Goal: Task Accomplishment & Management: Use online tool/utility

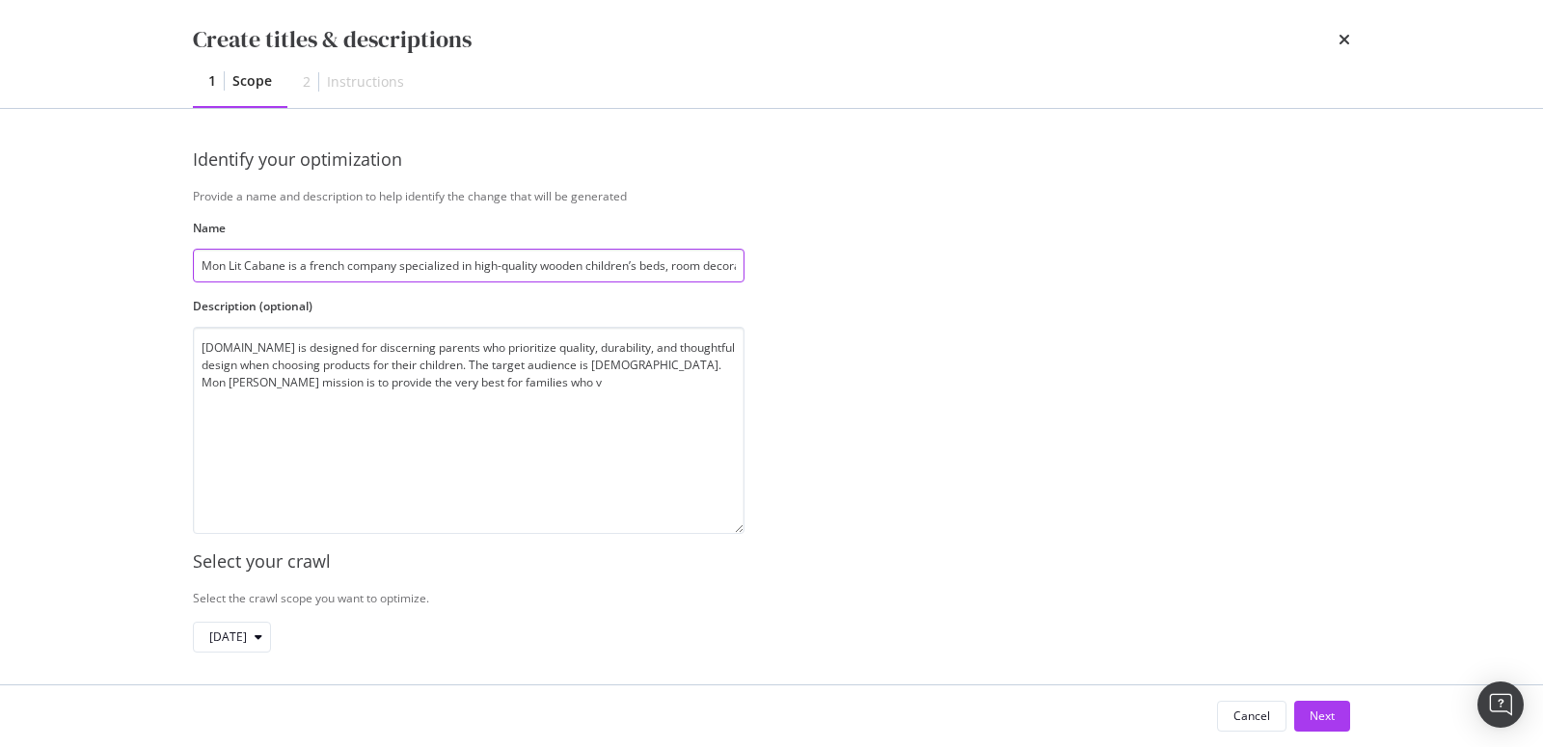
click at [539, 260] on input "Mon Lit Cabane is a french company specialized in high-quality wooden children’…" at bounding box center [469, 266] width 552 height 34
click at [733, 270] on input "Mon Lit Cabane is a french company specialized in high-quality wooden children’…" at bounding box center [469, 266] width 552 height 34
click at [723, 272] on input "Mon Lit Cabane is a french company specialized in high-quality wooden children’…" at bounding box center [469, 266] width 552 height 34
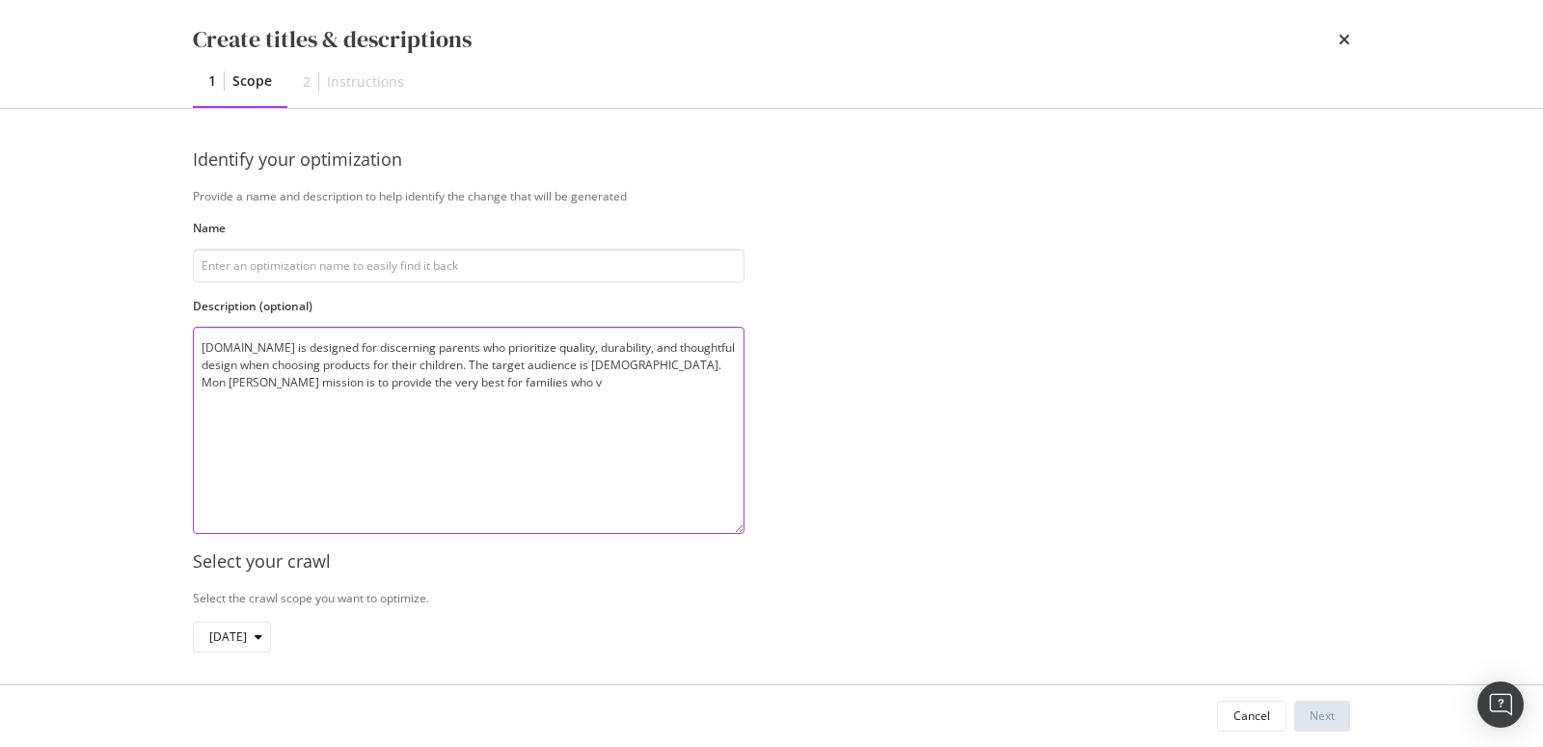
click at [511, 377] on textarea "Monlitcabane.com is designed for discerning parents who prioritize quality, dur…" at bounding box center [469, 430] width 552 height 207
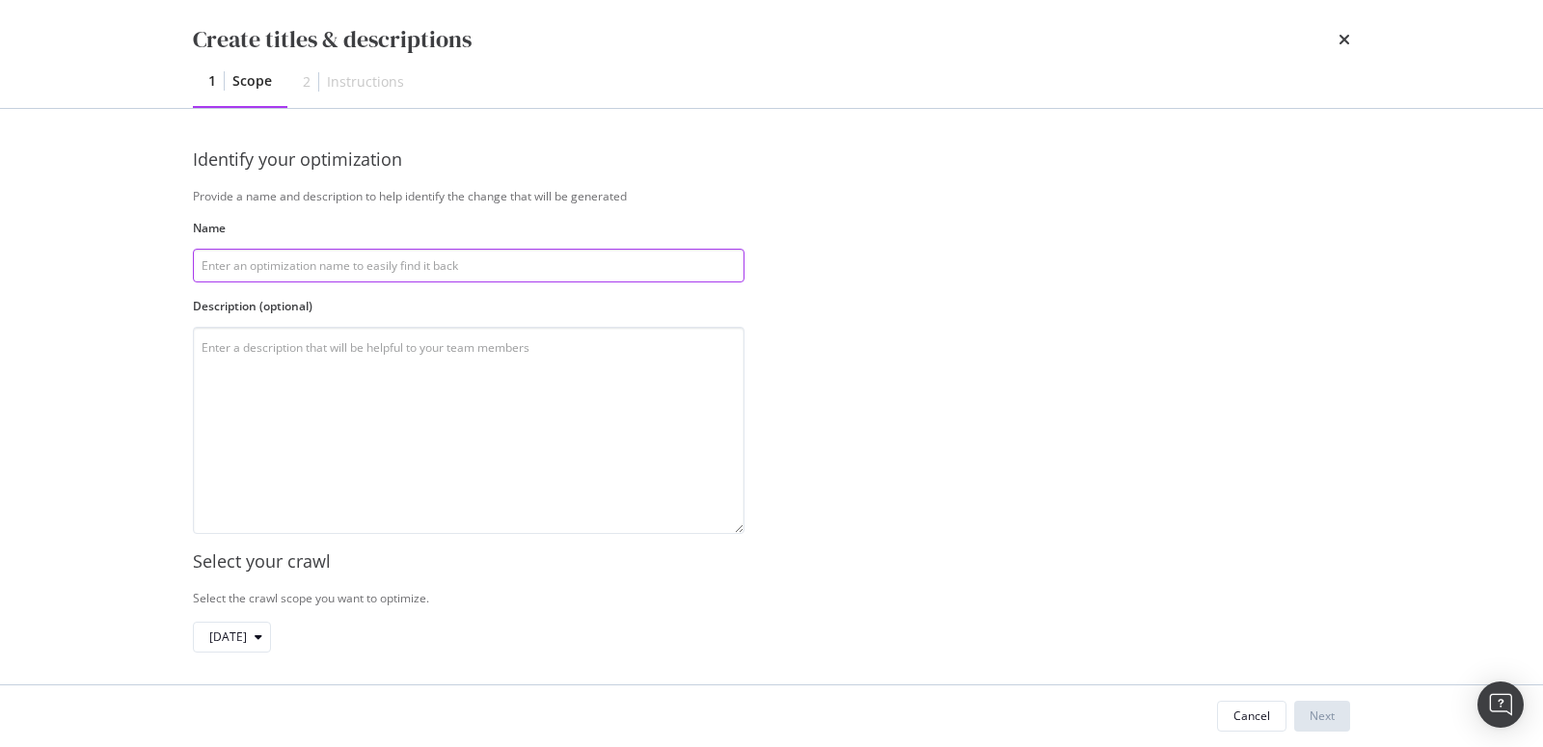
click at [310, 262] on input "modal" at bounding box center [469, 266] width 552 height 34
click at [287, 269] on input "Optimise Title and meta description" at bounding box center [469, 266] width 552 height 34
click at [438, 264] on input "Optimise Title & meta description" at bounding box center [469, 266] width 552 height 34
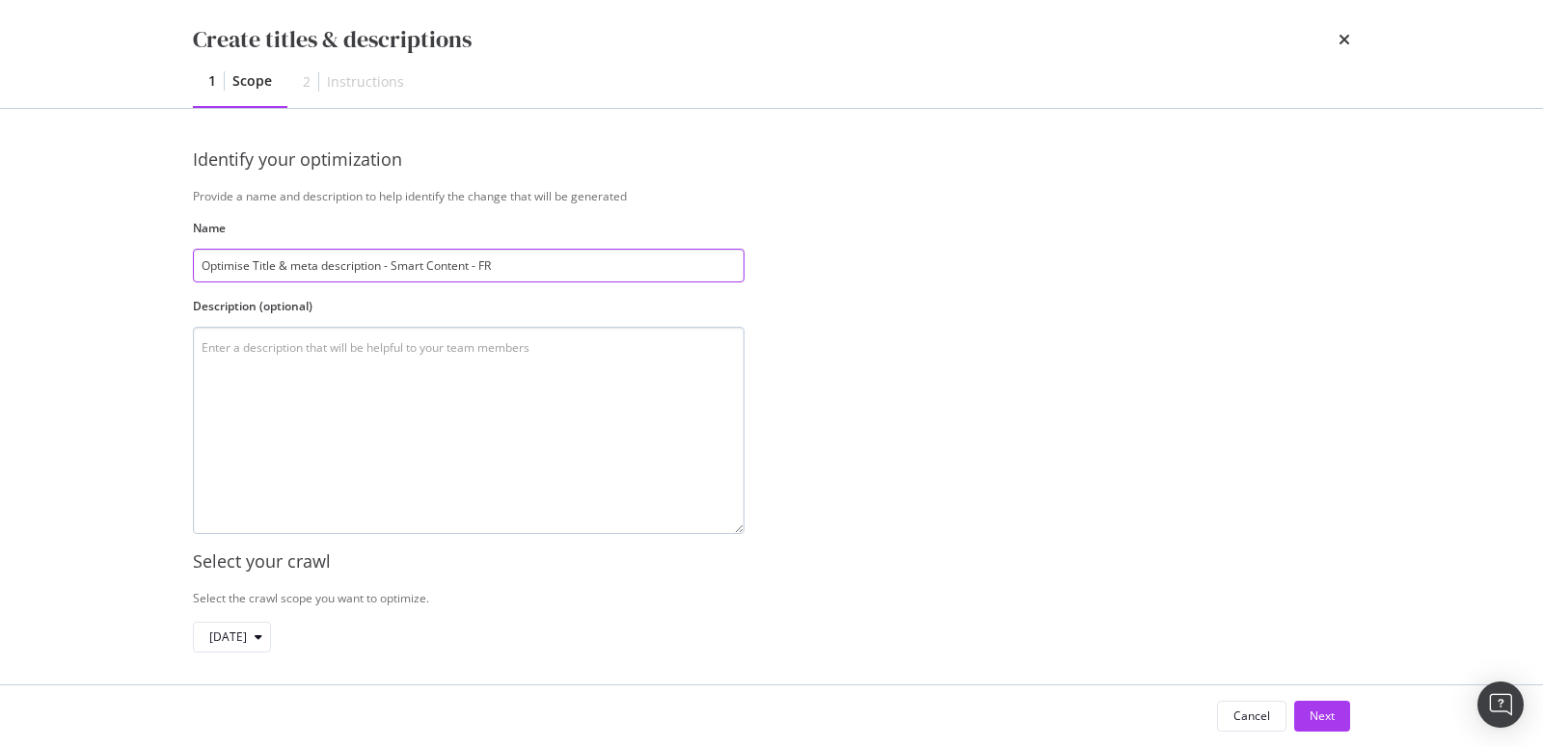
type input "Optimise Title & meta description - Smart Content - FR"
click at [329, 394] on textarea "modal" at bounding box center [469, 430] width 552 height 207
type textarea "e"
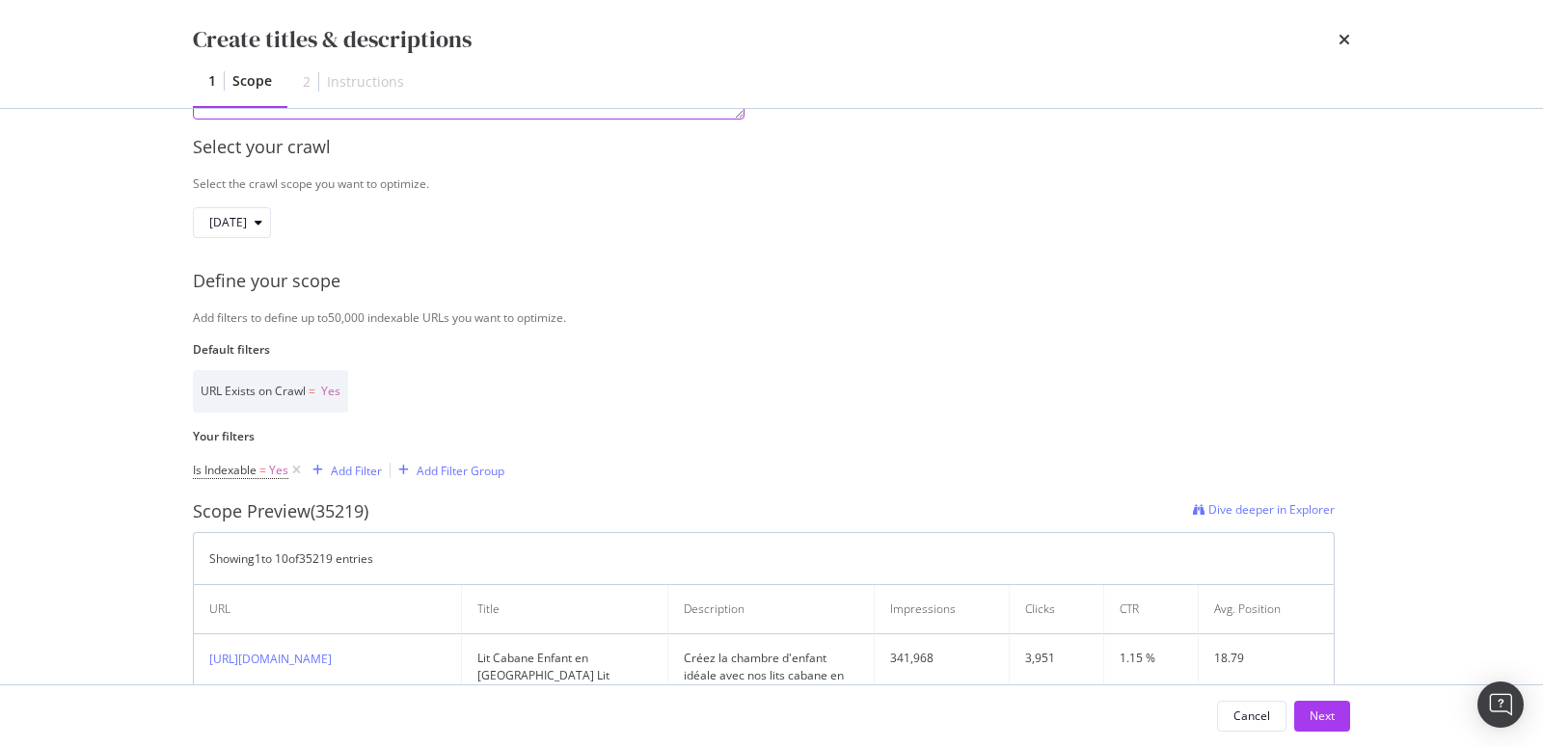
scroll to position [435, 0]
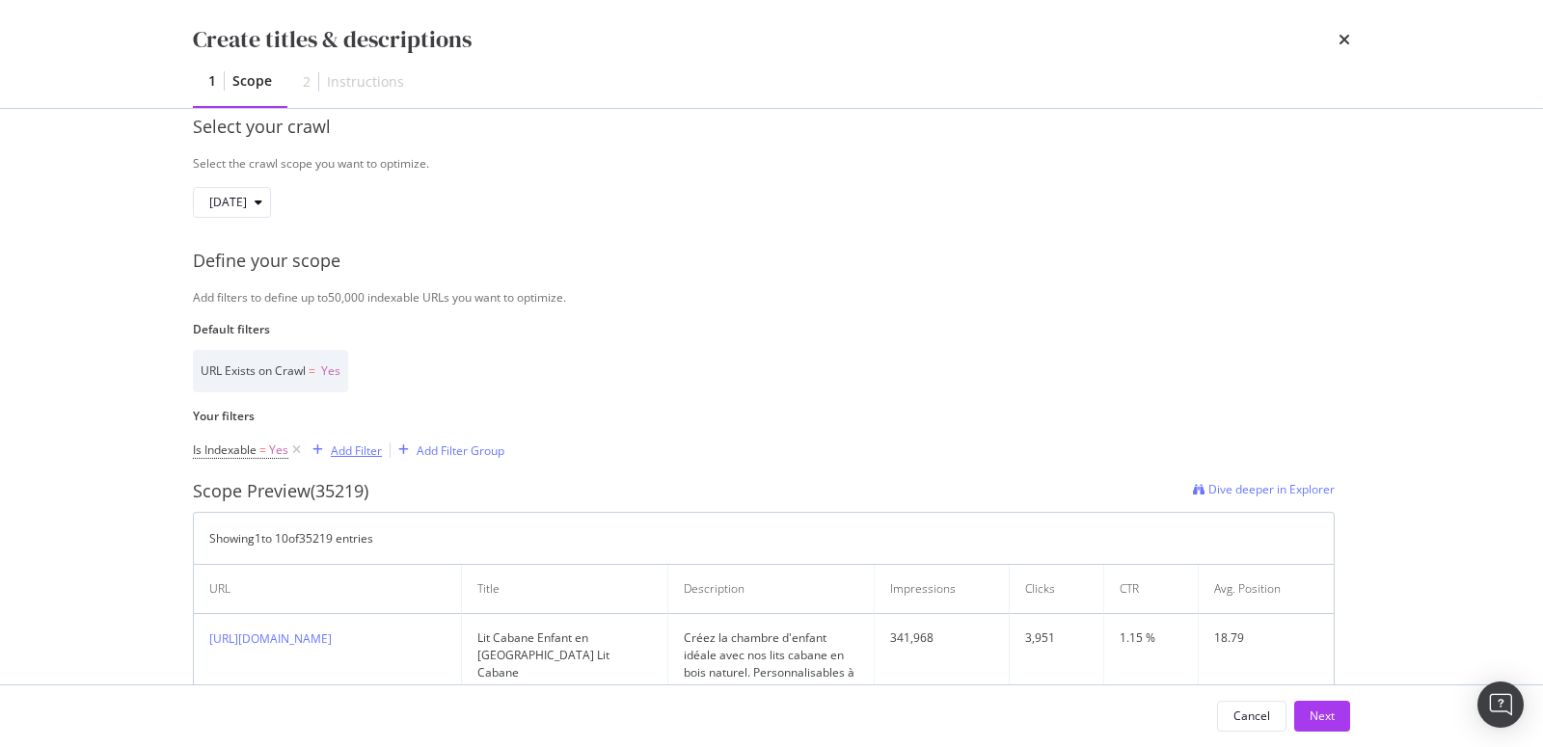
type textarea "Duplicate Title Products level"
click at [349, 450] on div "Add Filter" at bounding box center [356, 451] width 51 height 16
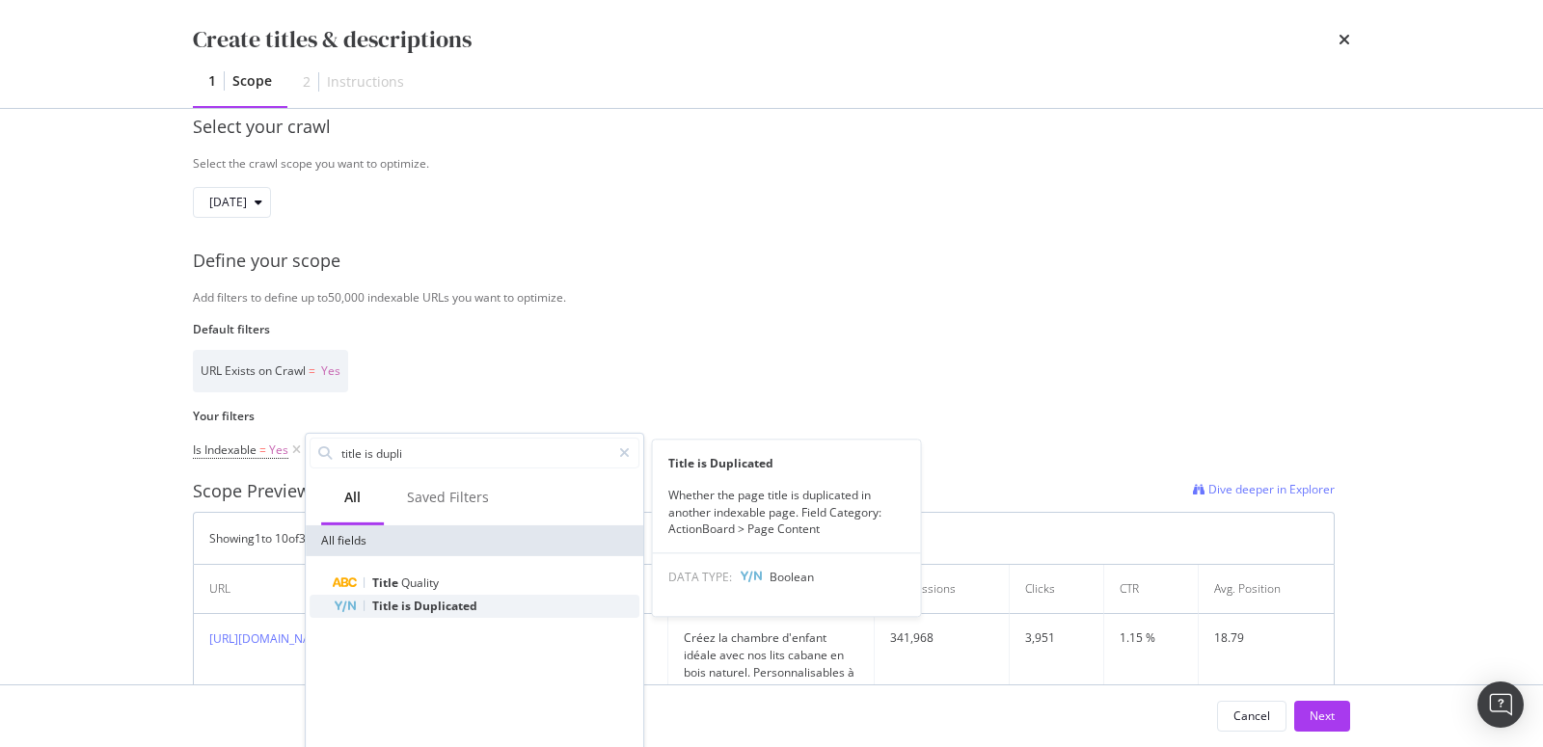
type input "title is dupli"
click at [417, 605] on span "Duplicated" at bounding box center [446, 606] width 64 height 16
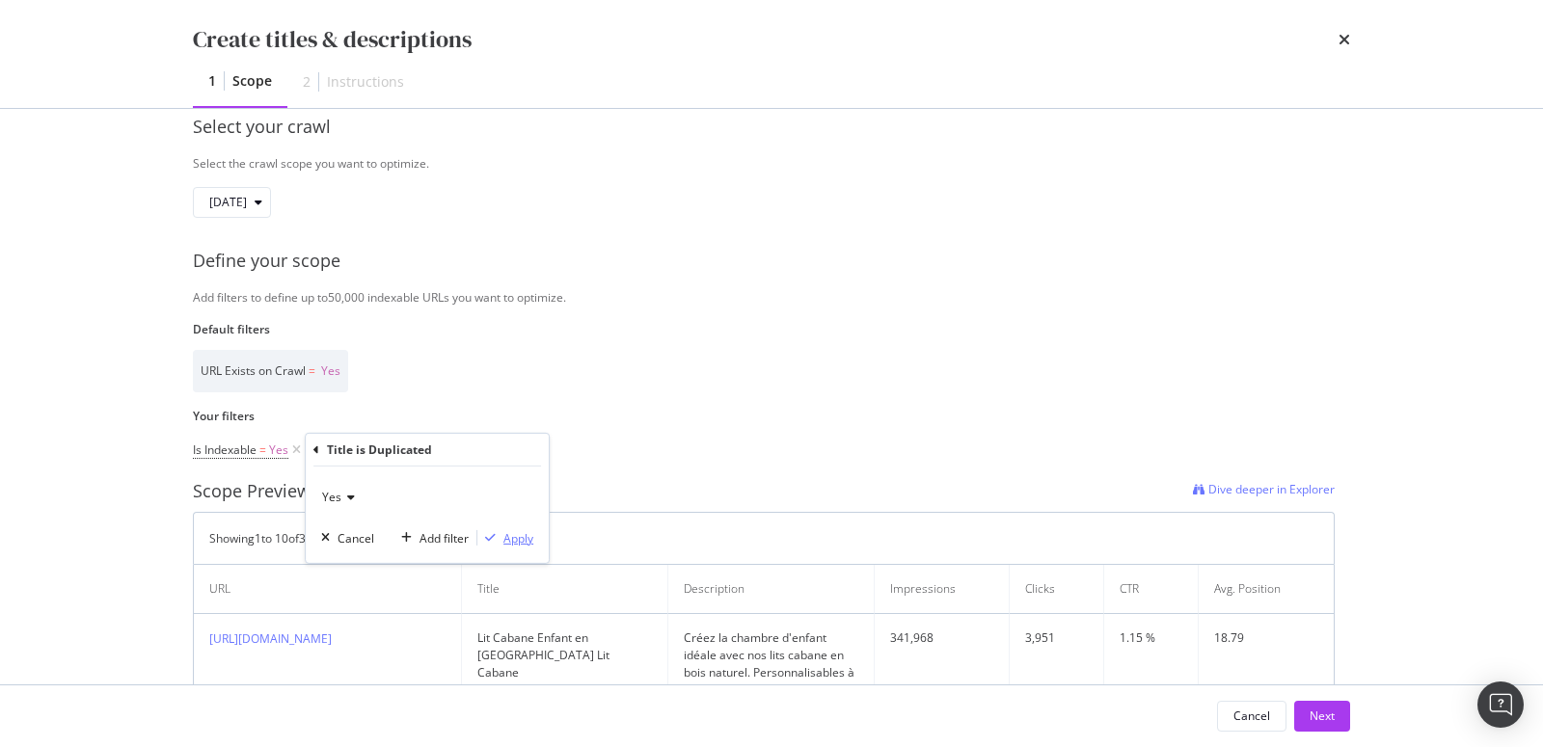
click at [508, 535] on div "Apply" at bounding box center [518, 537] width 30 height 16
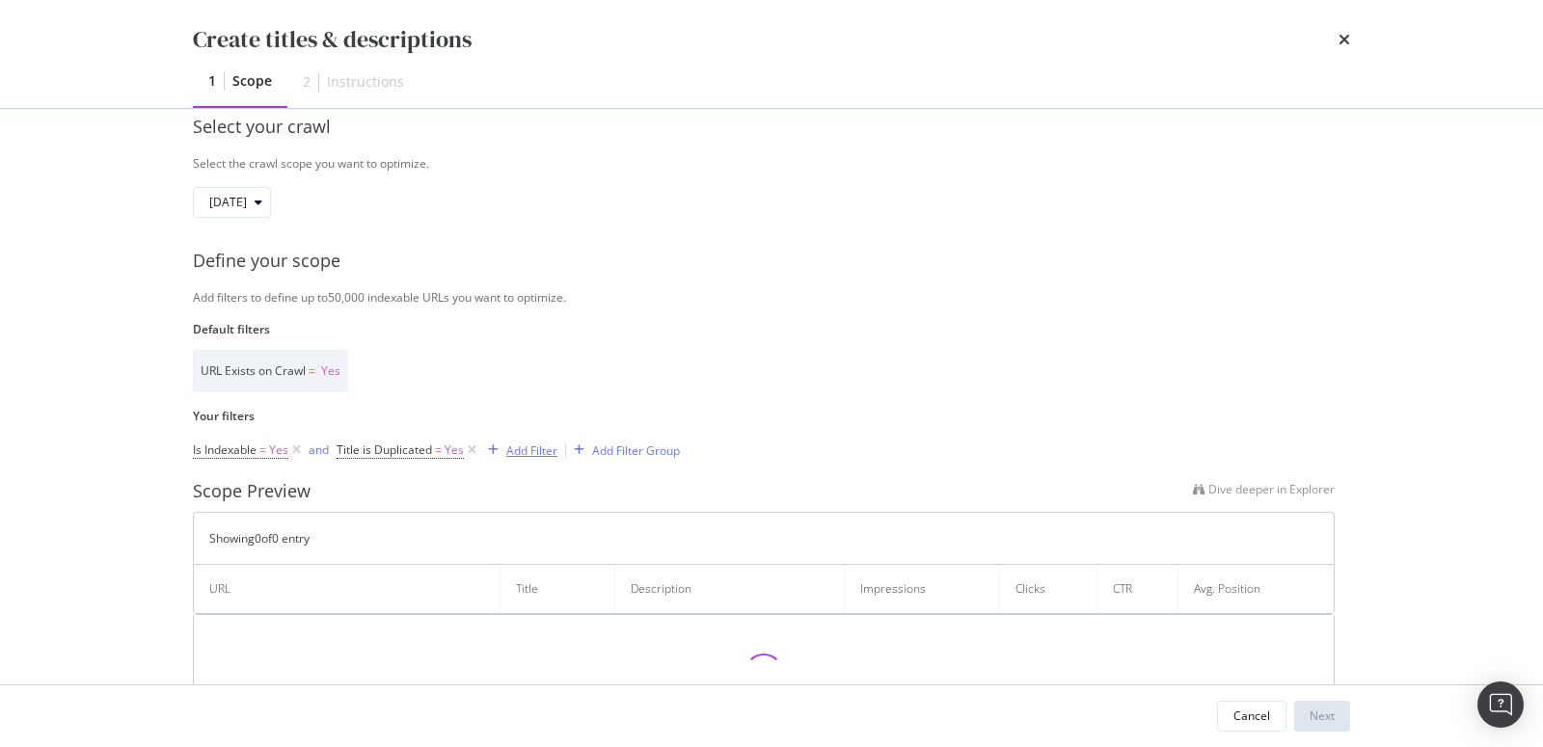
click at [542, 454] on div "Add Filter" at bounding box center [531, 451] width 51 height 16
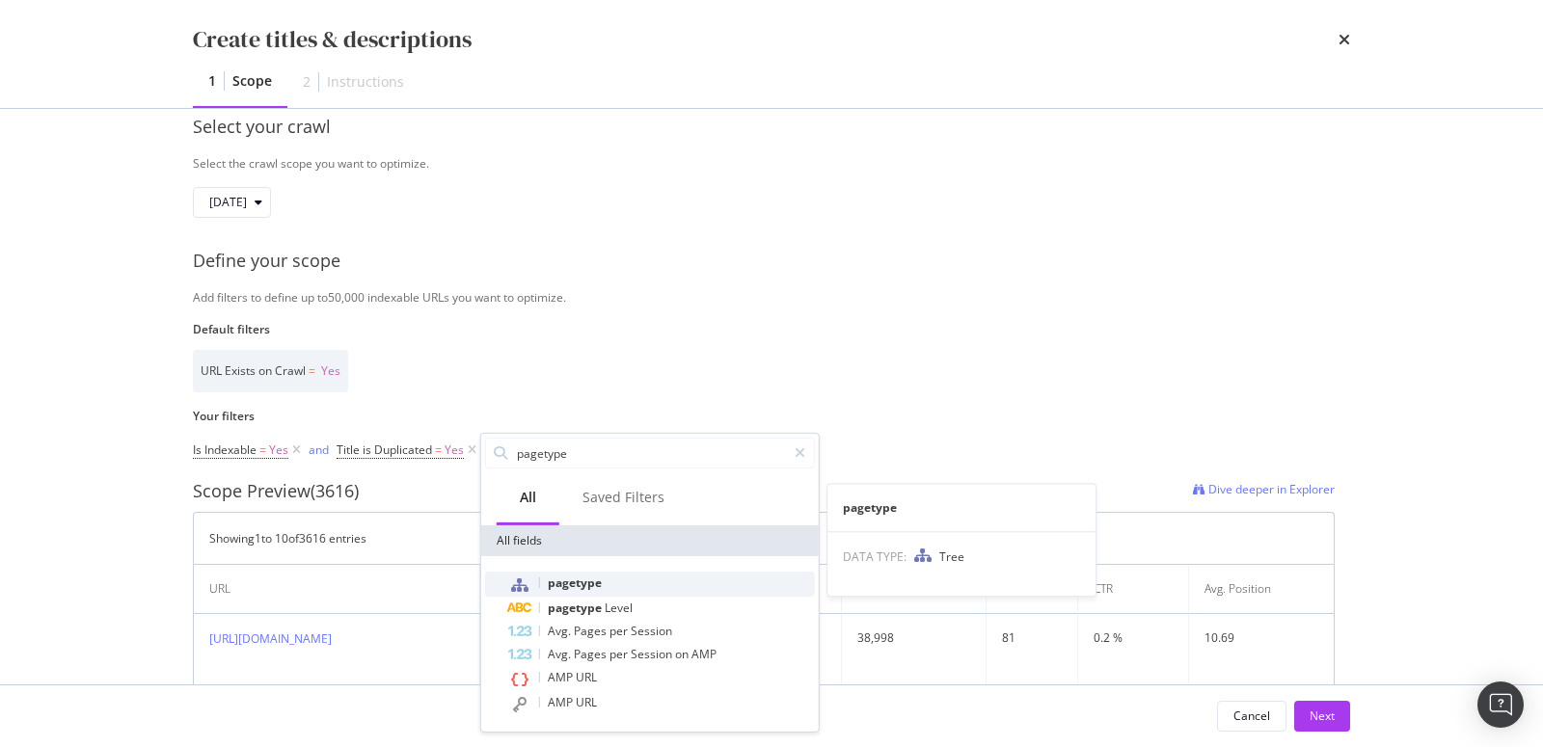
type input "pagetype"
click at [573, 584] on span "pagetype" at bounding box center [575, 583] width 54 height 16
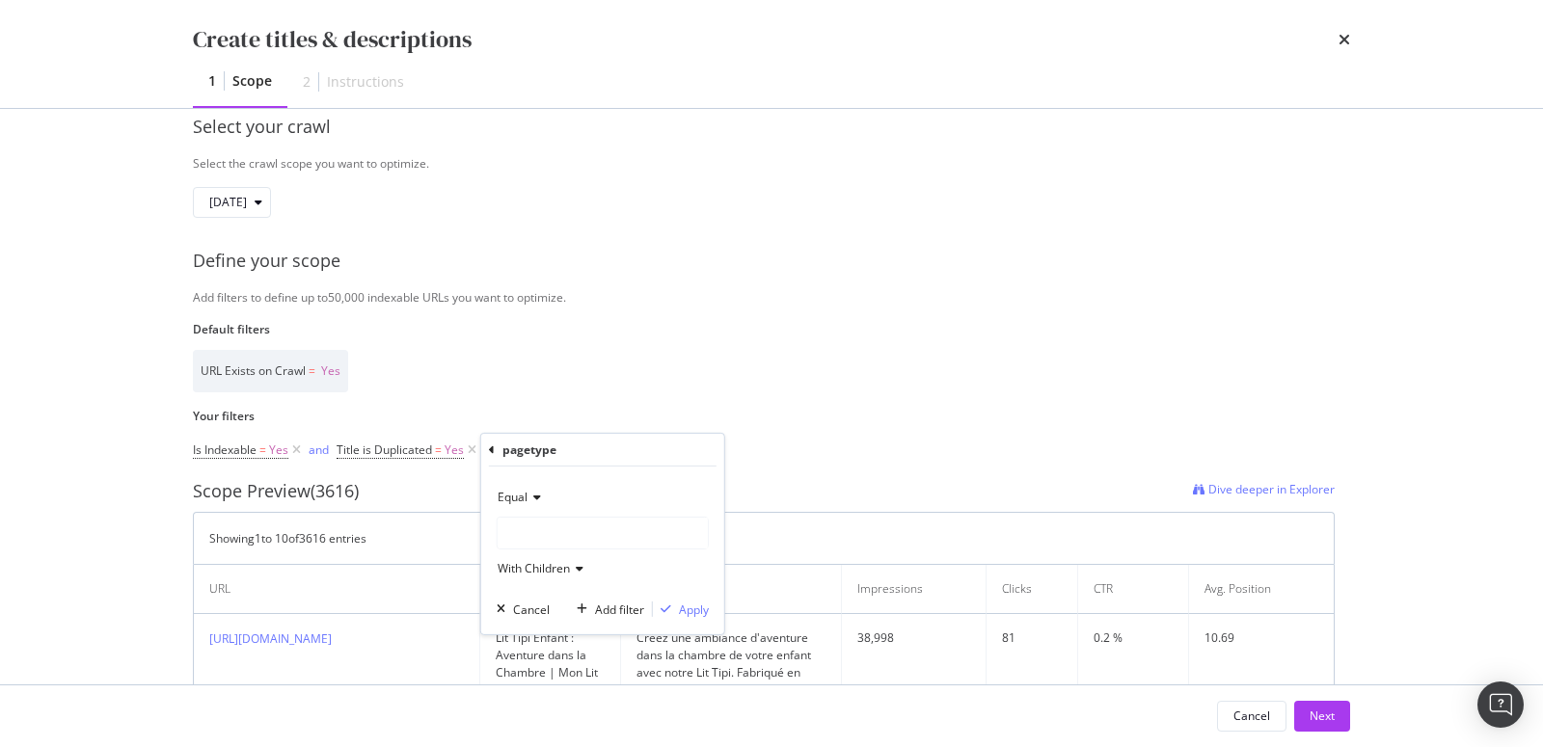
click at [573, 532] on div "modal" at bounding box center [603, 533] width 210 height 31
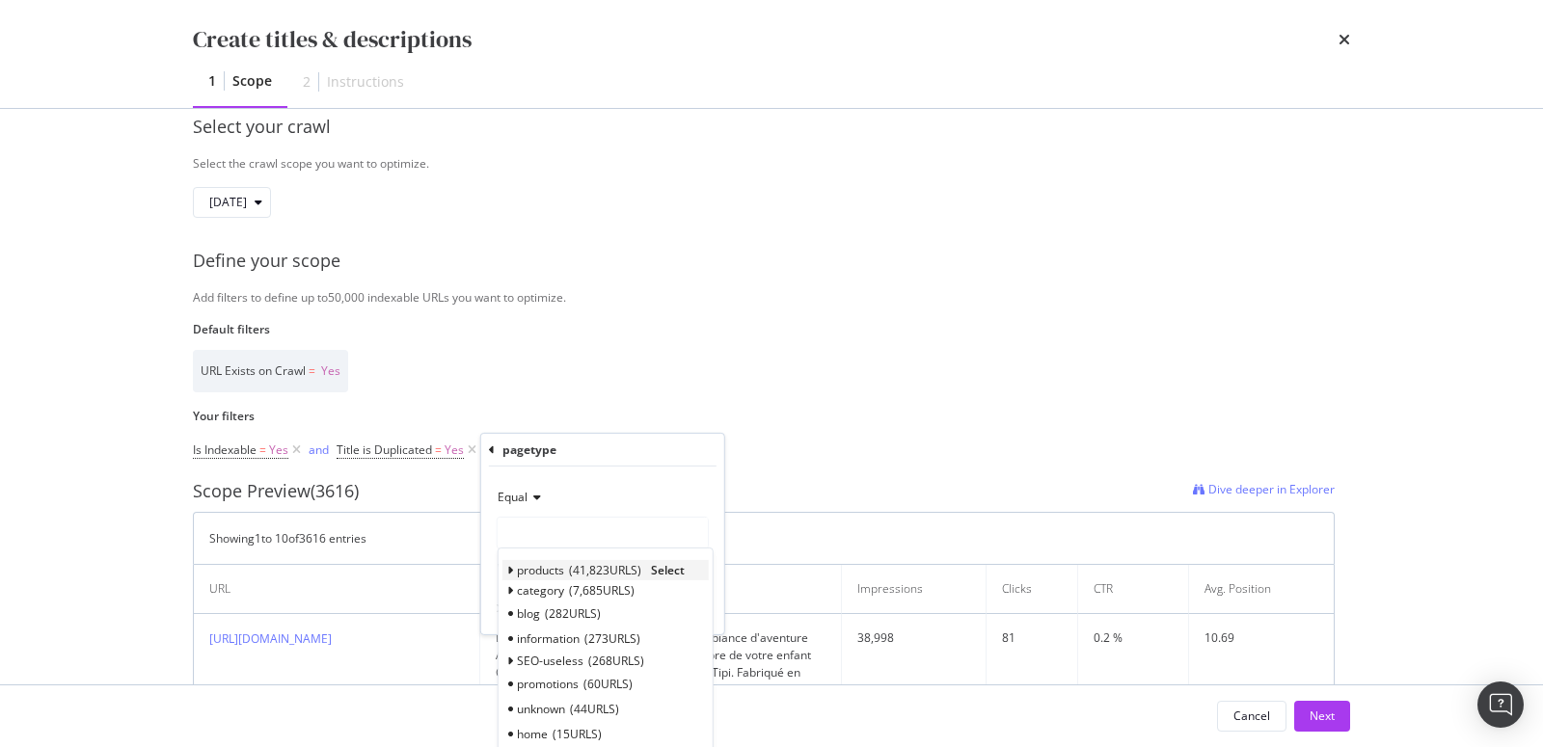
click at [573, 562] on span "41,823 URLS" at bounding box center [605, 570] width 72 height 16
click at [620, 563] on span "41,823 URLS" at bounding box center [605, 570] width 72 height 16
click at [528, 571] on span "products" at bounding box center [540, 570] width 47 height 16
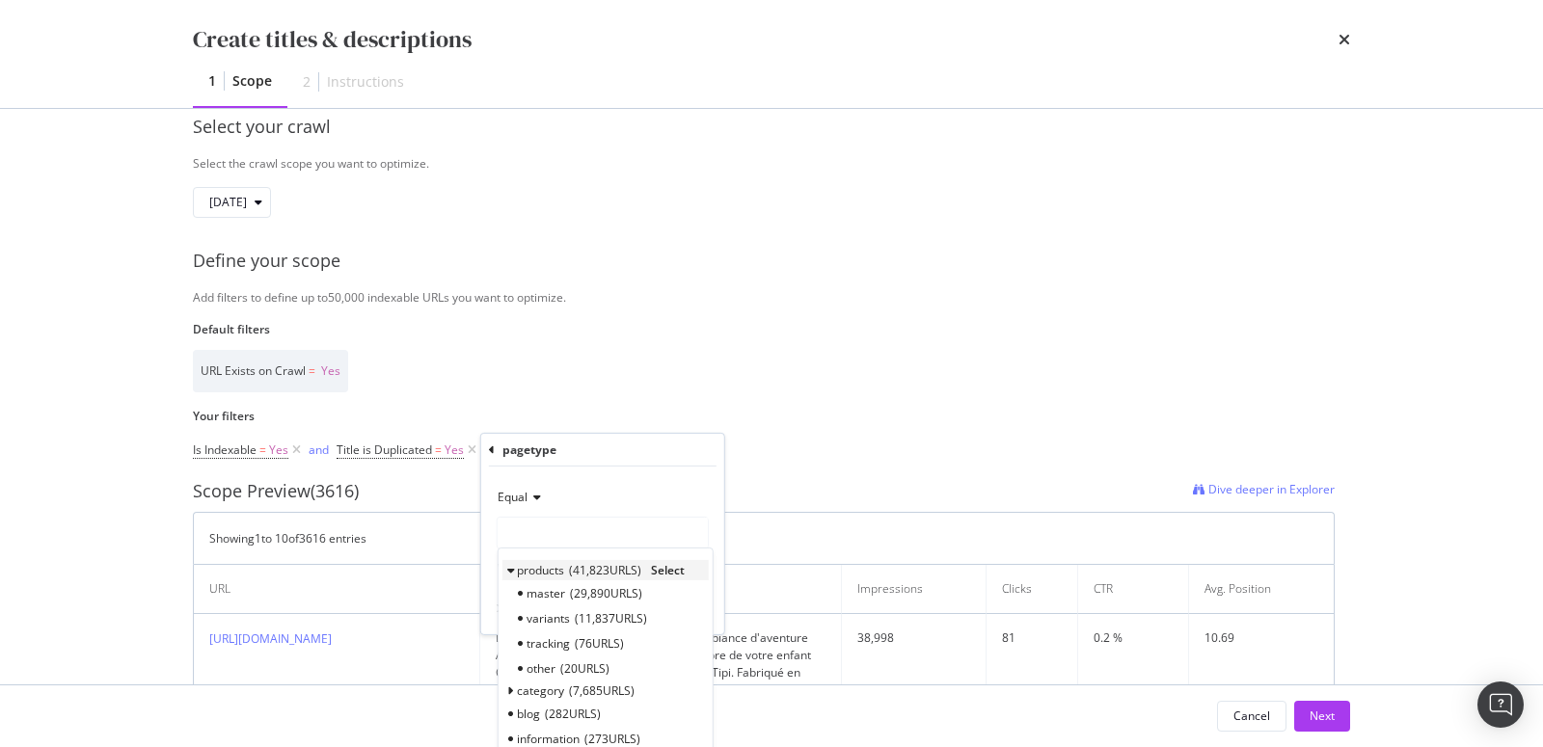
click at [539, 568] on span "products" at bounding box center [540, 570] width 47 height 16
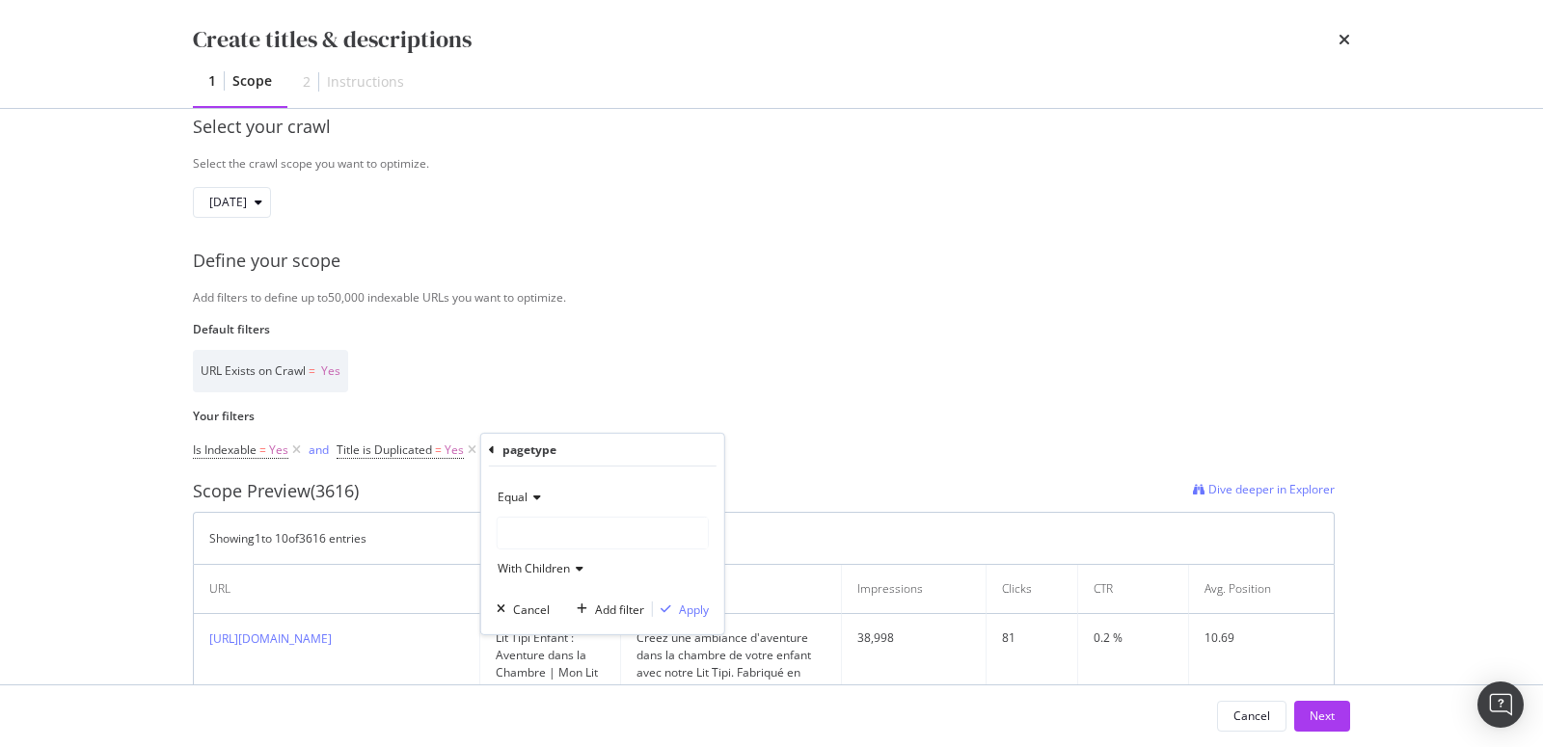
click at [576, 510] on div "Equal" at bounding box center [603, 497] width 212 height 31
click at [494, 450] on div "pagetype" at bounding box center [603, 450] width 228 height 33
click at [494, 447] on icon "modal" at bounding box center [492, 450] width 6 height 12
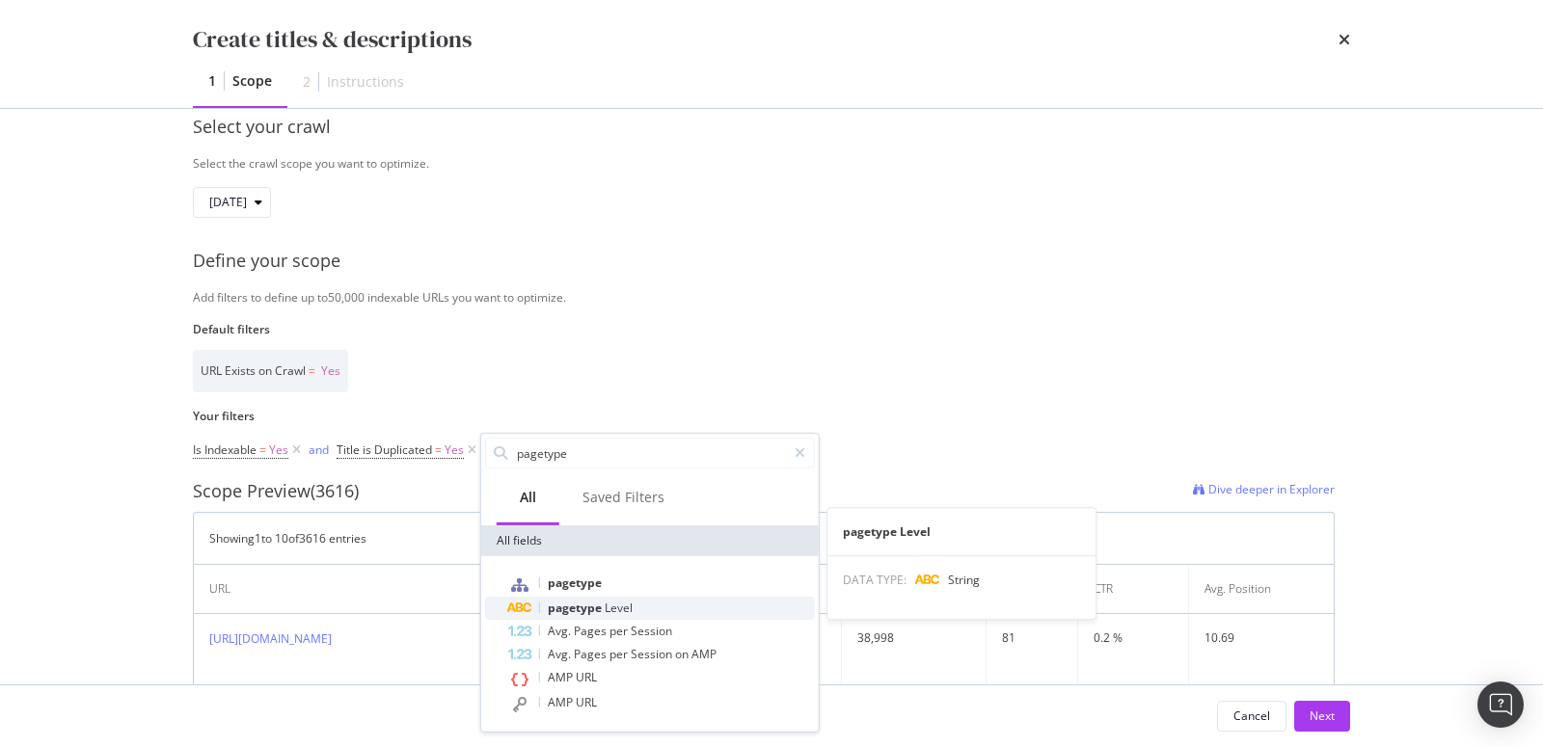
click at [577, 609] on span "pagetype" at bounding box center [576, 608] width 57 height 16
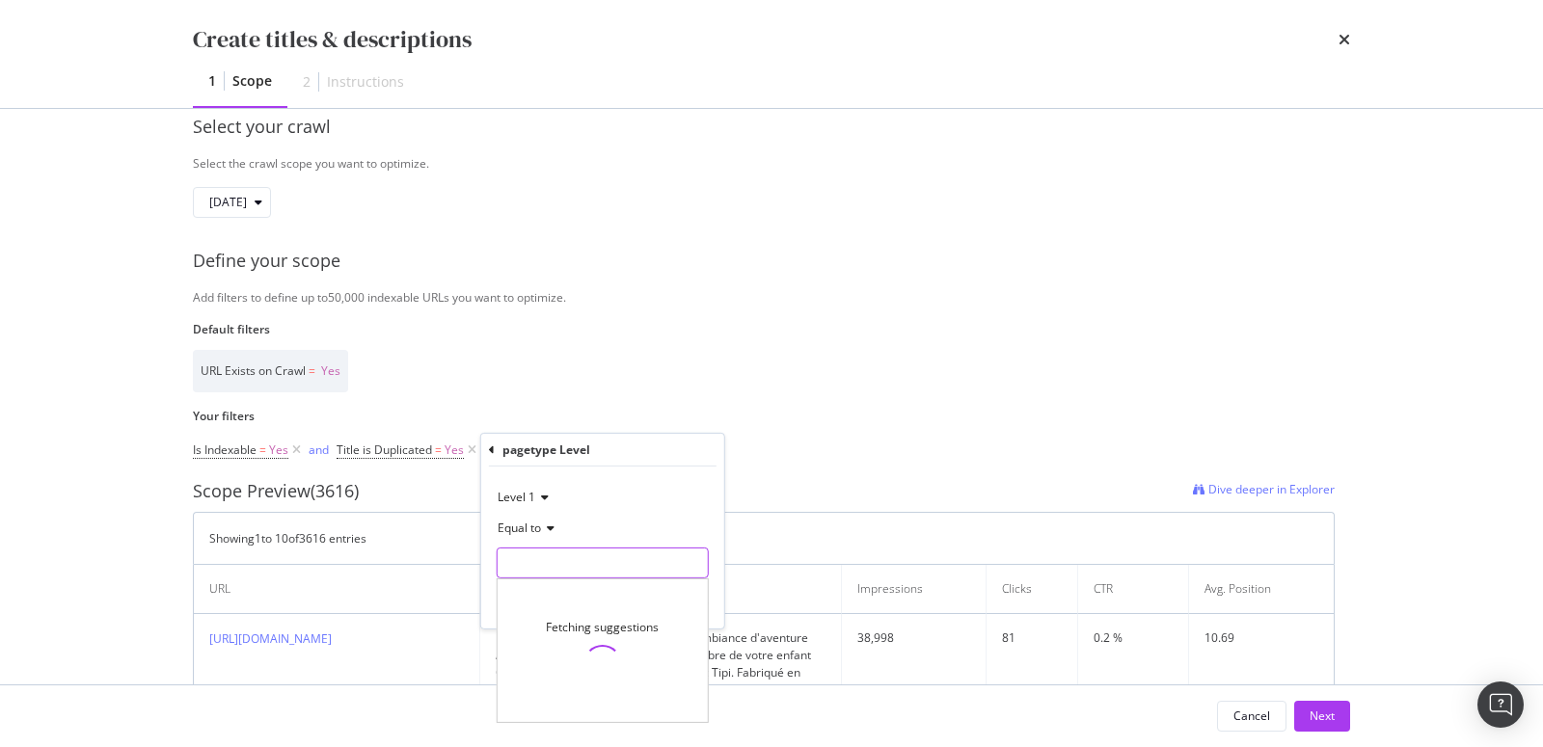
click at [559, 563] on input "Name" at bounding box center [603, 563] width 210 height 31
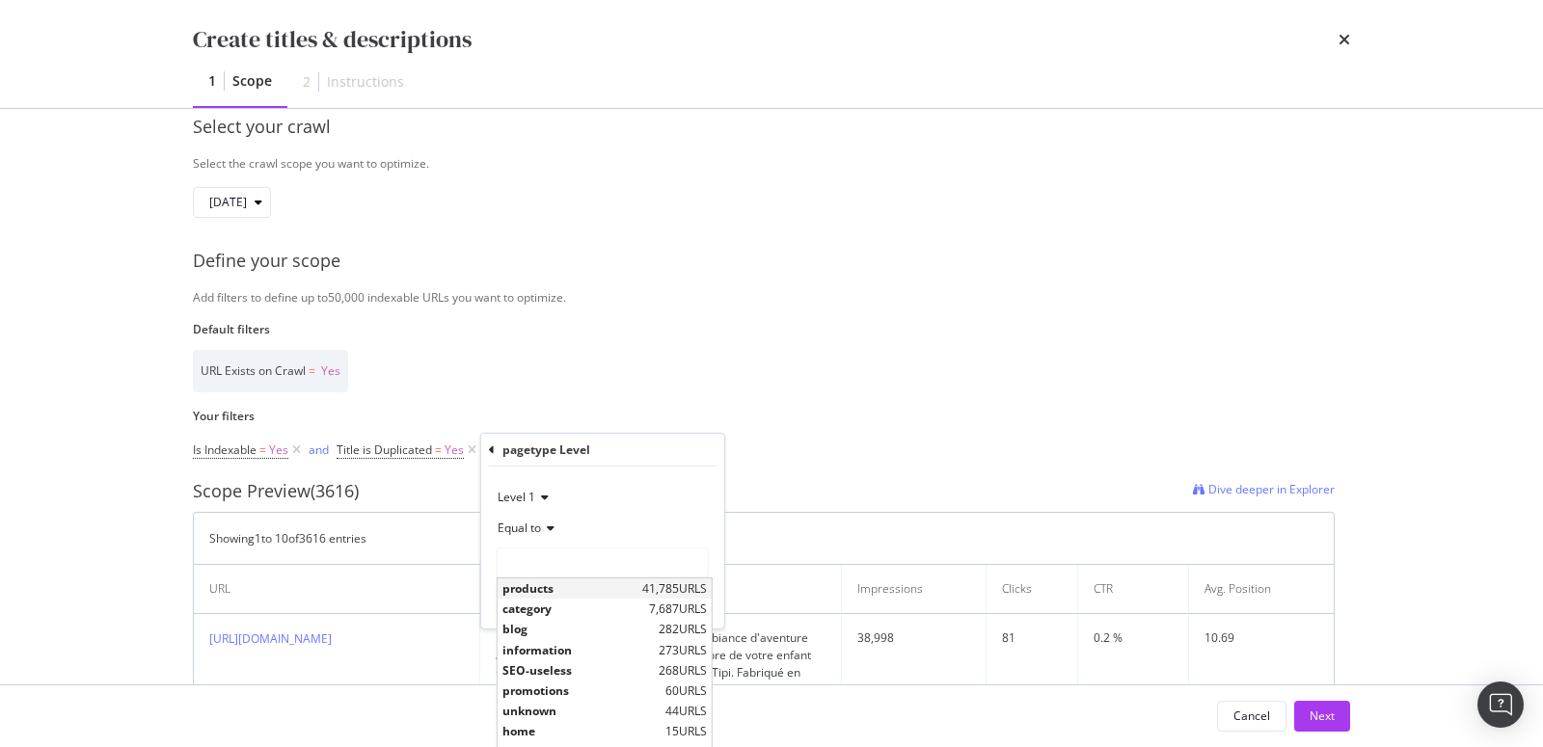
click at [559, 586] on span "products" at bounding box center [569, 589] width 135 height 16
type input "products"
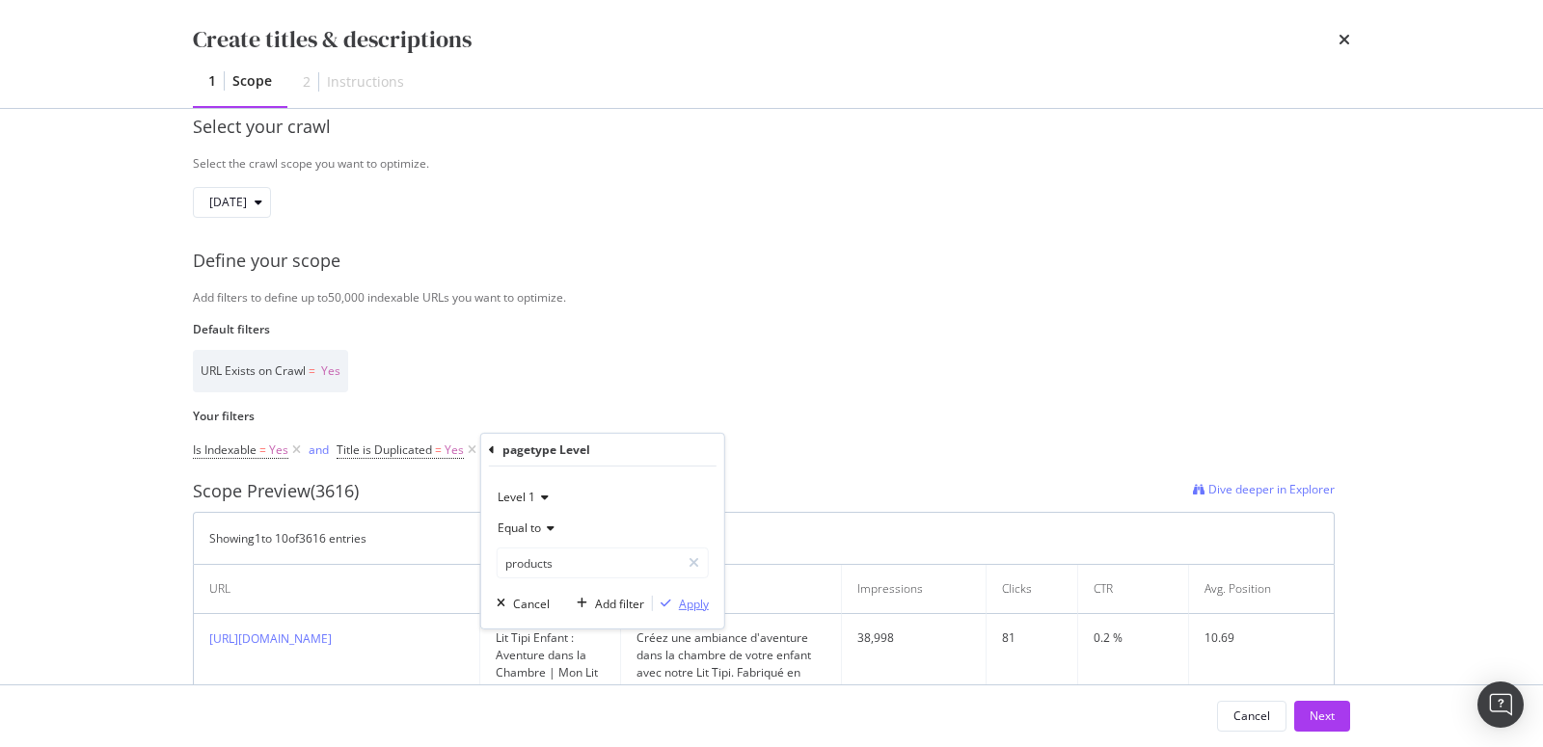
click at [691, 599] on div "Apply" at bounding box center [694, 603] width 30 height 16
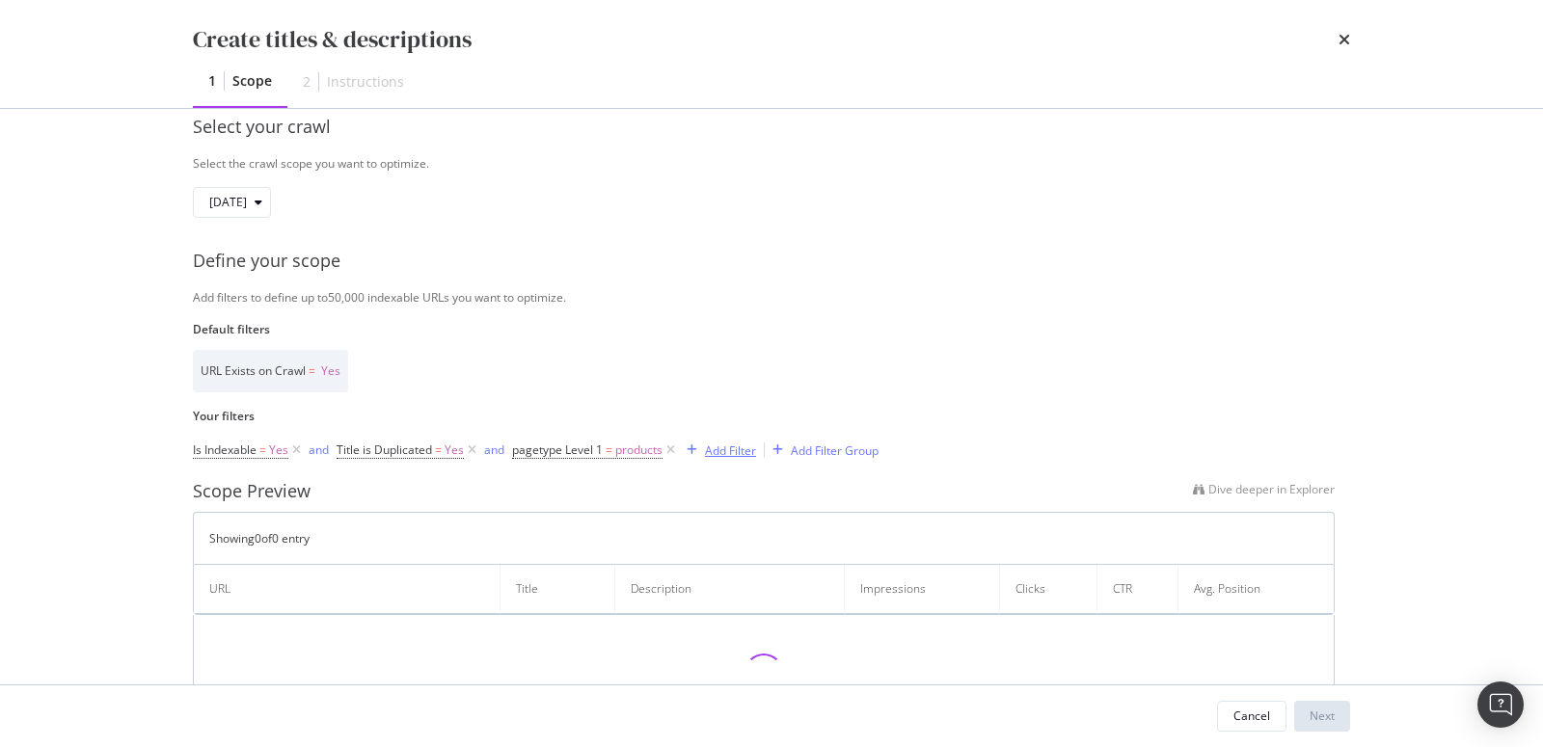
click at [717, 451] on div "Add Filter" at bounding box center [730, 451] width 51 height 16
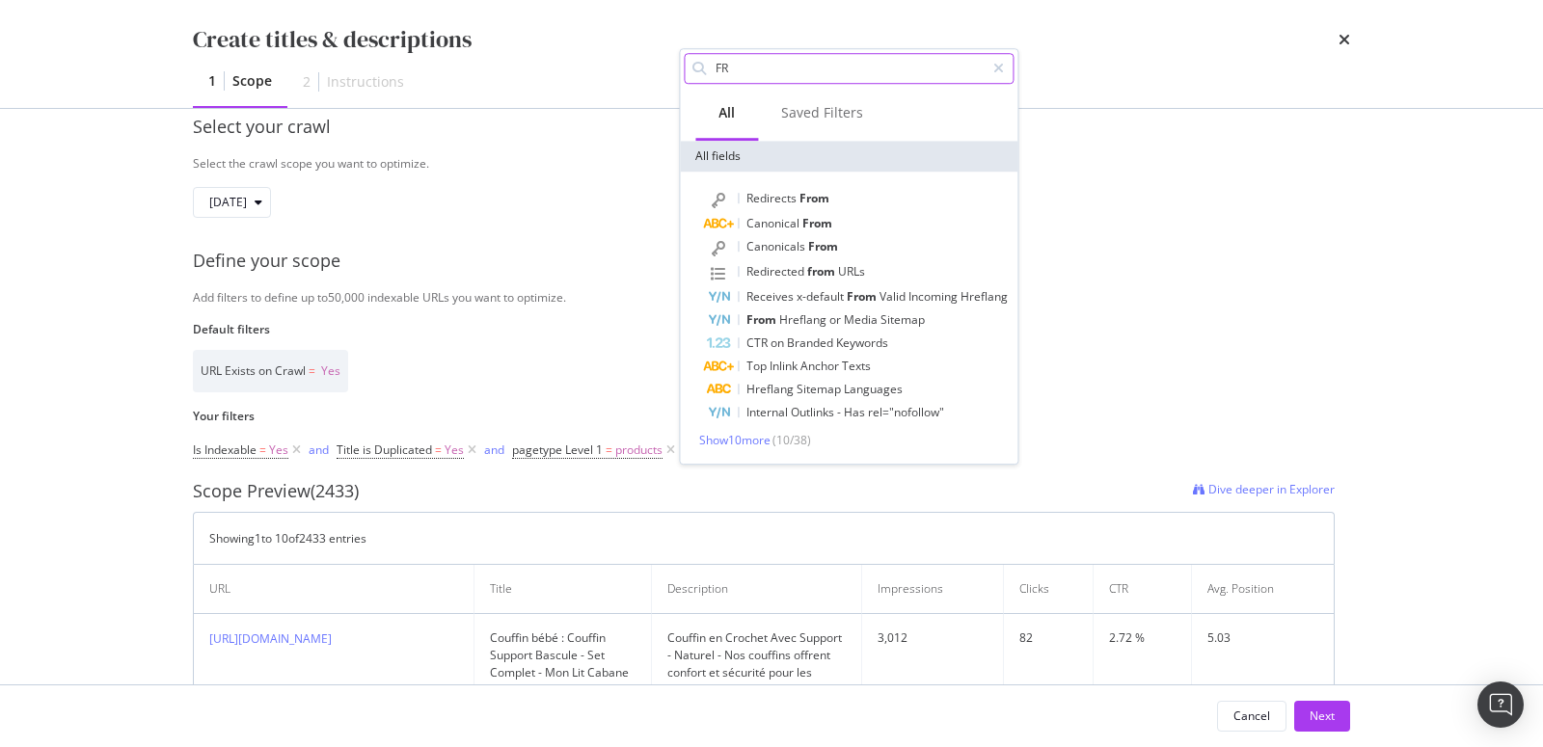
click at [824, 68] on input "FR" at bounding box center [849, 68] width 271 height 29
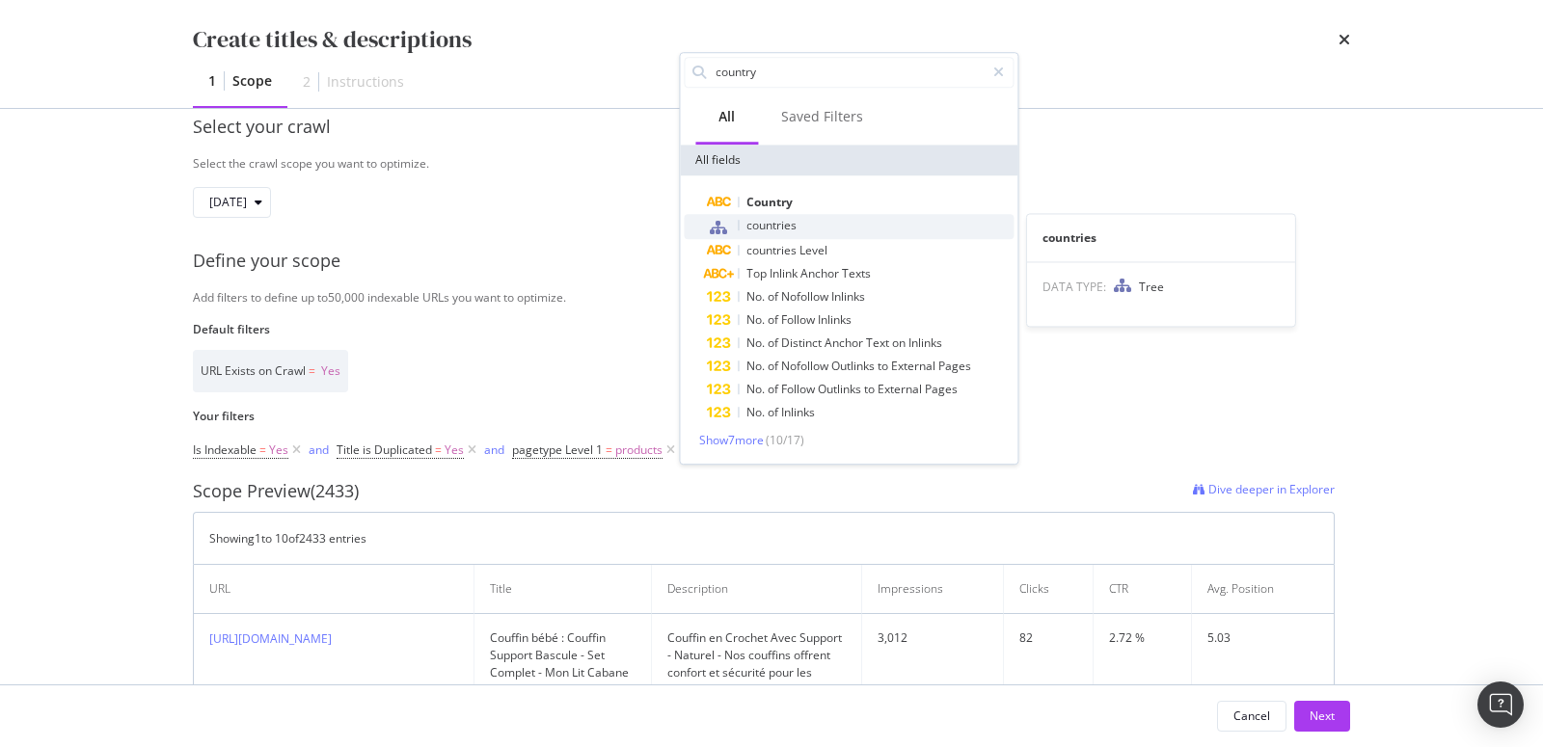
type input "country"
click at [814, 220] on div "countries" at bounding box center [860, 226] width 307 height 25
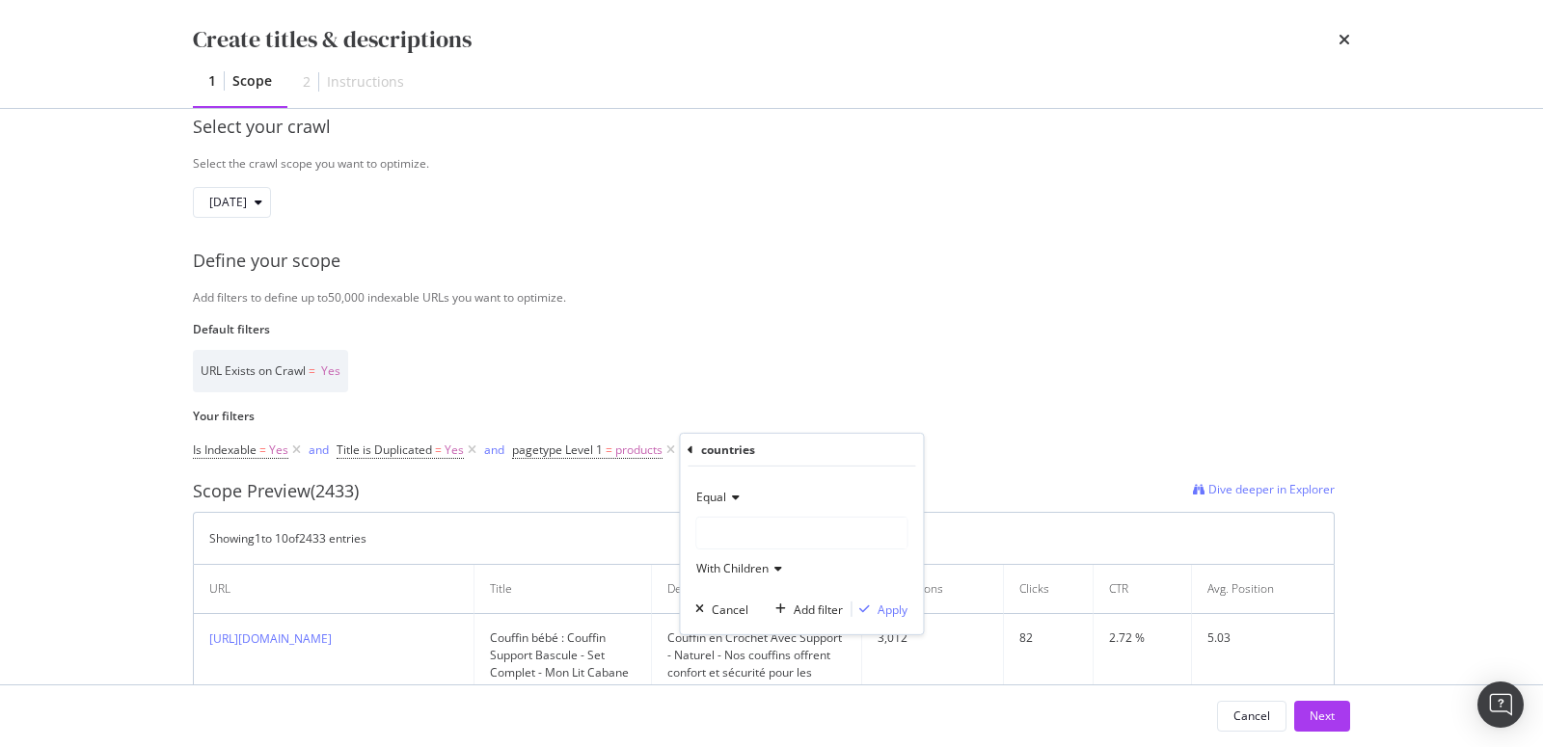
click at [755, 528] on div "modal" at bounding box center [801, 533] width 210 height 31
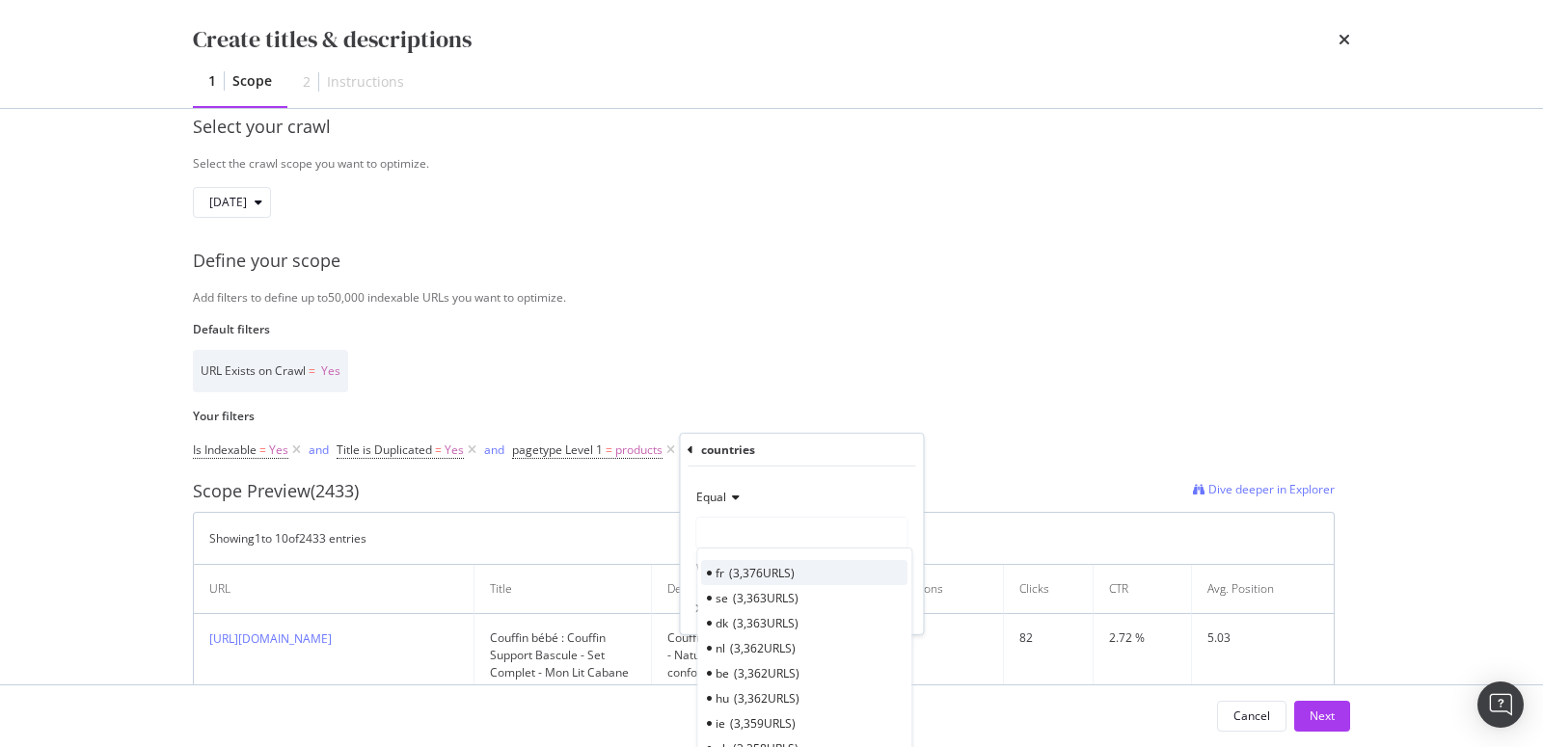
click at [759, 561] on div "fr 3,376 URLS" at bounding box center [804, 572] width 206 height 25
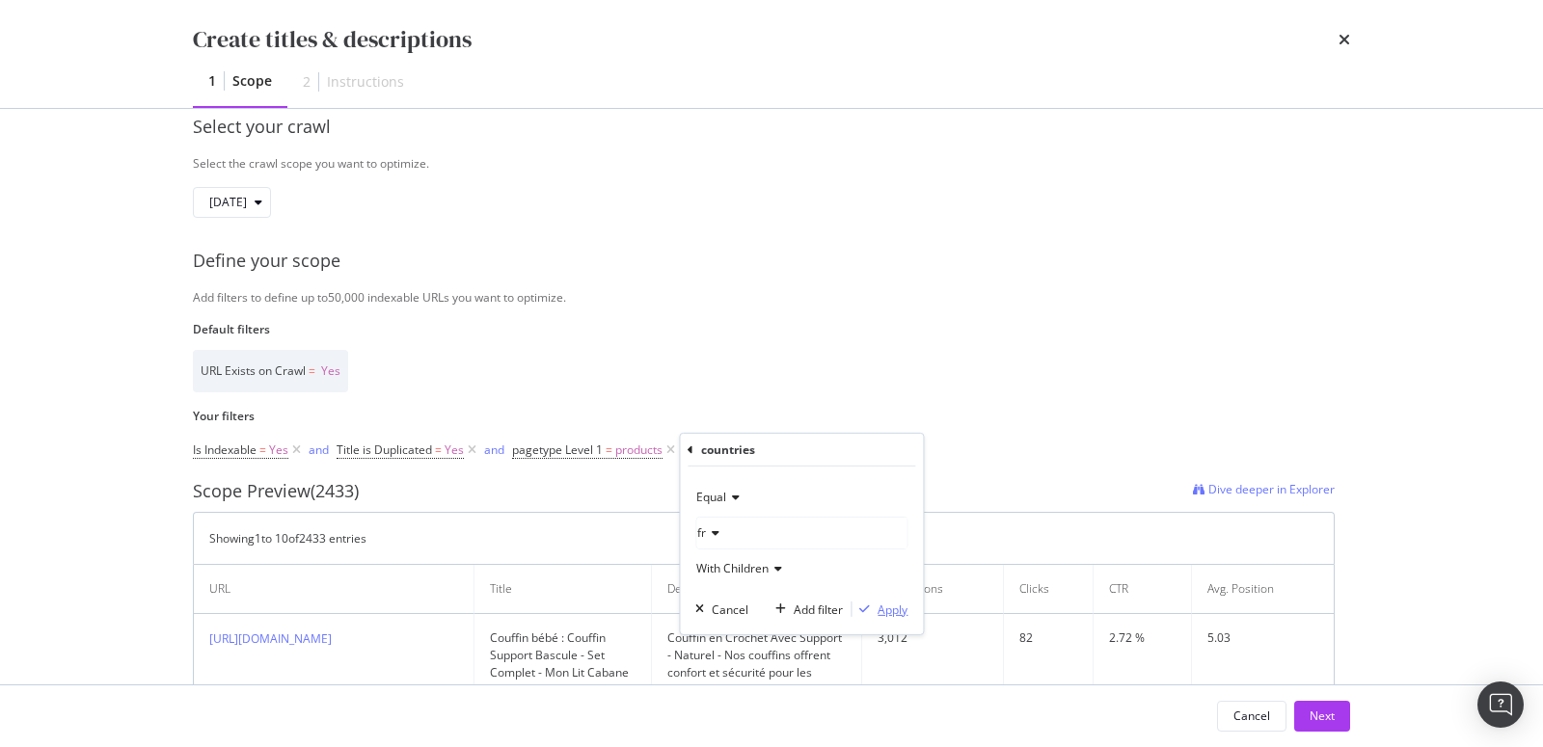
click at [880, 605] on div "Apply" at bounding box center [893, 609] width 30 height 16
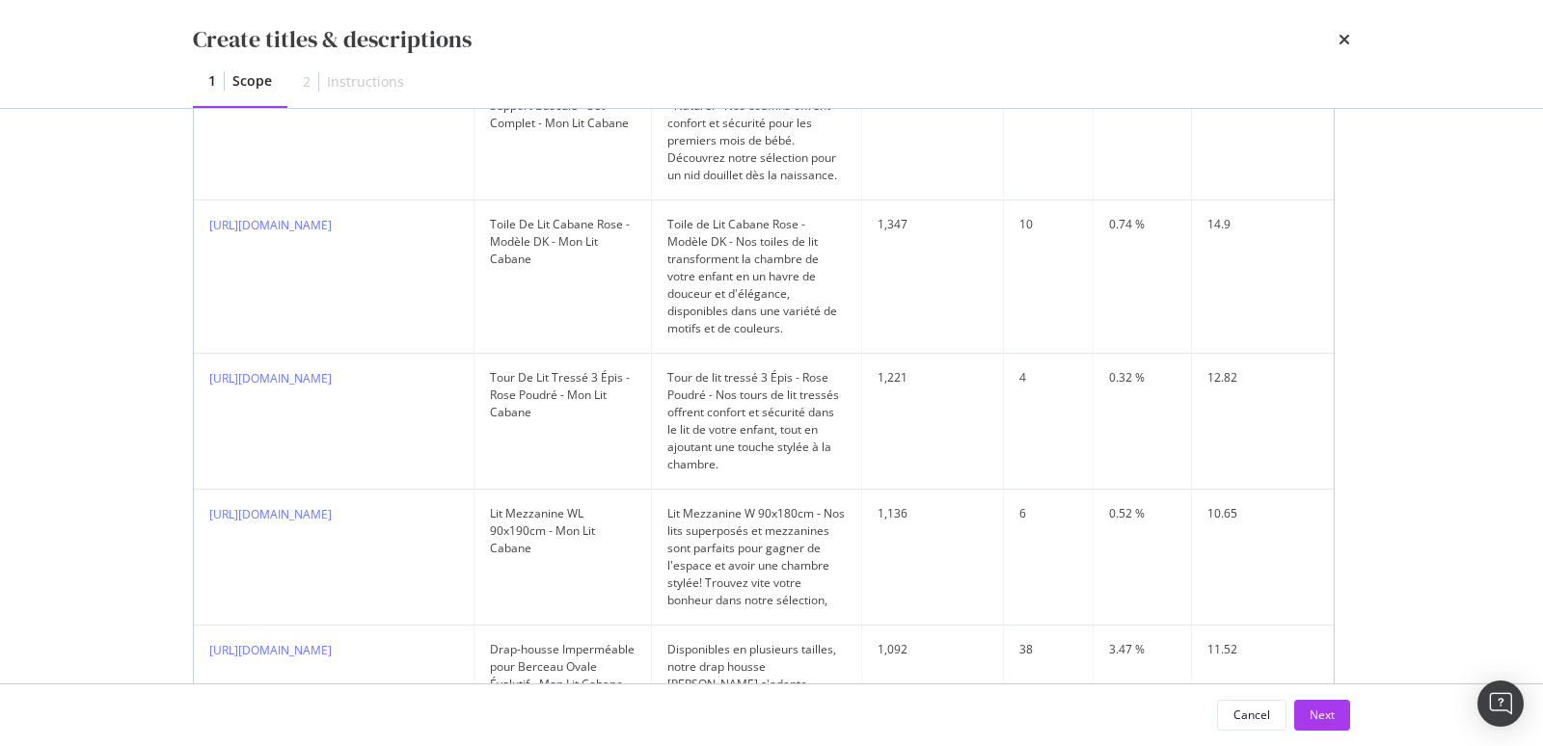
scroll to position [1059, 0]
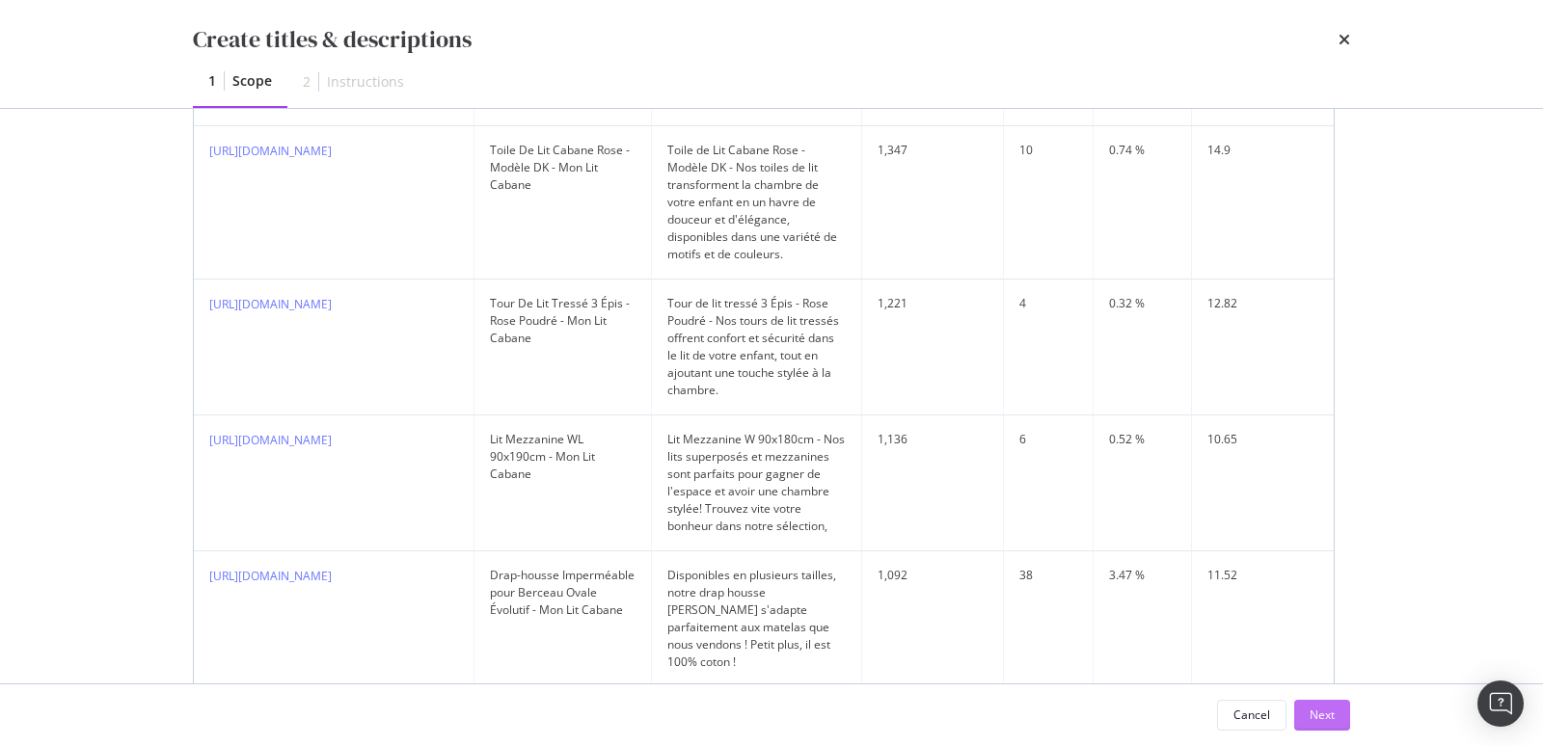
click at [1310, 706] on div "Next" at bounding box center [1322, 715] width 25 height 29
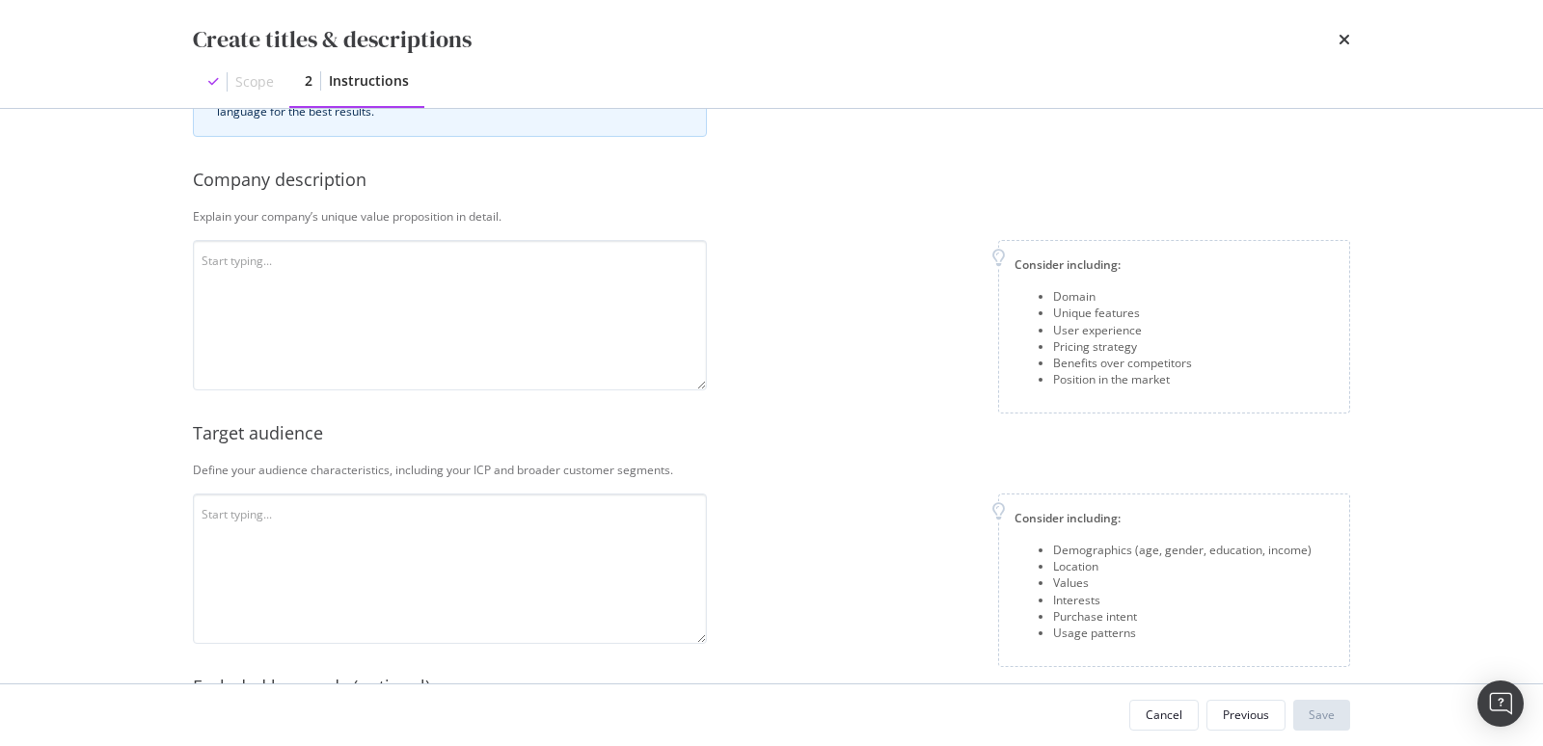
scroll to position [6, 0]
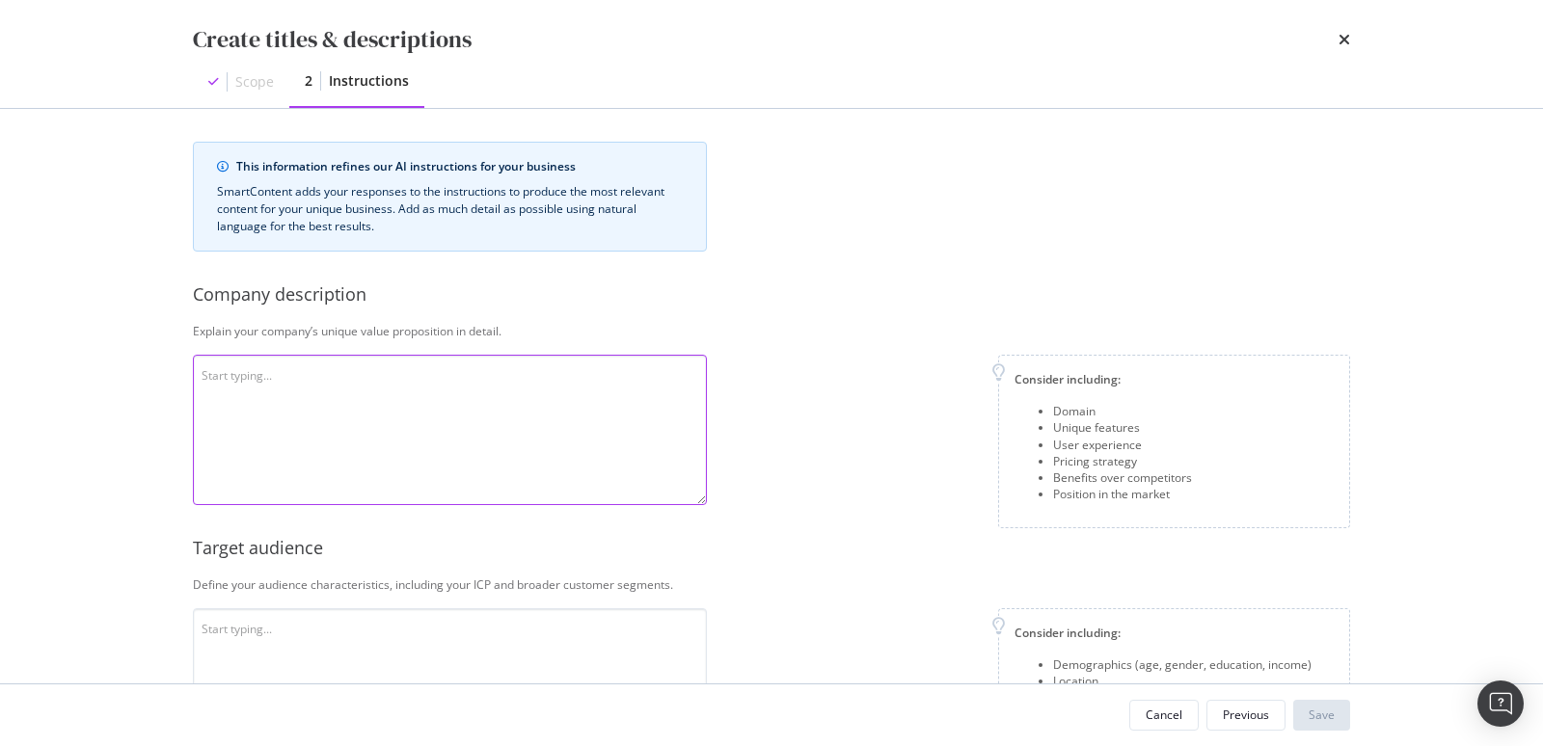
click at [227, 375] on textarea "modal" at bounding box center [450, 430] width 514 height 150
paste textarea "Mon Lit Cabane is a french company specialized in high-quality wooden children’…"
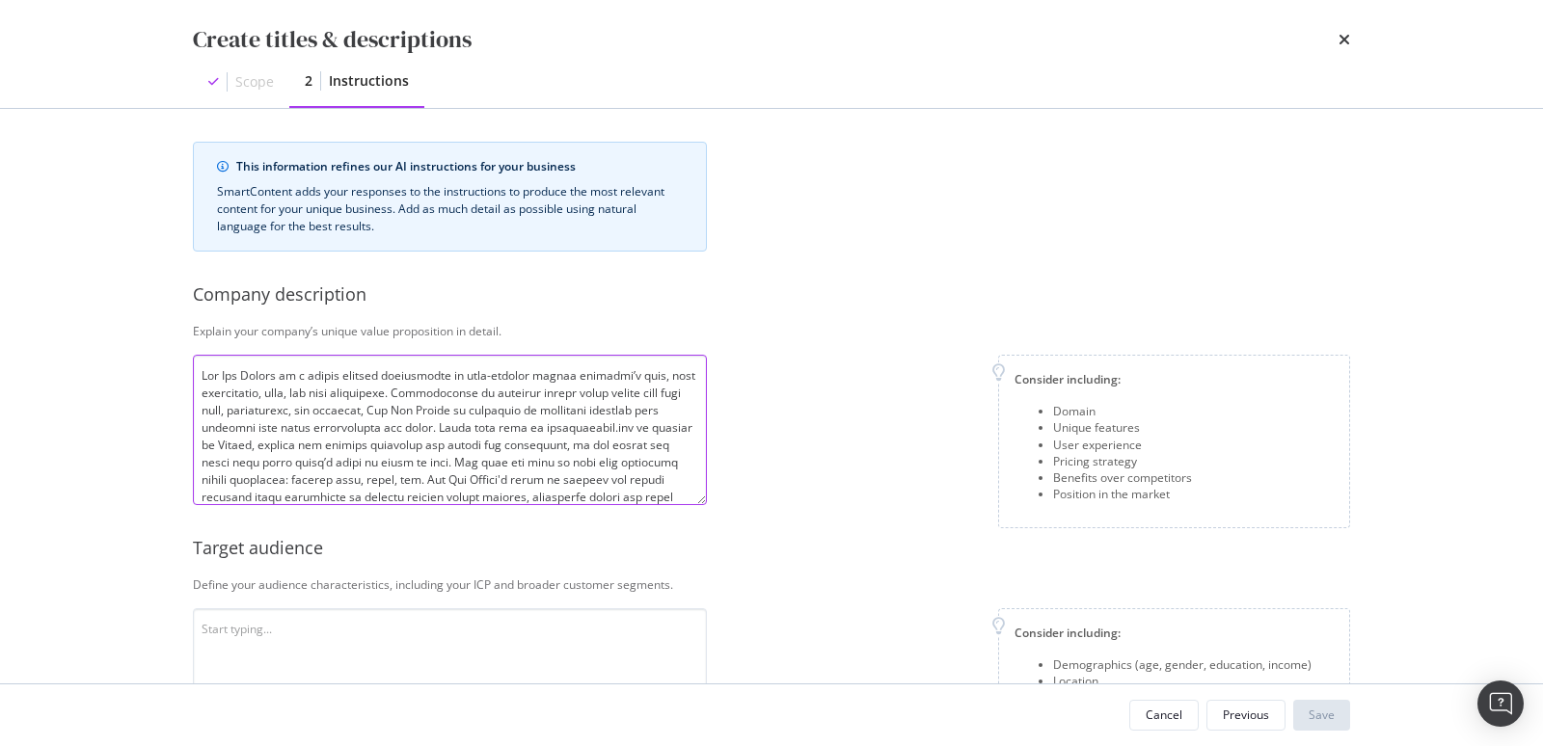
scroll to position [0, 0]
type textarea "Mon Lit Cabane is a french company specialized in high-quality wooden children’…"
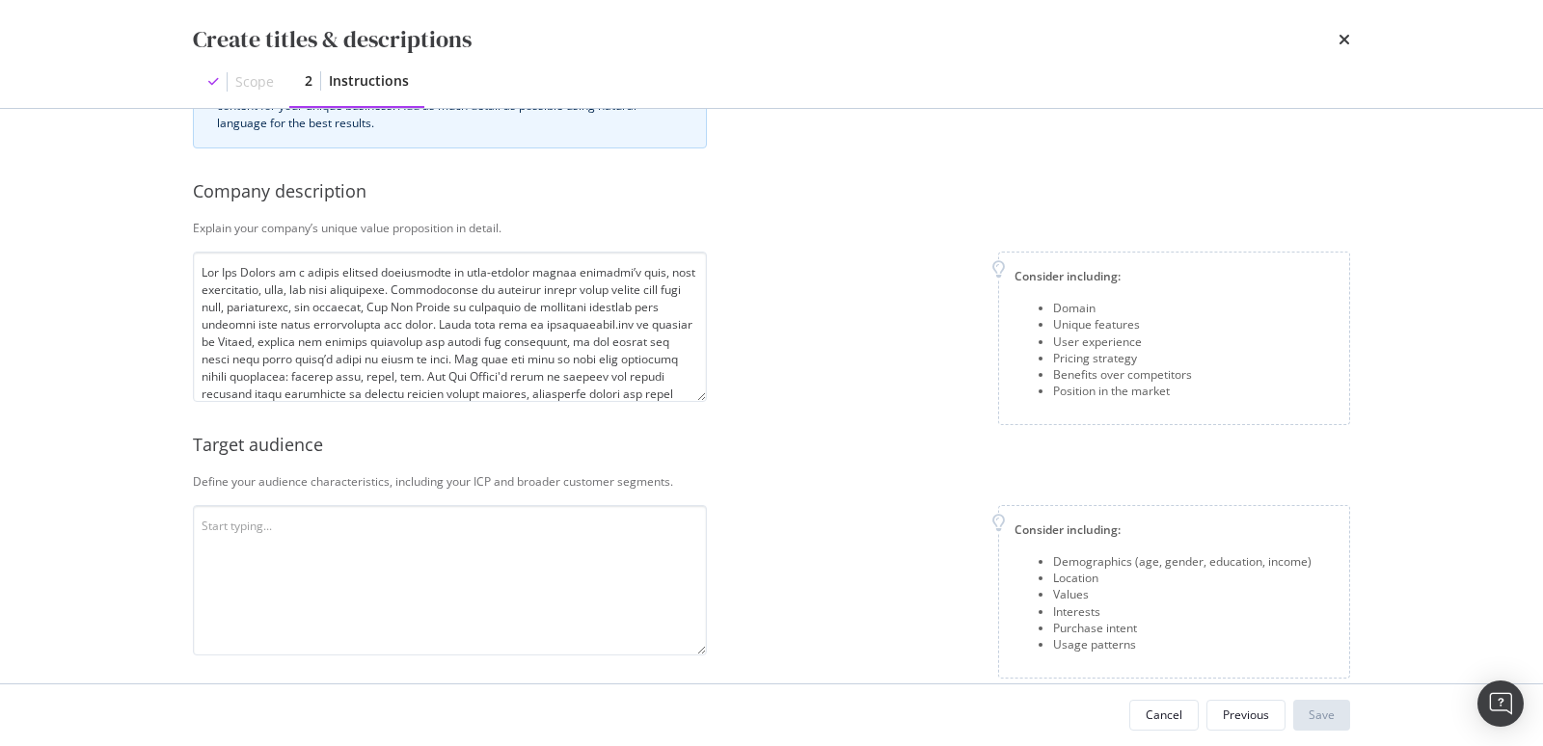
scroll to position [150, 0]
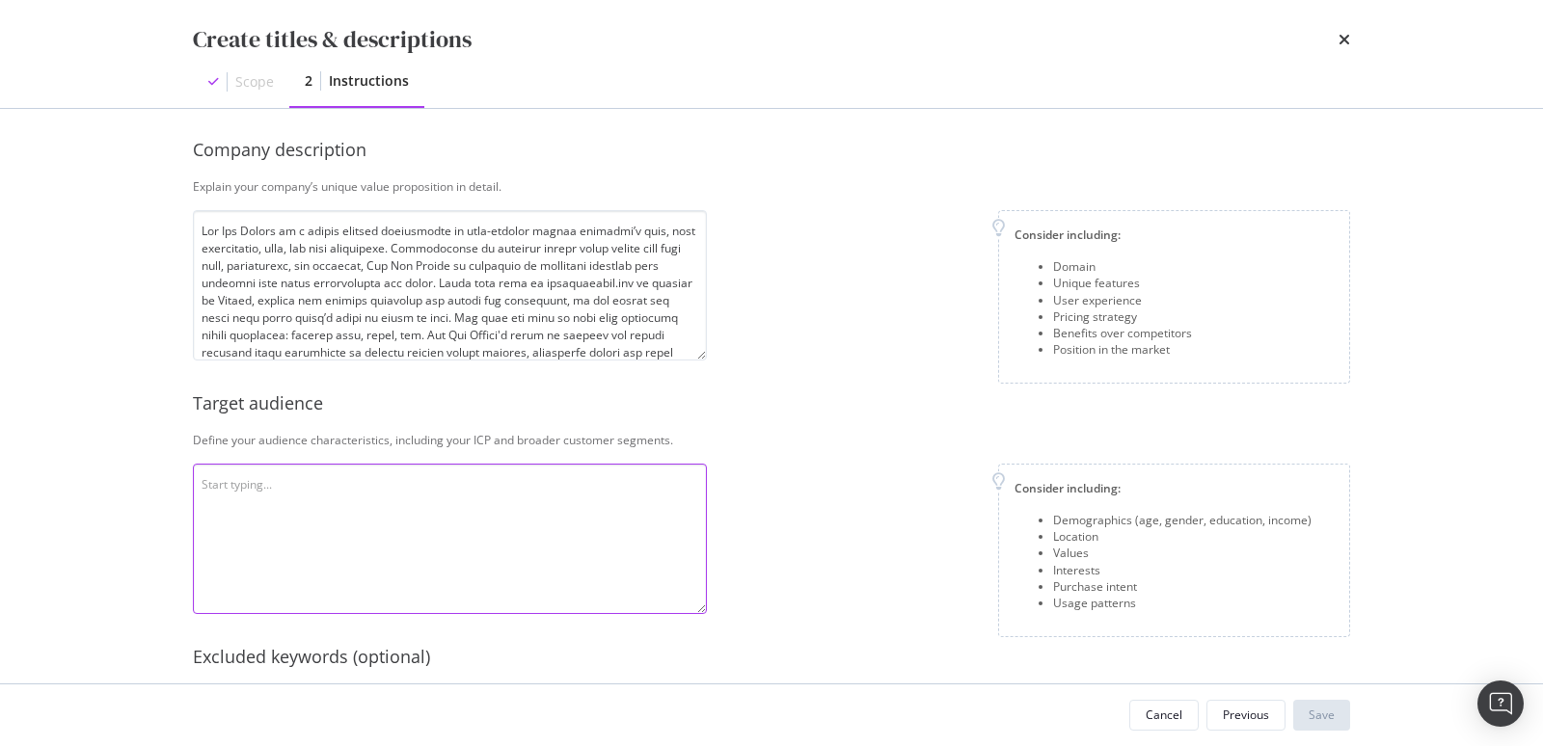
click at [234, 493] on textarea "modal" at bounding box center [450, 539] width 514 height 150
paste textarea "Monlitcabane.com is designed for discerning parents who prioritize quality, dur…"
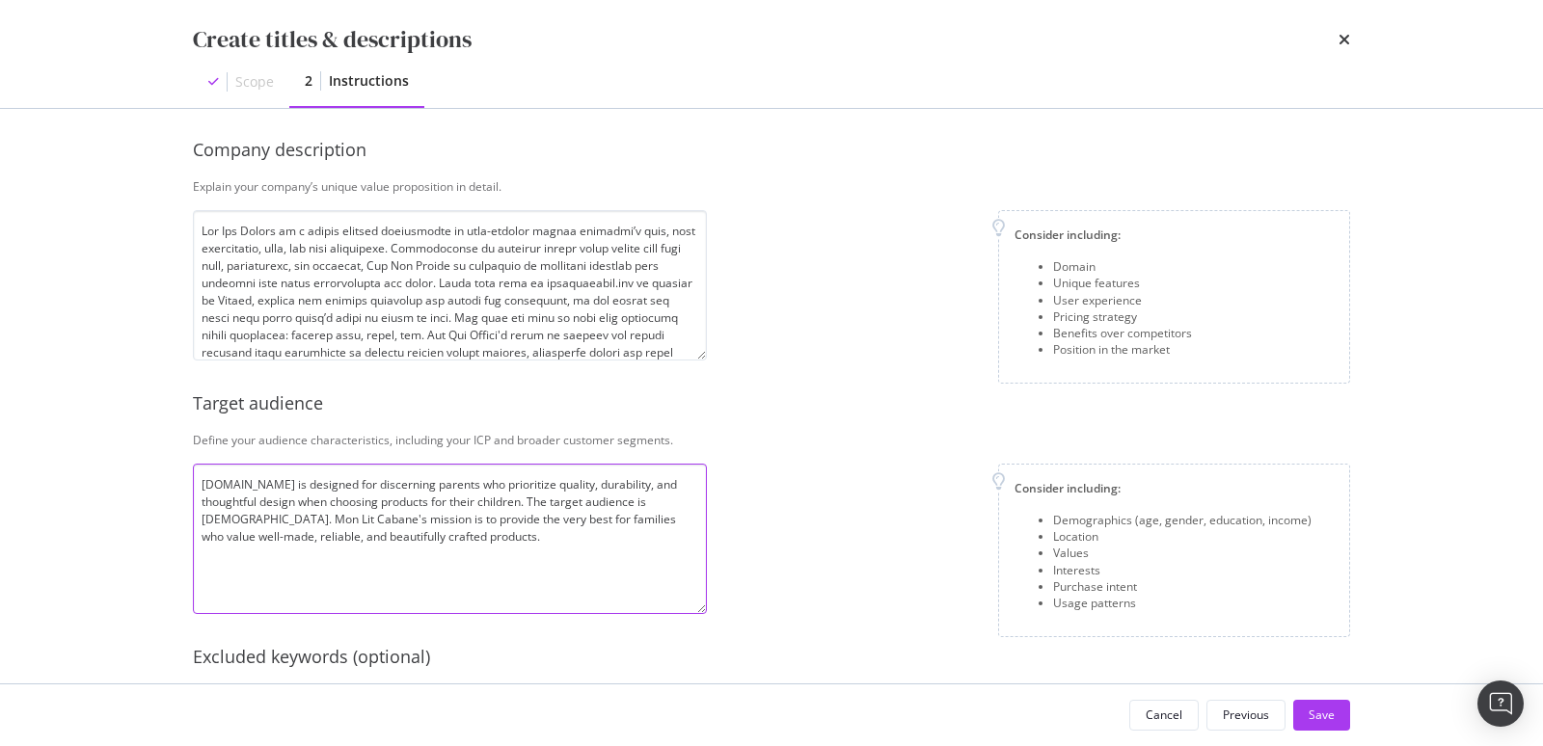
type textarea "Monlitcabane.com is designed for discerning parents who prioritize quality, dur…"
click at [802, 465] on div "Consider including: Demographics (age, gender, education, income) Location Valu…" at bounding box center [1036, 551] width 628 height 174
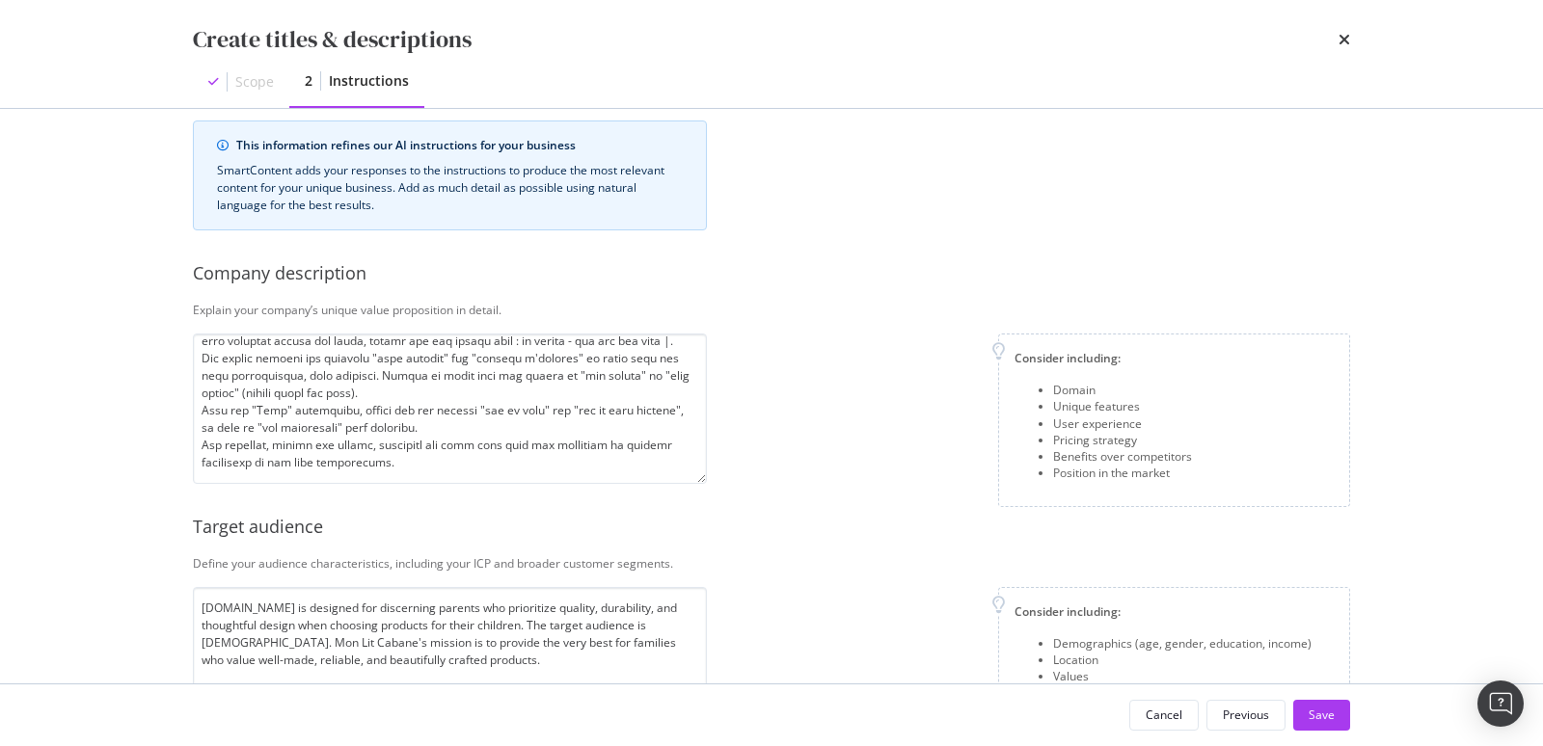
scroll to position [289, 0]
click at [1330, 716] on div "Save" at bounding box center [1322, 715] width 26 height 16
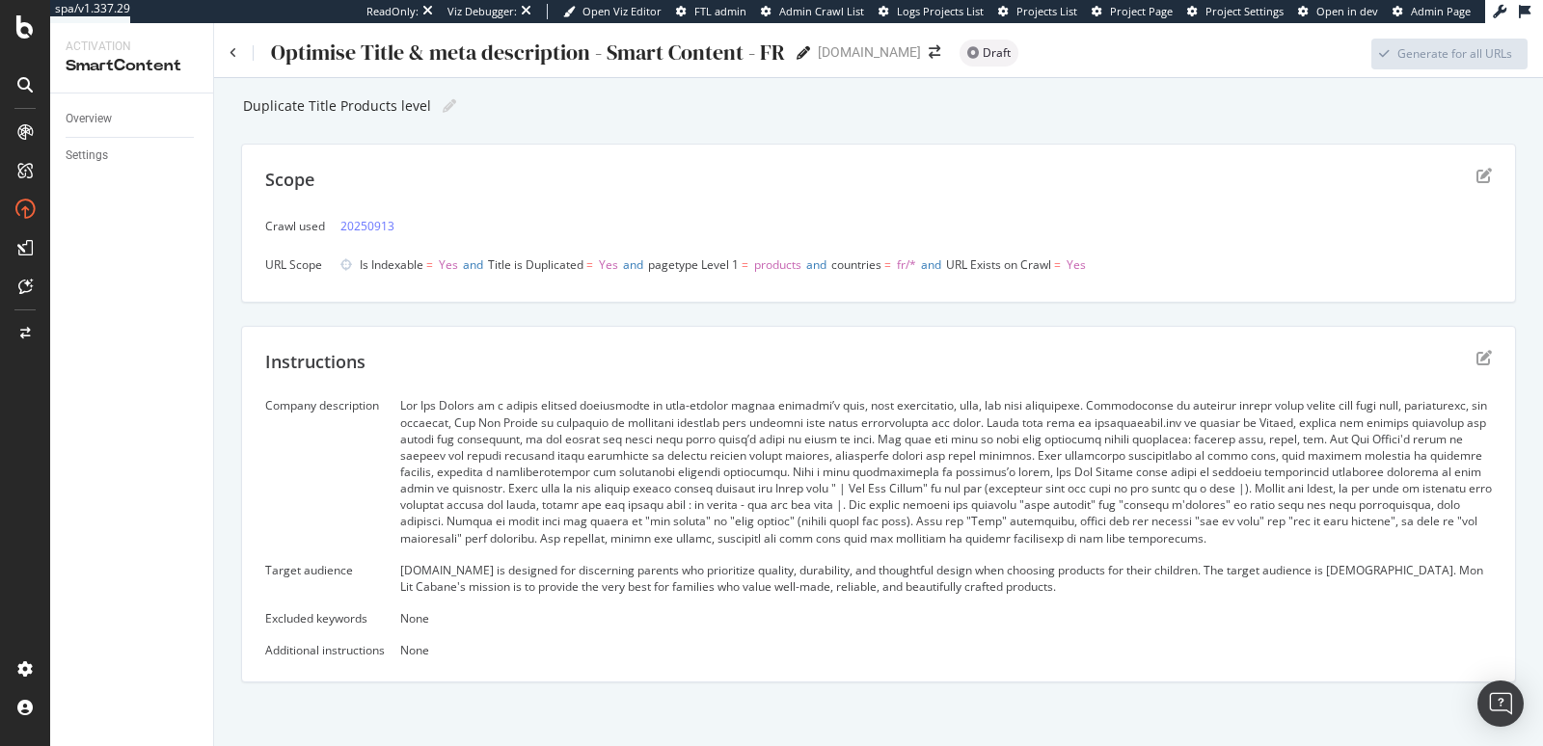
click at [797, 56] on icon at bounding box center [804, 53] width 14 height 14
drag, startPoint x: 602, startPoint y: 56, endPoint x: 738, endPoint y: 53, distance: 136.0
click at [738, 53] on input "Optimise Title & meta description - Smart Content - FR" at bounding box center [527, 53] width 517 height 26
click at [697, 57] on input "Optimise Title & meta description - 2025/09/1 - FR" at bounding box center [503, 53] width 469 height 26
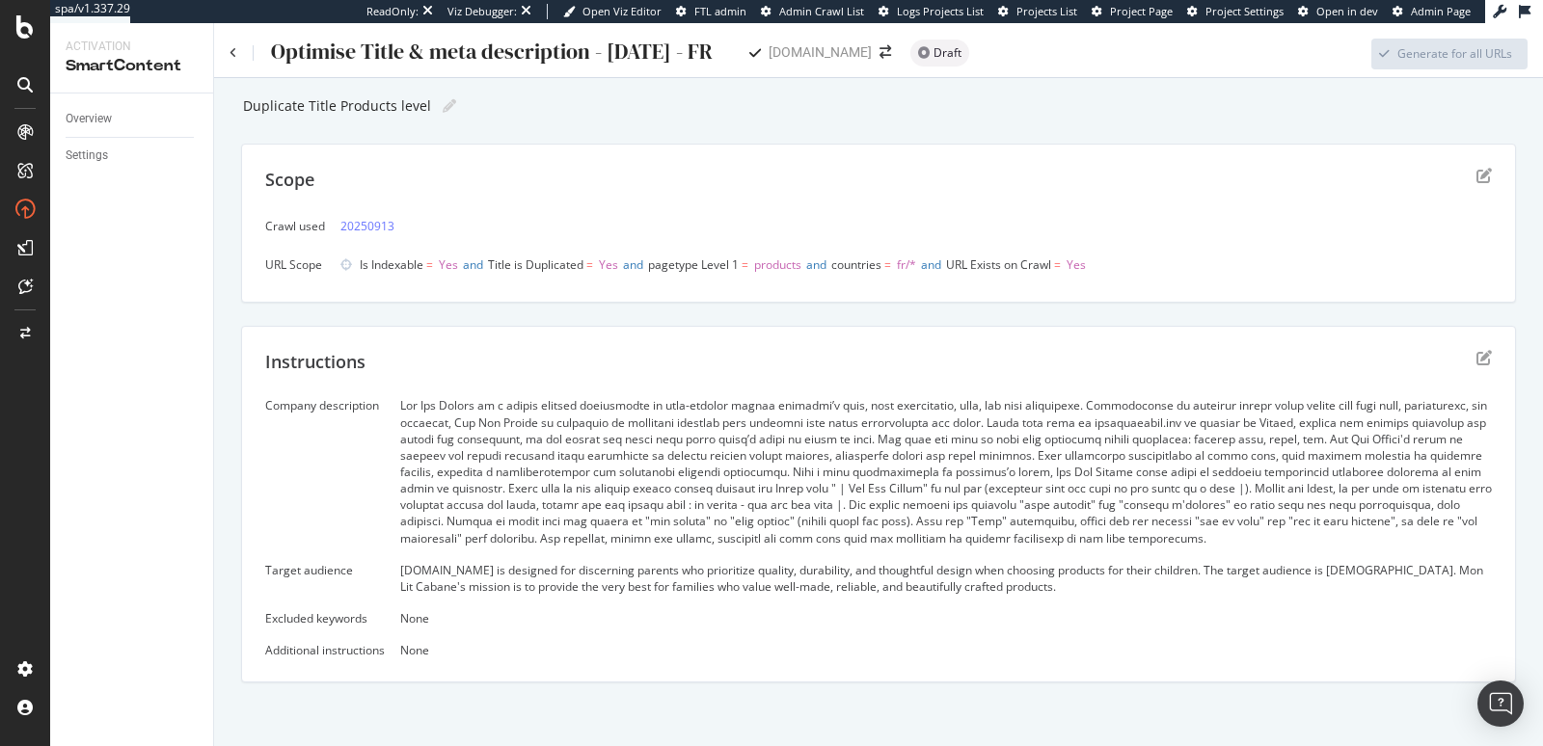
click at [696, 58] on input "Optimise Title & meta description - 2025/09/1 - FR" at bounding box center [503, 53] width 469 height 26
click at [692, 52] on input "Optimise Title & meta description - 2025/09/1 - FR" at bounding box center [503, 53] width 469 height 26
click at [319, 52] on input "Optimise Title & meta description - 2025/09/1 - FR" at bounding box center [503, 53] width 469 height 26
click at [602, 53] on input "Title & meta description - 2025/09/1 - FR" at bounding box center [458, 53] width 379 height 26
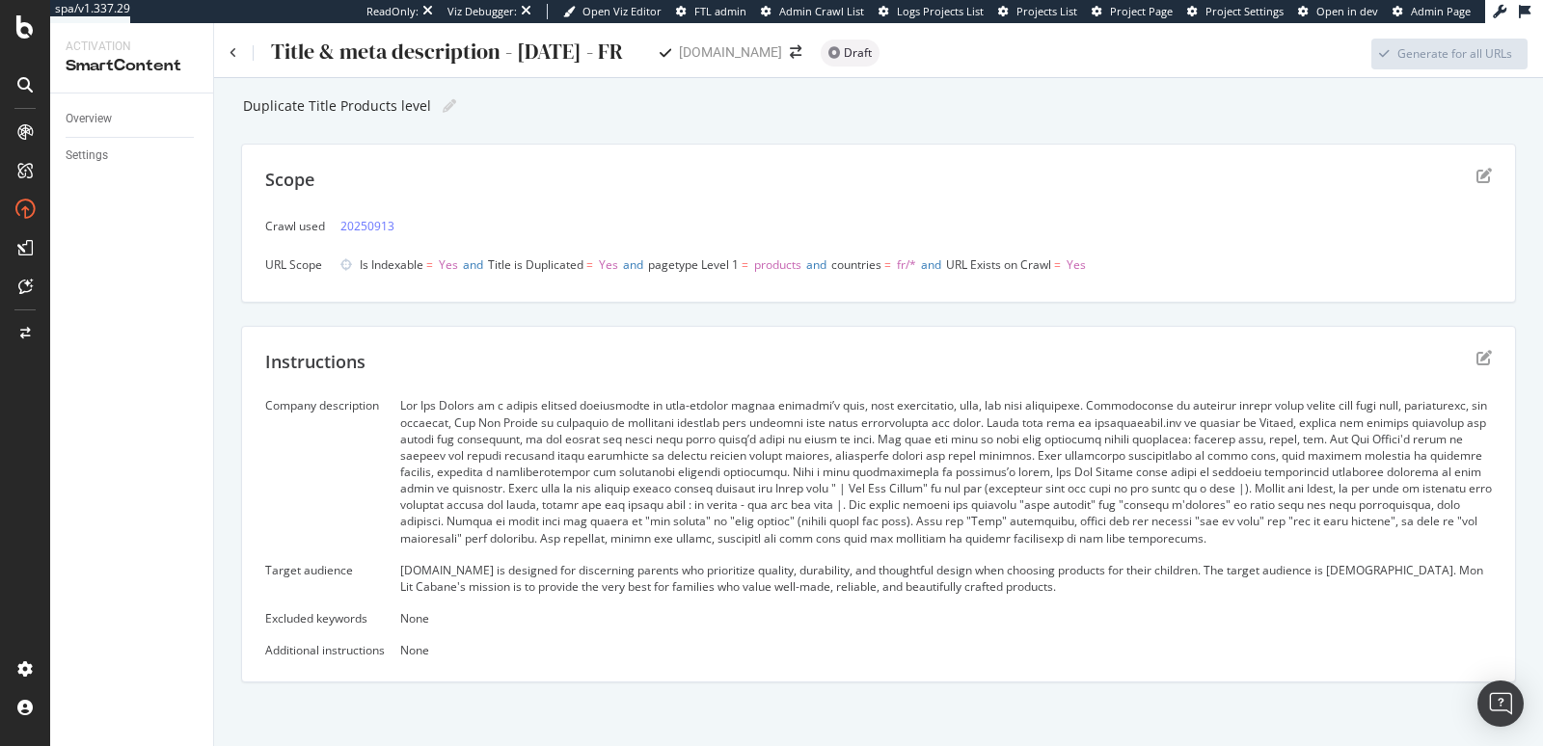
type input "Title & meta description - [DATE] - FR"
click at [629, 82] on div "Duplicate Title Products level Duplicate Title Products level Scope Crawl used …" at bounding box center [878, 528] width 1329 height 901
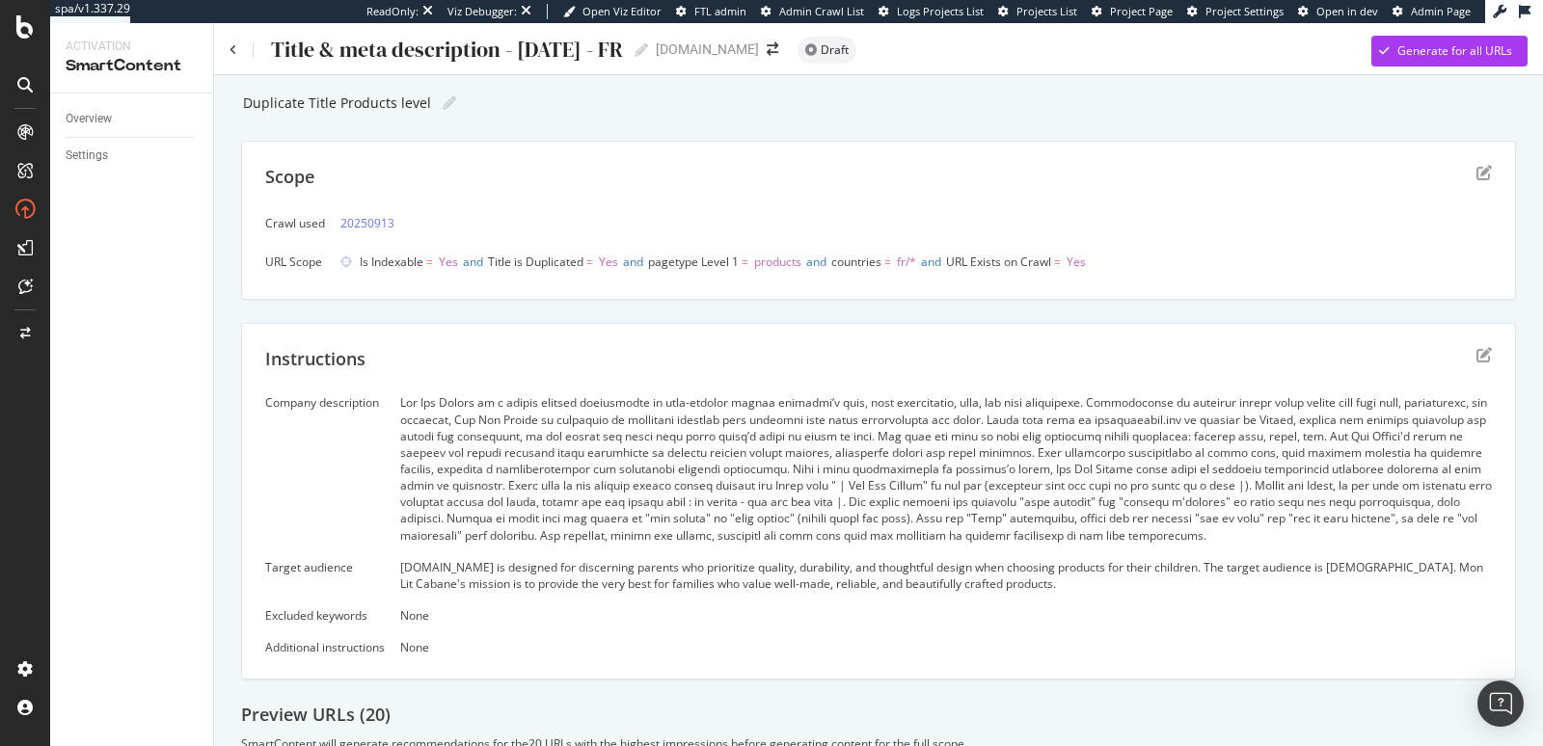
scroll to position [0, 0]
click at [1441, 63] on div "Generate for all URLs" at bounding box center [1441, 54] width 141 height 29
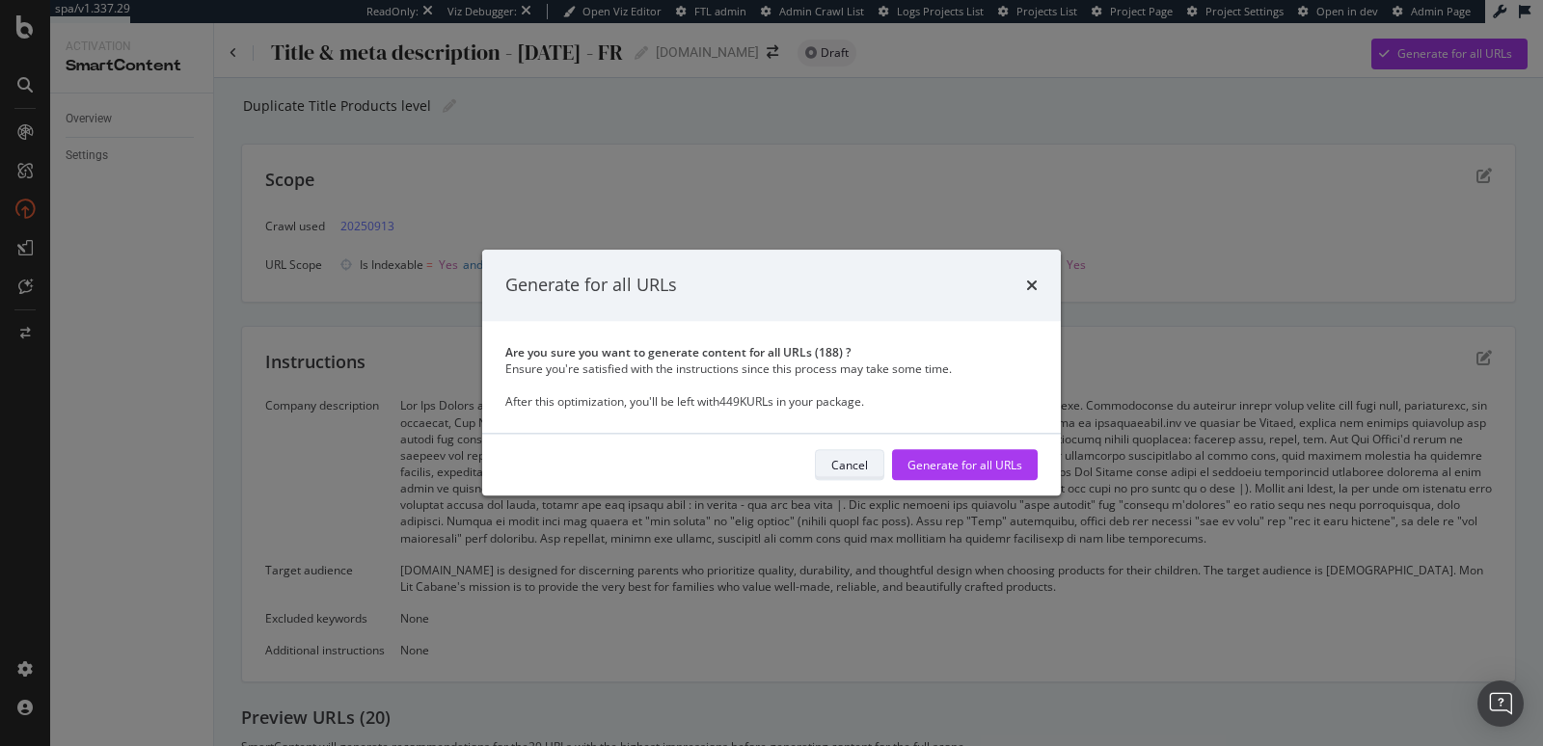
click at [828, 459] on button "Cancel" at bounding box center [849, 465] width 69 height 31
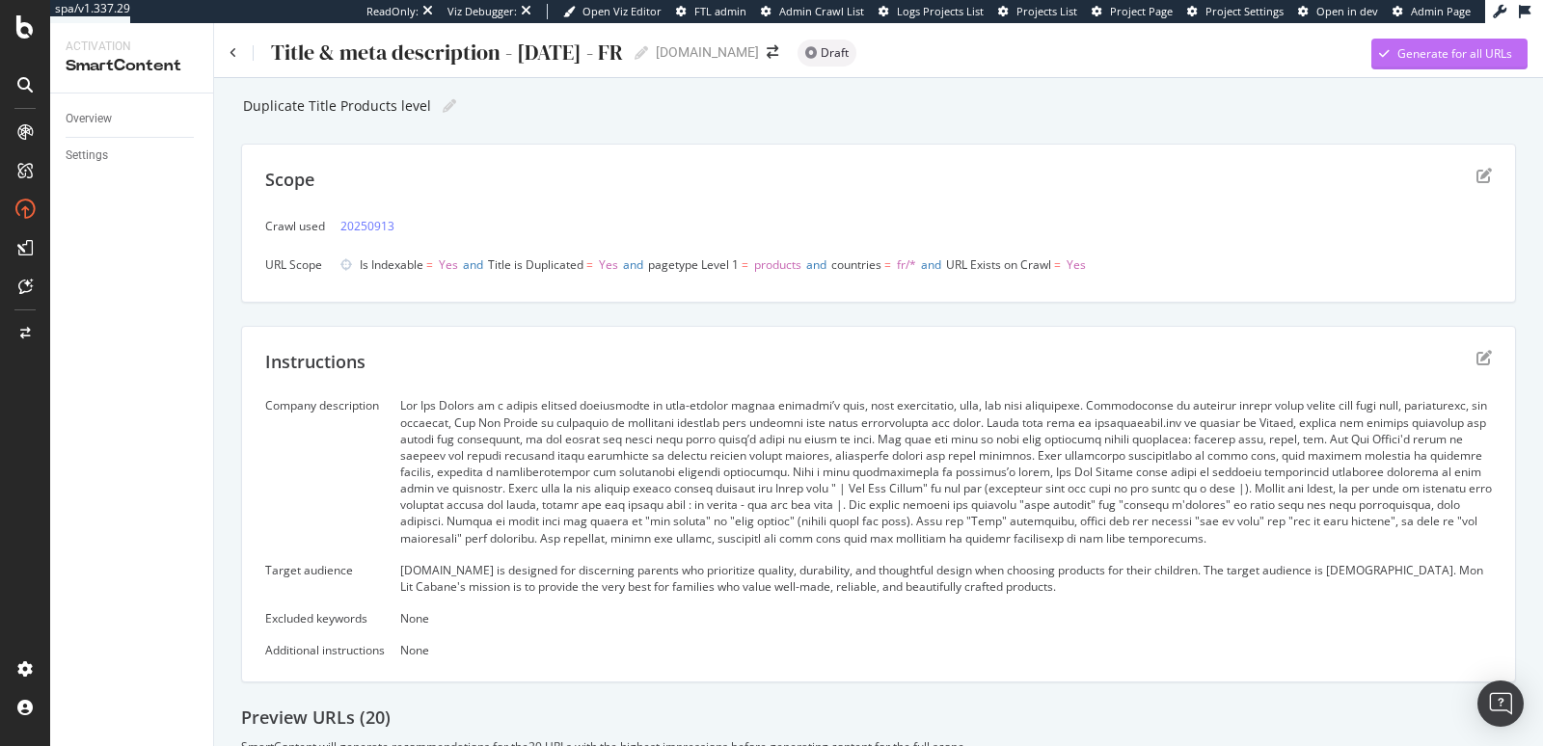
click at [1420, 60] on div "Generate for all URLs" at bounding box center [1454, 53] width 115 height 16
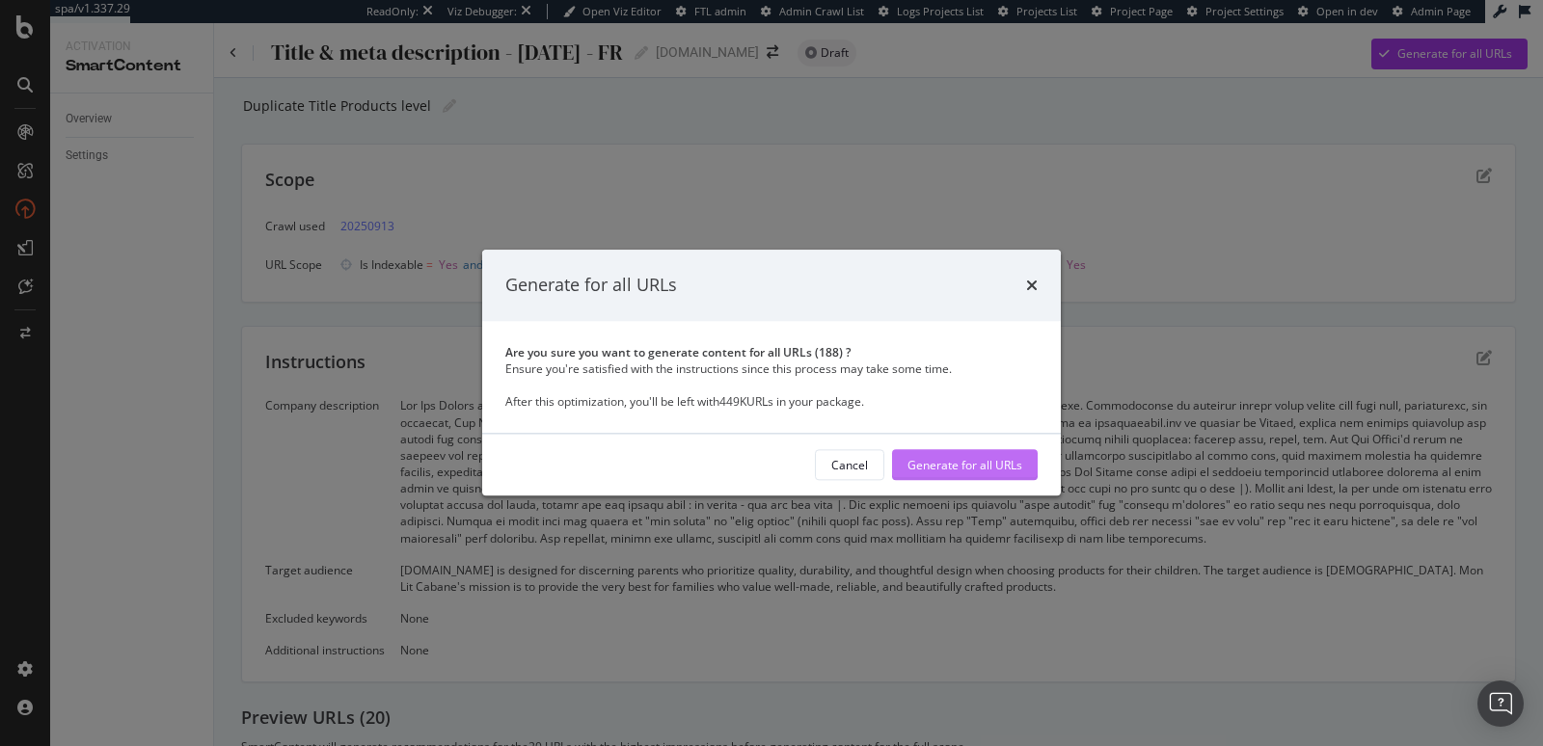
click at [964, 456] on div "Generate for all URLs" at bounding box center [965, 465] width 115 height 29
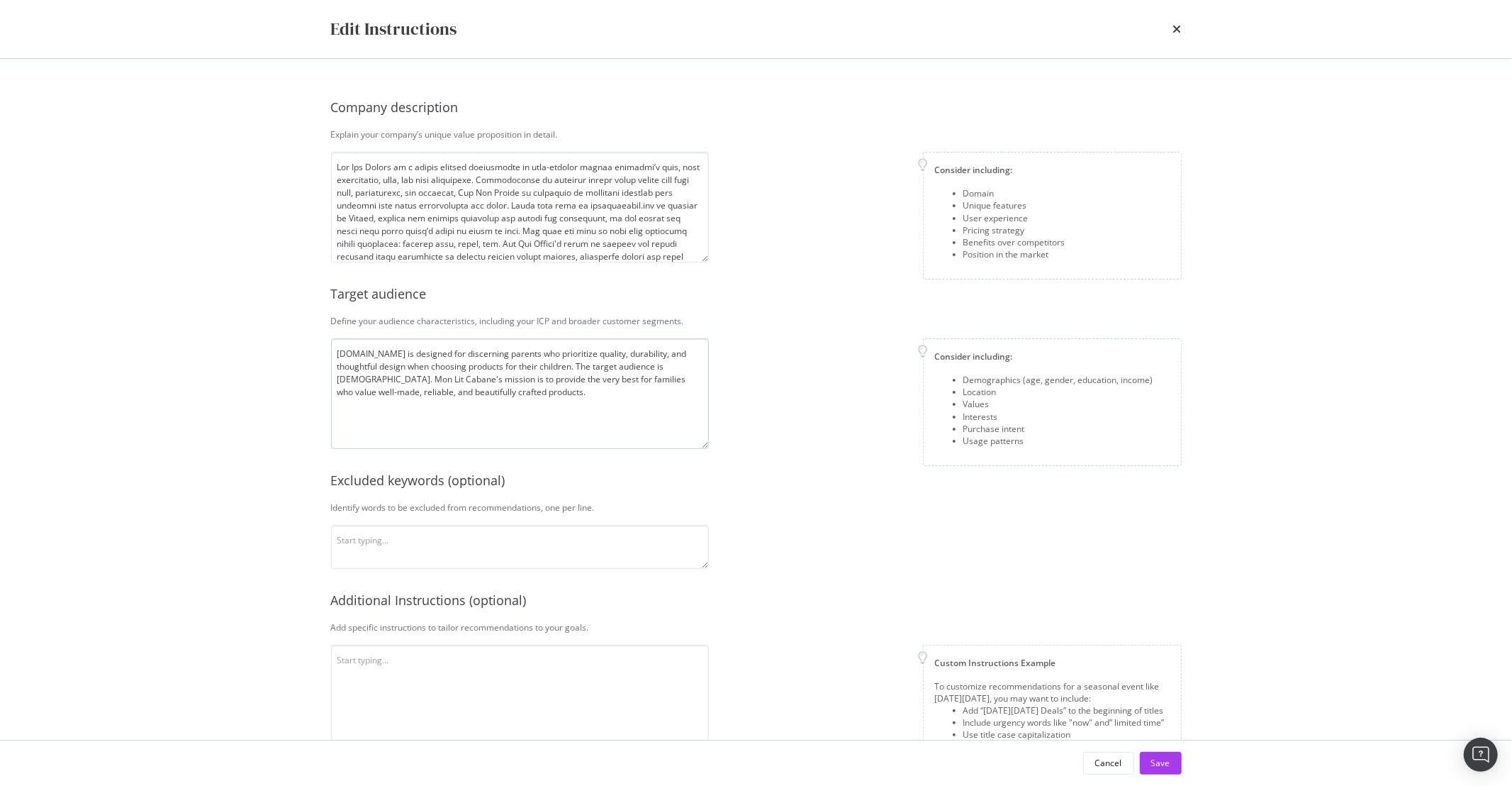
click at [501, 385] on textarea "Monlitcabane.com is designed for discerning parents who prioritize quality, dur…" at bounding box center [520, 393] width 378 height 110
click at [506, 388] on textarea "Monlitcabane.com is designed for discerning parents who prioritize quality, dur…" at bounding box center [520, 393] width 378 height 110
click at [1167, 33] on div "Edit Instructions" at bounding box center [756, 29] width 850 height 24
click at [1175, 30] on icon "times" at bounding box center [1178, 29] width 9 height 11
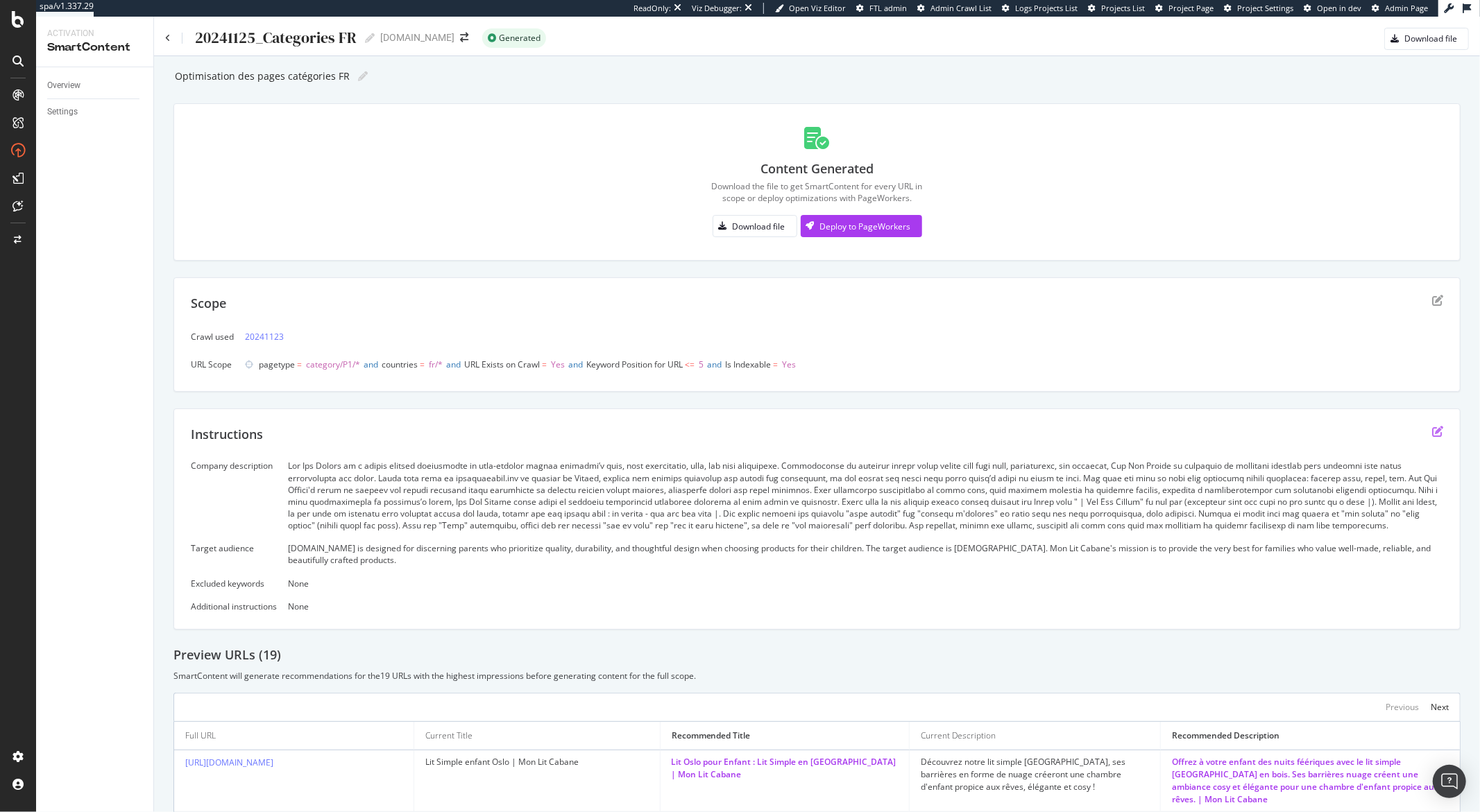
click at [1433, 436] on icon "edit" at bounding box center [1438, 431] width 11 height 11
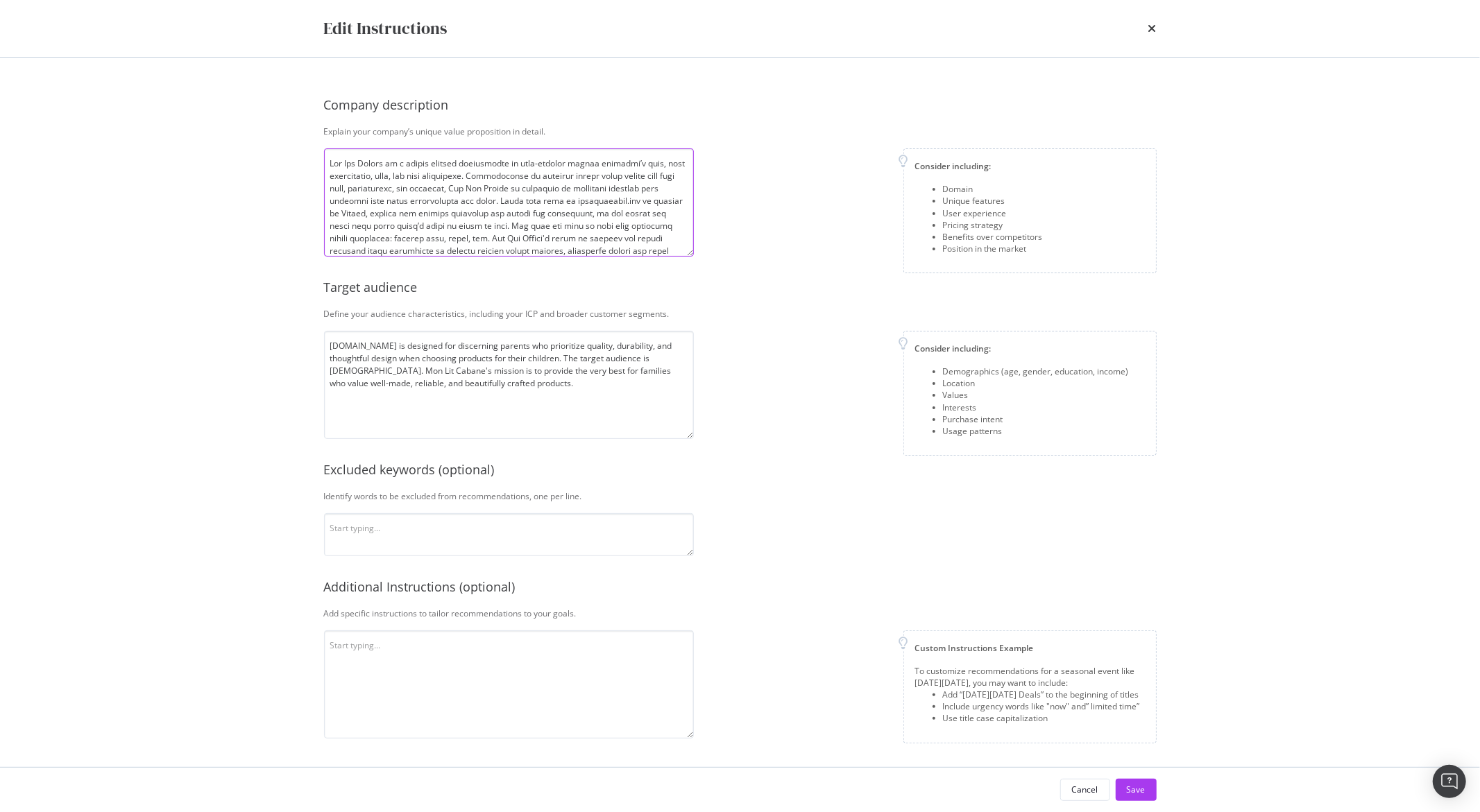
click at [491, 181] on textarea "modal" at bounding box center [509, 202] width 370 height 108
click at [534, 357] on textarea "Monlitcabane.com is designed for discerning parents who prioritize quality, dur…" at bounding box center [509, 385] width 370 height 108
click at [263, 427] on div "Edit Instructions Company description Explain your company’s unique value propo…" at bounding box center [740, 406] width 1480 height 812
click at [1145, 40] on div "Edit Instructions" at bounding box center [740, 28] width 832 height 24
click at [1148, 28] on icon "times" at bounding box center [1153, 28] width 9 height 11
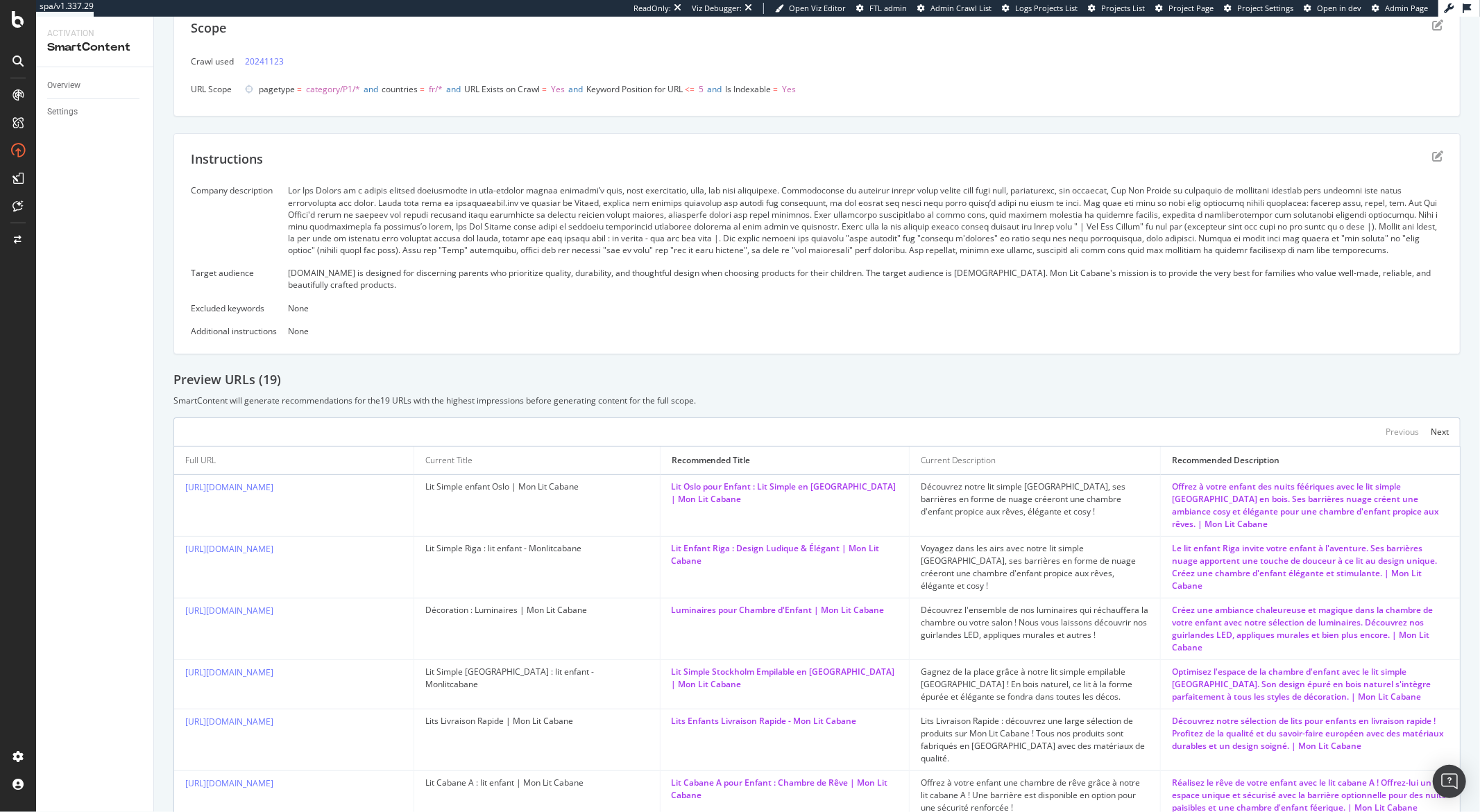
scroll to position [165, 0]
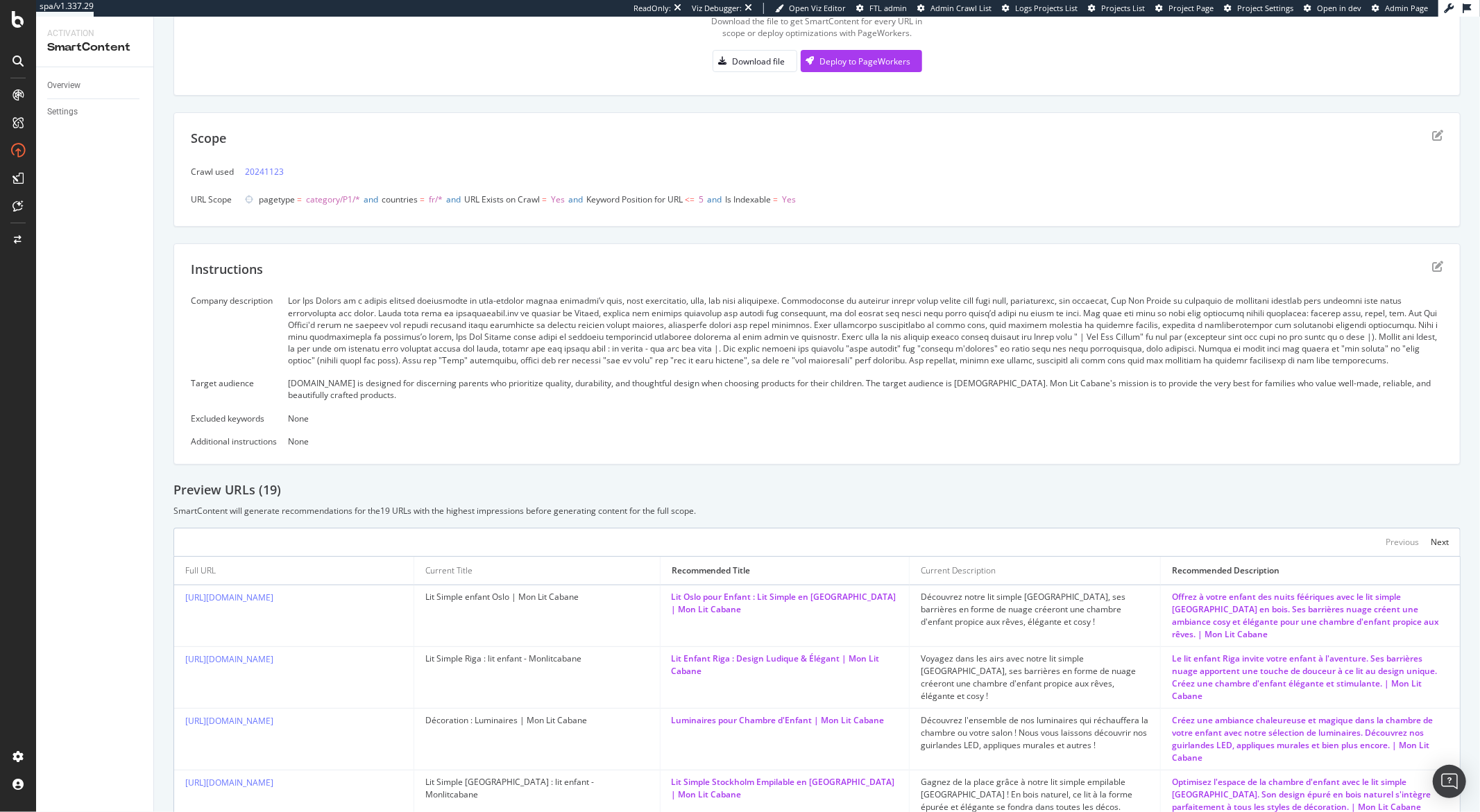
click at [1432, 261] on div "Instructions Company description Target audience Monlitcabane.com is designed f…" at bounding box center [817, 355] width 1287 height 222
click at [1433, 263] on icon "edit" at bounding box center [1438, 266] width 11 height 11
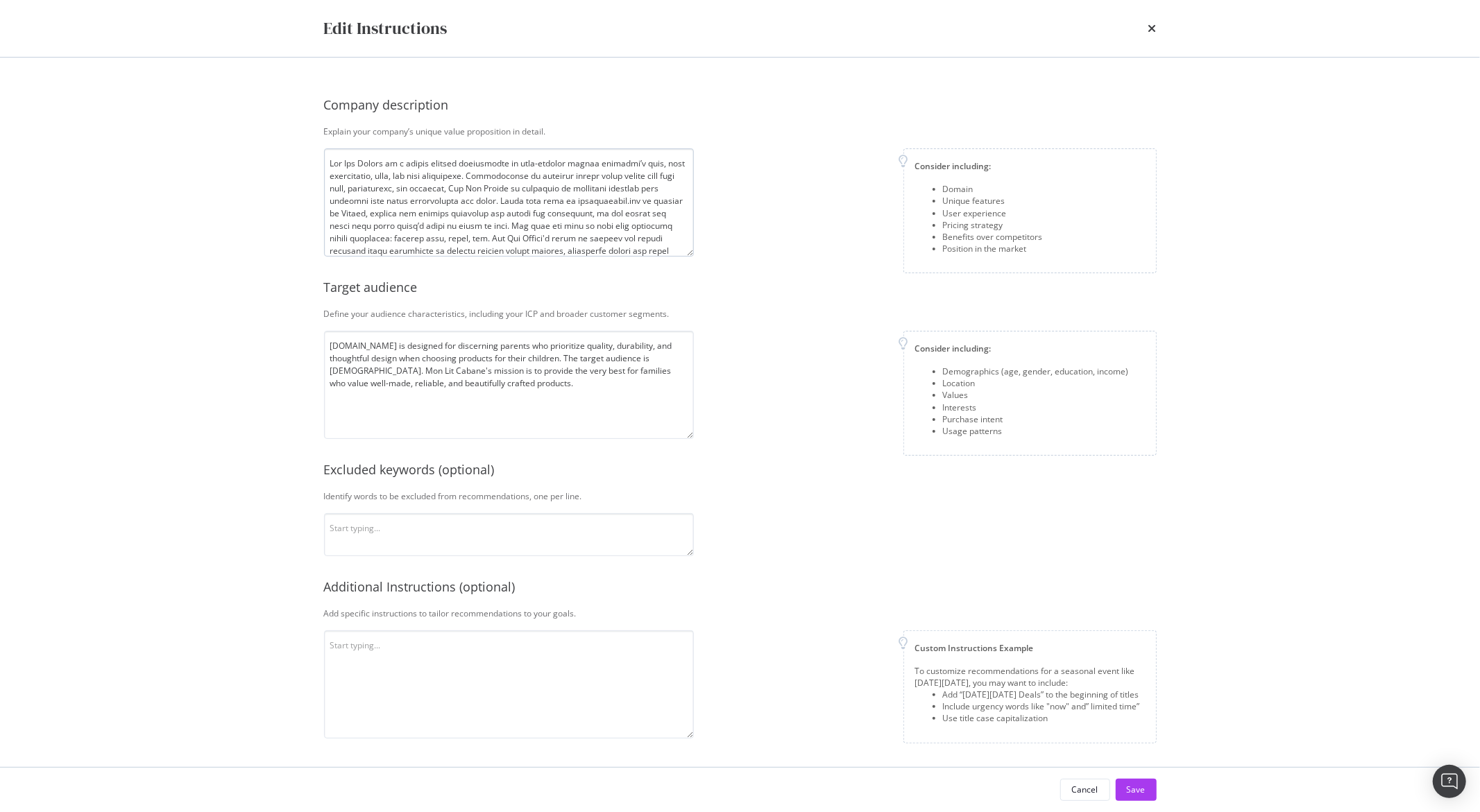
click at [396, 218] on textarea "modal" at bounding box center [509, 202] width 370 height 108
click at [412, 370] on textarea "Monlitcabane.com is designed for discerning parents who prioritize quality, dur…" at bounding box center [509, 385] width 370 height 108
click at [1151, 32] on icon "times" at bounding box center [1153, 28] width 9 height 11
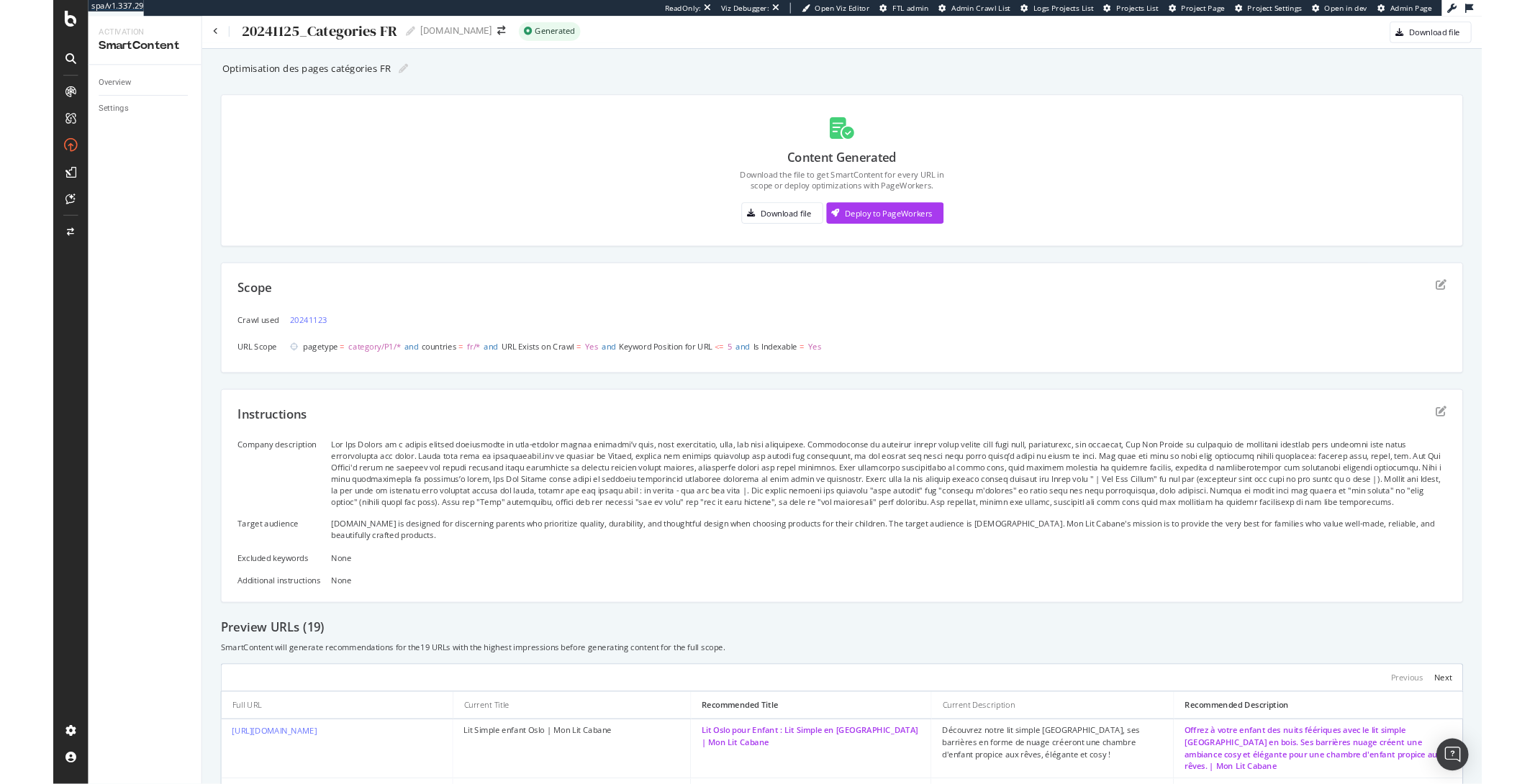
scroll to position [0, 0]
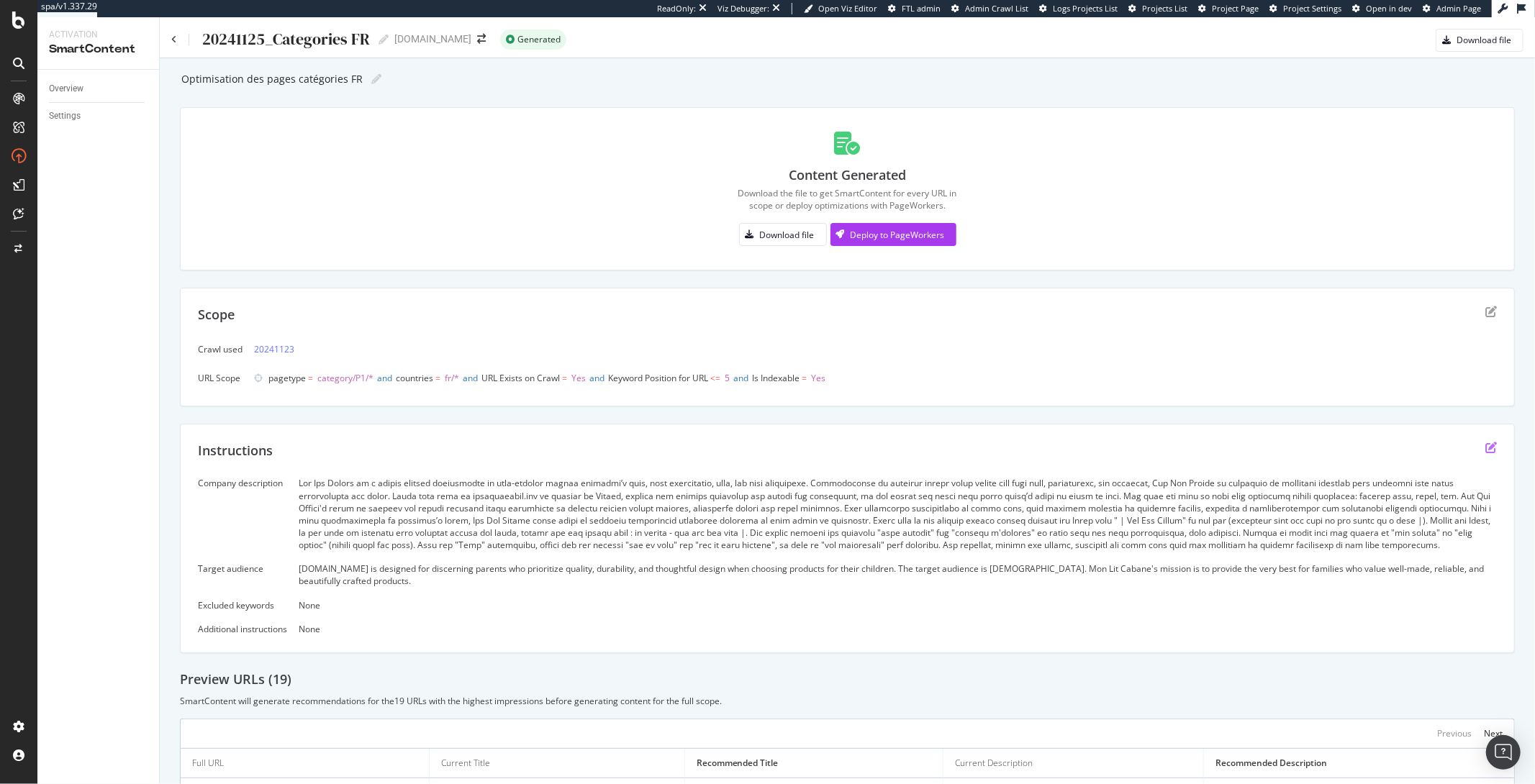
click at [1486, 451] on icon "edit" at bounding box center [1491, 447] width 11 height 11
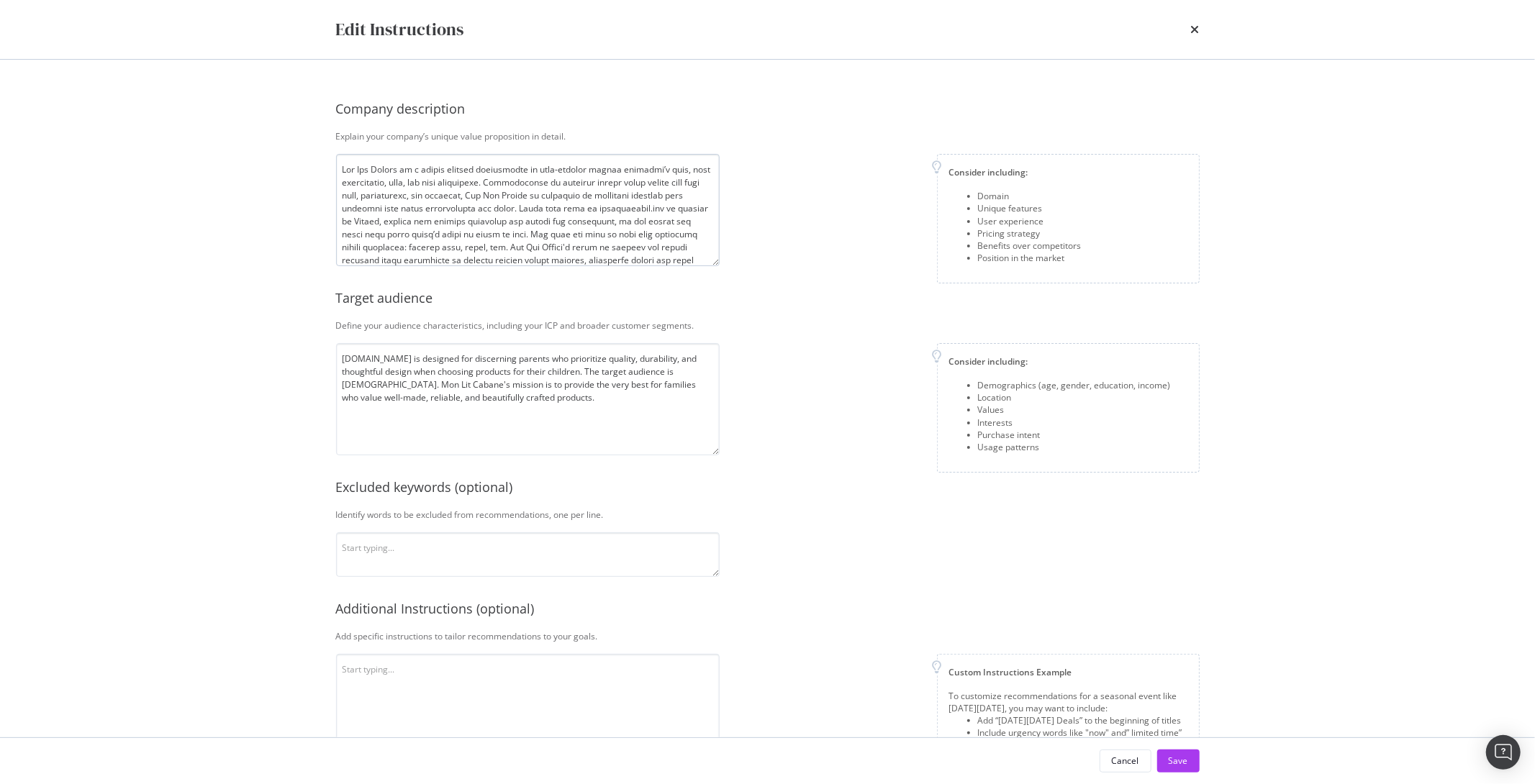
click at [372, 210] on textarea "modal" at bounding box center [528, 210] width 384 height 112
click at [357, 374] on textarea "Monlitcabane.com is designed for discerning parents who prioritize quality, dur…" at bounding box center [528, 399] width 384 height 112
click at [577, 195] on textarea "modal" at bounding box center [528, 210] width 384 height 112
click at [513, 392] on textarea "Monlitcabane.com is designed for discerning parents who prioritize quality, dur…" at bounding box center [528, 399] width 384 height 112
click at [504, 203] on textarea "modal" at bounding box center [528, 210] width 384 height 112
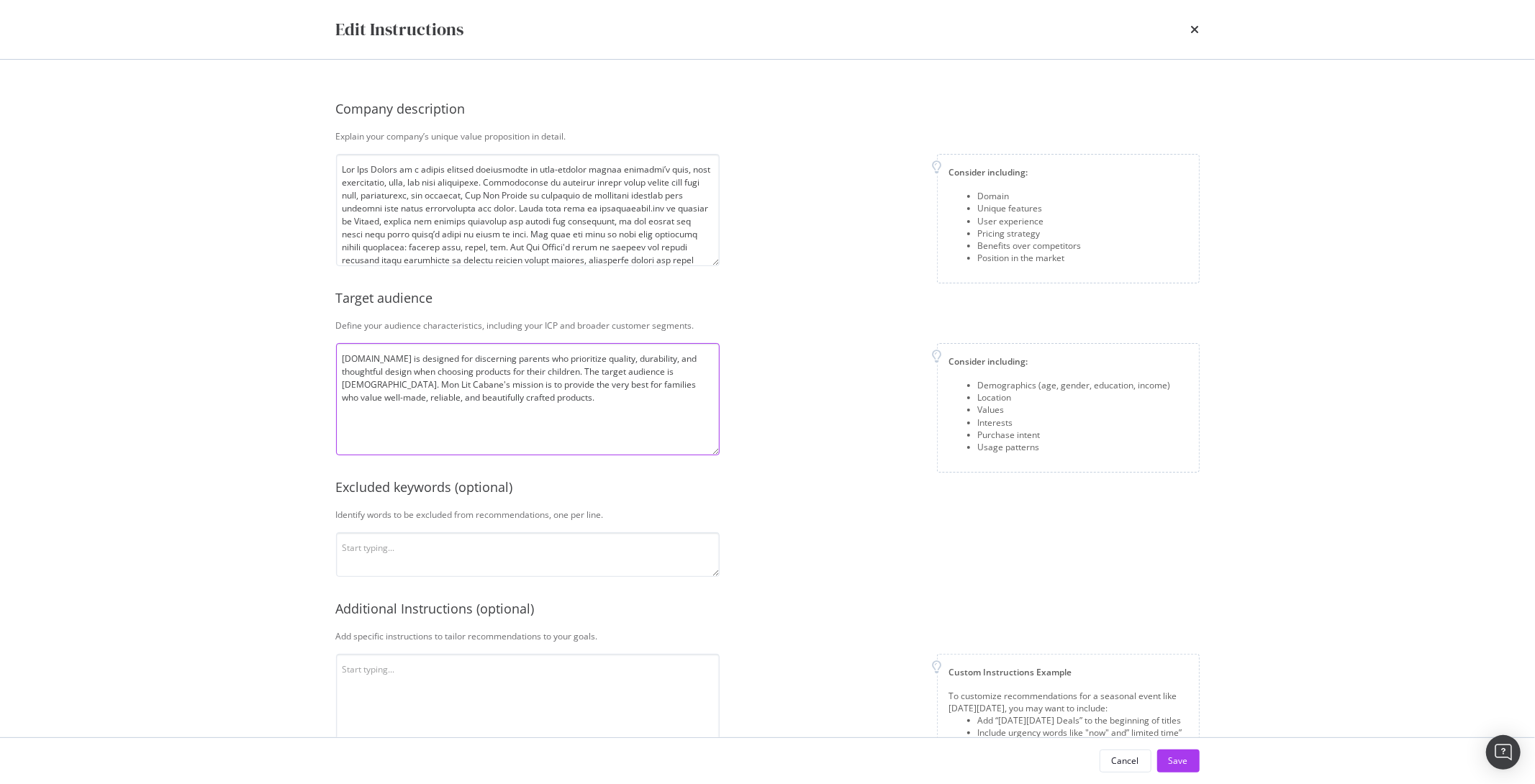
click at [381, 367] on textarea "Monlitcabane.com is designed for discerning parents who prioritize quality, dur…" at bounding box center [528, 399] width 384 height 112
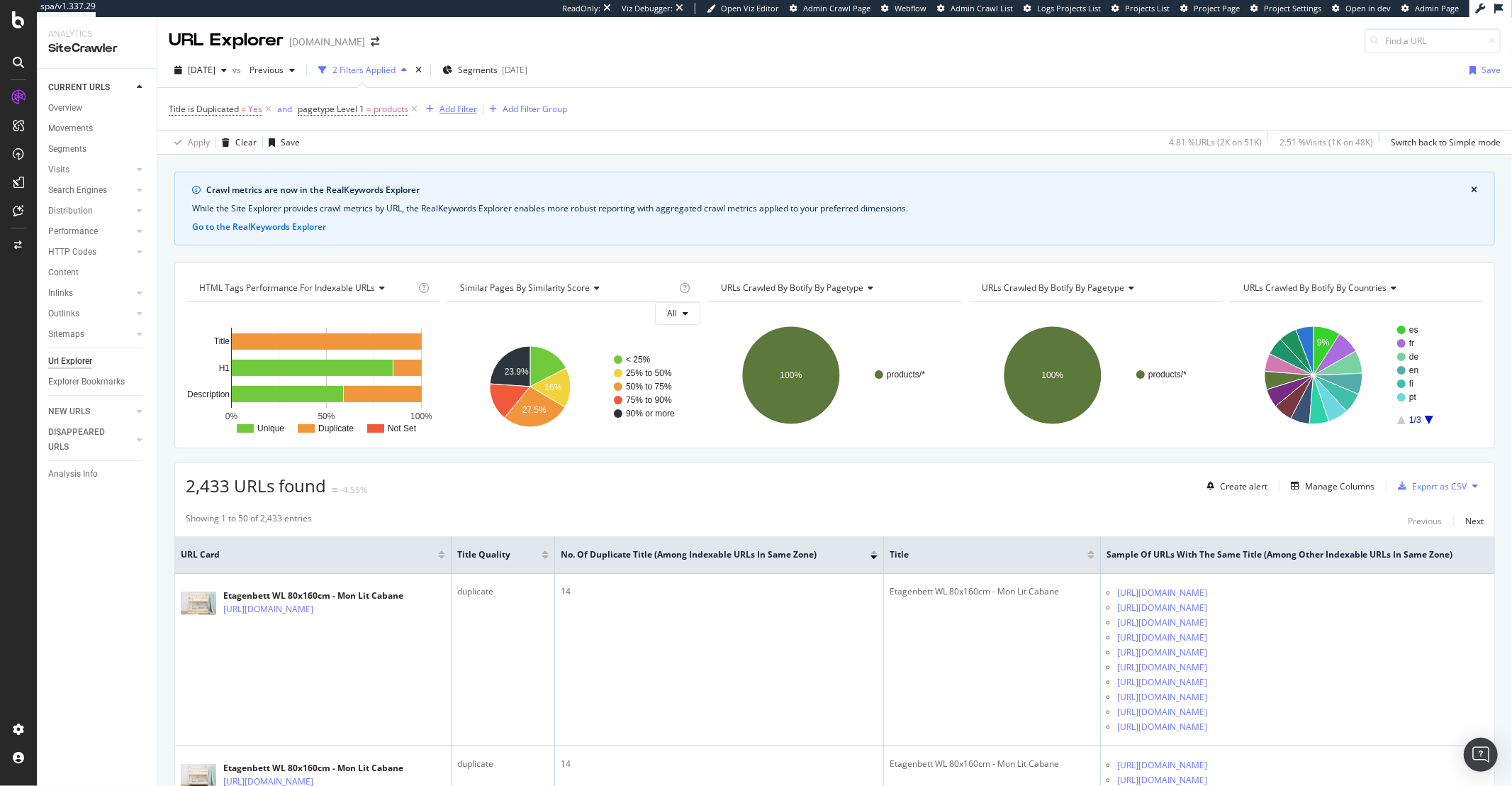
click at [445, 112] on div "Add Filter" at bounding box center [458, 109] width 37 height 12
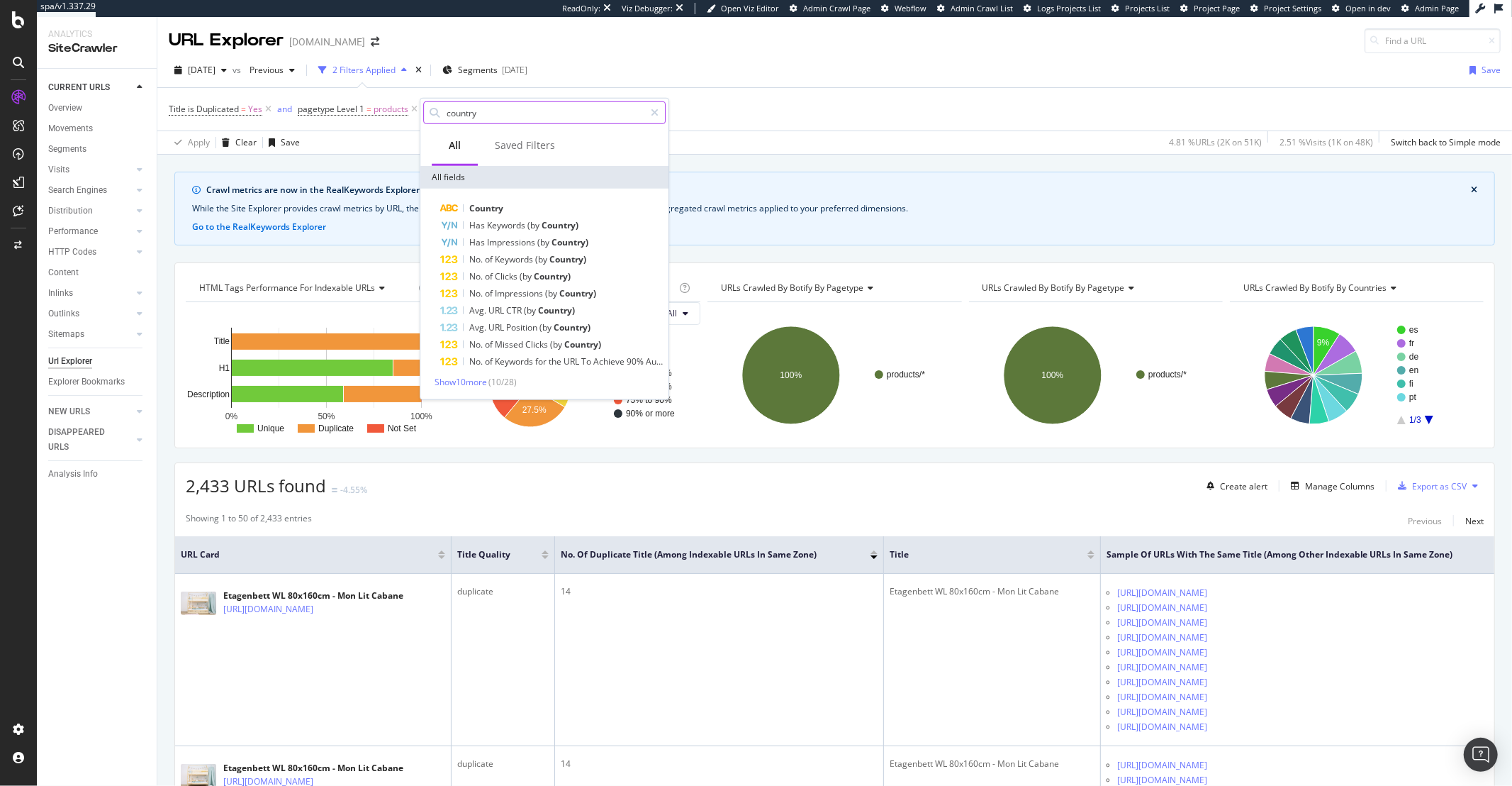
click at [466, 111] on input "country" at bounding box center [545, 112] width 199 height 21
click at [467, 112] on input "country" at bounding box center [545, 112] width 199 height 21
click at [486, 110] on input "lang" at bounding box center [545, 112] width 199 height 21
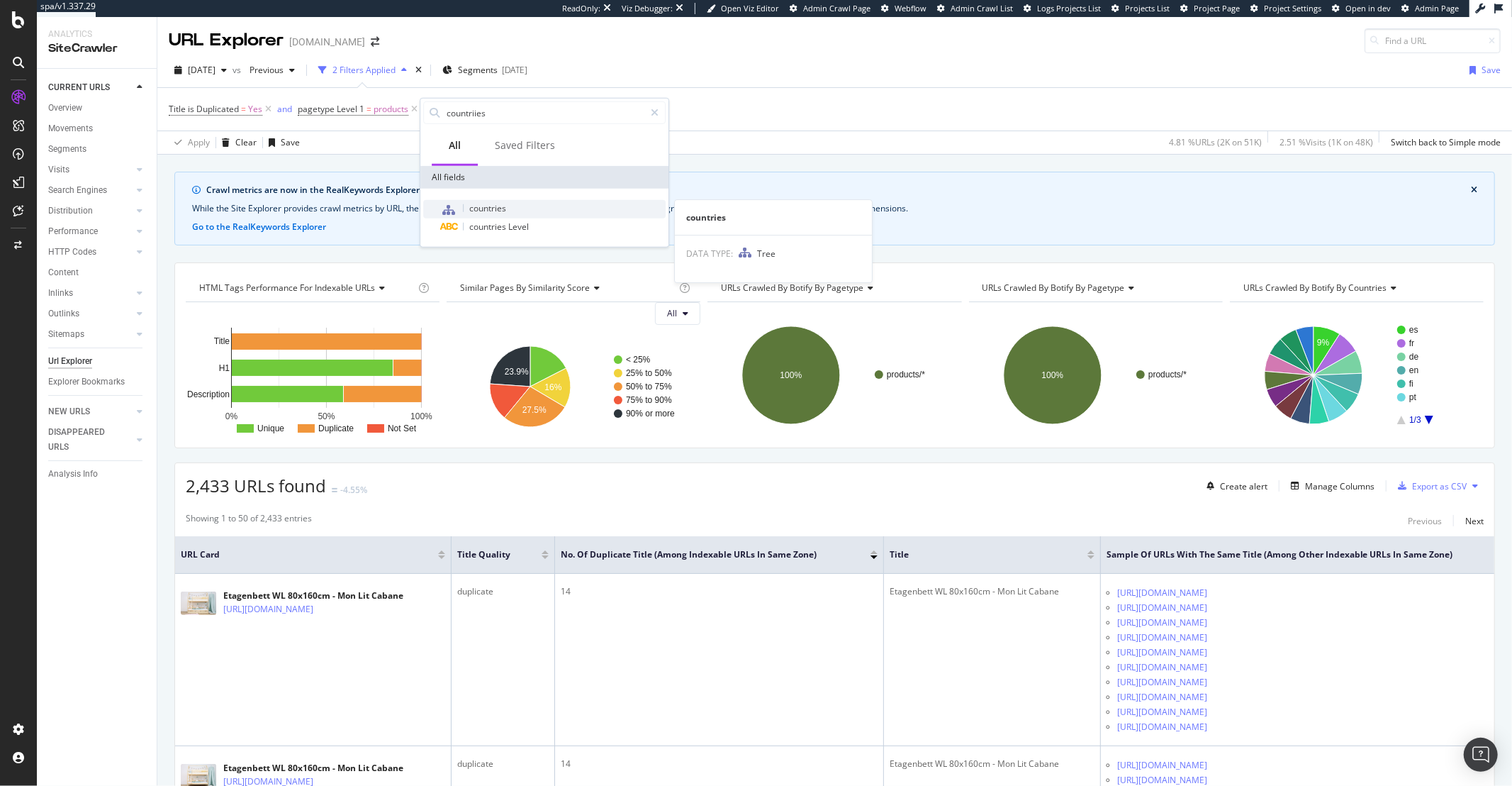
type input "countriies"
click at [476, 206] on span "countries" at bounding box center [487, 208] width 37 height 12
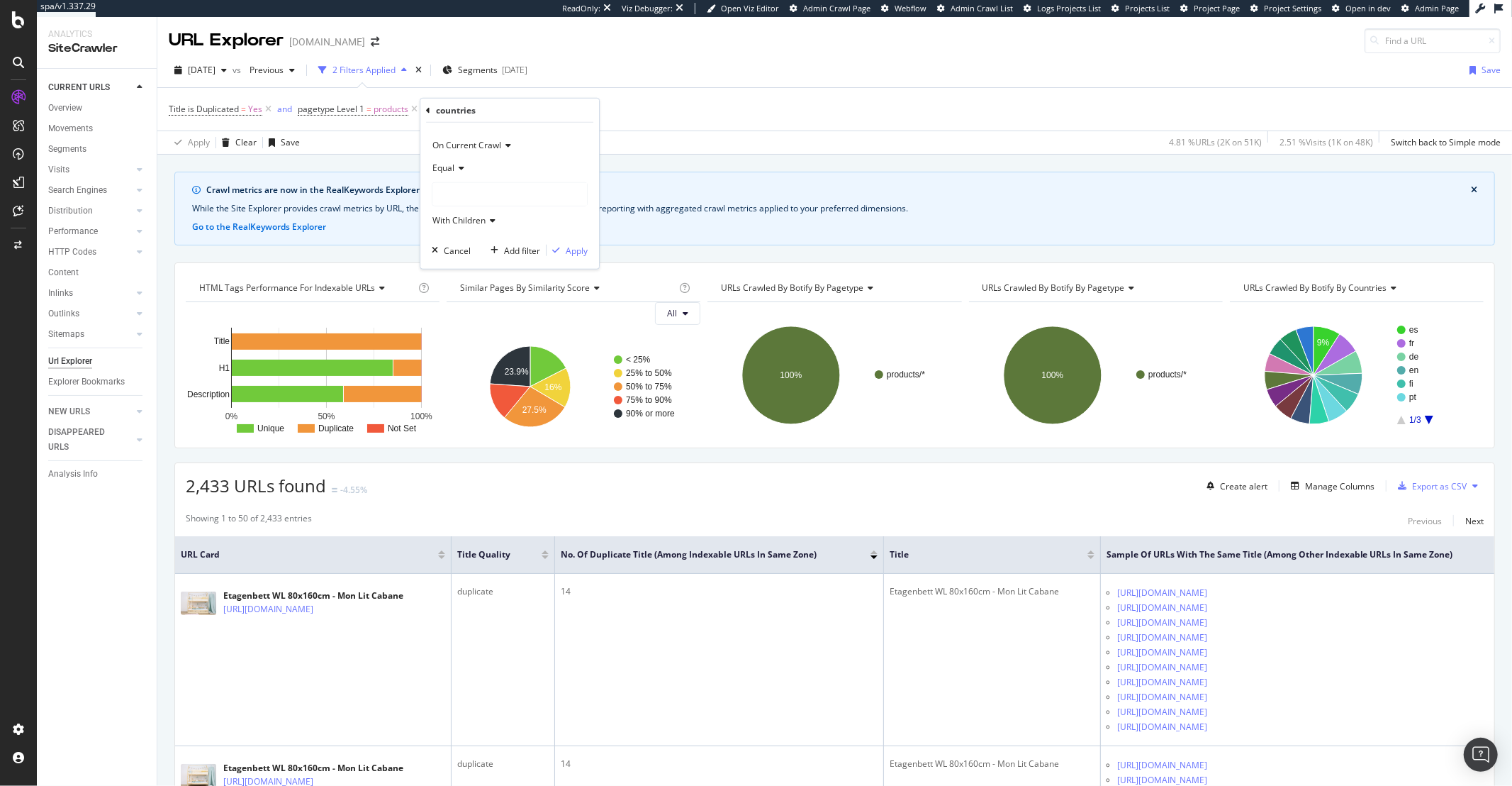
click at [476, 203] on div at bounding box center [509, 194] width 154 height 23
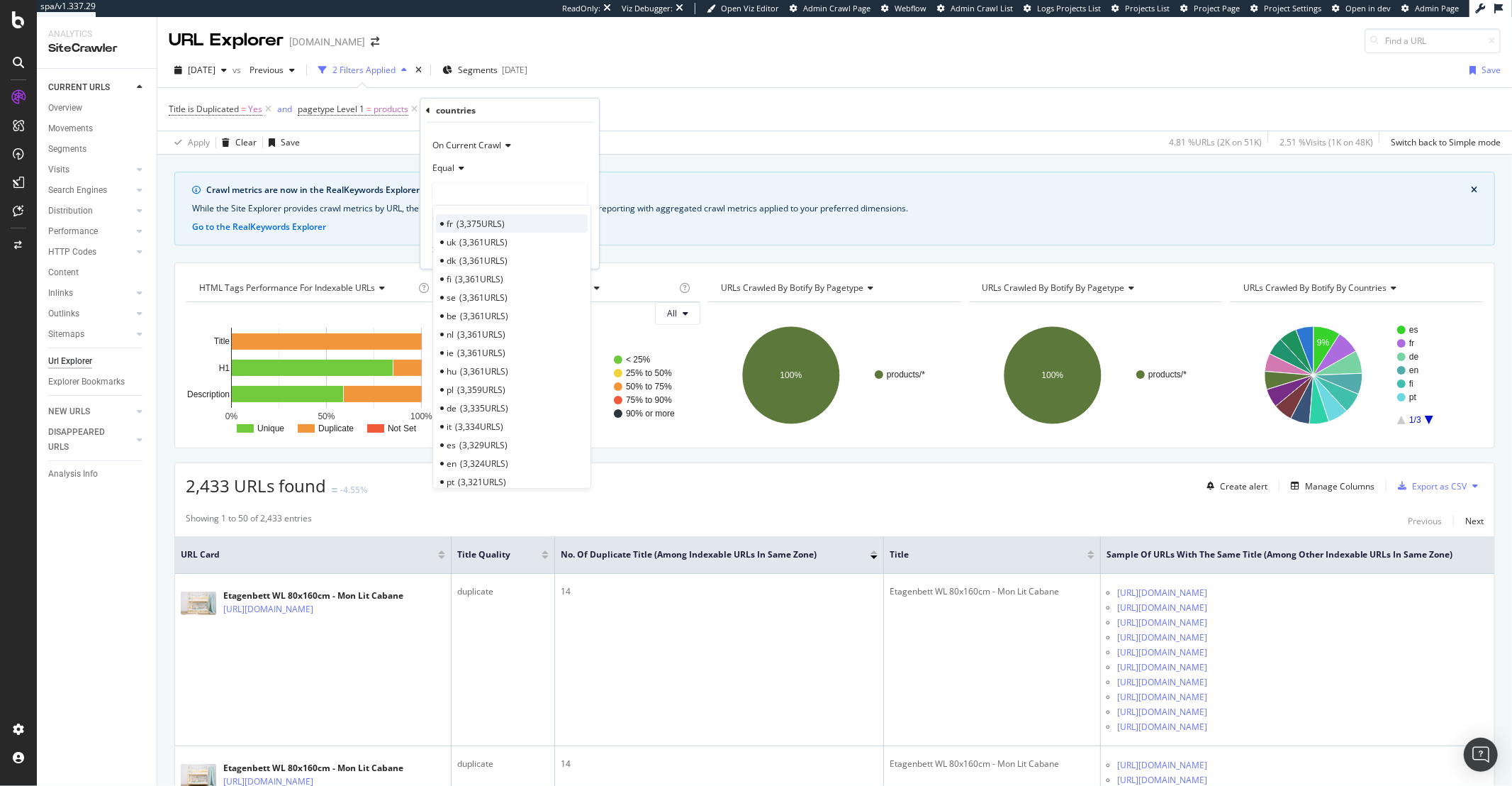
click at [476, 217] on span "3,375 URLS" at bounding box center [481, 223] width 49 height 12
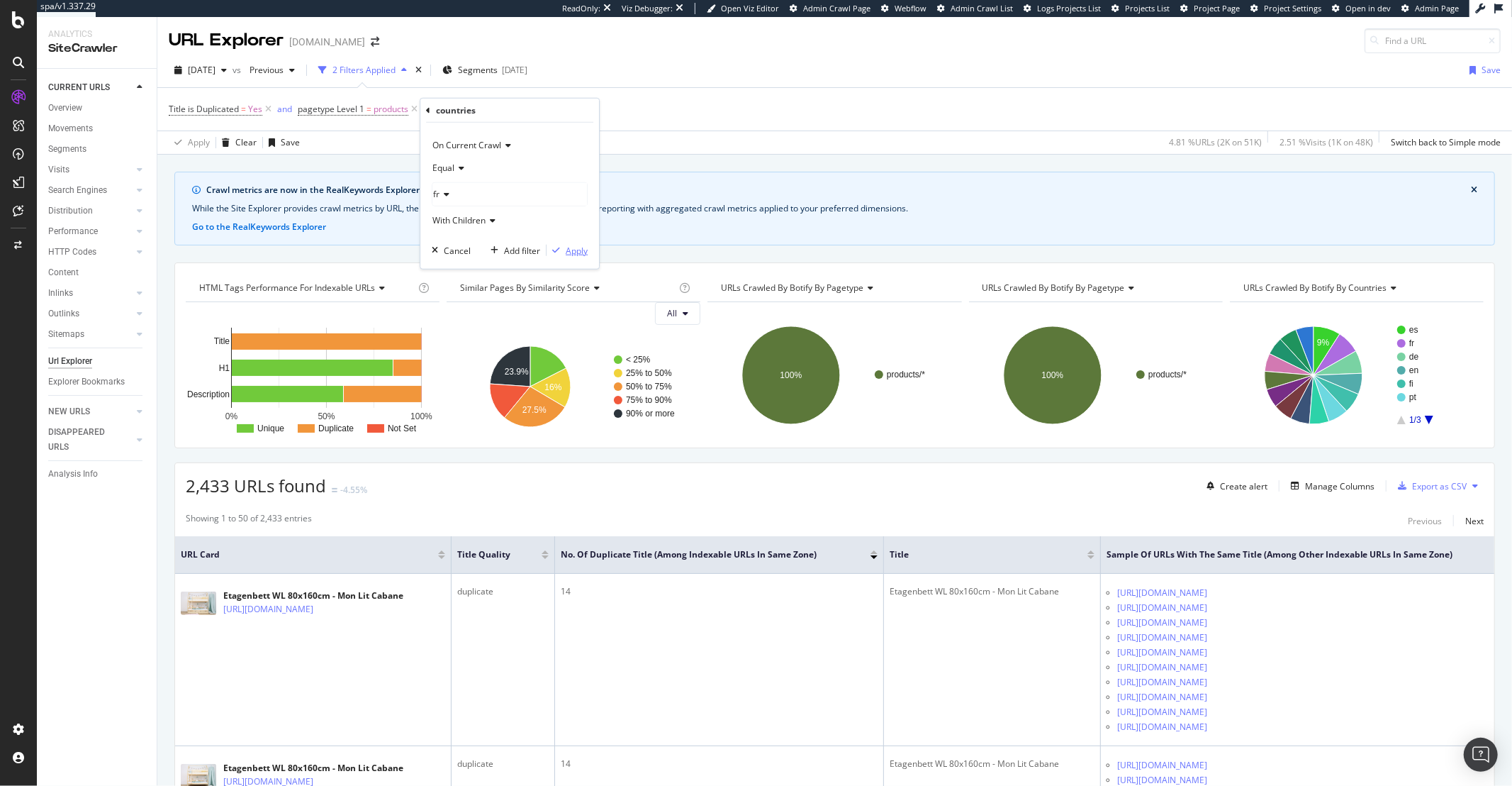
click at [578, 256] on div "Apply" at bounding box center [577, 250] width 22 height 12
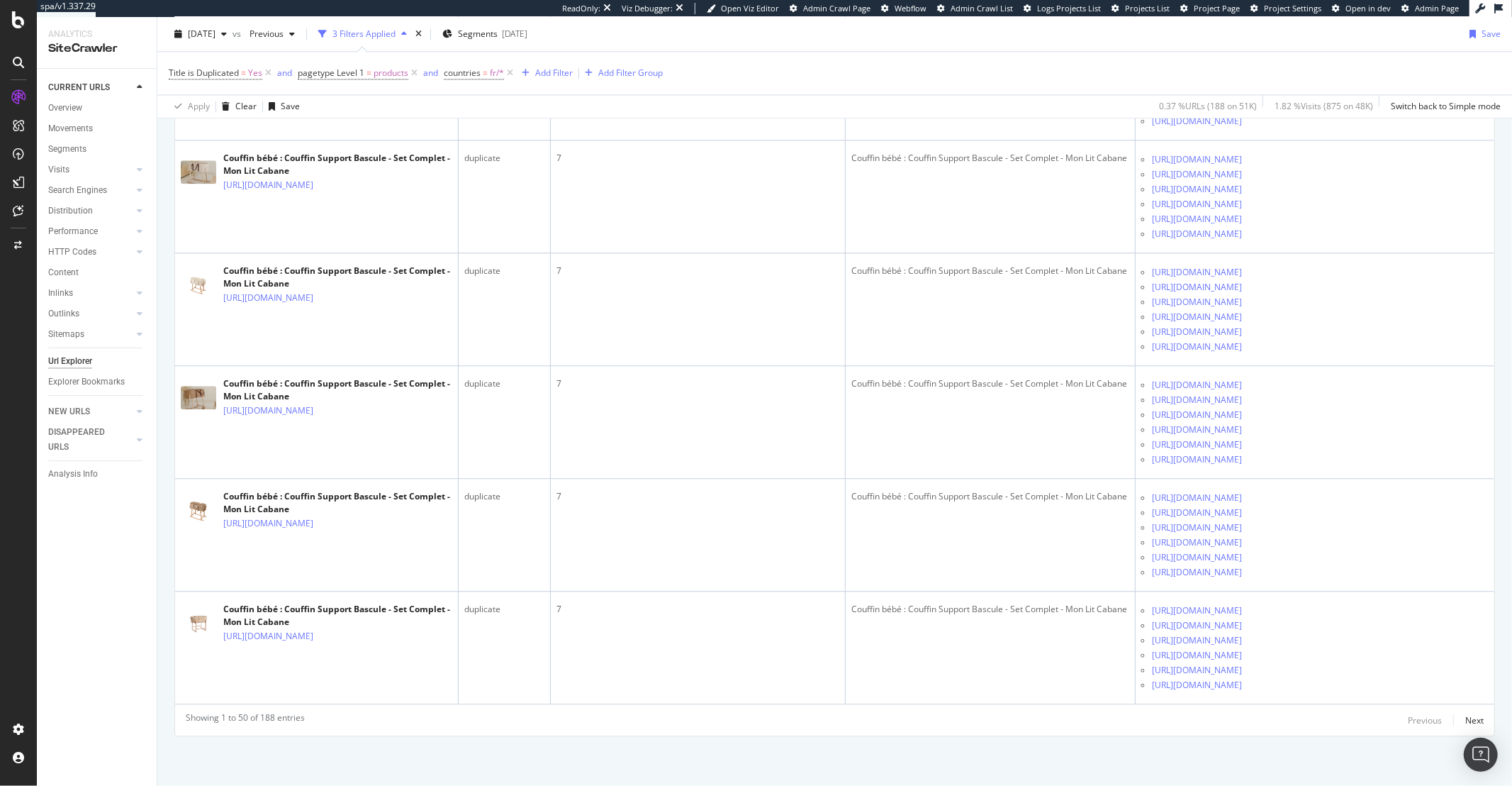
scroll to position [13093, 0]
click at [1465, 723] on div "Next" at bounding box center [1474, 720] width 18 height 12
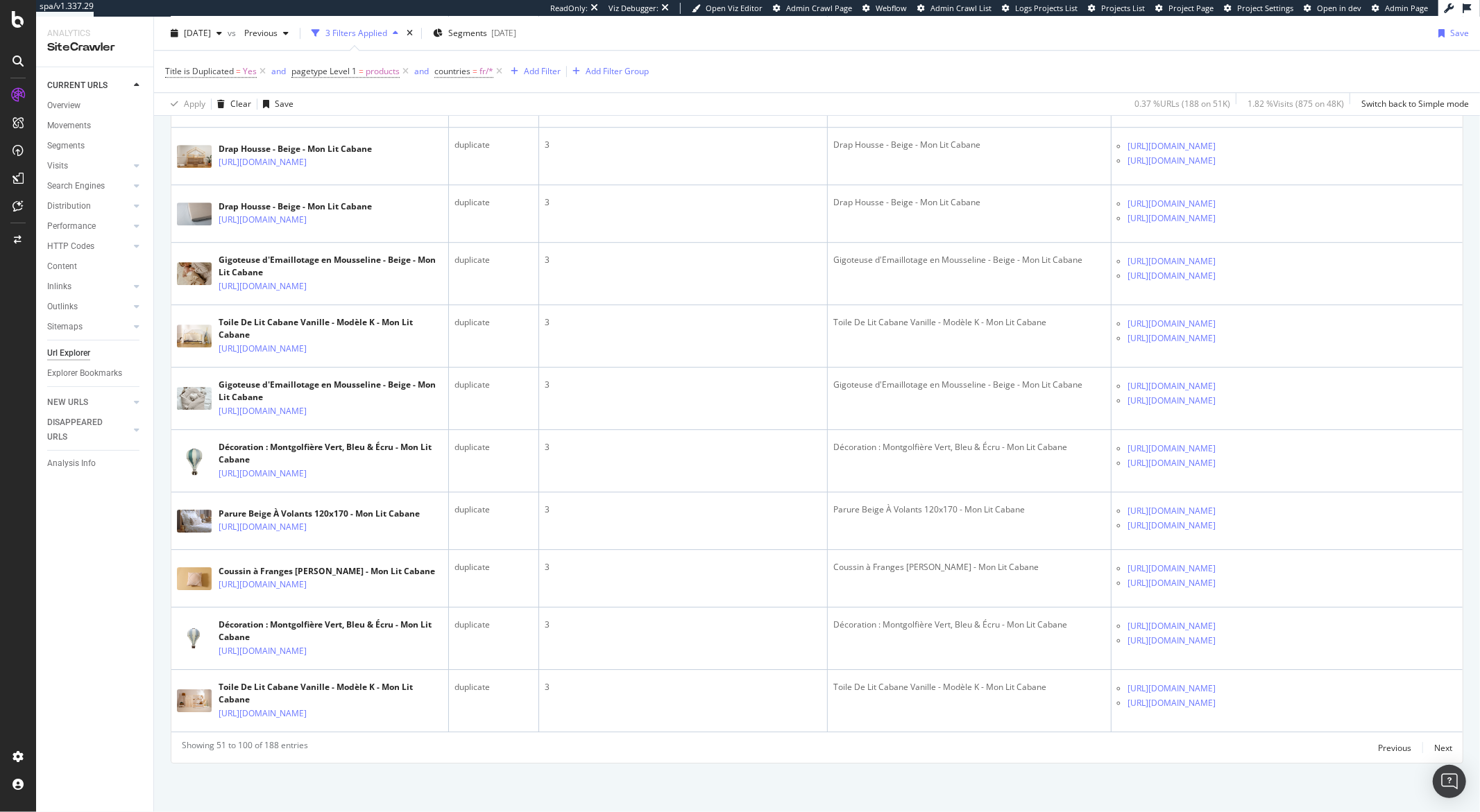
scroll to position [5473, 0]
click at [1434, 749] on div "Next" at bounding box center [1443, 748] width 18 height 12
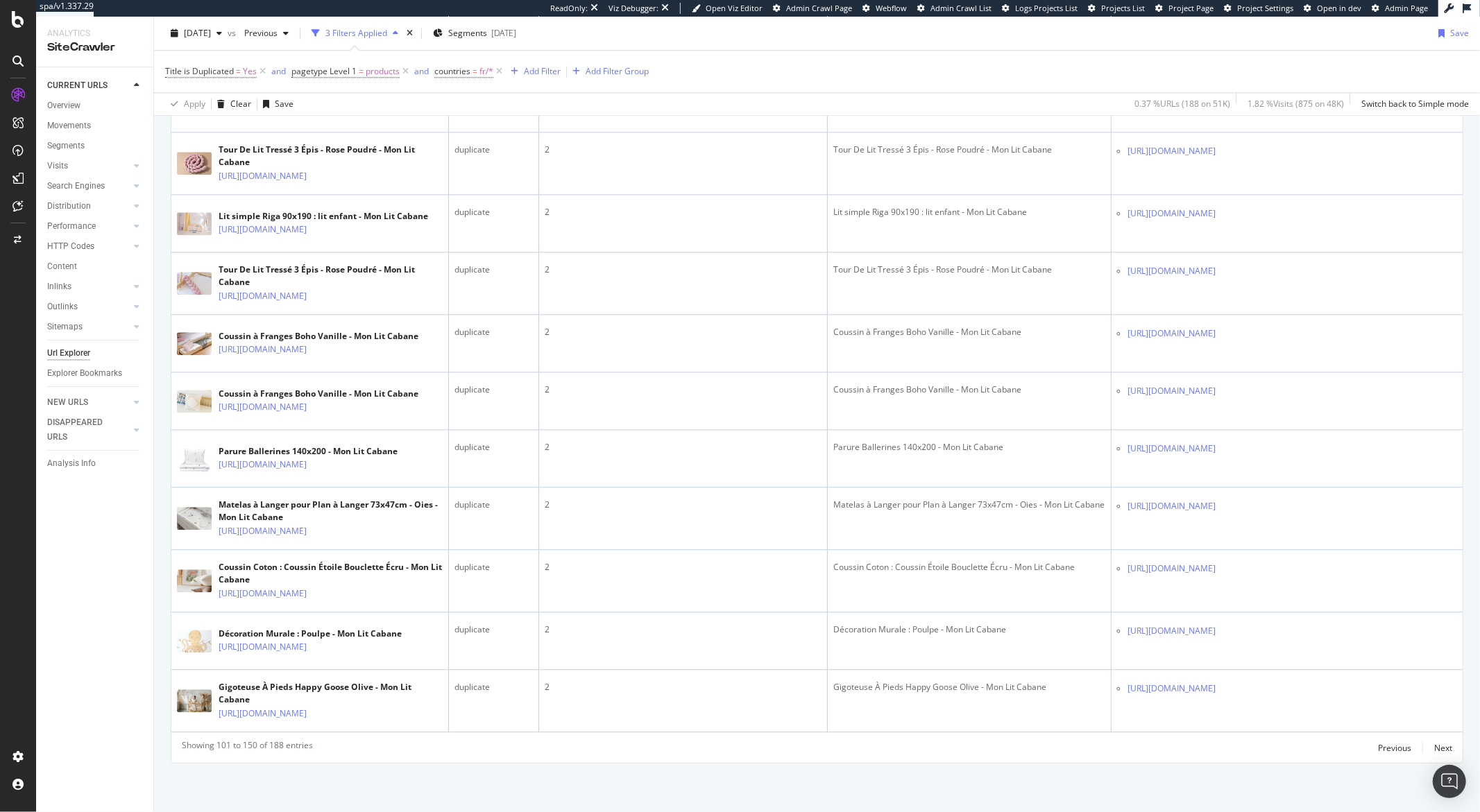
scroll to position [3746, 0]
click at [1434, 749] on div "Next" at bounding box center [1443, 748] width 18 height 12
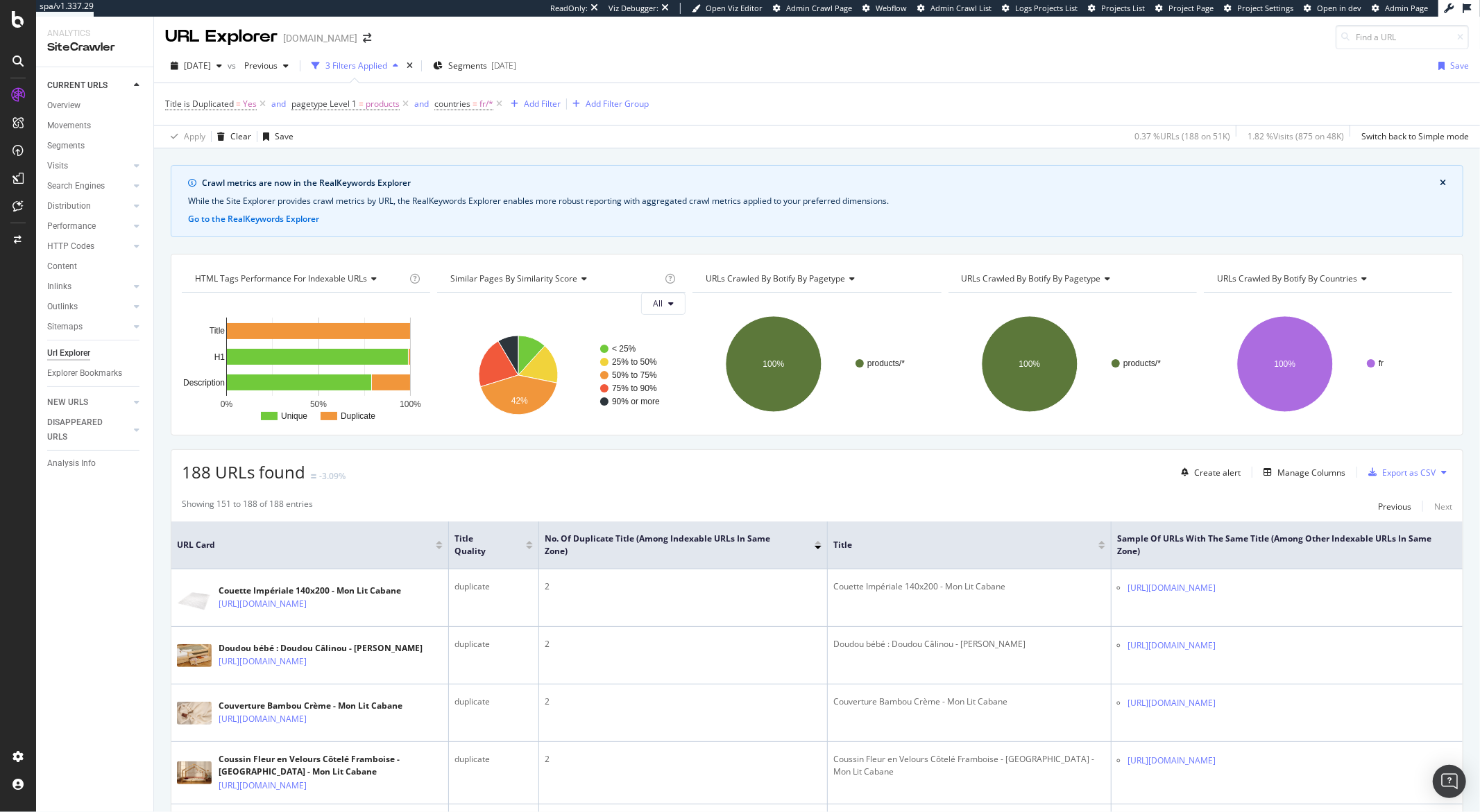
scroll to position [0, 0]
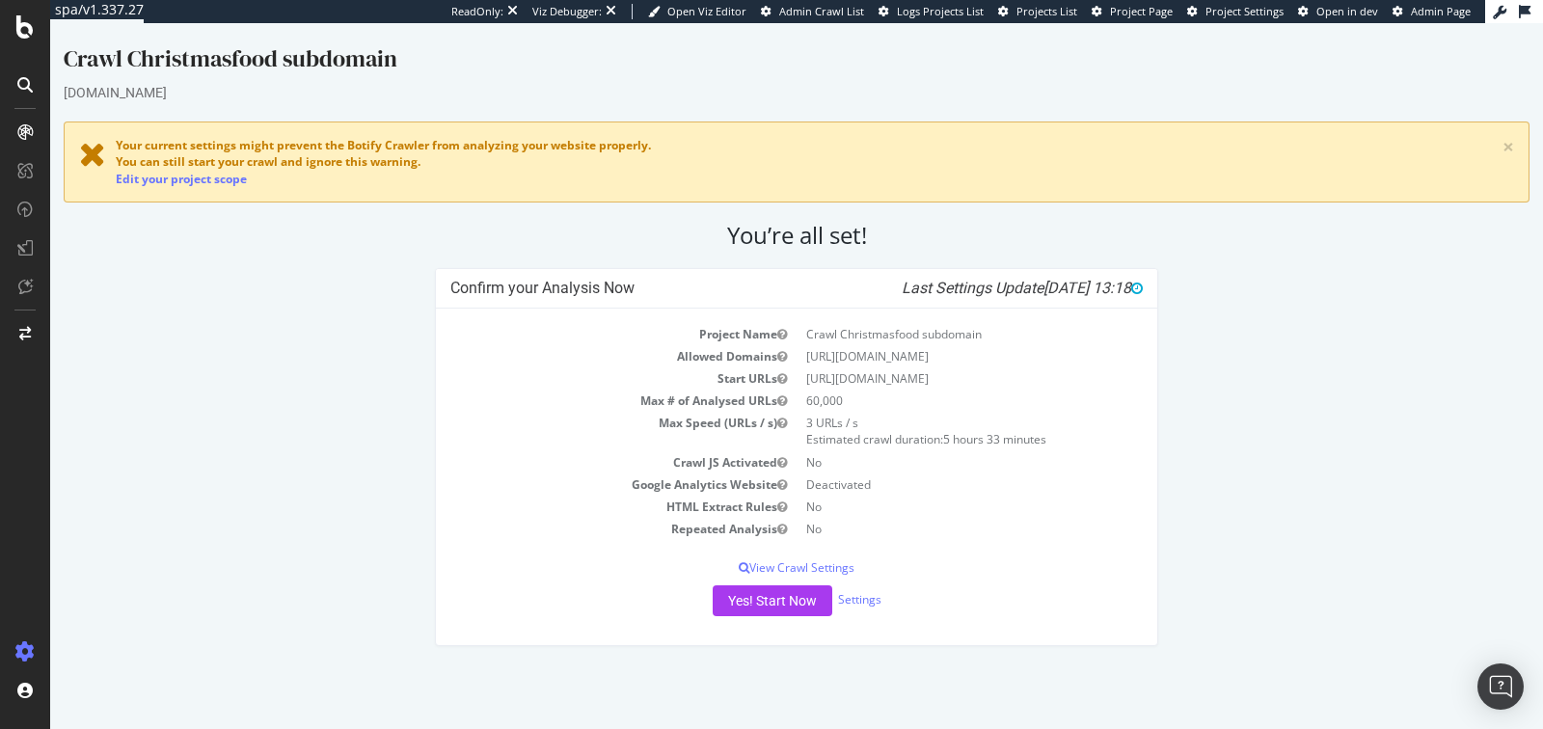
click at [224, 277] on div "Confirm your Analysis Now Last Settings Update [DATE] 13:18 Project Name Crawl …" at bounding box center [796, 467] width 1485 height 398
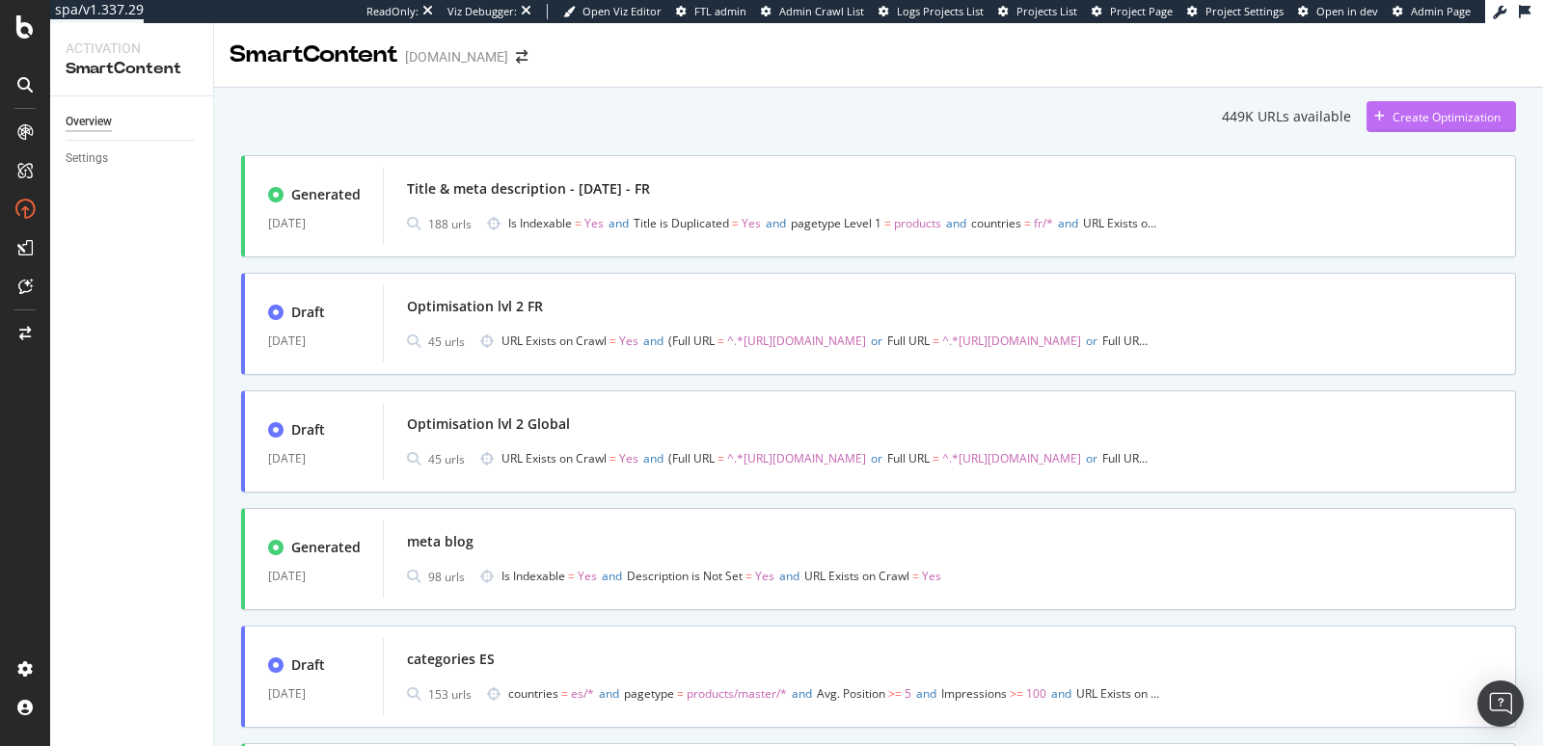
click at [1481, 106] on div "Create Optimization" at bounding box center [1434, 116] width 134 height 29
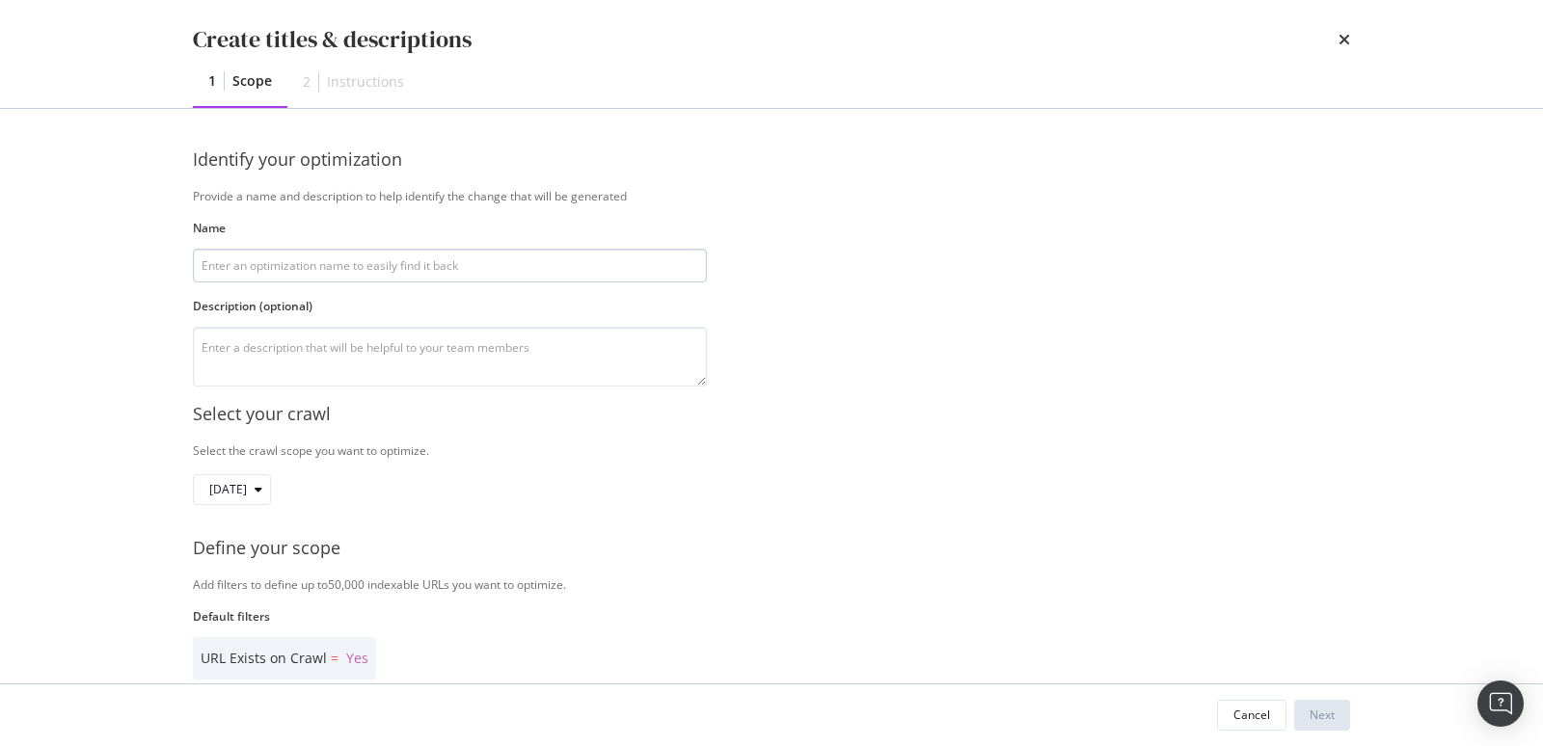
click at [380, 266] on input "modal" at bounding box center [450, 266] width 514 height 34
click at [235, 268] on input "Title et meta description _UK" at bounding box center [450, 266] width 514 height 34
click at [234, 269] on input "Title et meta description _UK" at bounding box center [450, 266] width 514 height 34
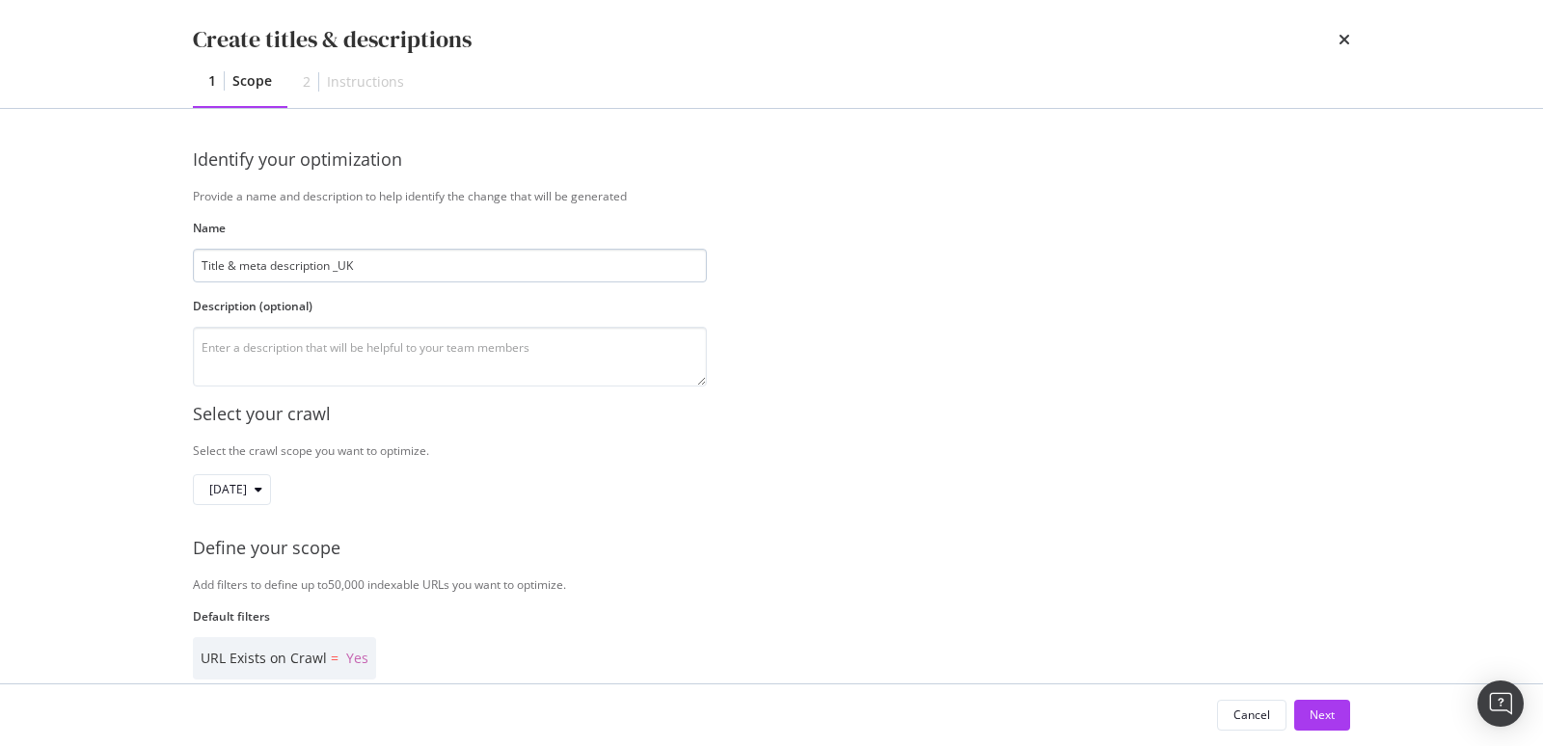
click at [345, 270] on input "Title & meta description _UK" at bounding box center [450, 266] width 514 height 34
type input "Title & meta description _EN - 25/09/17"
click at [311, 356] on textarea "modal" at bounding box center [450, 357] width 514 height 60
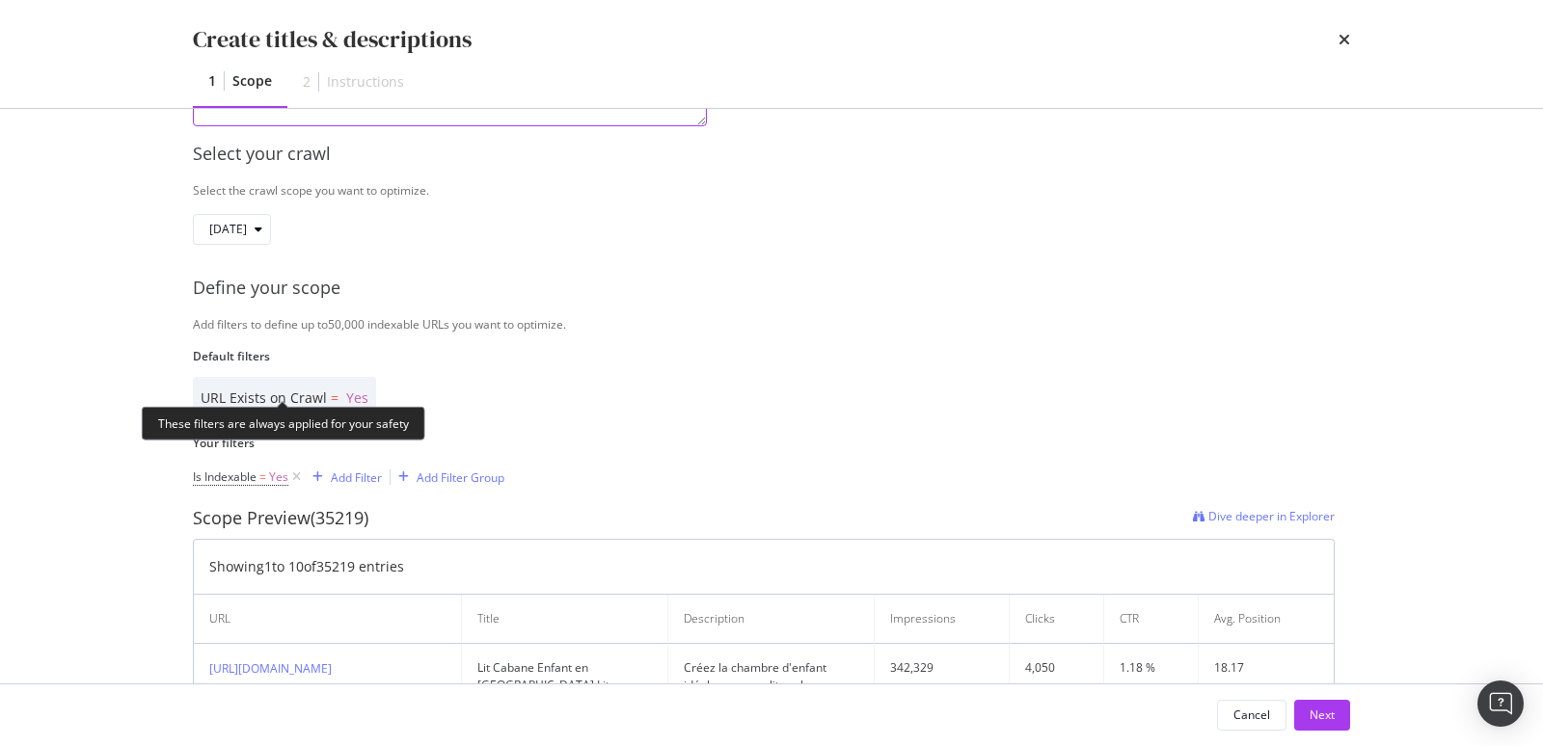
scroll to position [280, 0]
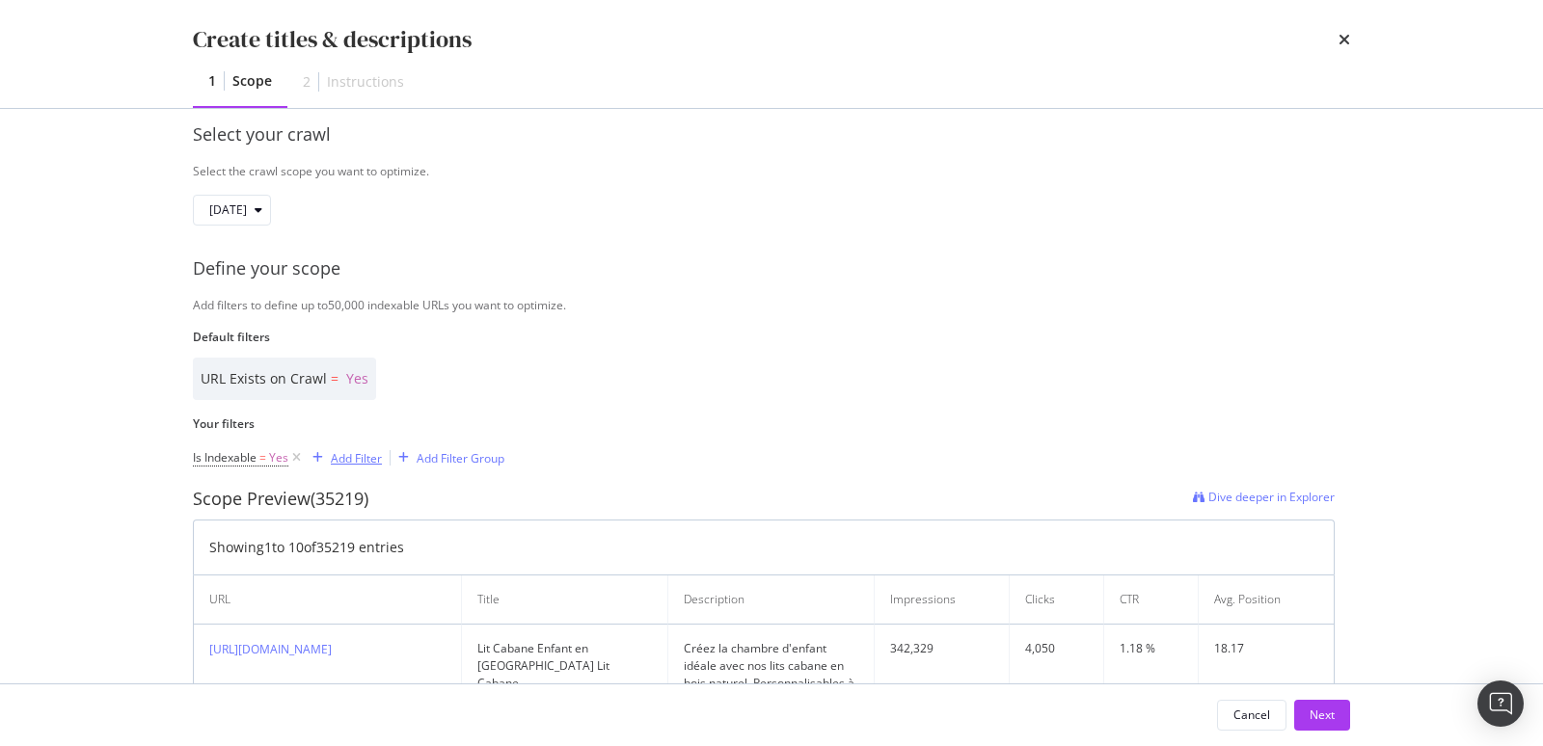
click at [356, 454] on div "Add Filter" at bounding box center [356, 458] width 51 height 16
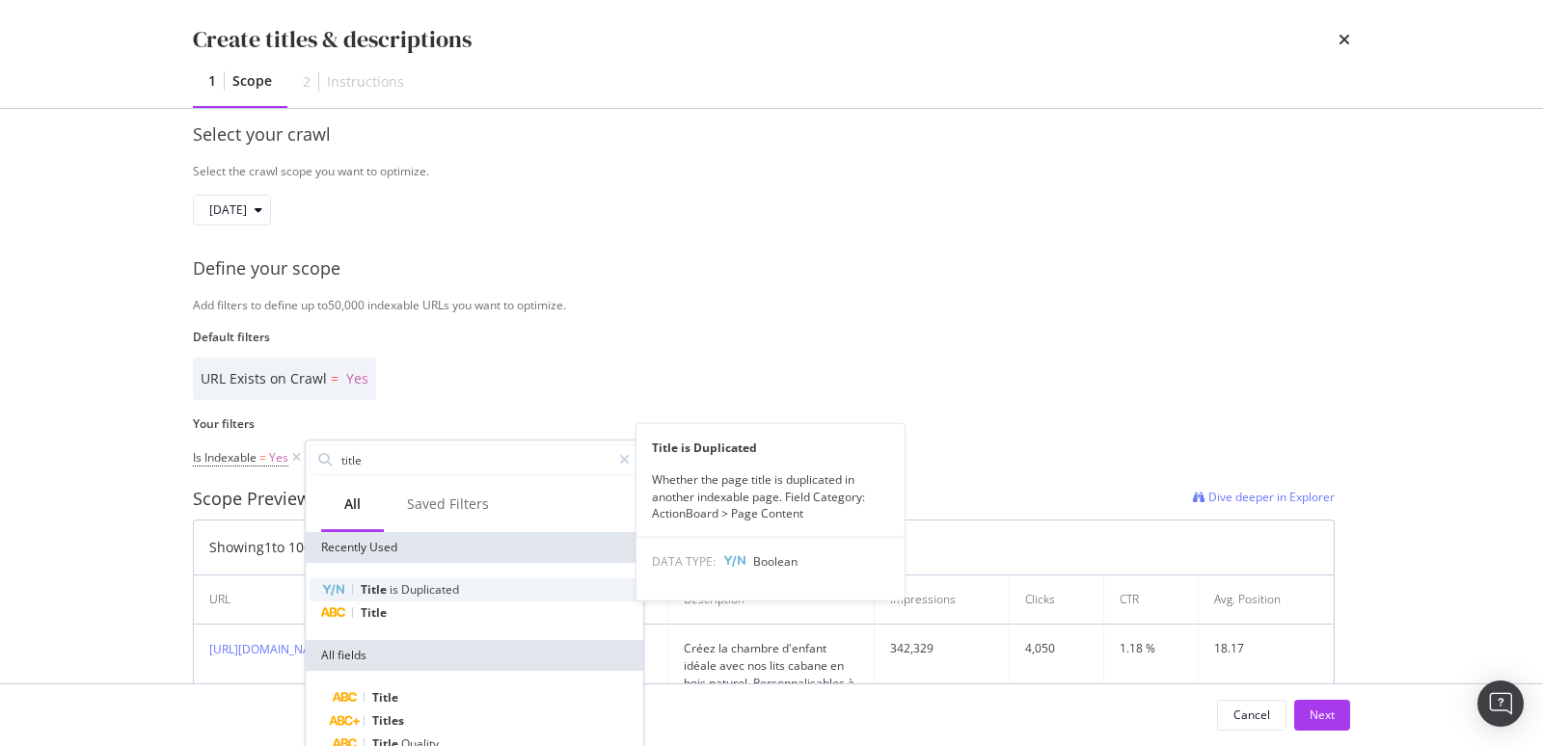
type input "title"
click at [391, 584] on span "is" at bounding box center [396, 590] width 12 height 16
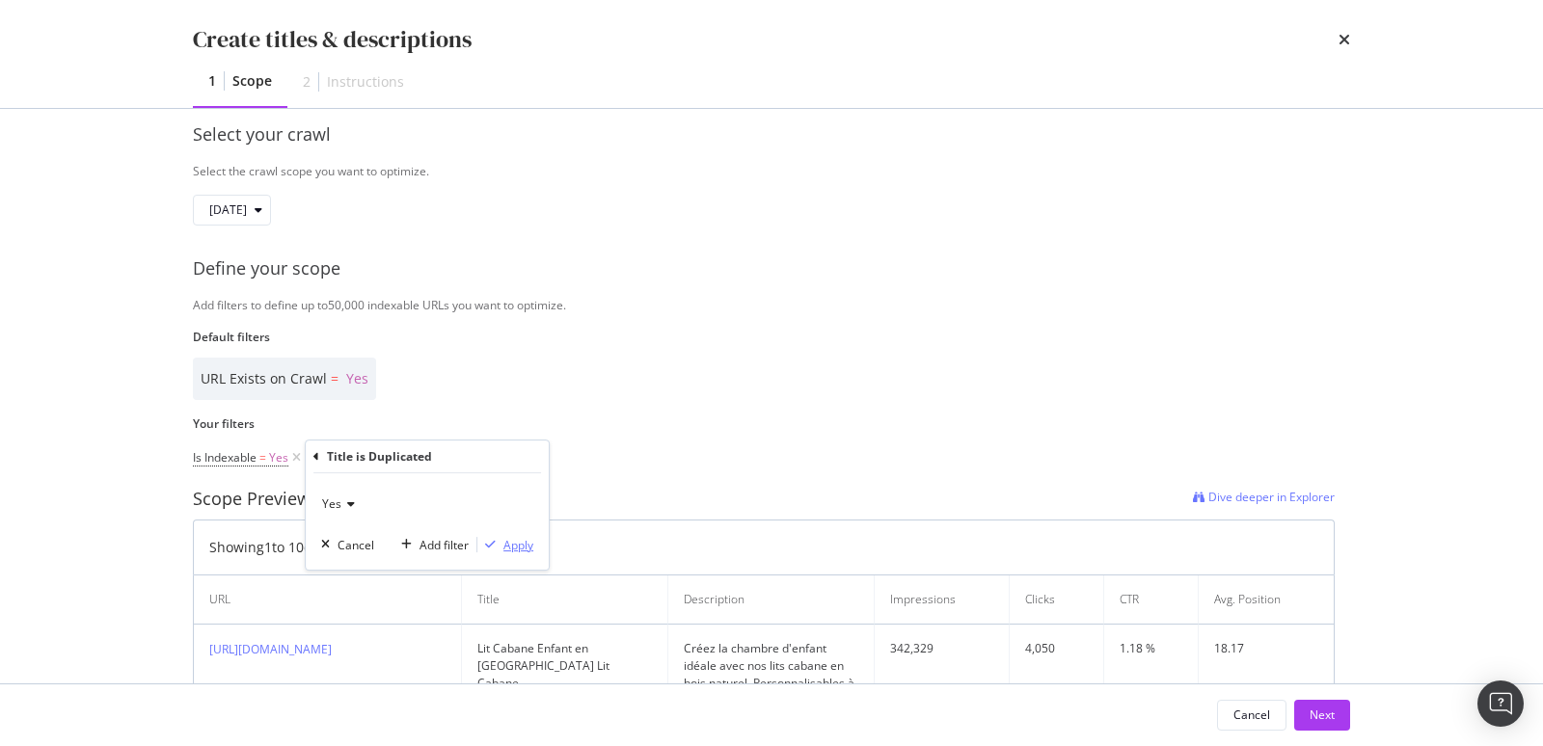
click at [511, 538] on div "Apply" at bounding box center [518, 545] width 30 height 16
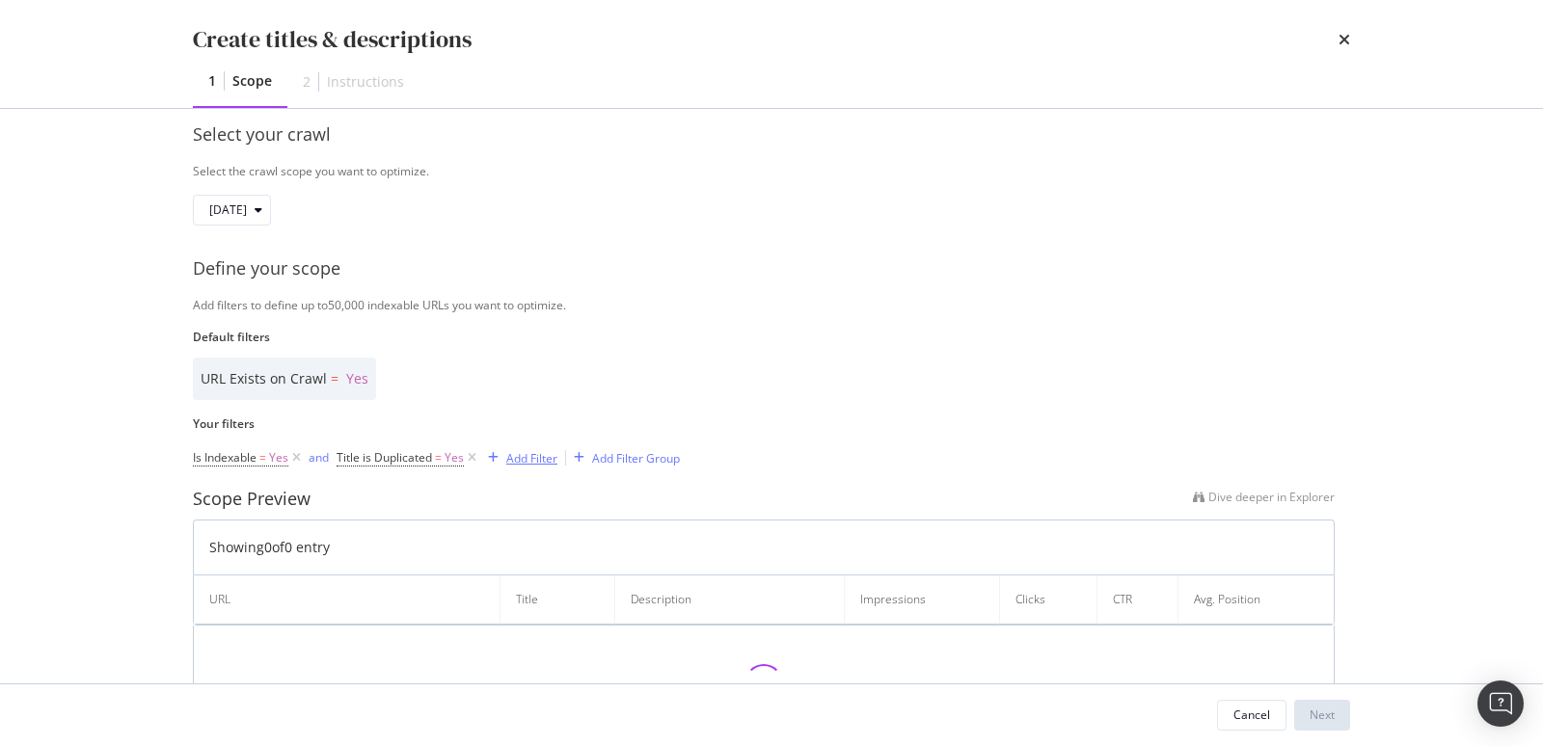
click at [517, 457] on div "Add Filter" at bounding box center [531, 458] width 51 height 16
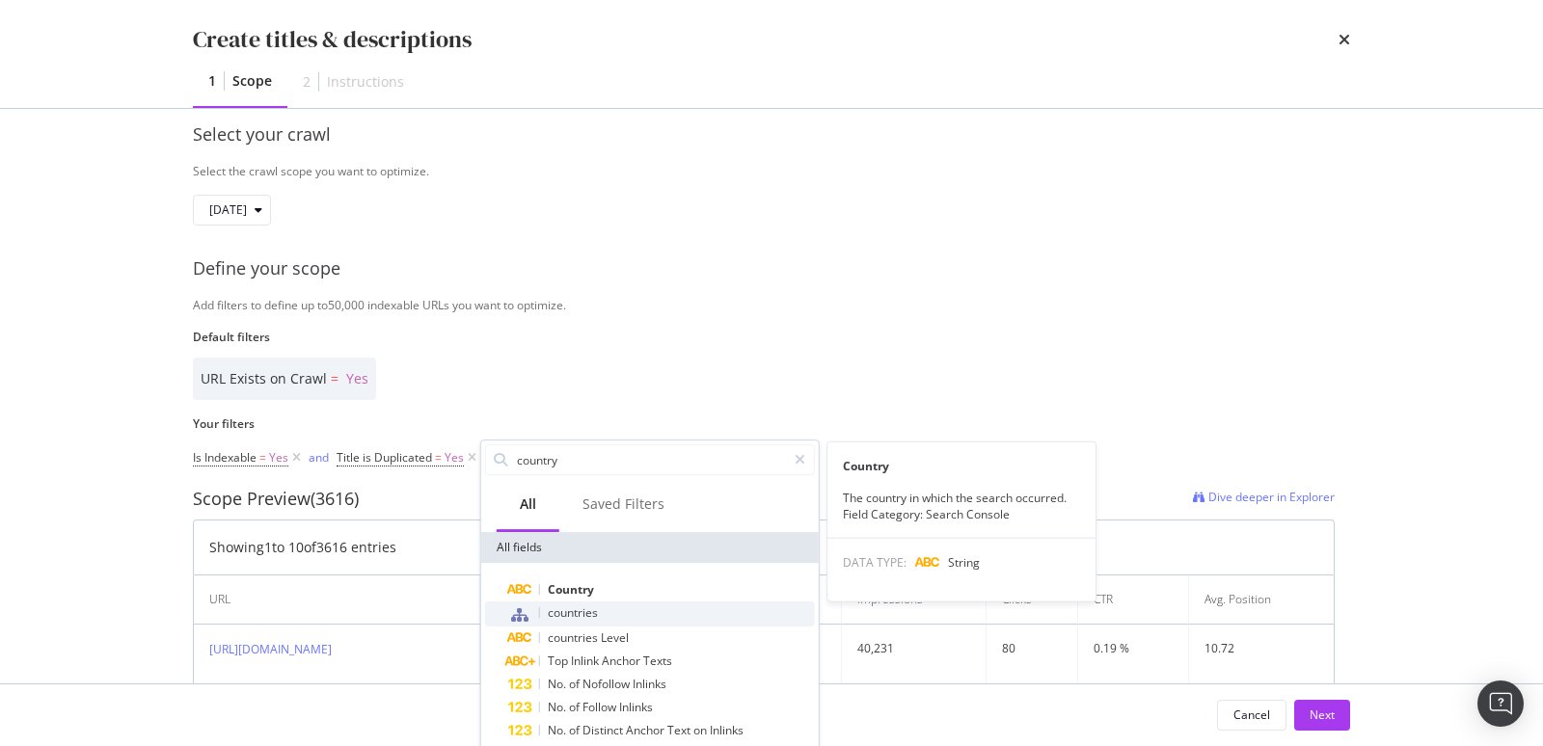
type input "country"
click at [568, 603] on div "countries" at bounding box center [661, 614] width 307 height 25
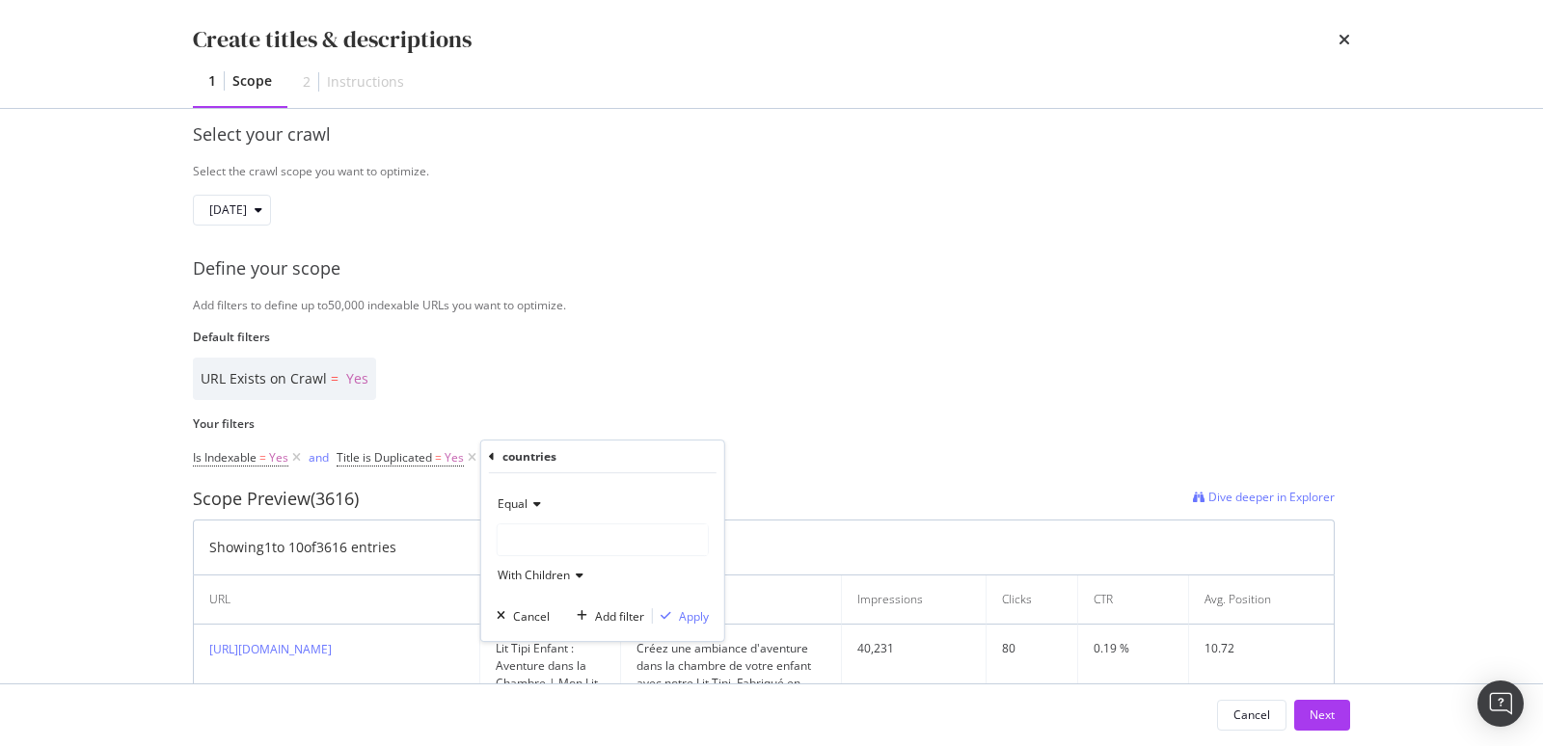
click at [548, 540] on div "modal" at bounding box center [603, 540] width 210 height 31
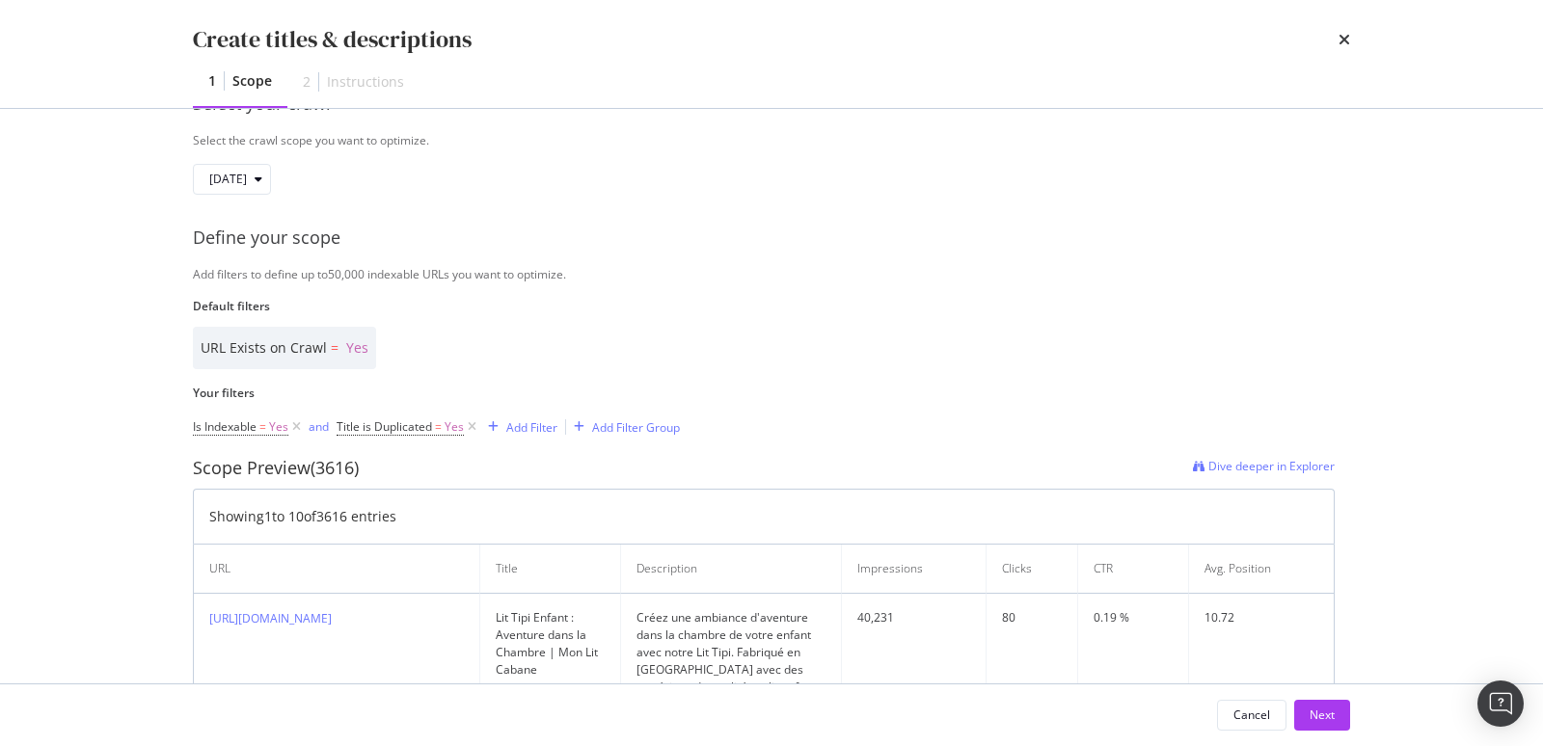
scroll to position [424, 0]
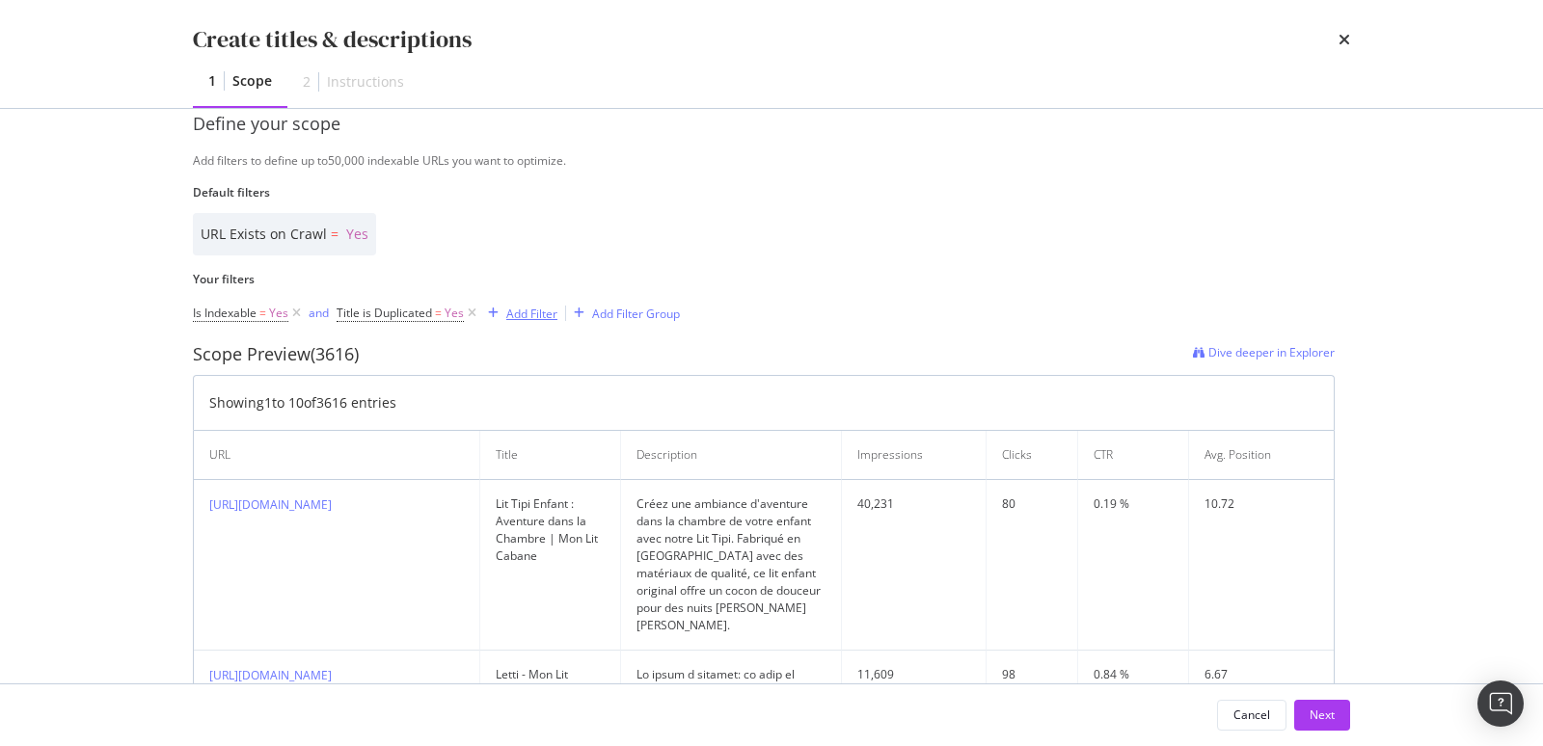
click at [540, 316] on div "Add Filter" at bounding box center [531, 314] width 51 height 16
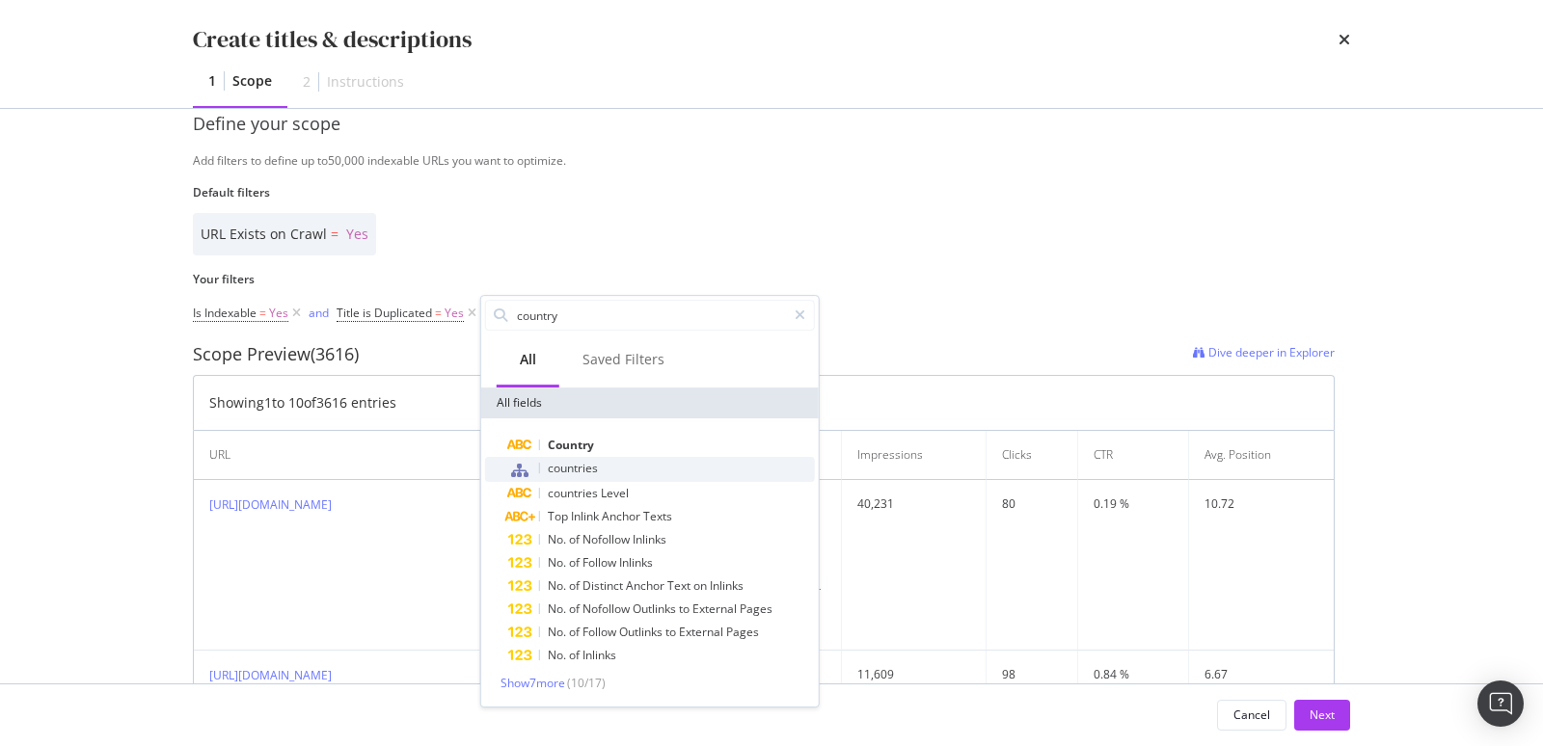
click at [575, 474] on span "countries" at bounding box center [573, 468] width 50 height 16
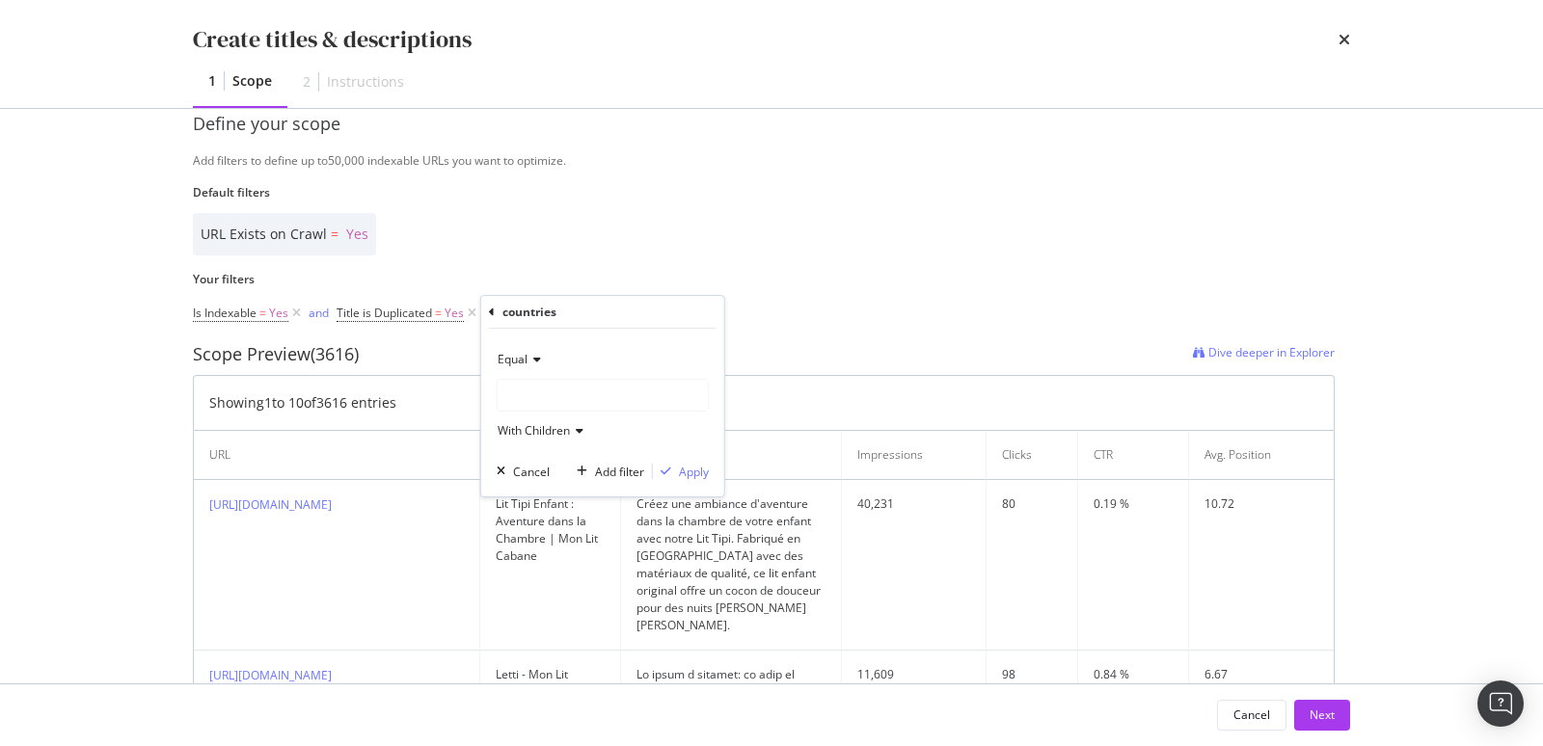
click at [570, 393] on div "modal" at bounding box center [603, 395] width 210 height 31
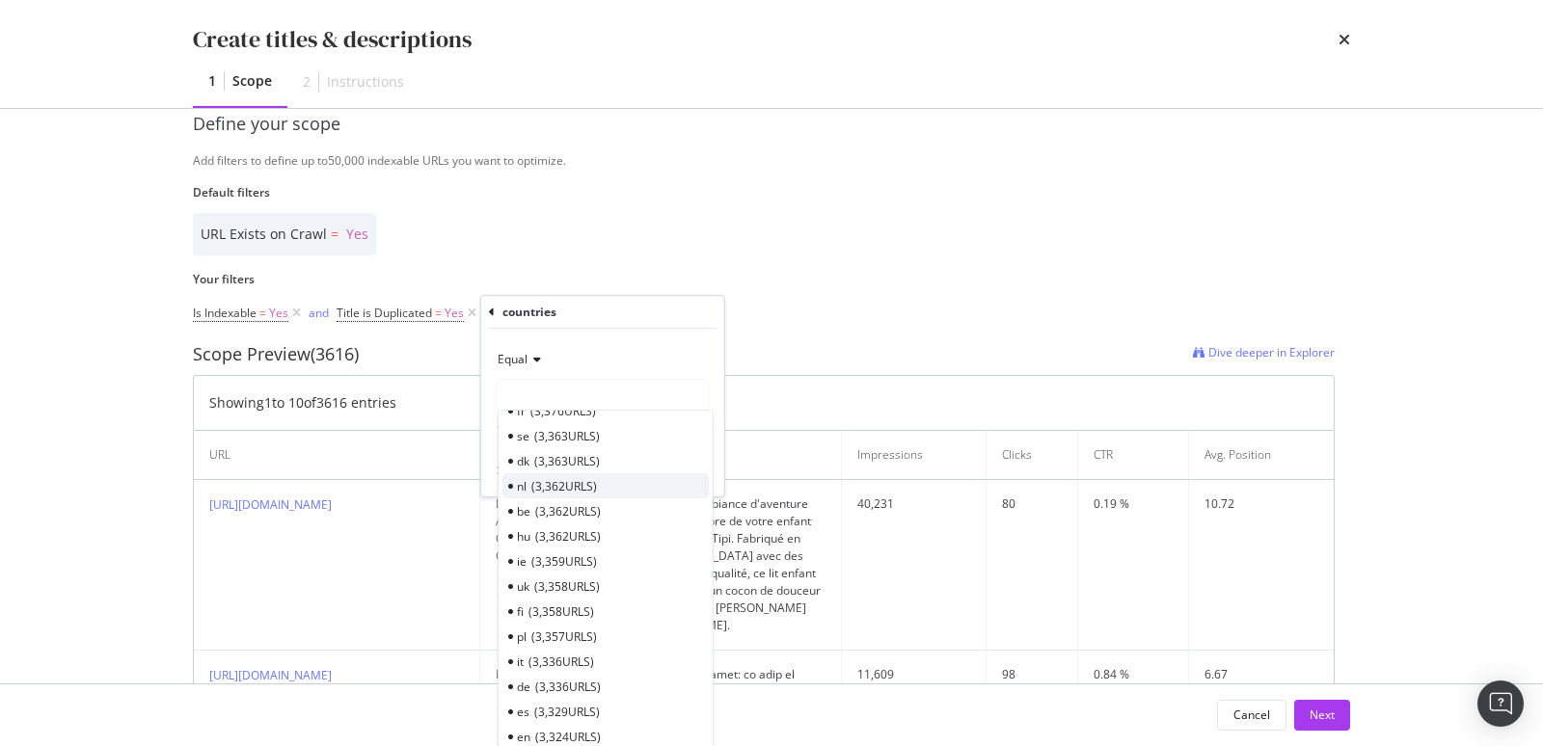
scroll to position [65, 0]
click at [583, 690] on span "3,324 URLS" at bounding box center [568, 697] width 66 height 16
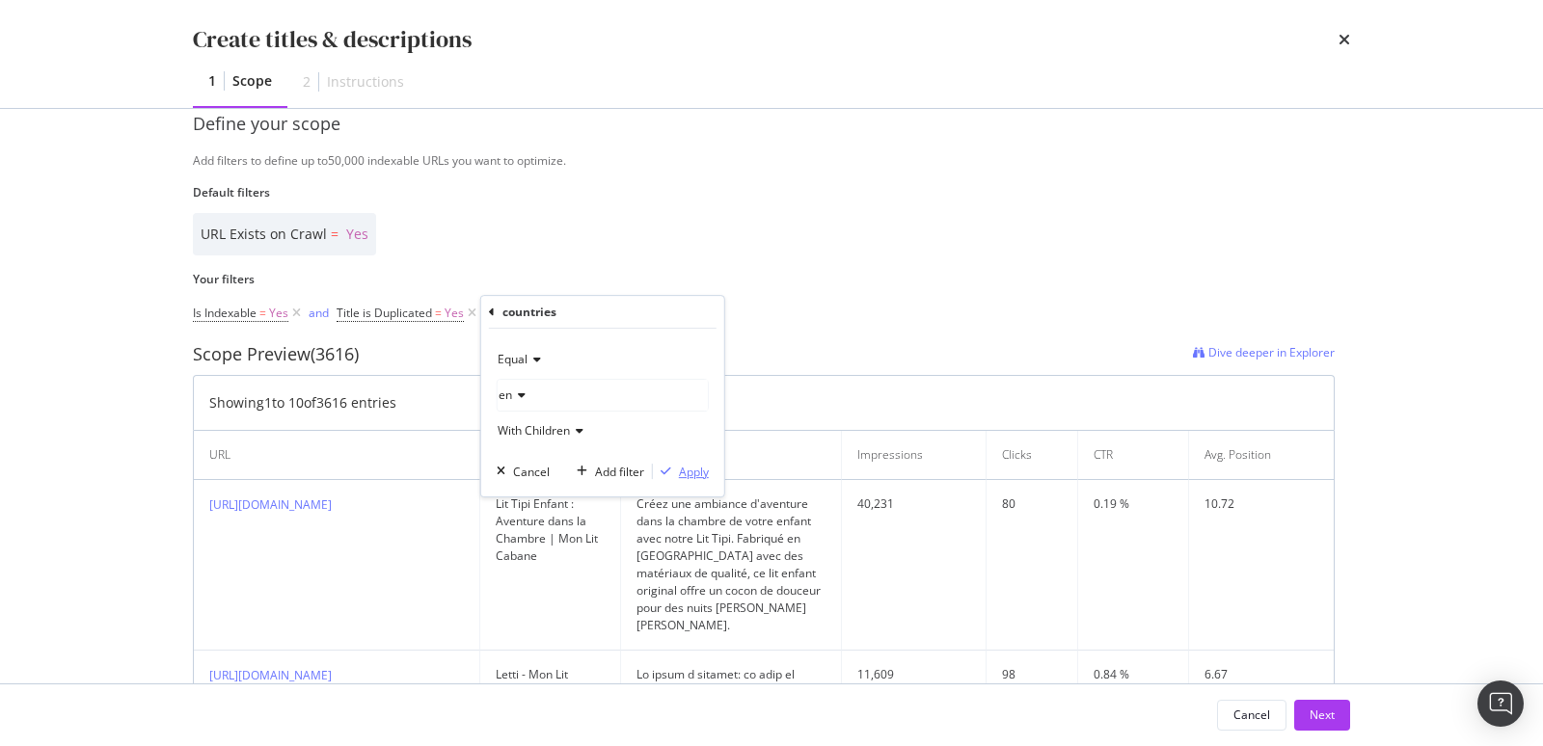
click at [685, 476] on div "Apply" at bounding box center [694, 472] width 30 height 16
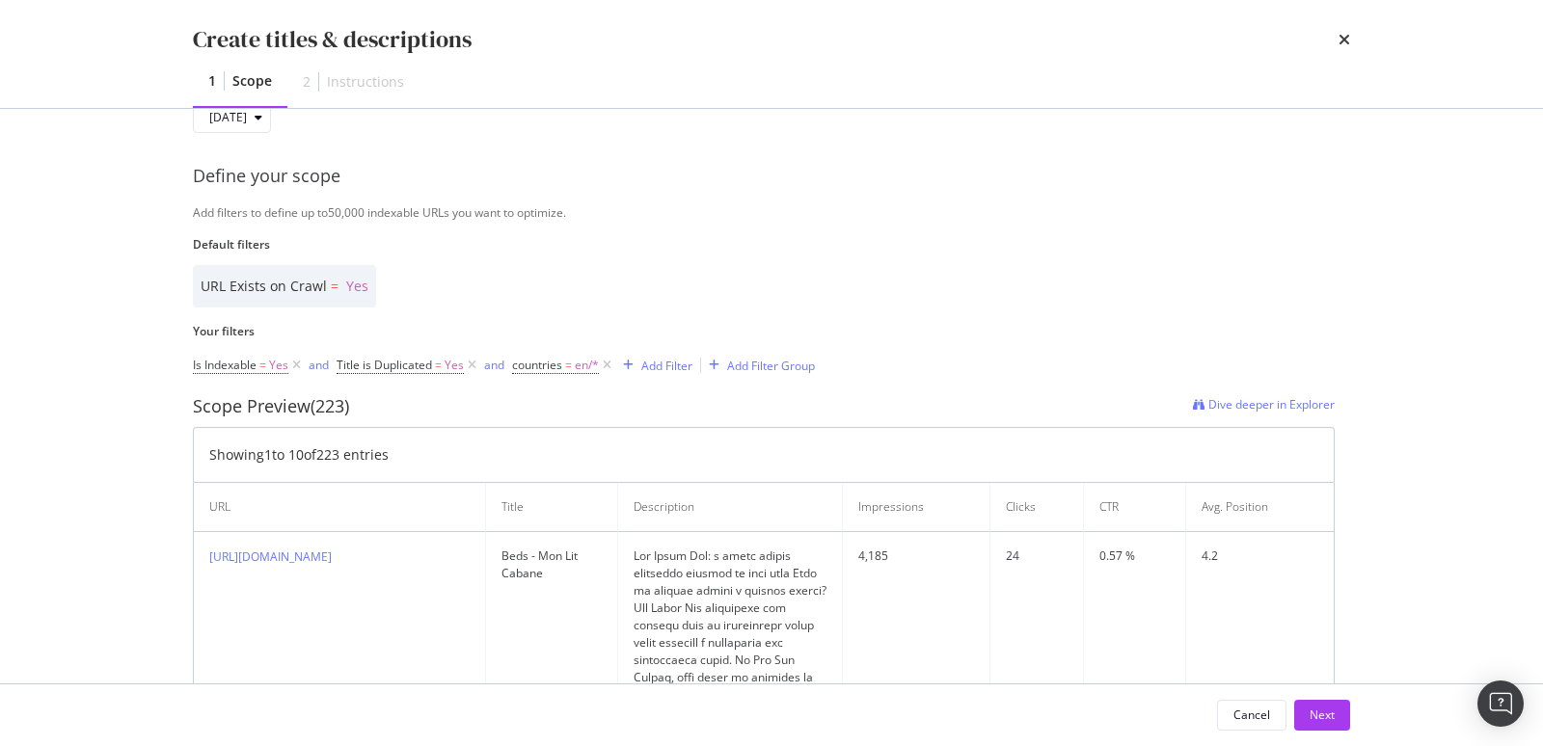
scroll to position [424, 0]
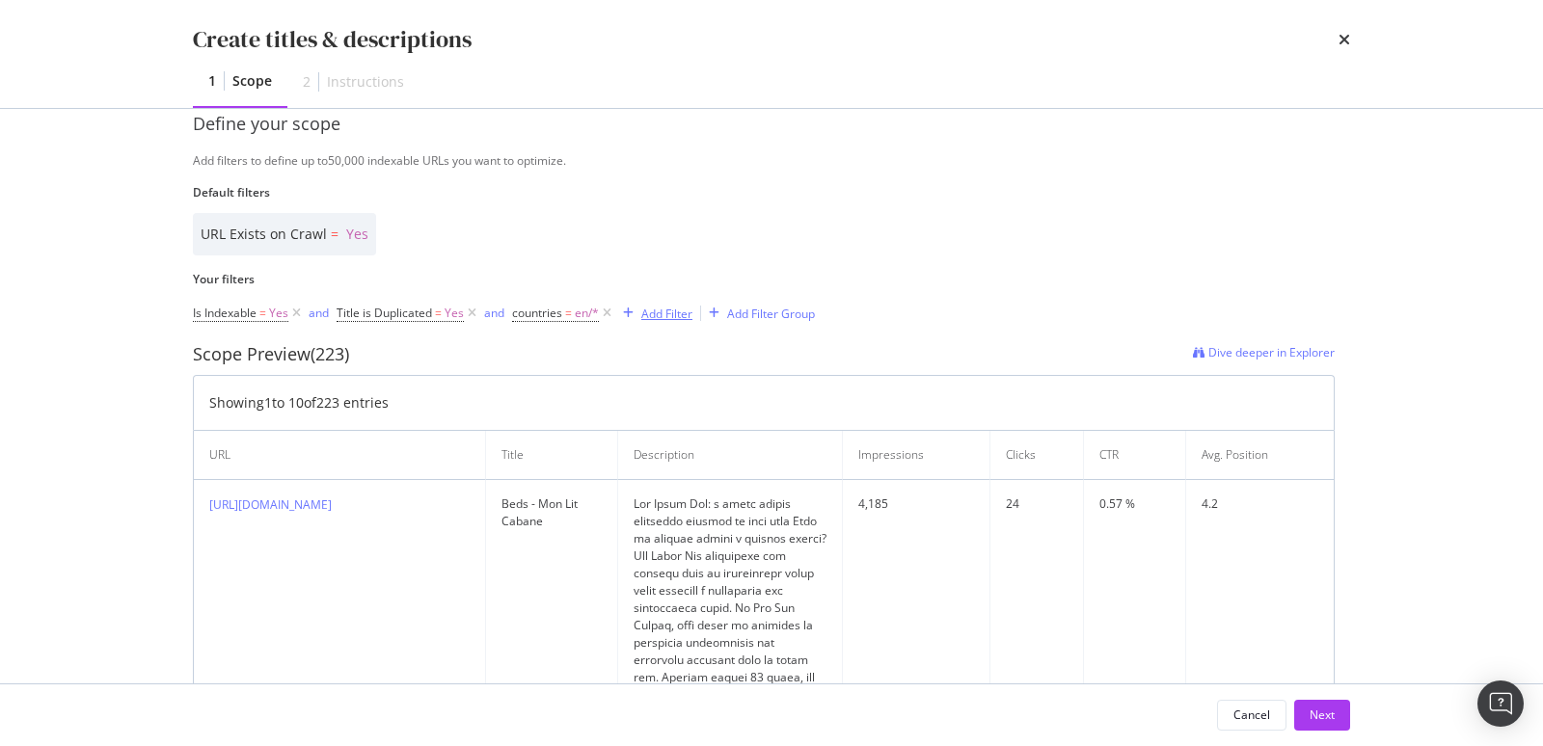
click at [667, 312] on div "Add Filter" at bounding box center [666, 314] width 51 height 16
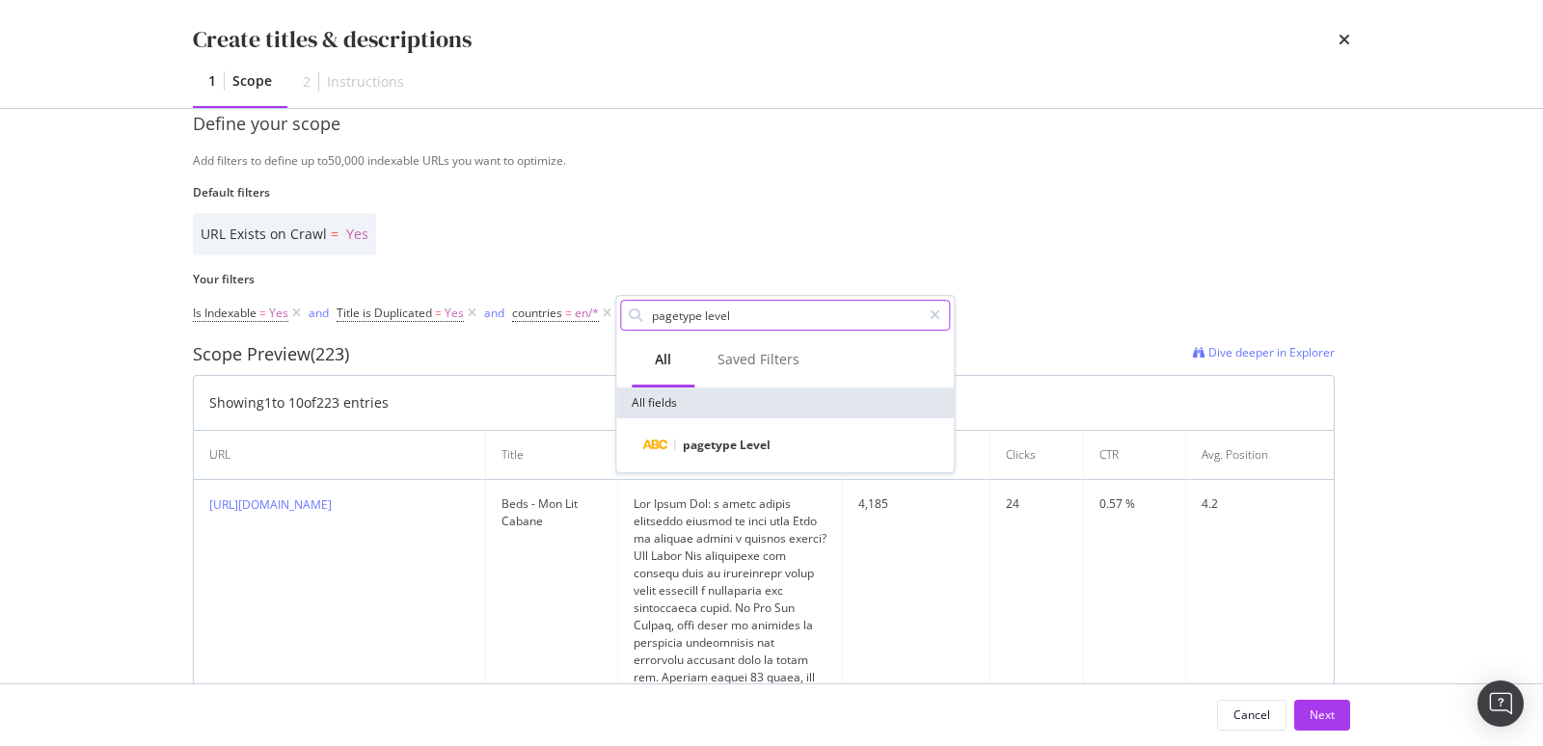
click at [700, 316] on input "pagetype level" at bounding box center [785, 315] width 271 height 29
click at [713, 316] on input "pagetype level" at bounding box center [785, 315] width 271 height 29
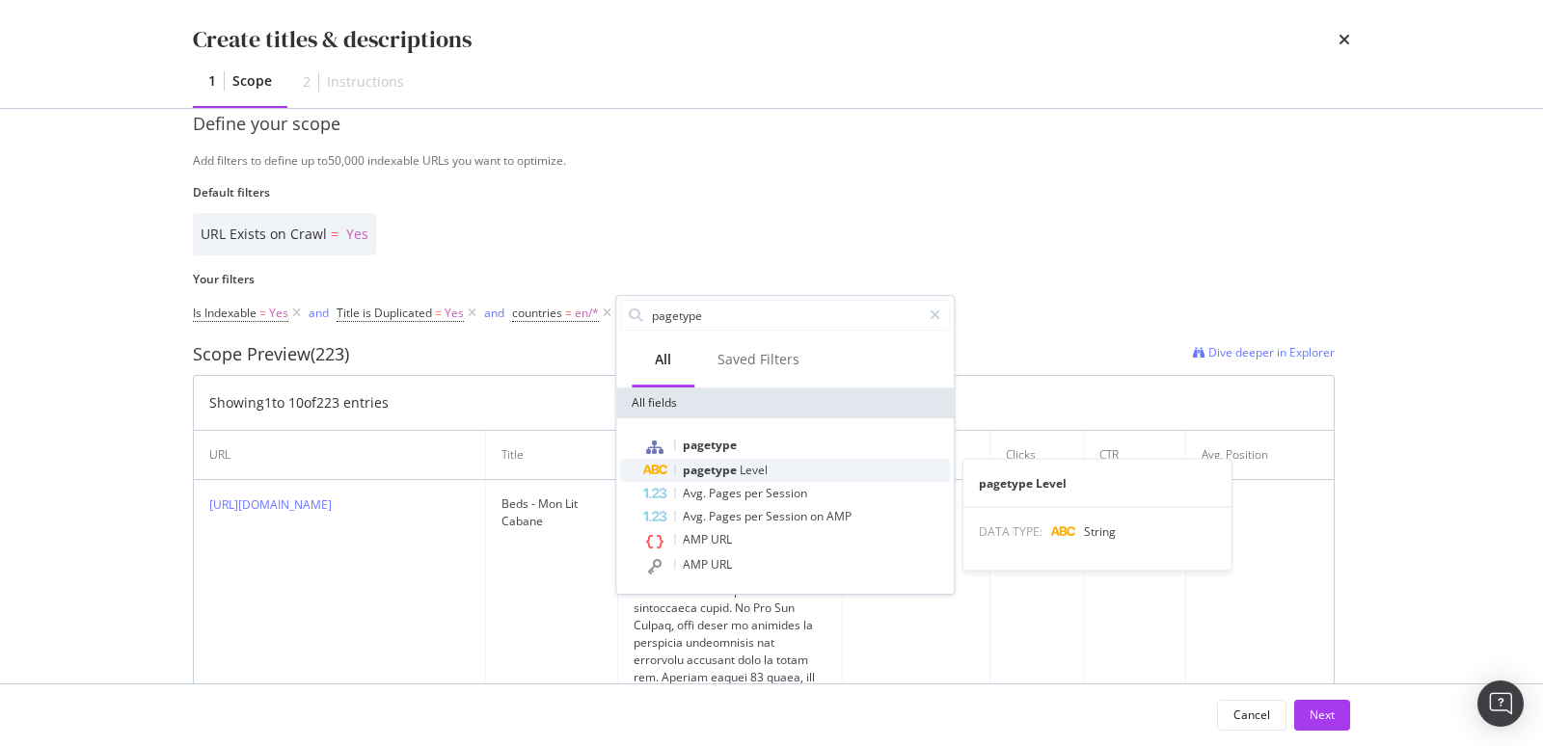
type input "pagetype"
click at [712, 468] on span "pagetype" at bounding box center [711, 470] width 57 height 16
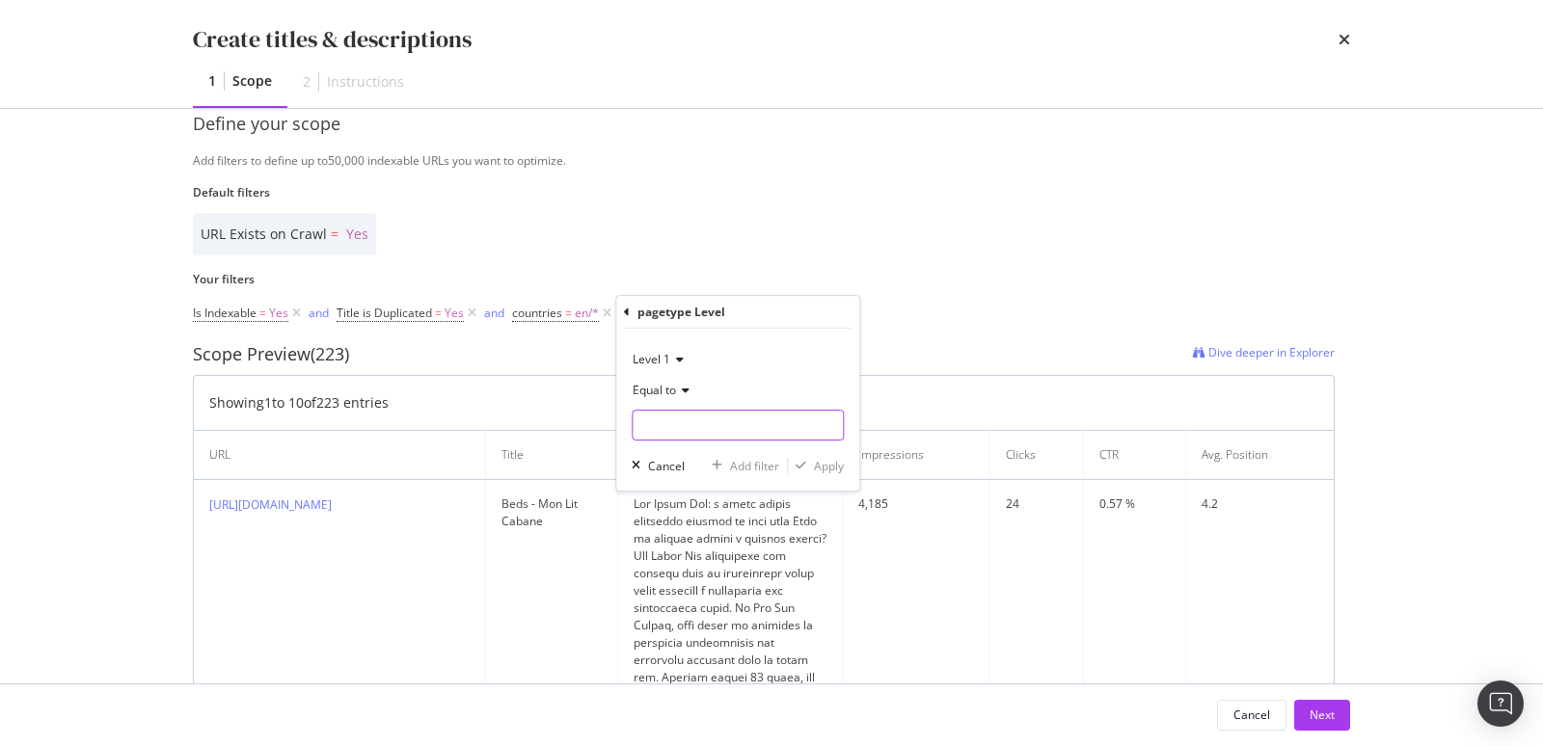
click at [685, 428] on input "Name" at bounding box center [738, 425] width 210 height 31
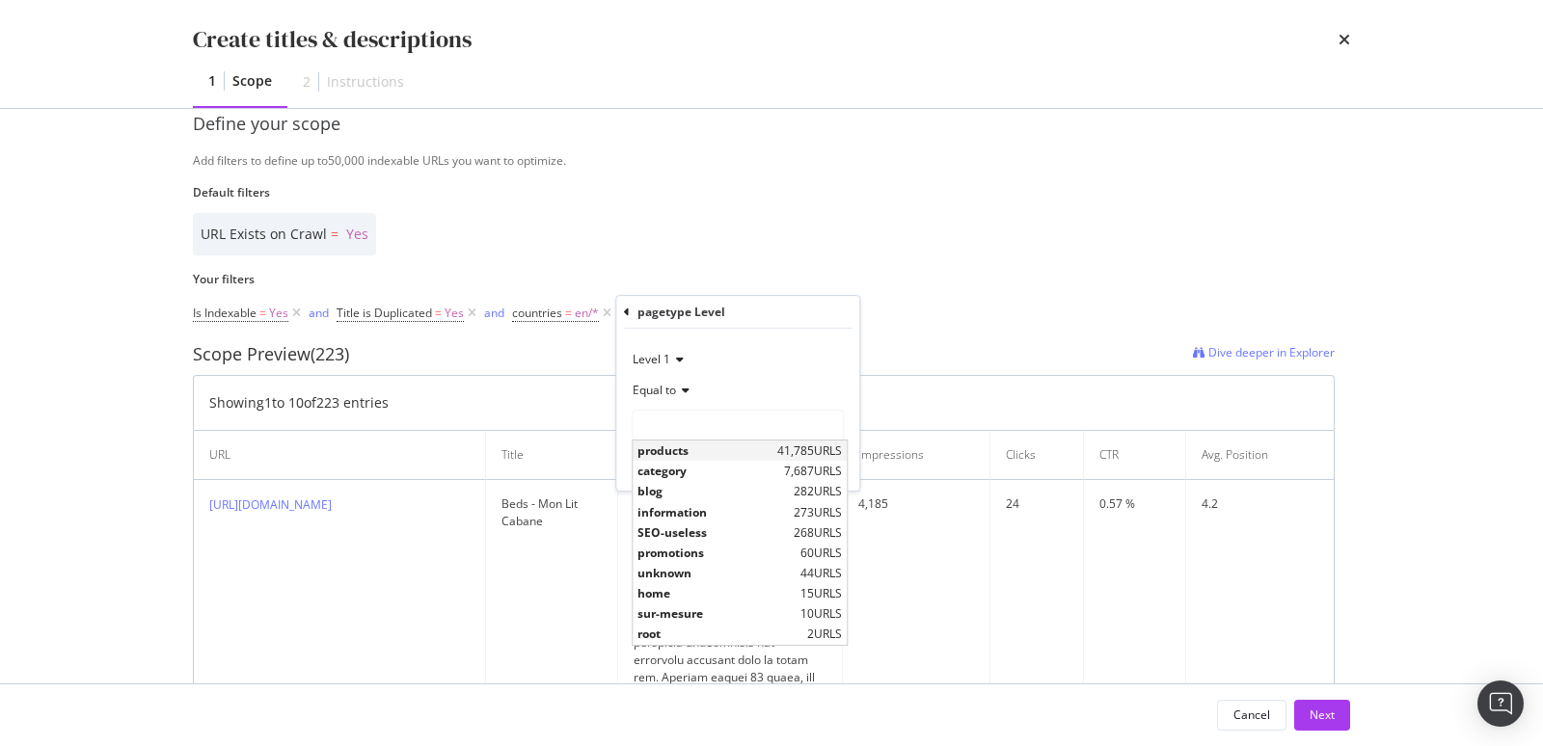
click at [692, 445] on span "products" at bounding box center [704, 451] width 135 height 16
type input "products"
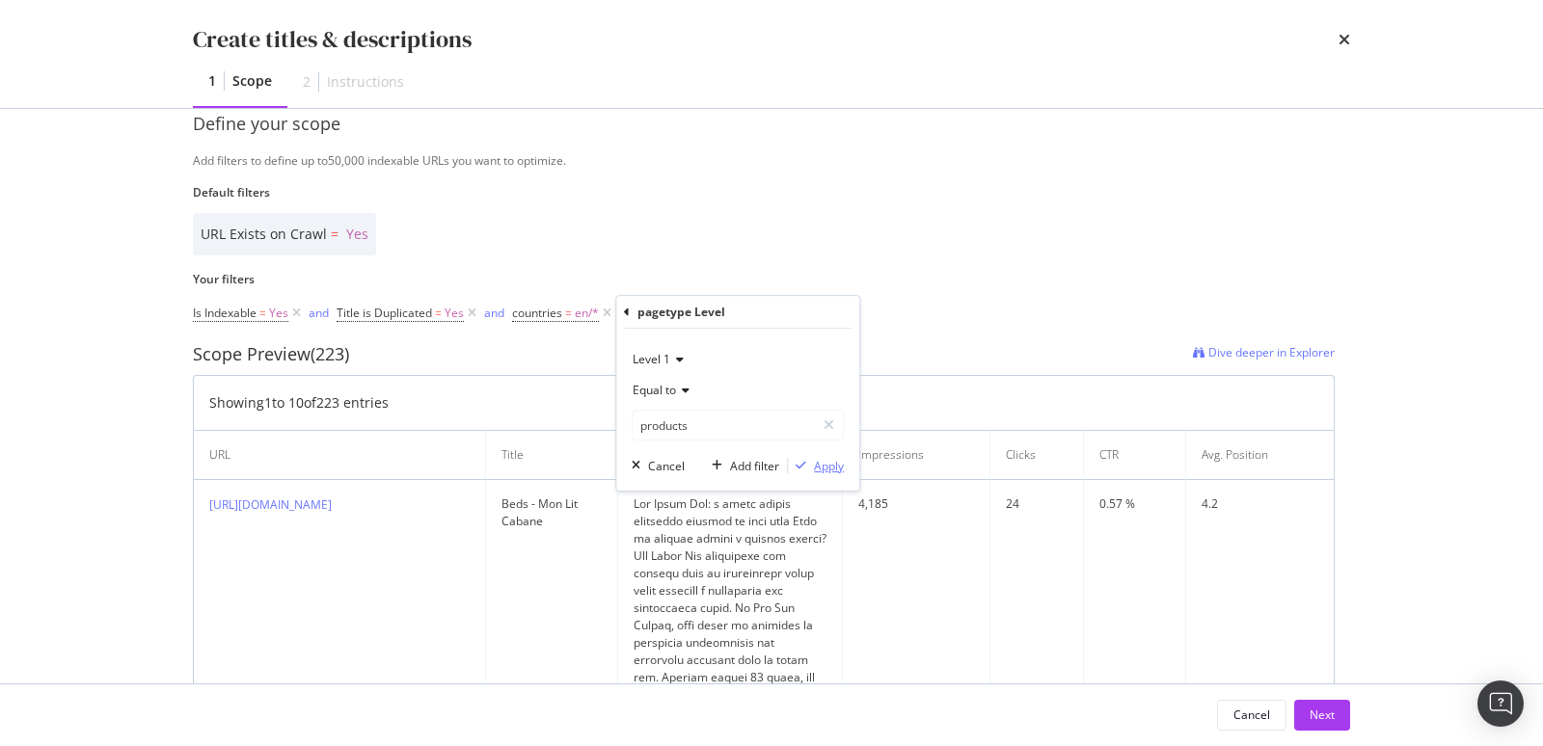
click at [824, 470] on div "Apply" at bounding box center [829, 466] width 30 height 16
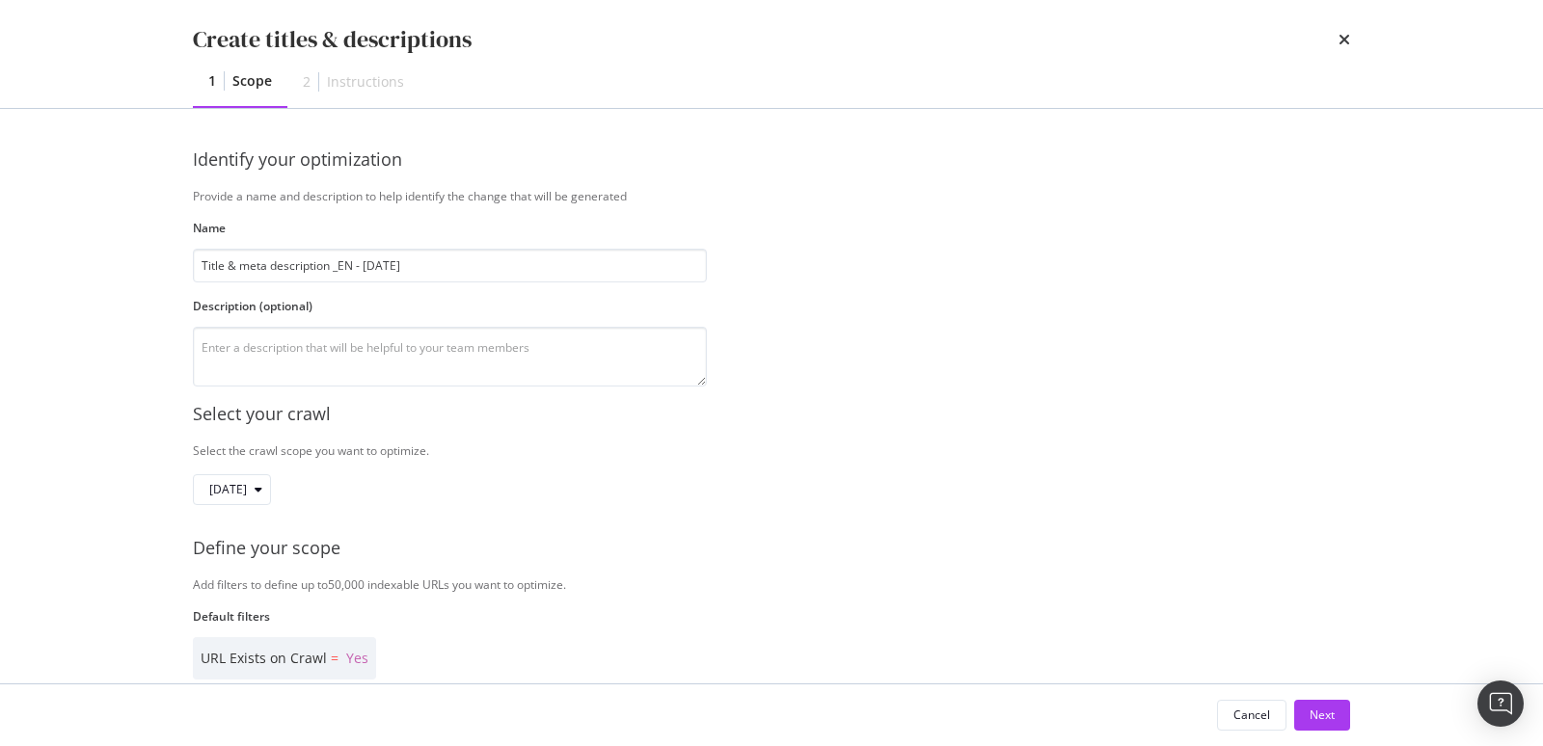
scroll to position [0, 0]
click at [1316, 720] on div "Next" at bounding box center [1322, 715] width 25 height 16
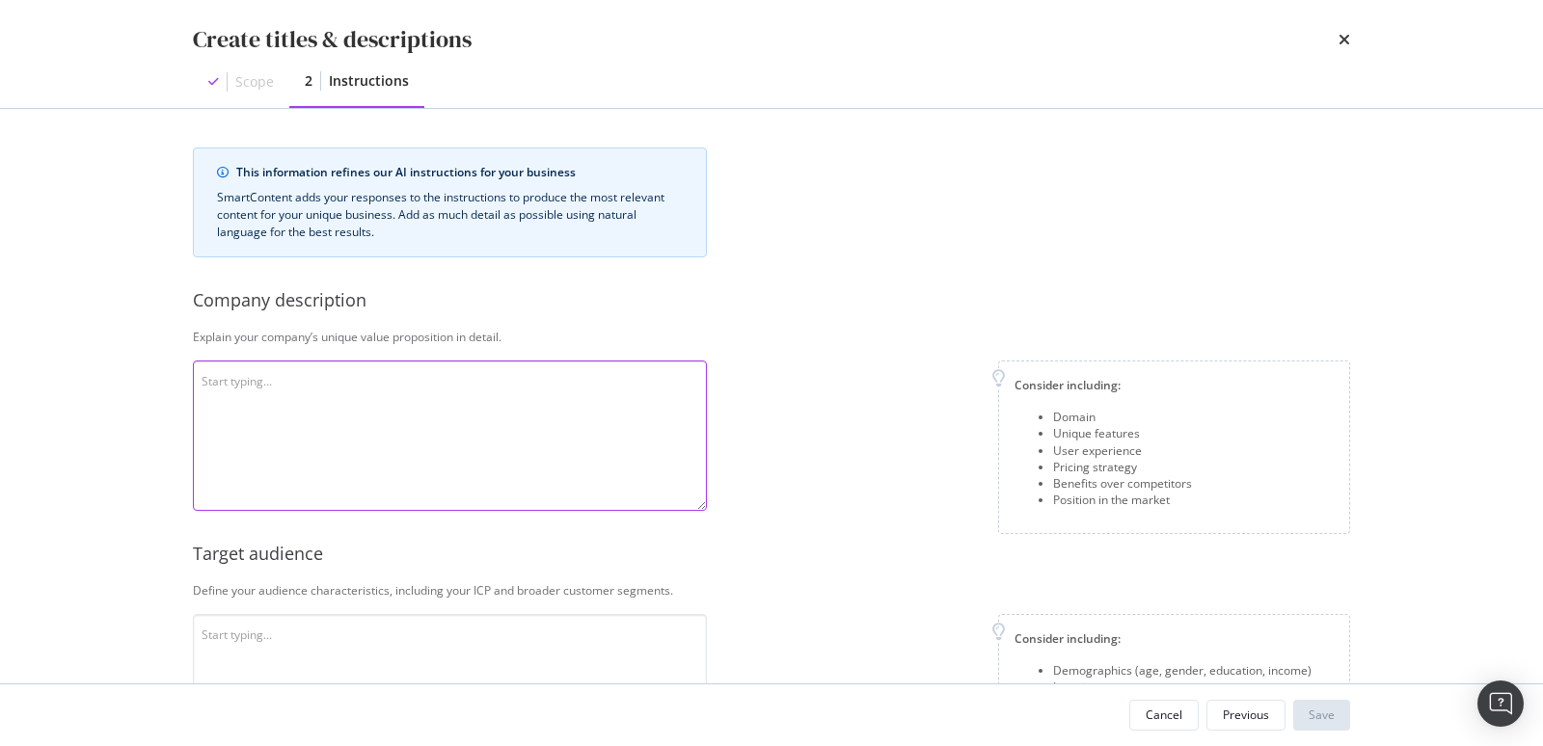
click at [303, 386] on textarea "modal" at bounding box center [450, 436] width 514 height 150
paste textarea "Mon Lit Cabane is a french company specialized in high-quality wooden children’…"
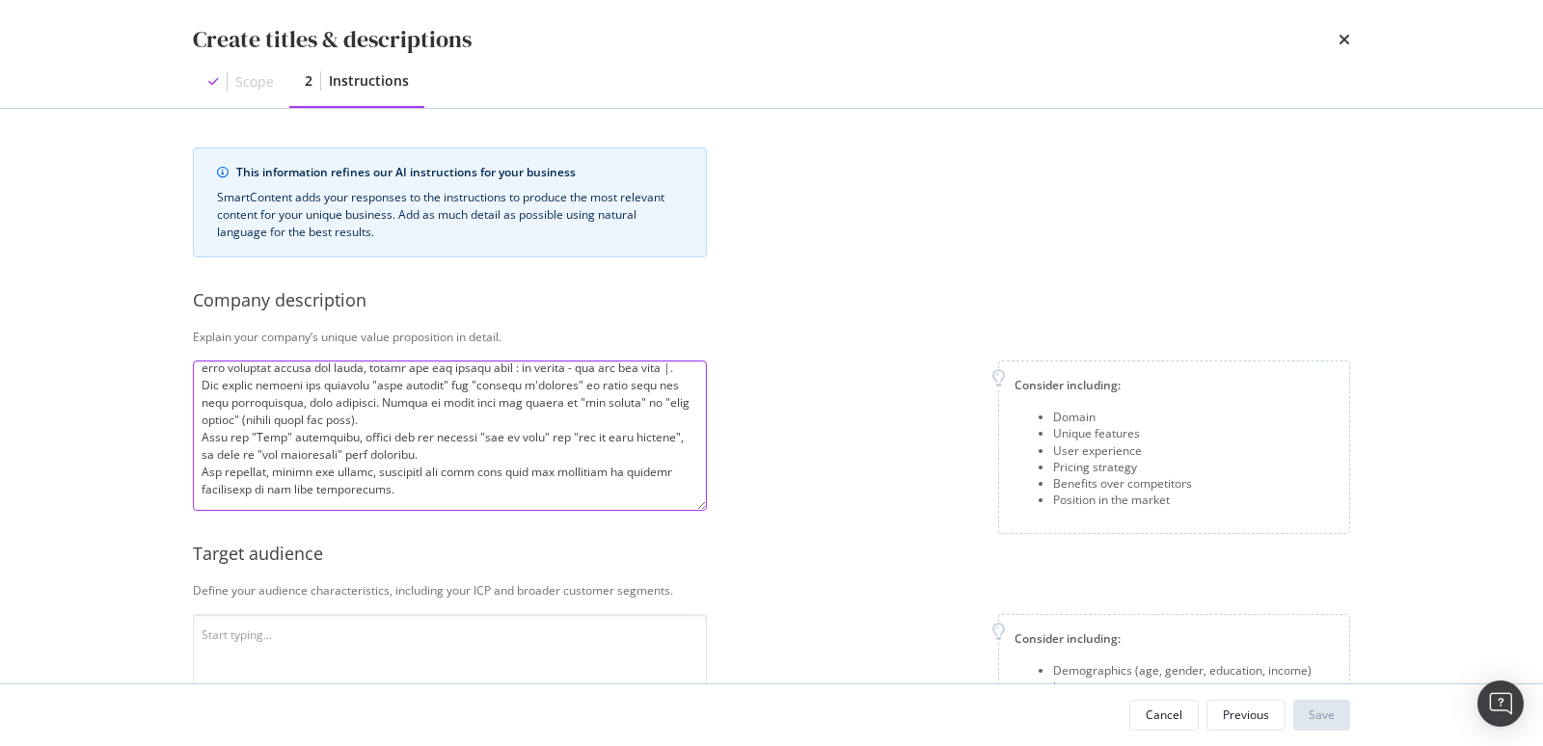
scroll to position [289, 0]
type textarea "Mon Lit Cabane is a french company specialized in high-quality wooden children’…"
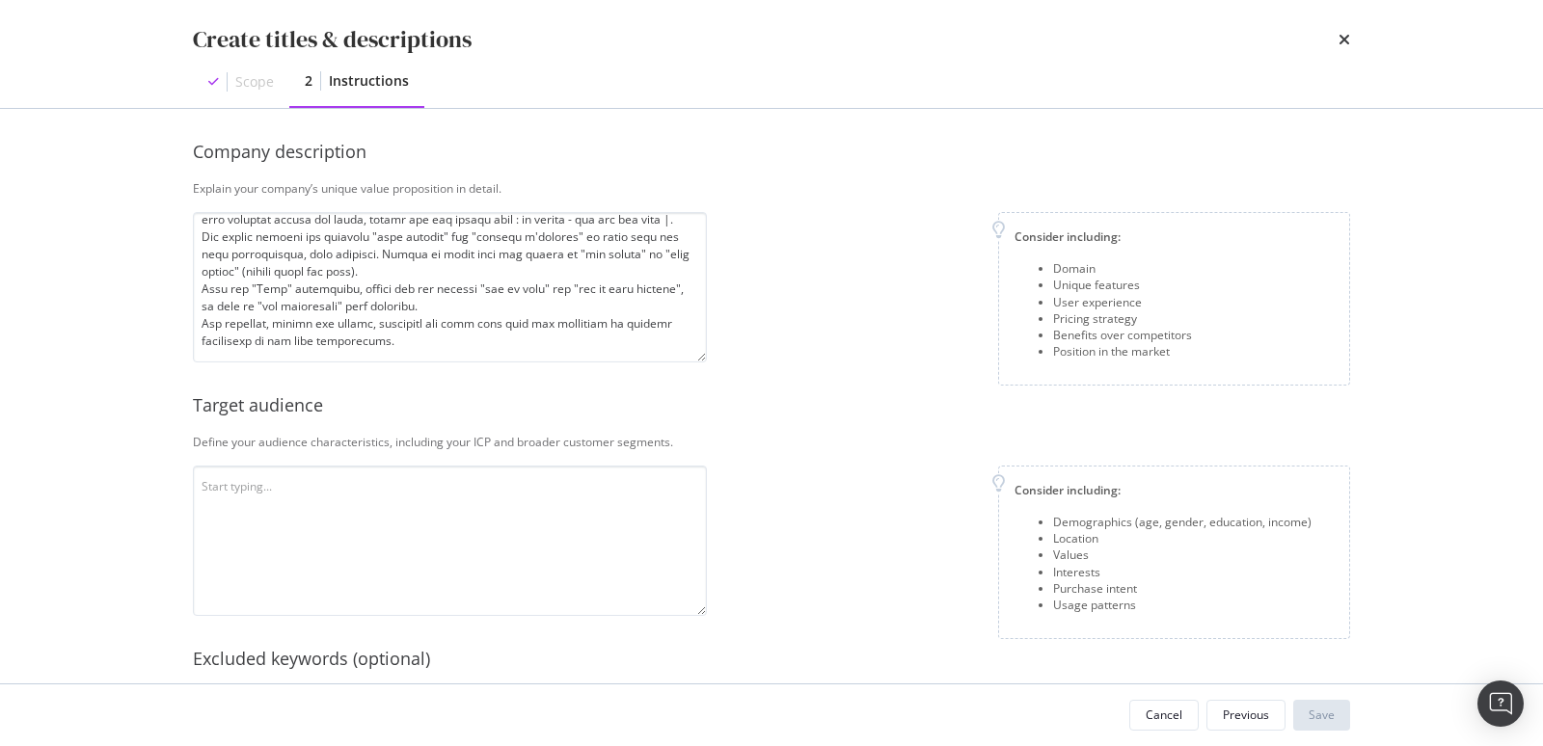
scroll to position [191, 0]
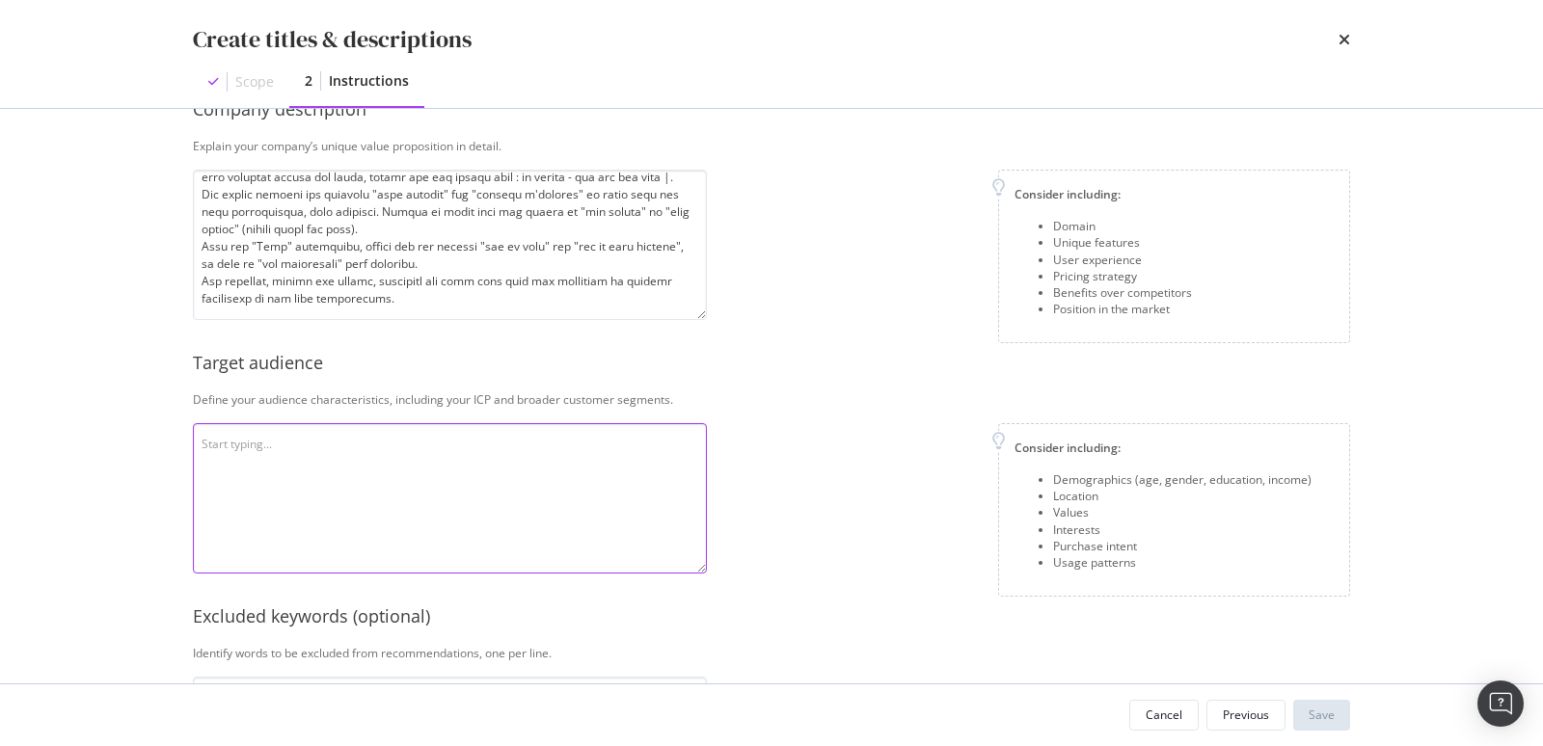
click at [368, 458] on textarea "modal" at bounding box center [450, 498] width 514 height 150
paste textarea "Monlitcabane.com is designed for discerning parents who prioritize quality, dur…"
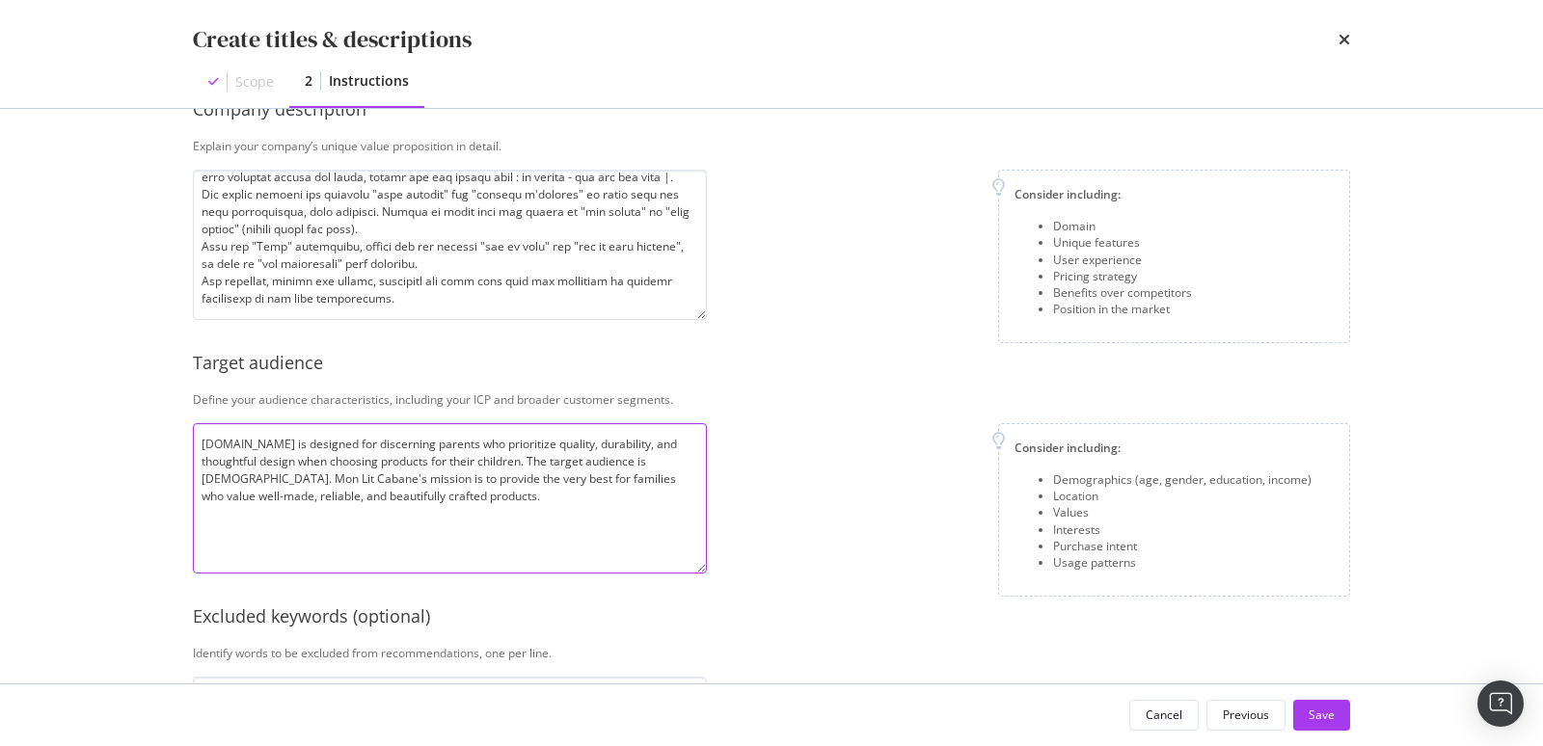
click at [663, 466] on textarea "Monlitcabane.com is designed for discerning parents who prioritize quality, dur…" at bounding box center [450, 498] width 514 height 150
click at [209, 481] on textarea "Monlitcabane.com is designed for discerning parents who prioritize quality, dur…" at bounding box center [450, 498] width 514 height 150
click at [245, 480] on textarea "Monlitcabane.com is designed for discerning parents who prioritize quality, dur…" at bounding box center [450, 498] width 514 height 150
type textarea "Monlitcabane.com is designed for discerning parents who prioritize quality, dur…"
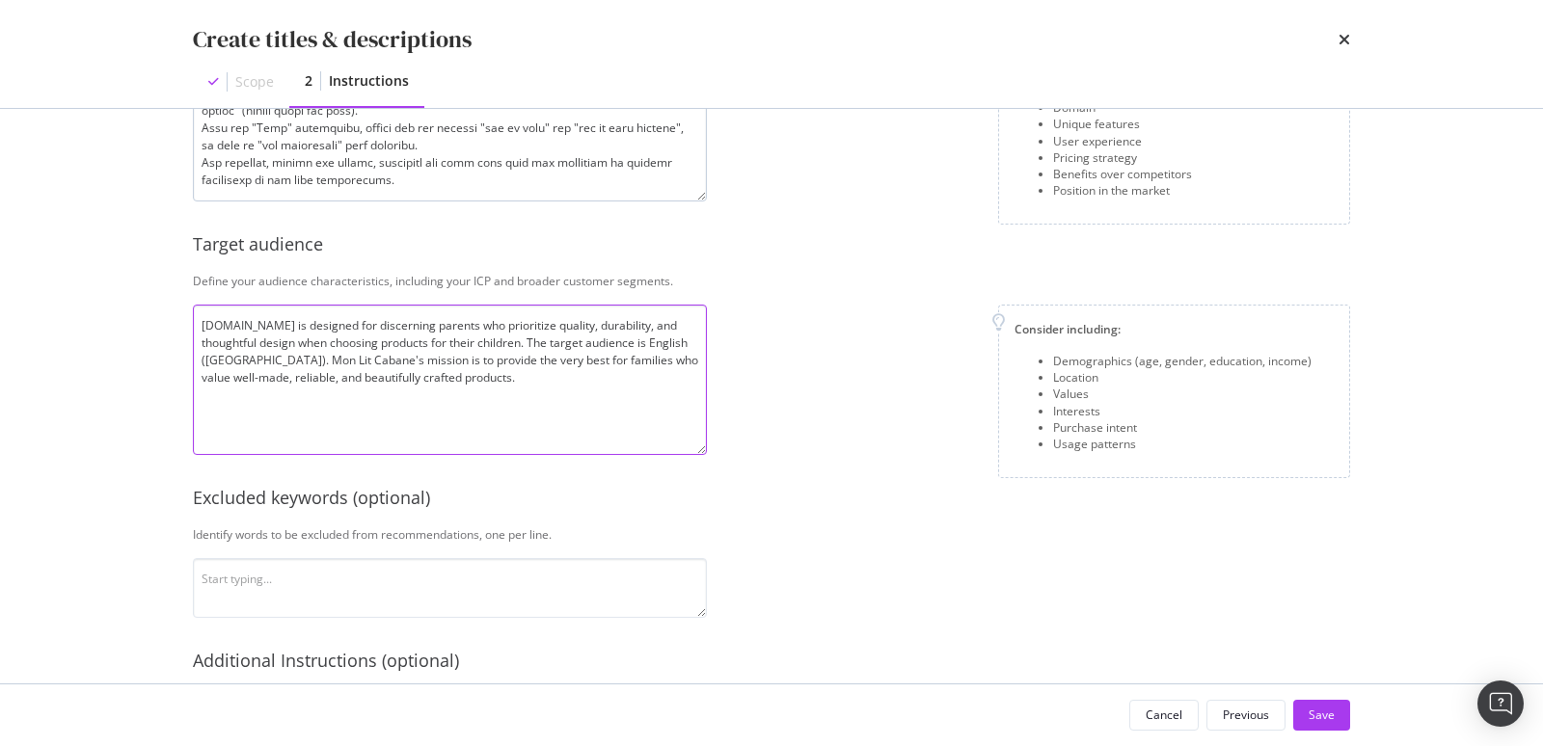
scroll to position [533, 0]
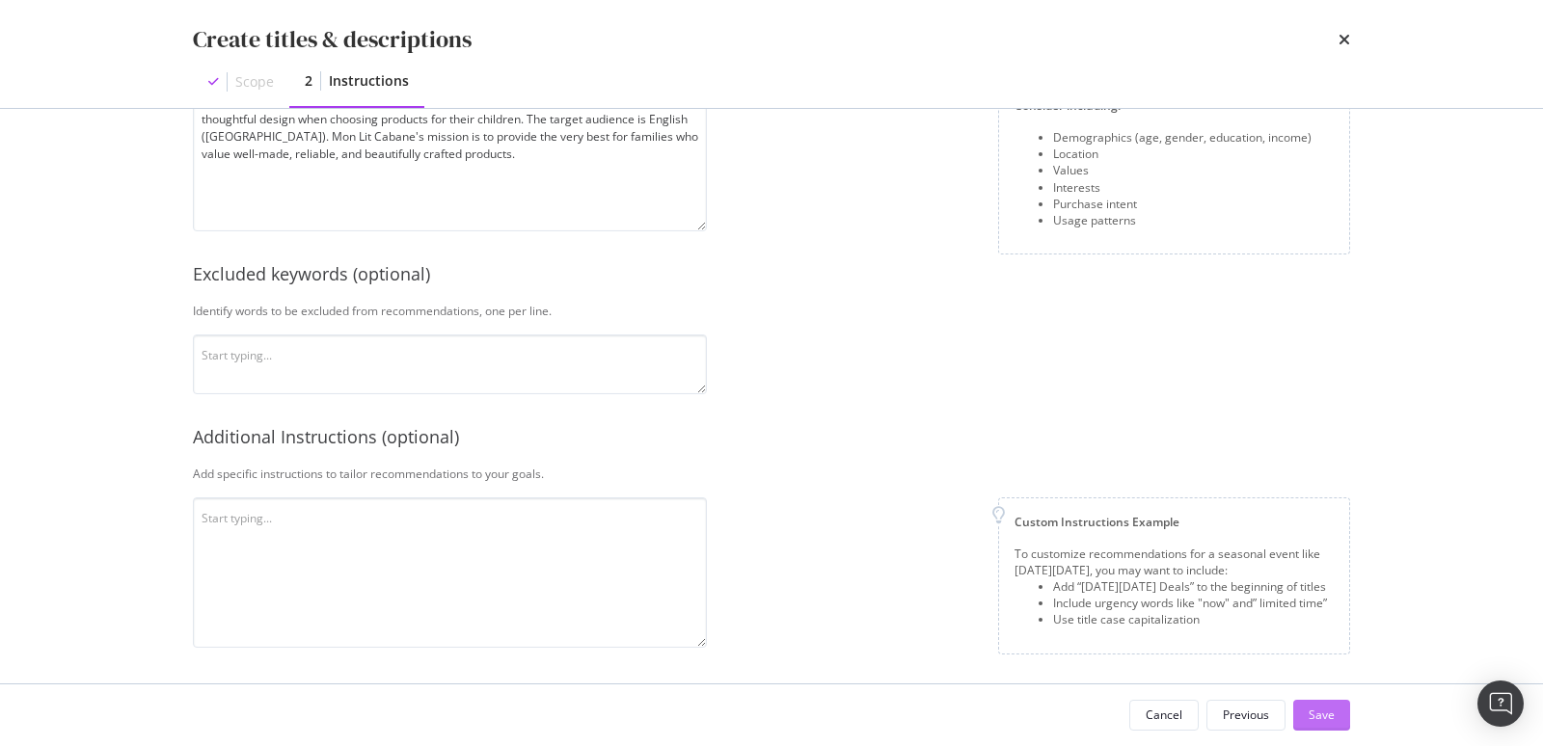
click at [1313, 726] on div "Save" at bounding box center [1322, 715] width 26 height 29
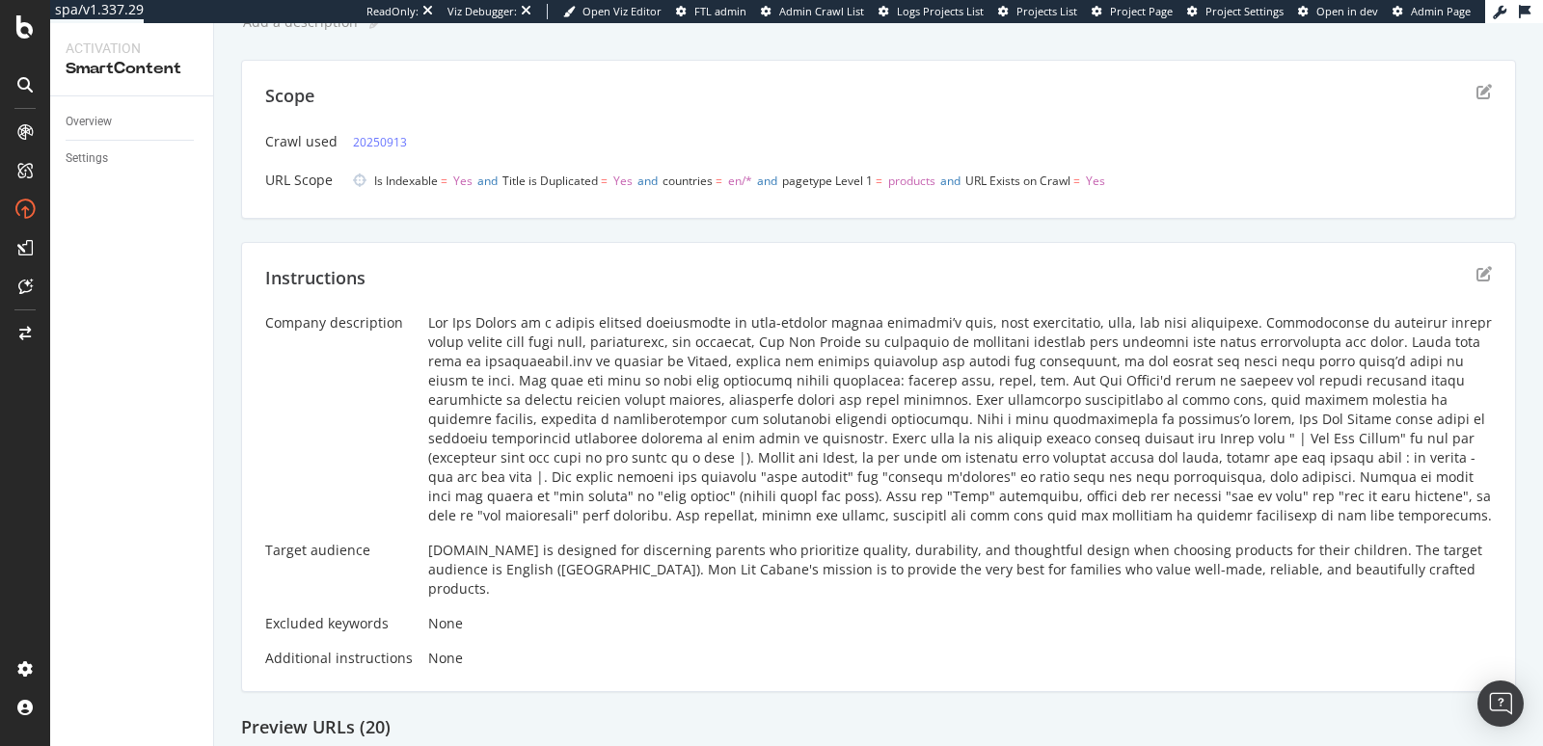
scroll to position [83, 0]
click at [1477, 271] on icon "edit" at bounding box center [1484, 274] width 15 height 15
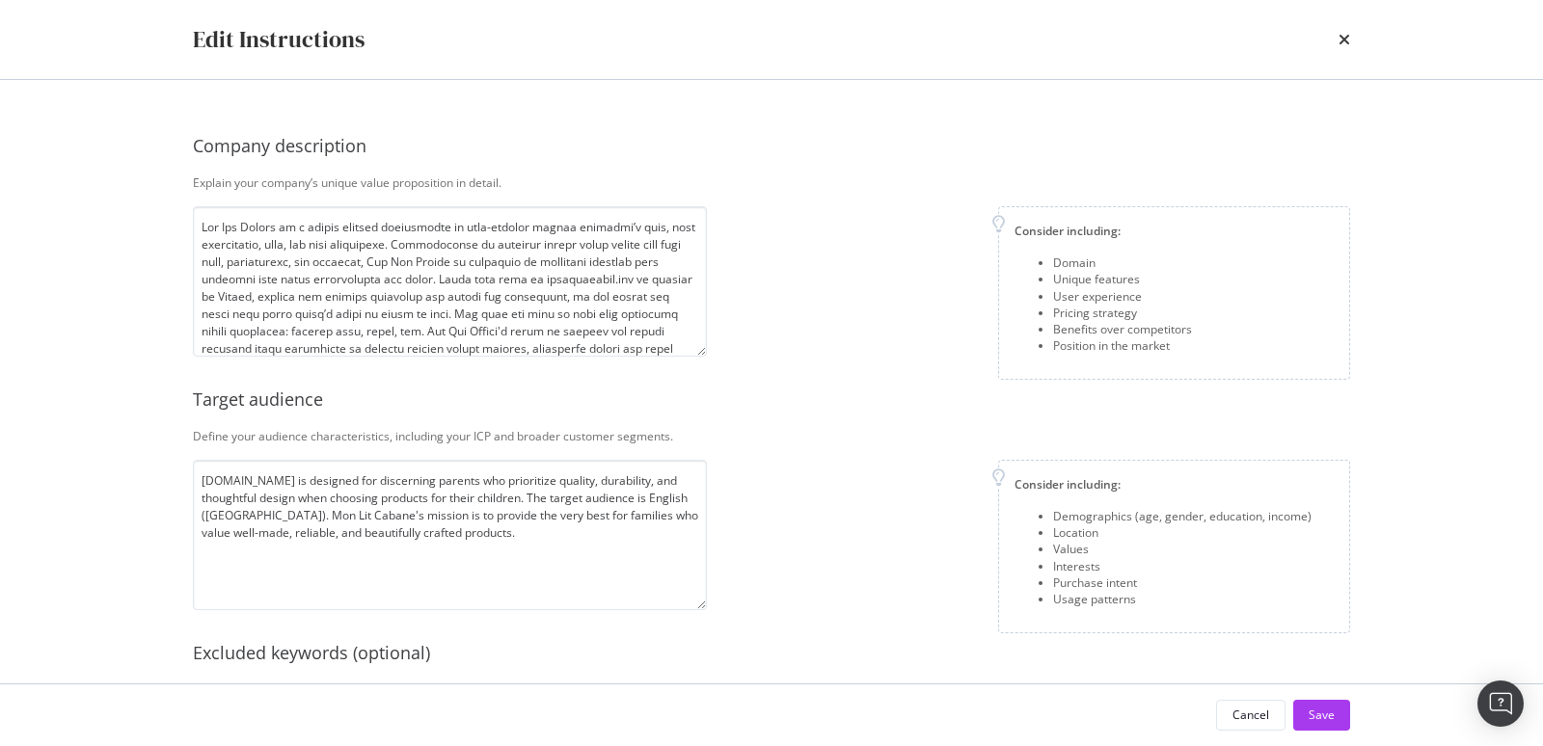
scroll to position [380, 0]
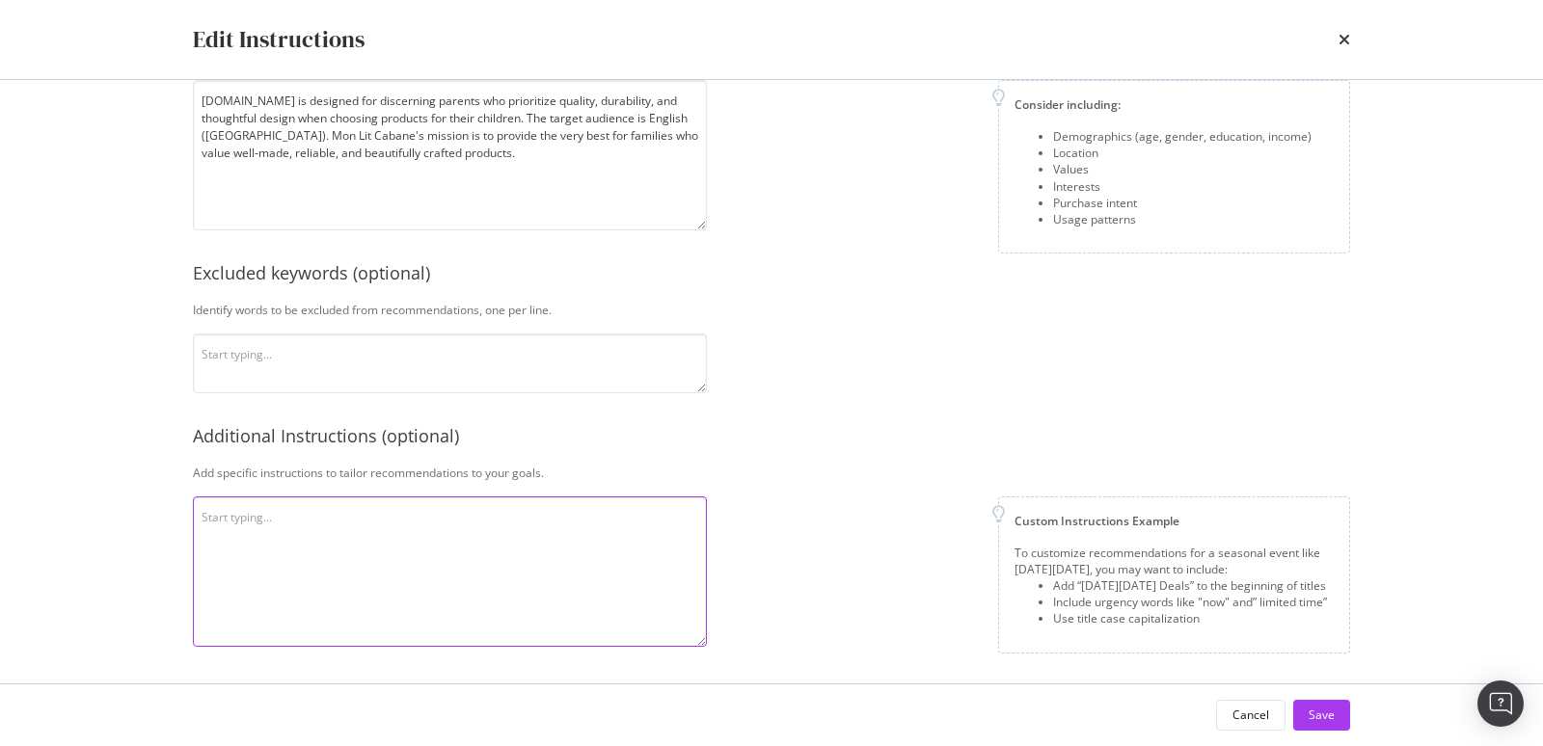
click at [420, 546] on textarea "modal" at bounding box center [450, 572] width 514 height 150
drag, startPoint x: 630, startPoint y: 519, endPoint x: 724, endPoint y: 526, distance: 94.8
click at [724, 526] on div "Company description Explain your company’s unique value proposition in detail. …" at bounding box center [771, 193] width 1157 height 908
type textarea "There is too much "discover" could you challenge it and make more variations"
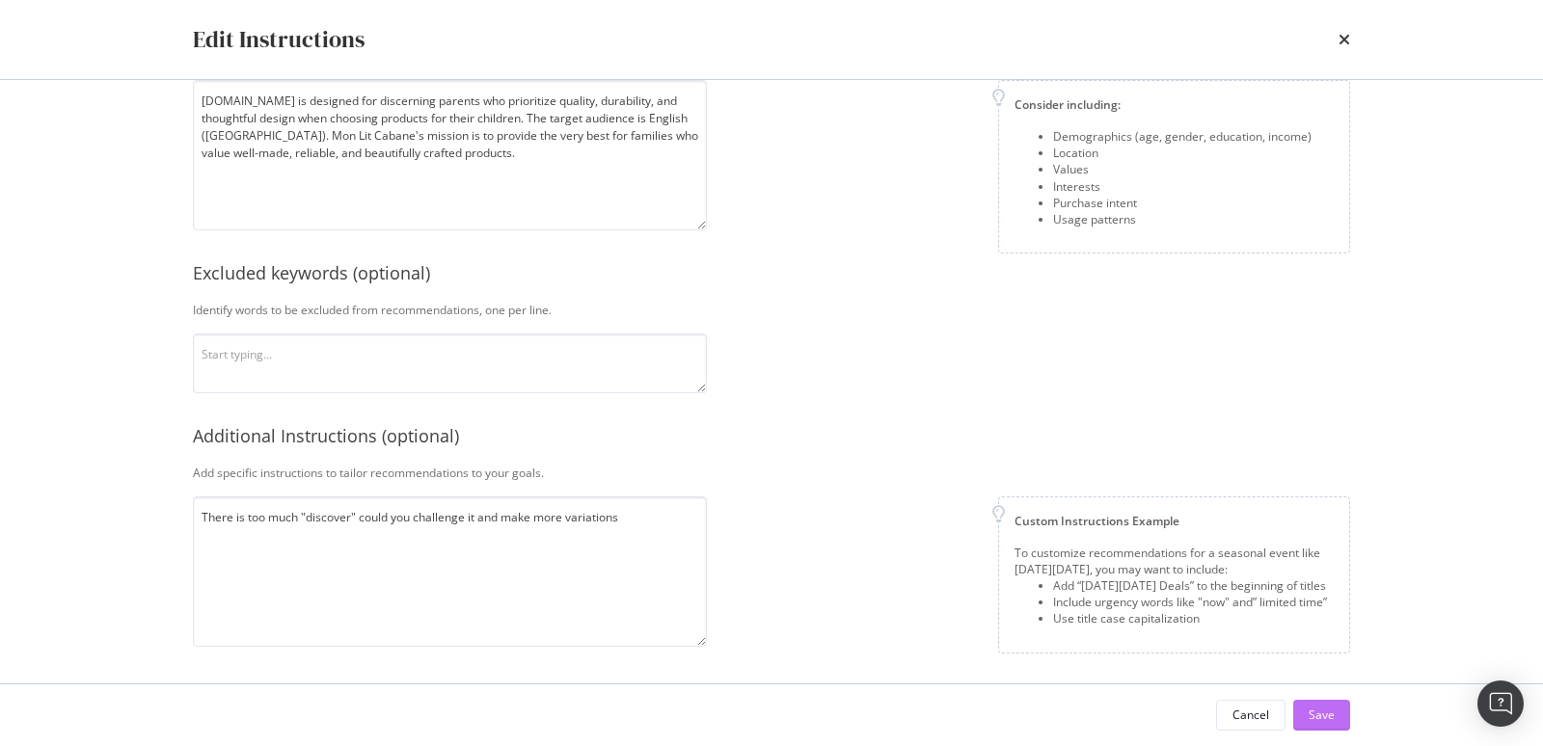
click at [1311, 715] on button "Save" at bounding box center [1321, 715] width 57 height 31
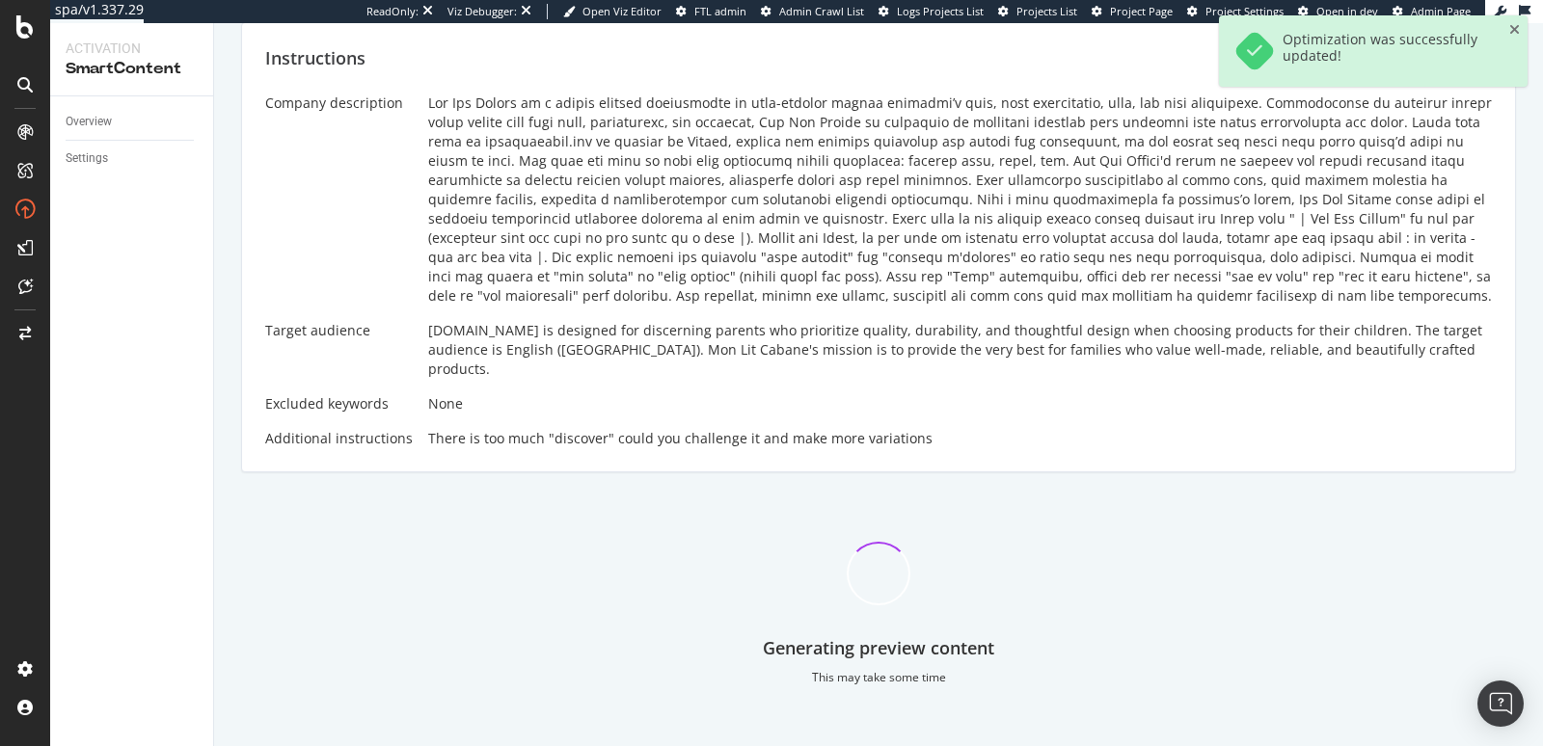
scroll to position [305, 0]
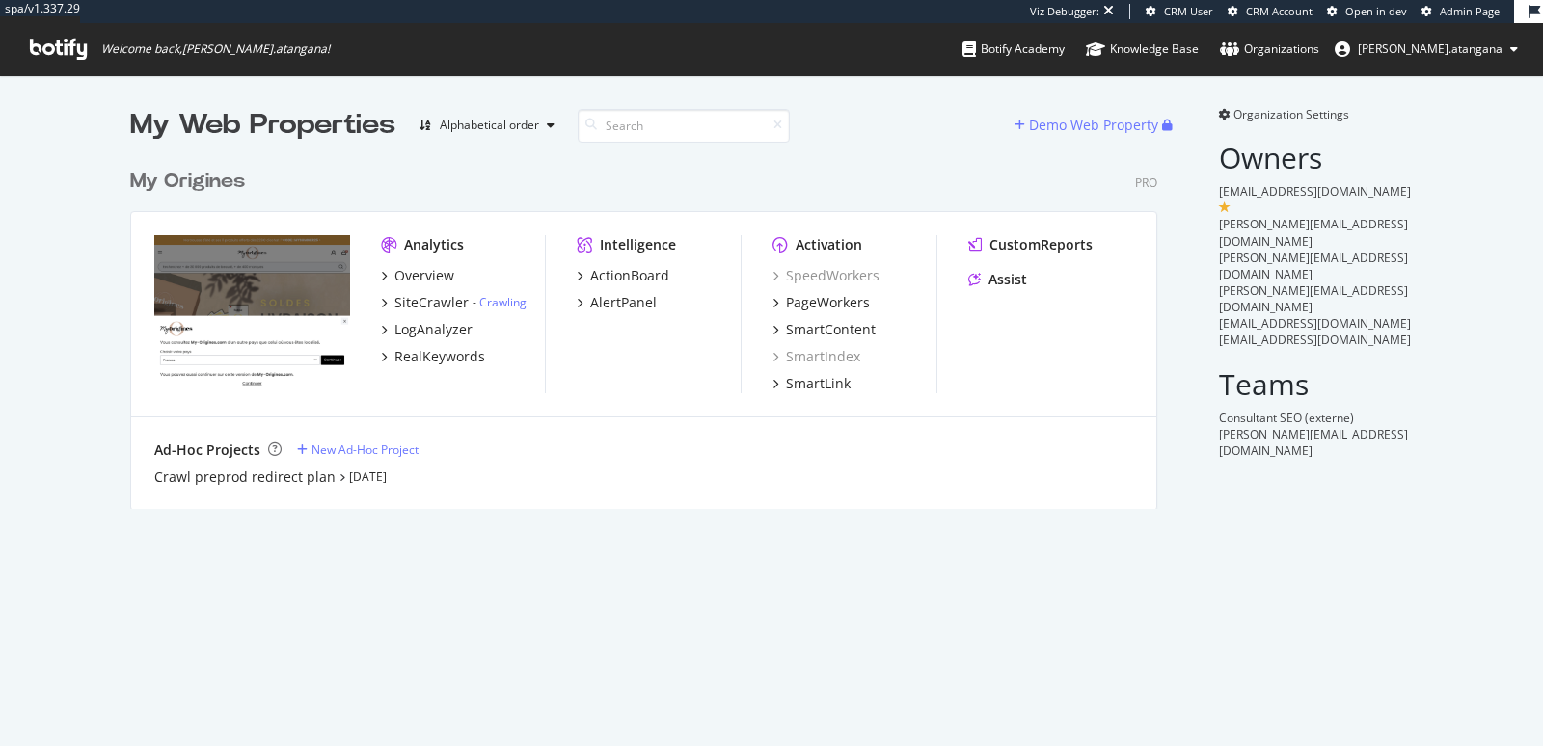
scroll to position [348, 1026]
click at [232, 475] on div "Crawl preprod redirect plan" at bounding box center [244, 477] width 181 height 19
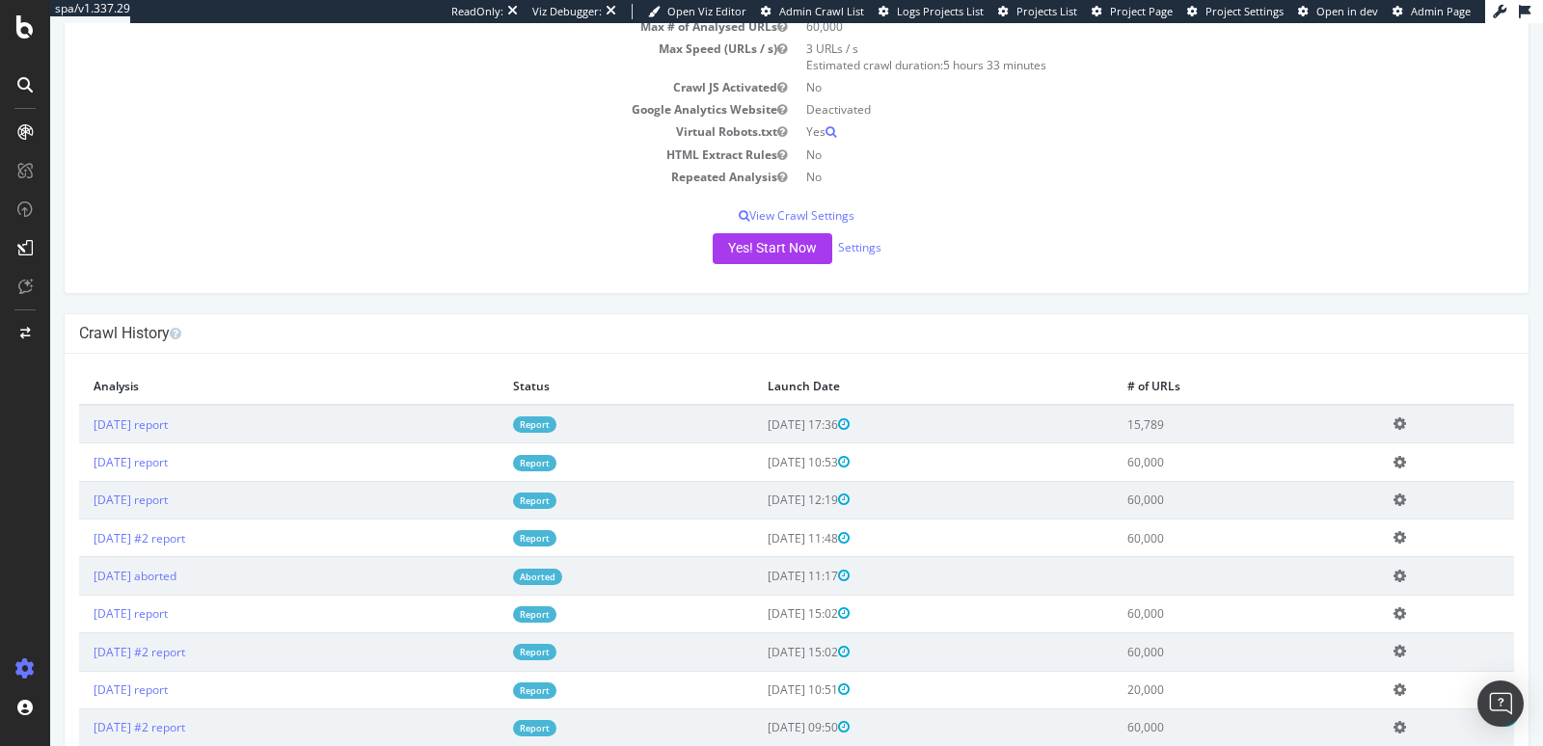
scroll to position [342, 0]
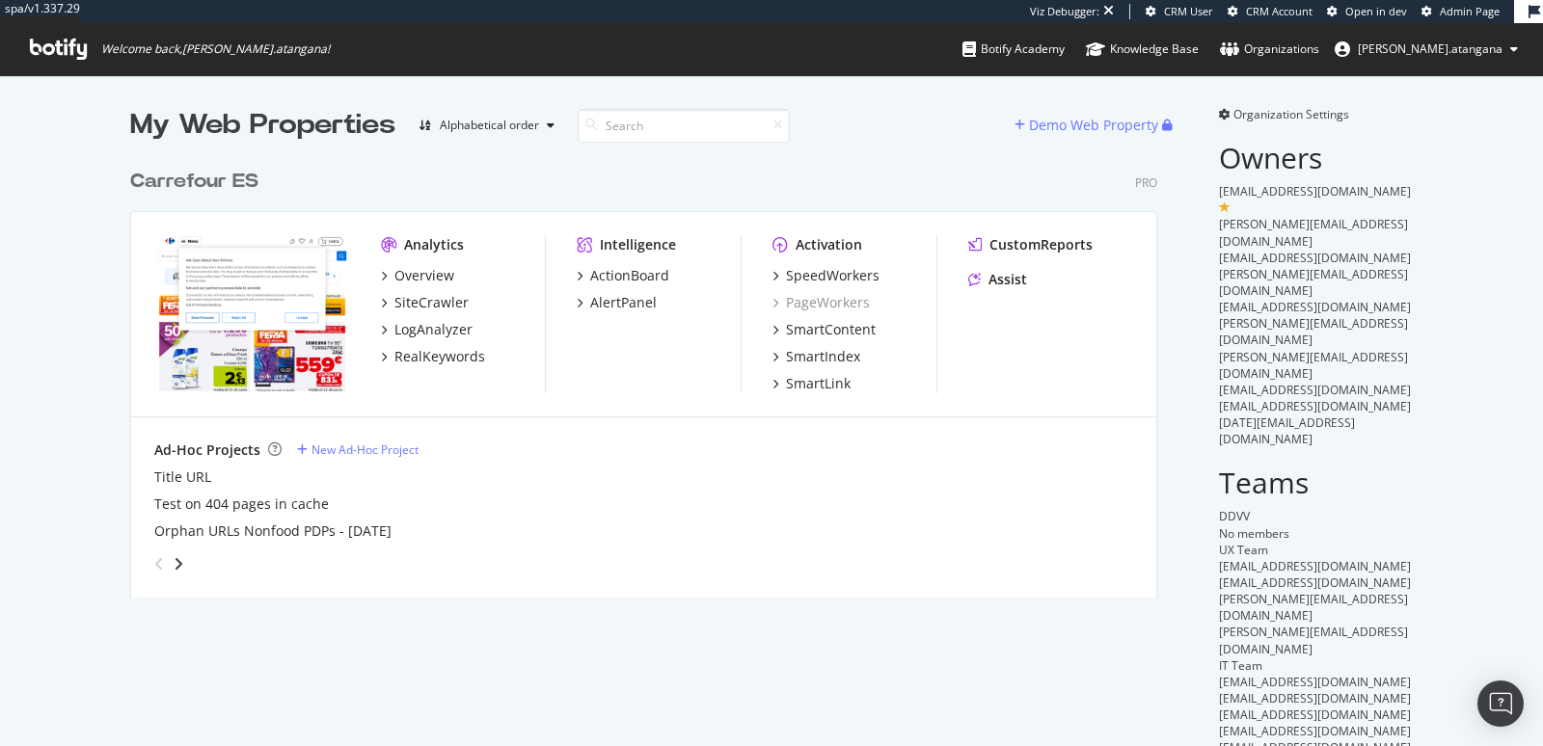
scroll to position [437, 1026]
click at [799, 279] on div "SpeedWorkers" at bounding box center [833, 275] width 94 height 19
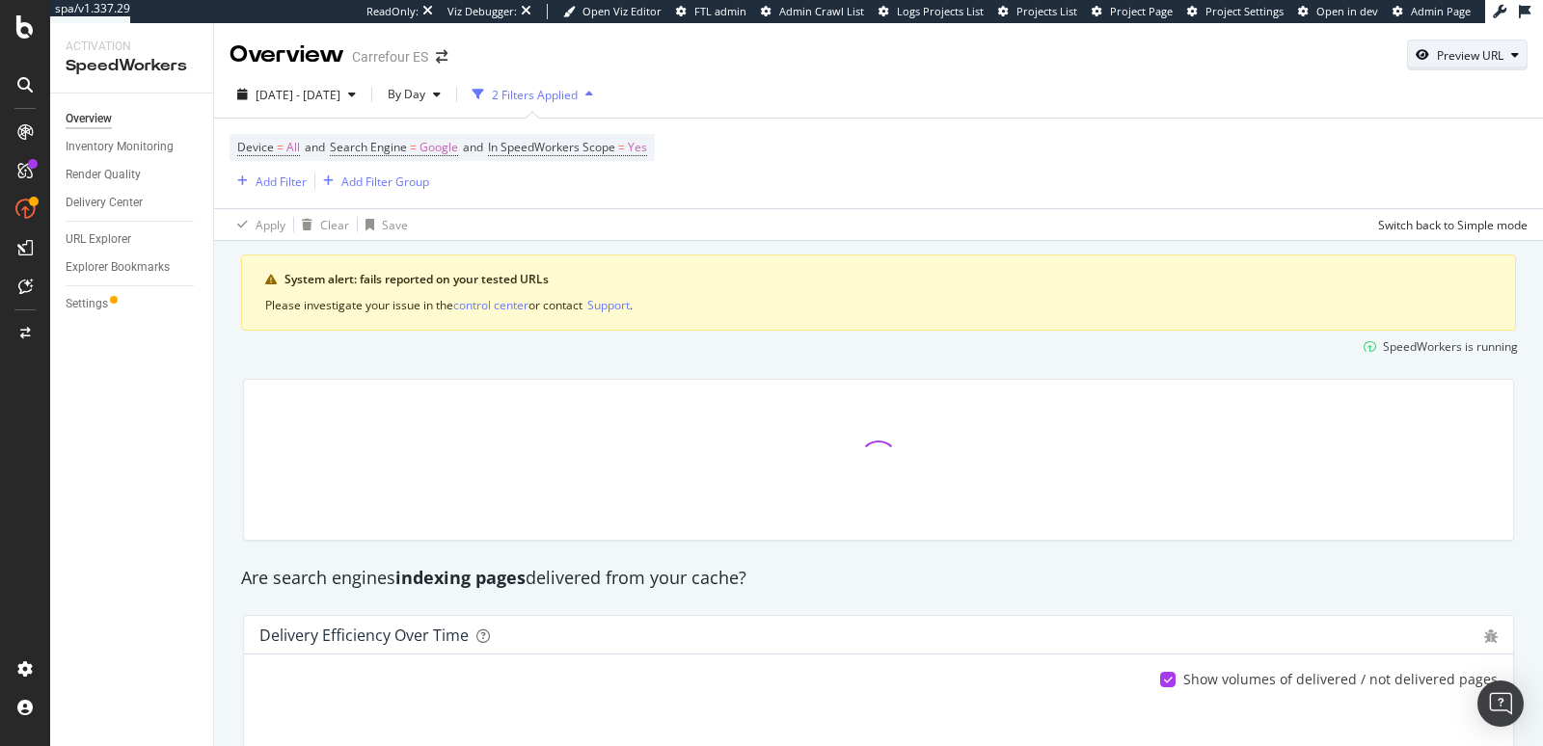
click at [1450, 65] on div "Preview URL" at bounding box center [1467, 54] width 119 height 27
click at [1408, 148] on input "url" at bounding box center [1392, 145] width 210 height 34
paste input "[URL][DOMAIN_NAME]"
type input "[URL][DOMAIN_NAME]"
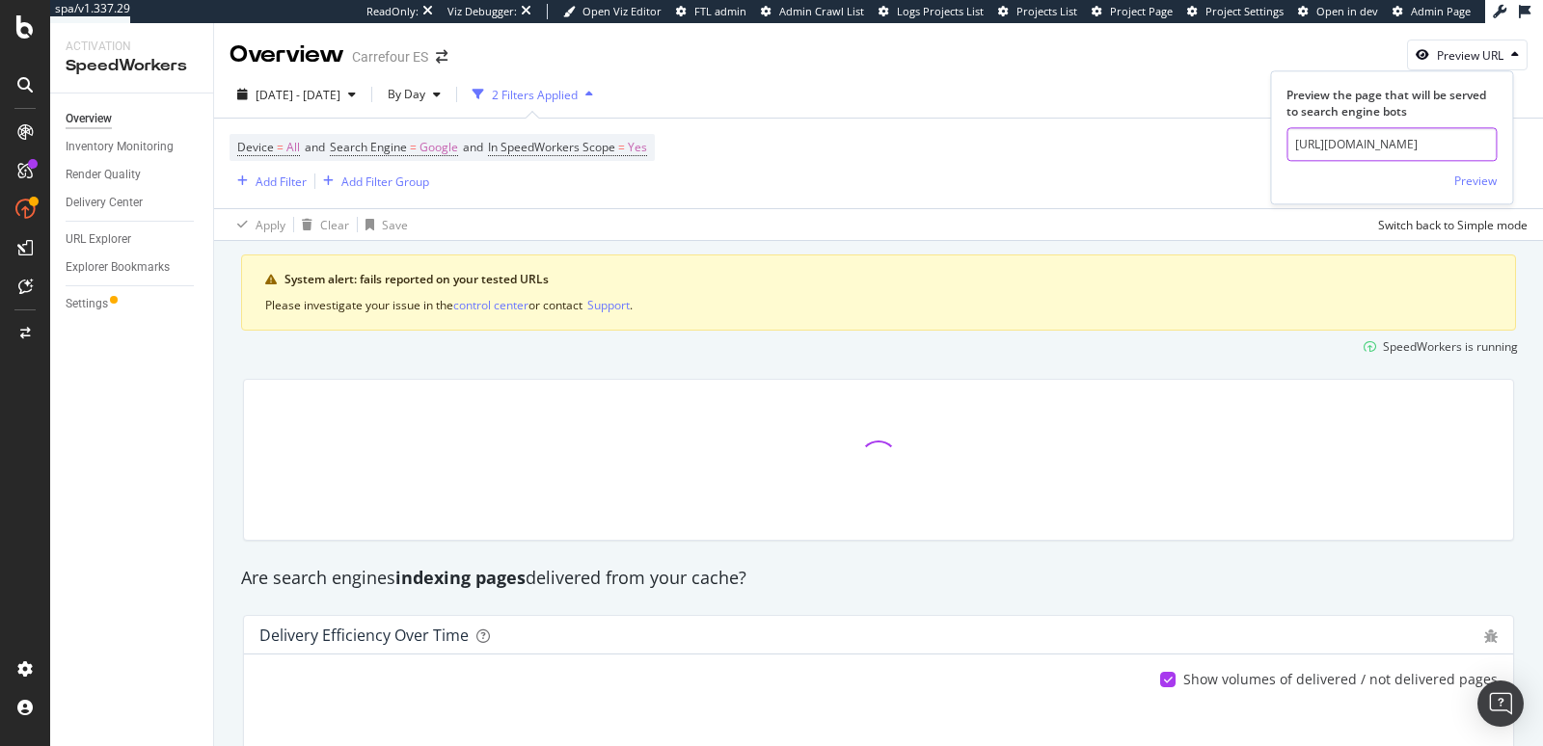
click button "Preview" at bounding box center [1475, 181] width 42 height 31
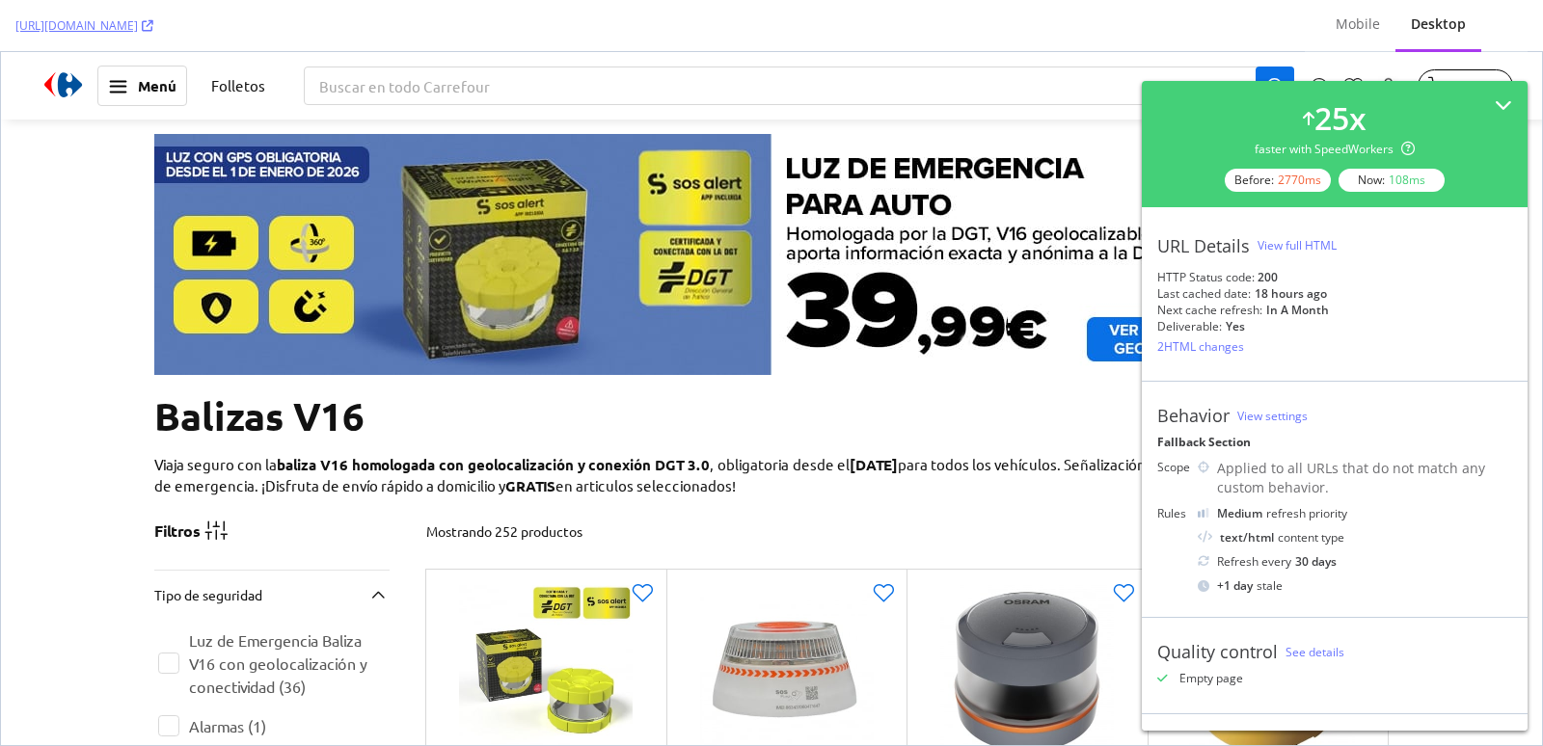
click at [1296, 240] on div "View full HTML" at bounding box center [1297, 245] width 79 height 16
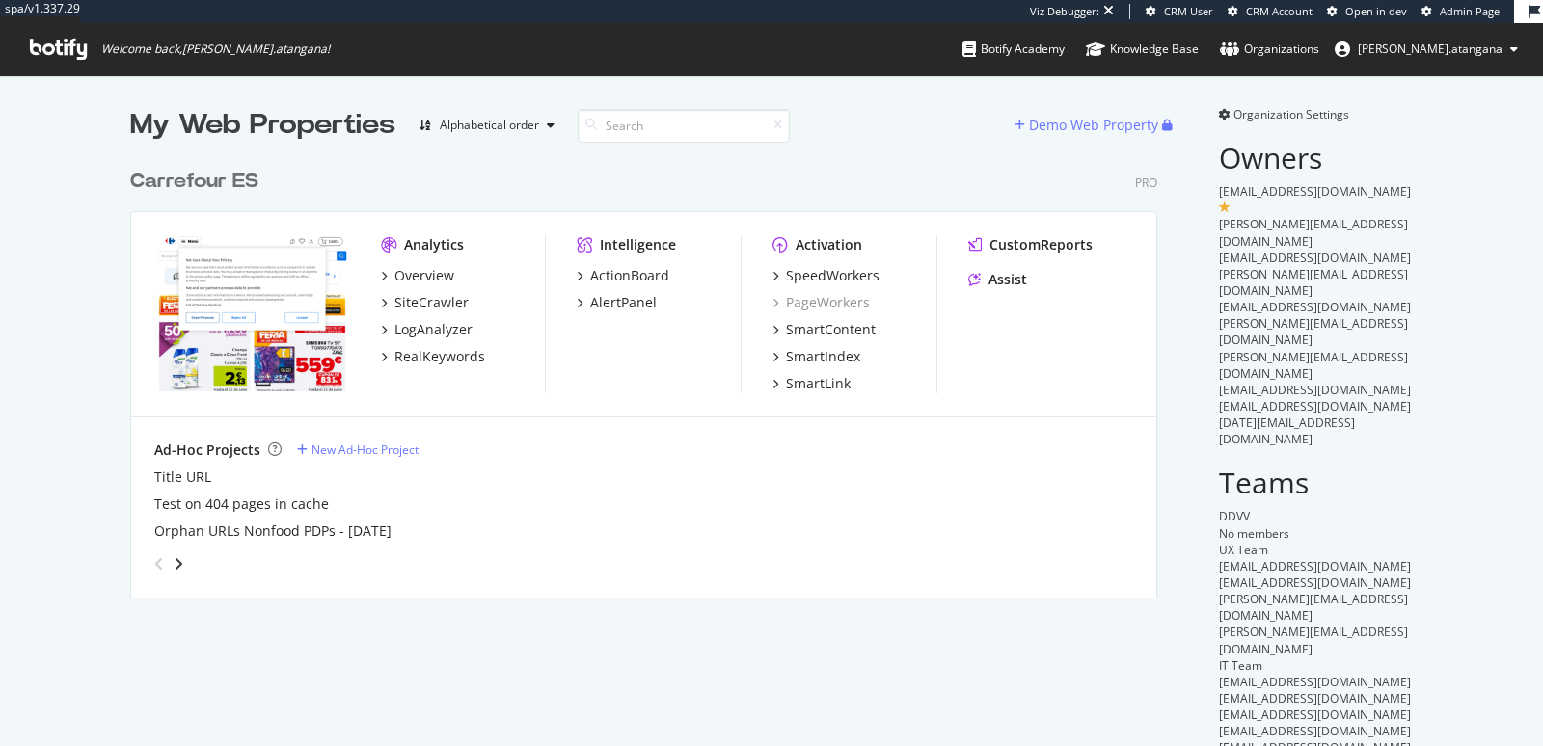
scroll to position [437, 1026]
click at [406, 309] on div "SiteCrawler" at bounding box center [431, 302] width 74 height 19
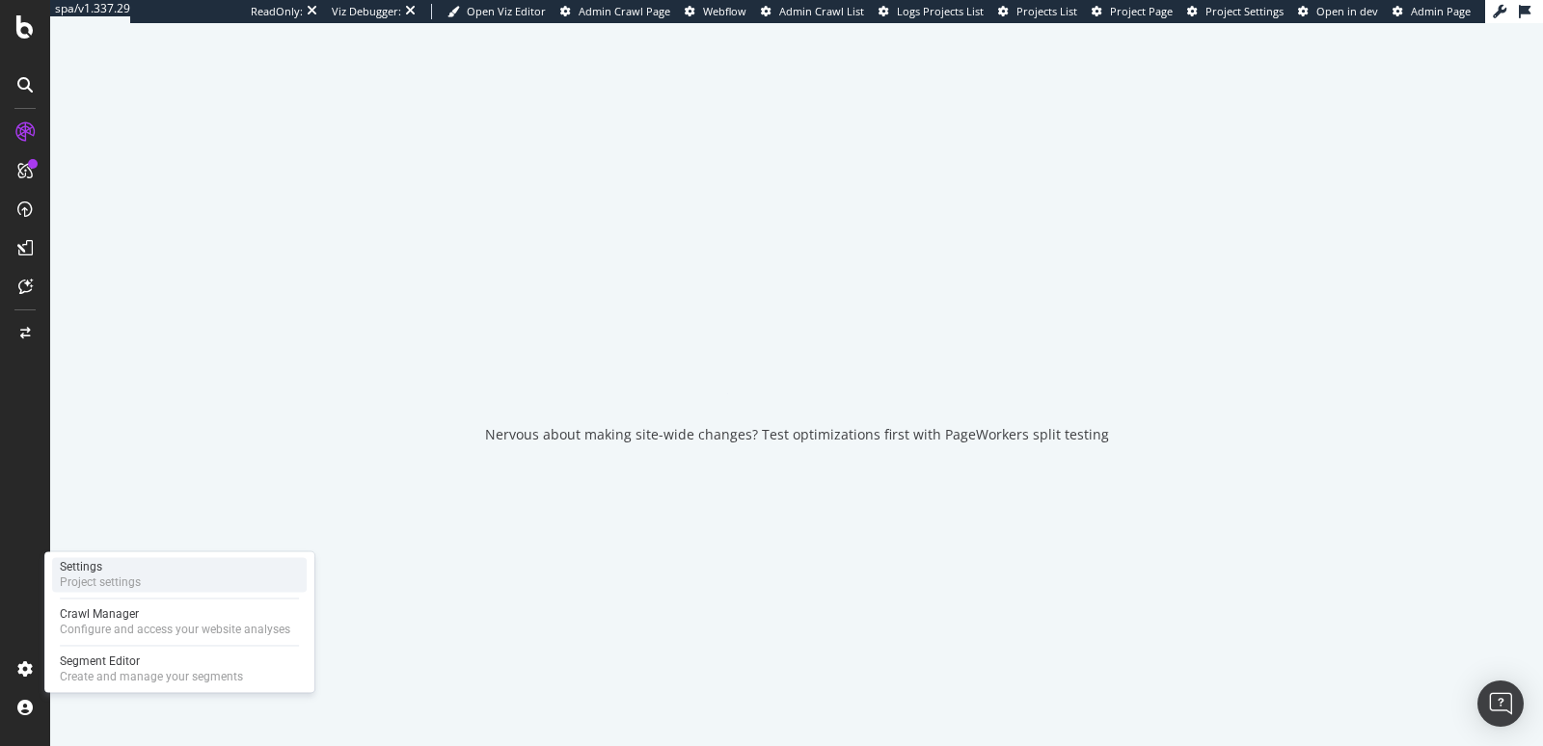
click at [100, 563] on div "Settings" at bounding box center [100, 566] width 81 height 15
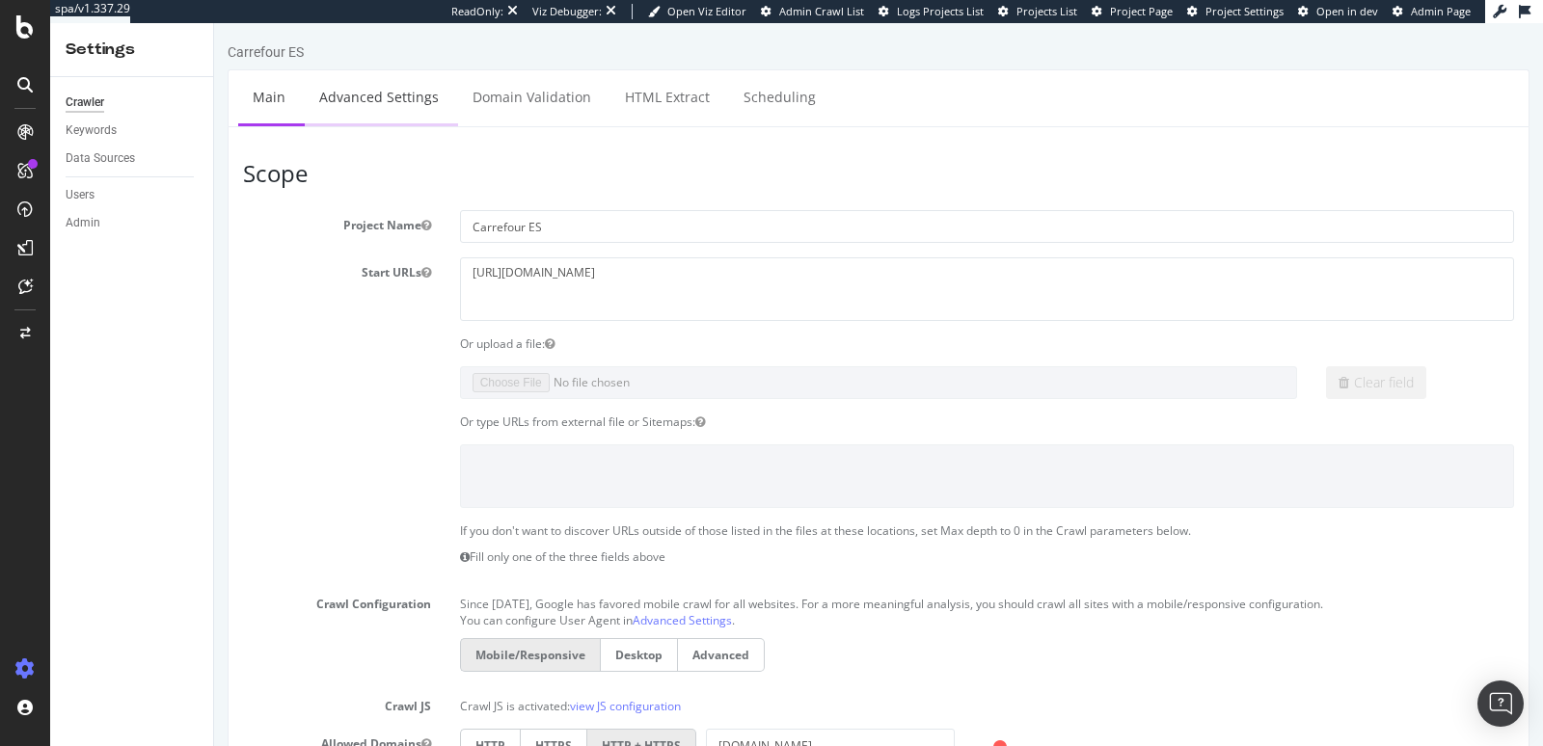
click at [404, 113] on link "Advanced Settings" at bounding box center [379, 96] width 149 height 53
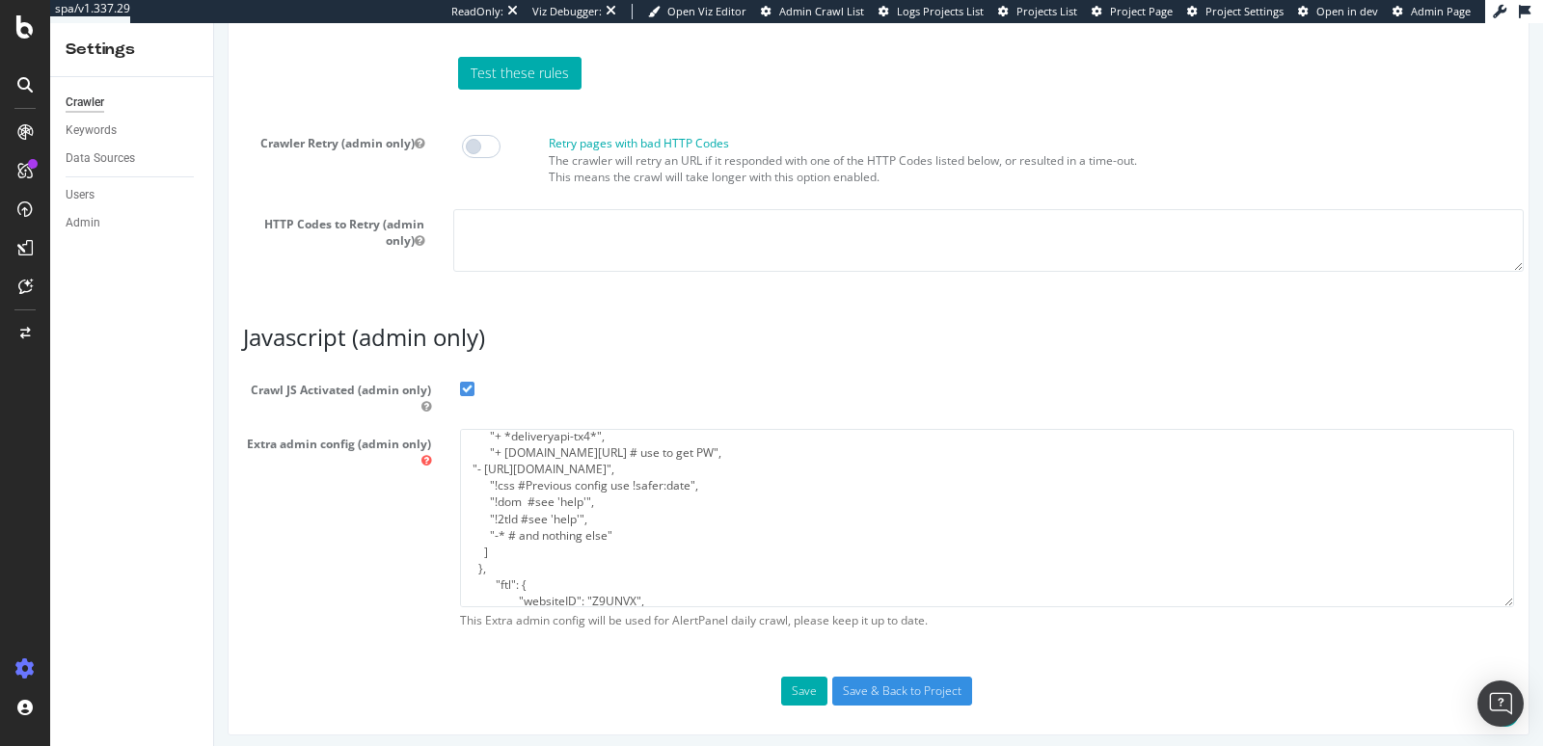
scroll to position [125, 0]
drag, startPoint x: 867, startPoint y: 460, endPoint x: 474, endPoint y: 466, distance: 392.6
click at [474, 466] on textarea "{ "flags": [ "cube" ], "beta": { "pap_mini_rules": [ "+ [DOMAIN_NAME]/ # Let's …" at bounding box center [987, 518] width 1054 height 178
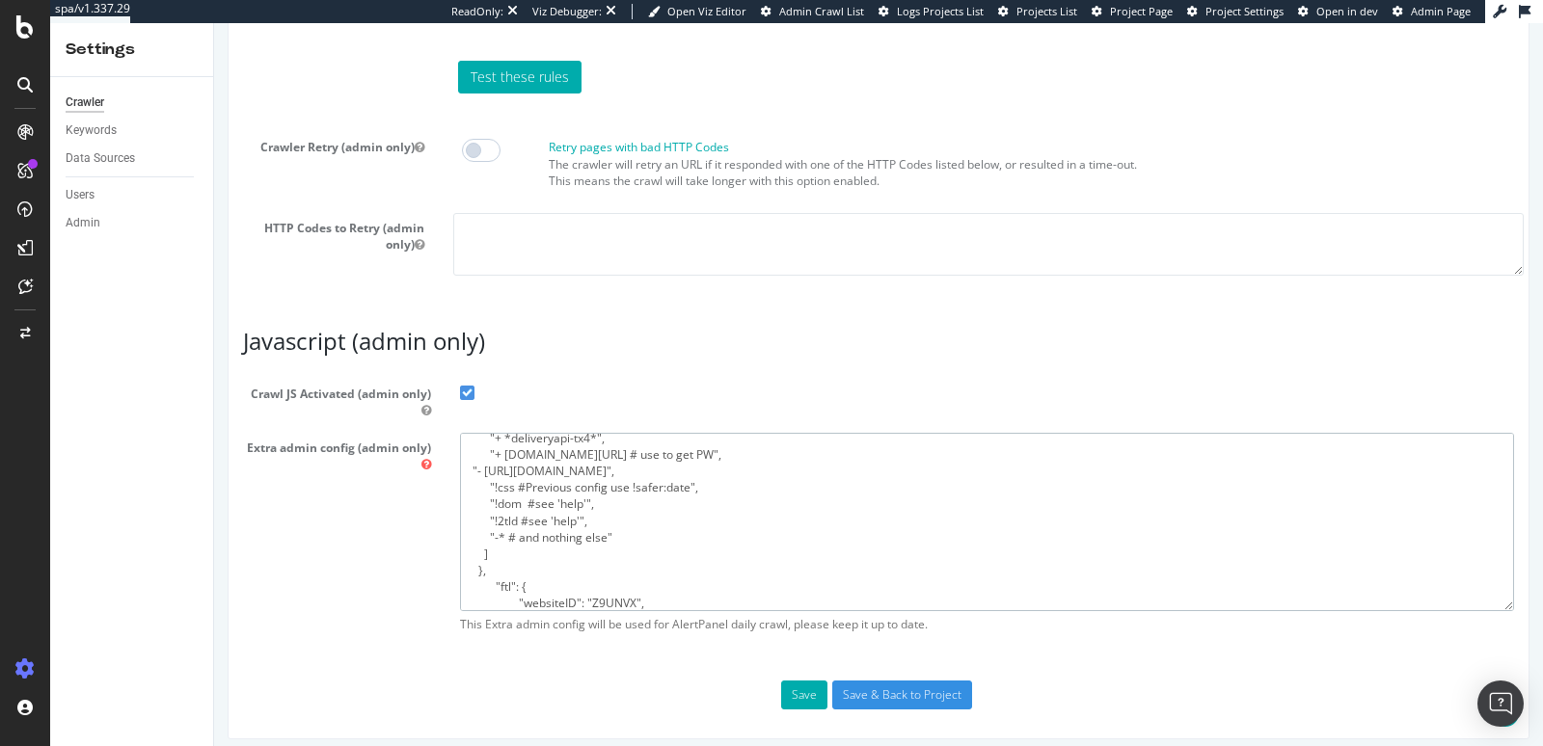
scroll to position [1625, 0]
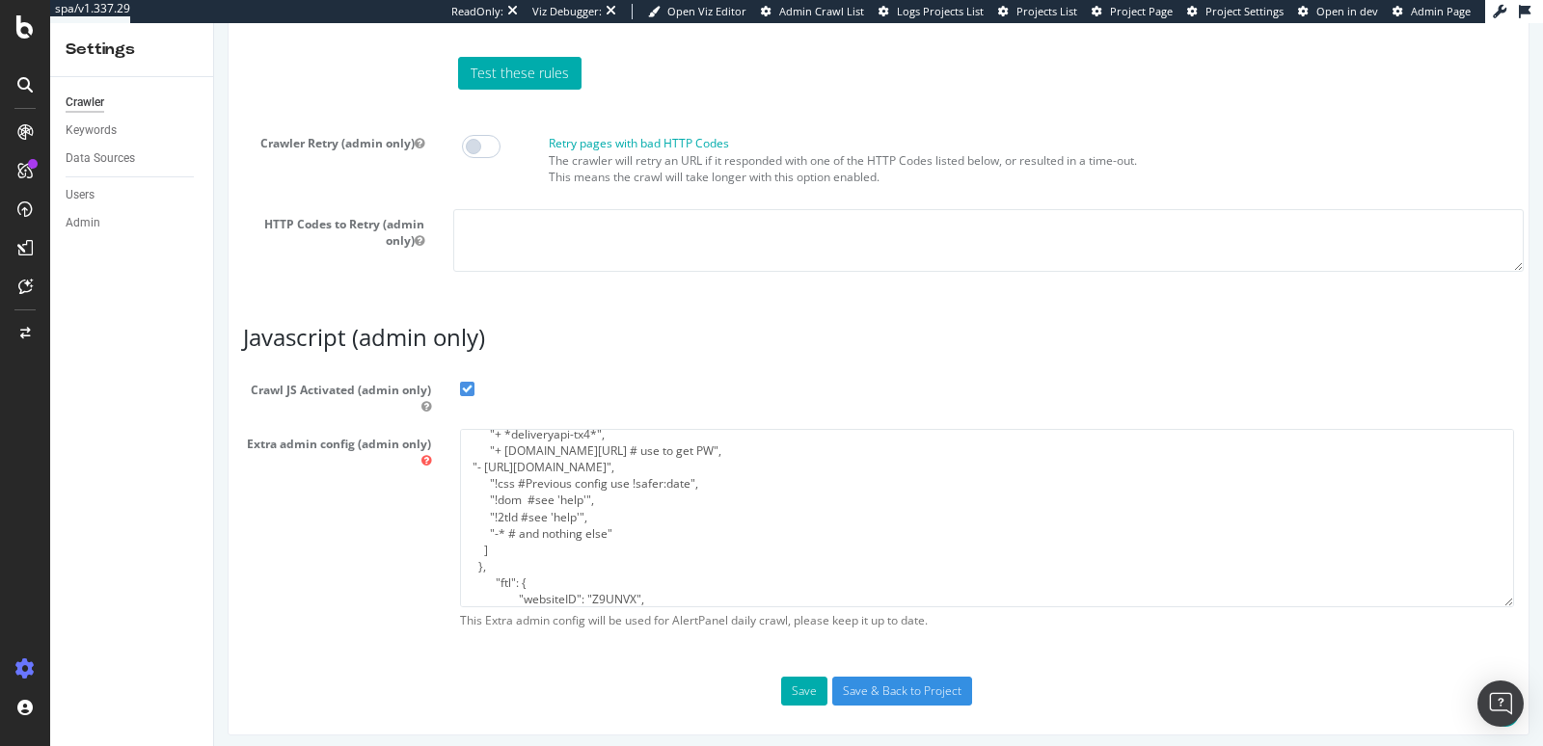
click at [428, 503] on div "Extra admin config (admin only) { "flags": [ "cube" ], "beta": { "pap_mini_rule…" at bounding box center [879, 534] width 1300 height 210
drag, startPoint x: 869, startPoint y: 464, endPoint x: 474, endPoint y: 461, distance: 394.5
click at [474, 461] on textarea "{ "flags": [ "cube" ], "beta": { "pap_mini_rules": [ "+ adn.cloud/ # Let's go P…" at bounding box center [987, 518] width 1054 height 178
click at [873, 464] on textarea "{ "flags": [ "cube" ], "beta": { "pap_mini_rules": [ "+ adn.cloud/ # Let's go P…" at bounding box center [987, 518] width 1054 height 178
drag, startPoint x: 881, startPoint y: 463, endPoint x: 451, endPoint y: 462, distance: 430.1
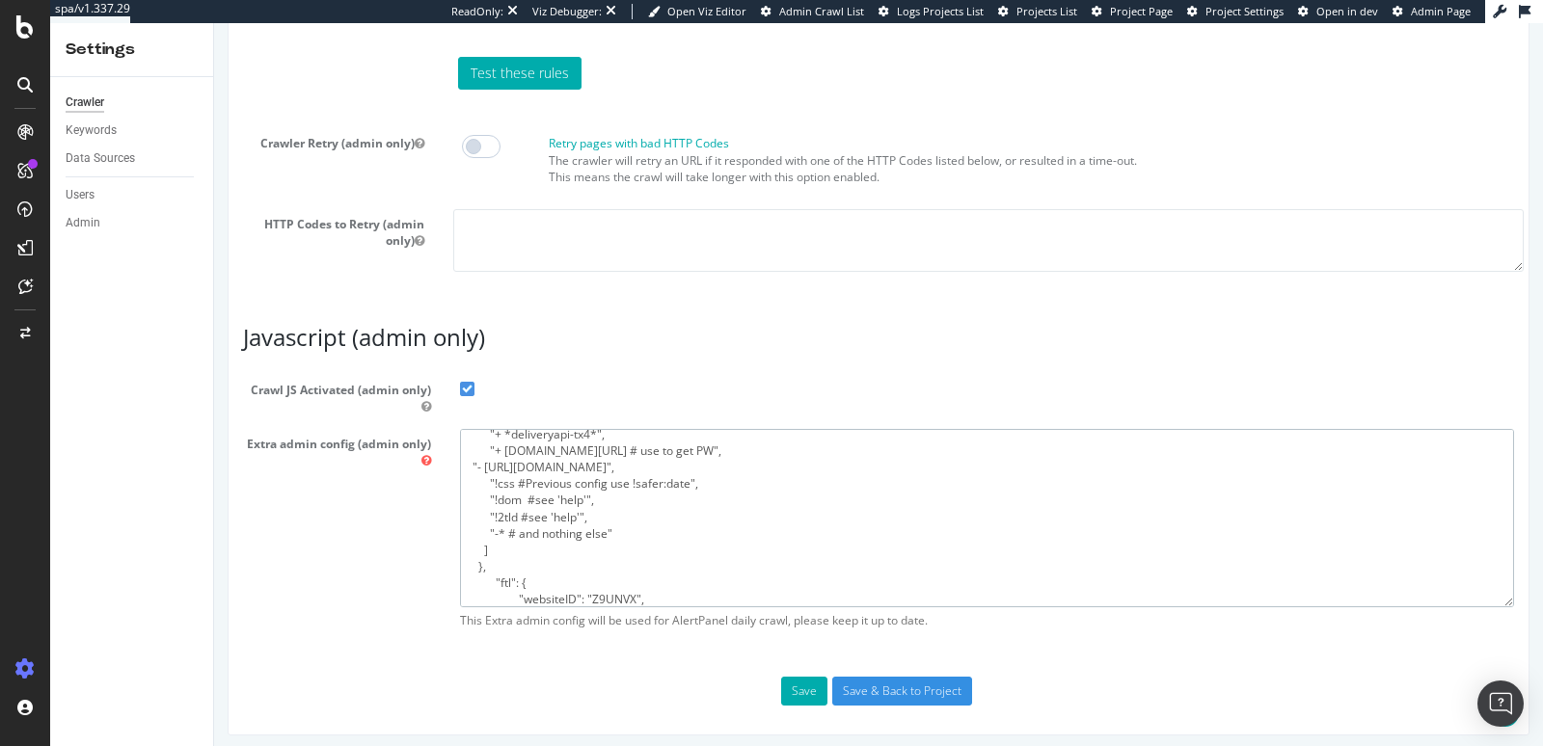
click at [451, 462] on div "{ "flags": [ "cube" ], "beta": { "pap_mini_rules": [ "+ adn.cloud/ # Let's go P…" at bounding box center [987, 534] width 1083 height 210
drag, startPoint x: 407, startPoint y: 510, endPoint x: 407, endPoint y: 497, distance: 13.5
click at [407, 510] on div "Extra admin config (admin only) { "flags": [ "cube" ], "beta": { "pap_mini_rule…" at bounding box center [879, 534] width 1300 height 210
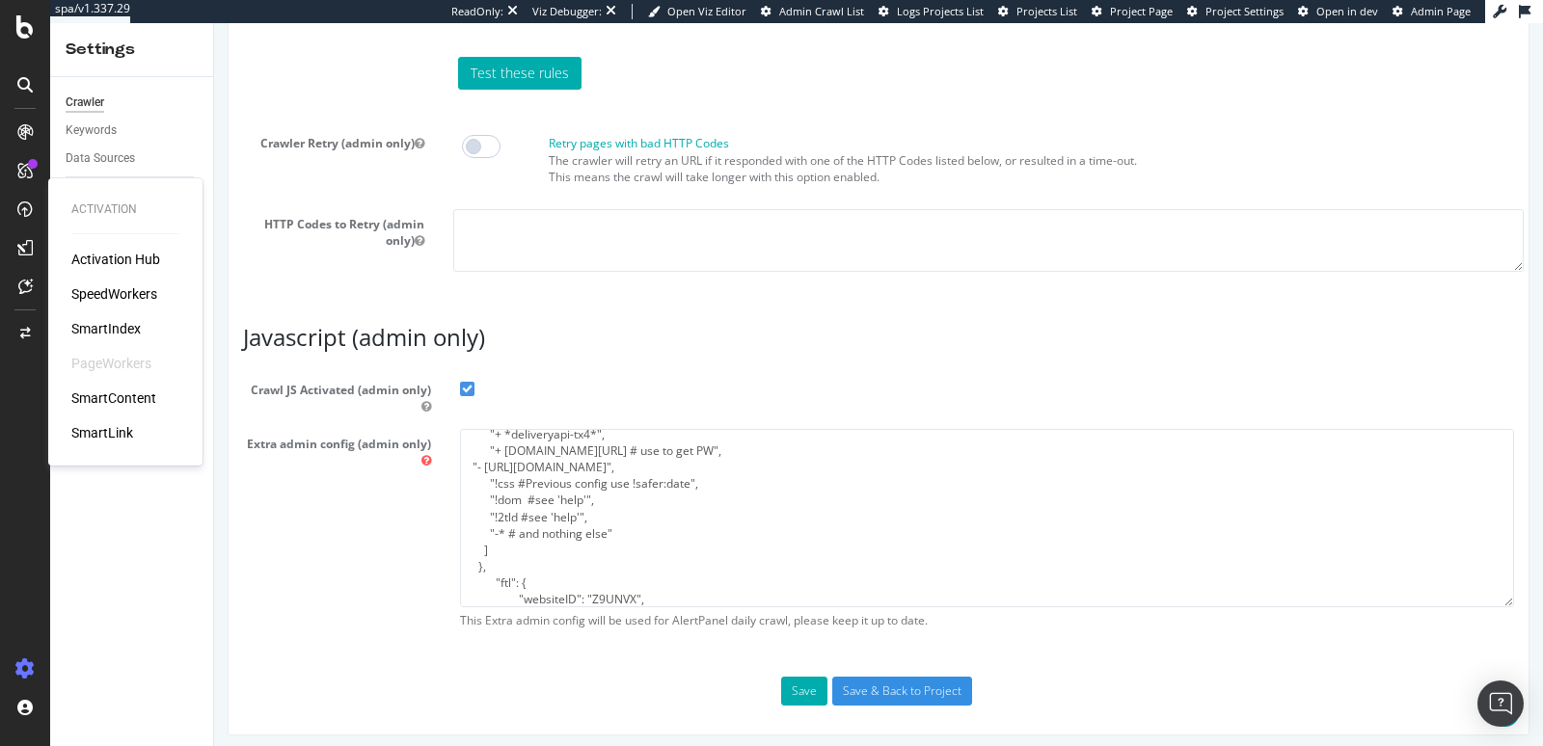
click at [107, 295] on div "SpeedWorkers" at bounding box center [114, 293] width 86 height 19
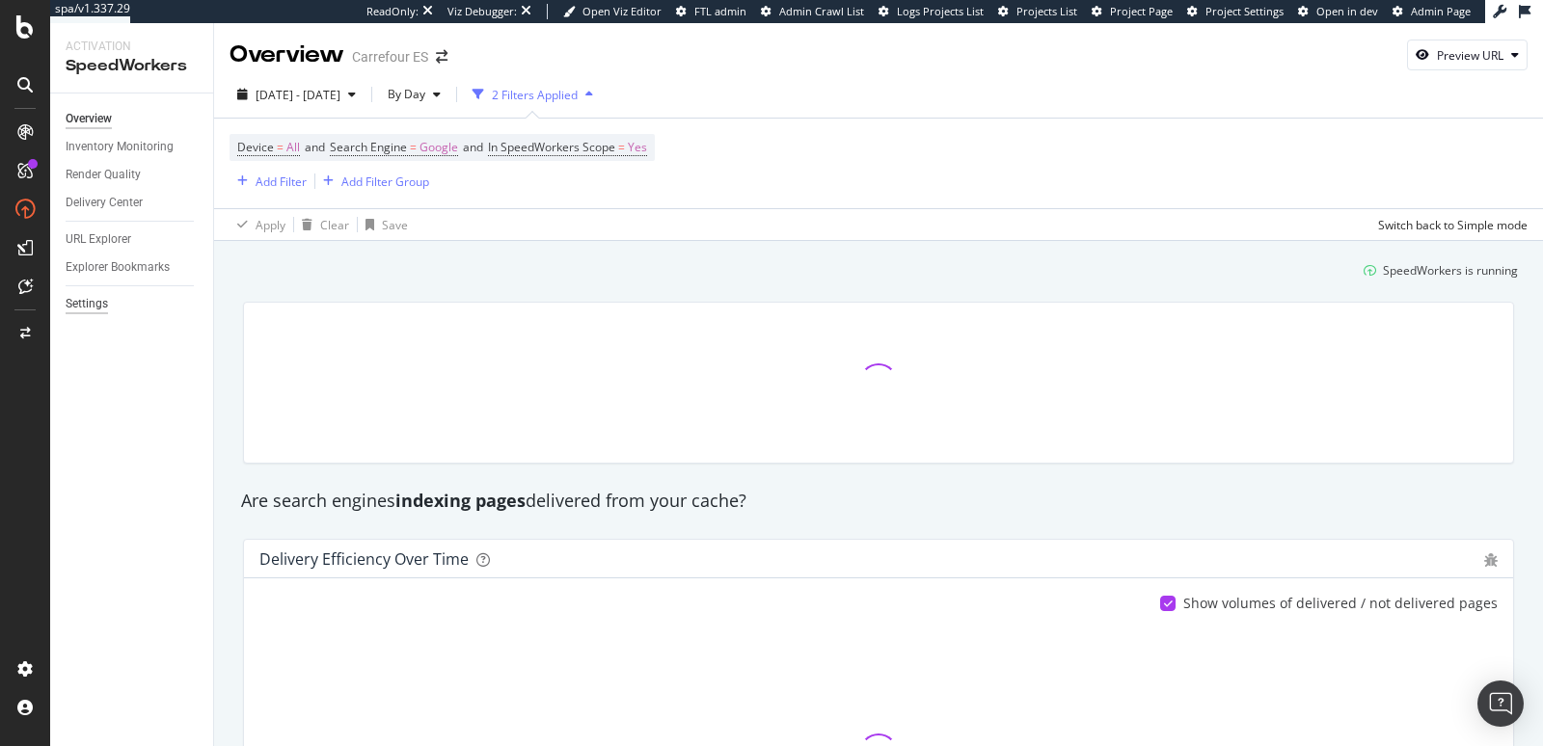
click at [100, 306] on div "Settings" at bounding box center [87, 304] width 42 height 20
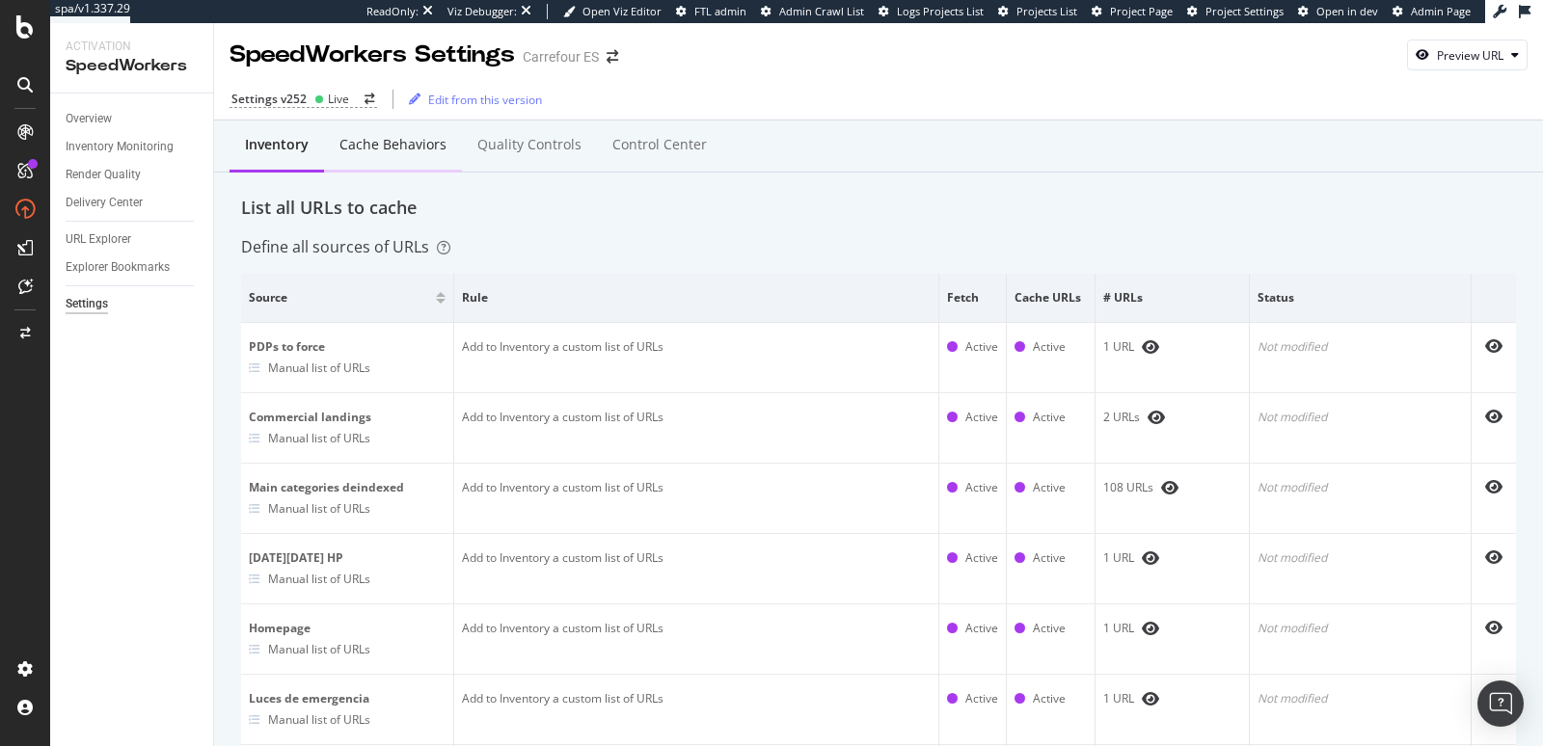
click at [425, 140] on div "Cache behaviors" at bounding box center [392, 144] width 107 height 19
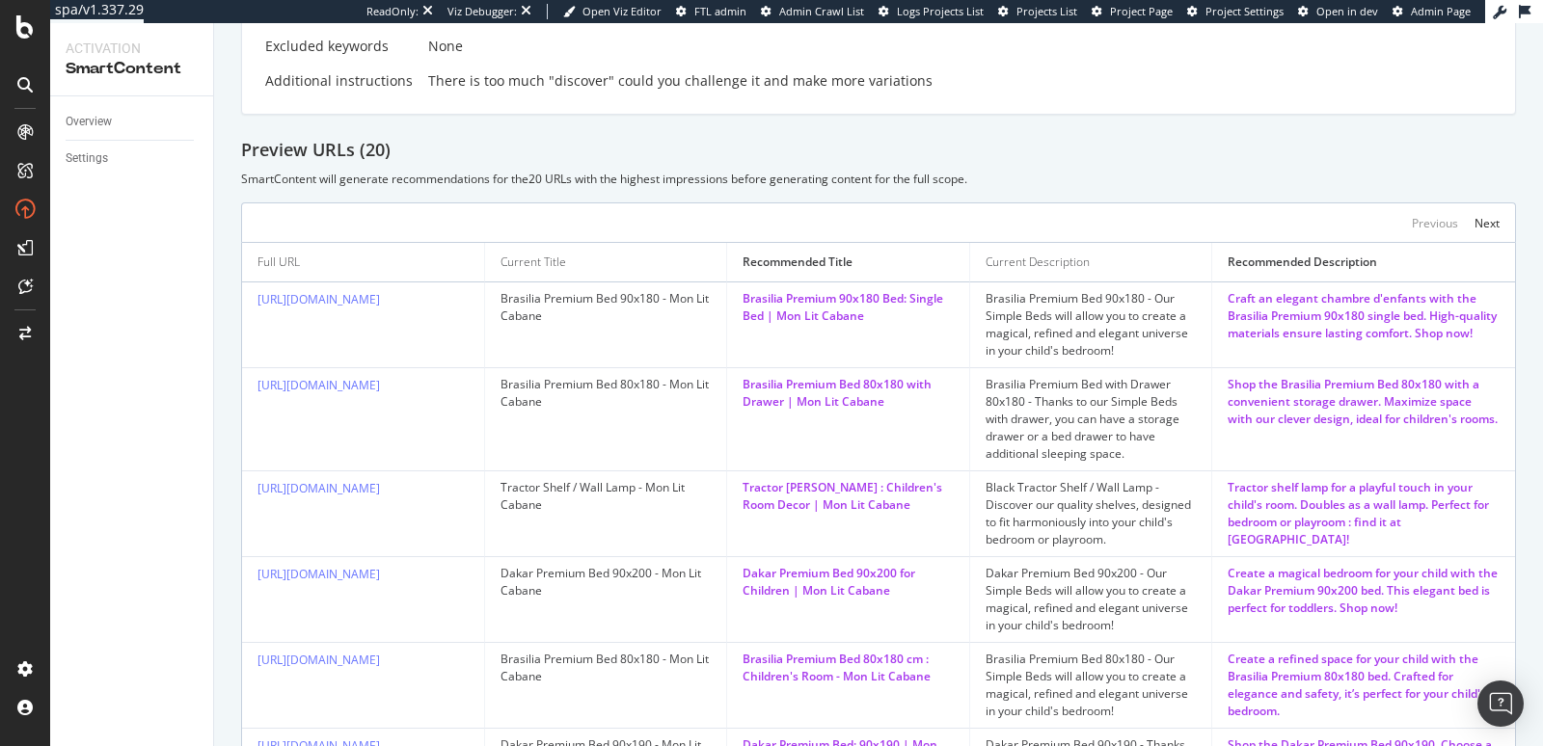
scroll to position [1074, 0]
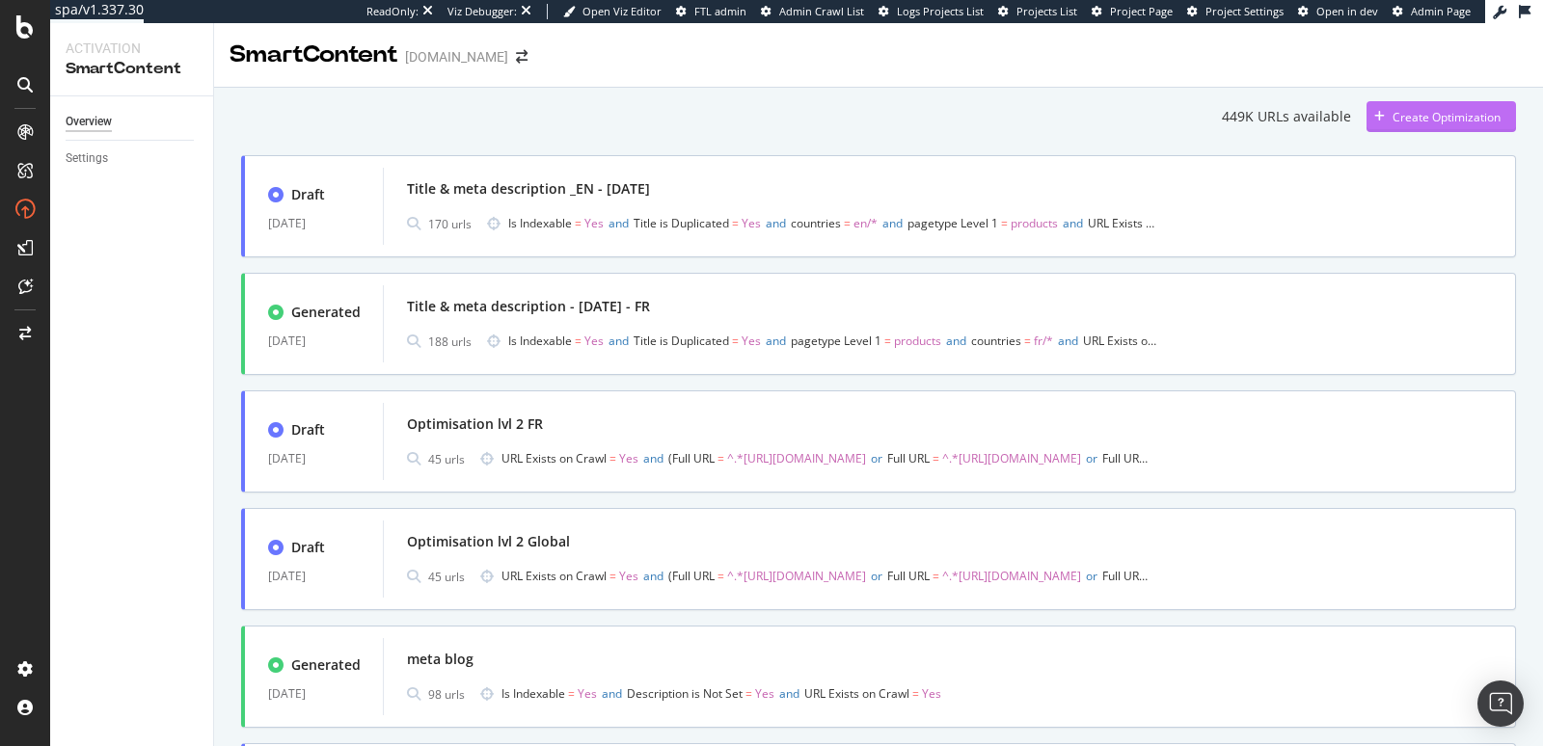
click at [1393, 123] on div "Create Optimization" at bounding box center [1447, 117] width 108 height 16
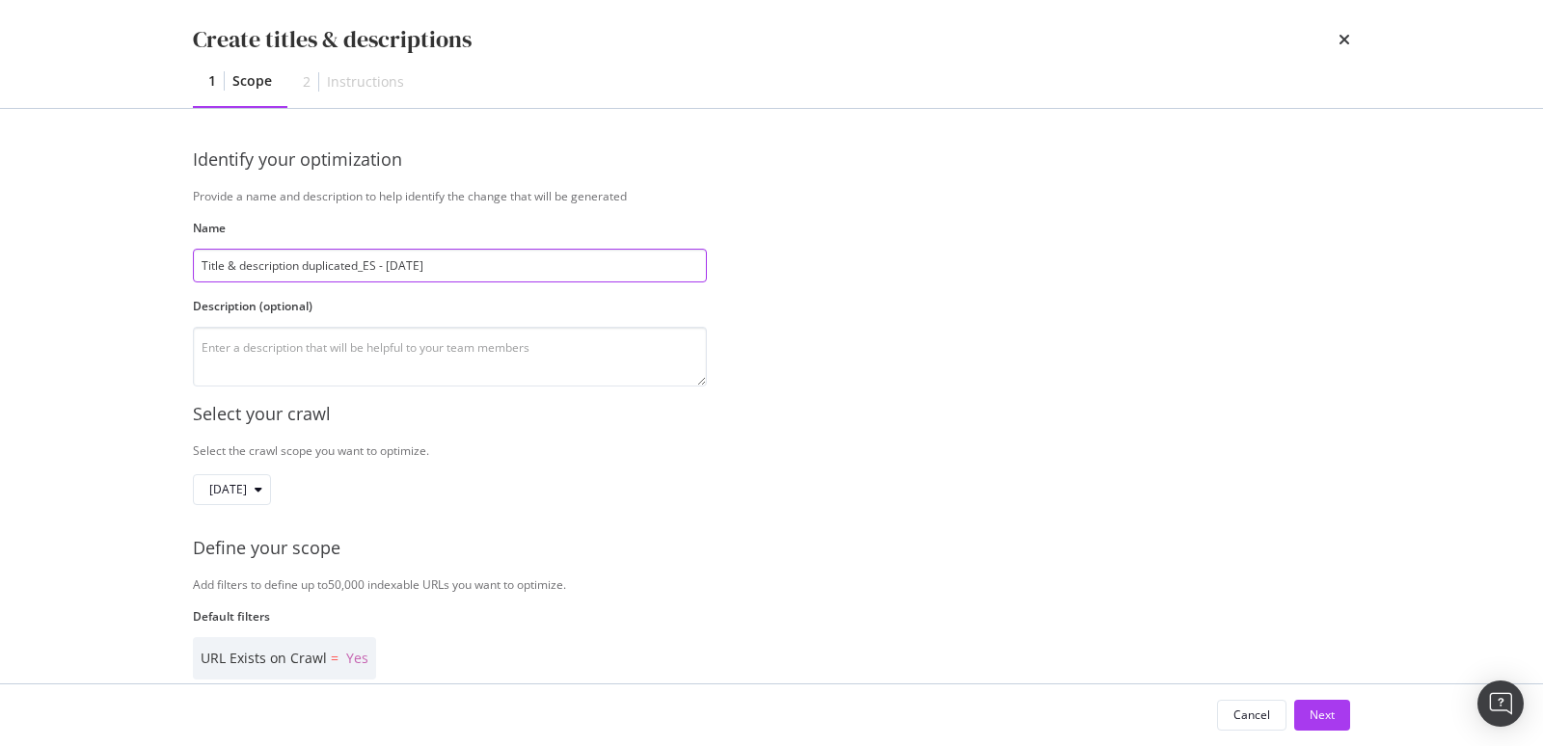
type input "Title & description duplicated_ES - 25/09/17"
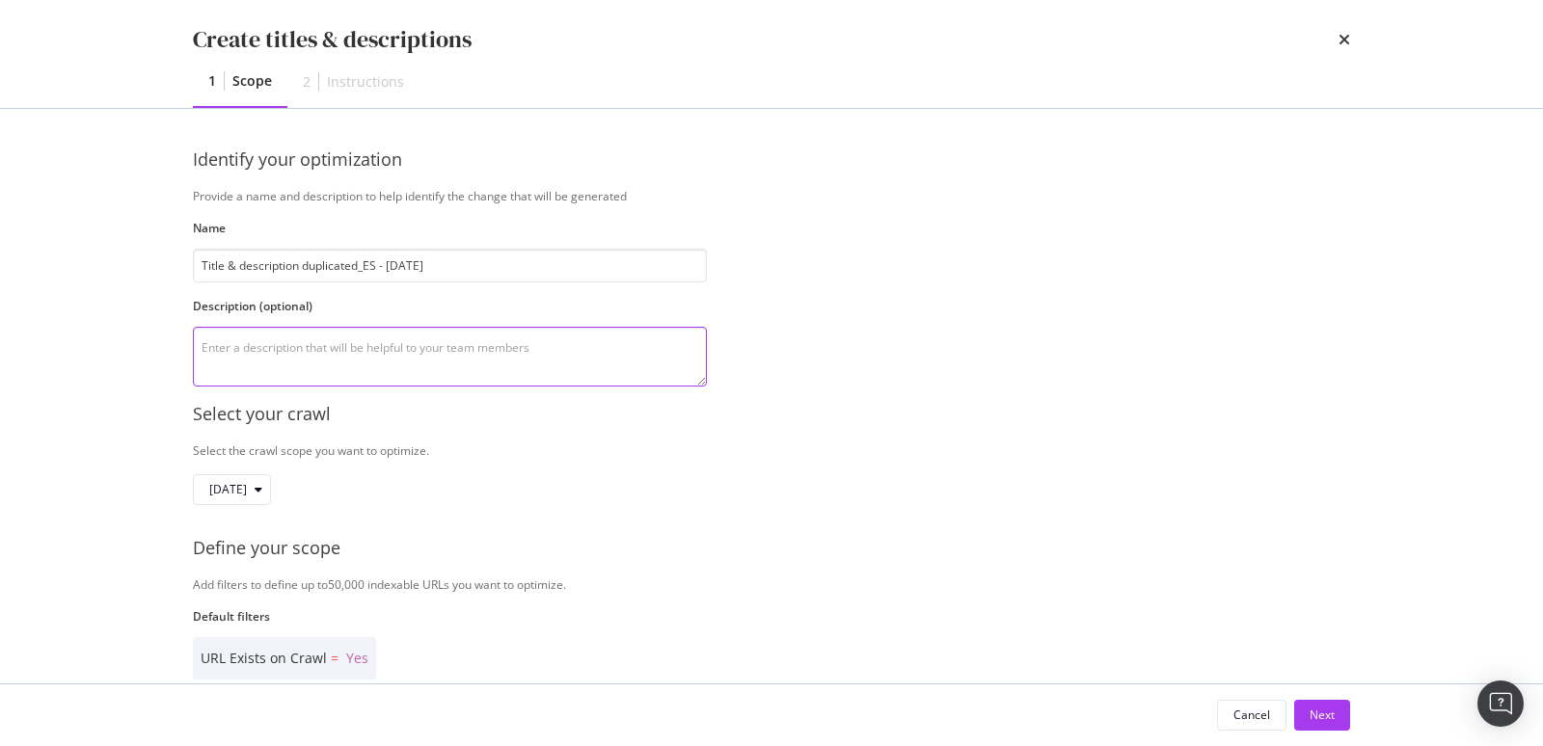
click at [347, 336] on textarea "modal" at bounding box center [450, 357] width 514 height 60
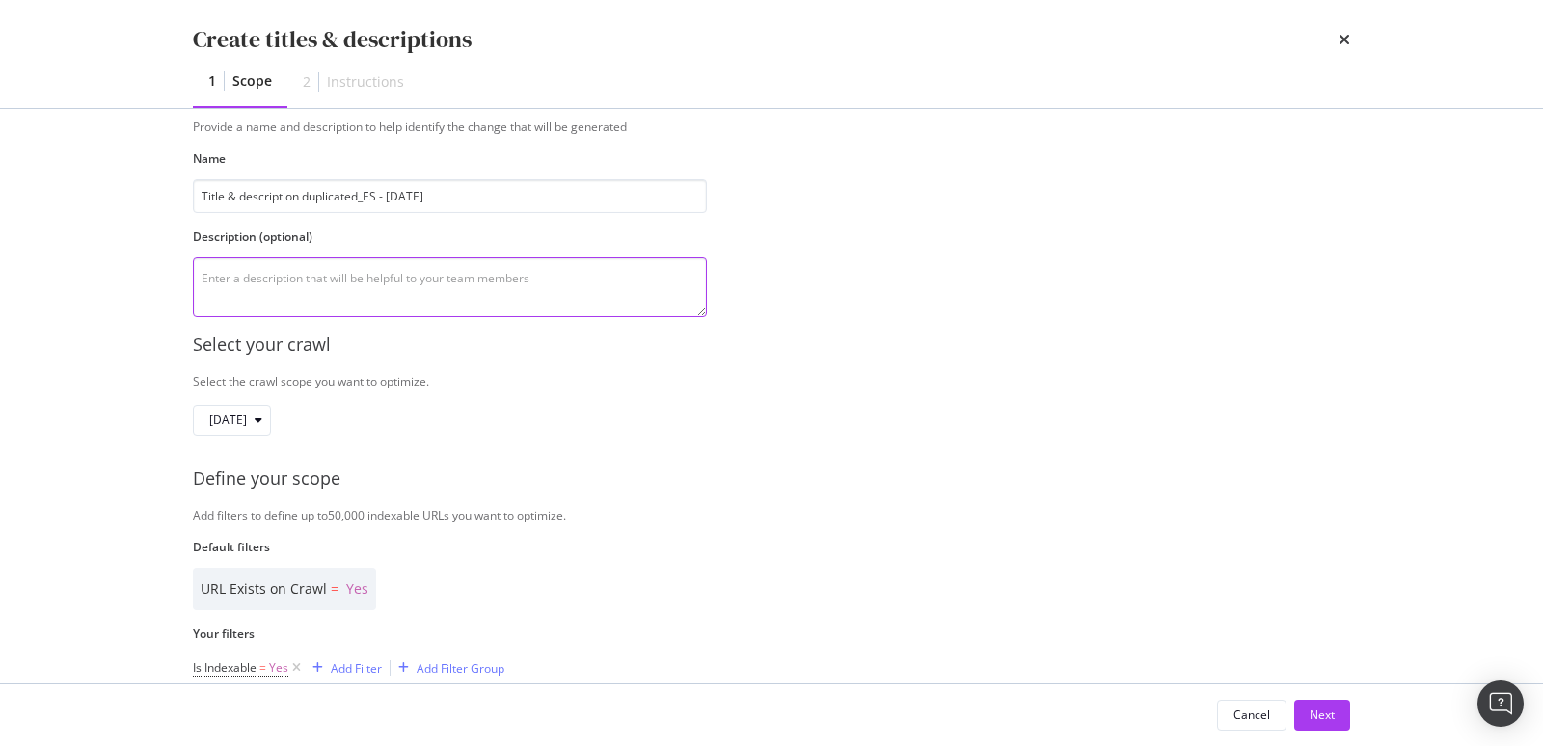
scroll to position [373, 0]
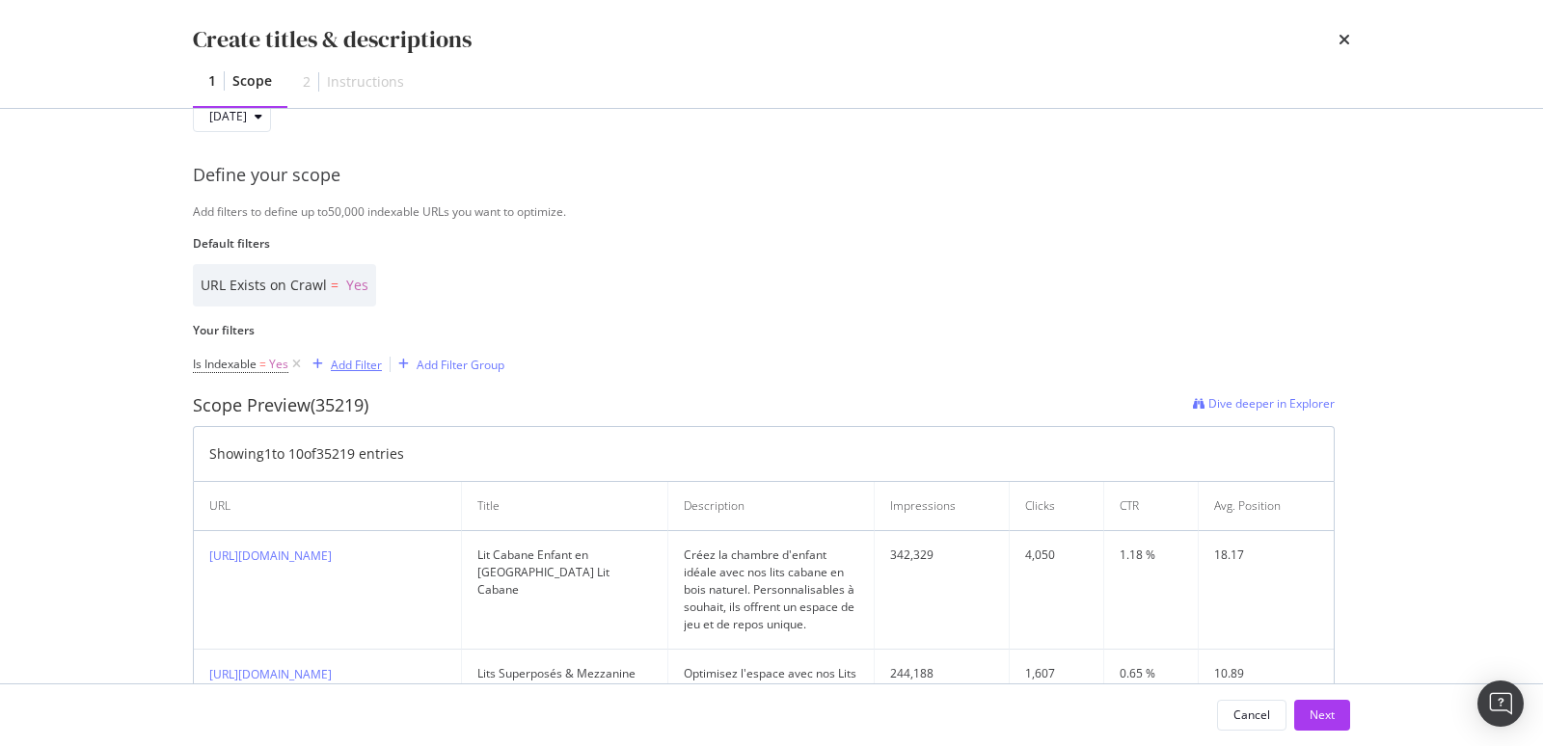
click at [350, 366] on div "Add Filter" at bounding box center [356, 365] width 51 height 16
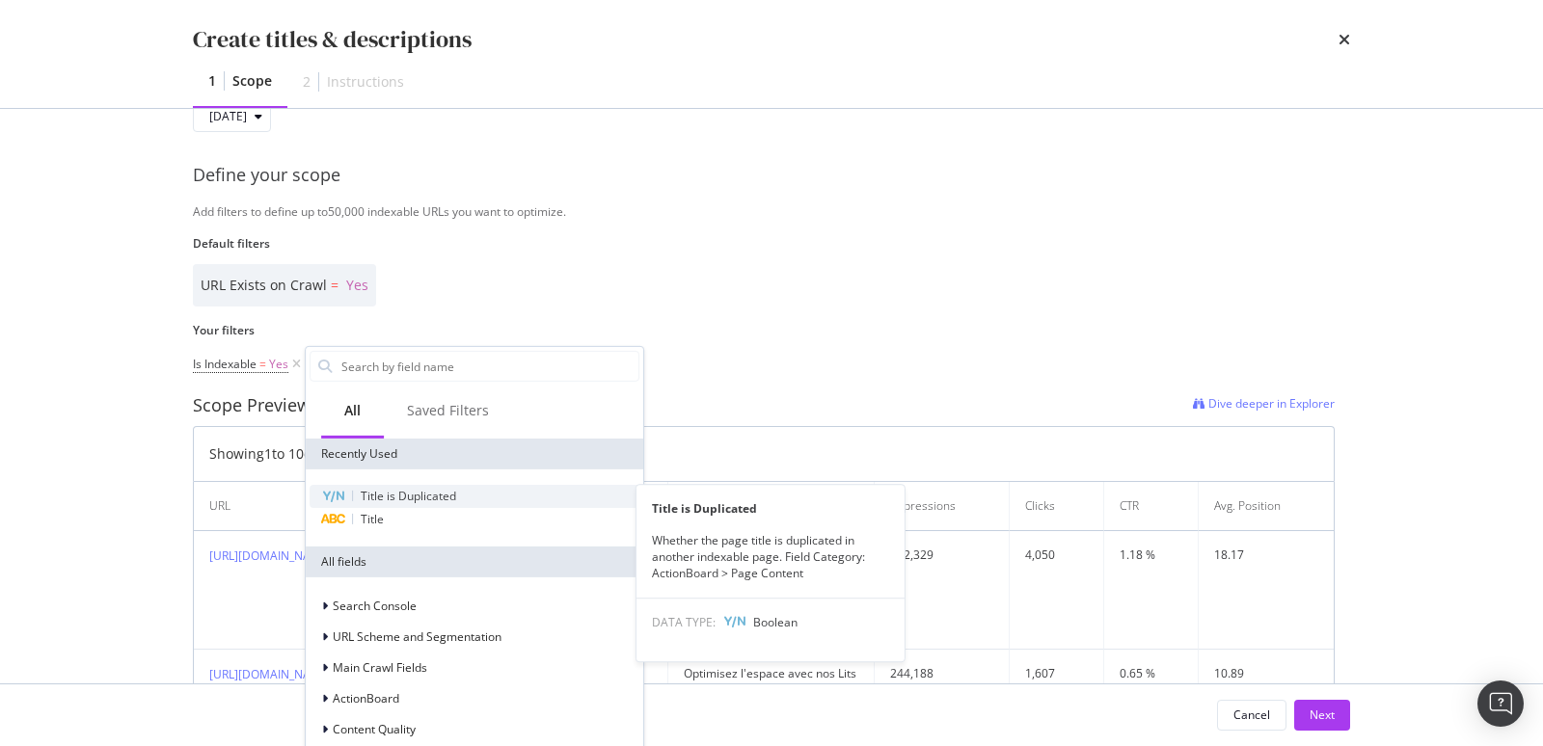
click at [398, 489] on span "Title is Duplicated" at bounding box center [408, 496] width 95 height 16
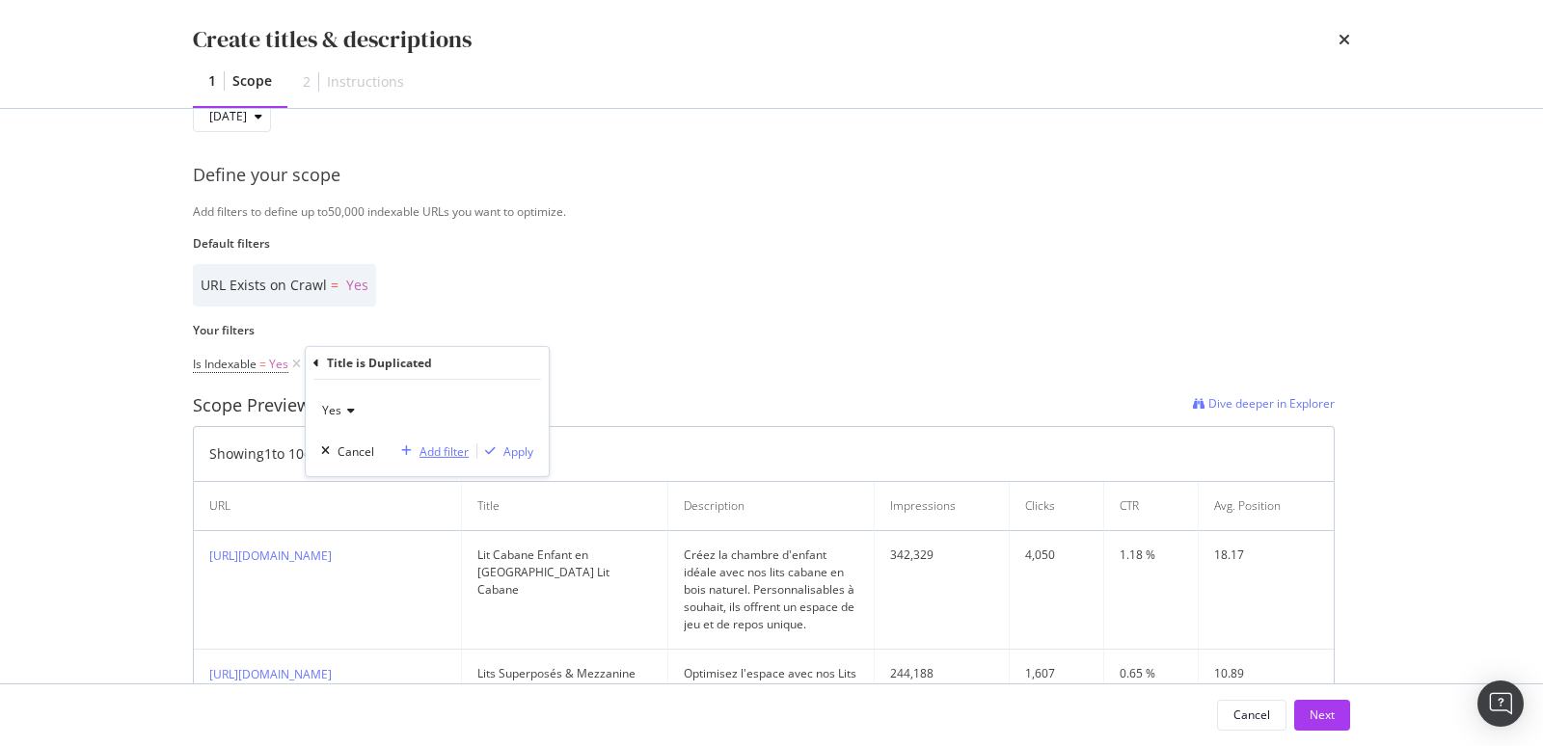
click at [444, 450] on div "Add filter" at bounding box center [444, 451] width 49 height 16
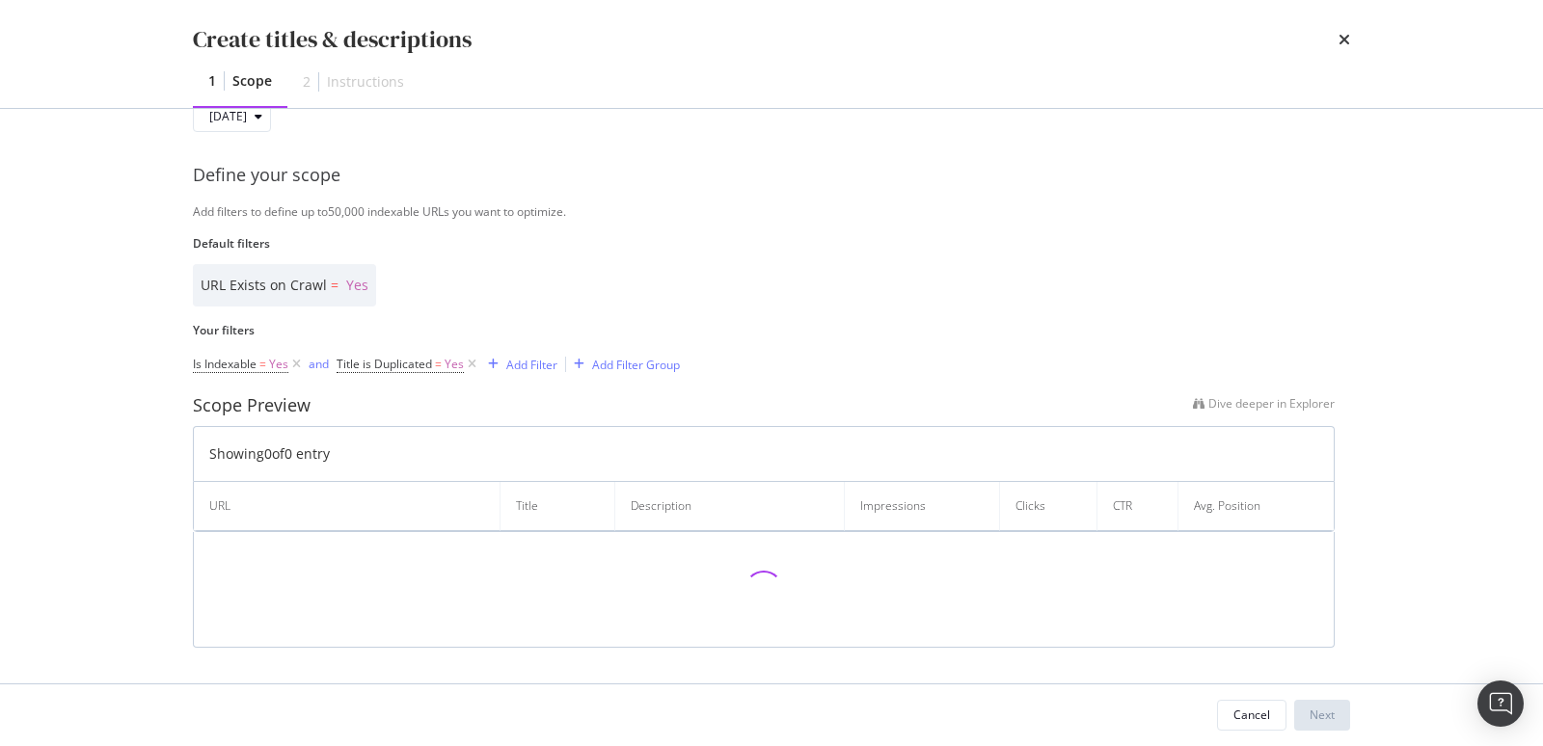
scroll to position [372, 0]
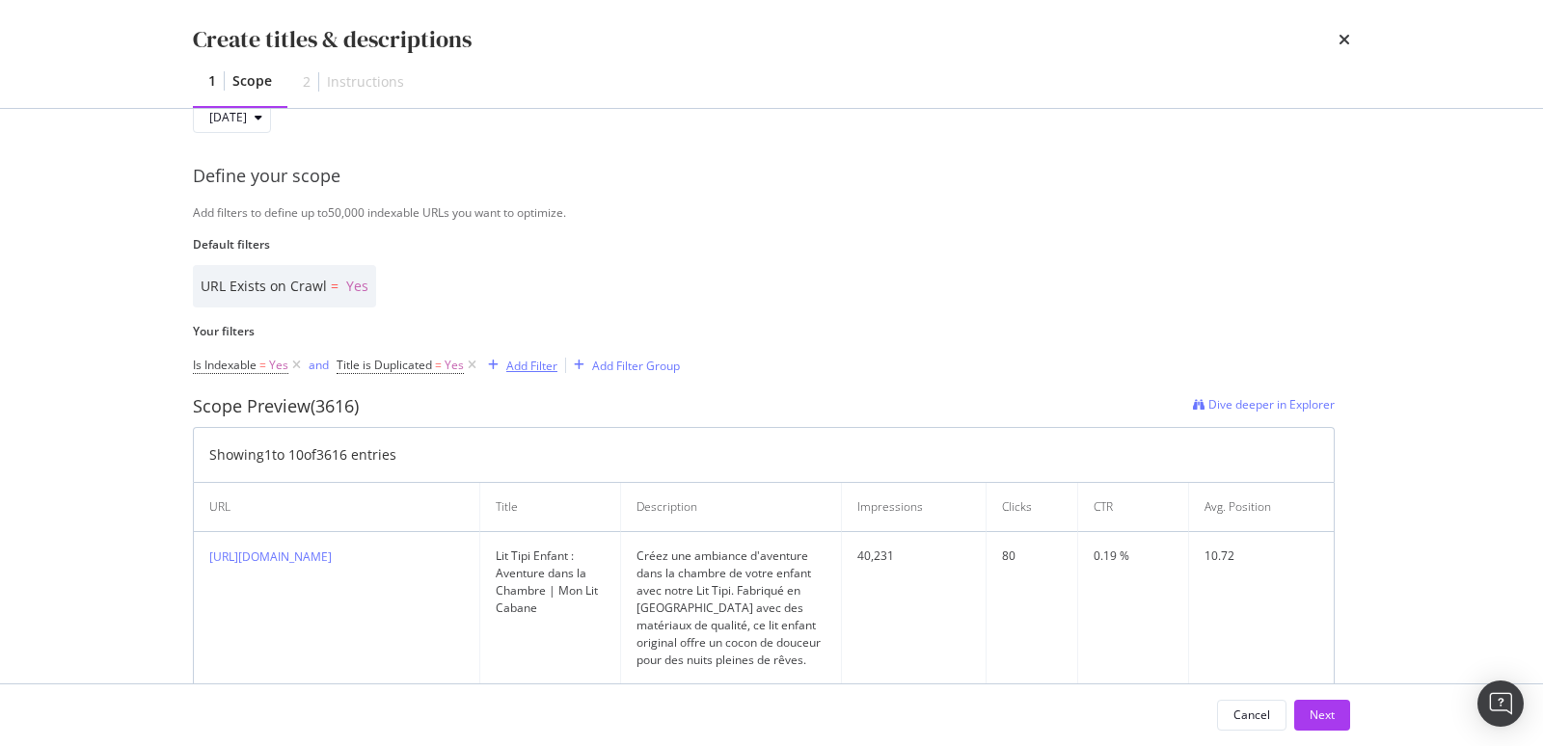
click at [528, 372] on div "Add Filter" at bounding box center [531, 366] width 51 height 16
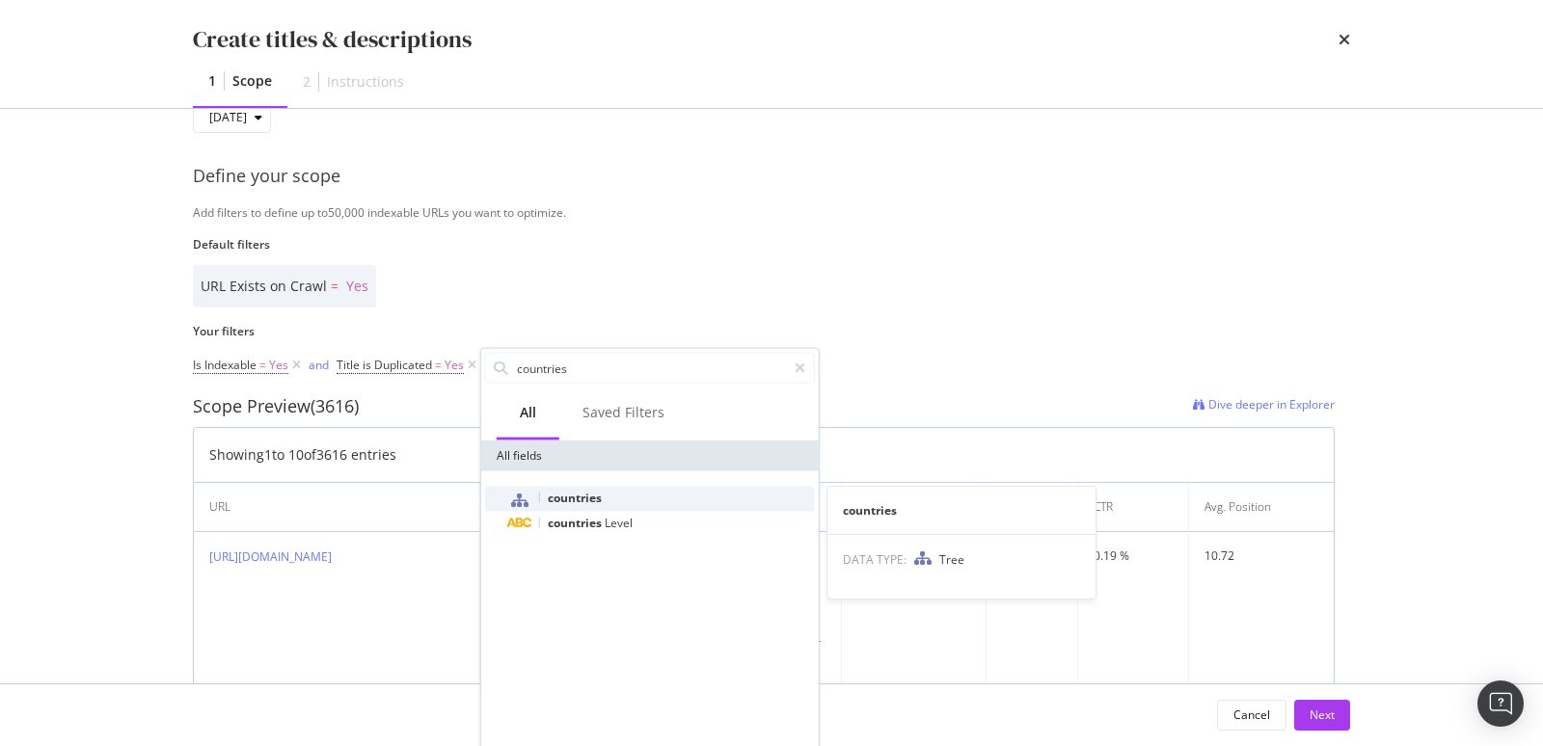
type input "countries"
click at [579, 501] on span "countries" at bounding box center [575, 498] width 54 height 16
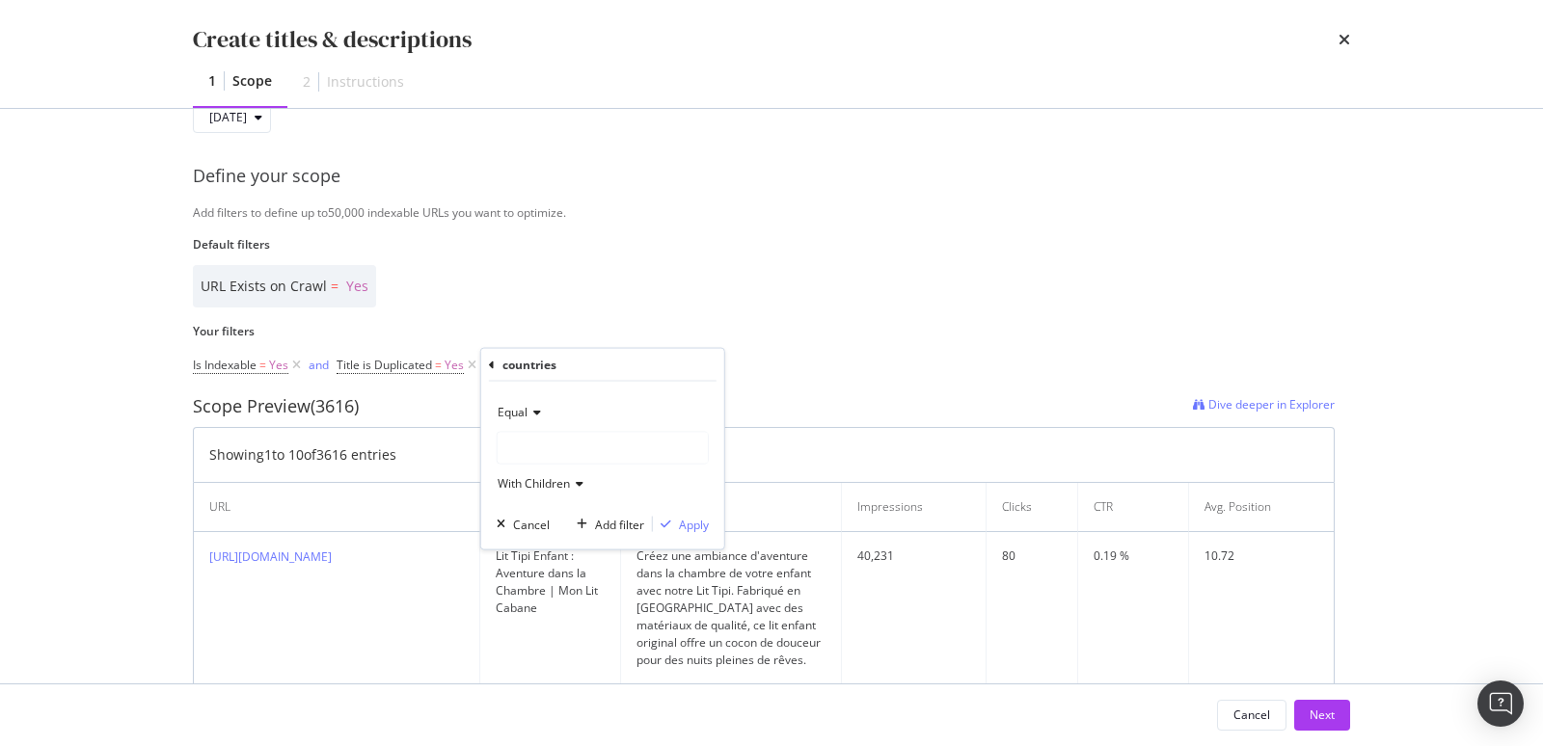
click at [540, 461] on div "modal" at bounding box center [603, 448] width 210 height 31
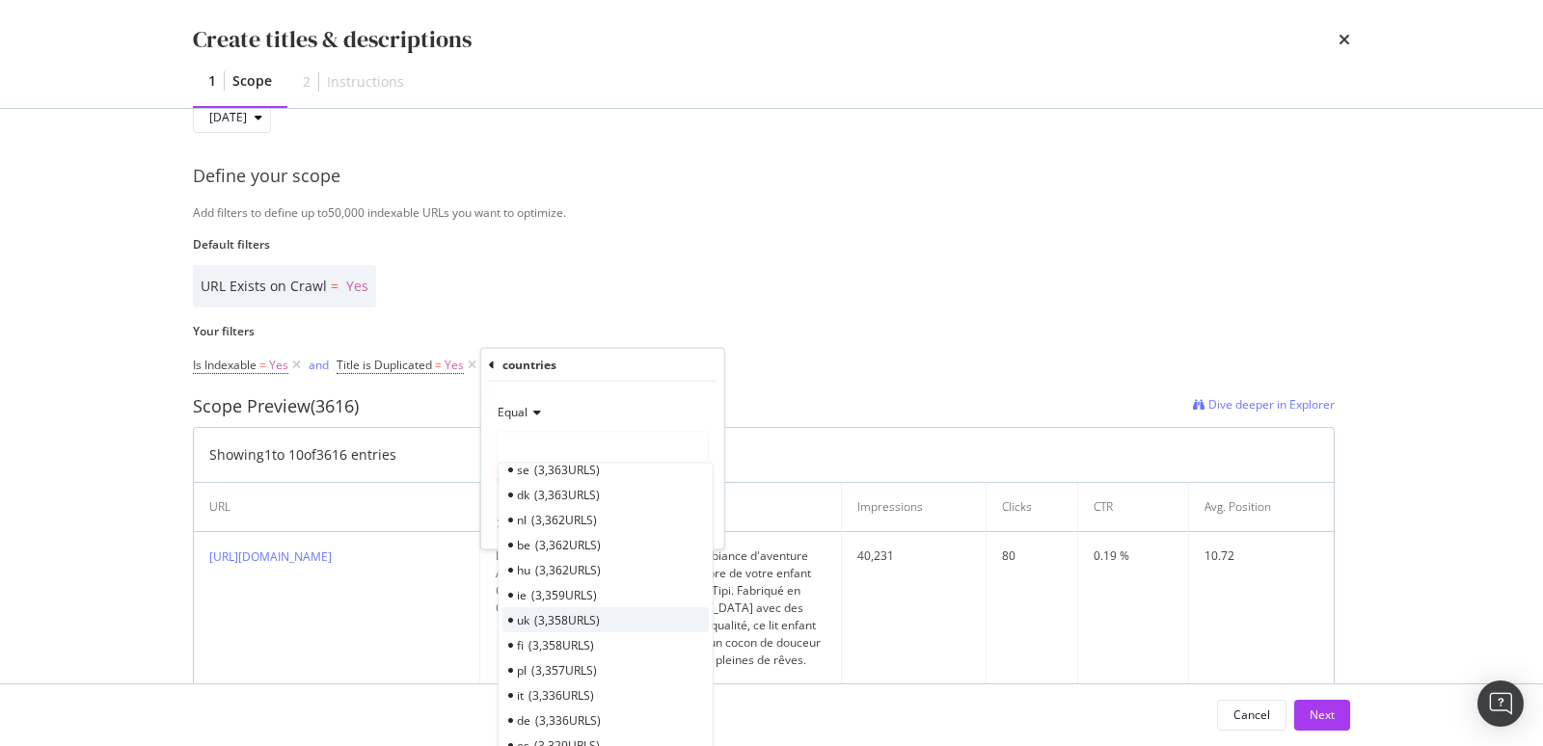
scroll to position [65, 0]
click at [527, 730] on div "es 3,329 URLS" at bounding box center [605, 724] width 206 height 25
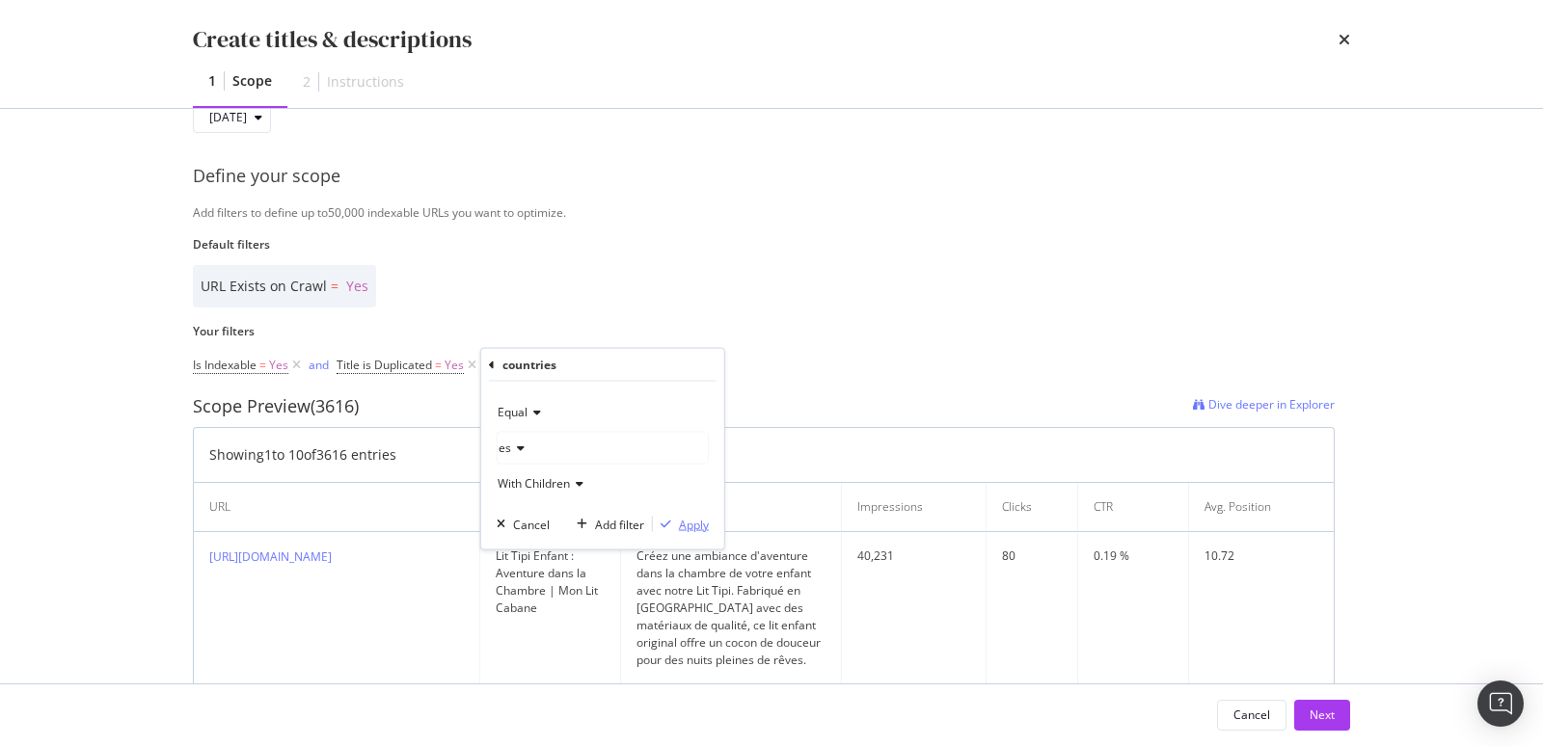
click at [680, 526] on div "Apply" at bounding box center [694, 524] width 30 height 16
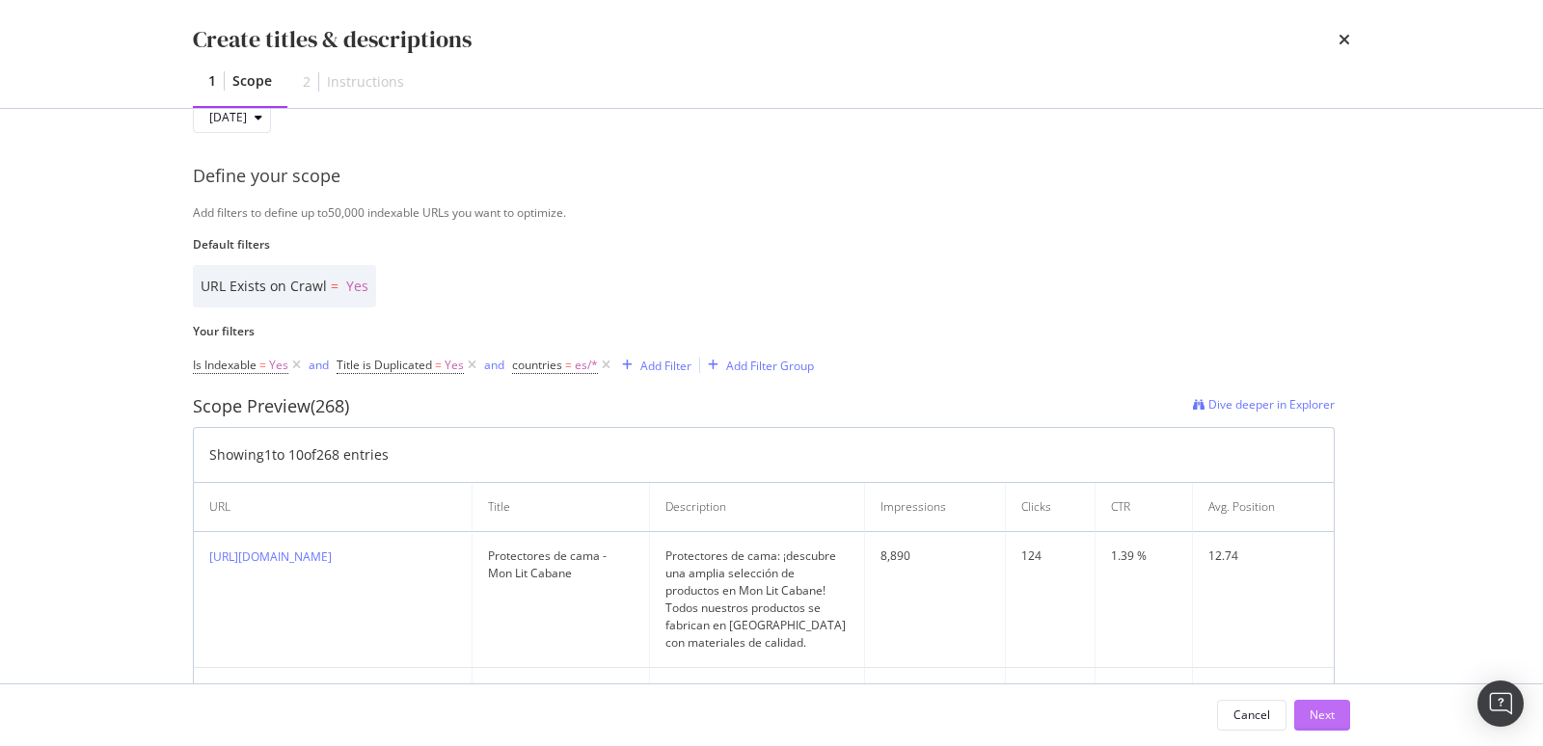
click at [1322, 710] on div "Next" at bounding box center [1322, 715] width 25 height 16
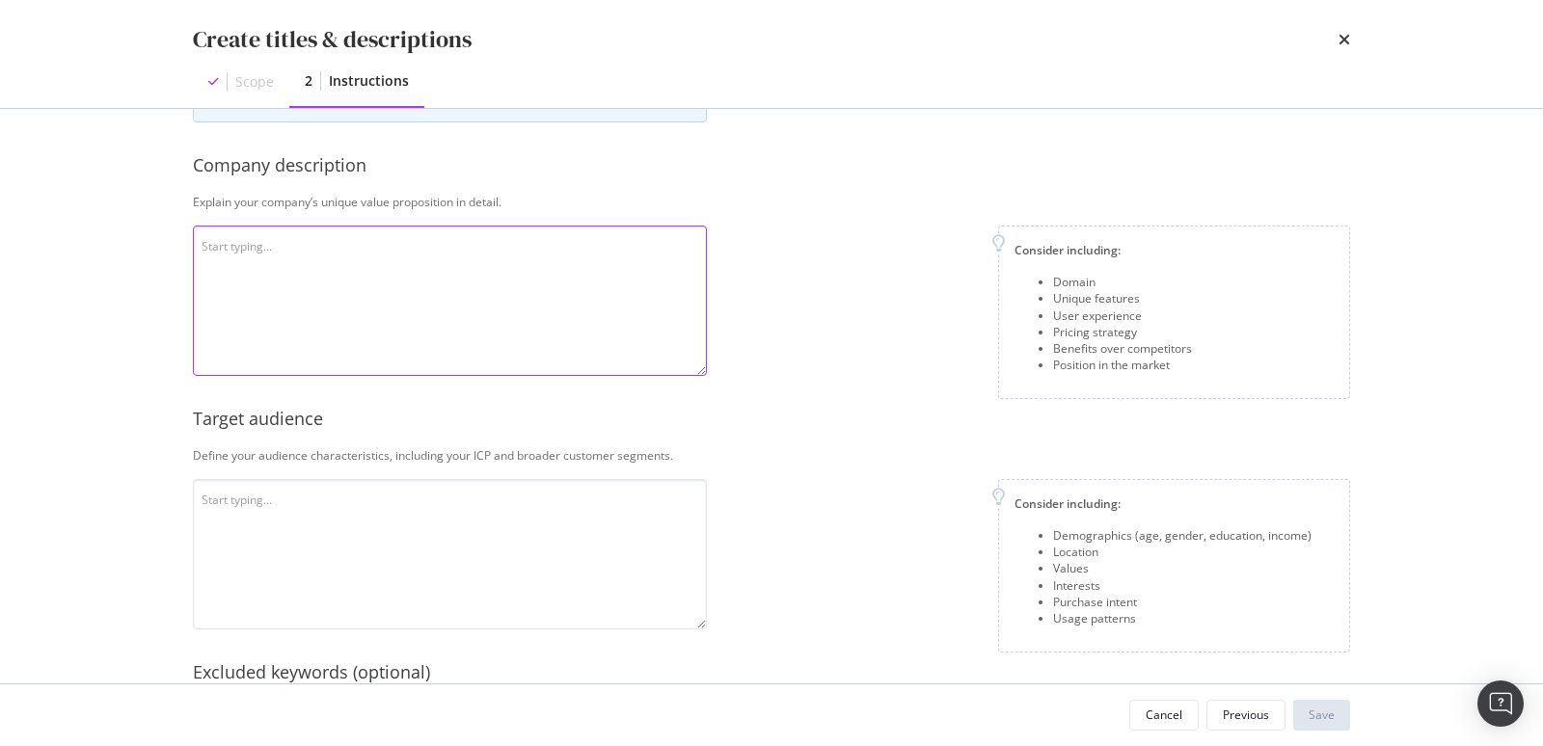
click at [313, 282] on textarea "modal" at bounding box center [450, 301] width 514 height 150
click at [381, 279] on textarea "modal" at bounding box center [450, 301] width 514 height 150
paste textarea "Mon Lit Cabane is a french company specialized in high-quality wooden children’…"
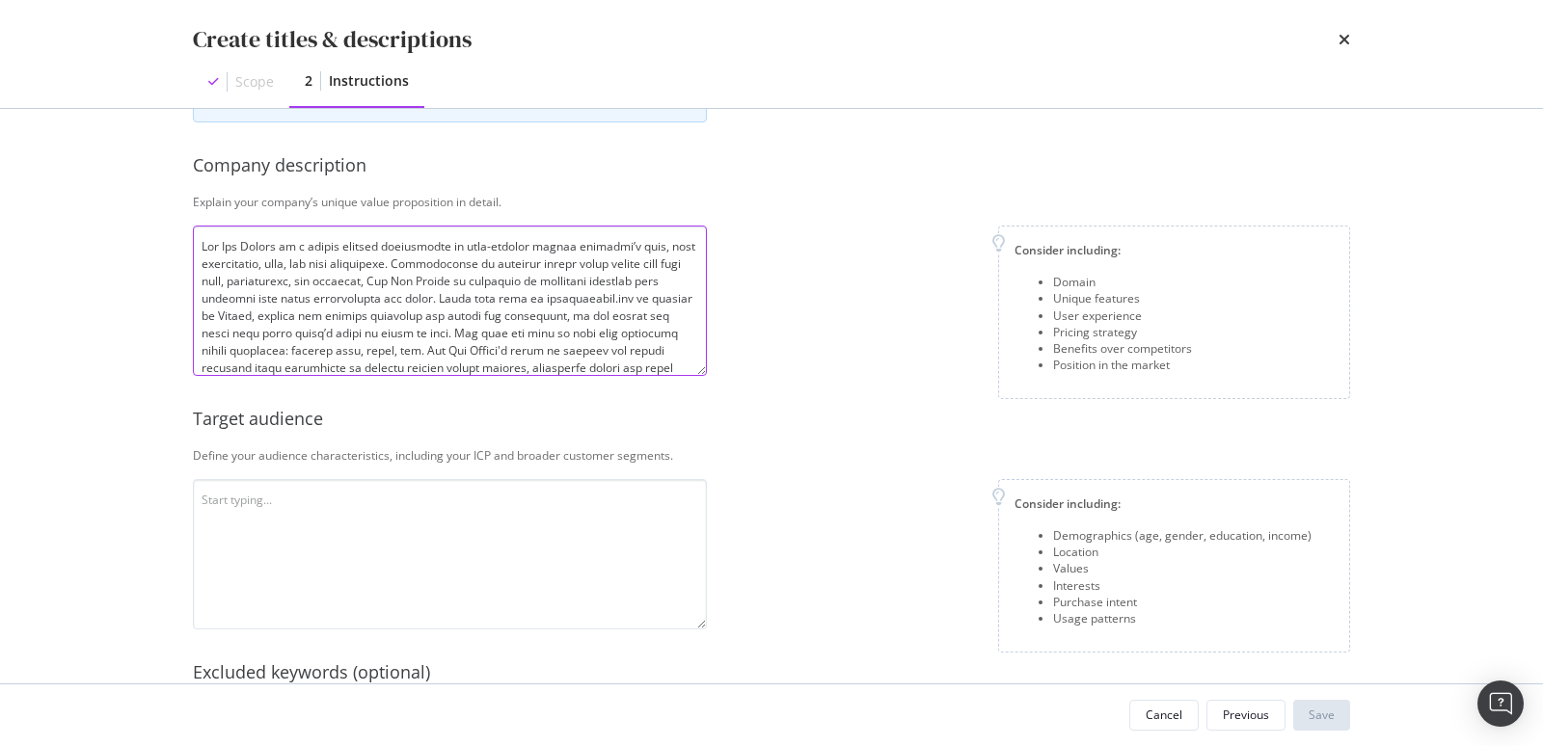
scroll to position [277, 0]
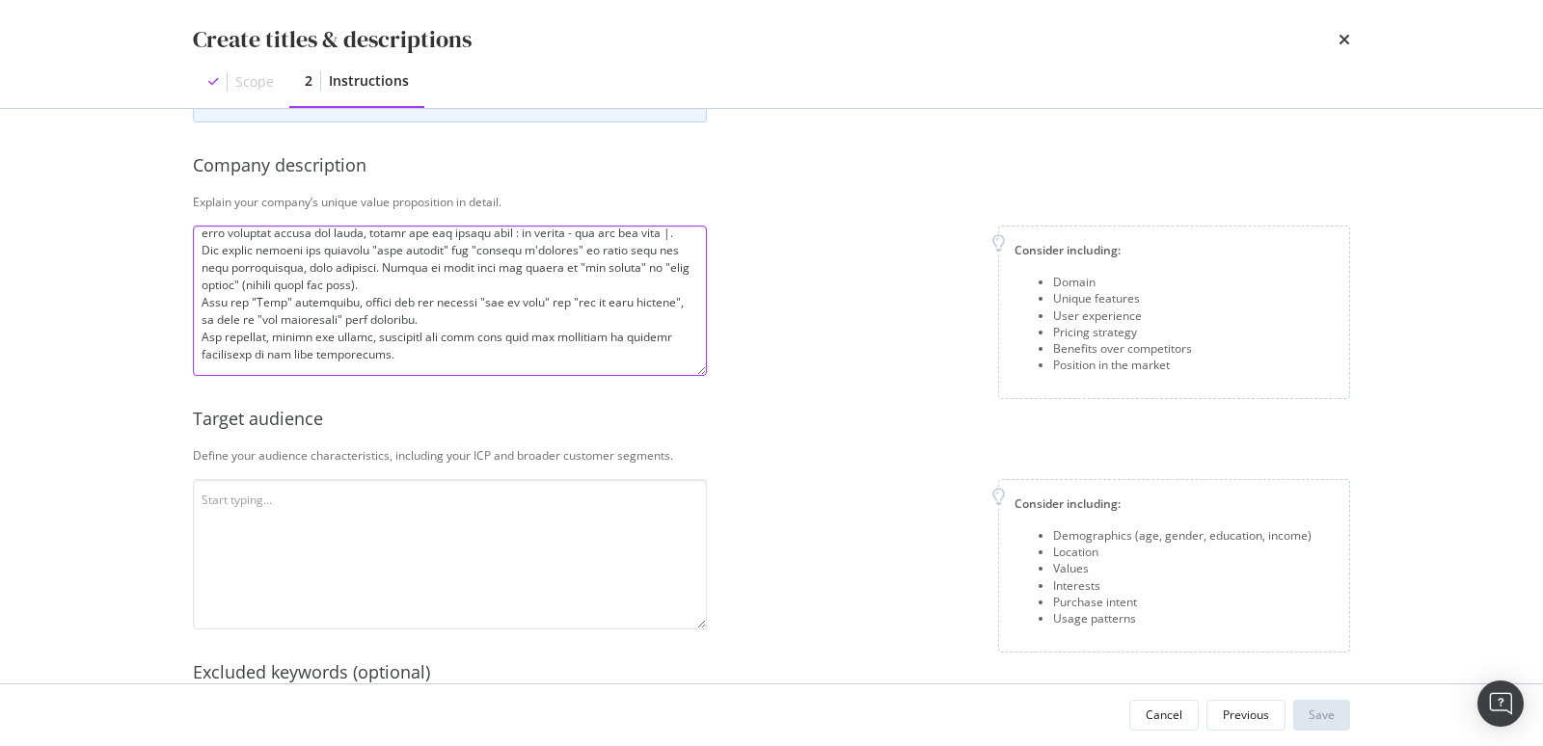
type textarea "Mon Lit Cabane is a french company specialized in high-quality wooden children’…"
click at [337, 551] on textarea "modal" at bounding box center [450, 554] width 514 height 150
paste textarea "Monlitcabane.com is designed for discerning parents who prioritize quality, dur…"
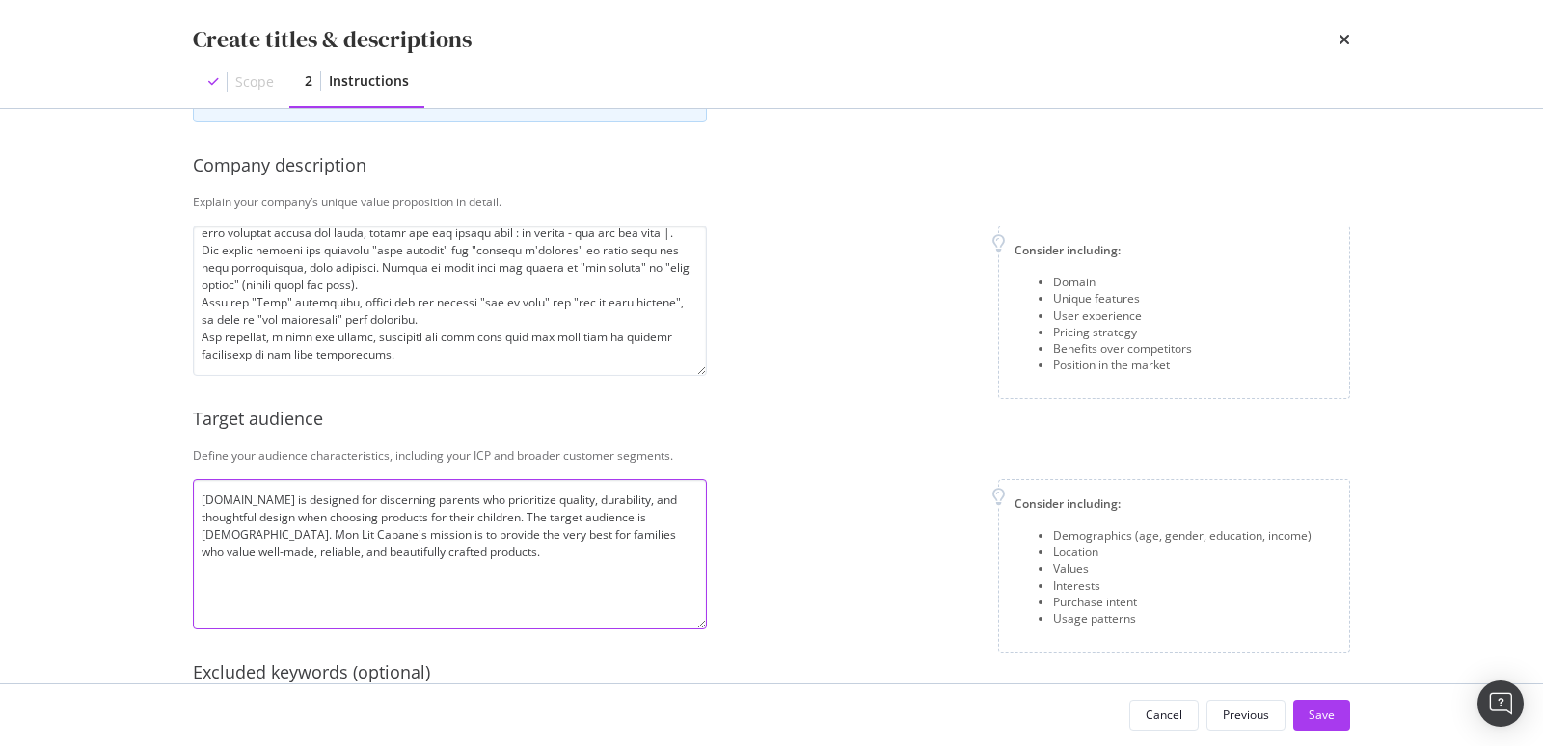
click at [664, 516] on textarea "Monlitcabane.com is designed for discerning parents who prioritize quality, dur…" at bounding box center [450, 554] width 514 height 150
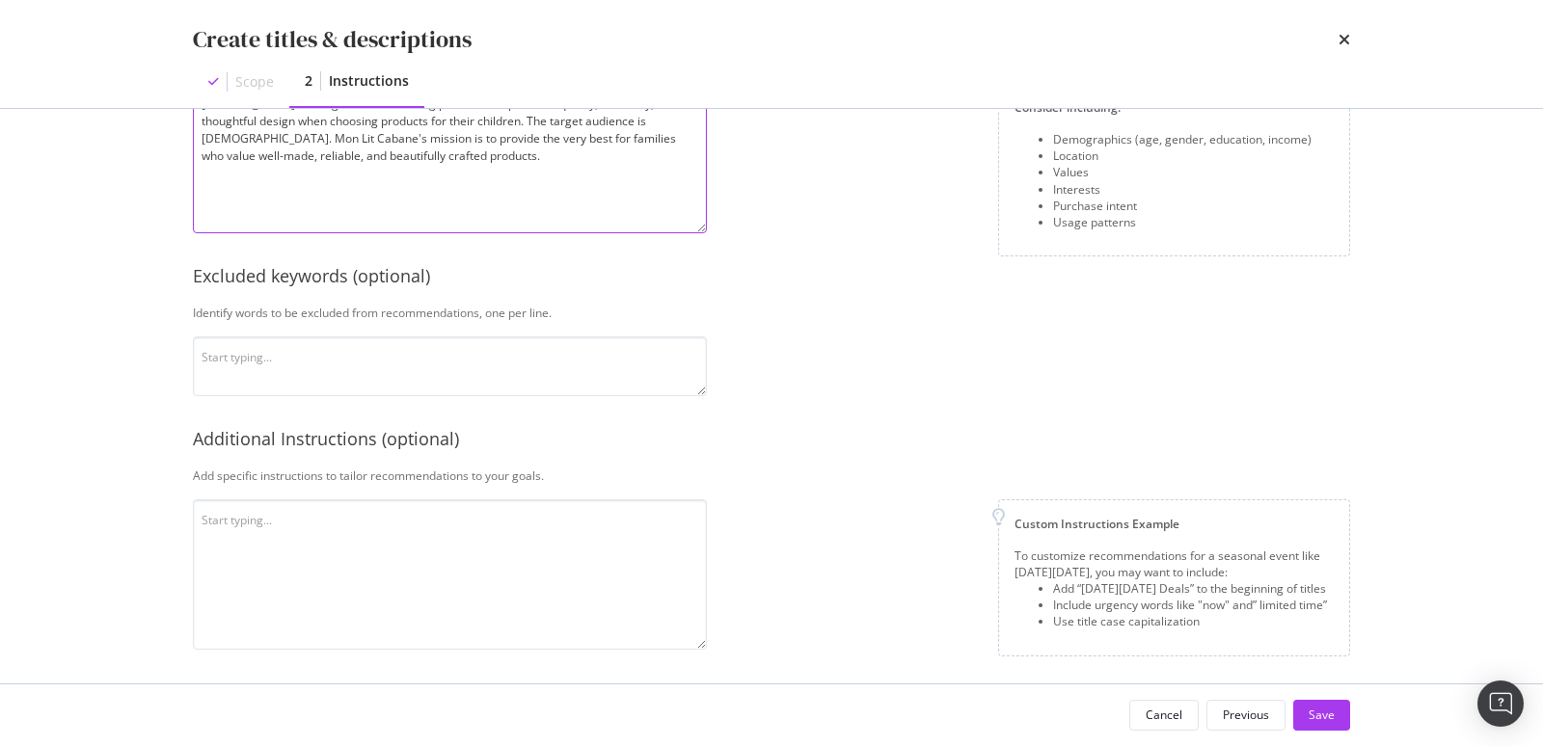
scroll to position [533, 0]
type textarea "Monlitcabane.com is designed for discerning parents who prioritize quality, dur…"
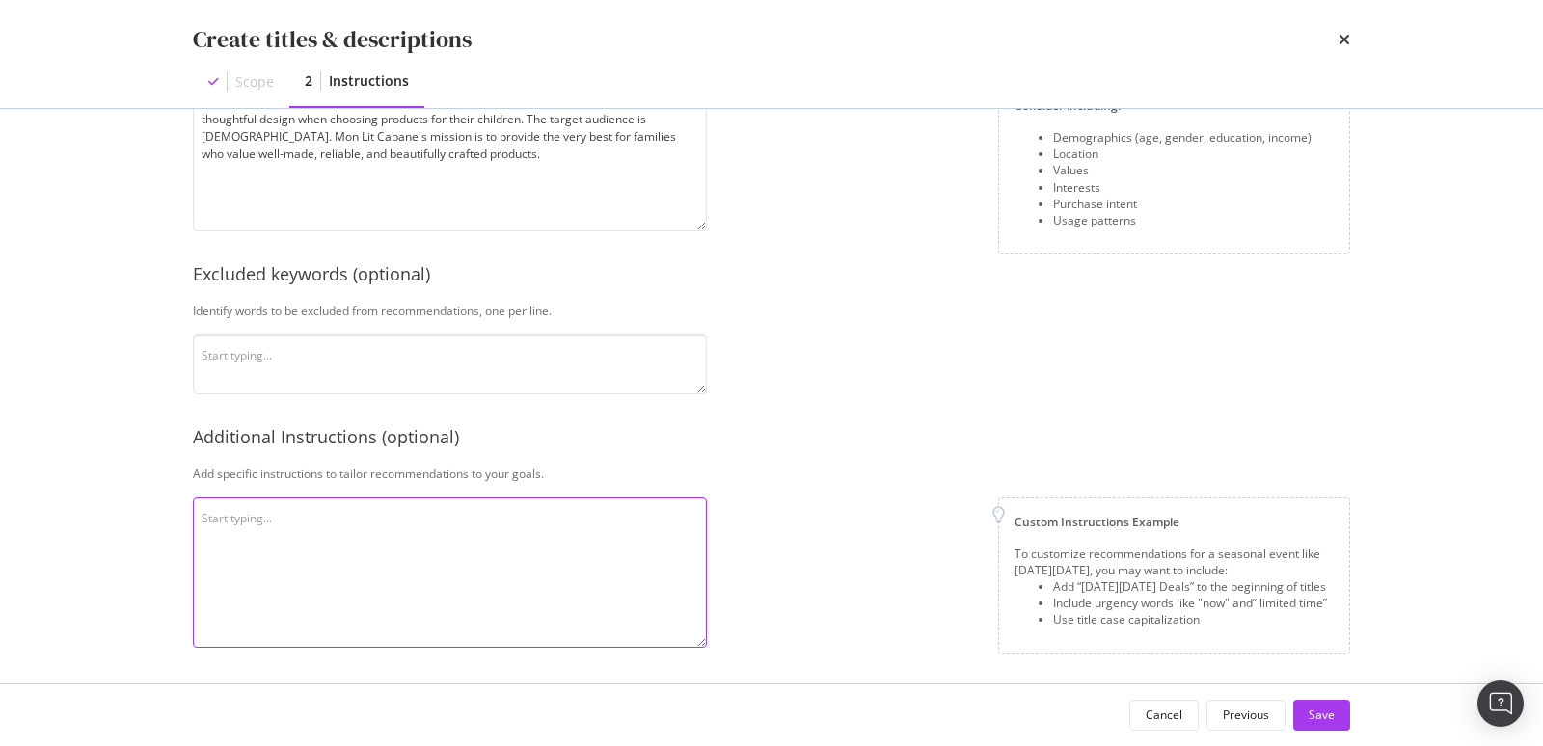
click at [415, 521] on textarea "modal" at bounding box center [450, 573] width 514 height 150
type textarea "Try to vary the"
click at [363, 506] on textarea "Try to vary the" at bounding box center [450, 573] width 514 height 150
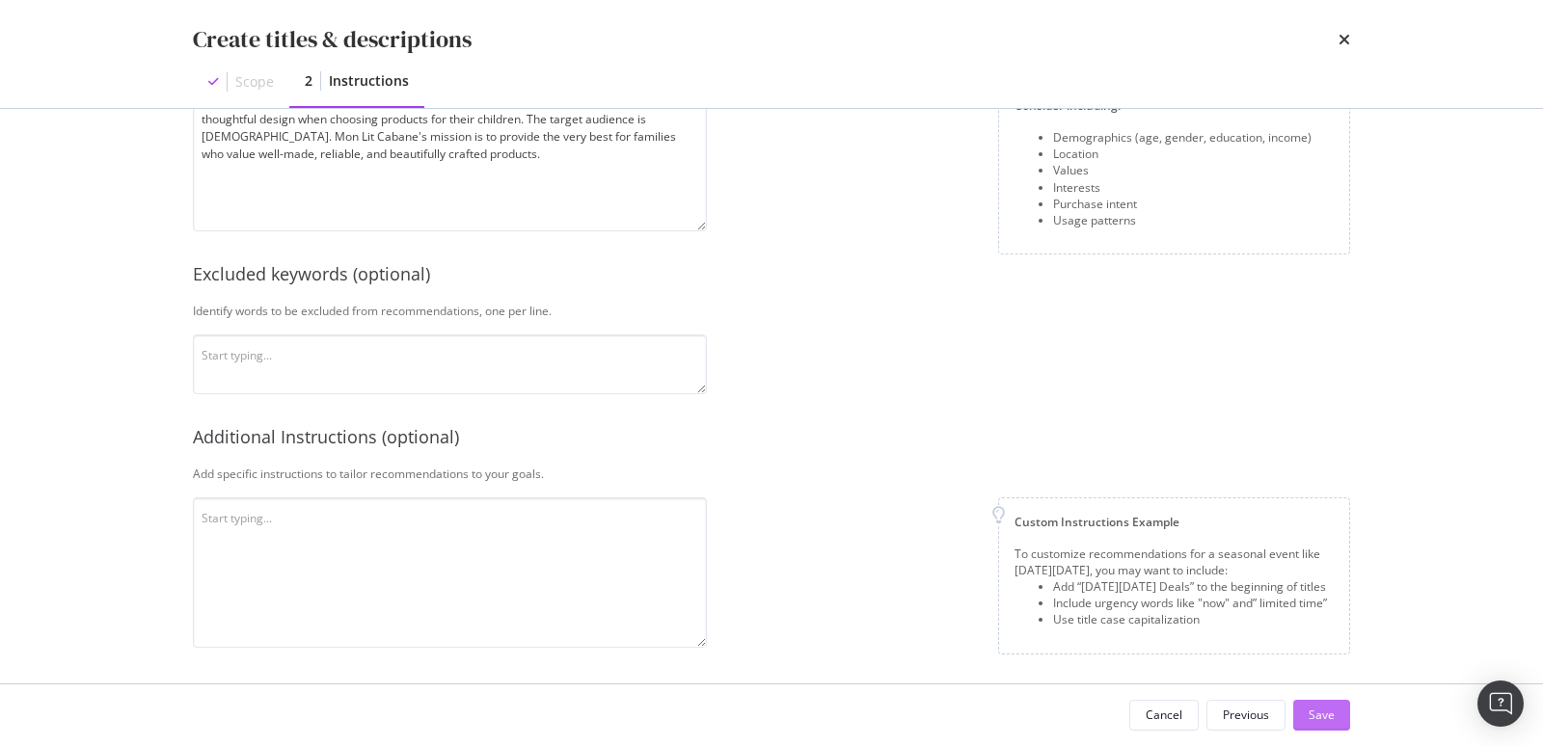
click at [1330, 714] on div "Save" at bounding box center [1322, 715] width 26 height 16
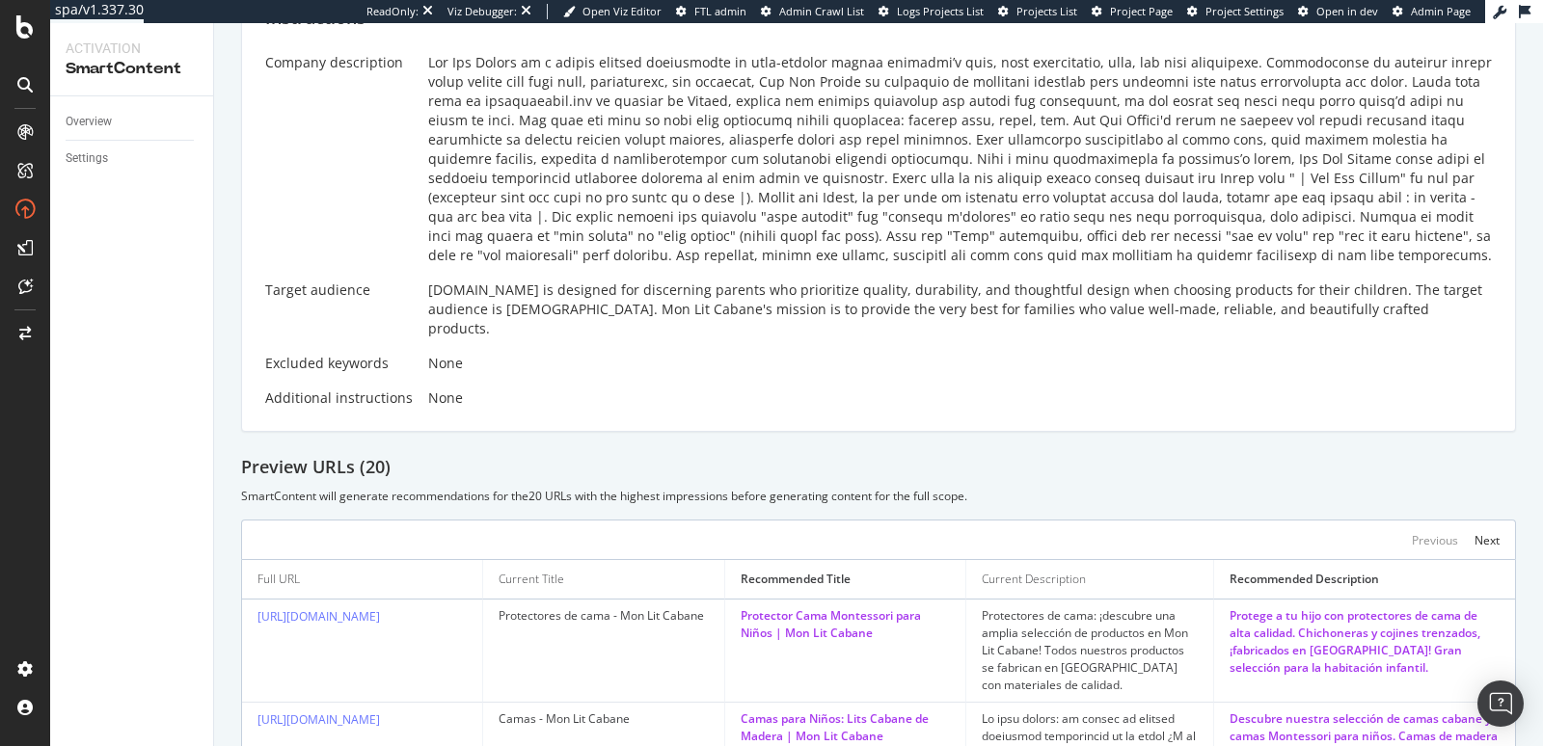
scroll to position [46, 0]
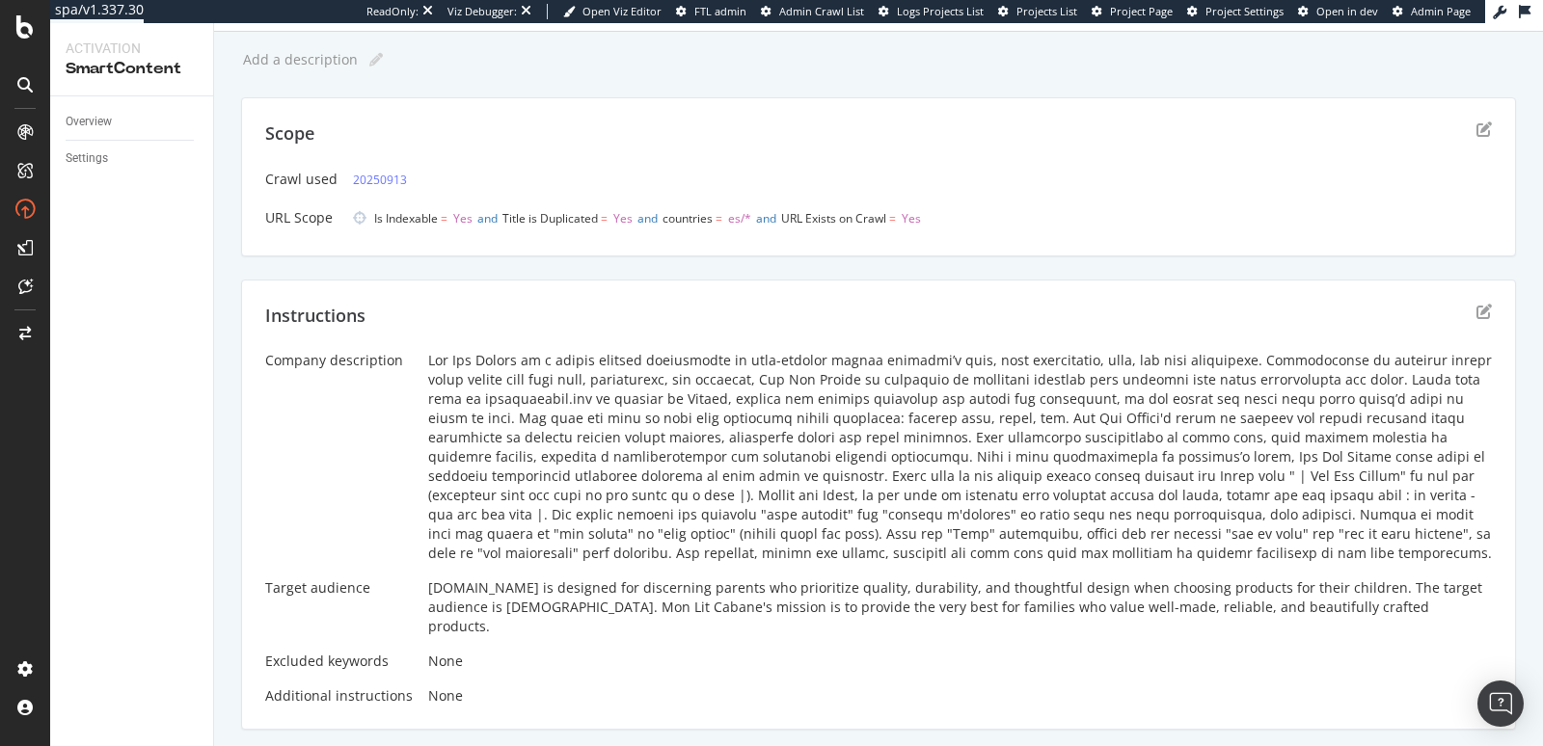
click at [1467, 324] on div "Instructions" at bounding box center [878, 328] width 1227 height 48
click at [1477, 312] on icon "edit" at bounding box center [1484, 311] width 15 height 15
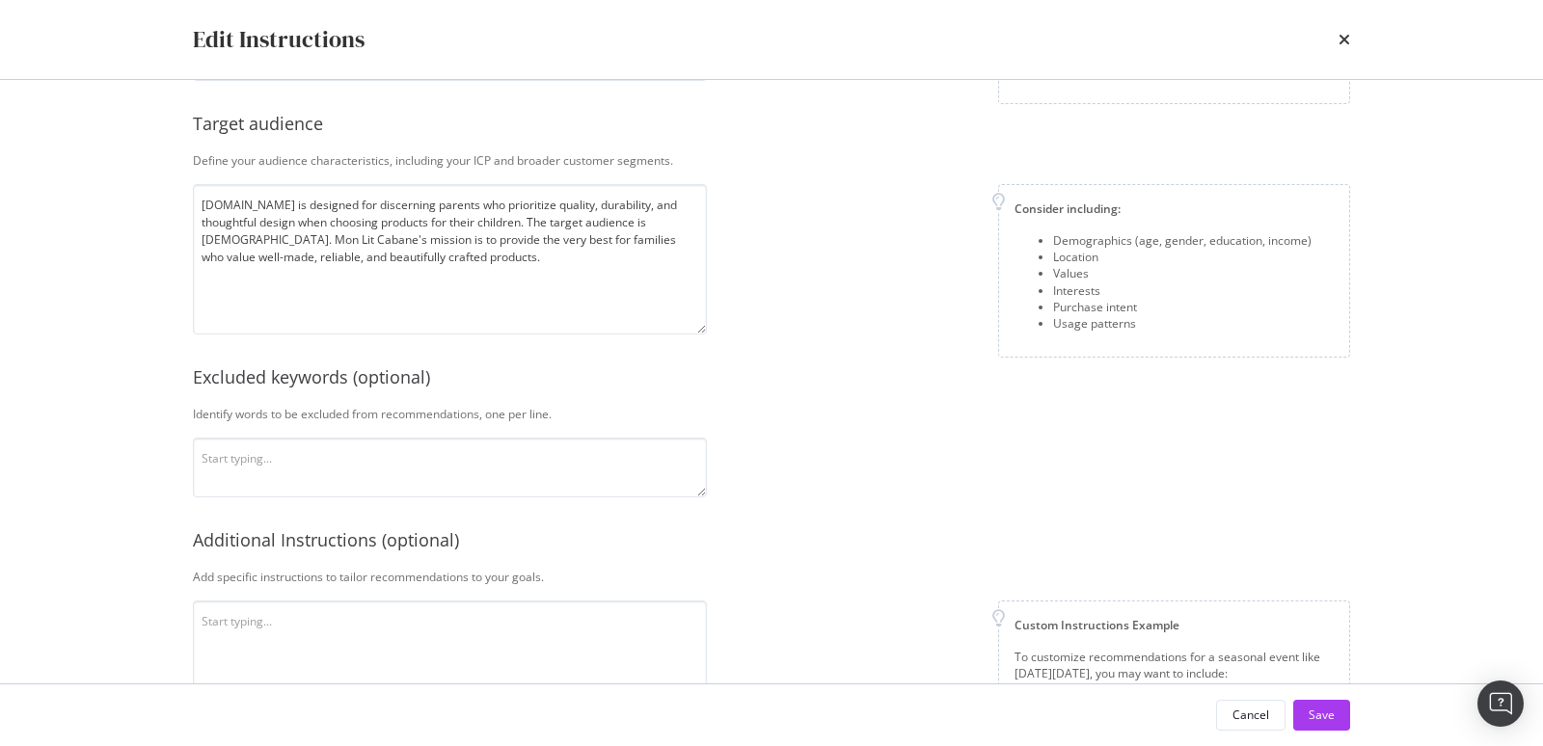
scroll to position [380, 0]
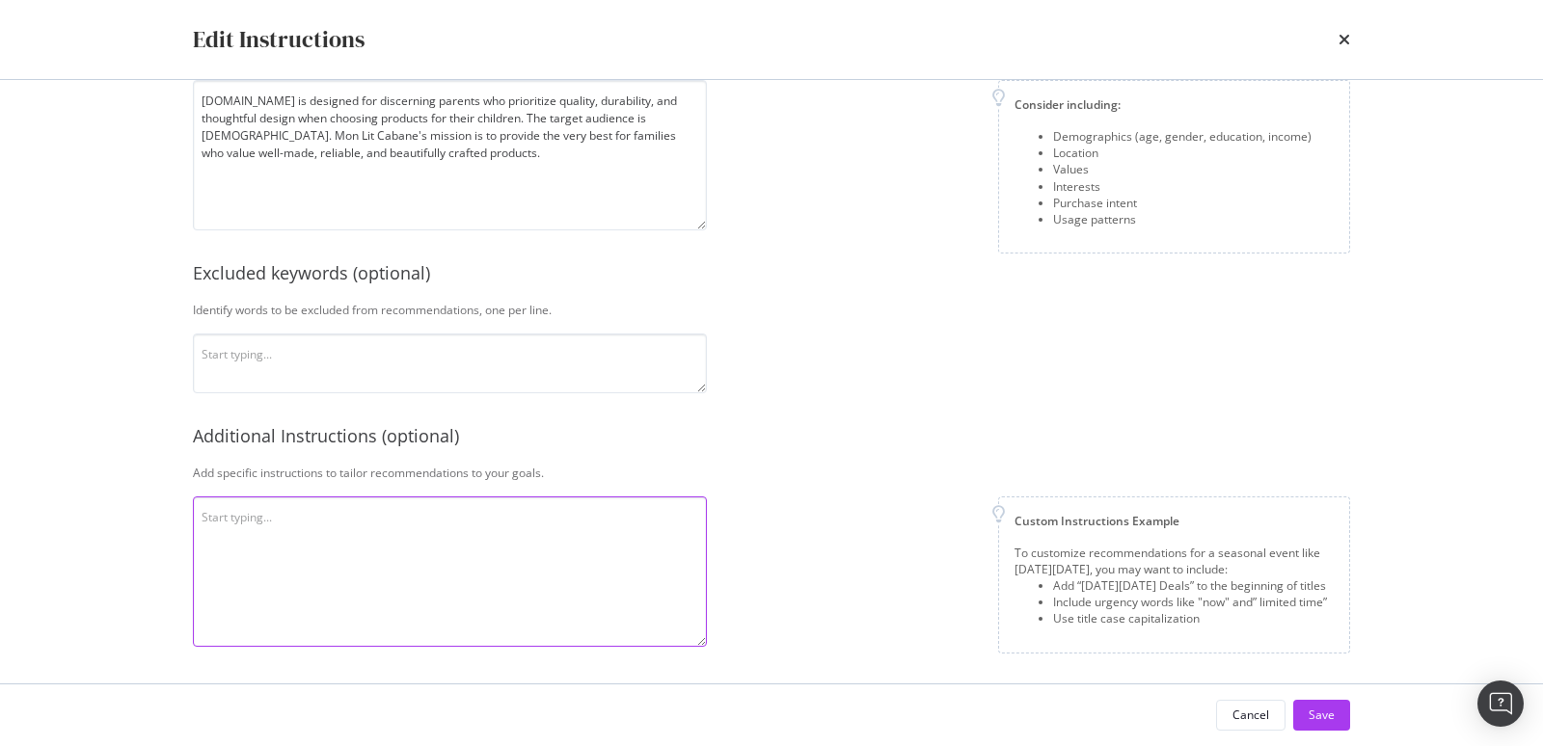
click at [399, 543] on textarea "modal" at bounding box center [450, 572] width 514 height 150
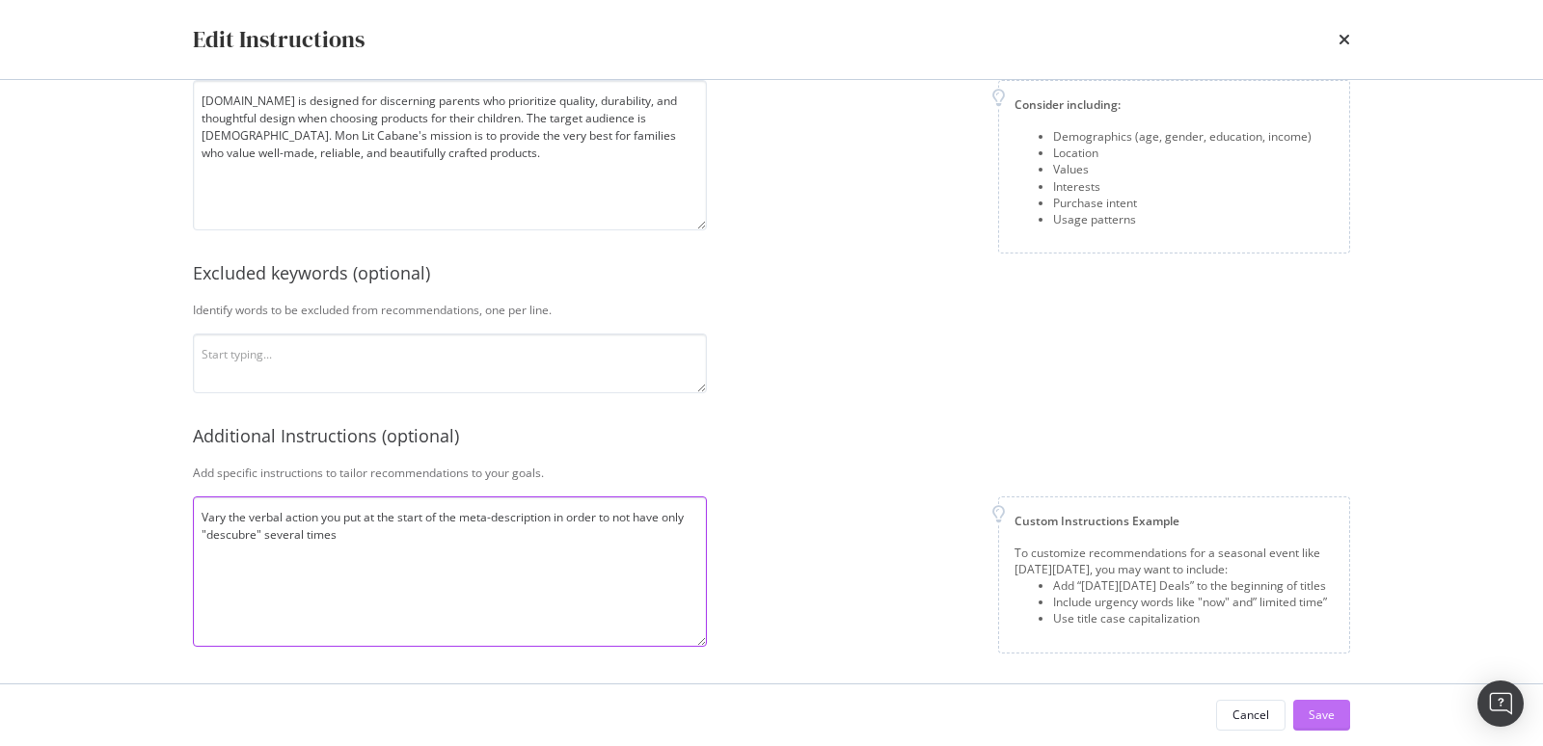
type textarea "Vary the verbal action you put at the start of the meta-description in order to…"
click at [1330, 711] on div "Save" at bounding box center [1322, 715] width 26 height 16
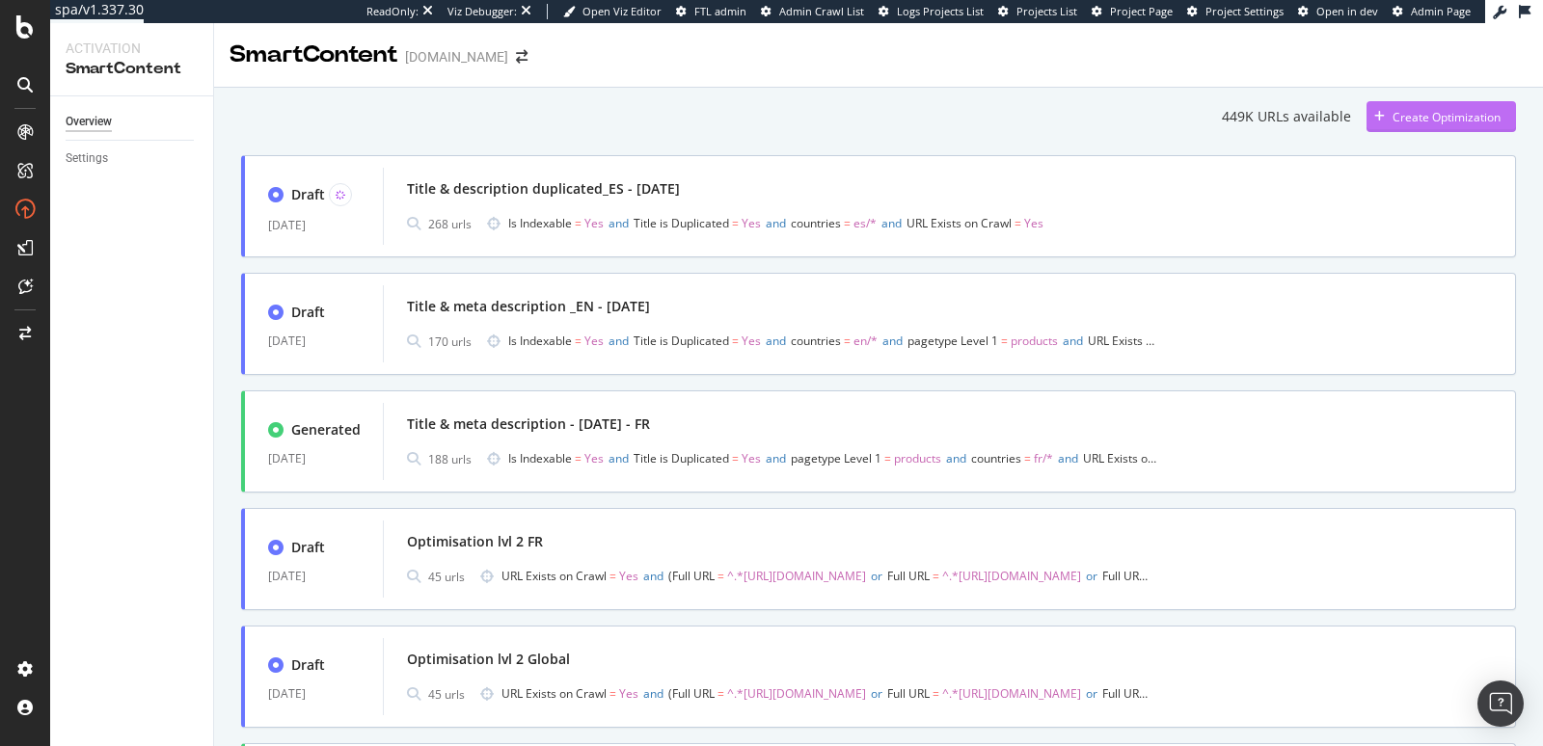
click at [1388, 118] on div "Create Optimization" at bounding box center [1447, 117] width 108 height 16
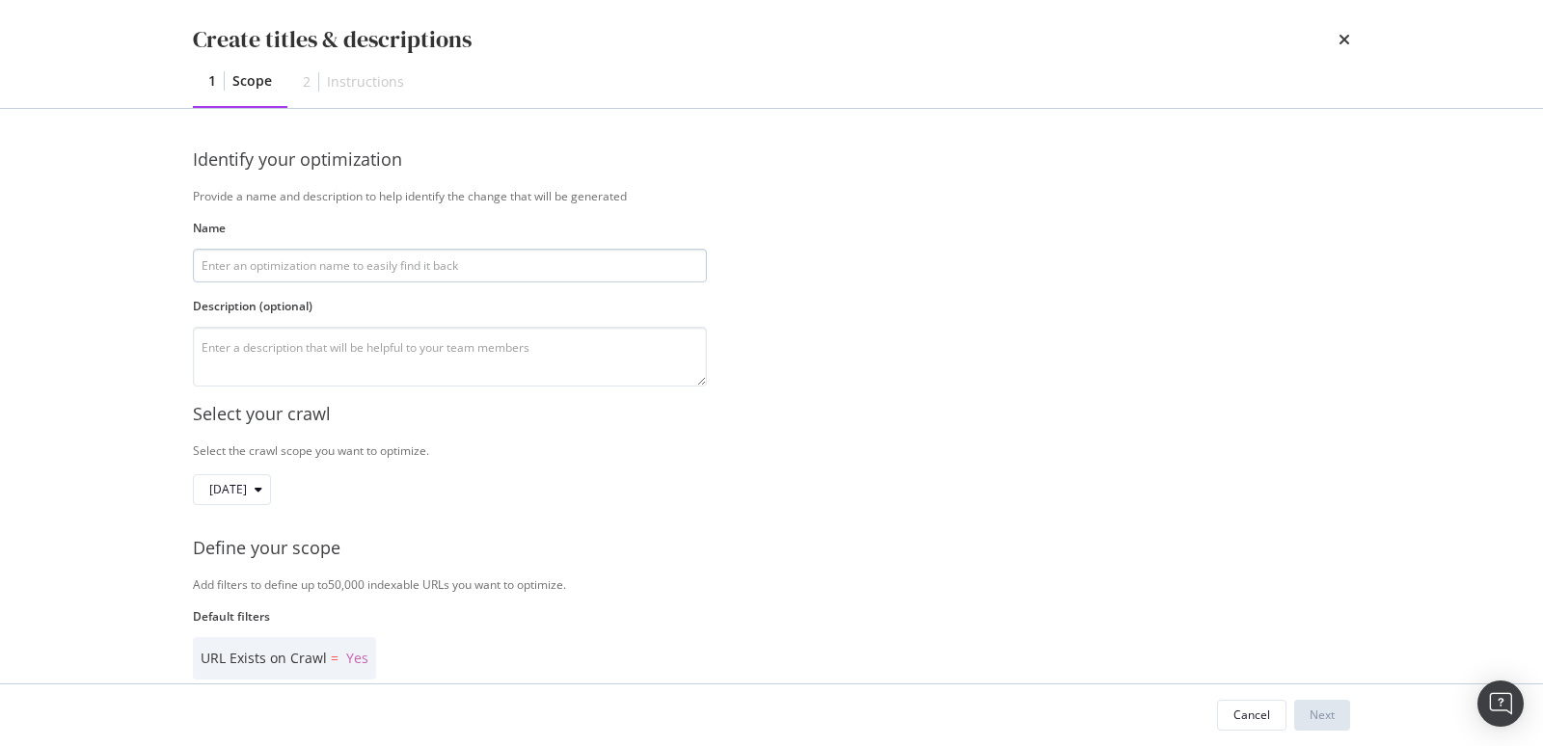
click at [423, 264] on input "modal" at bounding box center [450, 266] width 514 height 34
type input "Title & Meta-description_IT-25/09/17"
click at [421, 332] on textarea "modal" at bounding box center [450, 357] width 514 height 60
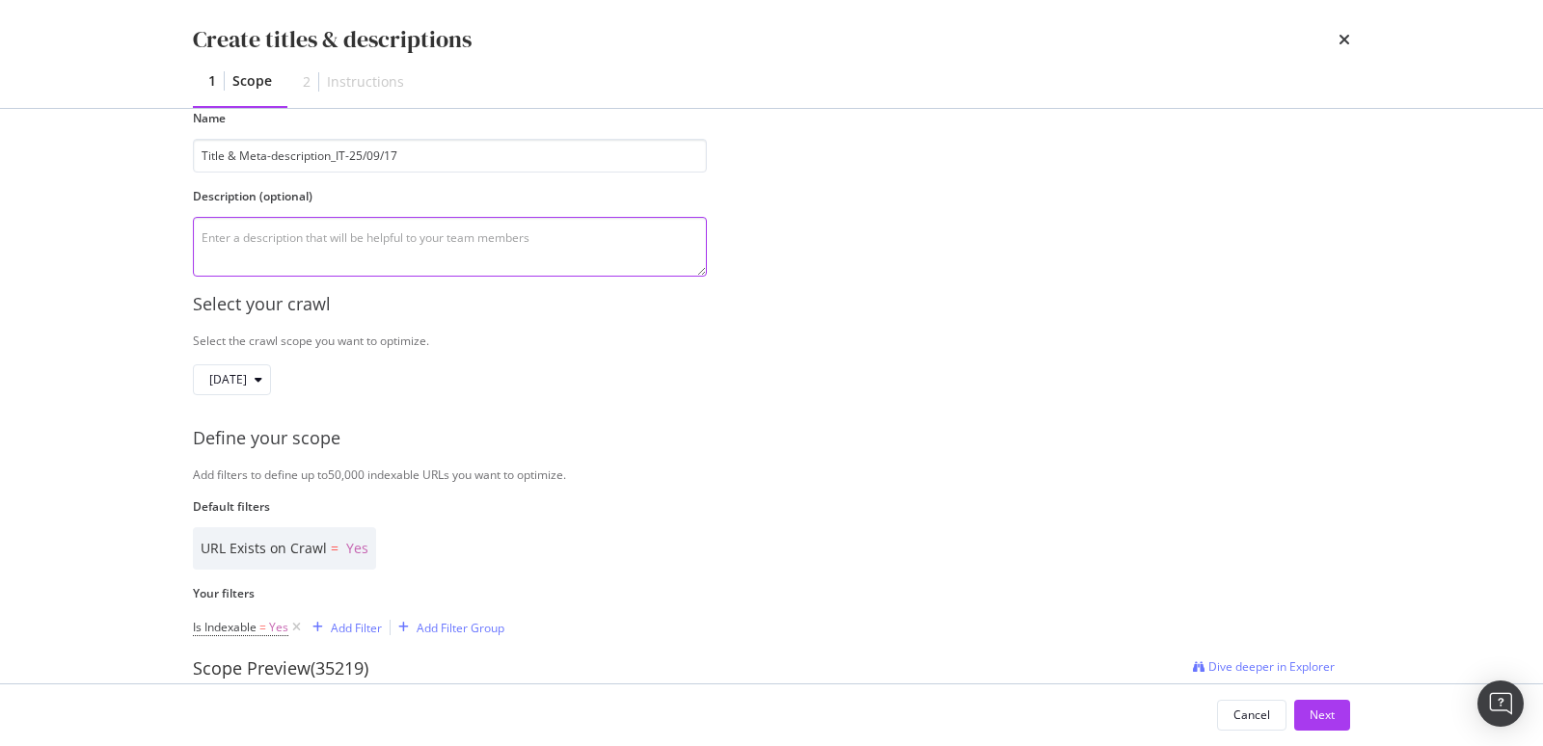
scroll to position [353, 0]
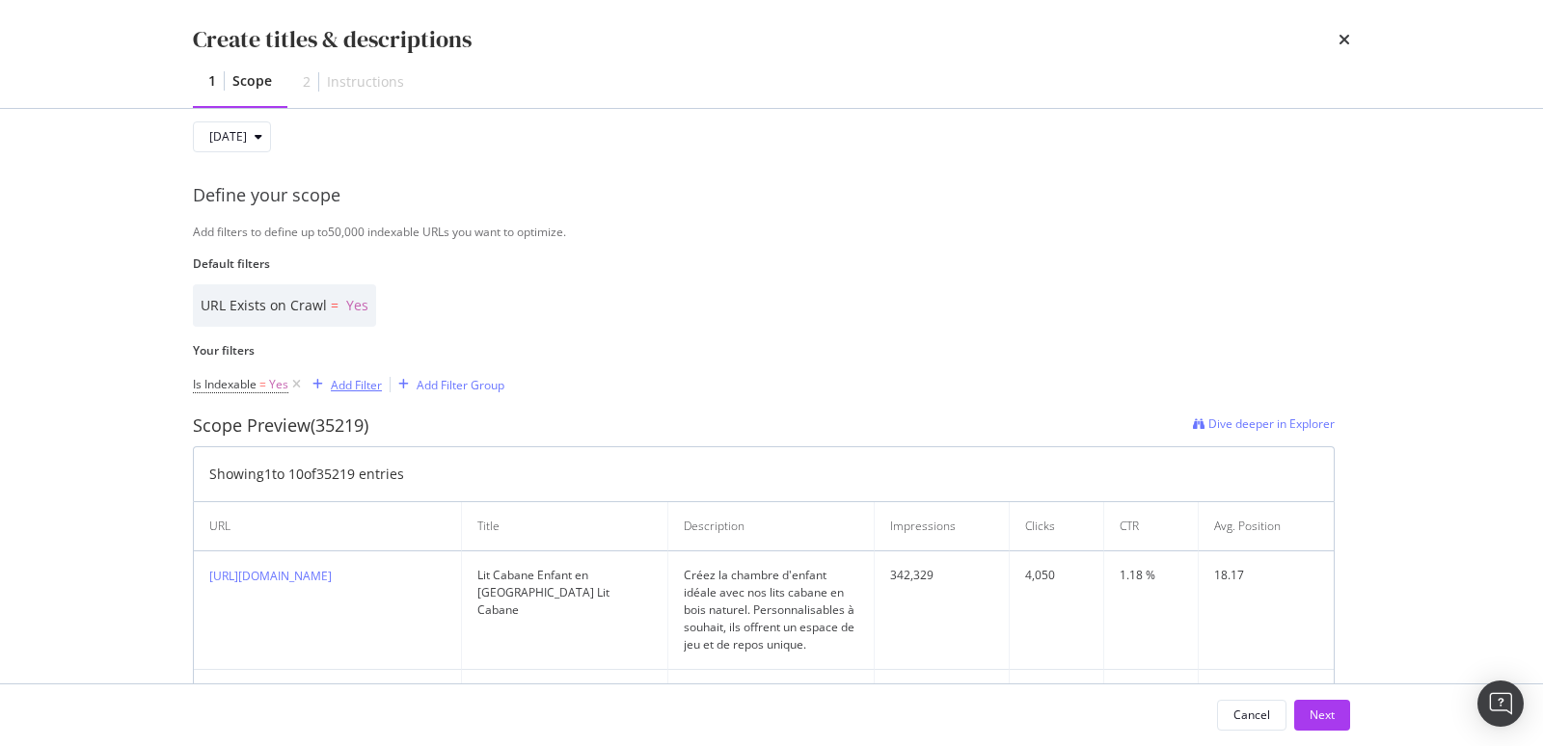
click at [344, 383] on div "Add Filter" at bounding box center [356, 385] width 51 height 16
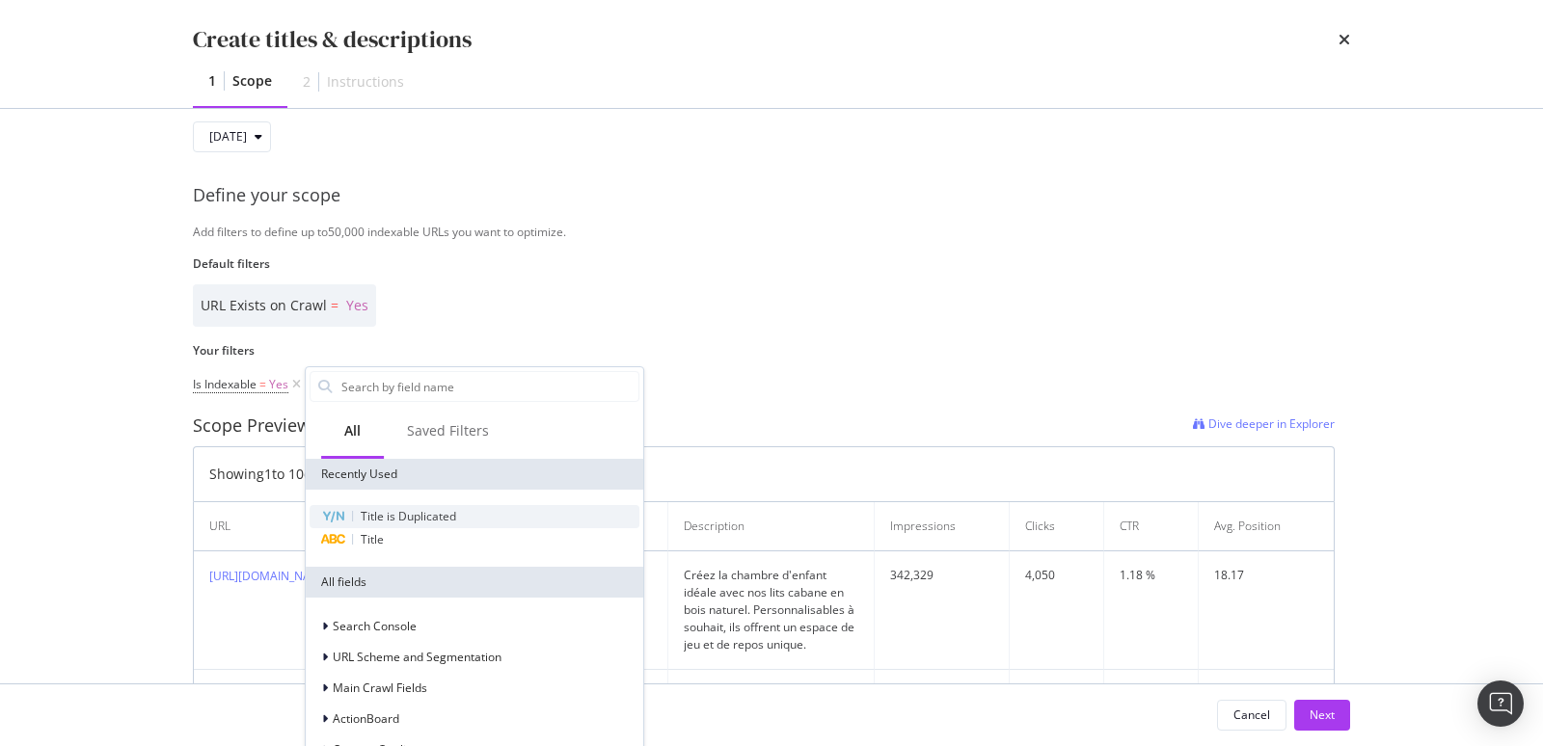
click at [395, 520] on span "Title is Duplicated" at bounding box center [408, 516] width 95 height 16
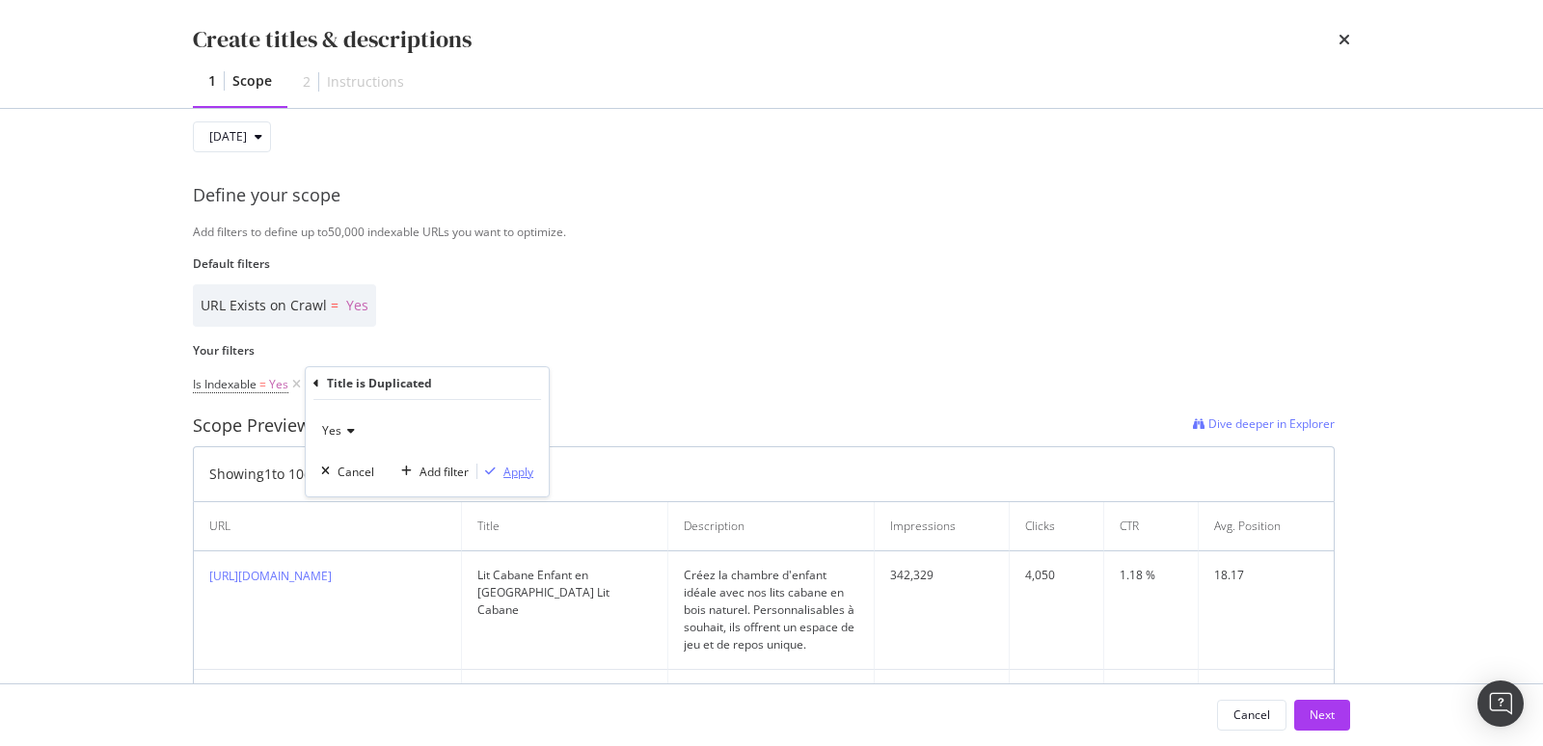
click at [498, 469] on div "modal" at bounding box center [490, 472] width 26 height 12
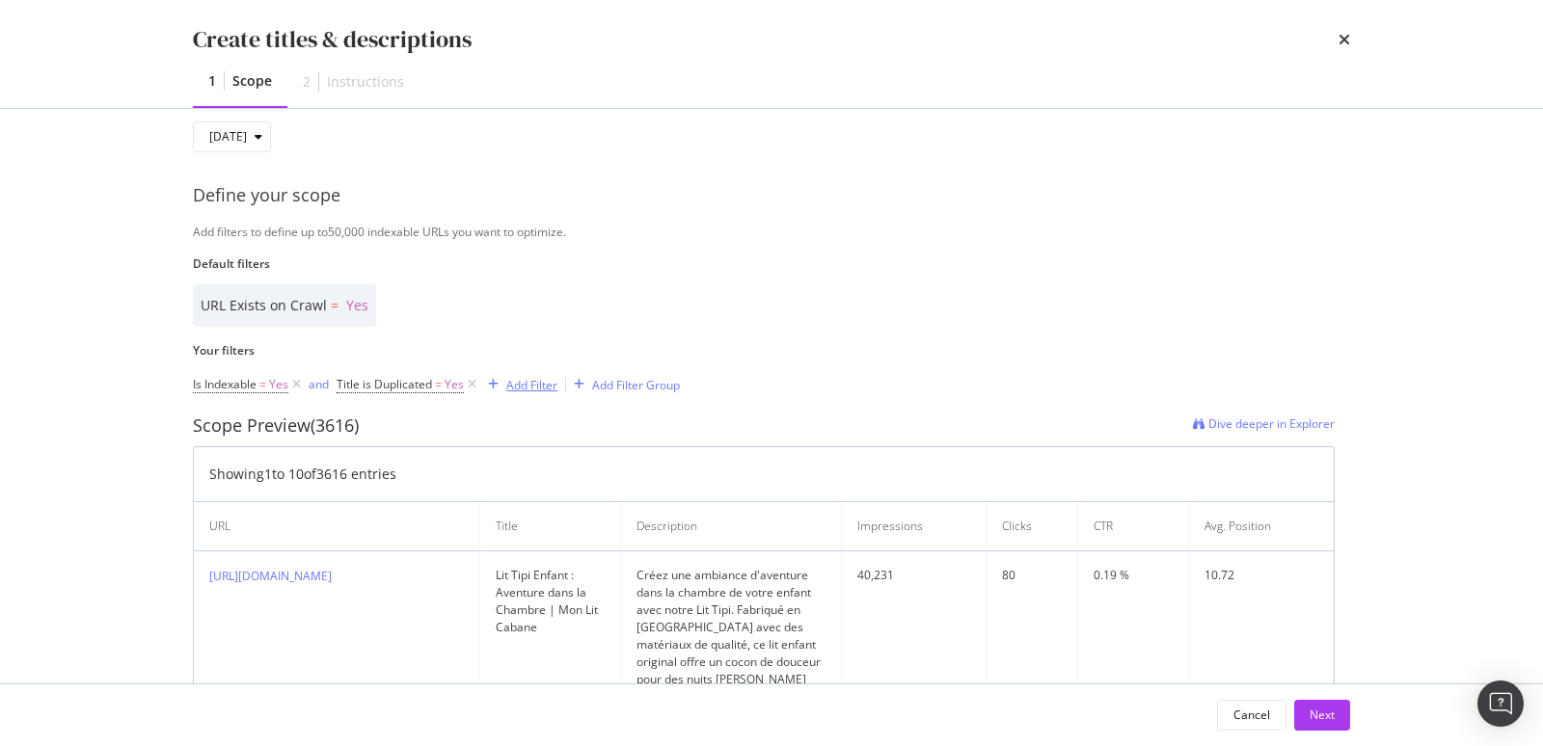
click at [551, 382] on div "Add Filter" at bounding box center [531, 385] width 51 height 16
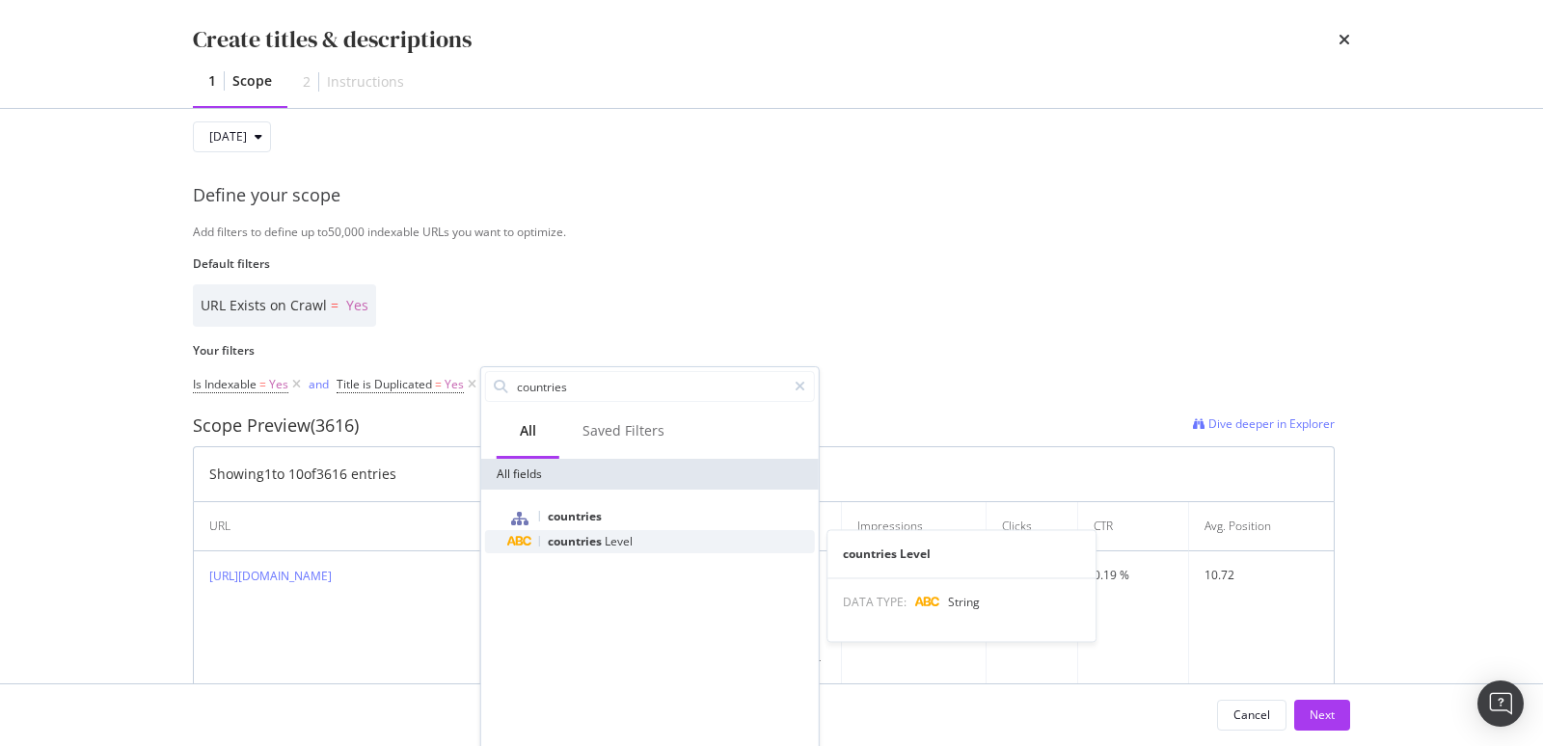
type input "countries"
click at [582, 535] on span "countries" at bounding box center [576, 541] width 57 height 16
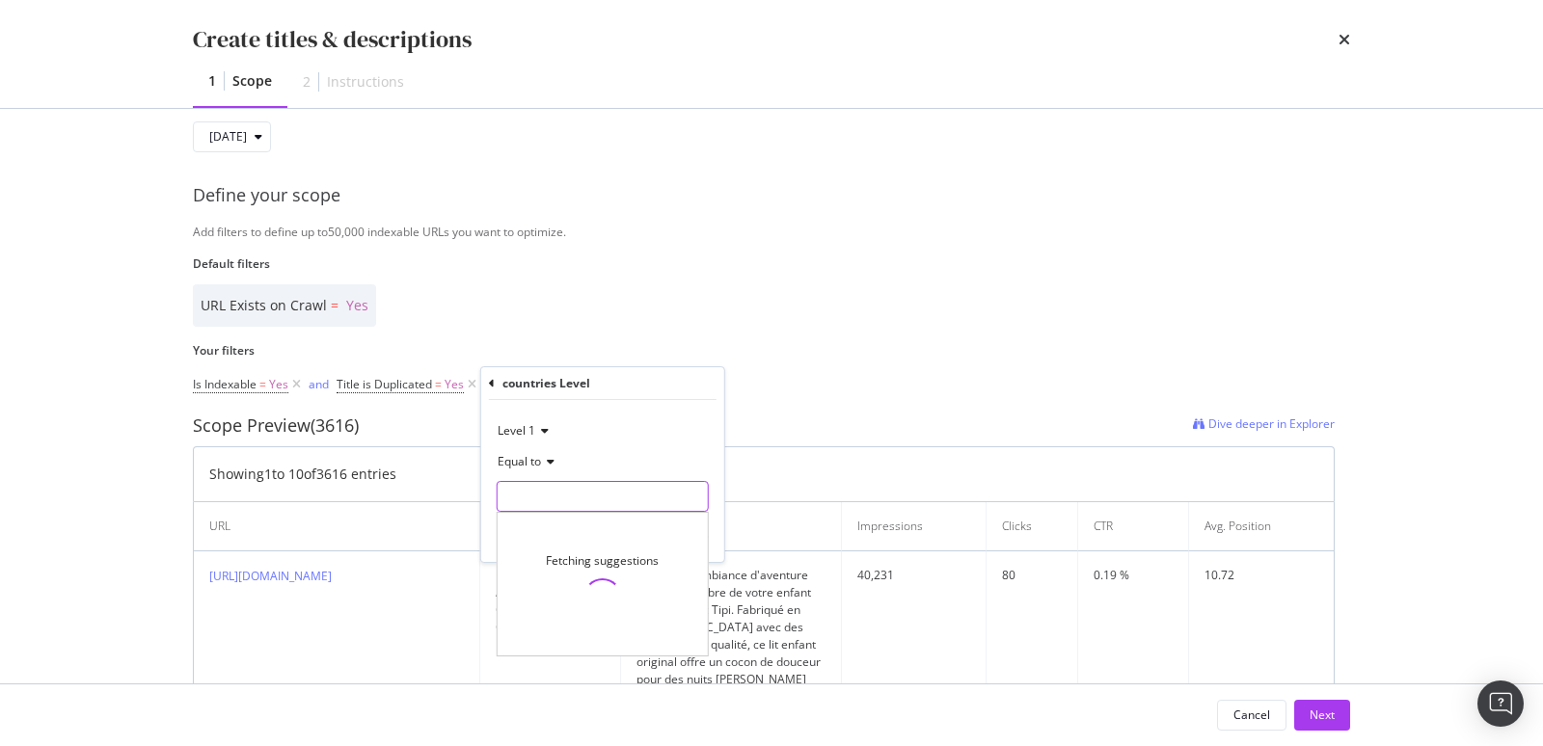
click at [563, 489] on input "Name" at bounding box center [603, 496] width 210 height 31
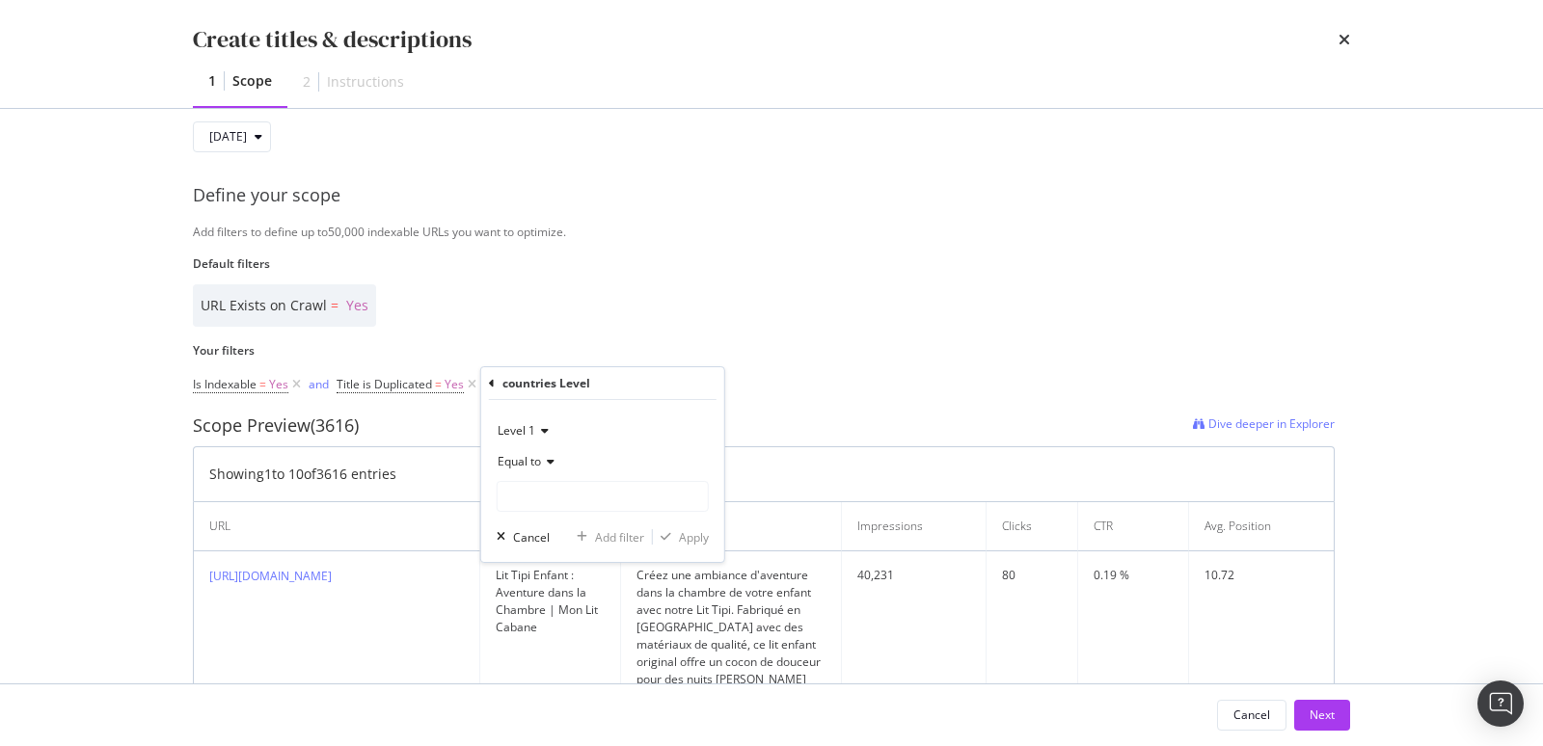
click at [491, 383] on icon "modal" at bounding box center [492, 384] width 6 height 12
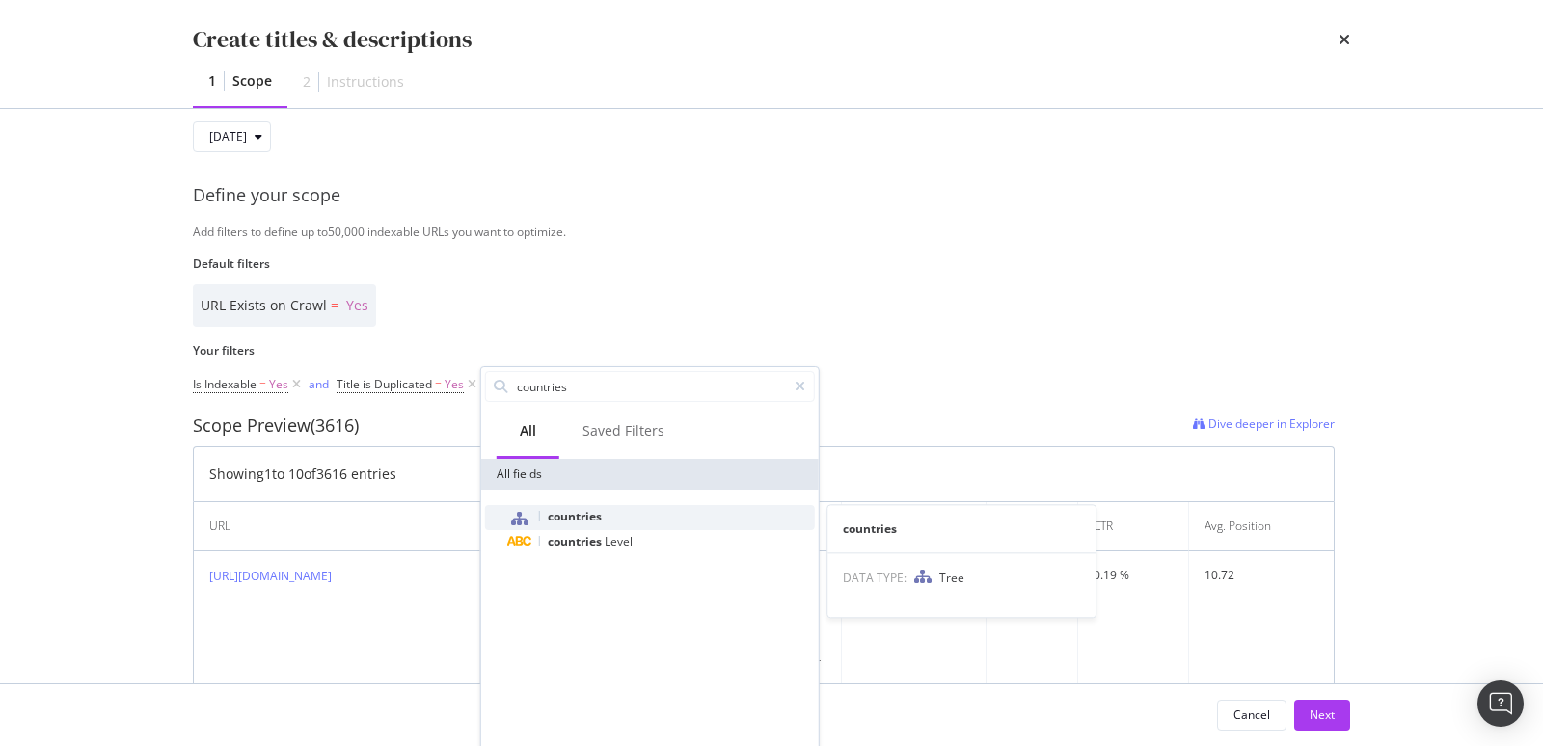
click at [568, 511] on span "countries" at bounding box center [575, 516] width 54 height 16
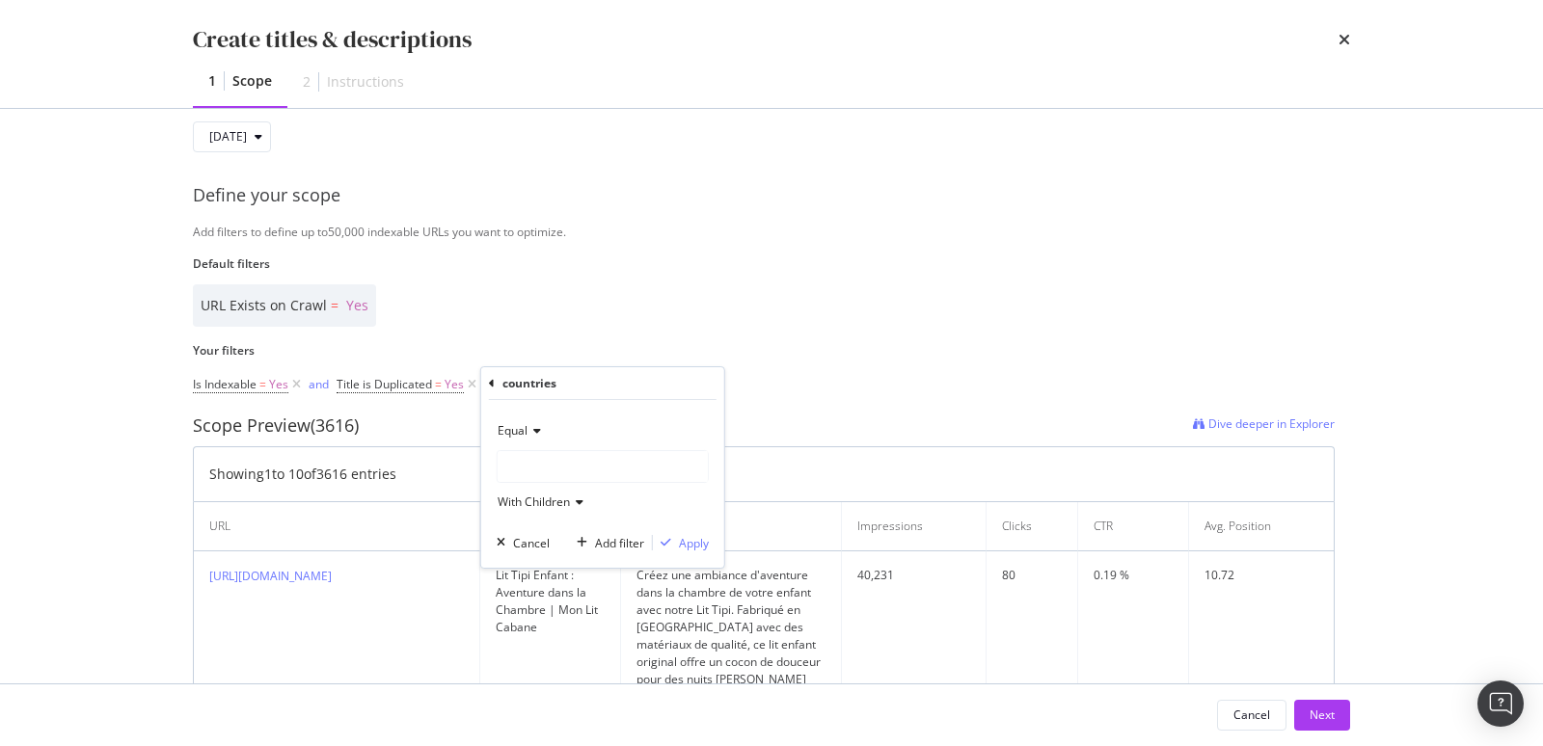
click at [551, 469] on div "modal" at bounding box center [603, 466] width 210 height 31
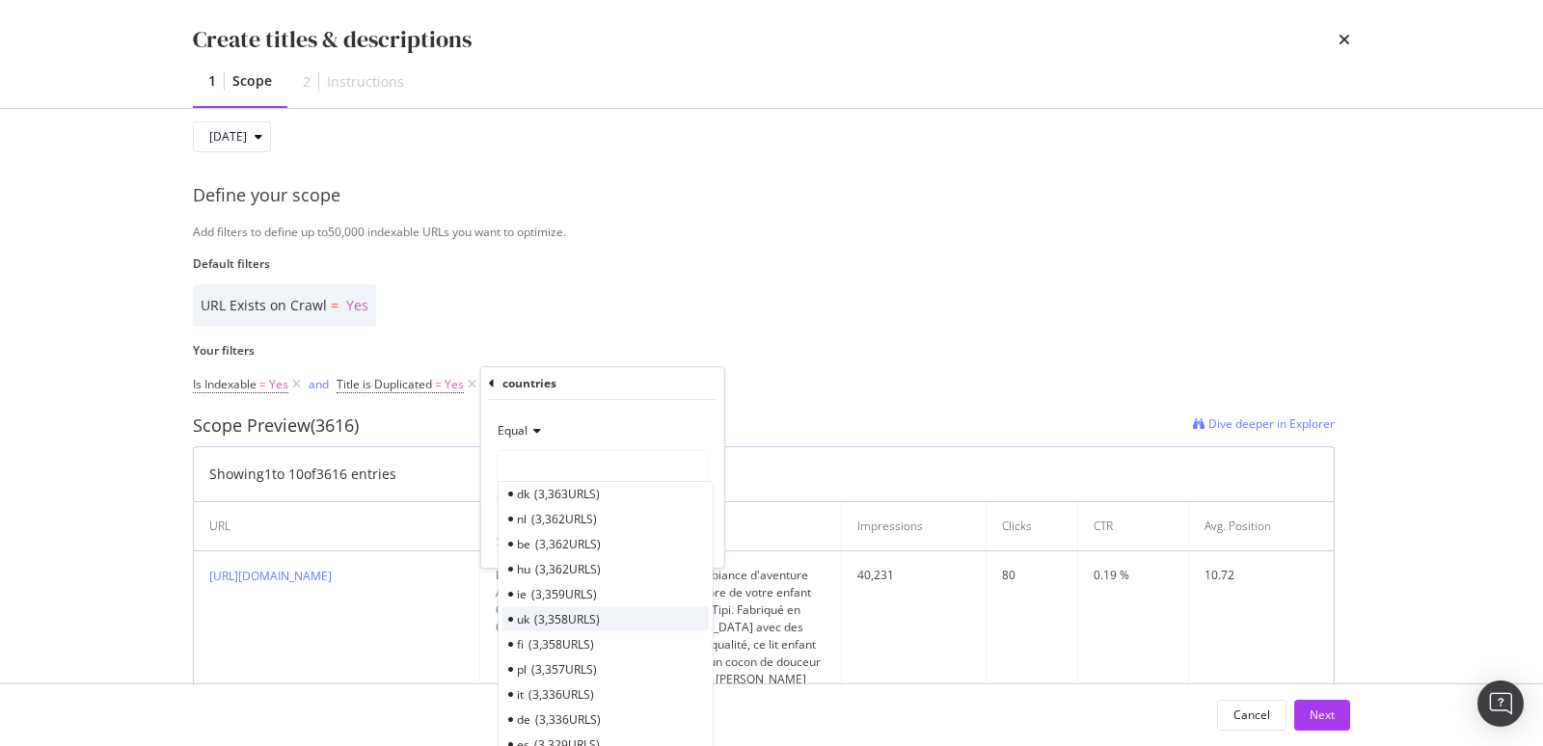
scroll to position [65, 0]
click at [566, 671] on span "3,336 URLS" at bounding box center [561, 693] width 66 height 16
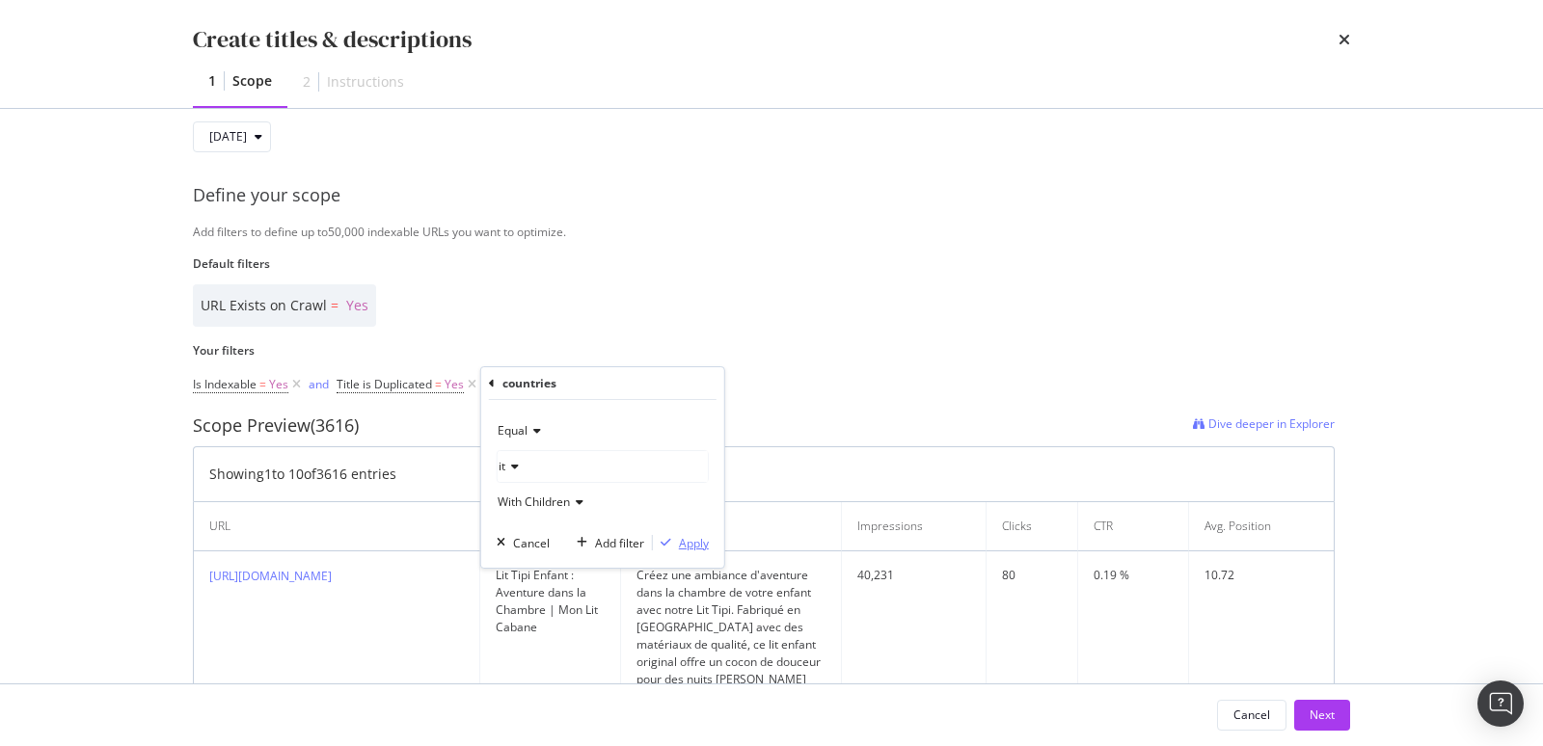
click at [680, 543] on div "Apply" at bounding box center [694, 543] width 30 height 16
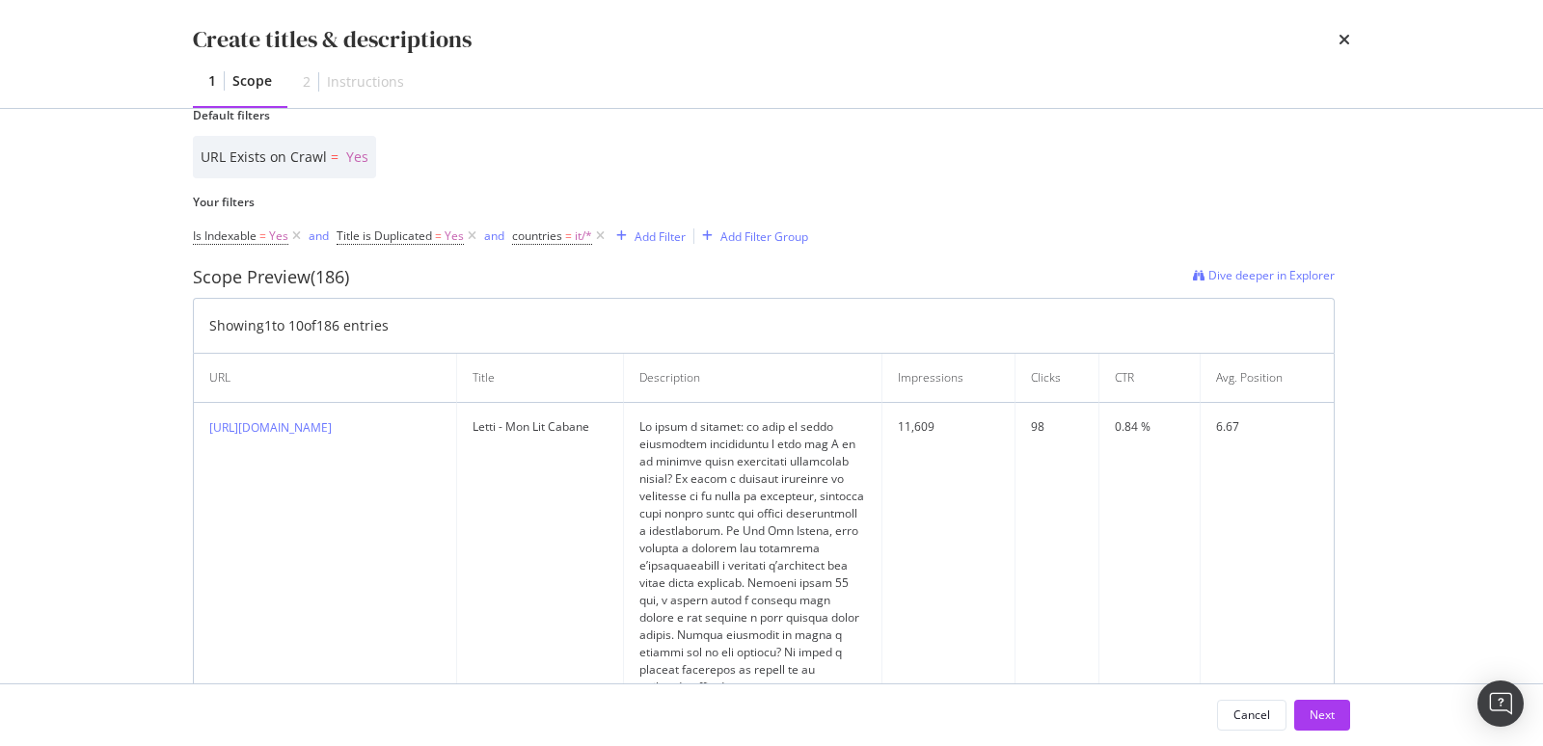
scroll to position [504, 0]
click at [661, 233] on div "Add Filter" at bounding box center [660, 234] width 51 height 16
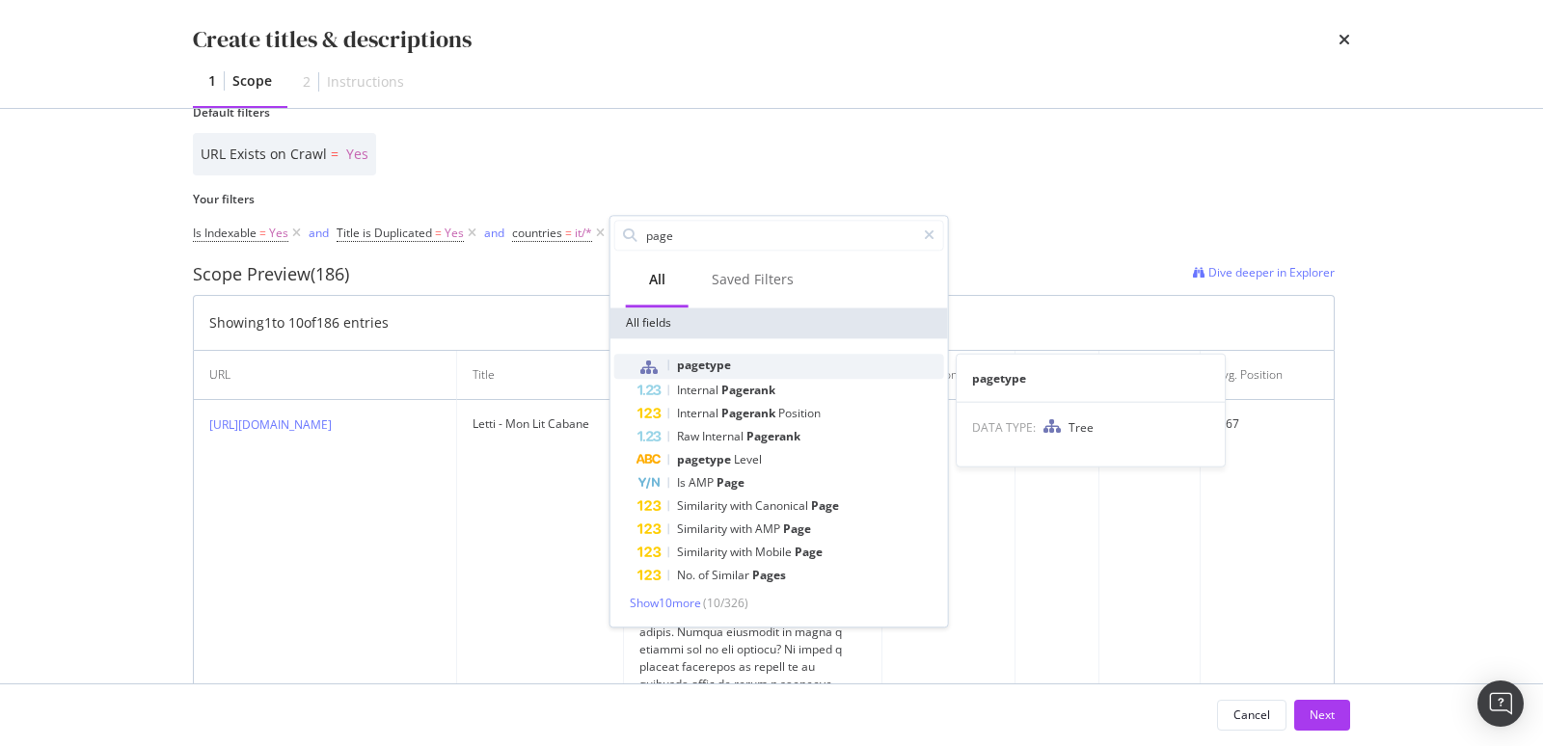
type input "page"
click at [739, 357] on div "pagetype" at bounding box center [790, 366] width 307 height 25
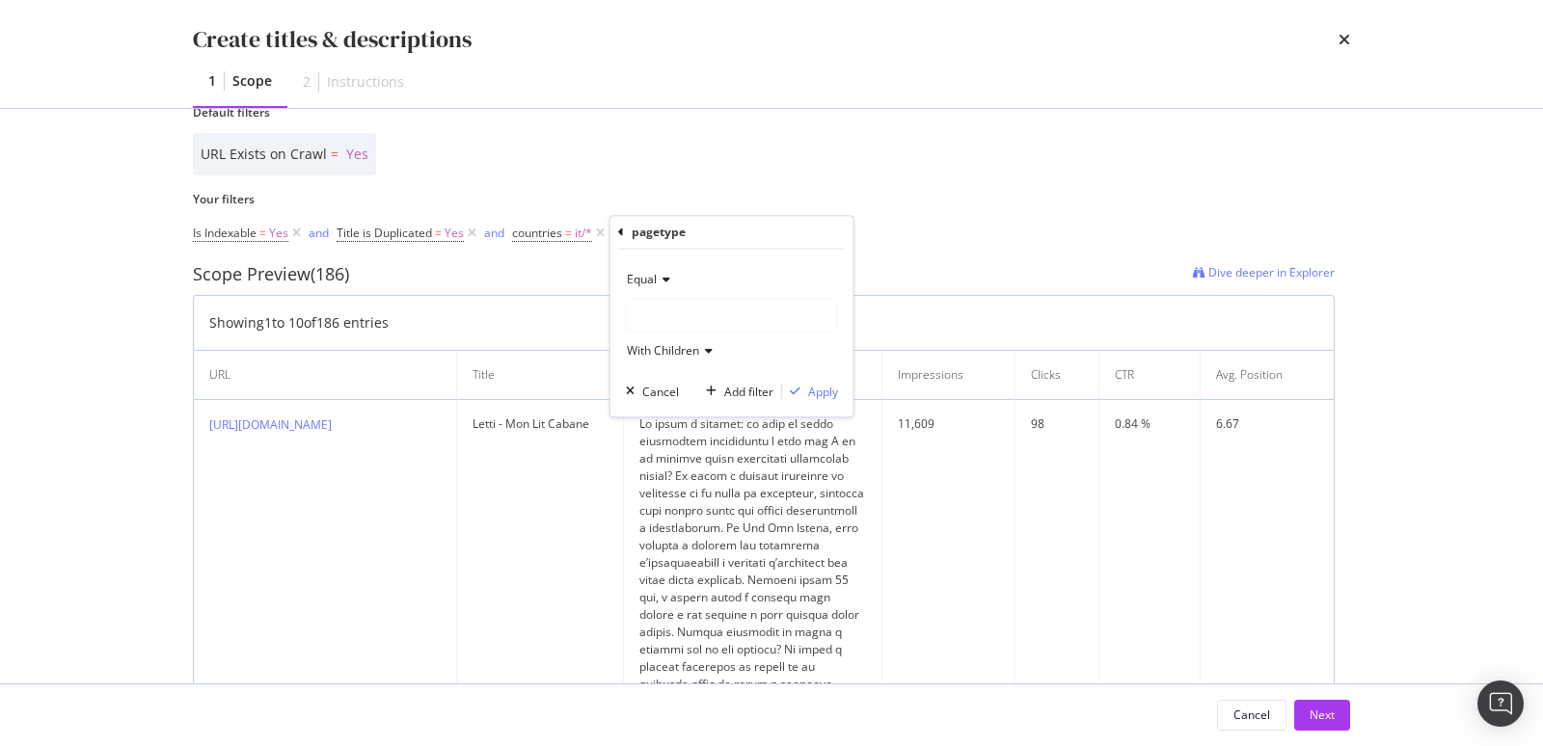
click at [621, 229] on icon "modal" at bounding box center [621, 233] width 6 height 12
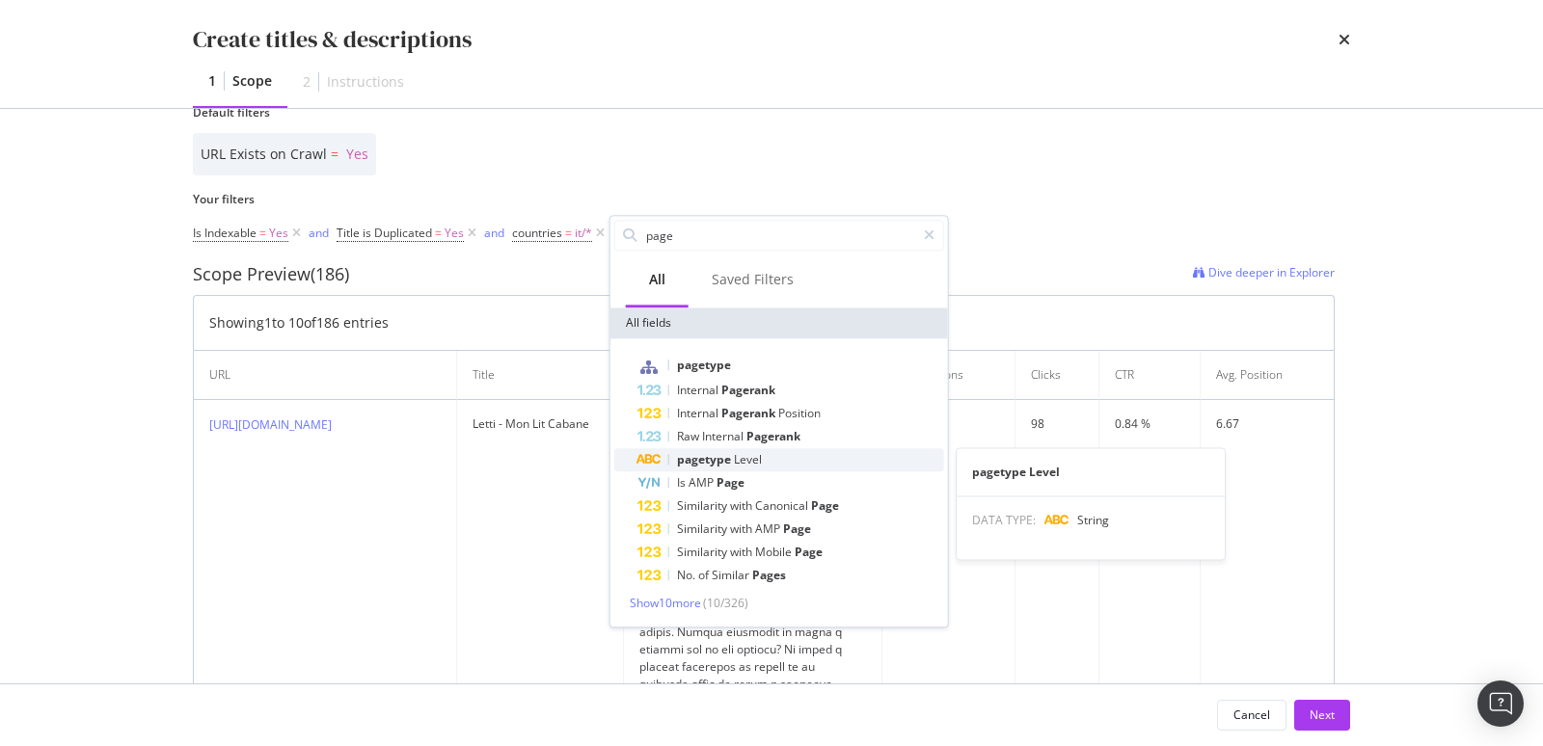
click at [734, 456] on span "Level" at bounding box center [748, 459] width 28 height 16
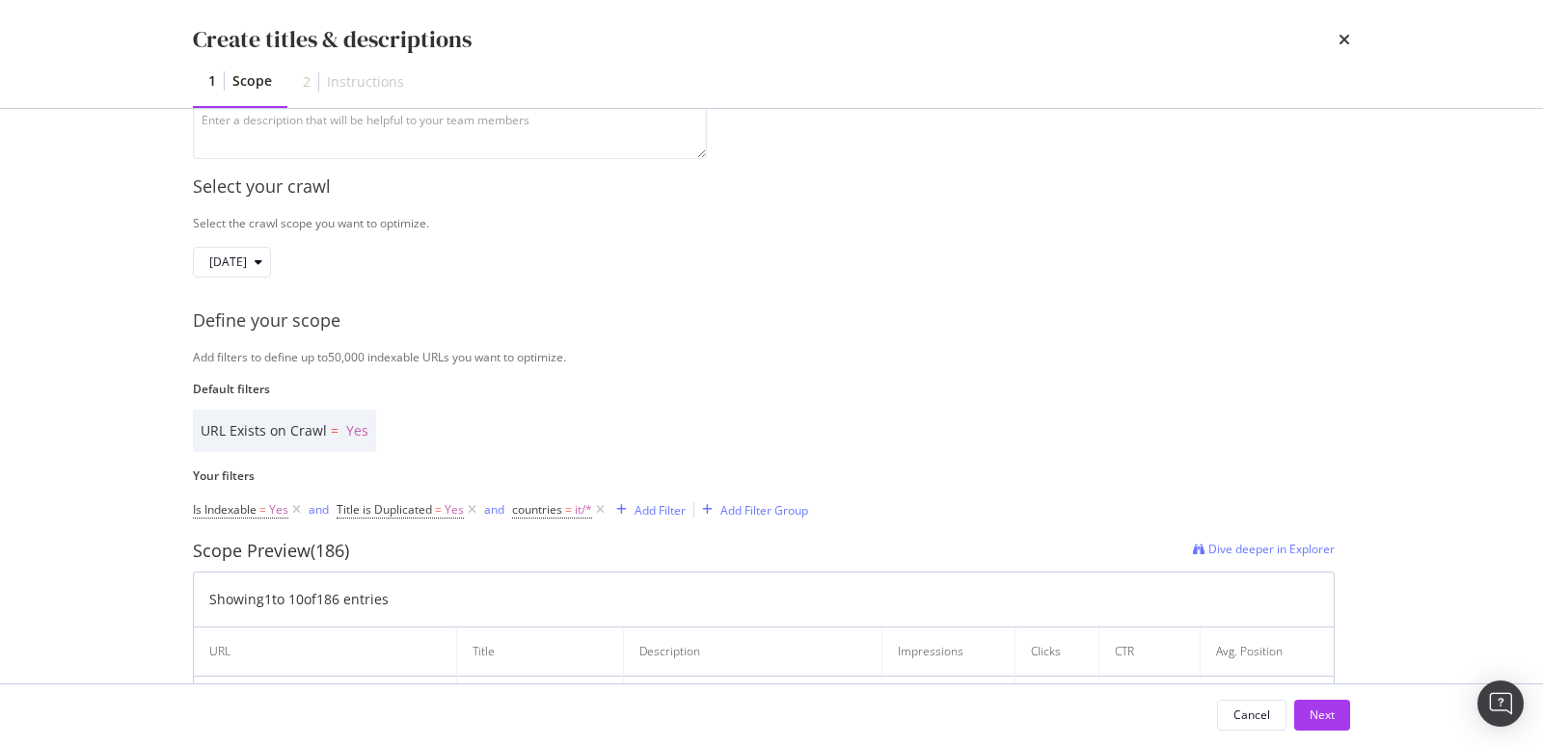
scroll to position [333, 0]
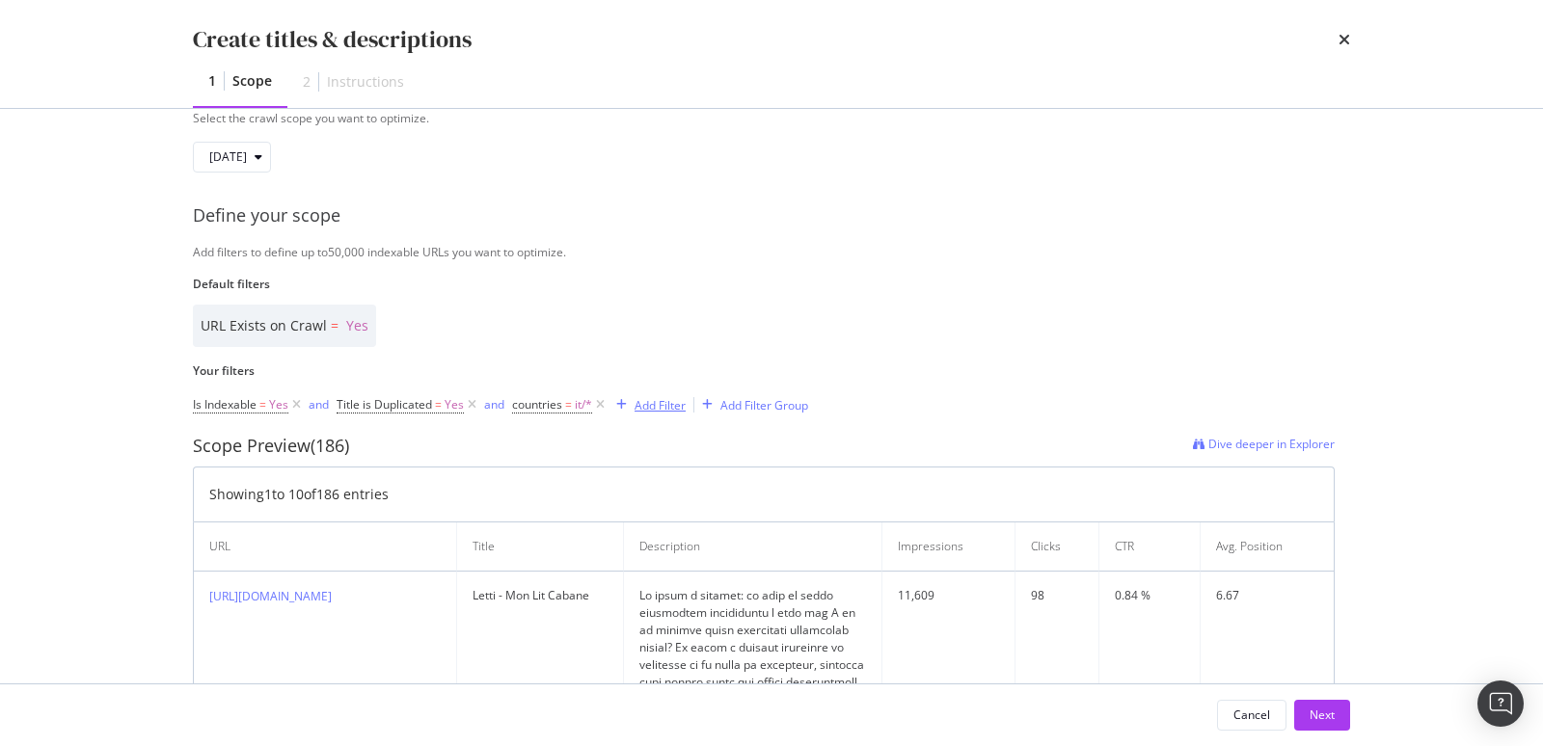
click at [670, 403] on div "Add Filter" at bounding box center [660, 405] width 51 height 16
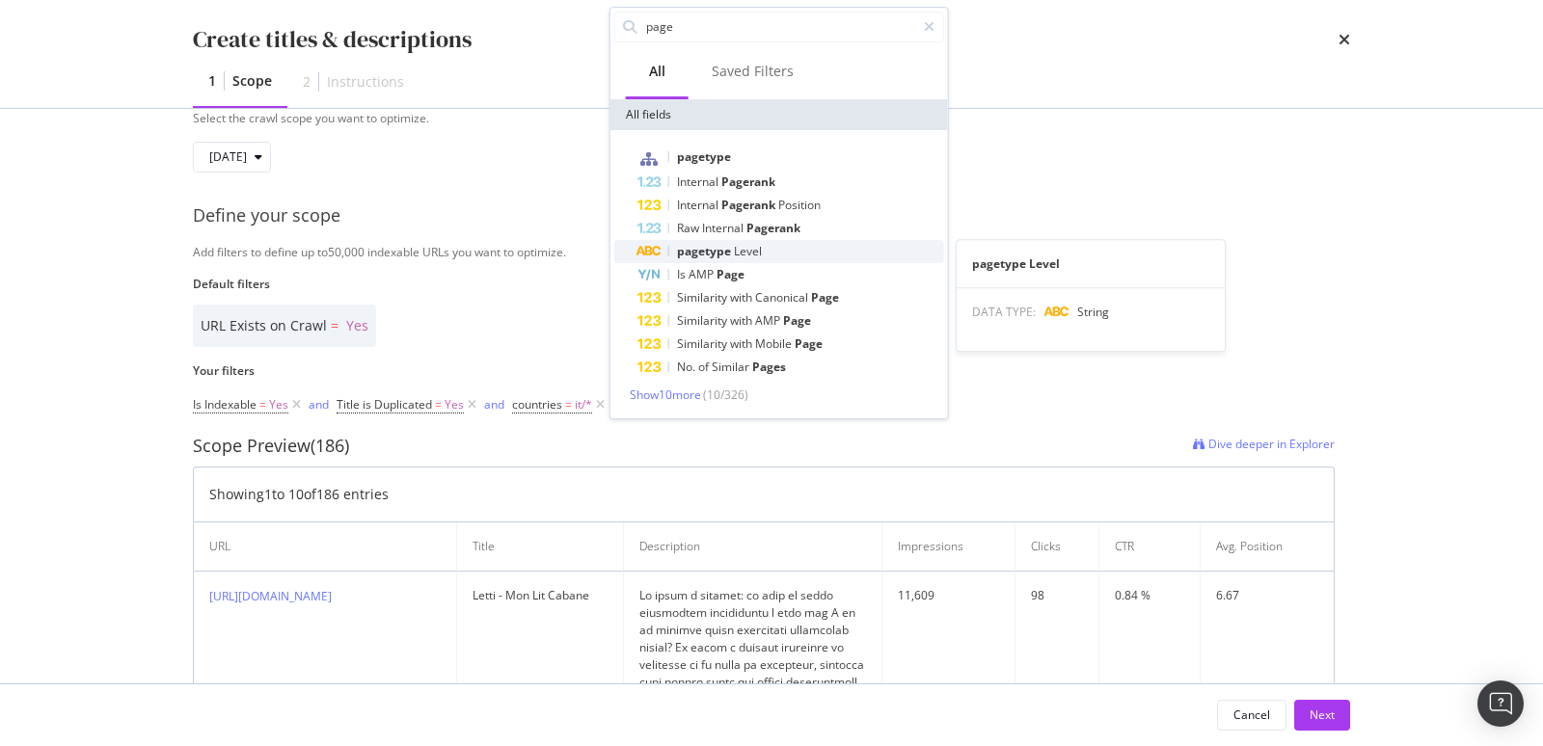
click at [711, 248] on span "pagetype" at bounding box center [705, 251] width 57 height 16
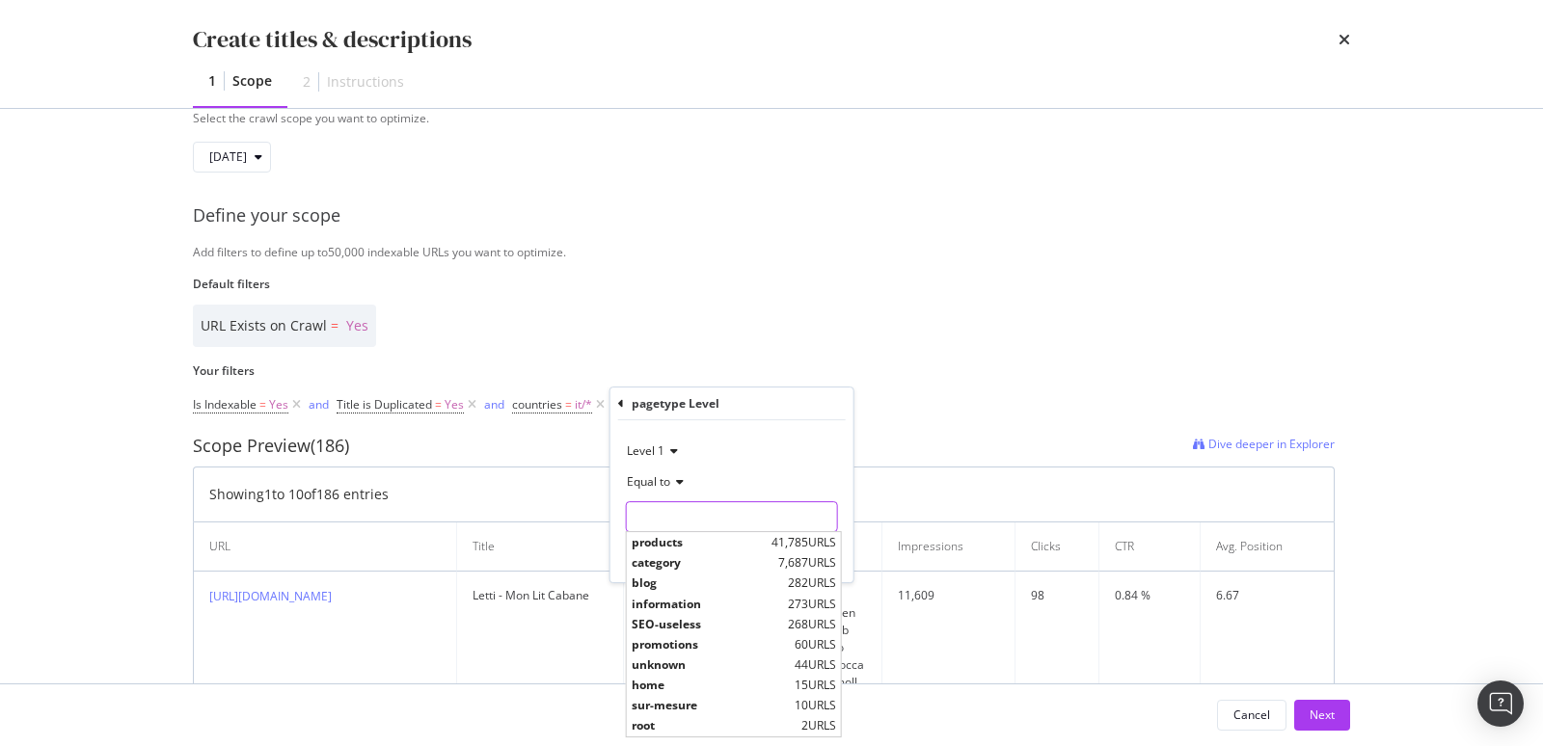
click at [693, 514] on input "Name" at bounding box center [732, 516] width 210 height 31
click at [696, 539] on span "products" at bounding box center [699, 542] width 135 height 16
type input "products"
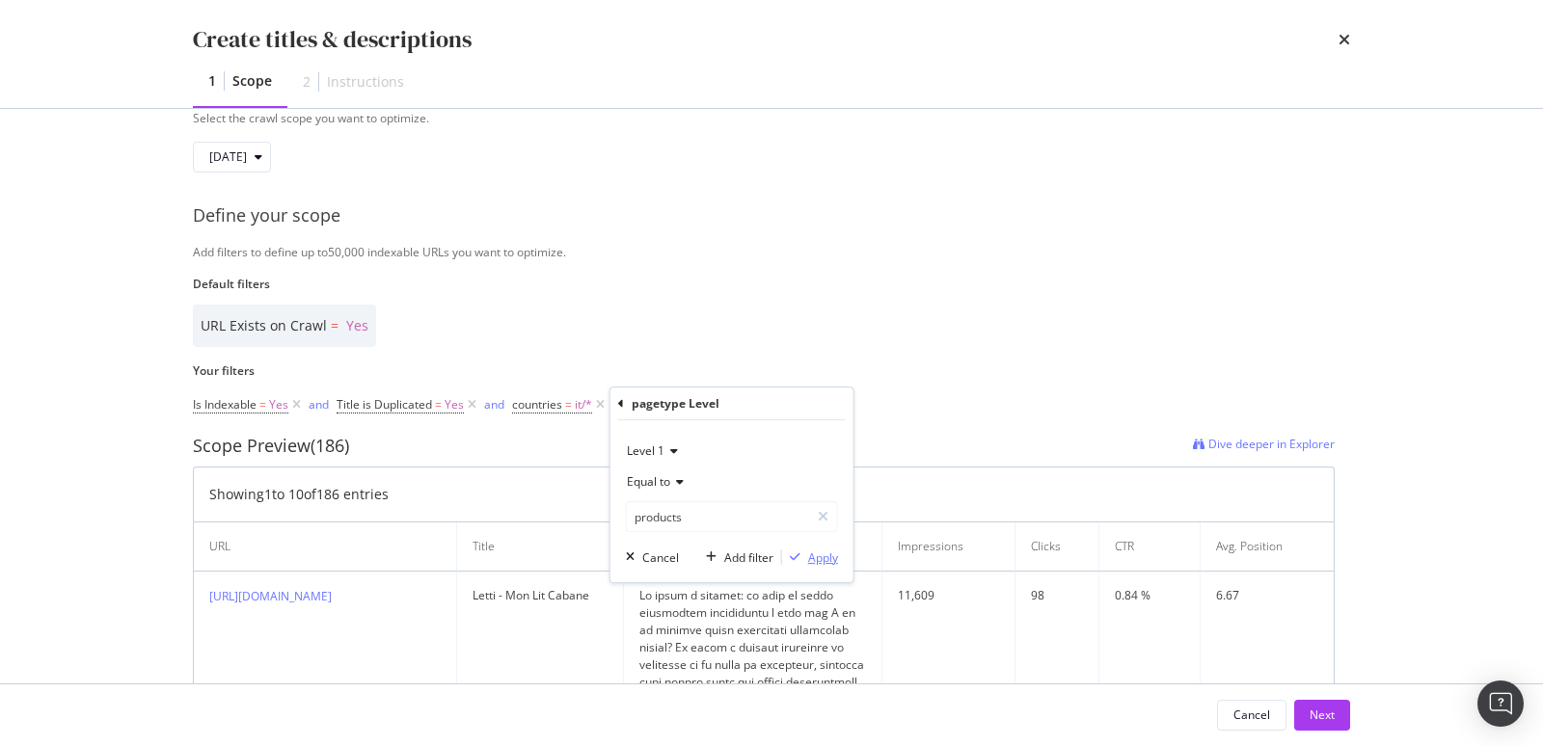
click at [820, 560] on div "Apply" at bounding box center [823, 558] width 30 height 16
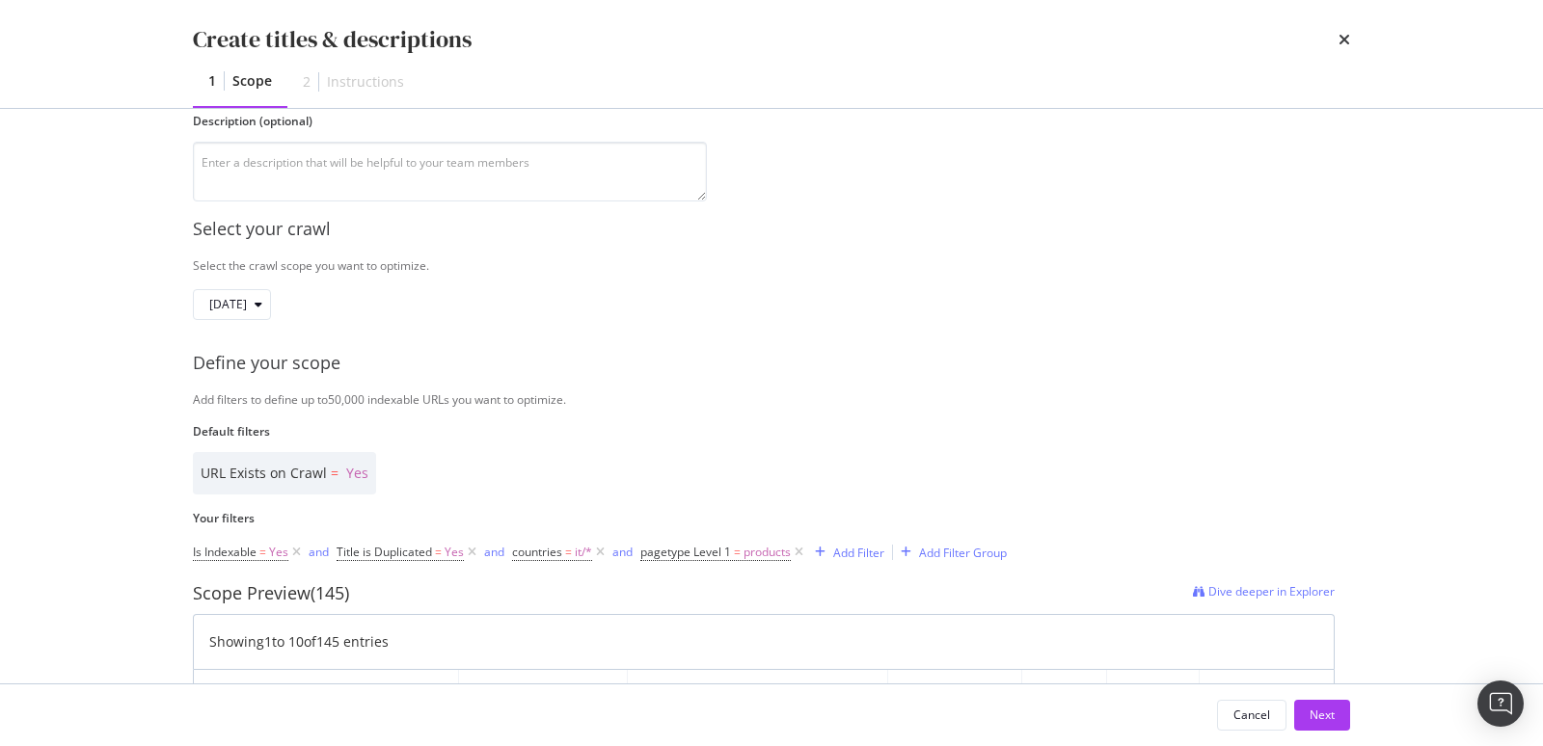
scroll to position [376, 0]
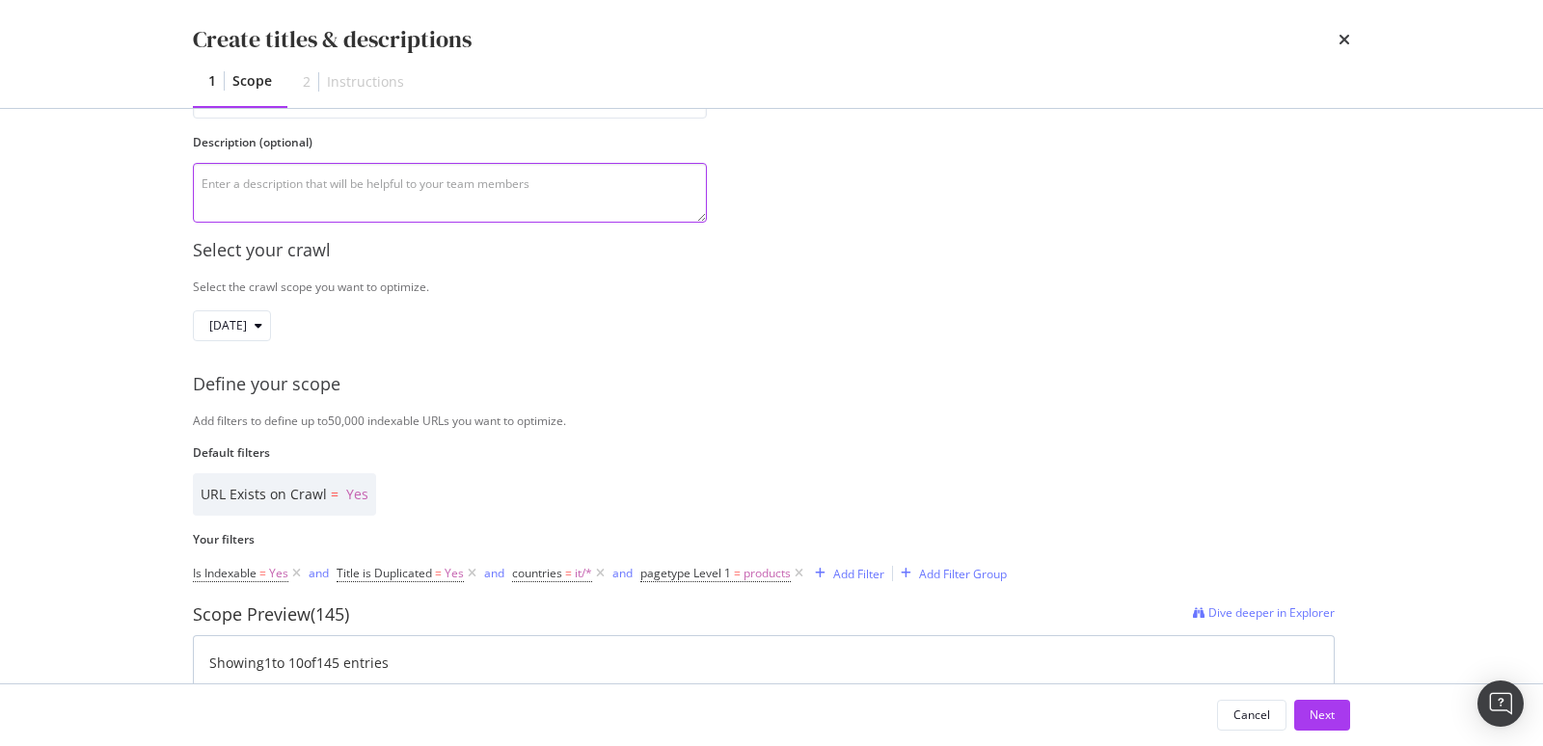
click at [256, 197] on textarea "modal" at bounding box center [450, 193] width 514 height 60
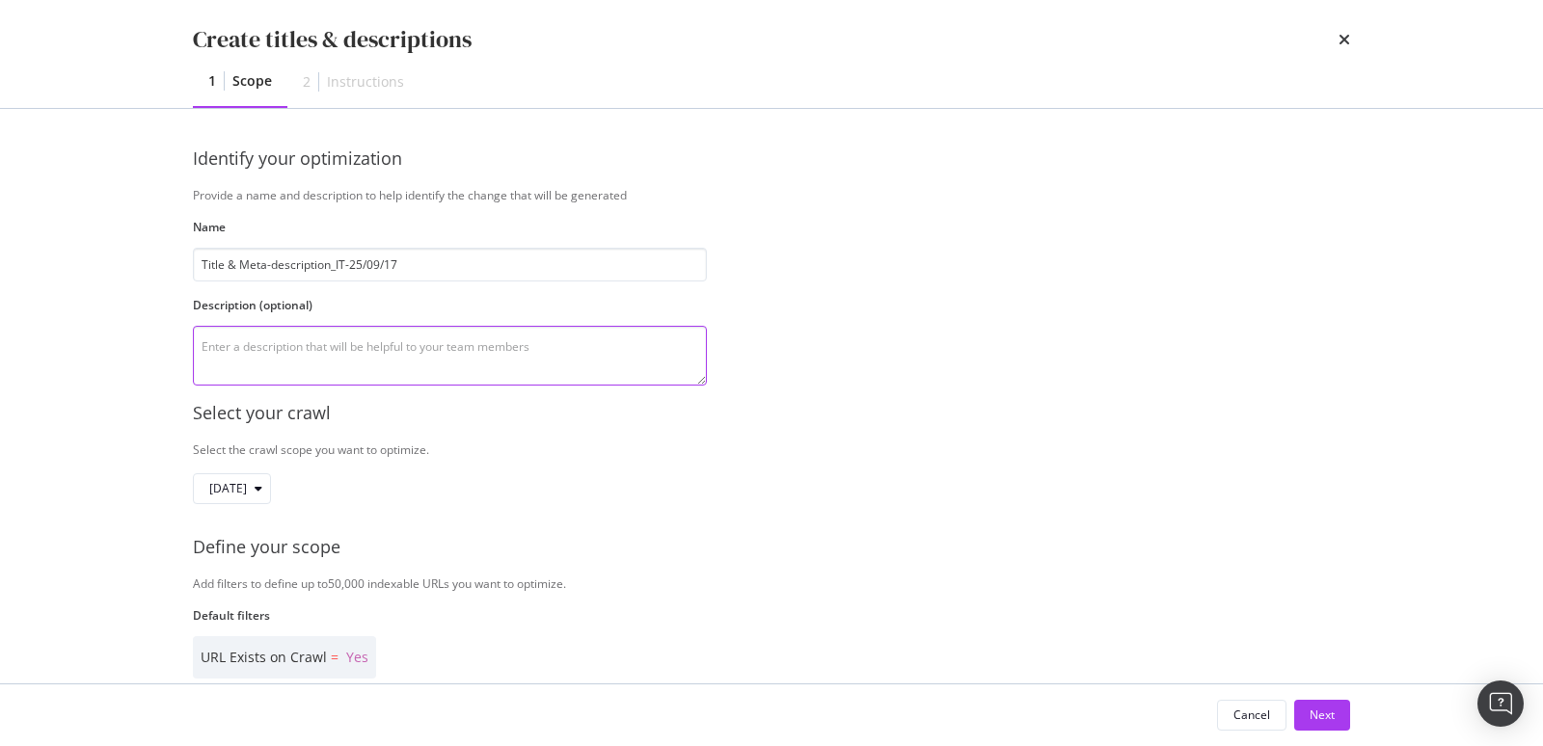
scroll to position [0, 0]
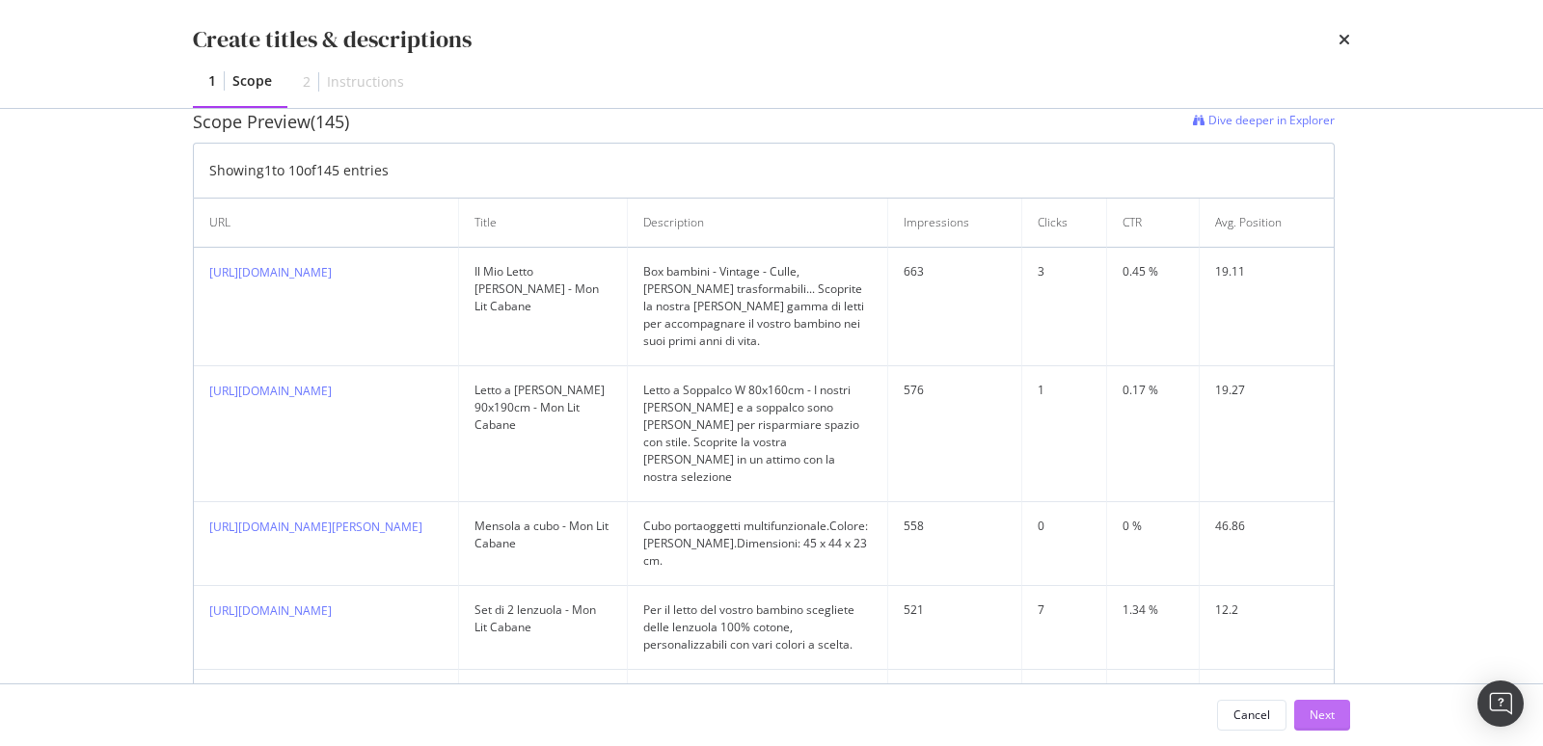
type textarea "Product level"
click at [1332, 671] on div "Next" at bounding box center [1322, 715] width 25 height 29
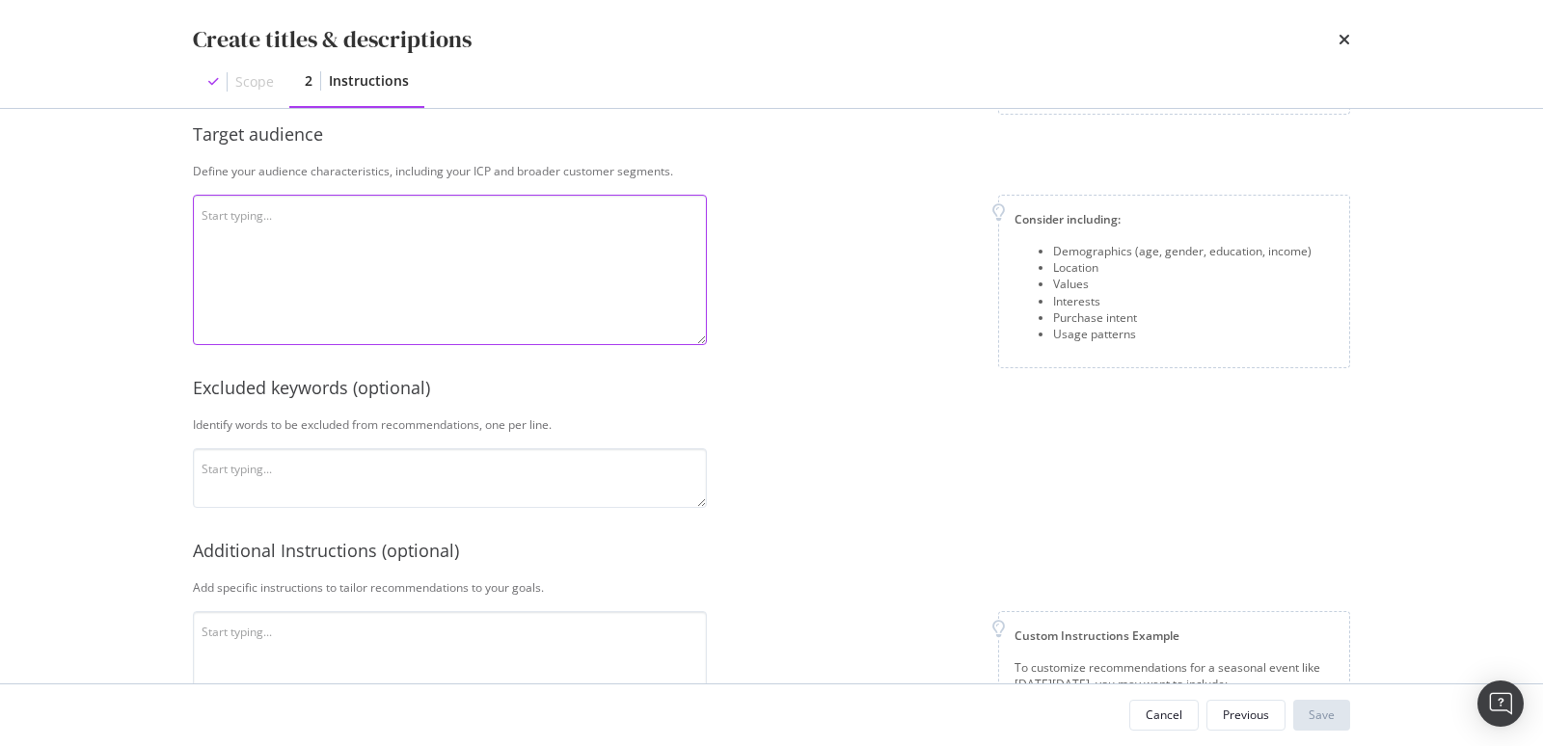
click at [356, 248] on textarea "modal" at bounding box center [450, 270] width 514 height 150
click at [415, 470] on textarea "modal" at bounding box center [450, 478] width 514 height 60
paste textarea "Mon Lit Cabane is a french company specialized in high-quality wooden children’…"
type textarea "Mon Lit Cabane is a french company specialized in high-quality wooden children’…"
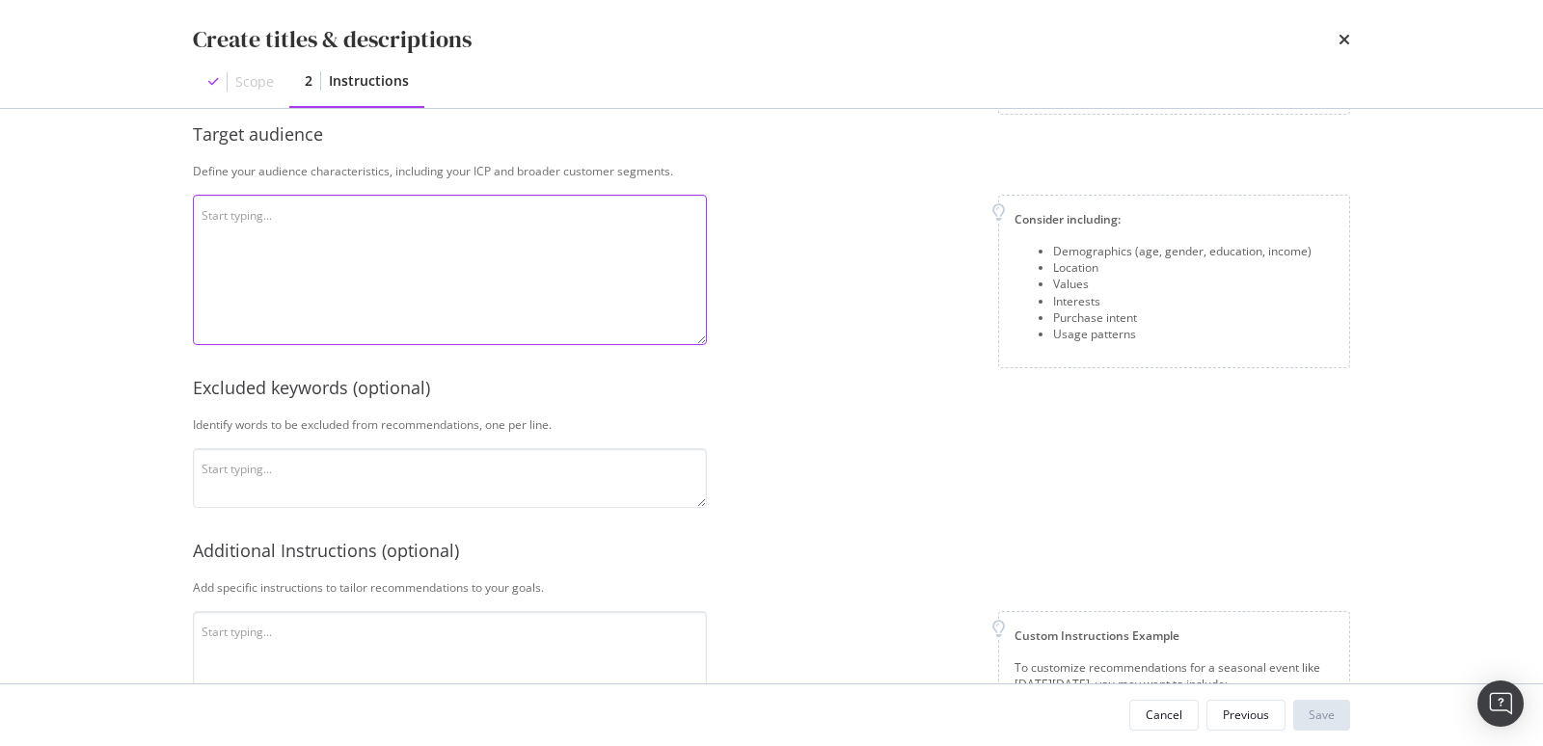
click at [446, 274] on textarea "modal" at bounding box center [450, 270] width 514 height 150
paste textarea "Mon Lit Cabane is a french company specialized in high-quality wooden children’…"
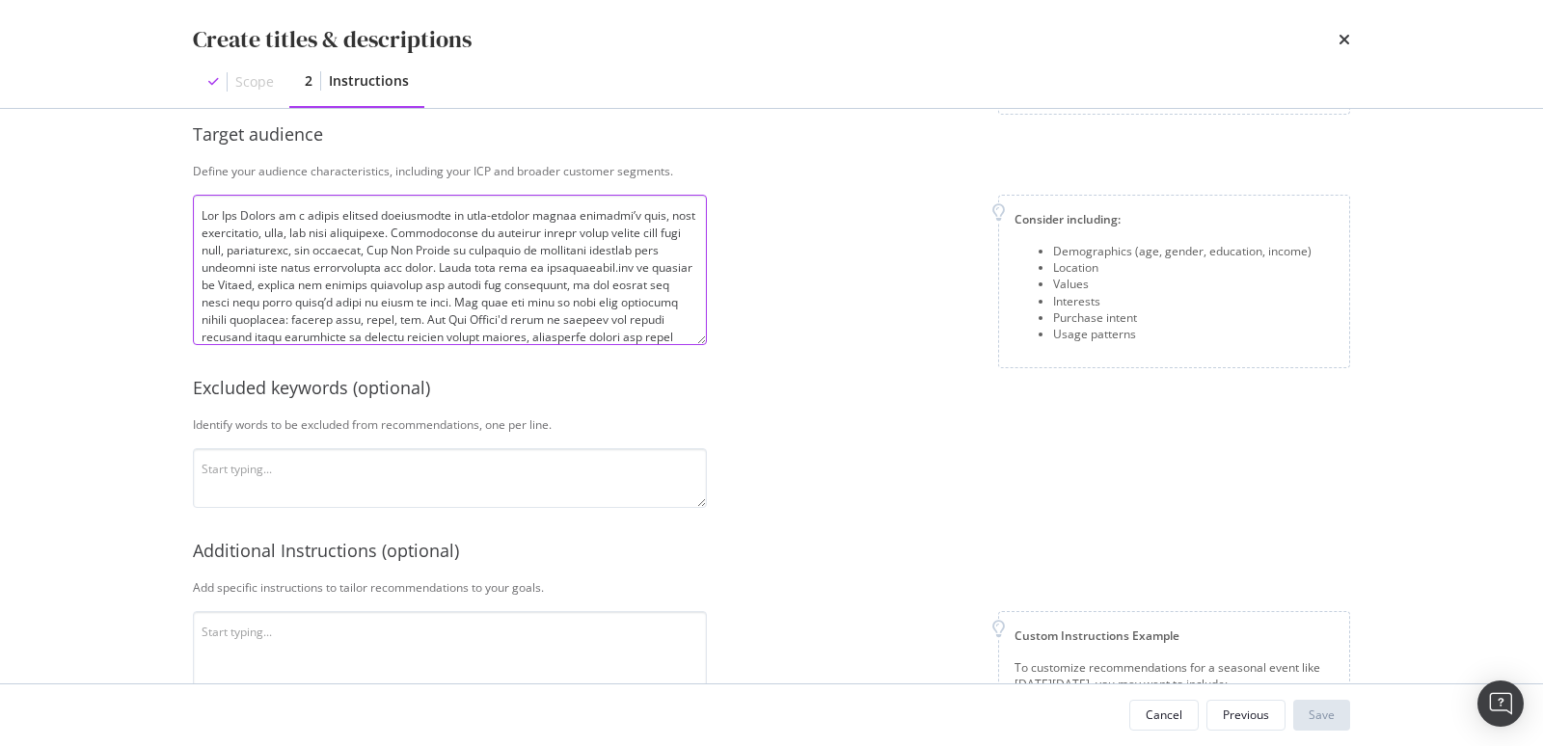
scroll to position [277, 0]
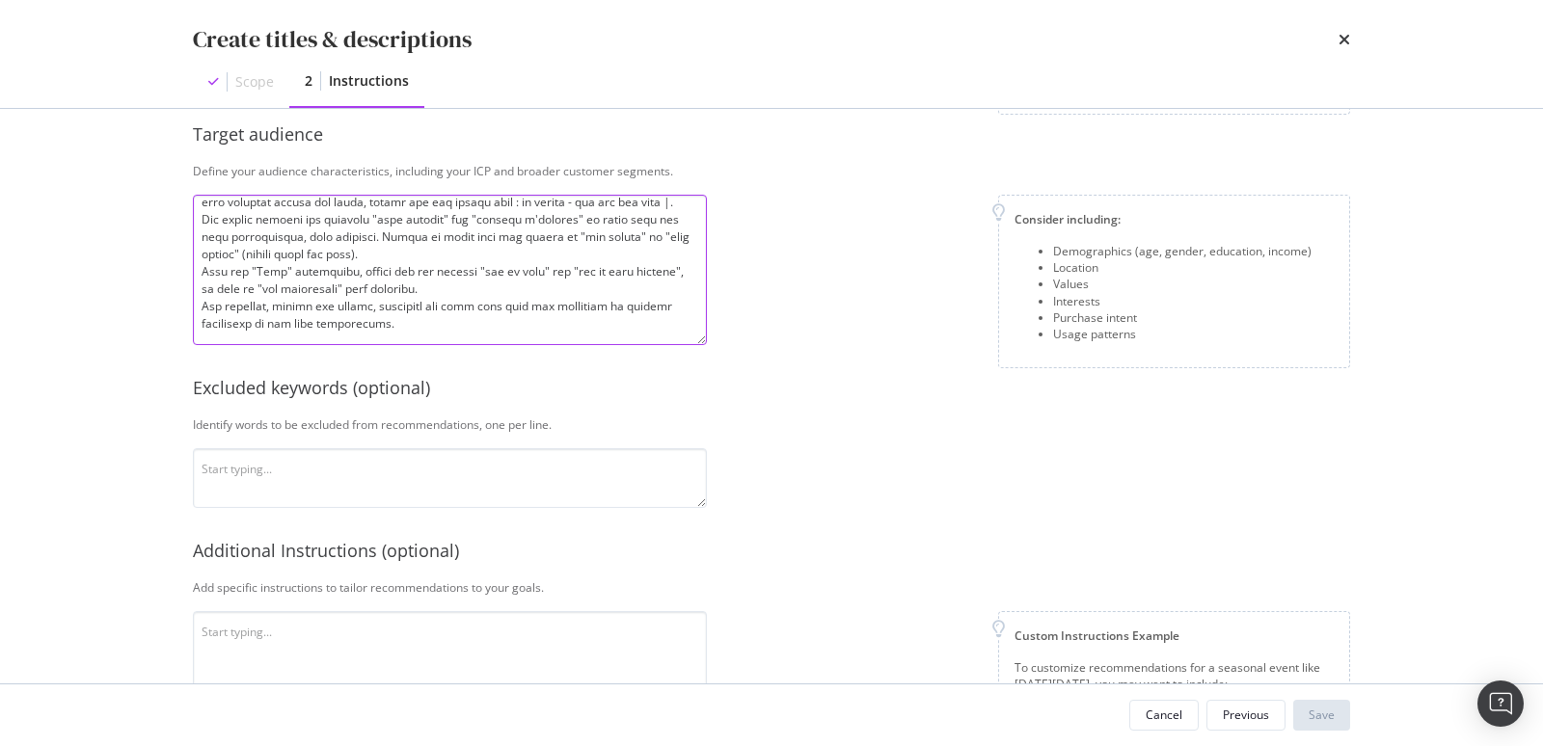
type textarea "Mon Lit Cabane is a french company specialized in high-quality wooden children’…"
click at [335, 466] on textarea "modal" at bounding box center [450, 478] width 514 height 60
paste textarea "Monlitcabane.com is designed for discerning parents who prioritize quality, dur…"
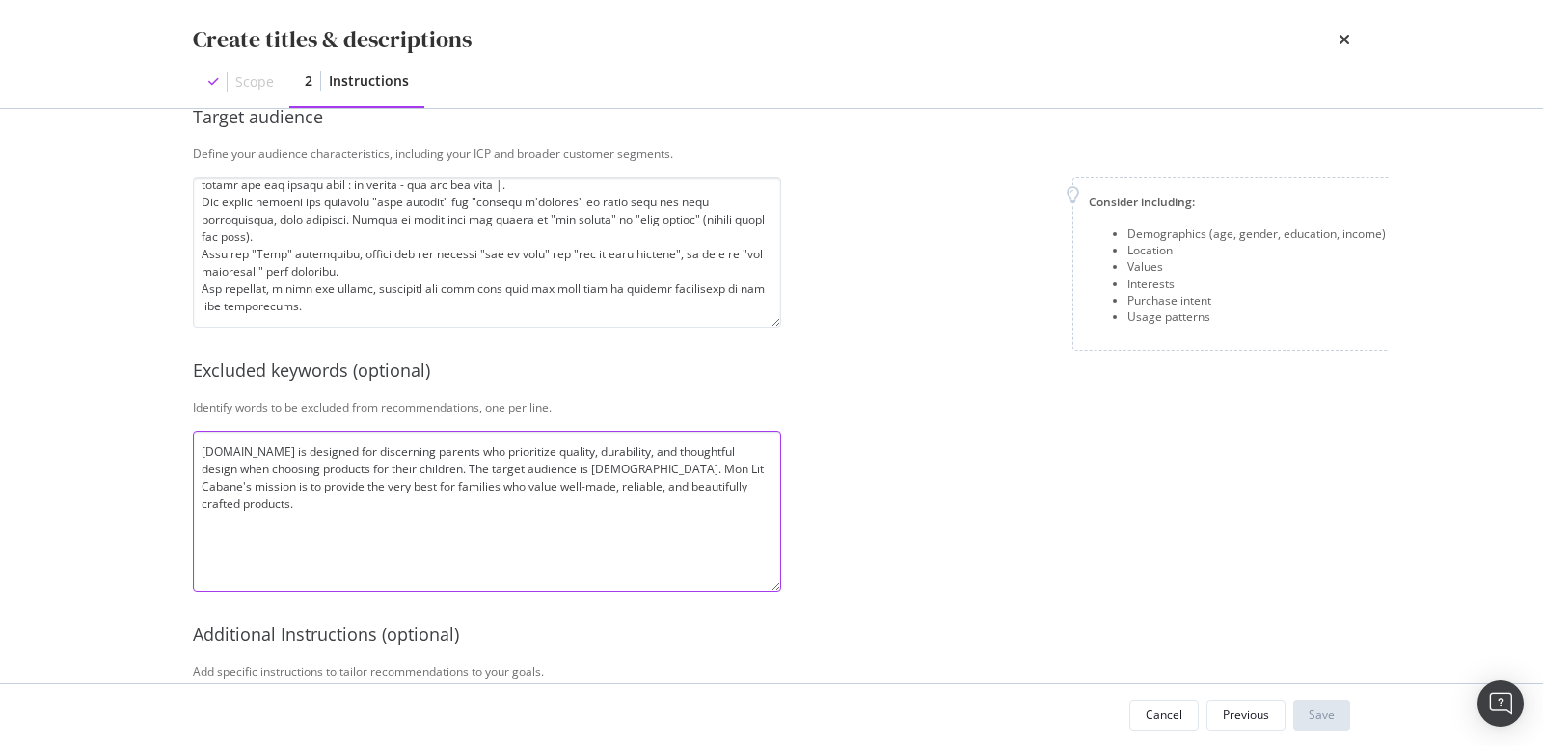
scroll to position [402, 0]
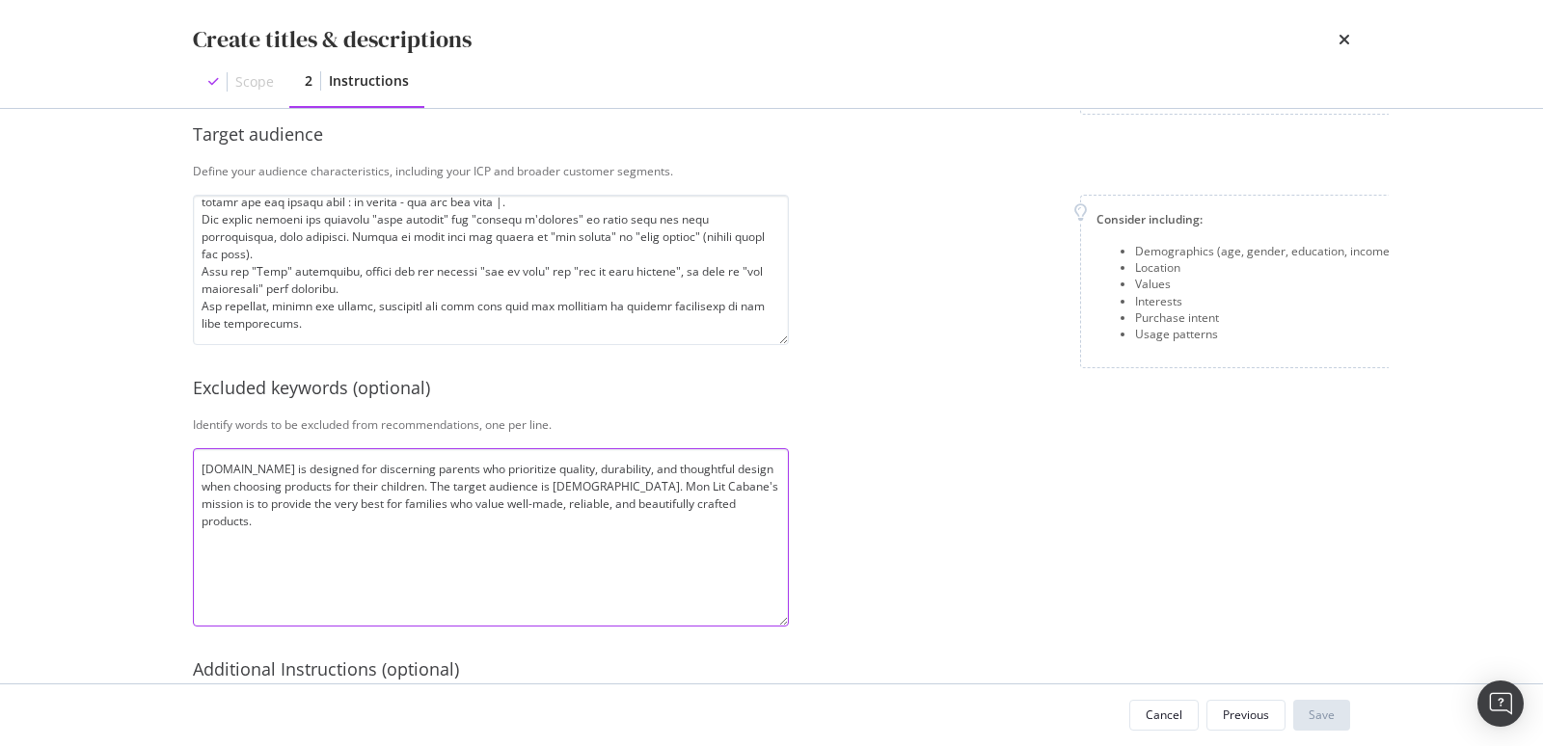
drag, startPoint x: 697, startPoint y: 501, endPoint x: 780, endPoint y: 621, distance: 145.5
click at [780, 621] on textarea "Monlitcabane.com is designed for discerning parents who prioritize quality, dur…" at bounding box center [491, 537] width 596 height 178
click at [601, 487] on textarea "Monlitcabane.com is designed for discerning parents who prioritize quality, dur…" at bounding box center [491, 537] width 596 height 178
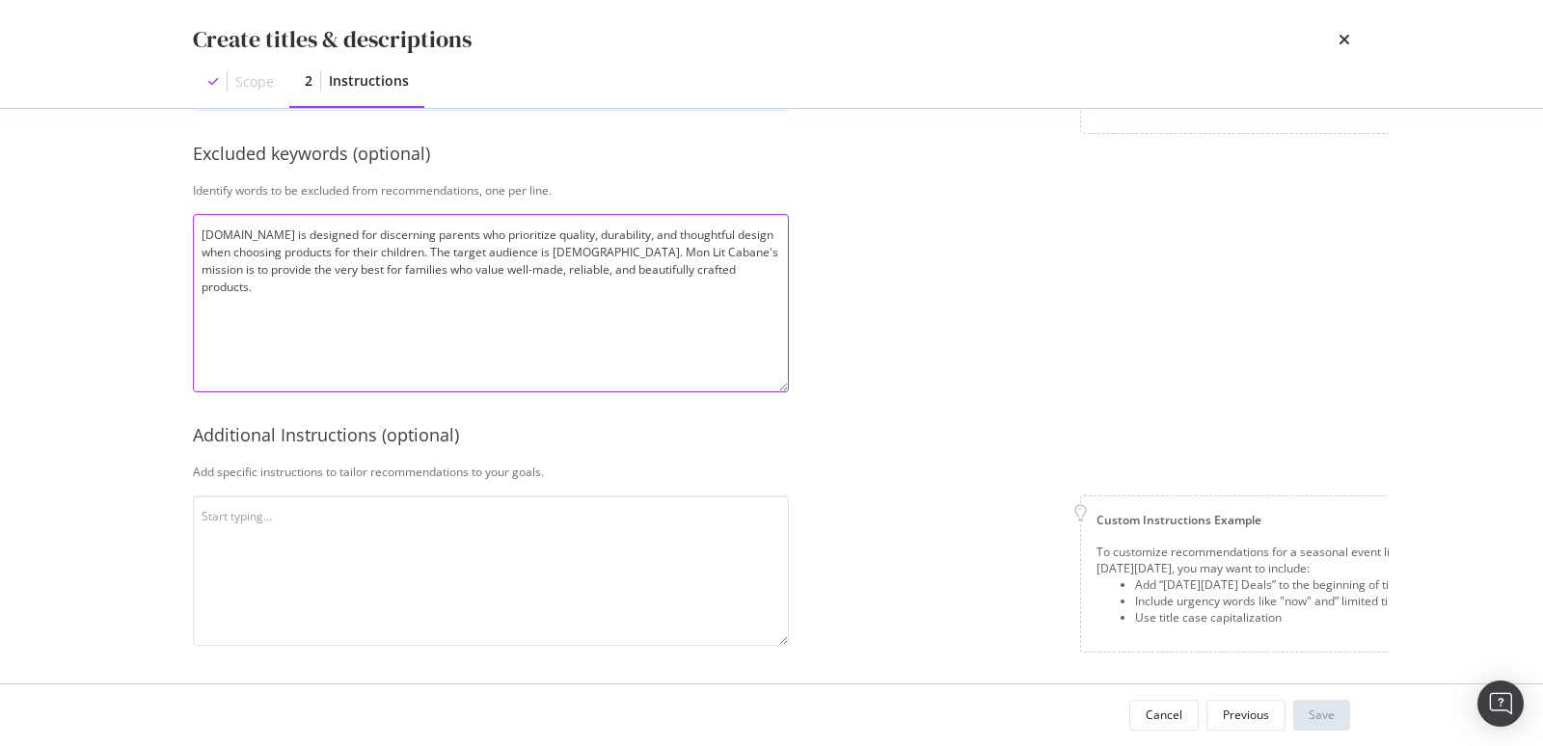
scroll to position [652, 0]
type textarea "Monlitcabane.com is designed for discerning parents who prioritize quality, dur…"
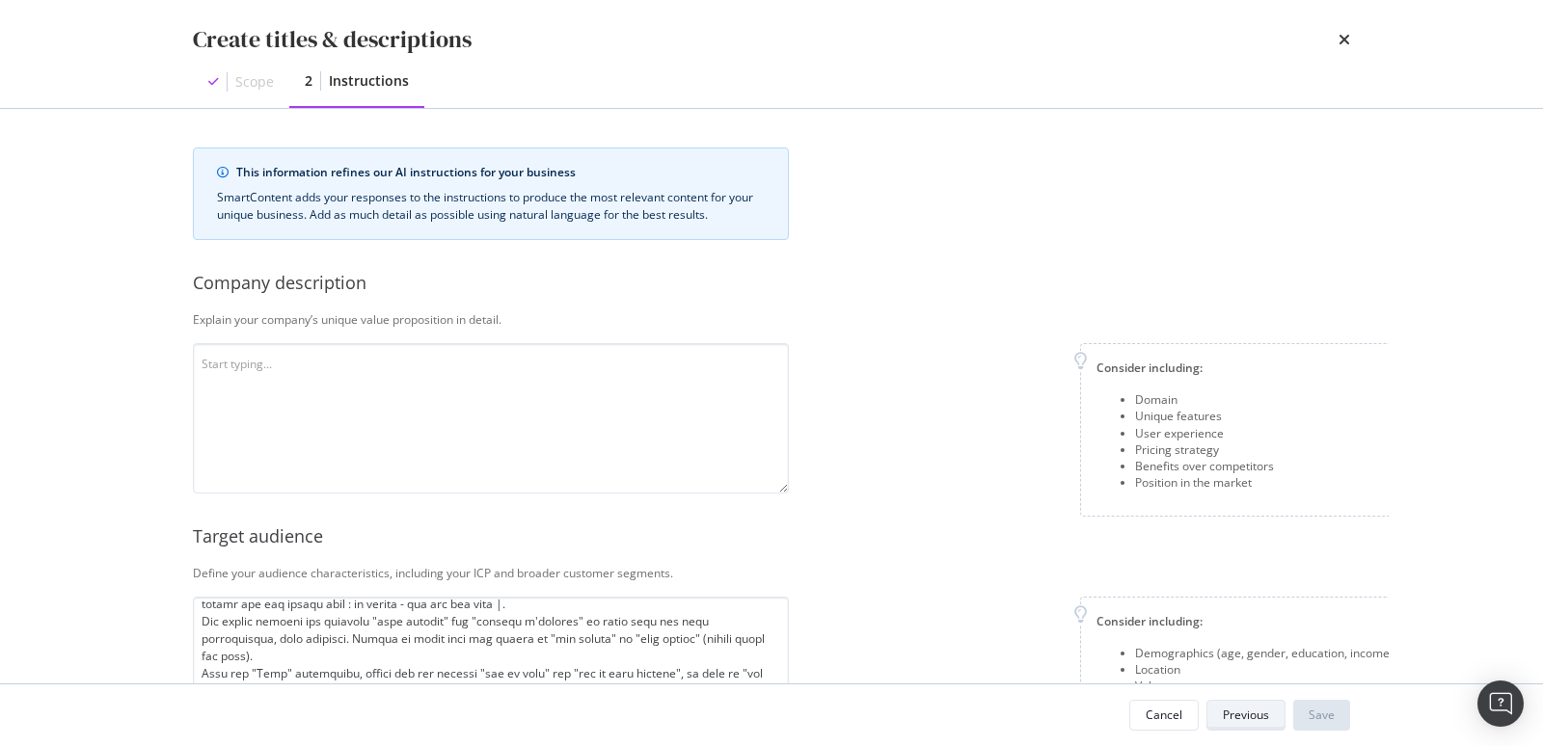
click at [1236, 671] on div "Previous" at bounding box center [1246, 715] width 46 height 16
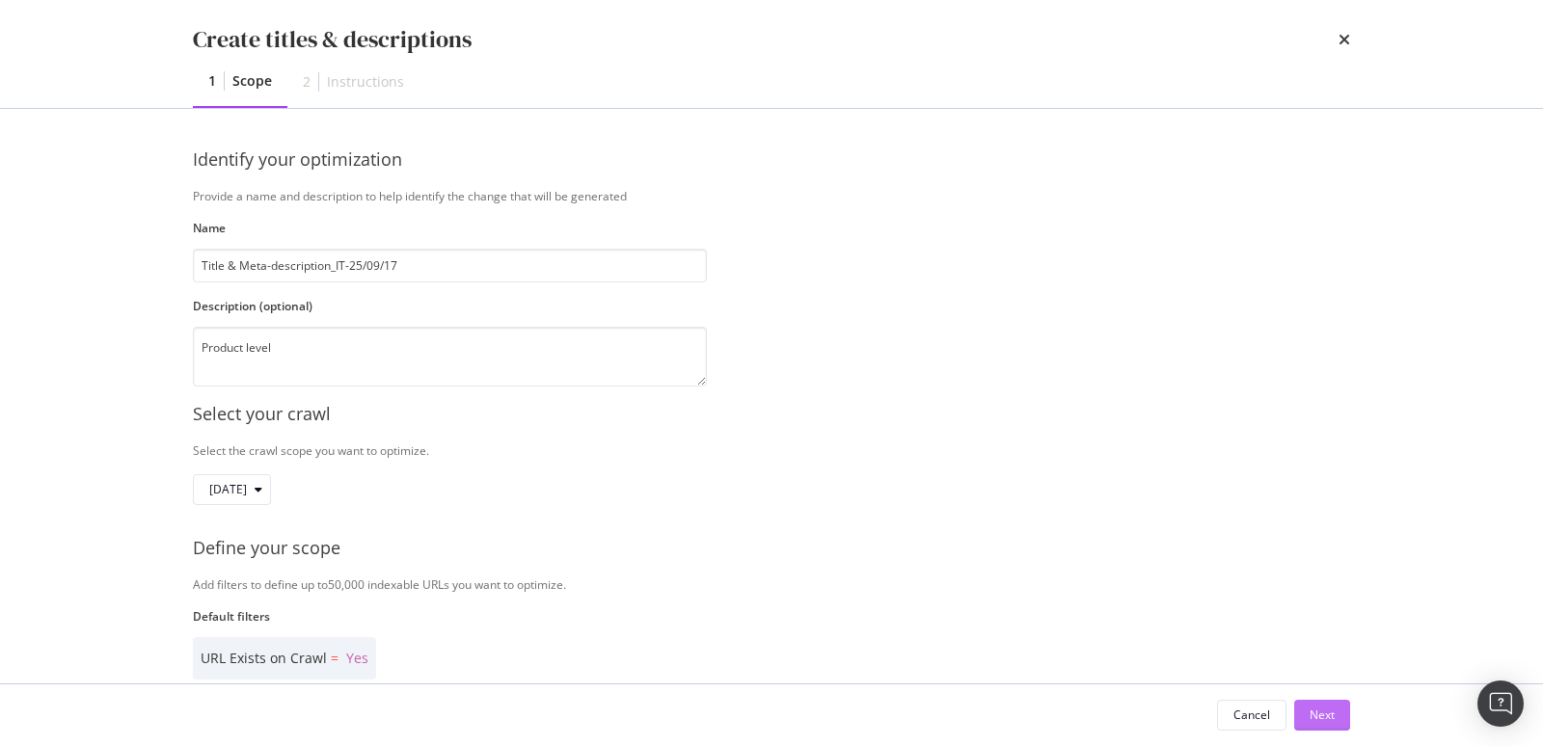
click at [1301, 671] on button "Next" at bounding box center [1322, 715] width 56 height 31
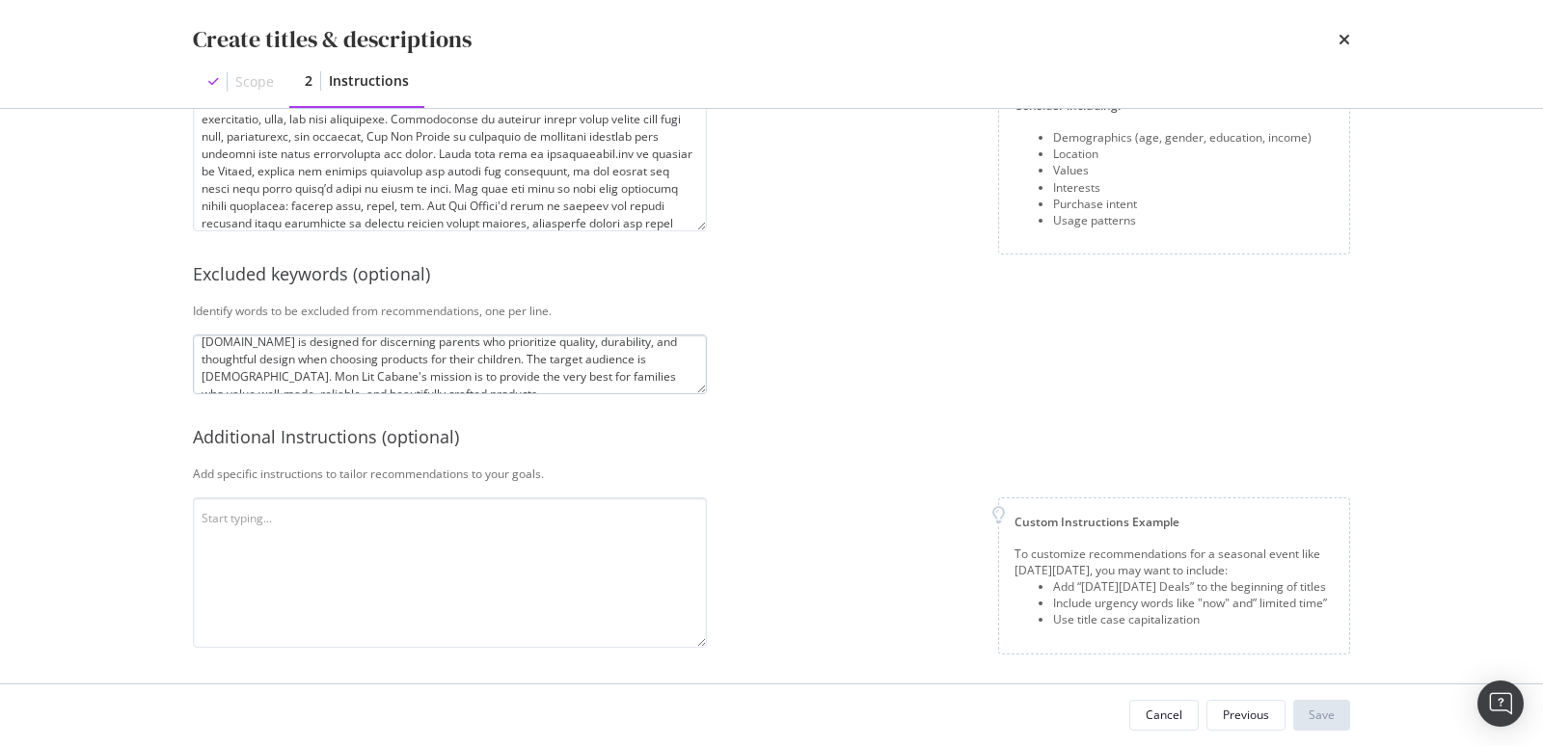
scroll to position [32, 0]
click at [432, 530] on textarea "modal" at bounding box center [450, 573] width 514 height 150
click at [403, 373] on textarea "Monlitcabane.com is designed for discerning parents who prioritize quality, dur…" at bounding box center [450, 365] width 514 height 60
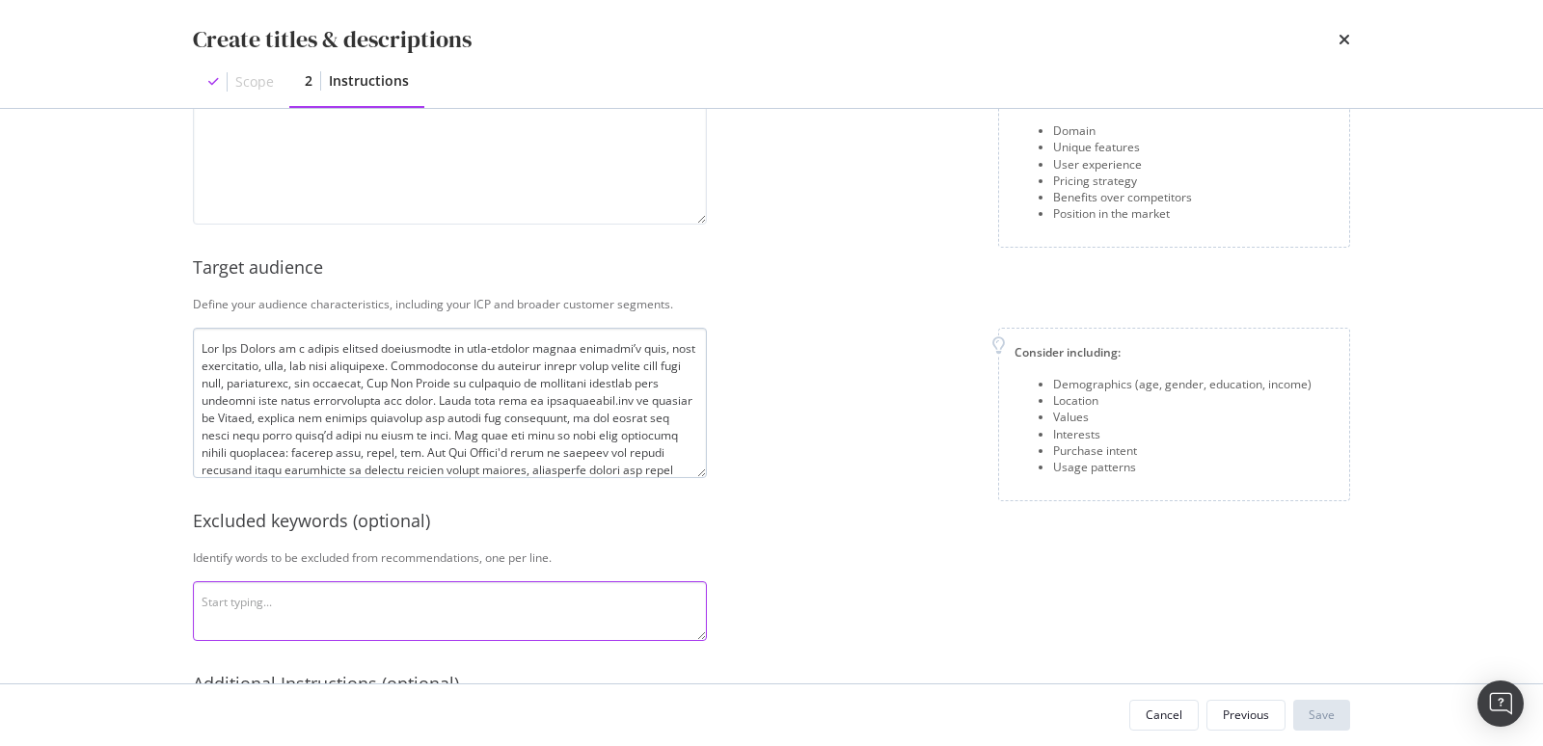
scroll to position [269, 0]
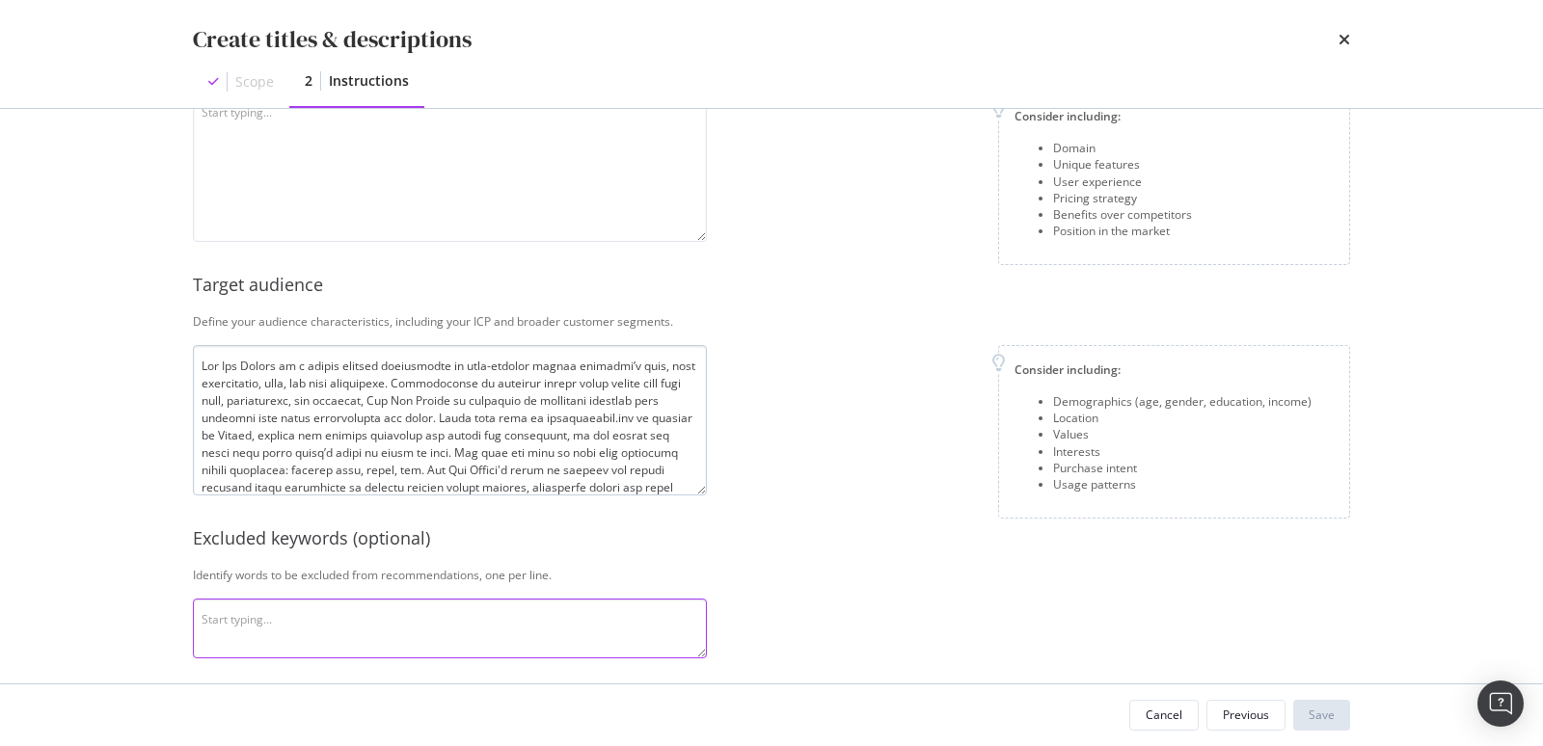
type textarea "Monlitcabane.com is designed for discerning parents who prioritize quality, dur…"
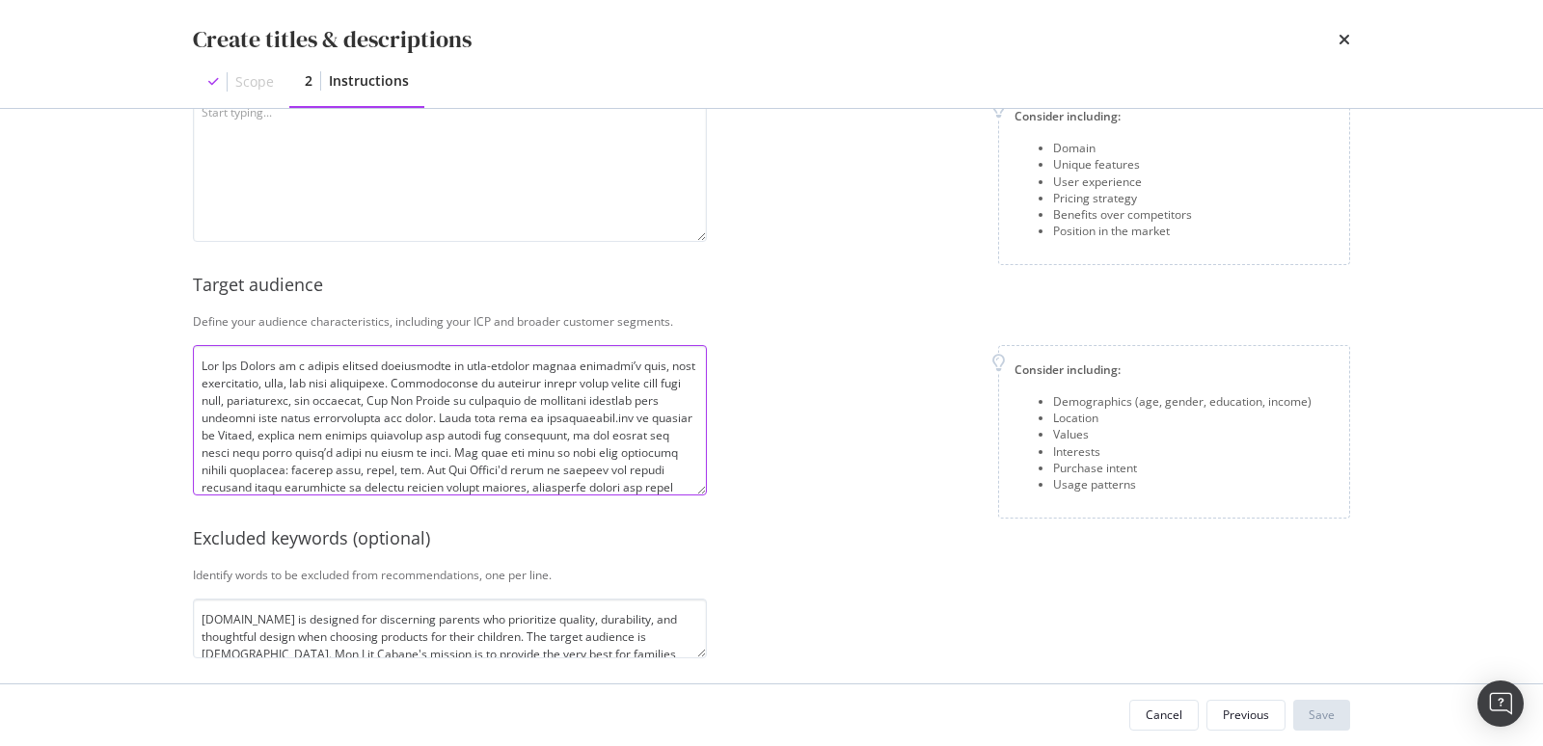
click at [449, 366] on textarea "modal" at bounding box center [450, 420] width 514 height 150
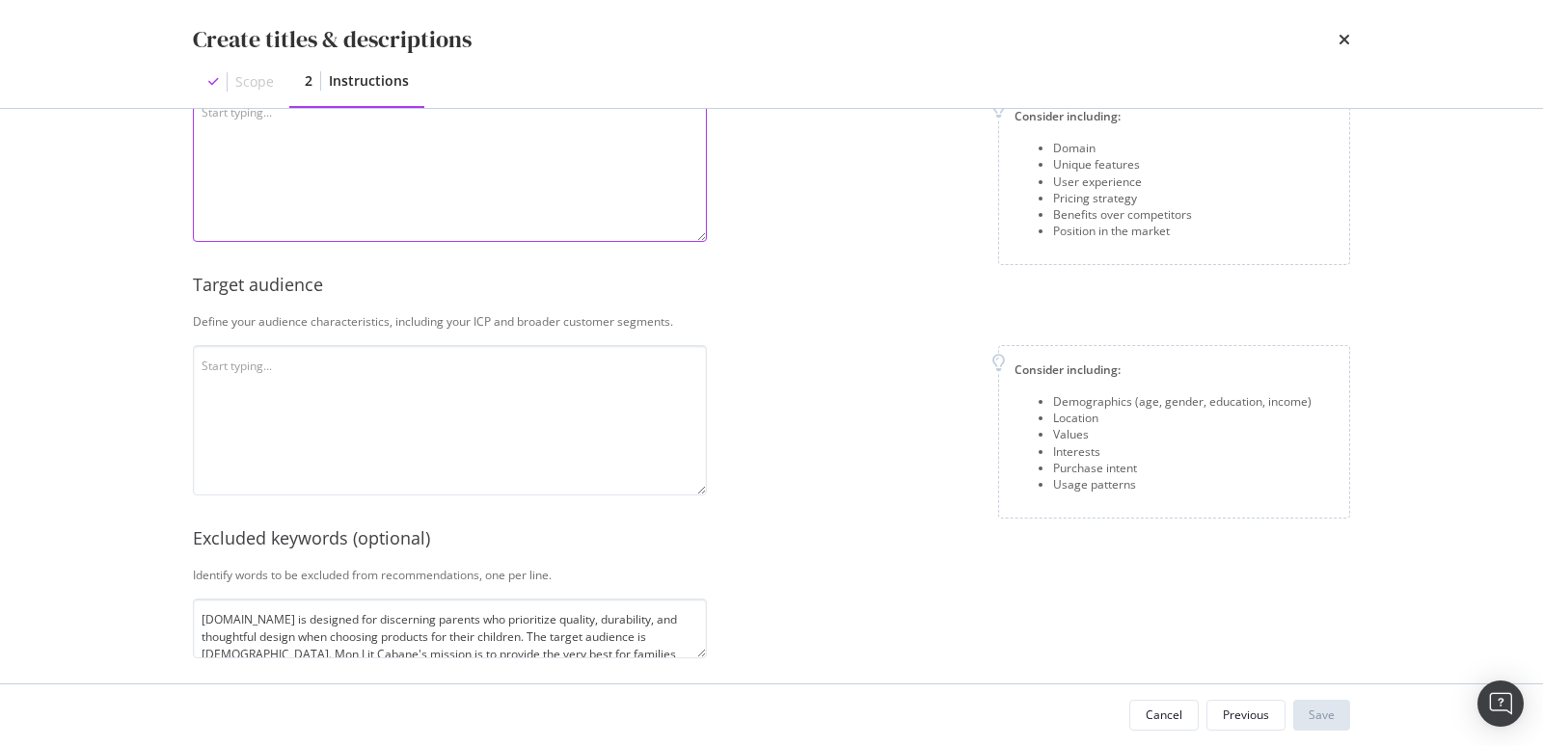
click at [393, 168] on textarea "modal" at bounding box center [450, 167] width 514 height 150
paste textarea "Mon Lit Cabane is a french company specialized in high-quality wooden children’…"
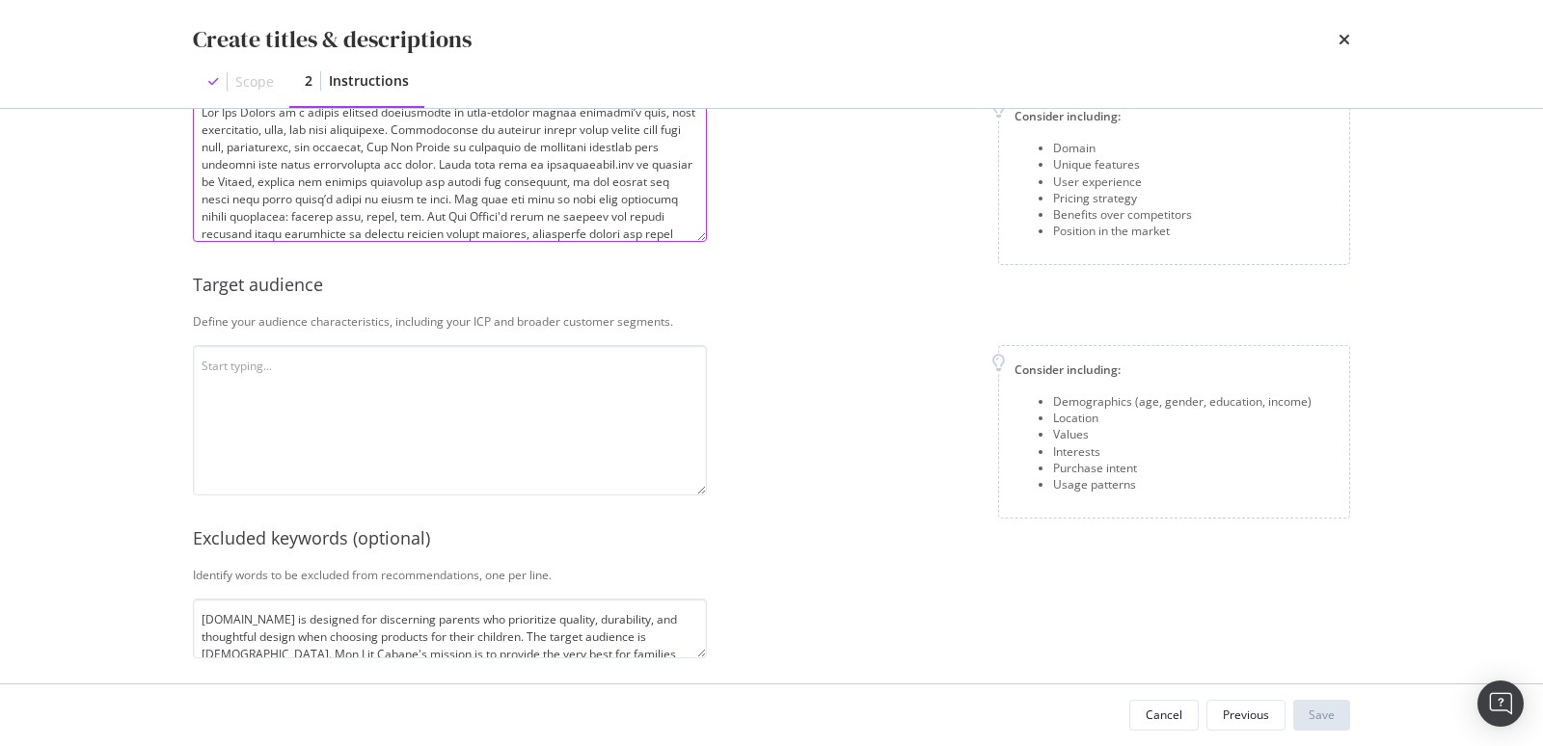
scroll to position [277, 0]
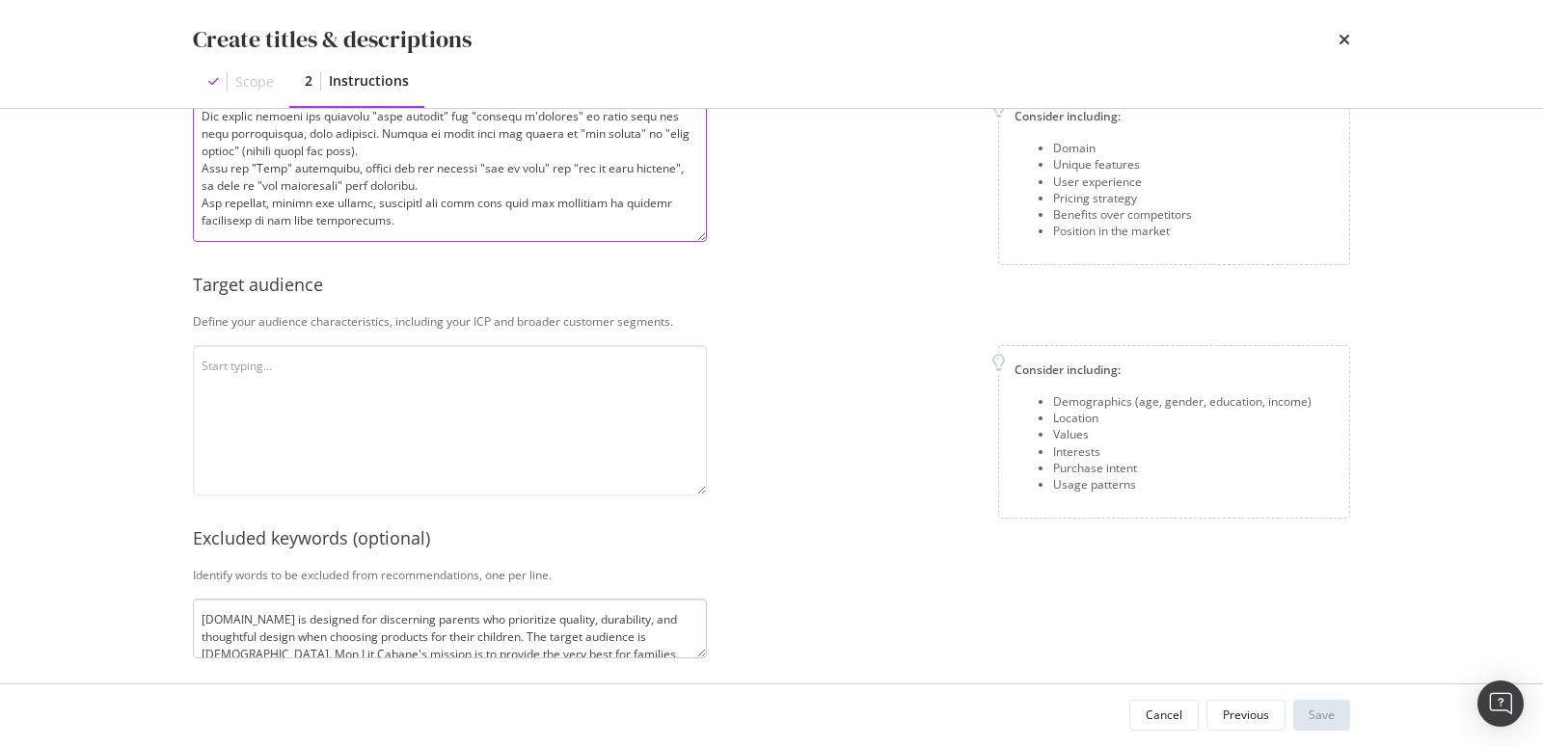
type textarea "Mon Lit Cabane is a french company specialized in high-quality wooden children’…"
click at [540, 625] on textarea "Monlitcabane.com is designed for discerning parents who prioritize quality, dur…" at bounding box center [450, 629] width 514 height 60
type textarea "Monlitcabane.com is designed for discerning parents who prioritize quality, dur…"
click at [536, 629] on textarea "Monlitcabane.com is designed for discerning parents who prioritize quality, dur…" at bounding box center [450, 629] width 514 height 60
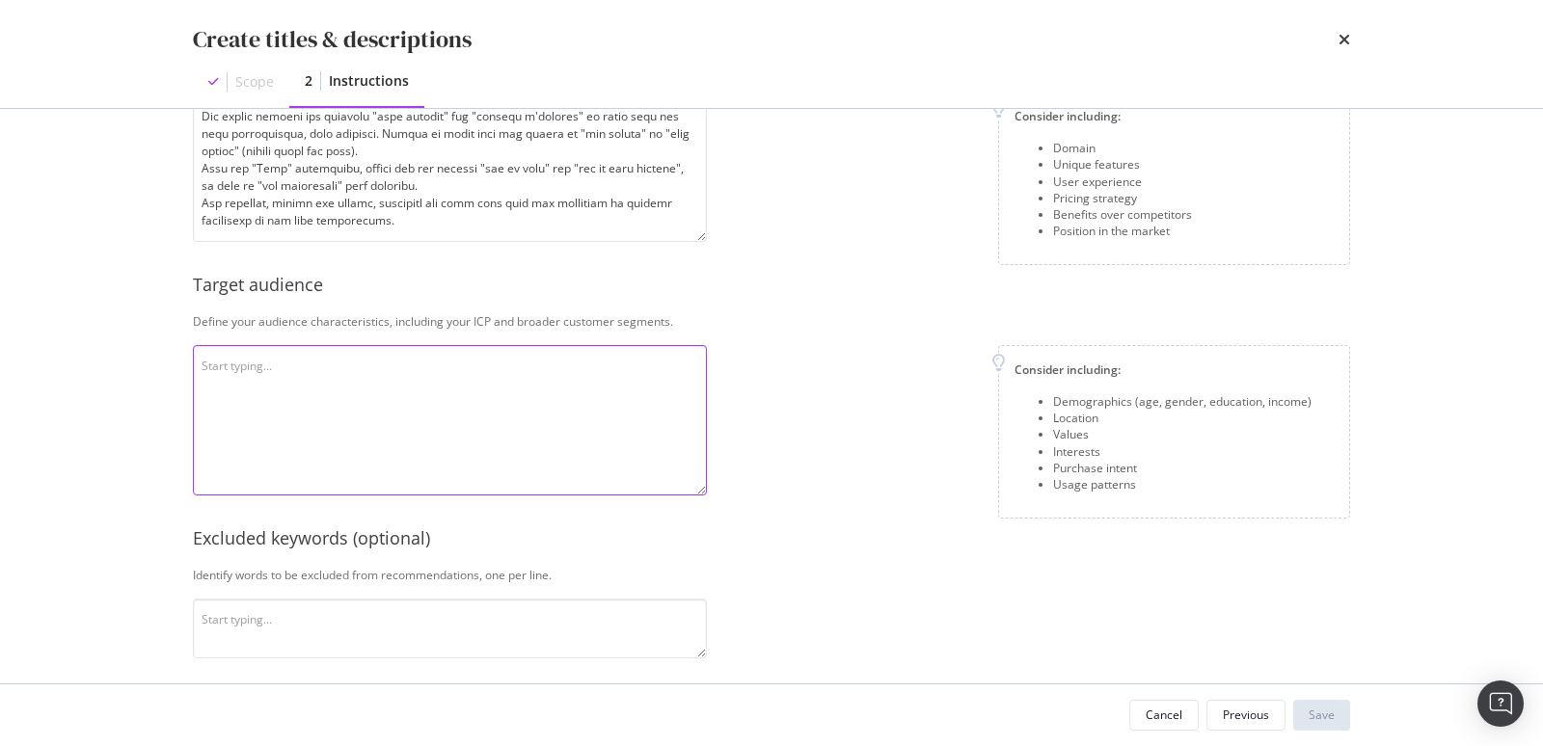
click at [440, 397] on textarea "modal" at bounding box center [450, 420] width 514 height 150
paste textarea "Monlitcabane.com is designed for discerning parents who prioritize quality, dur…"
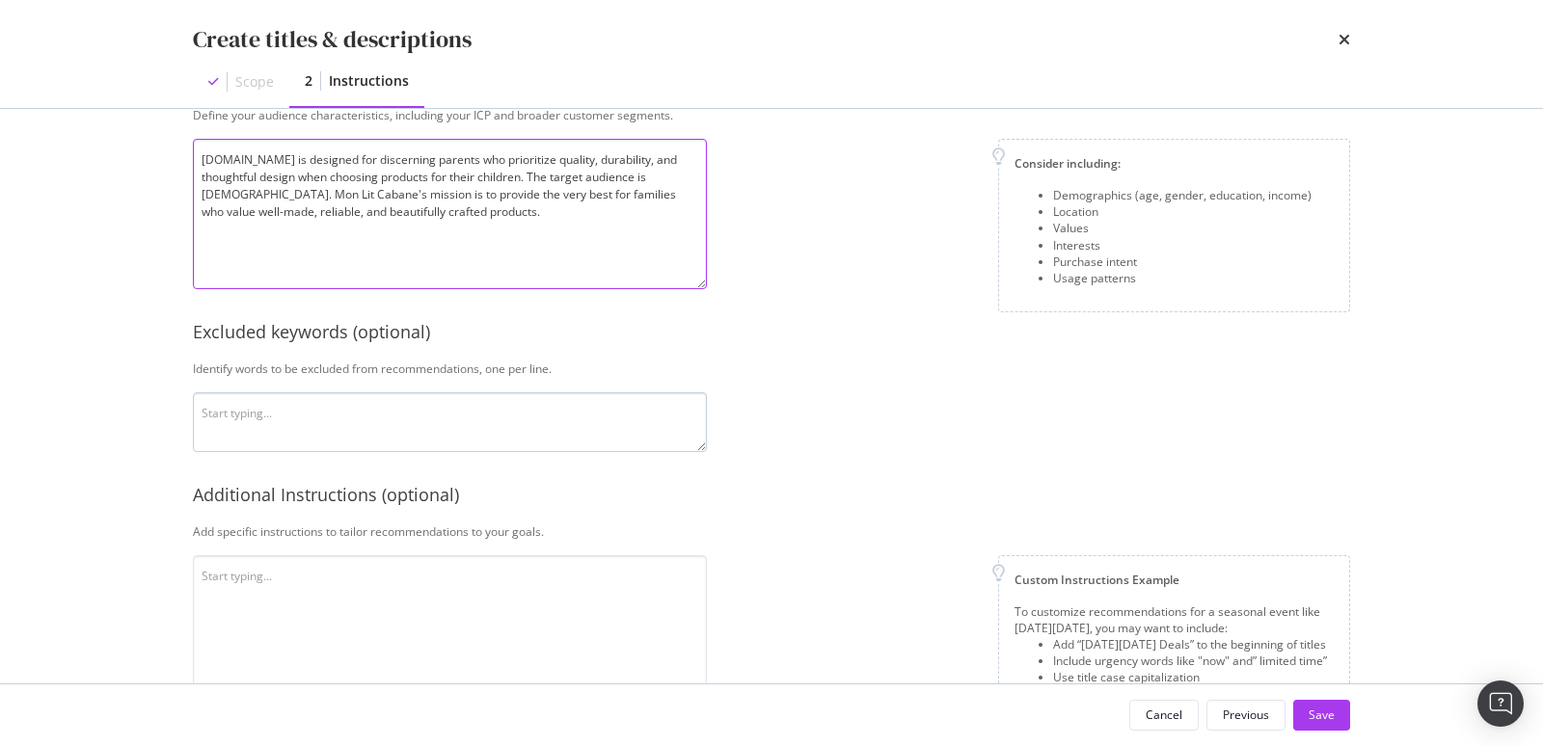
scroll to position [533, 0]
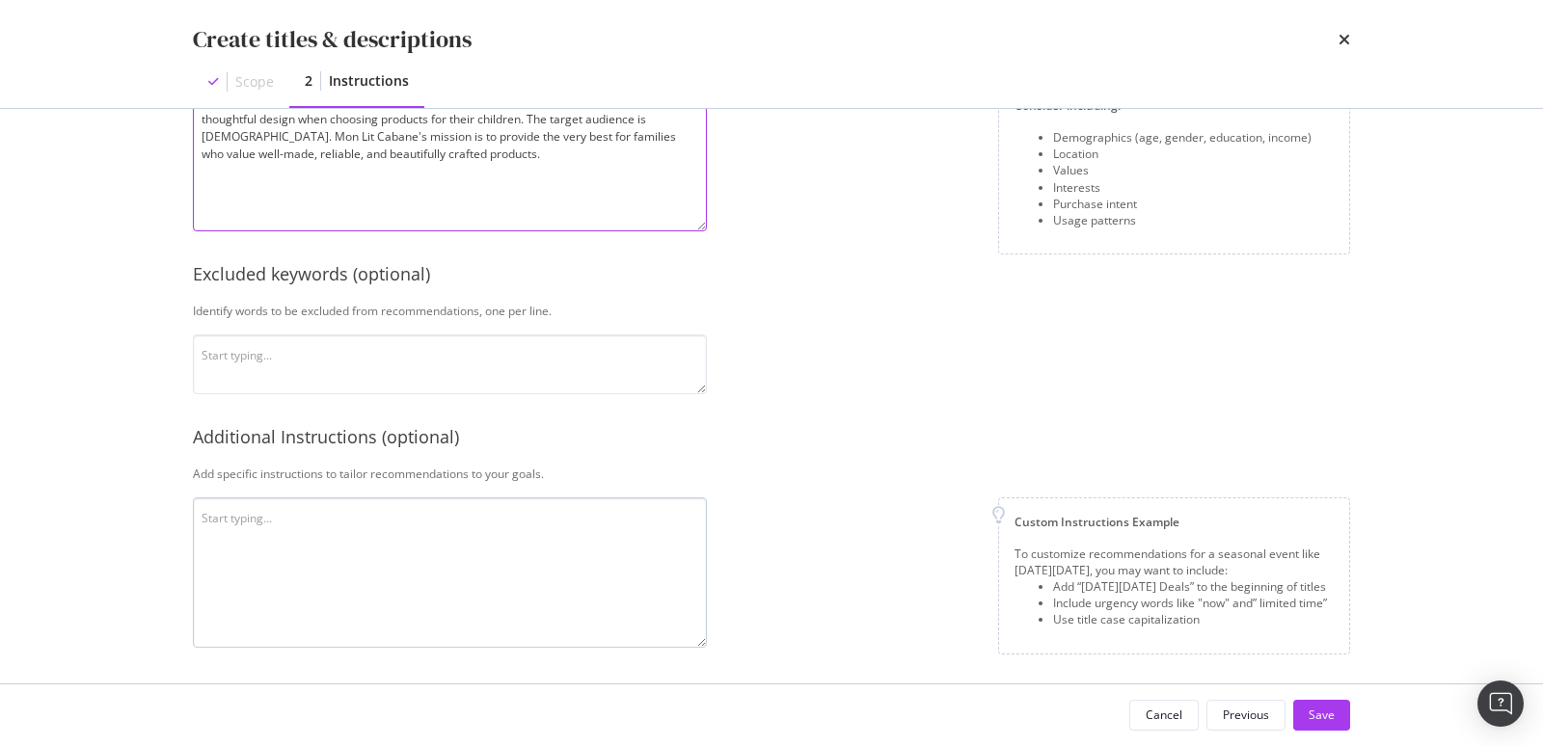
type textarea "Monlitcabane.com is designed for discerning parents who prioritize quality, dur…"
click at [356, 583] on textarea "modal" at bounding box center [450, 573] width 514 height 150
click at [553, 517] on textarea "Ma;e variations and try to use several verb of action when you dtart the meta-d…" at bounding box center [450, 573] width 514 height 150
click at [552, 517] on textarea "Ma;e variations and try to use several verb of action when you dtart the meta-d…" at bounding box center [450, 573] width 514 height 150
click at [223, 517] on textarea "Ma;e variations and try to use several verb of action when you draft the meta-d…" at bounding box center [450, 573] width 514 height 150
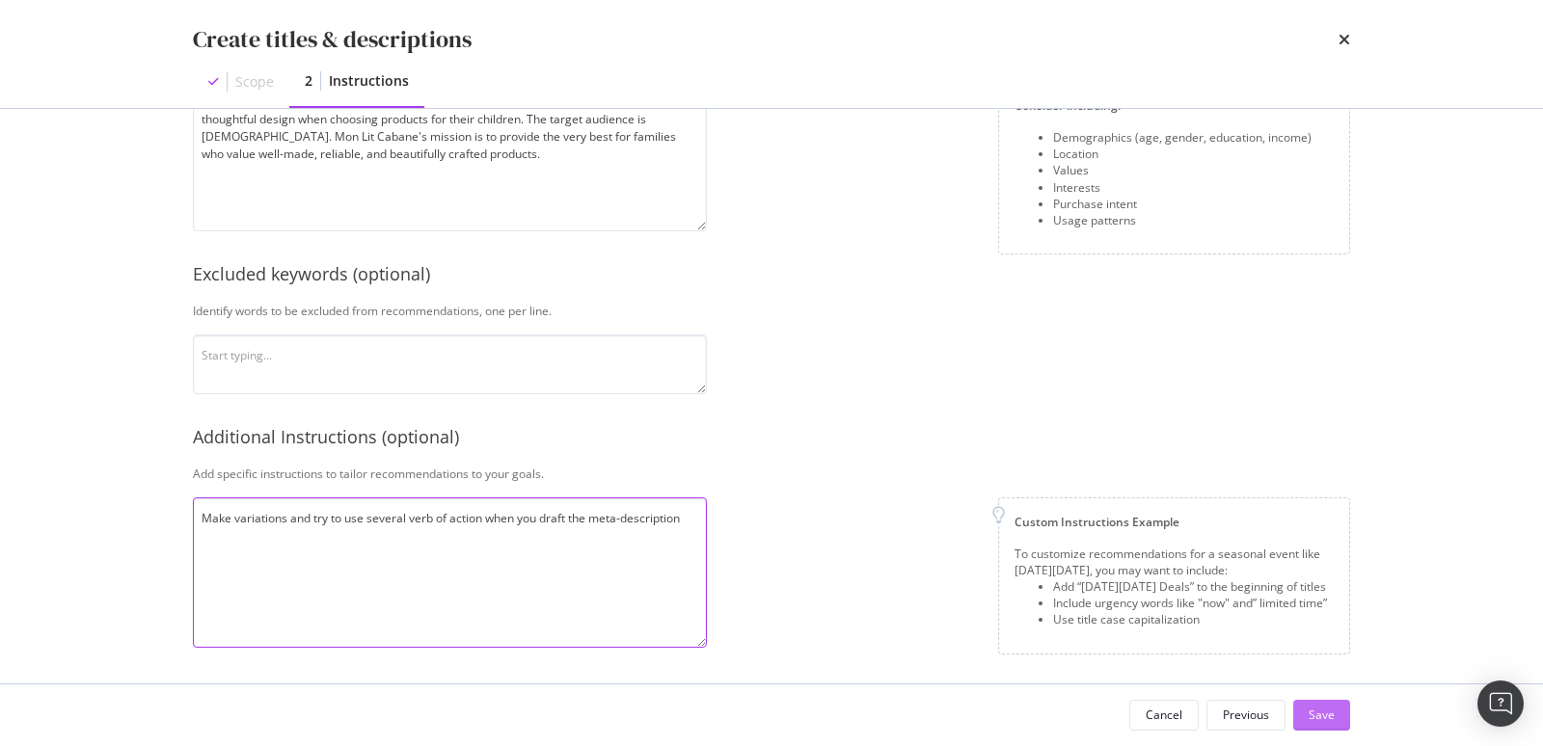
type textarea "Make variations and try to use several verb of action when you draft the meta-d…"
click at [1336, 671] on button "Save" at bounding box center [1321, 715] width 57 height 31
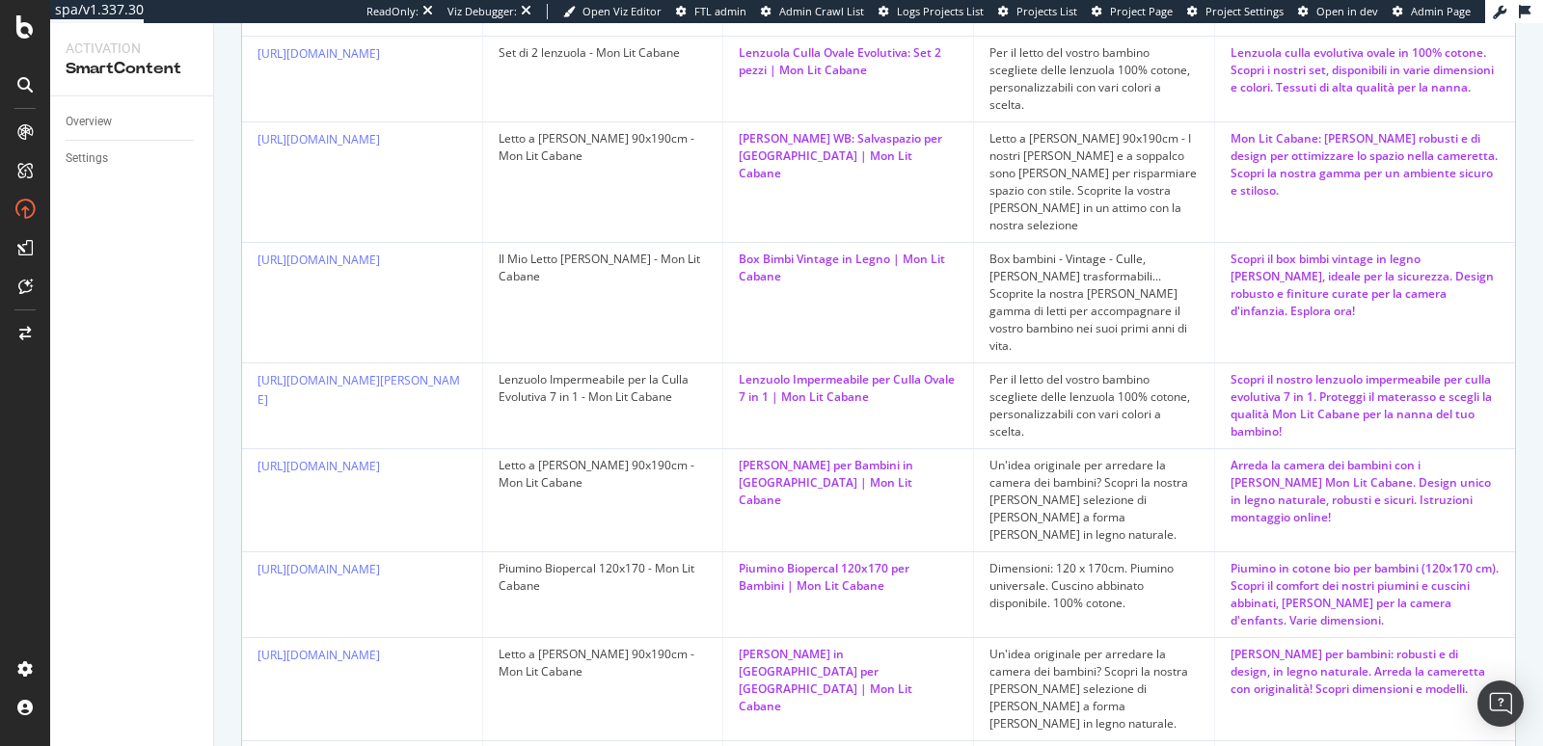
scroll to position [1172, 0]
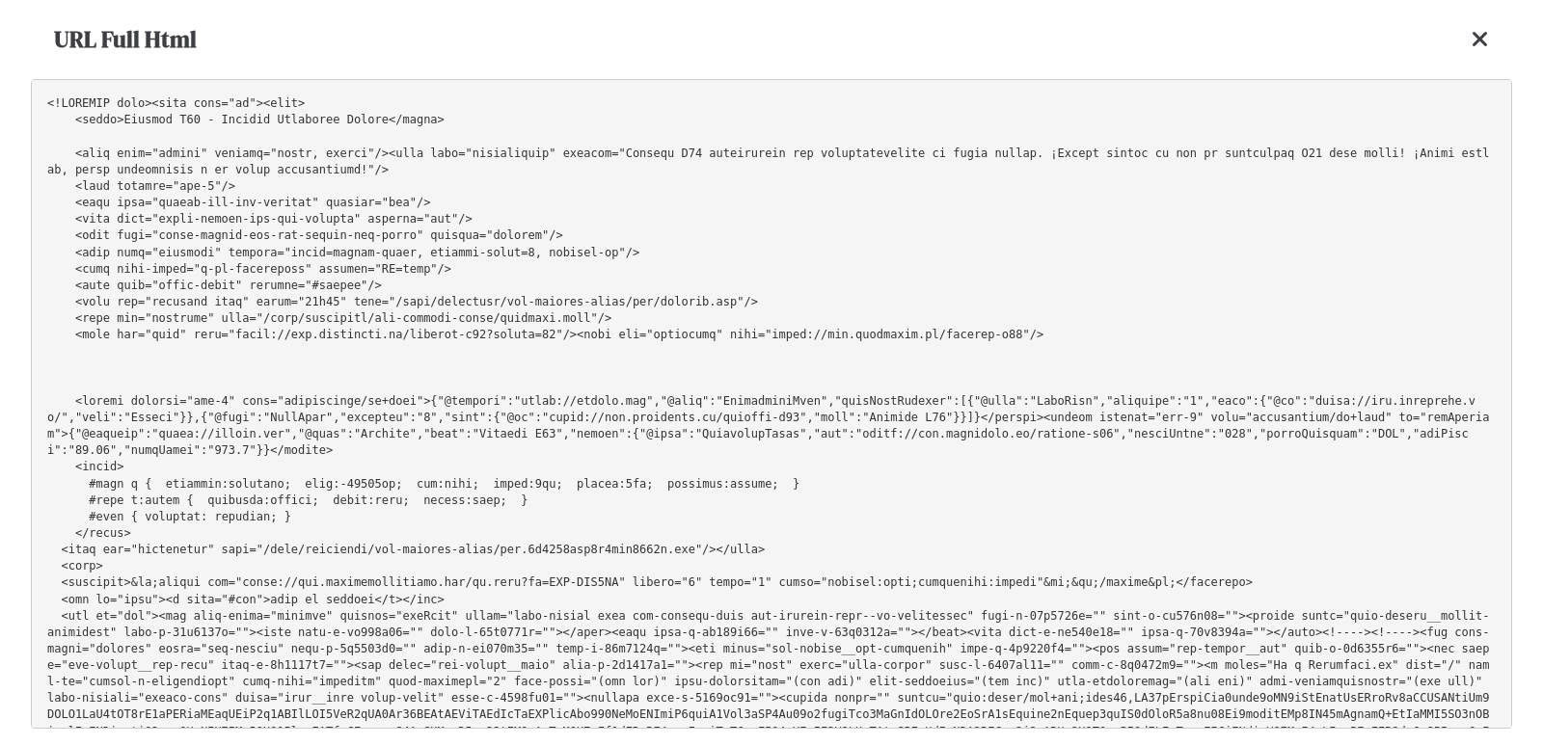
click at [1473, 45] on icon at bounding box center [1480, 39] width 17 height 23
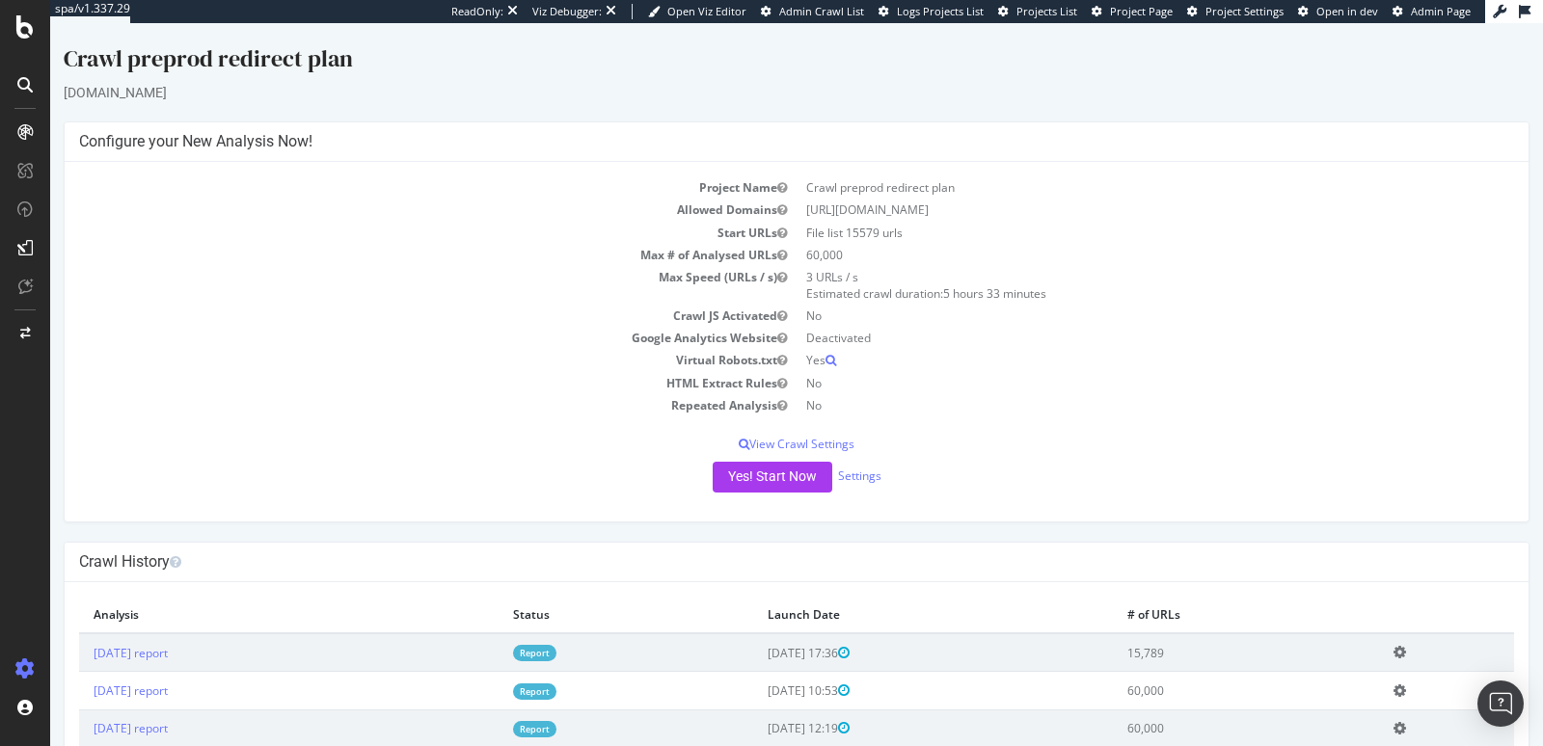
click at [1409, 650] on td "Add name Delete analysis" at bounding box center [1446, 653] width 135 height 39
click at [1406, 651] on icon at bounding box center [1400, 652] width 13 height 14
click at [1329, 545] on div "Crawl History" at bounding box center [797, 563] width 1464 height 40
click at [74, 177] on div "Analytics SiteCrawler LogAnalyzer RealKeywords EngagementAnalytics Overview" at bounding box center [137, 227] width 162 height 245
click at [75, 178] on div "SiteCrawler" at bounding box center [105, 182] width 68 height 19
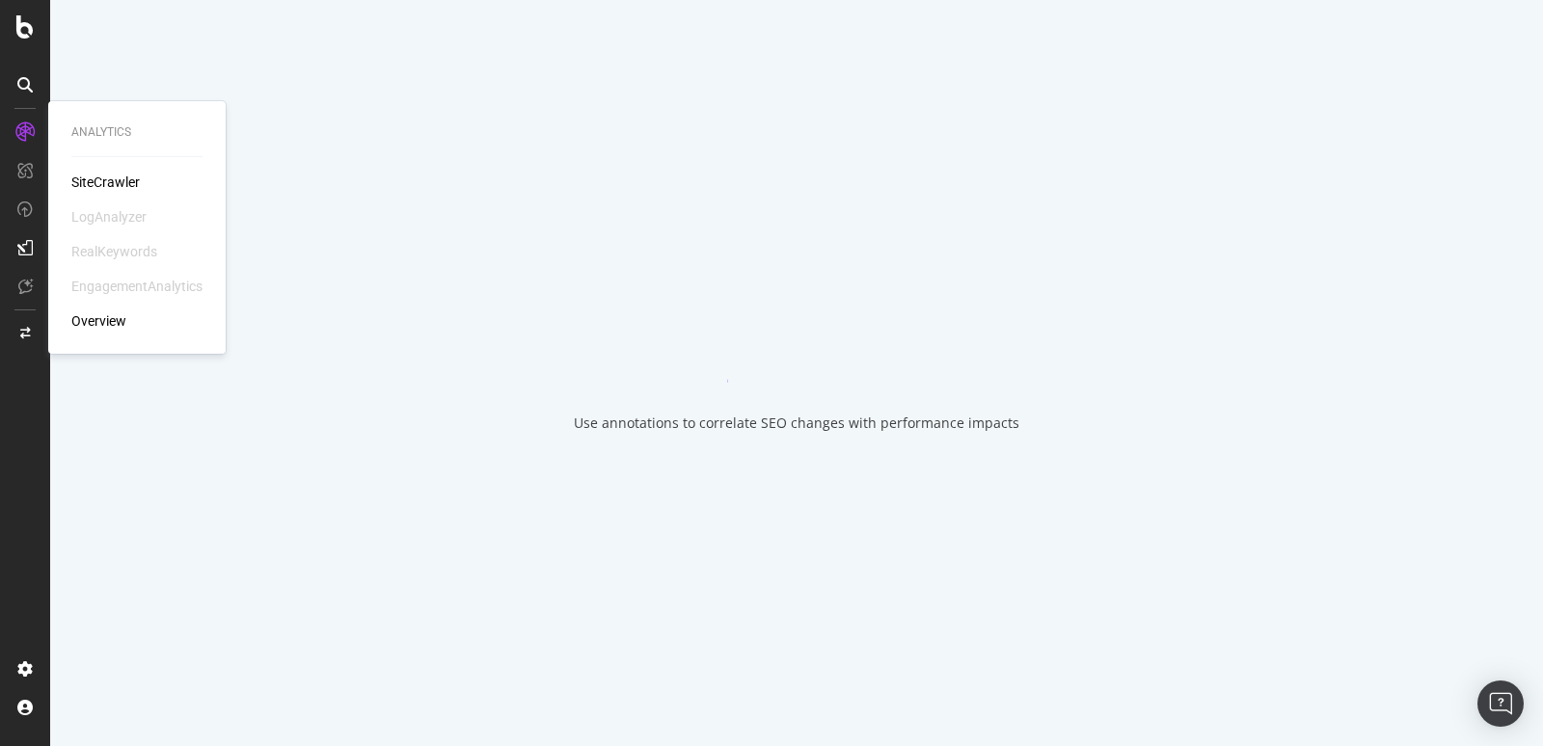
click at [79, 181] on div "SiteCrawler" at bounding box center [105, 182] width 68 height 19
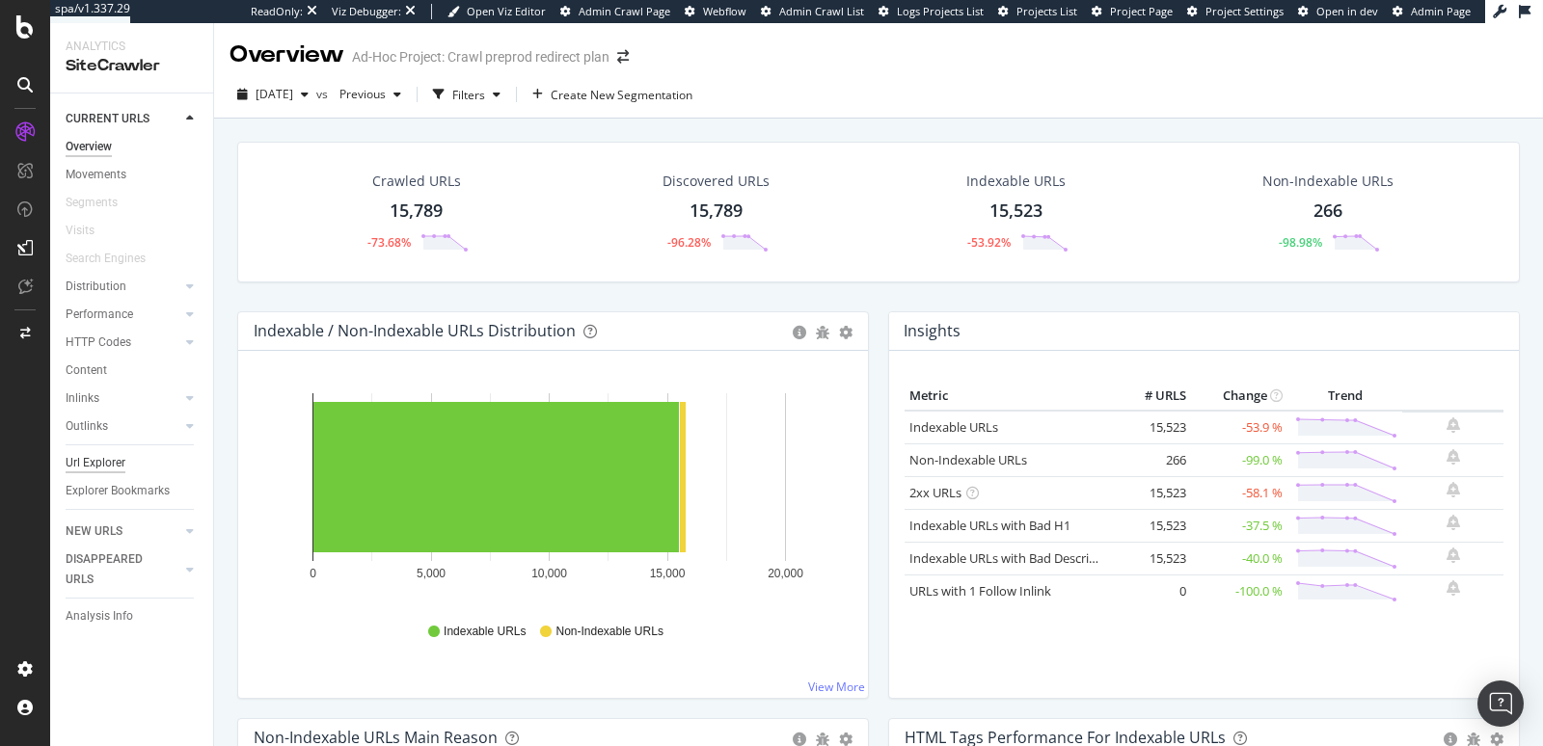
click at [119, 454] on div "Url Explorer" at bounding box center [96, 463] width 60 height 20
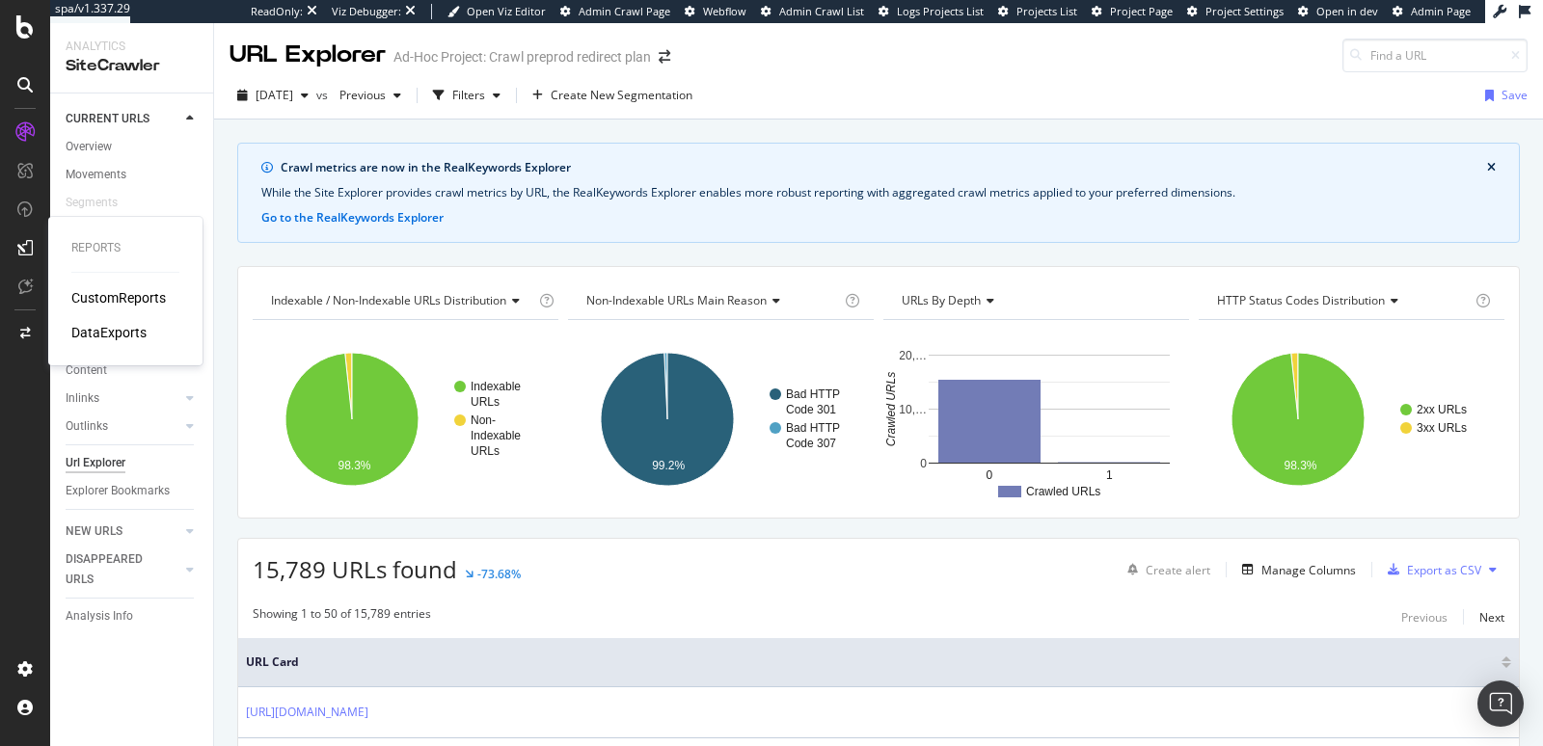
click at [142, 340] on div "DataExports" at bounding box center [108, 332] width 75 height 19
click at [1455, 567] on div "Export as CSV" at bounding box center [1444, 570] width 74 height 16
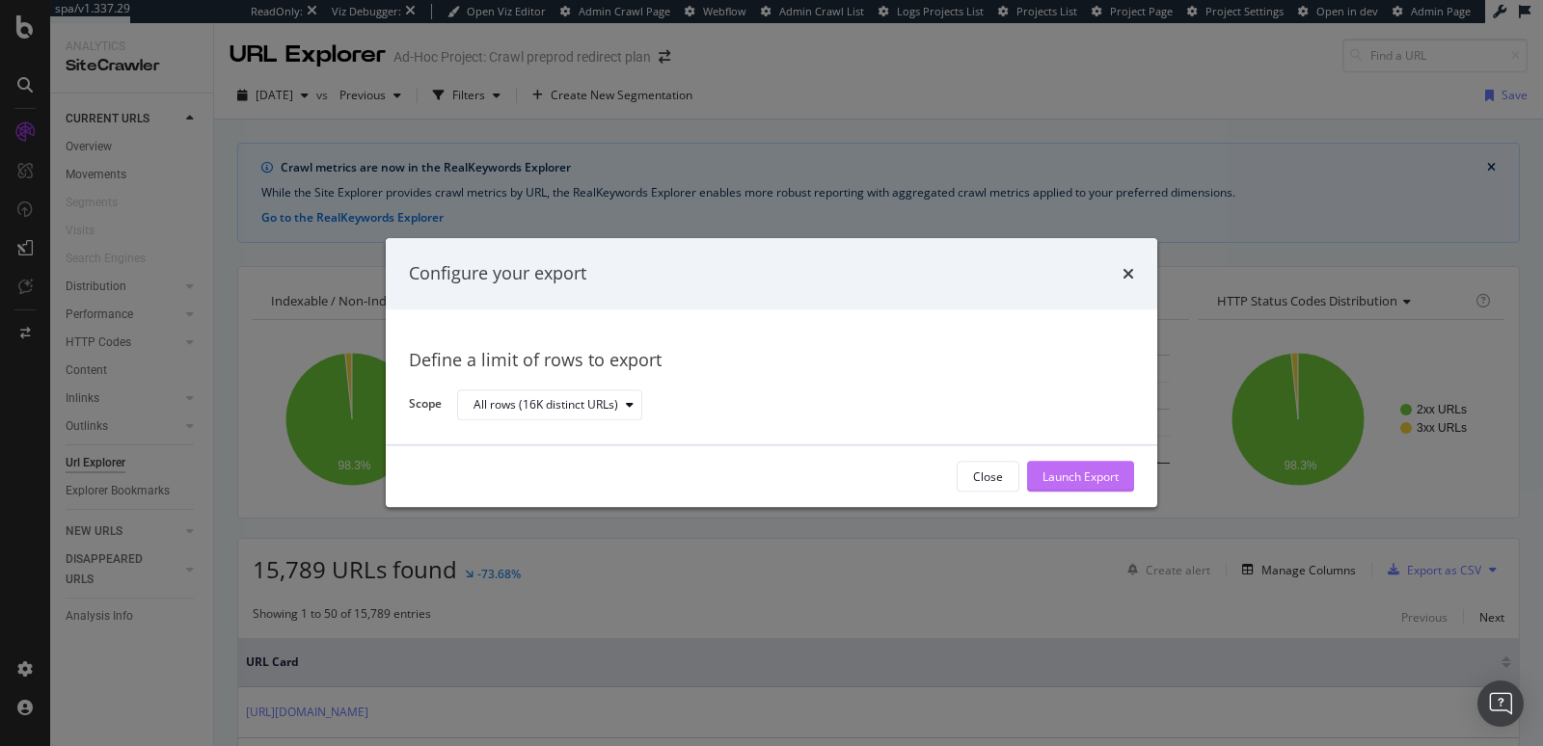
click at [1056, 473] on div "Launch Export" at bounding box center [1081, 477] width 76 height 16
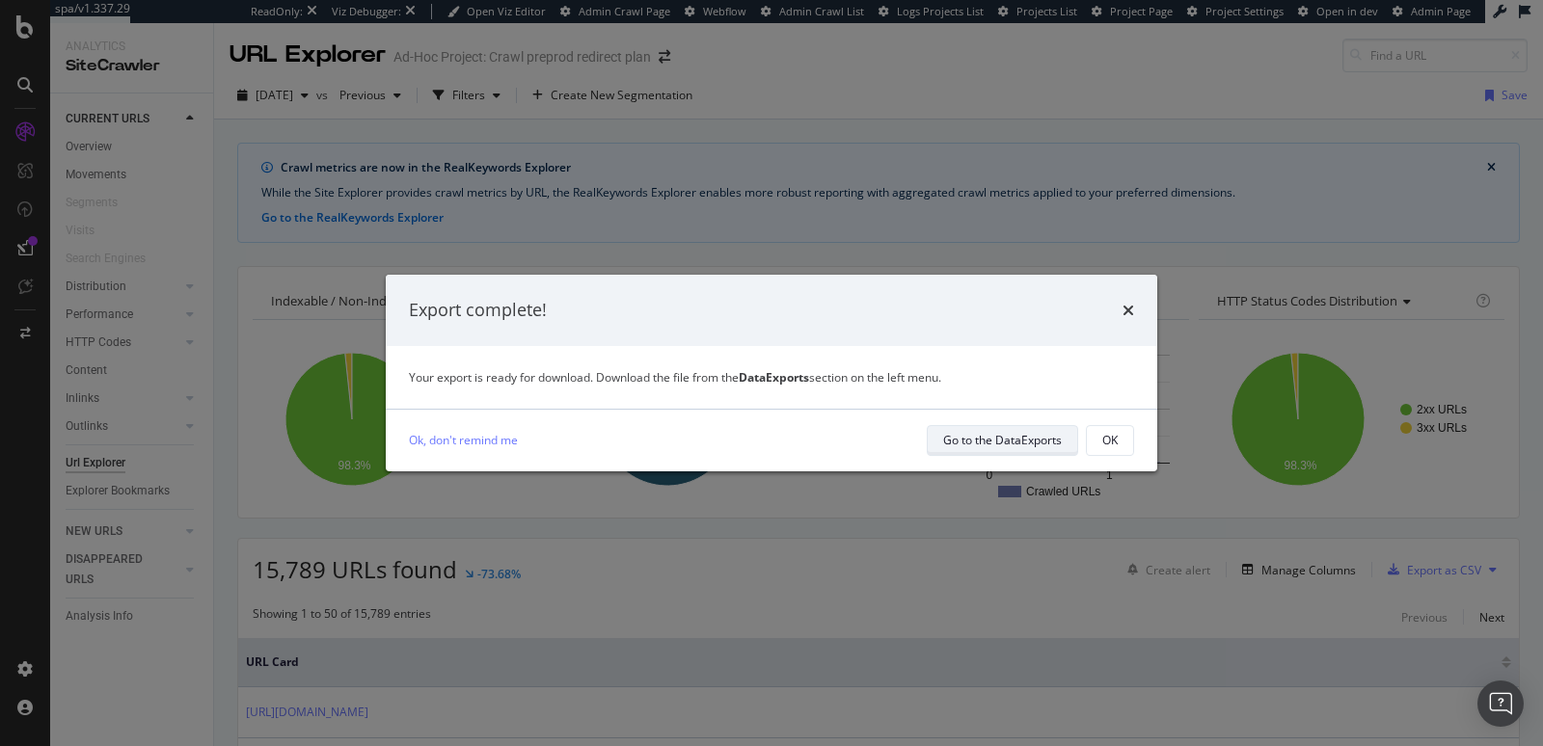
click at [947, 432] on div "Go to the DataExports" at bounding box center [1002, 440] width 119 height 16
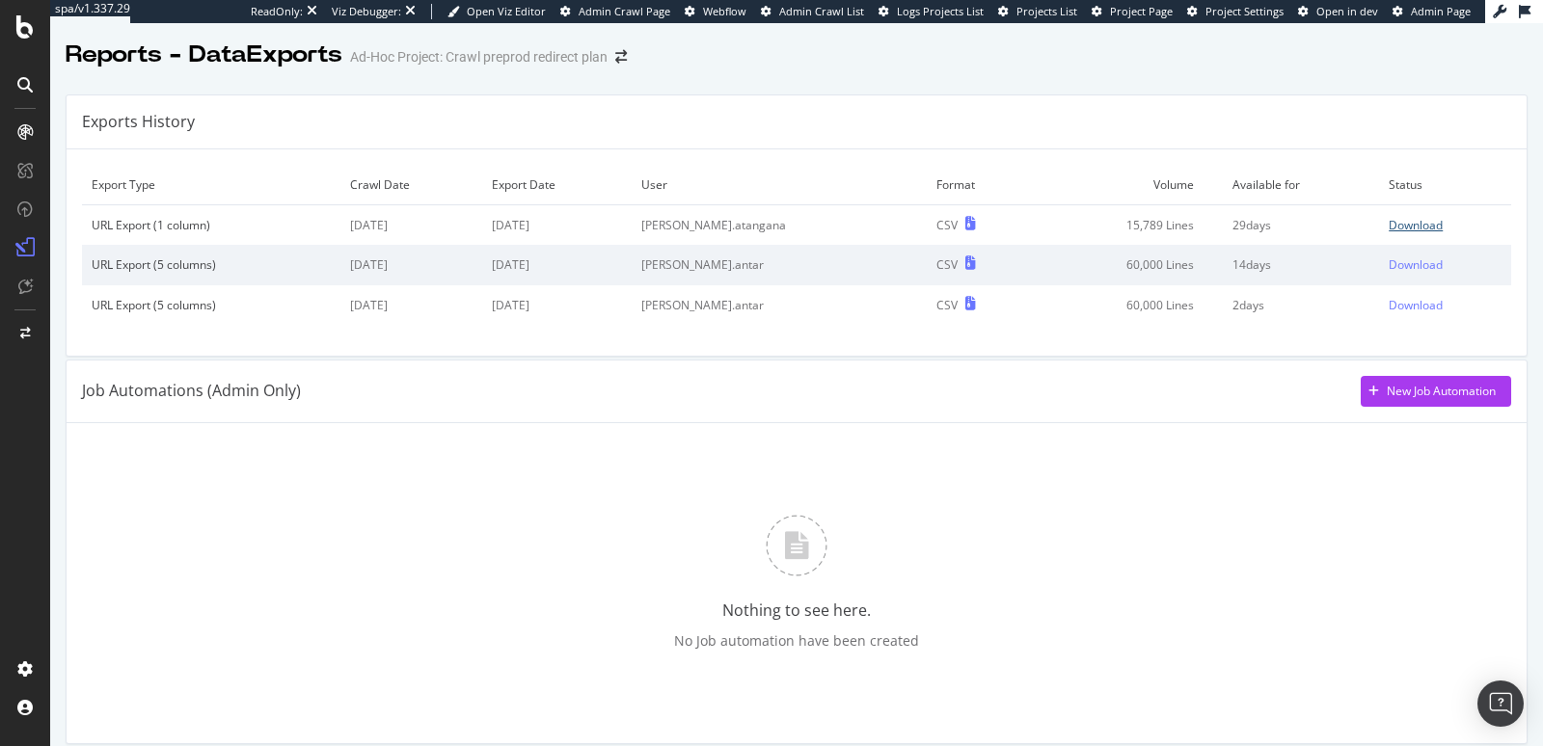
click at [1389, 223] on div "Download" at bounding box center [1416, 225] width 54 height 16
click at [456, 406] on div "Job Automations (Admin Only) New Job Automation" at bounding box center [797, 392] width 1460 height 63
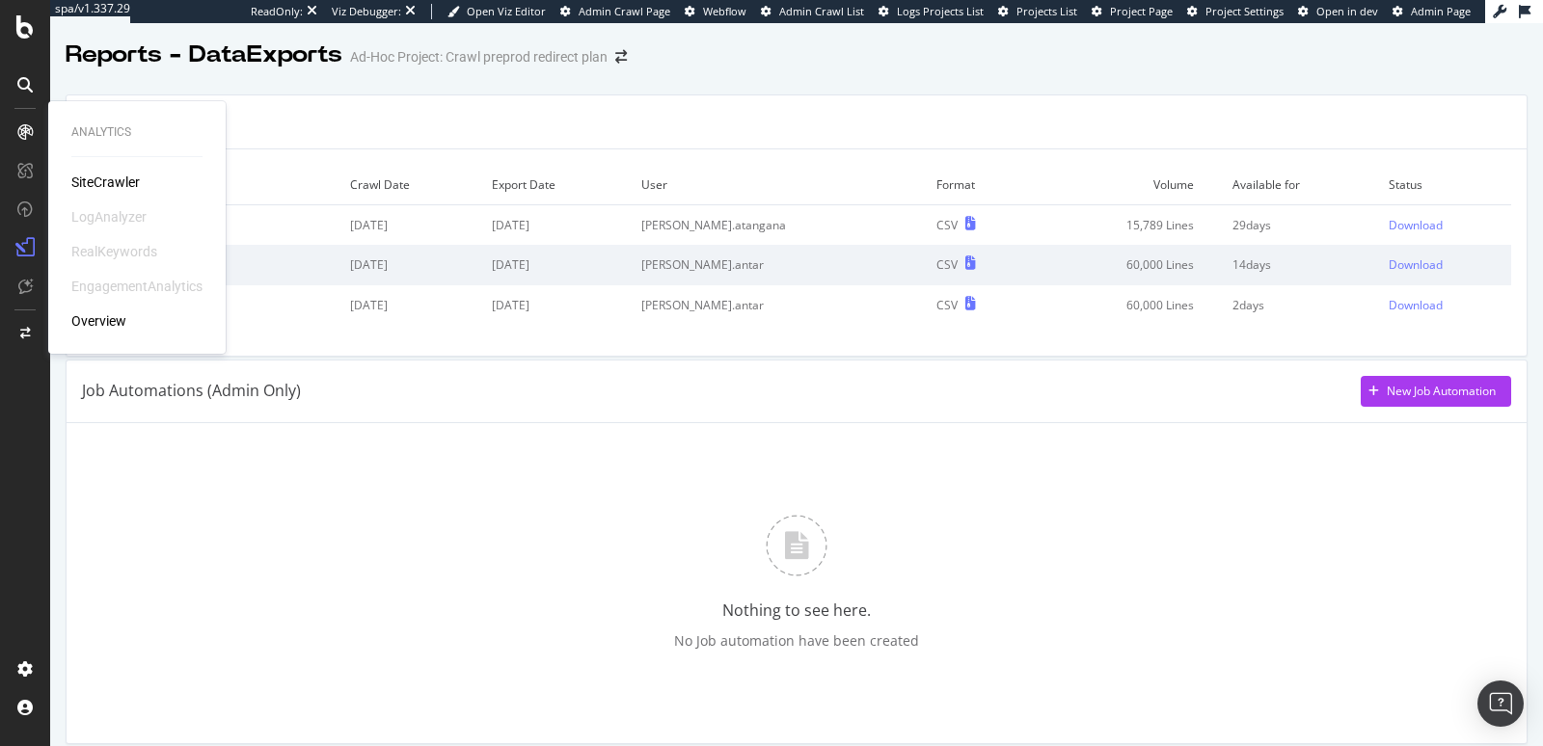
click at [75, 179] on div "SiteCrawler" at bounding box center [105, 182] width 68 height 19
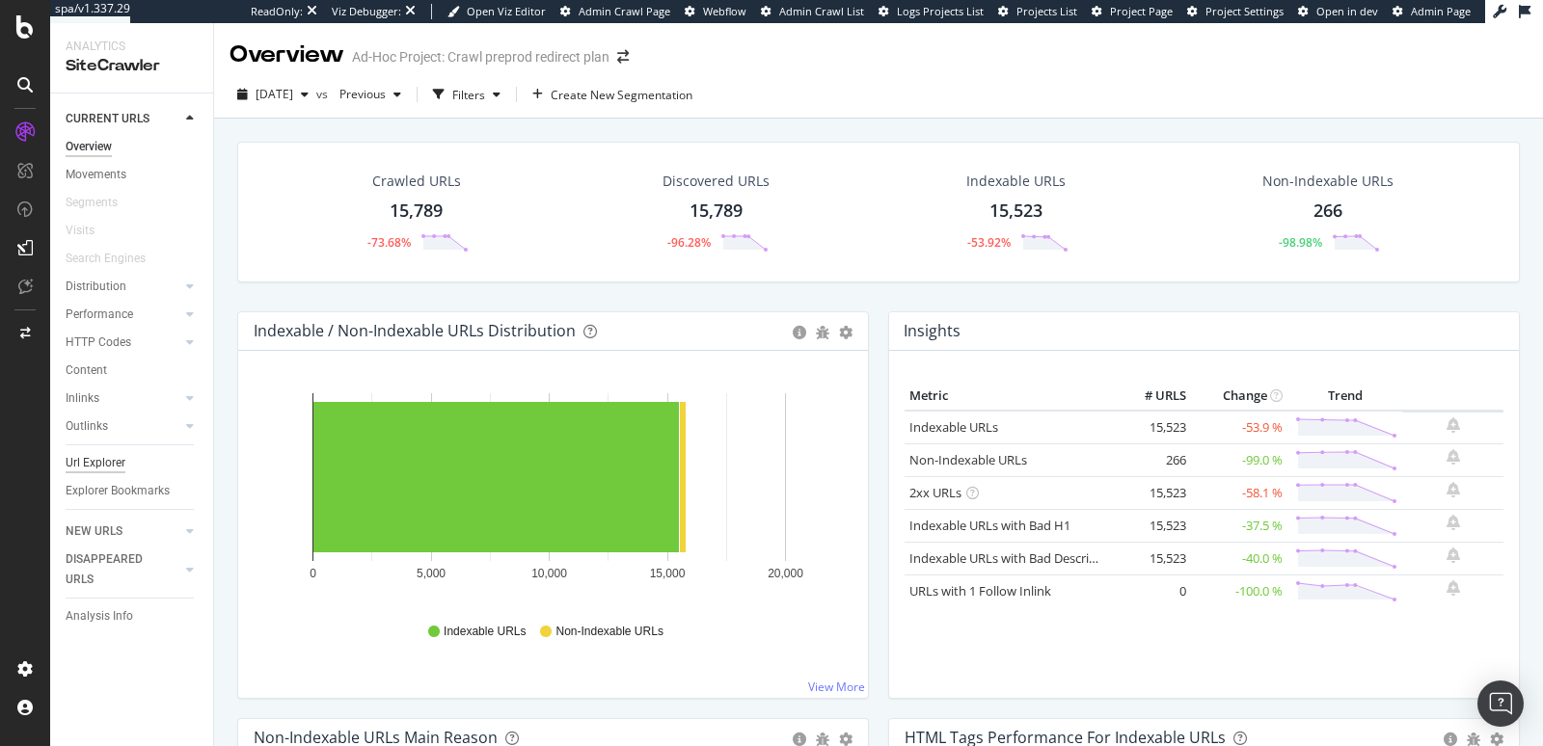
click at [99, 467] on div "Url Explorer" at bounding box center [96, 463] width 60 height 20
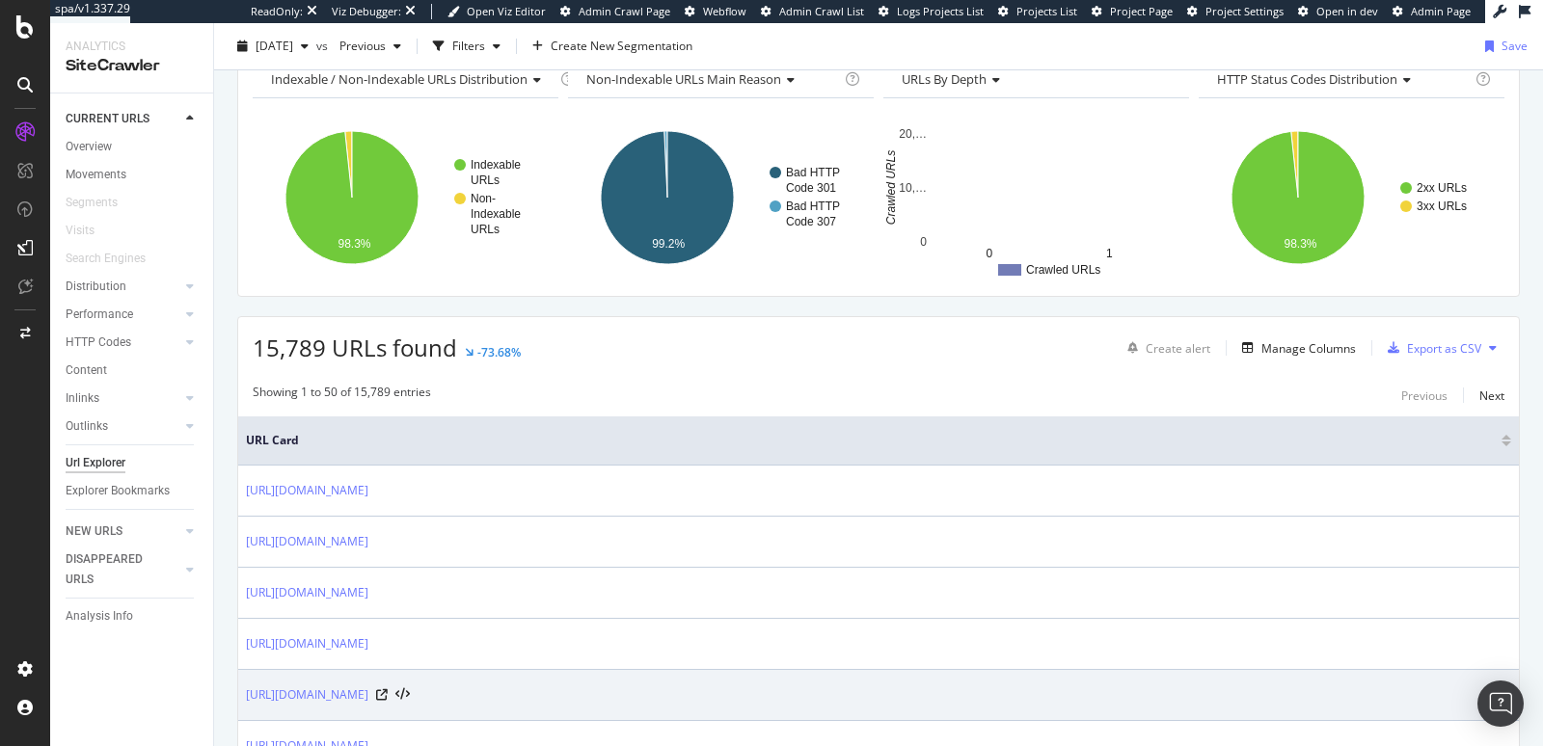
scroll to position [183, 0]
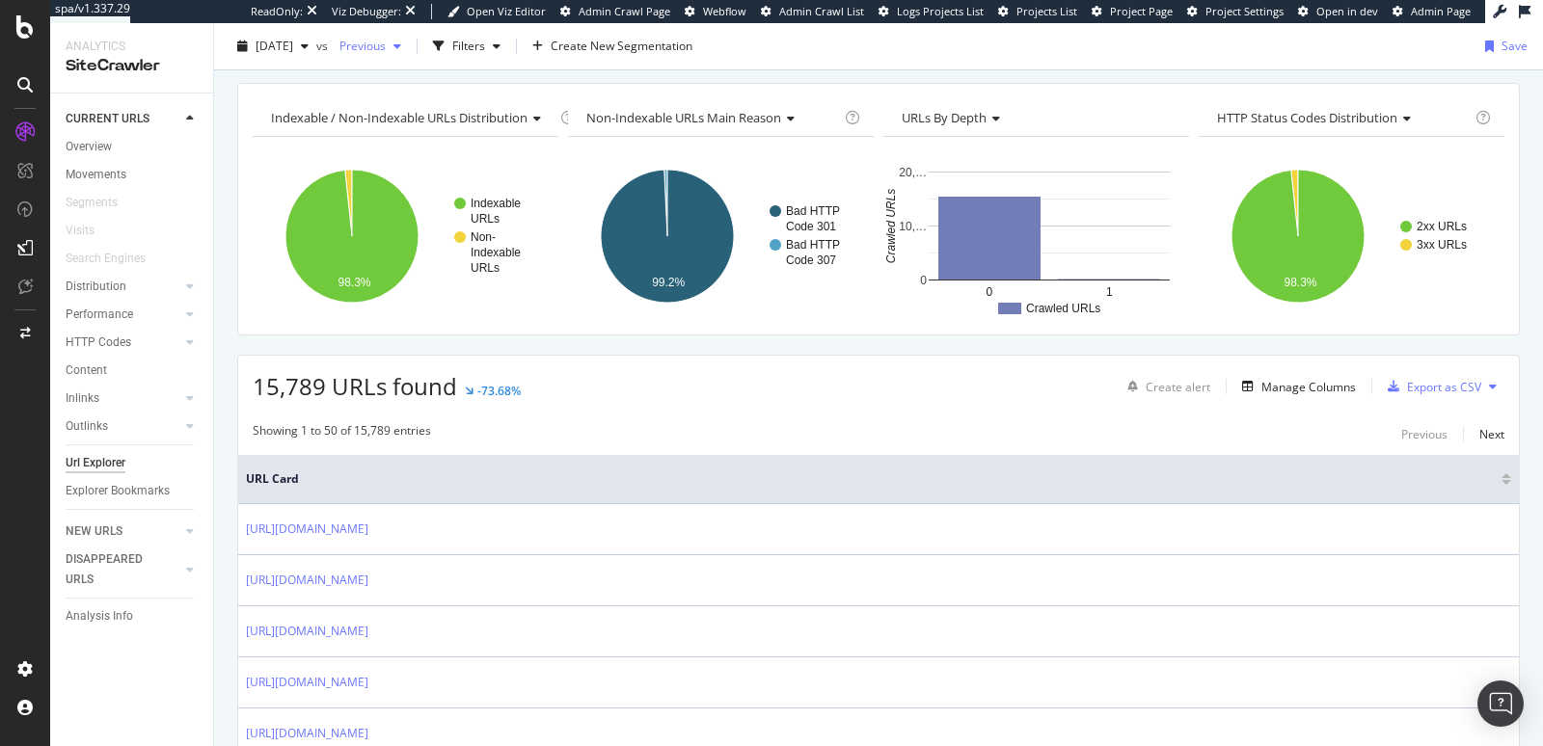
click at [386, 41] on span "Previous" at bounding box center [359, 46] width 54 height 16
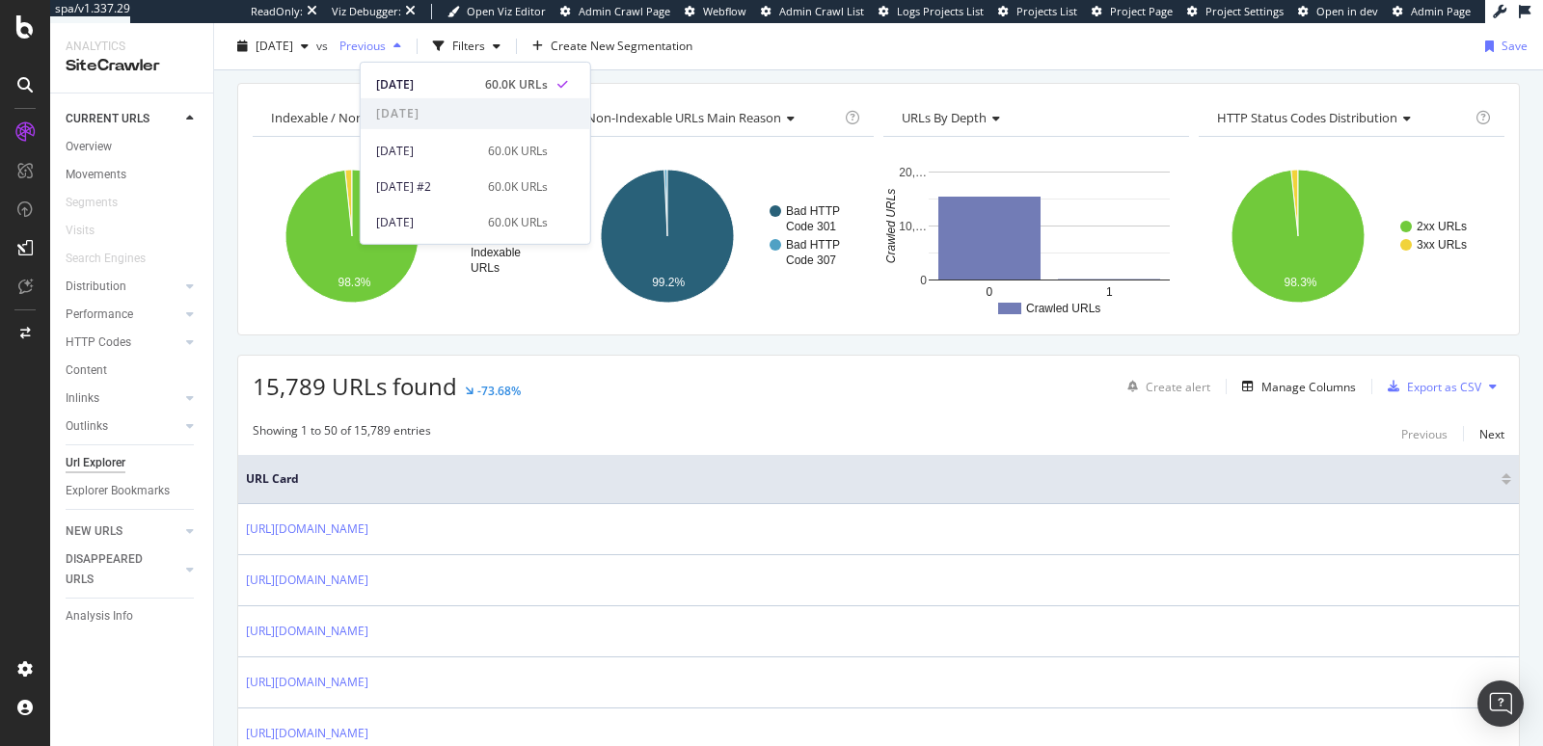
click at [386, 41] on span "Previous" at bounding box center [359, 46] width 54 height 16
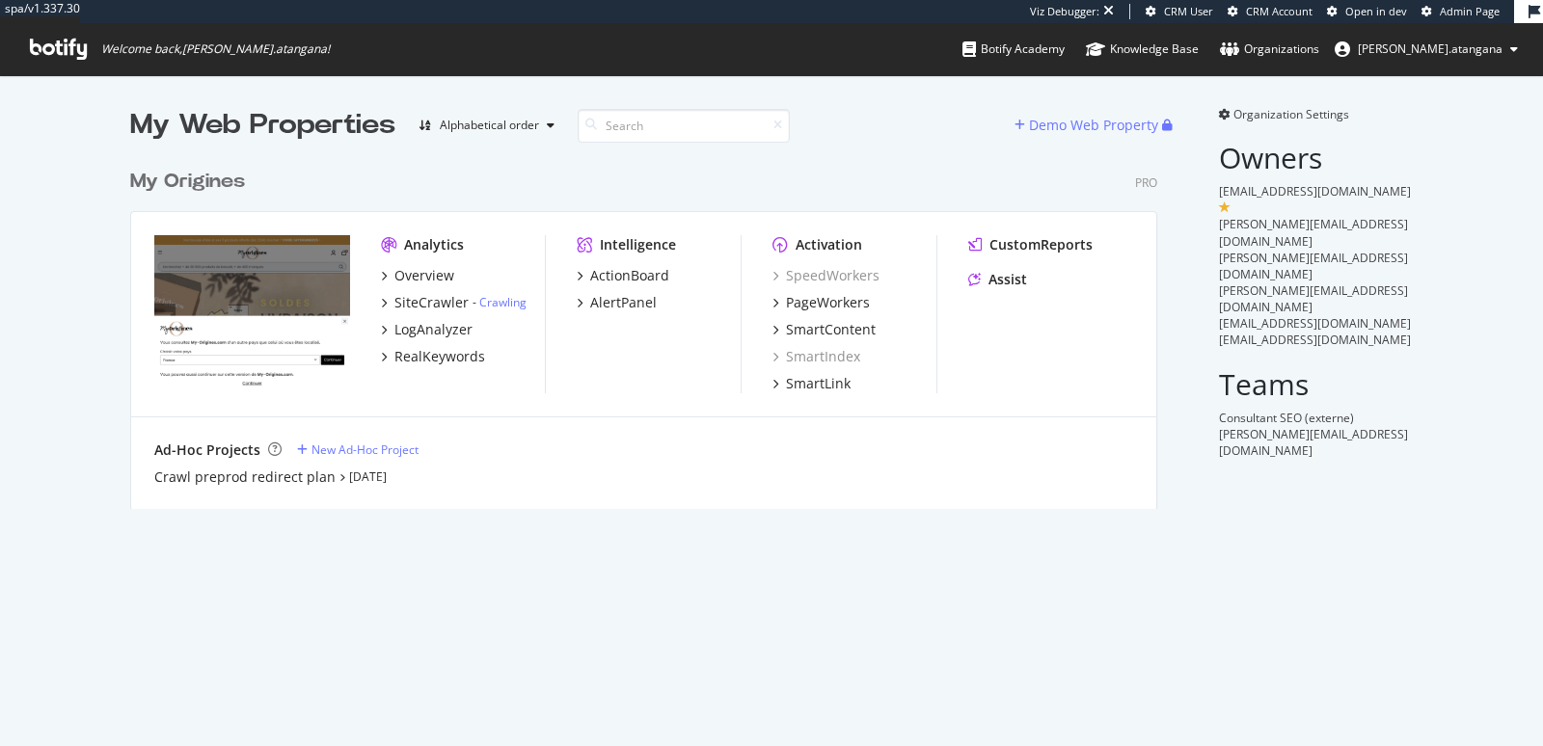
scroll to position [348, 1026]
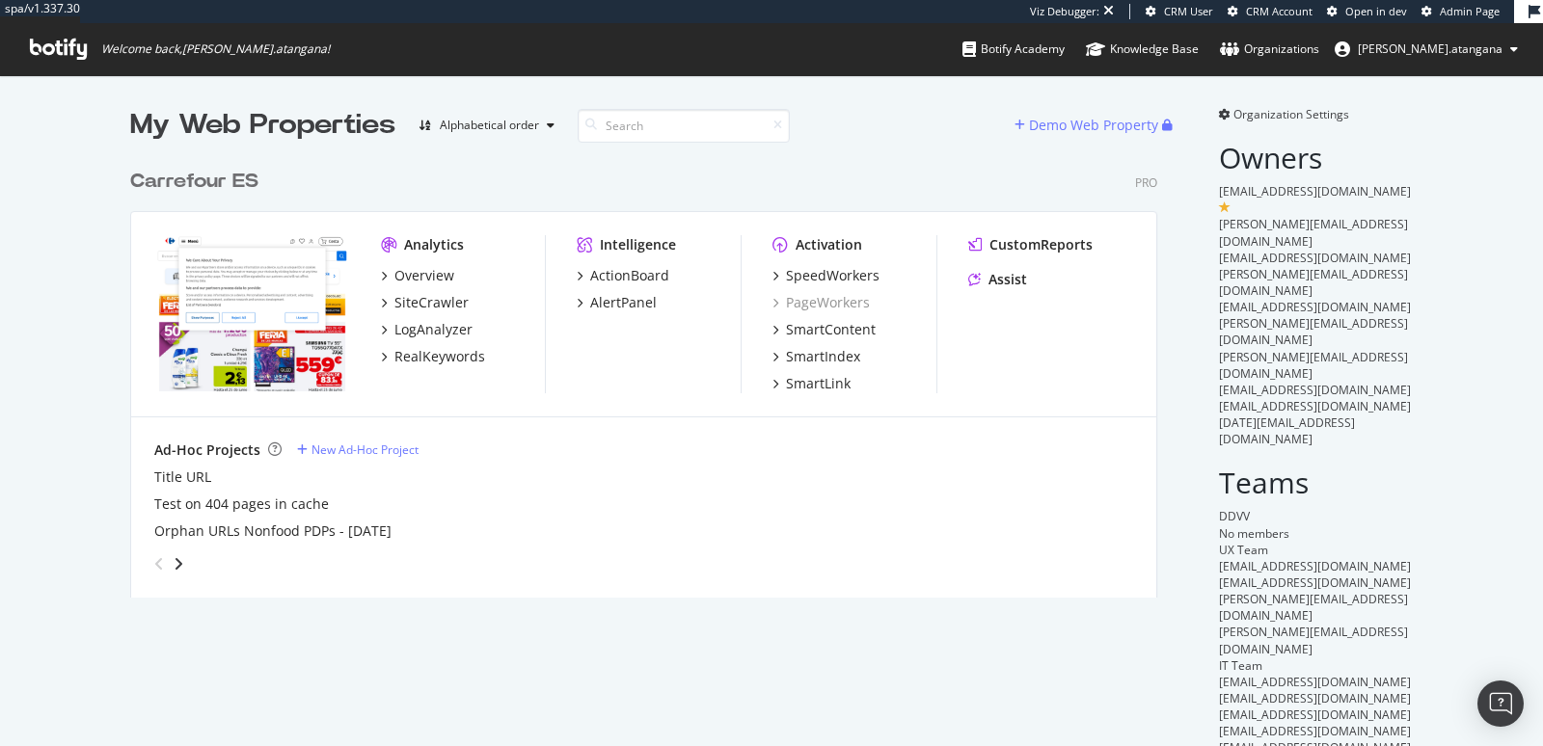
scroll to position [437, 1026]
click at [786, 275] on div "SpeedWorkers" at bounding box center [833, 275] width 94 height 19
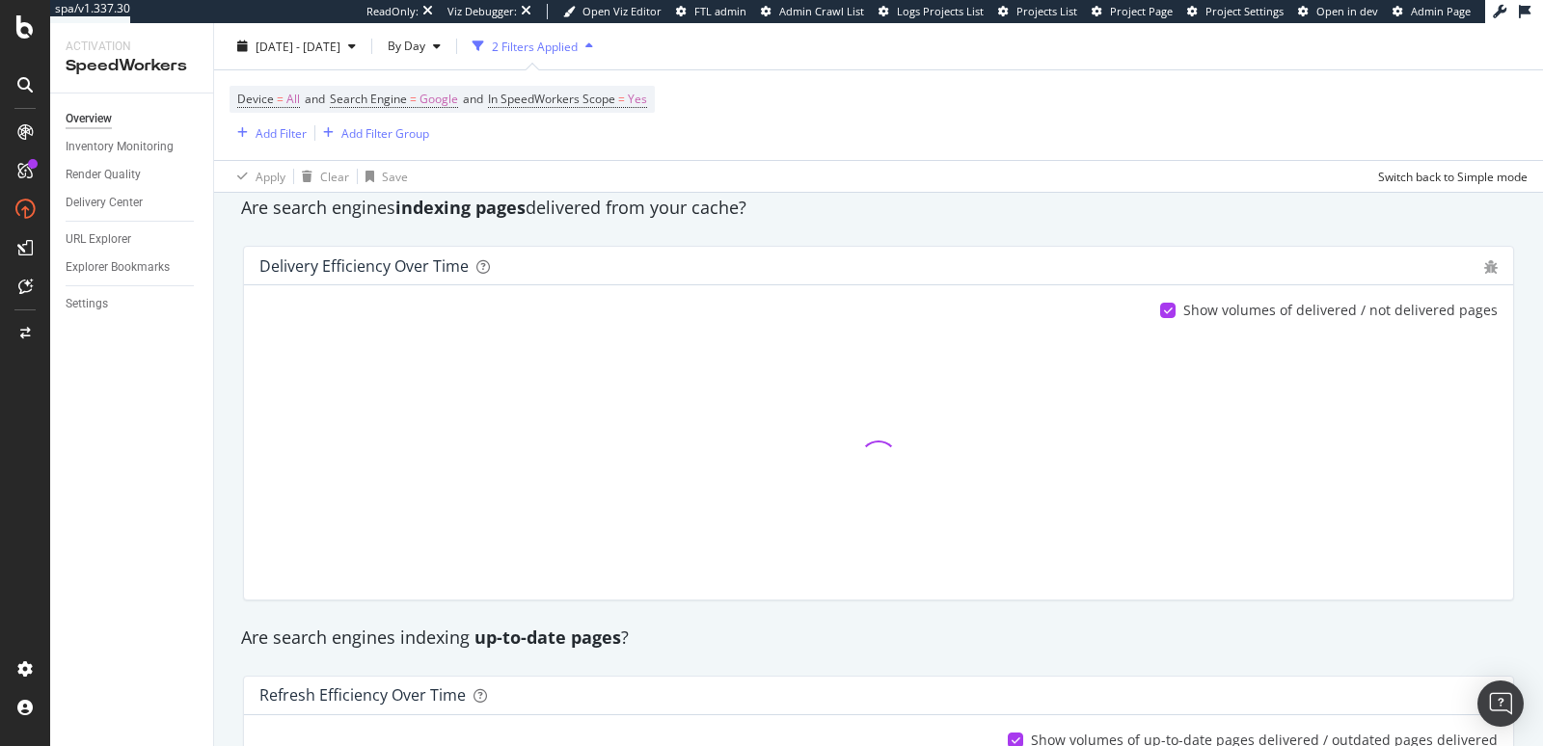
scroll to position [216, 0]
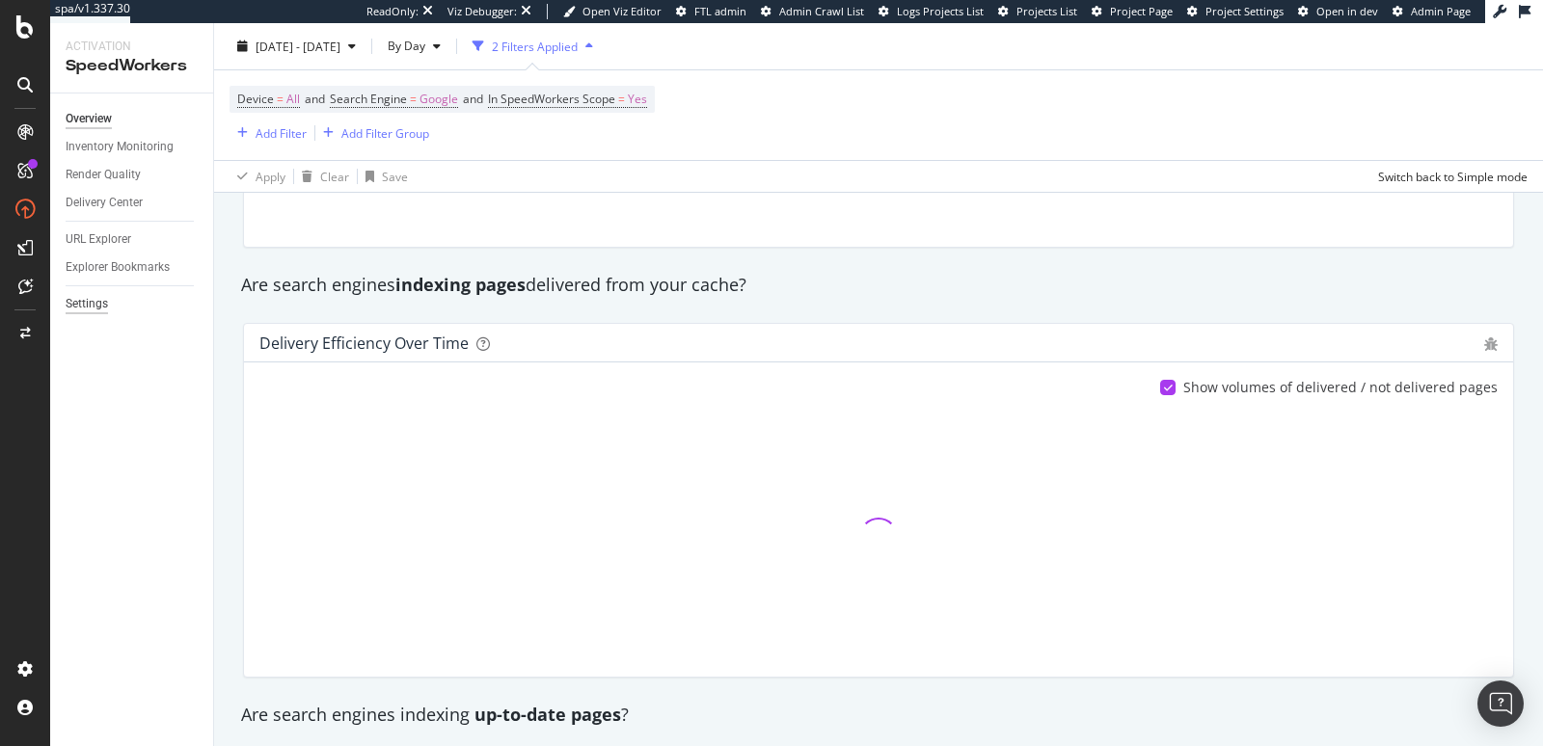
click at [84, 305] on div "Settings" at bounding box center [87, 304] width 42 height 20
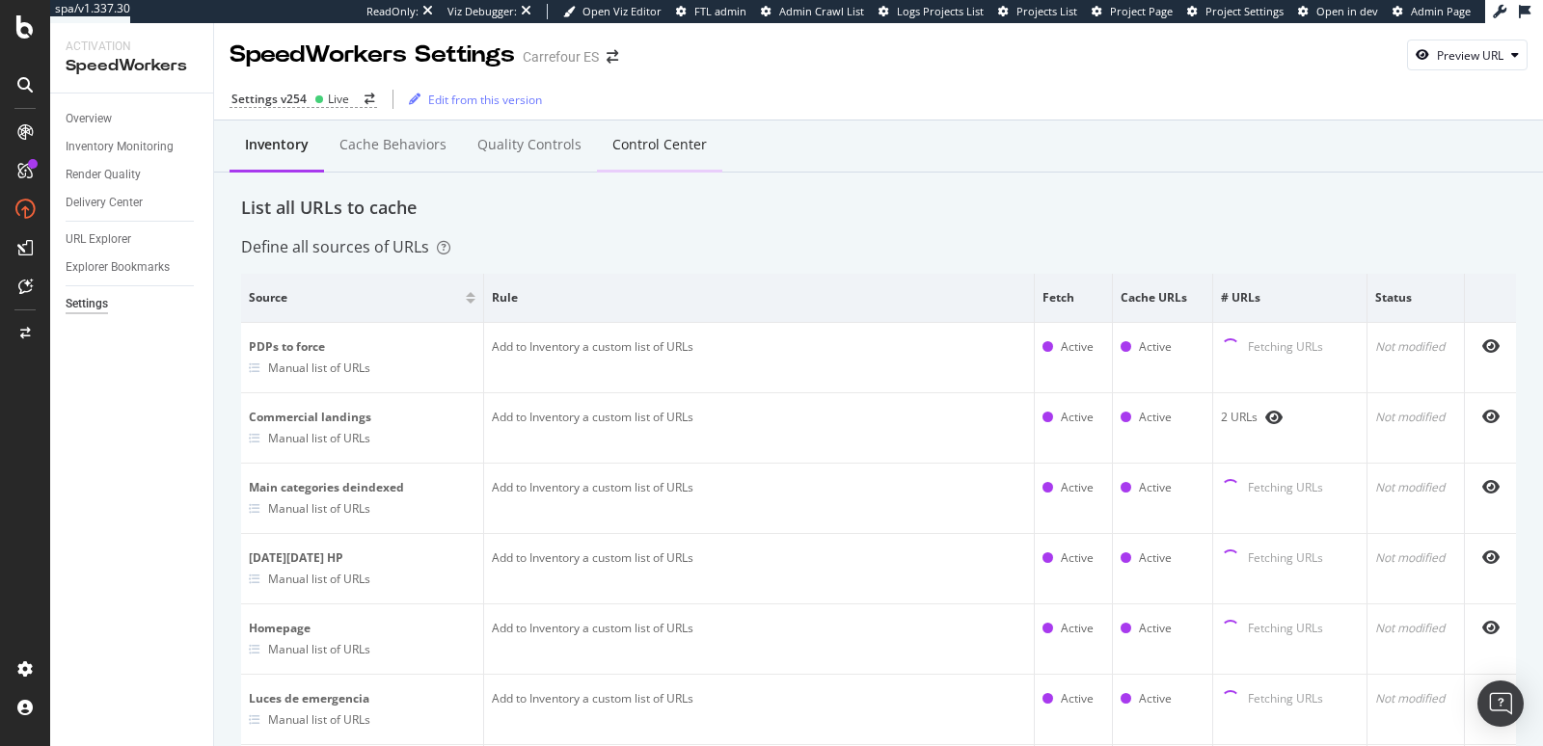
click at [619, 135] on div "Control Center" at bounding box center [659, 144] width 95 height 19
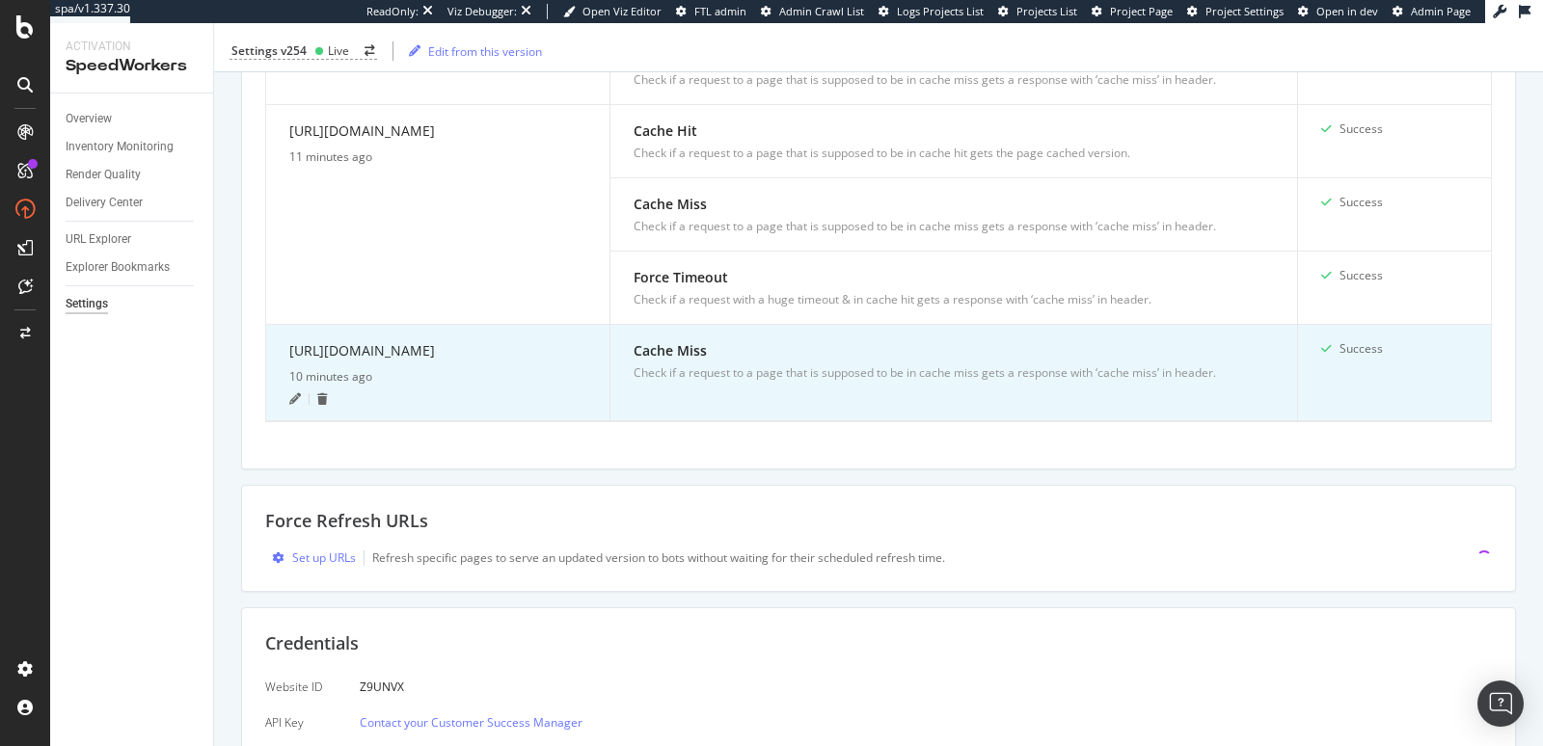
scroll to position [922, 0]
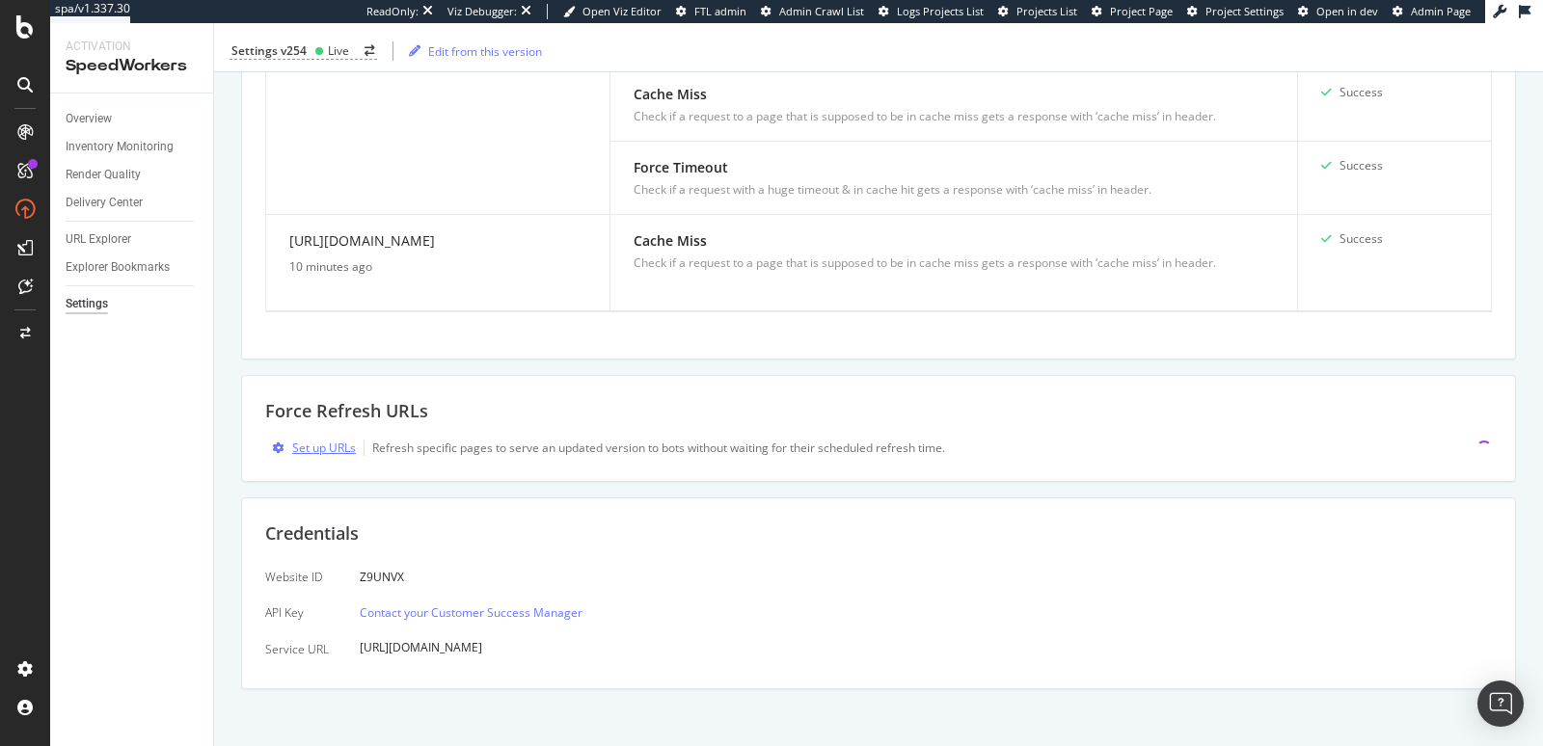
click at [354, 440] on div "Set up URLs" at bounding box center [324, 448] width 64 height 16
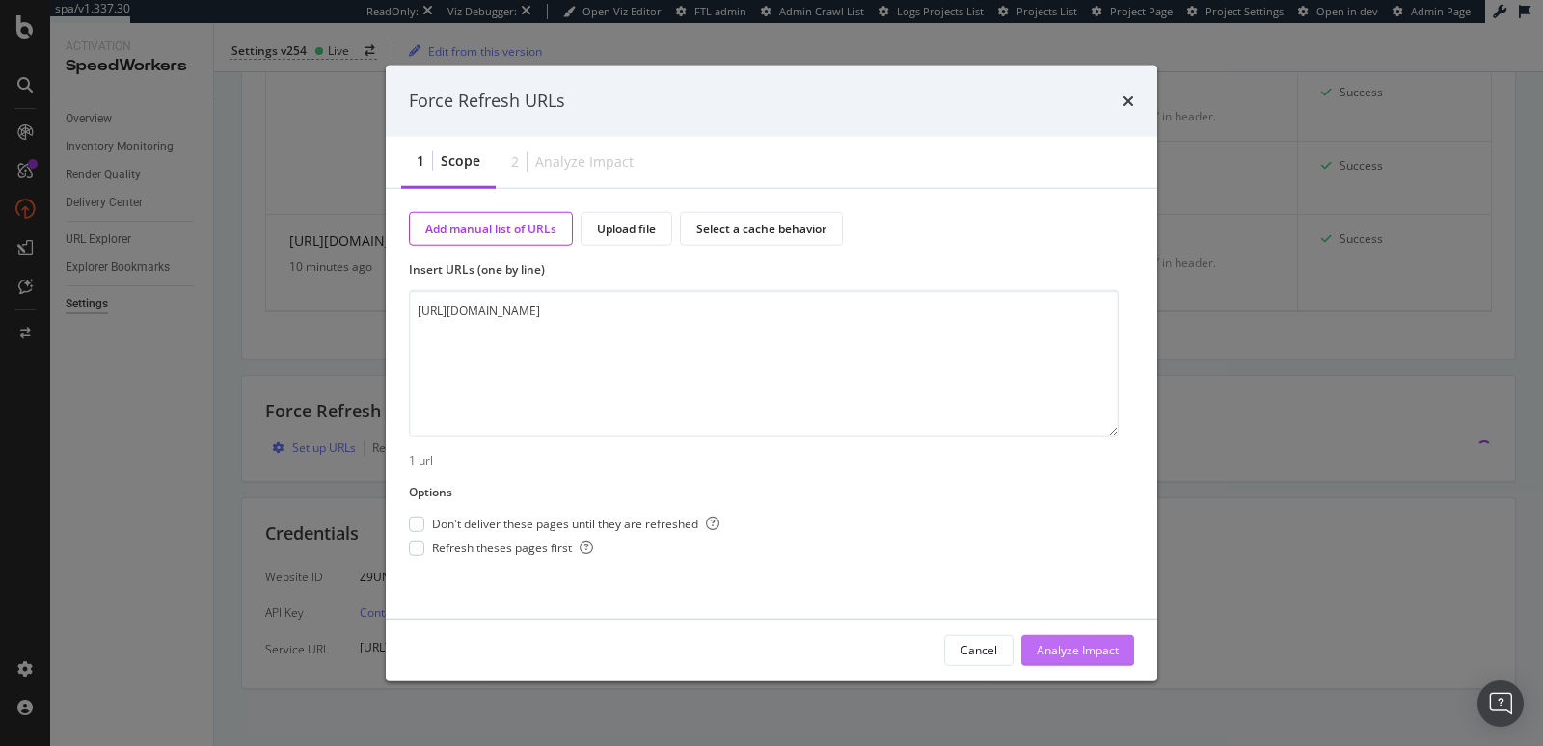
type textarea "[URL][DOMAIN_NAME]"
click at [1043, 643] on div "Analyze Impact" at bounding box center [1078, 650] width 82 height 16
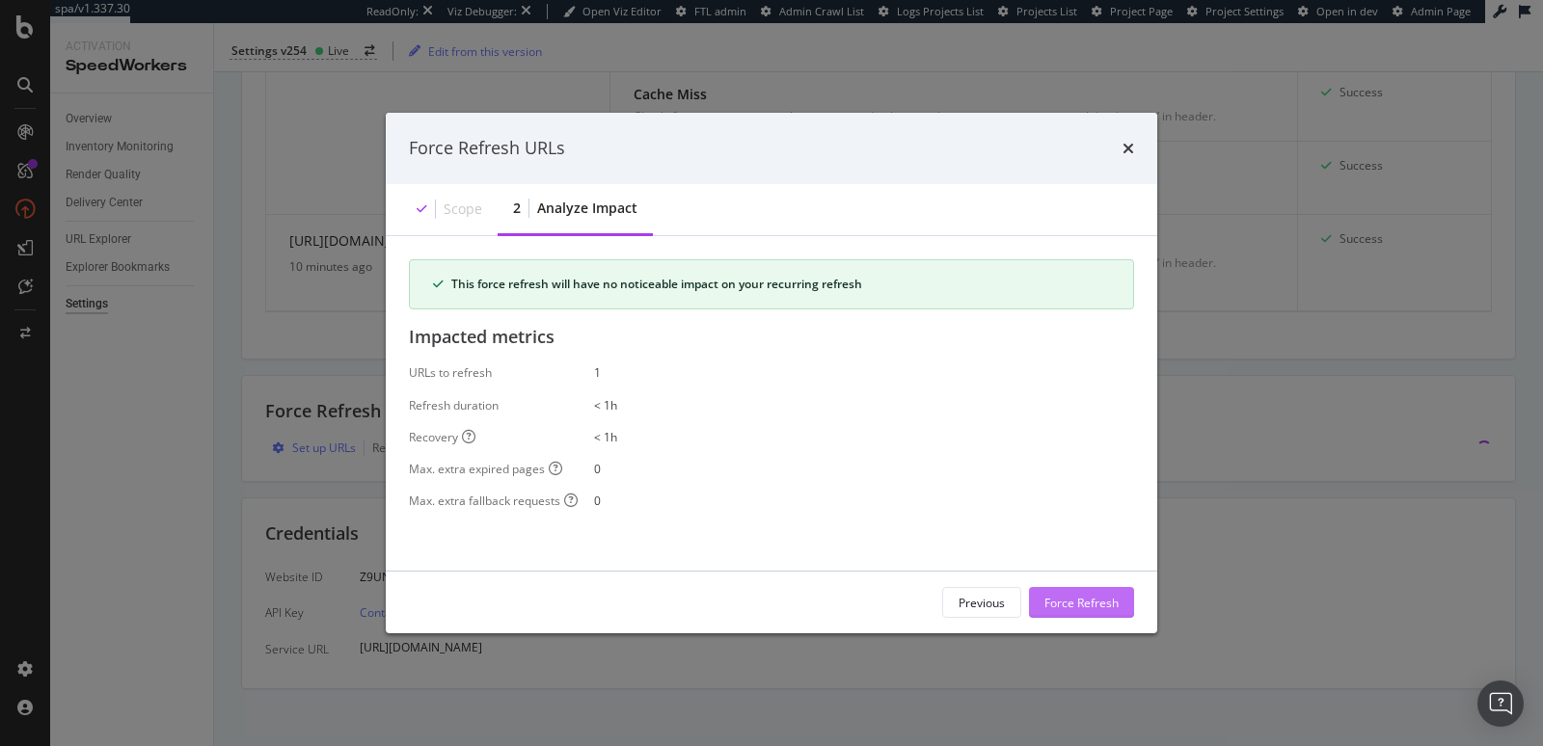
click at [1104, 604] on div "Force Refresh" at bounding box center [1081, 602] width 74 height 16
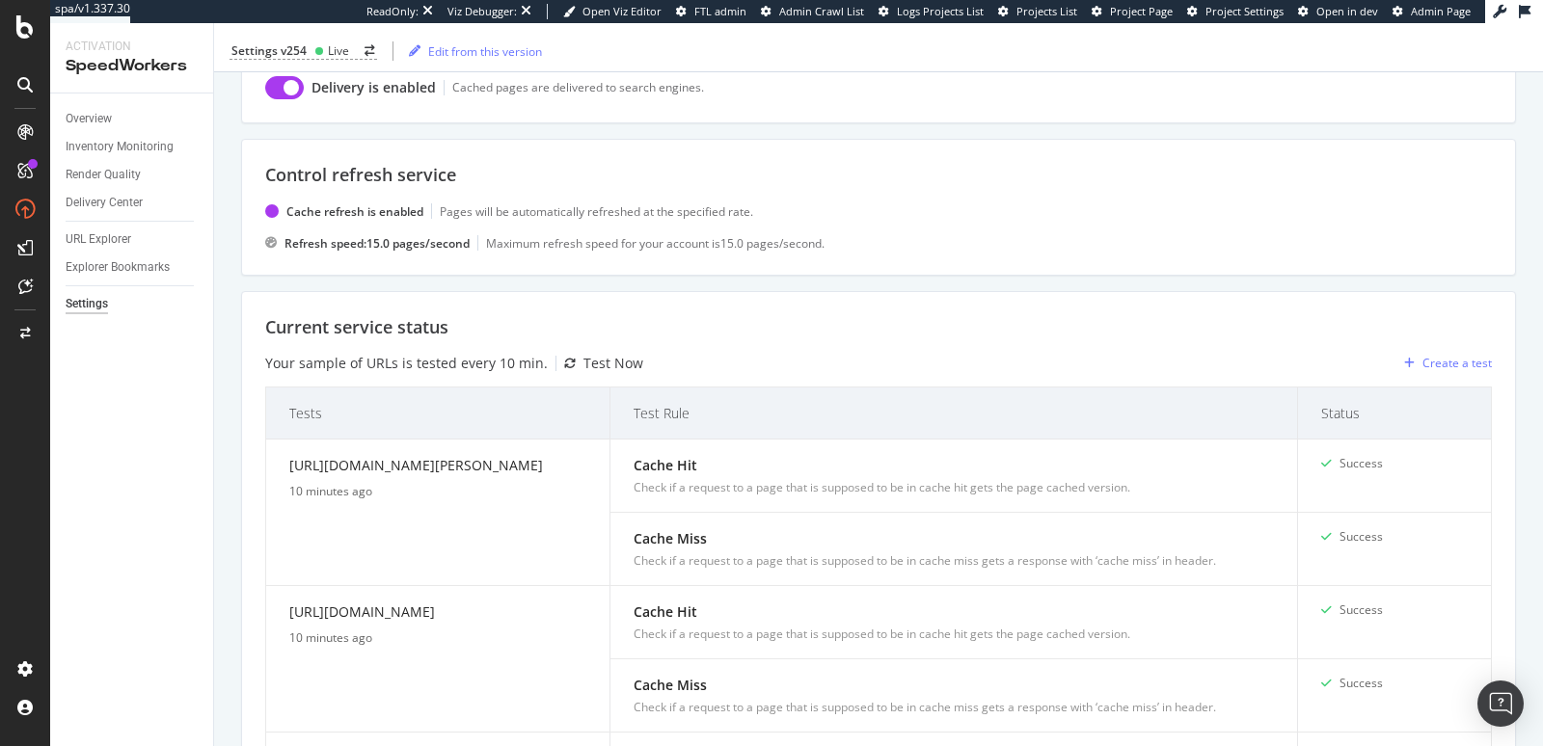
scroll to position [0, 0]
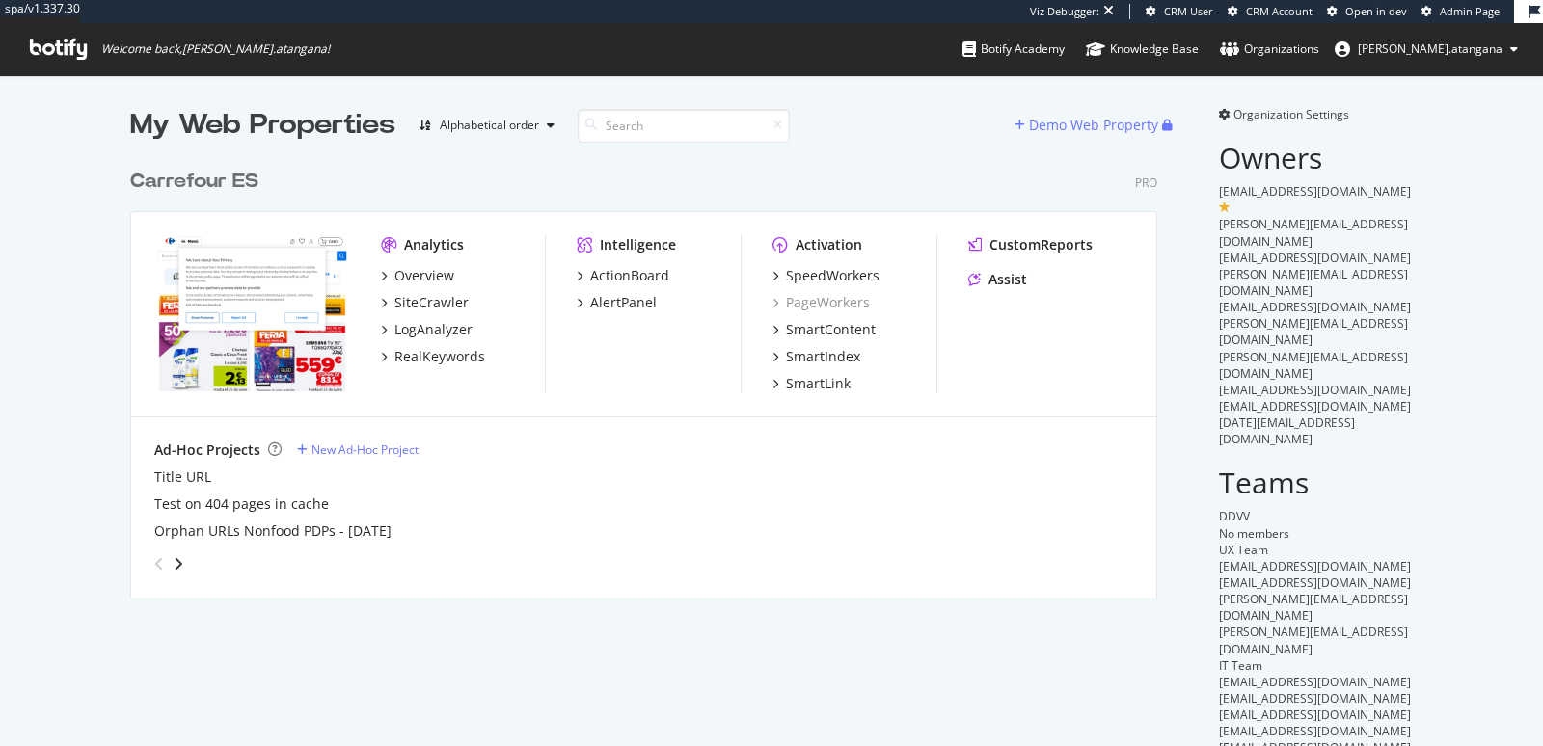
scroll to position [437, 1026]
click at [786, 274] on div "SpeedWorkers" at bounding box center [833, 275] width 94 height 19
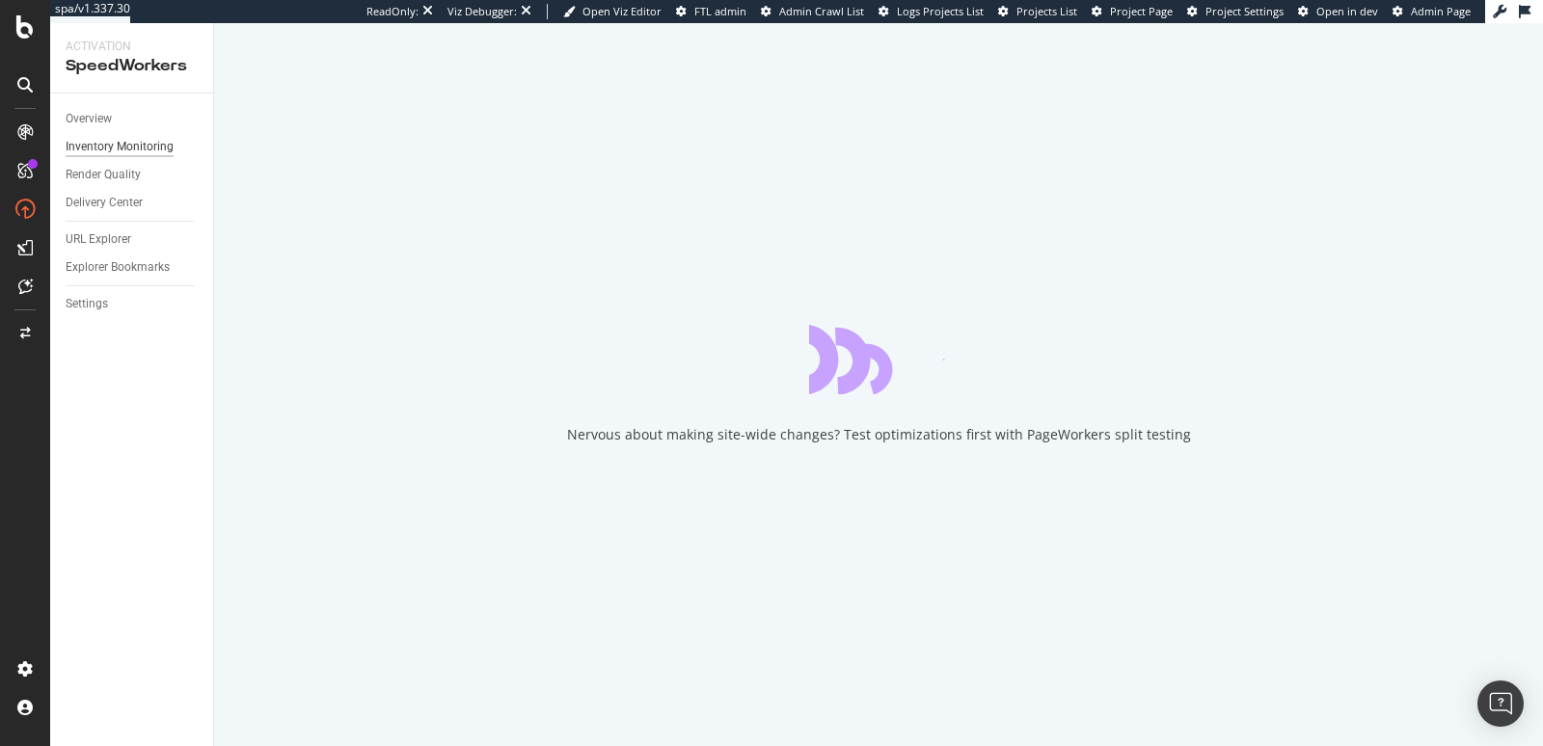
click at [149, 145] on div "Inventory Monitoring" at bounding box center [120, 147] width 108 height 20
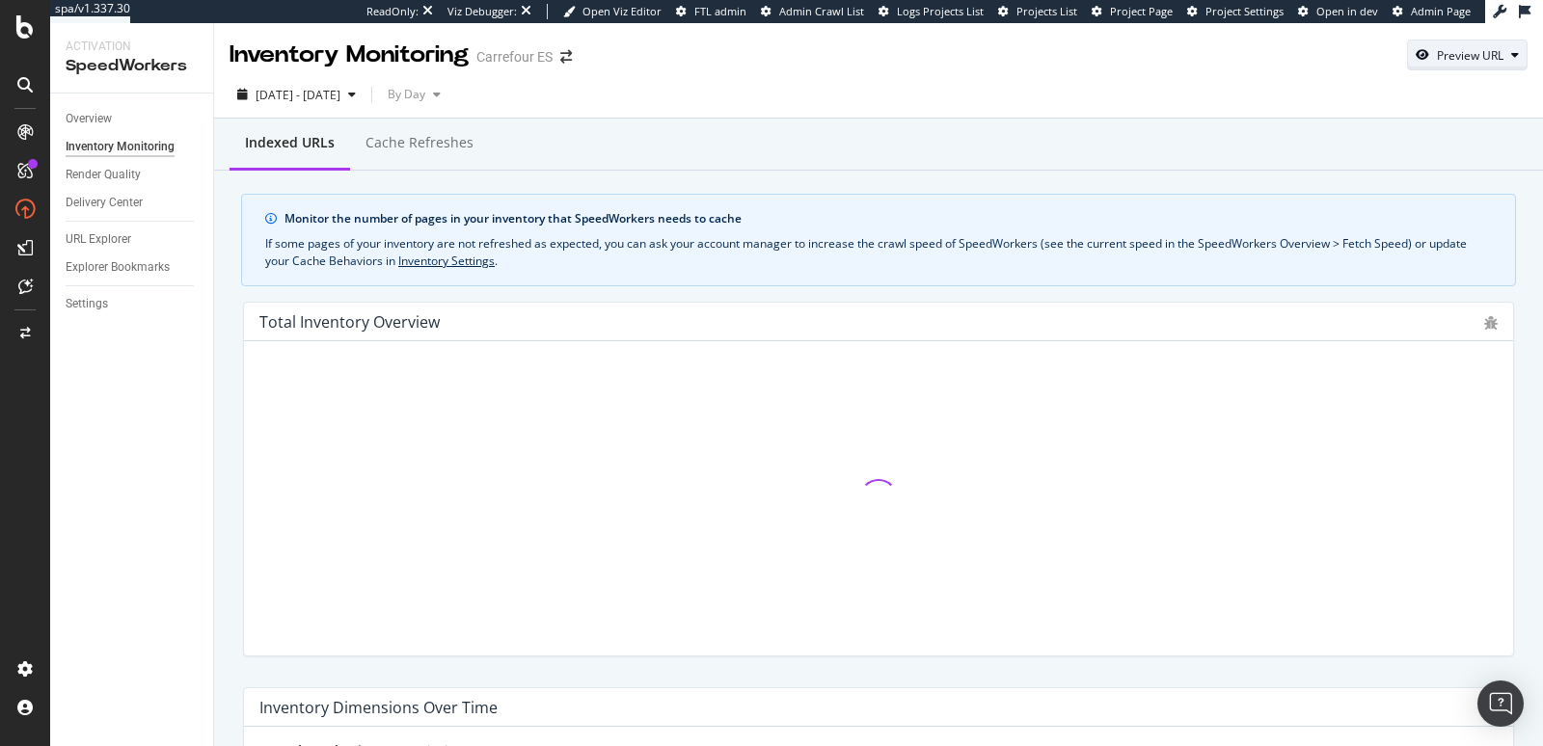
click at [1440, 61] on div "Preview URL" at bounding box center [1470, 55] width 67 height 16
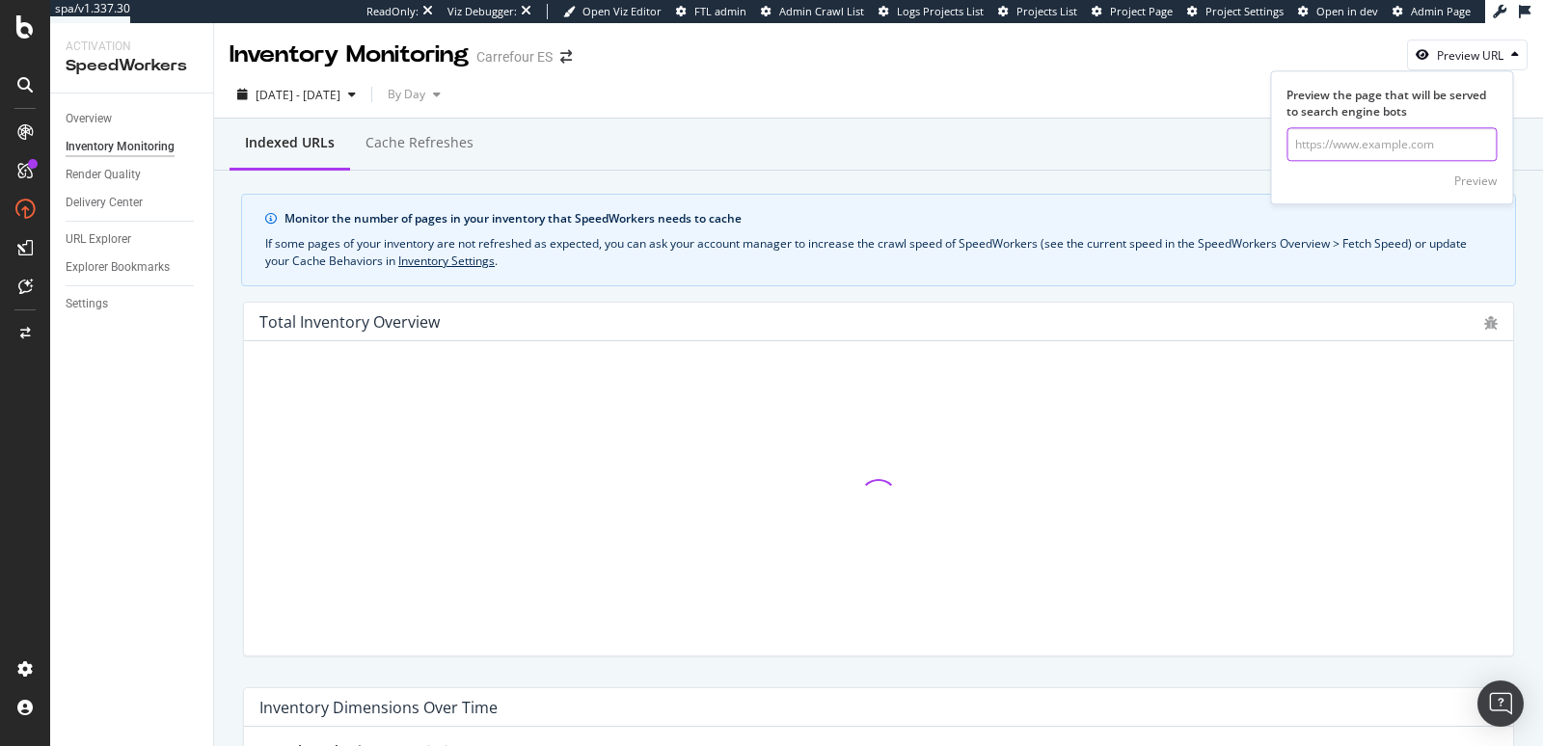
click at [1407, 132] on input "url" at bounding box center [1392, 145] width 210 height 34
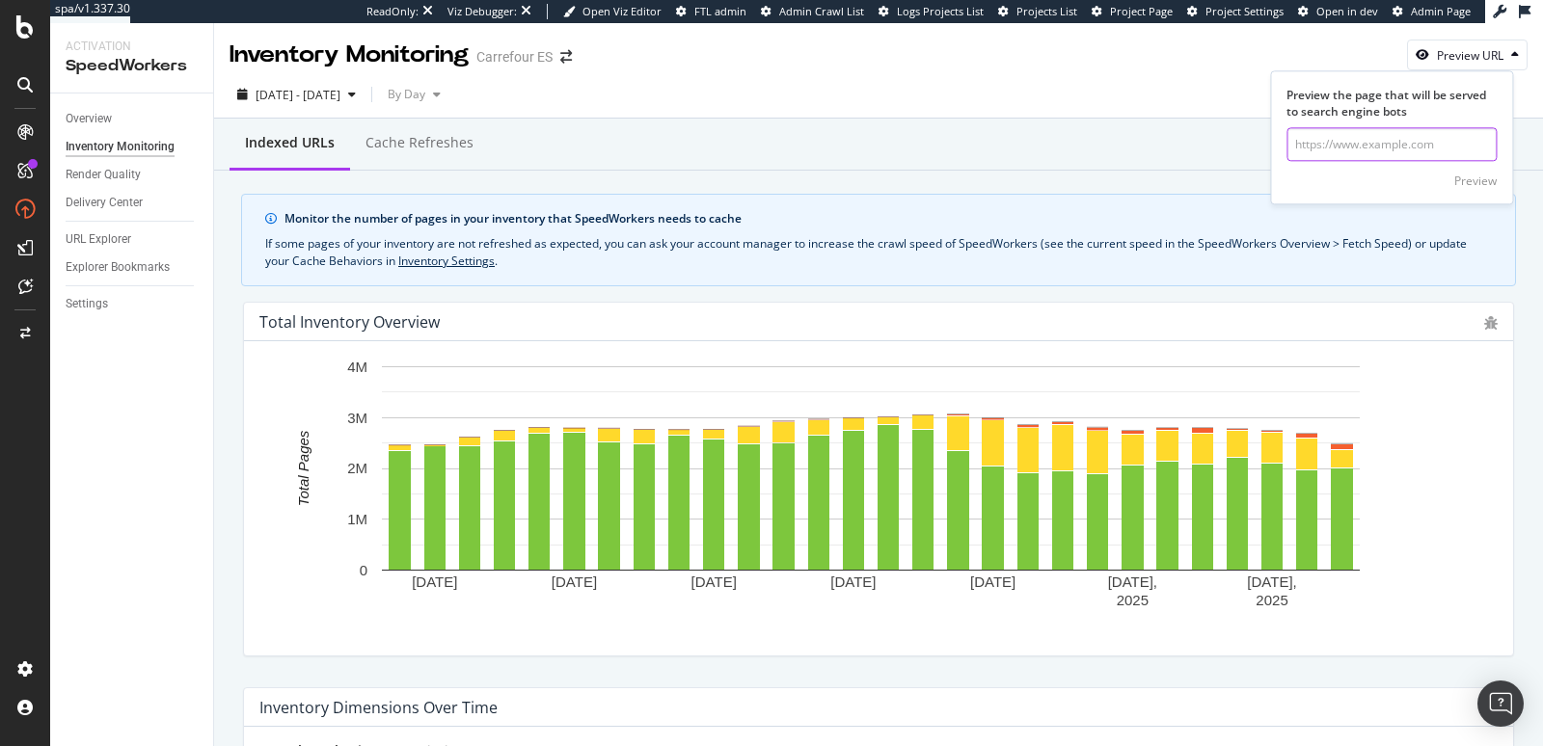
click at [1404, 145] on input "url" at bounding box center [1392, 145] width 210 height 34
click at [1469, 178] on div "Preview" at bounding box center [1475, 181] width 42 height 16
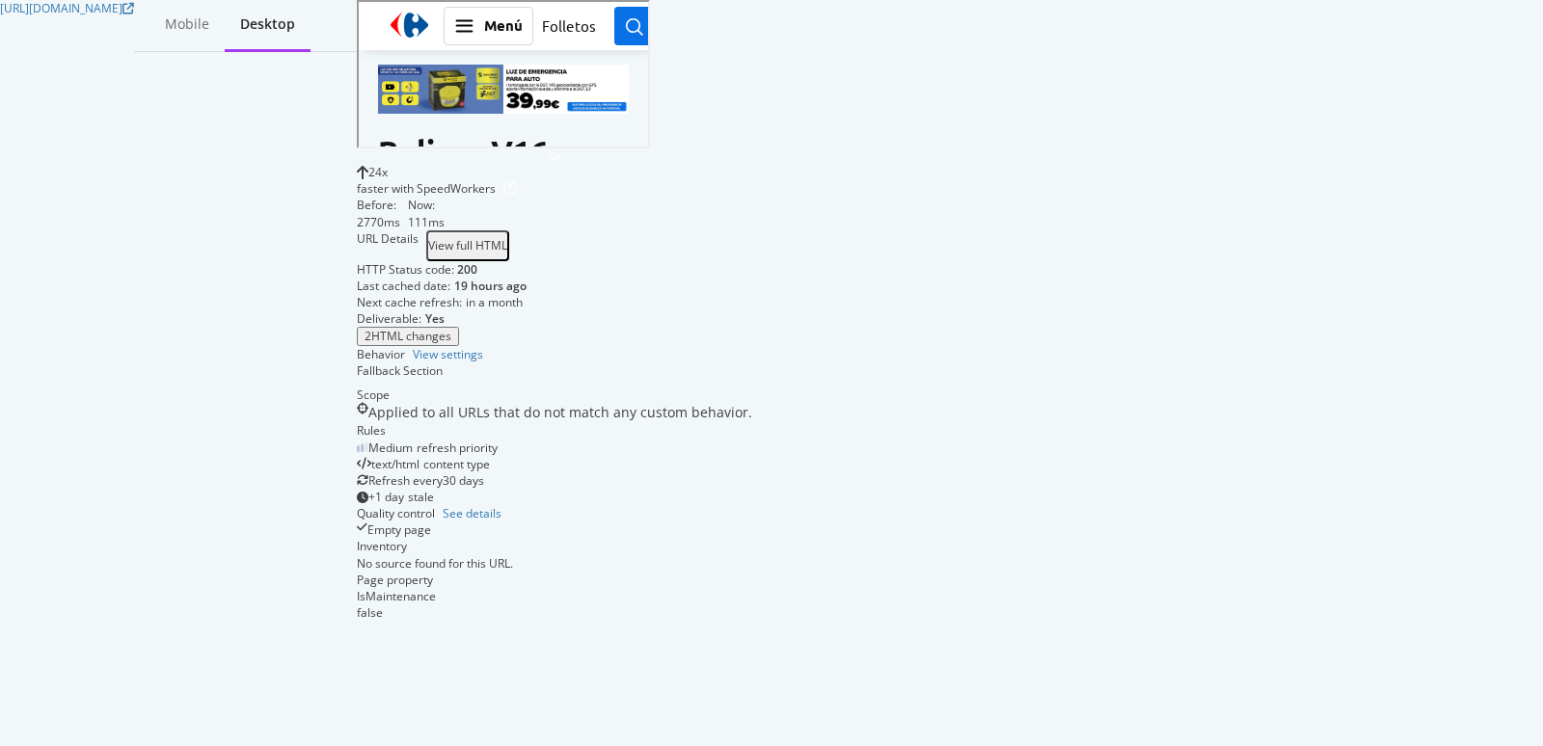
click at [507, 244] on div "View full HTML" at bounding box center [467, 246] width 79 height 14
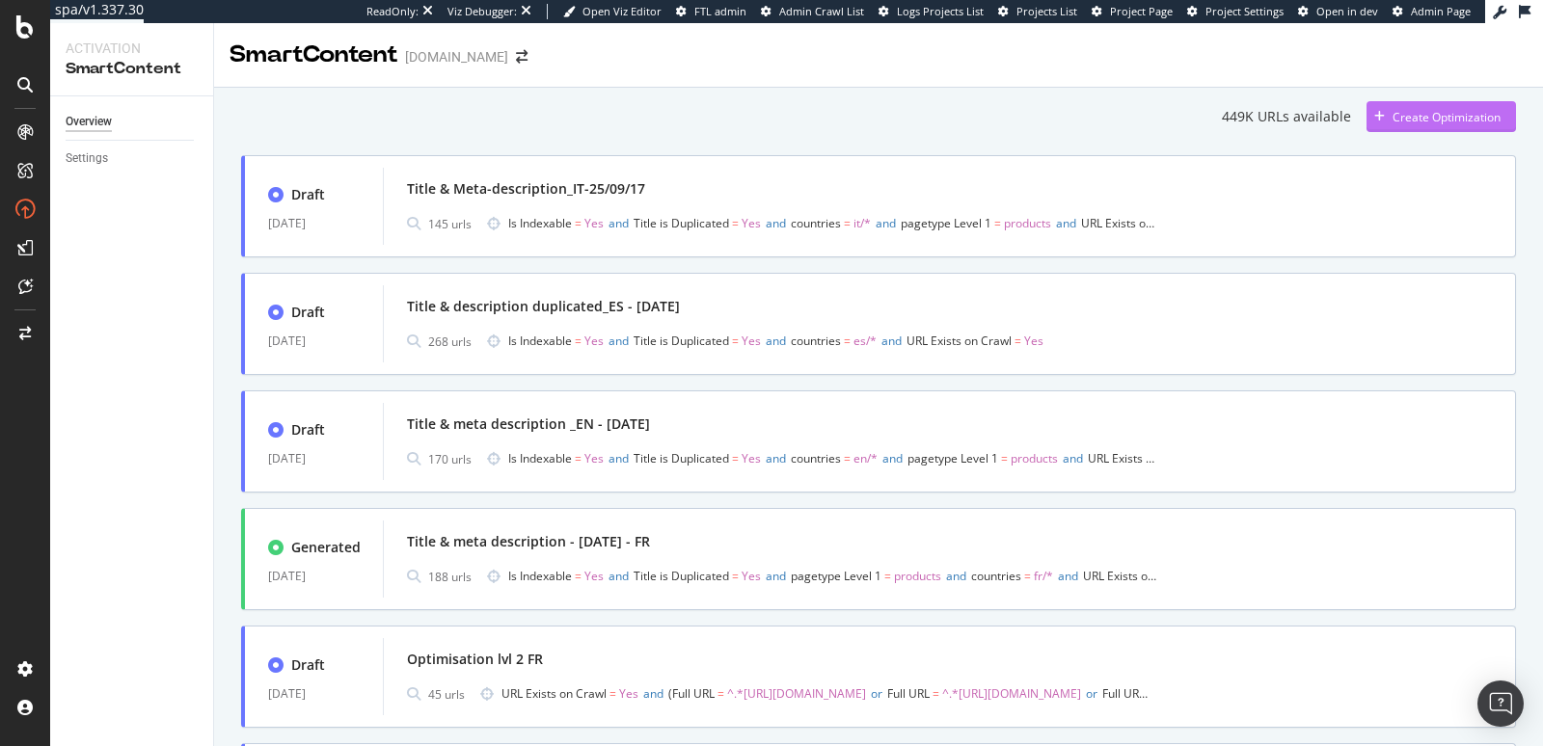
click at [1399, 109] on div "Create Optimization" at bounding box center [1447, 117] width 108 height 16
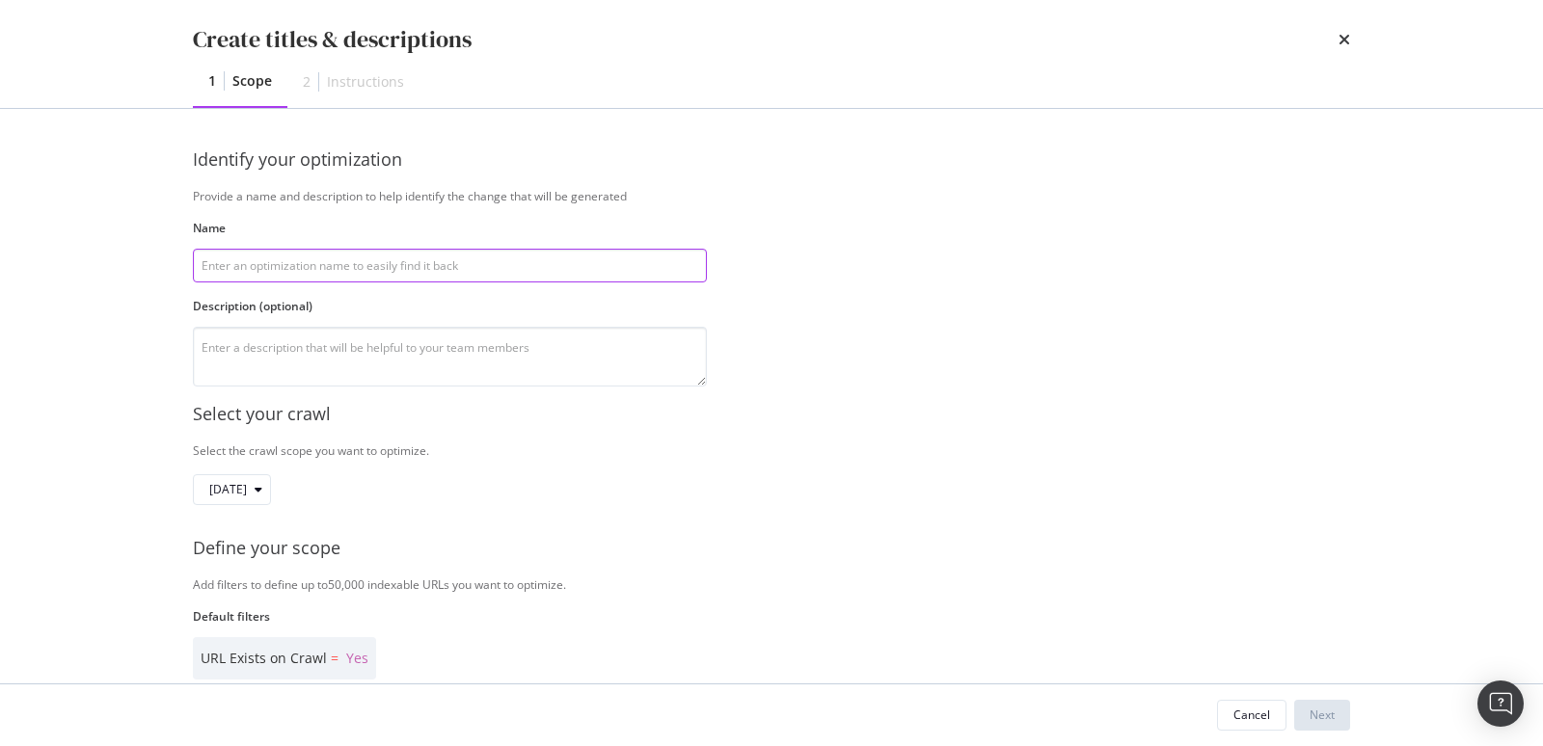
click at [469, 253] on input "modal" at bounding box center [450, 266] width 514 height 34
type input "e"
type input "m"
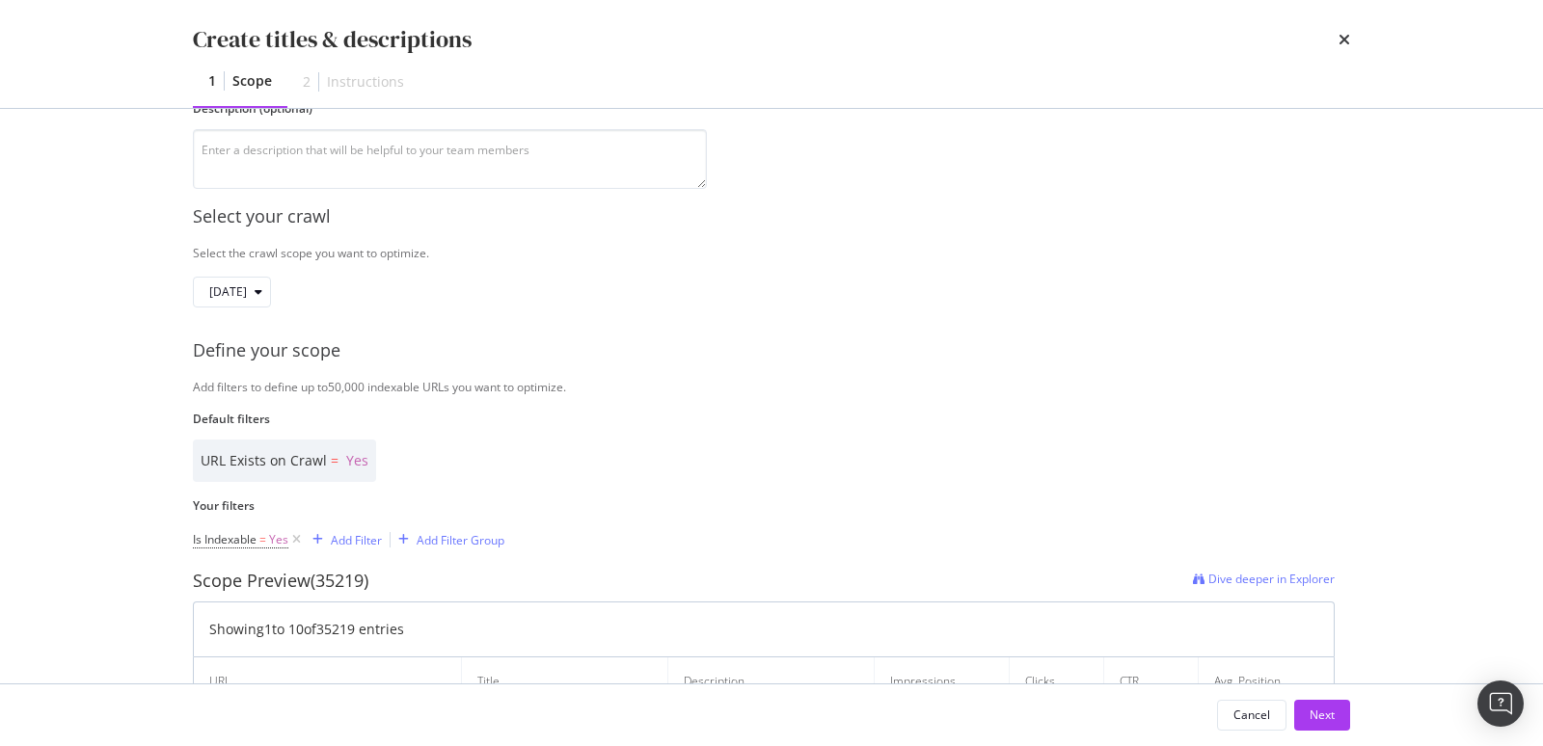
scroll to position [220, 0]
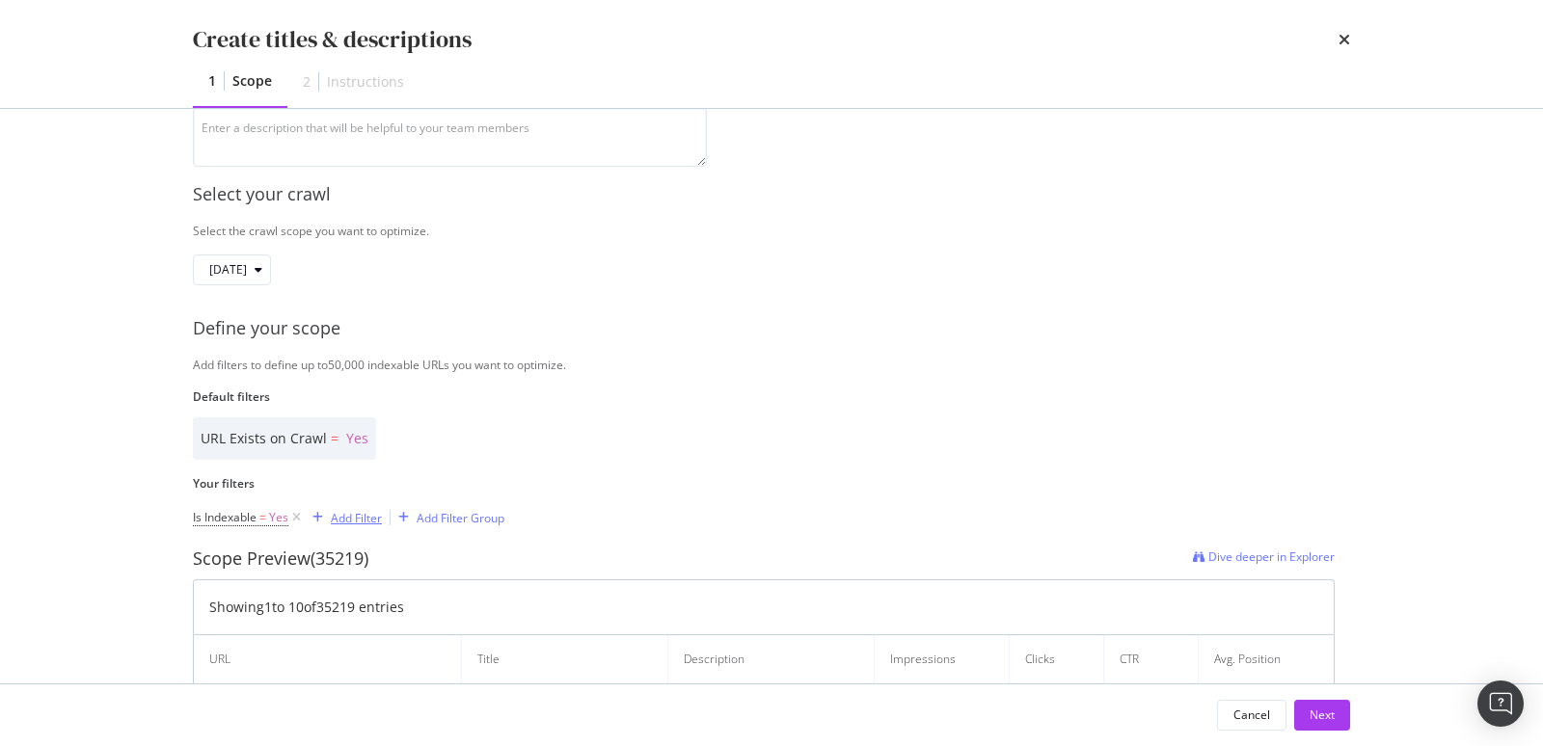
type input "title & meta-description_DE-25/09/17"
click at [342, 521] on div "Add Filter" at bounding box center [356, 518] width 51 height 16
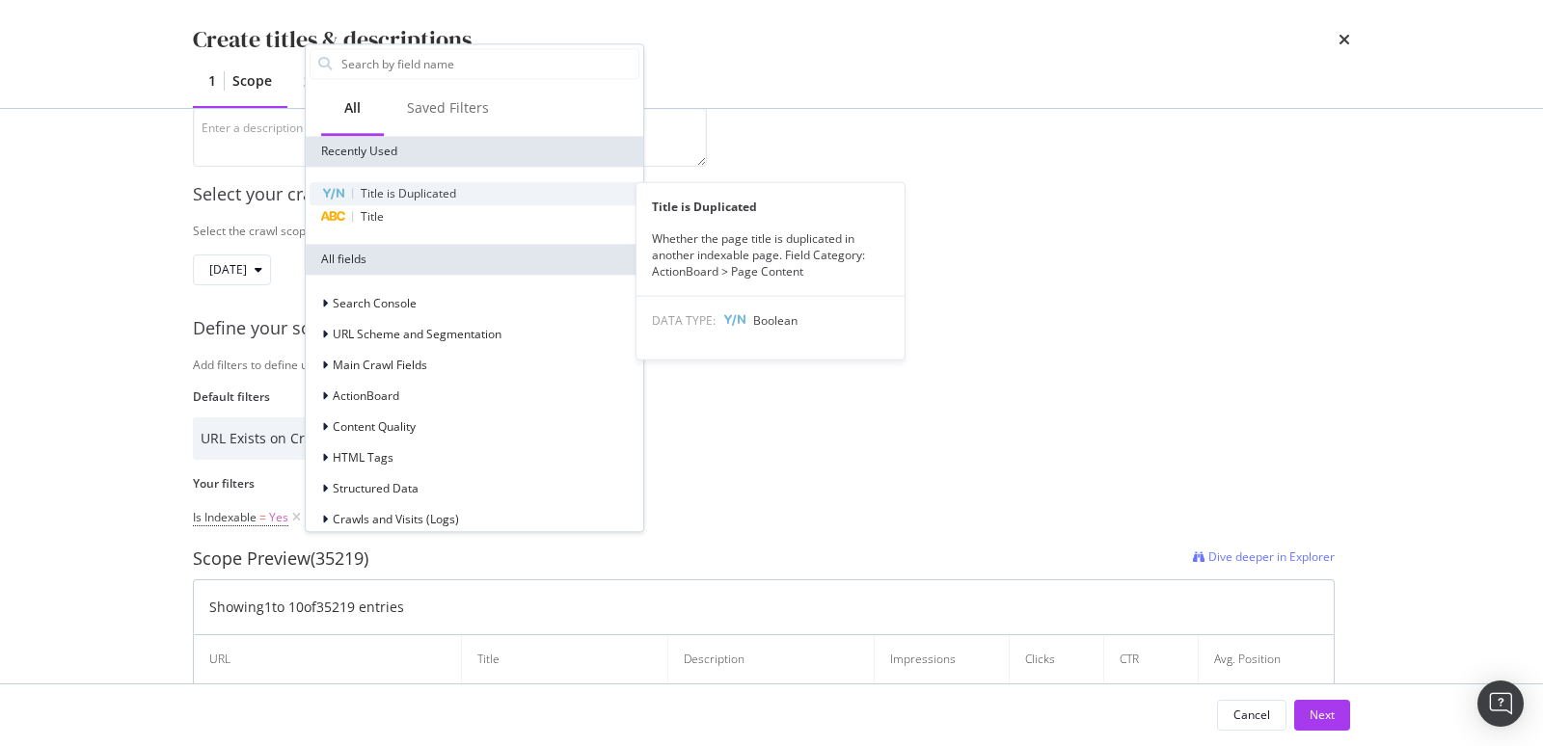
click at [455, 199] on span "Title is Duplicated" at bounding box center [408, 193] width 95 height 16
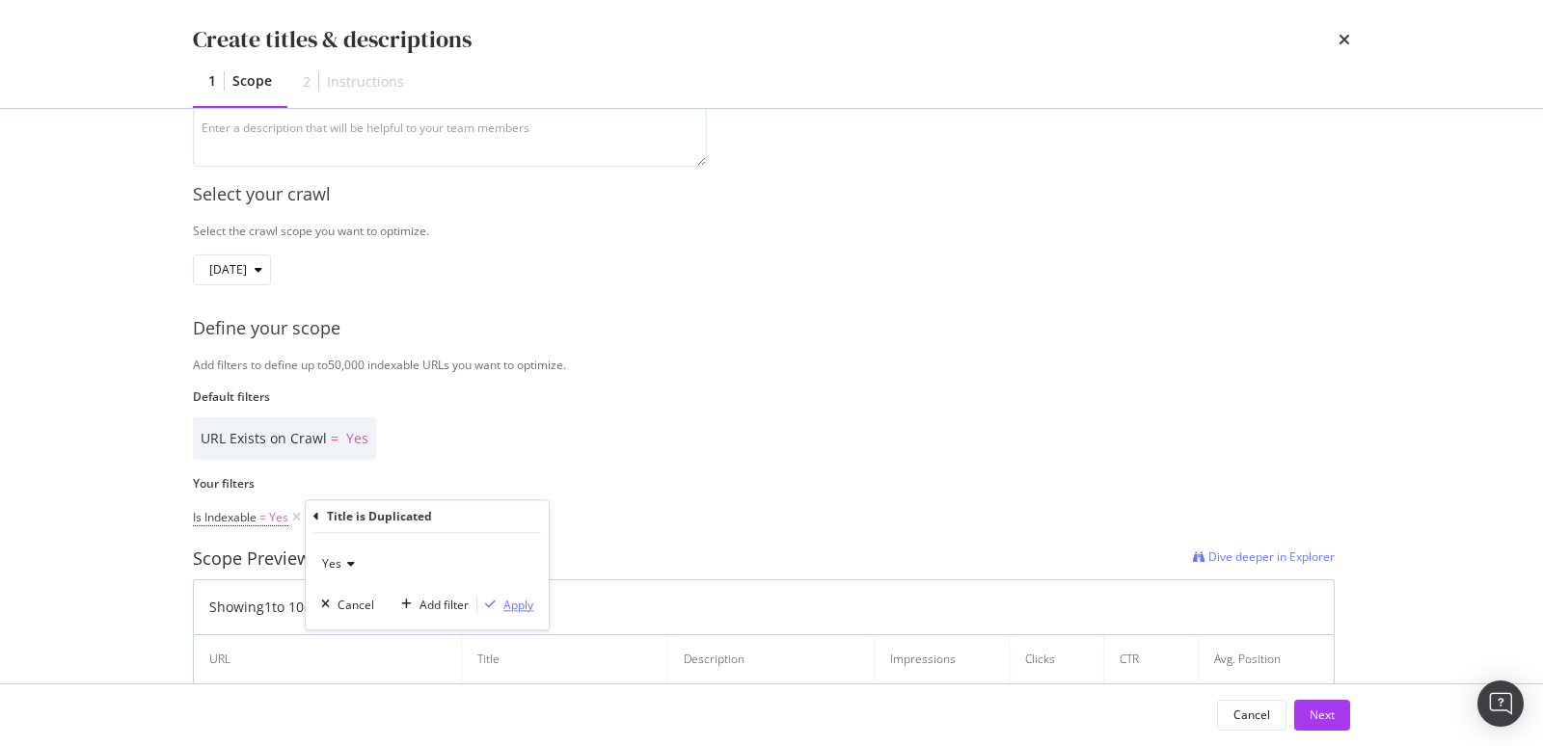
click at [504, 607] on div "Apply" at bounding box center [518, 605] width 30 height 16
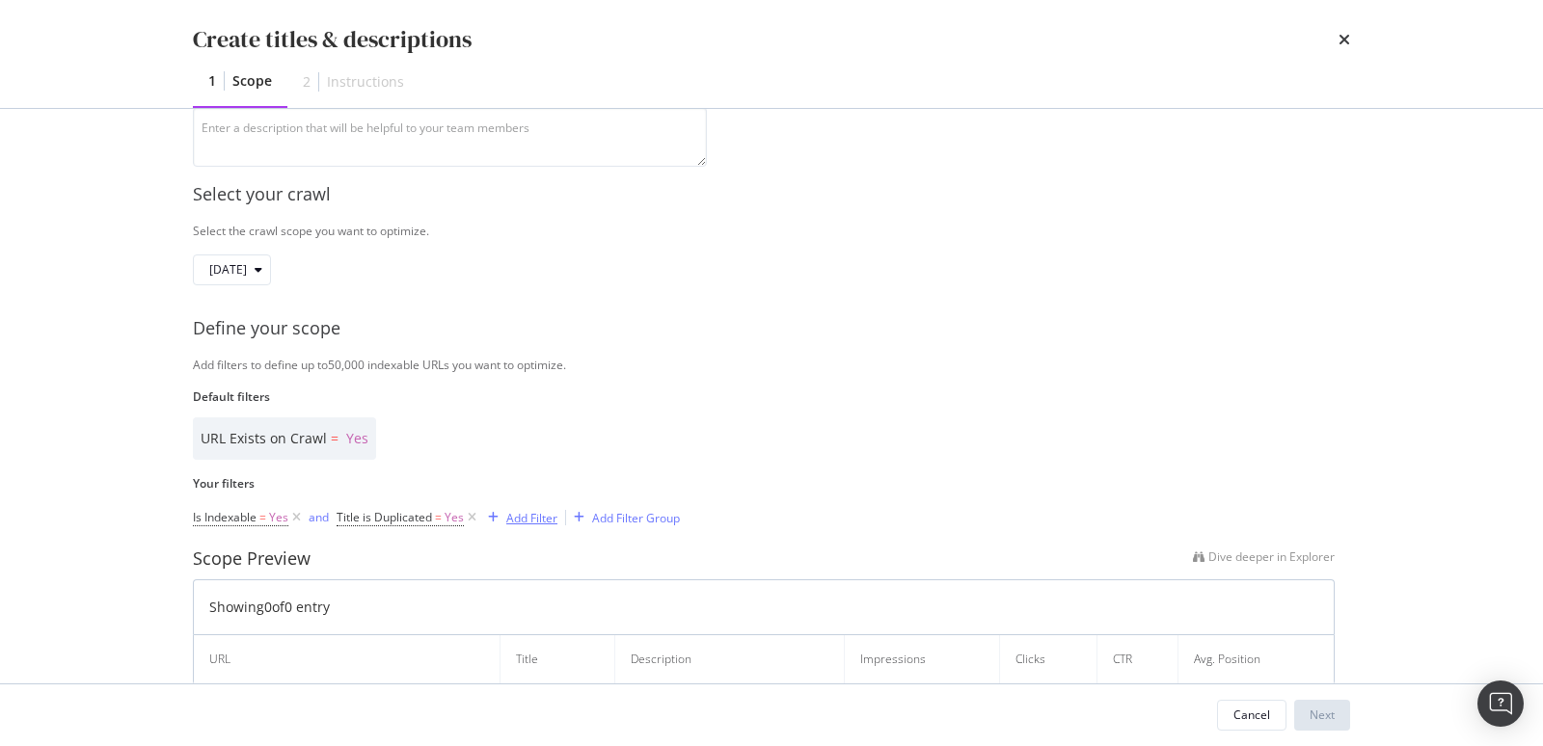
click at [525, 515] on div "Add Filter" at bounding box center [531, 518] width 51 height 16
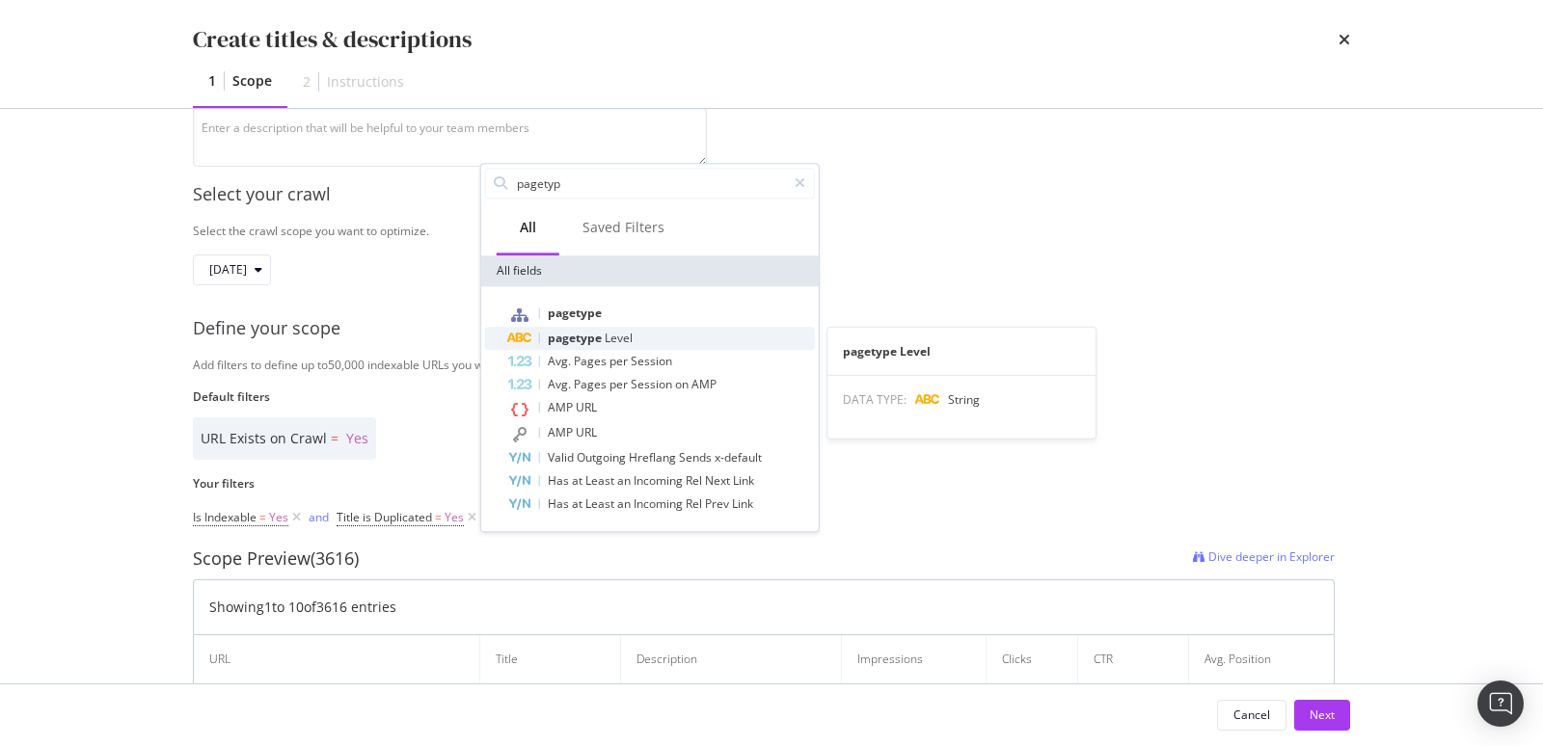
type input "pagetyp"
click at [599, 348] on div "pagetype Level" at bounding box center [661, 338] width 307 height 23
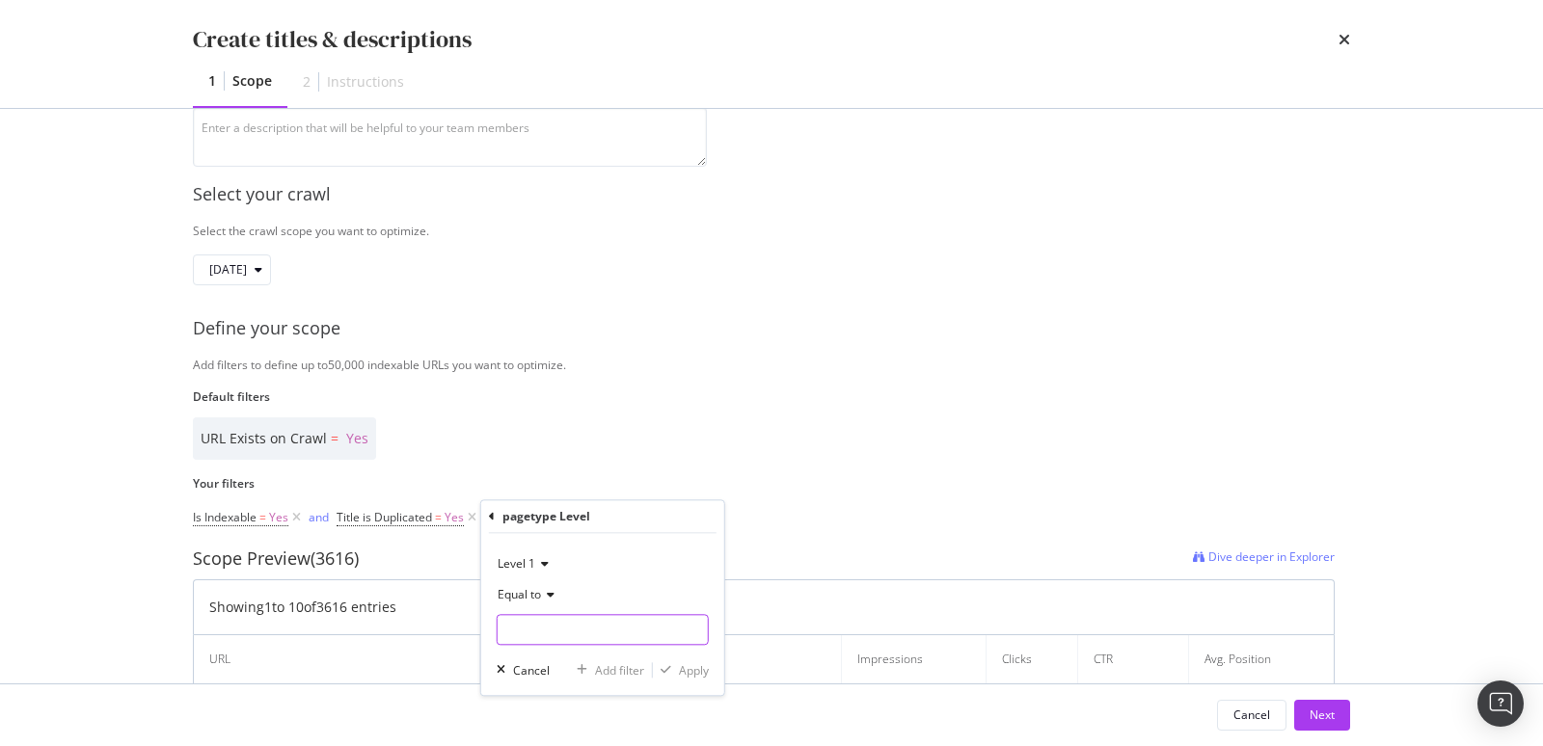
click at [531, 629] on input "Name" at bounding box center [603, 629] width 210 height 31
click at [534, 652] on span "products" at bounding box center [569, 655] width 135 height 16
type input "products"
click at [680, 675] on div "Apply" at bounding box center [694, 671] width 30 height 16
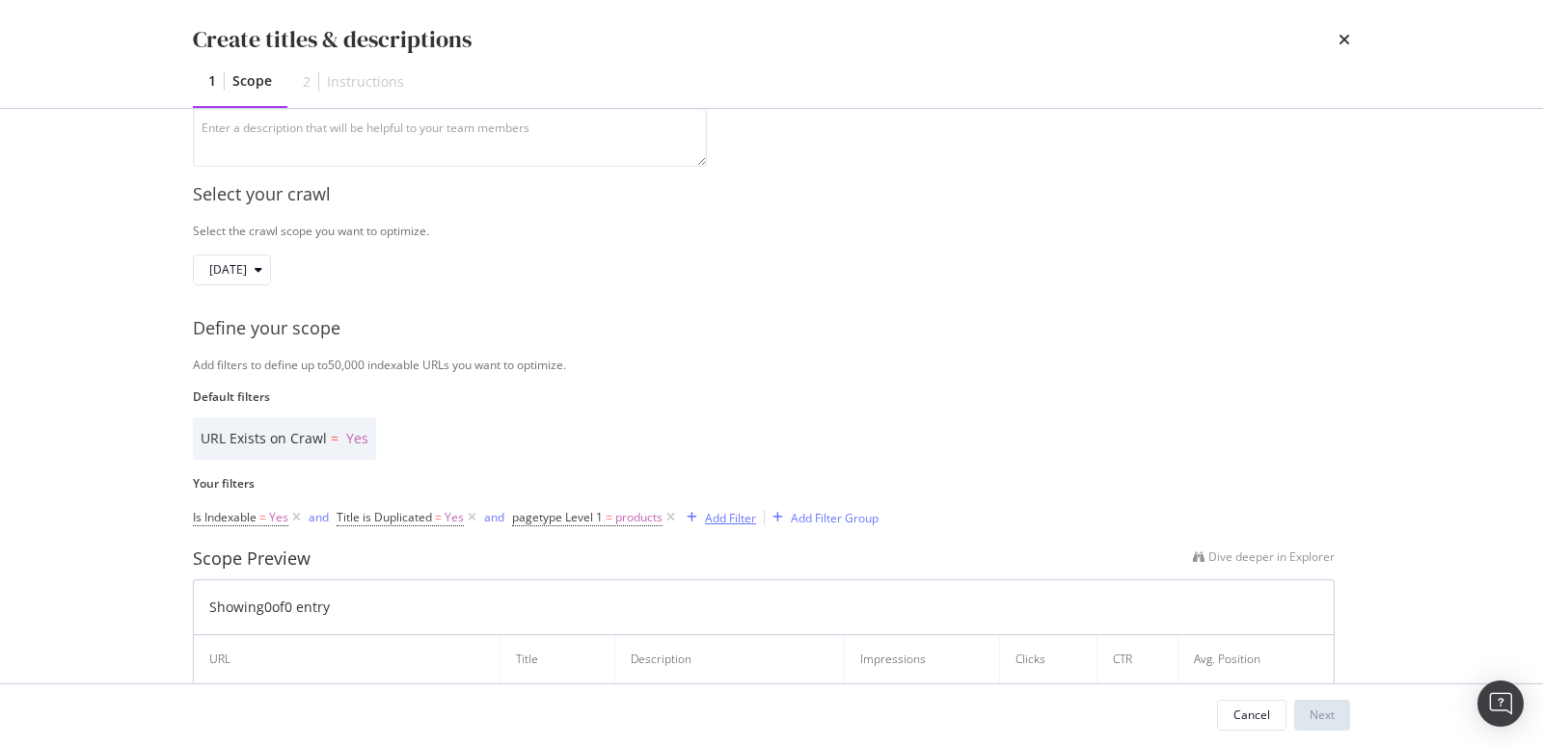
click at [746, 512] on div "Add Filter" at bounding box center [730, 518] width 51 height 16
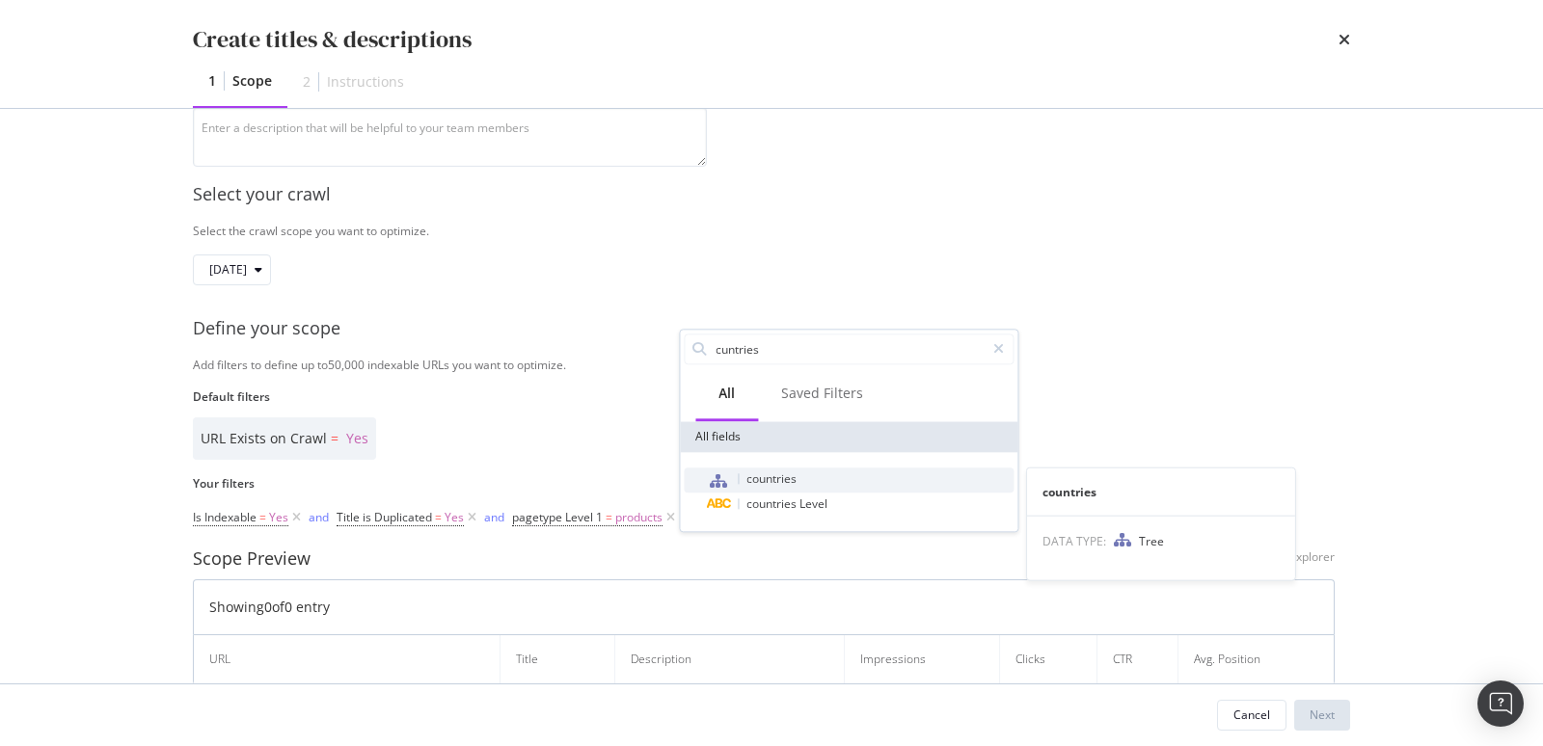
type input "cuntries"
click at [753, 485] on span "countries" at bounding box center [771, 479] width 50 height 16
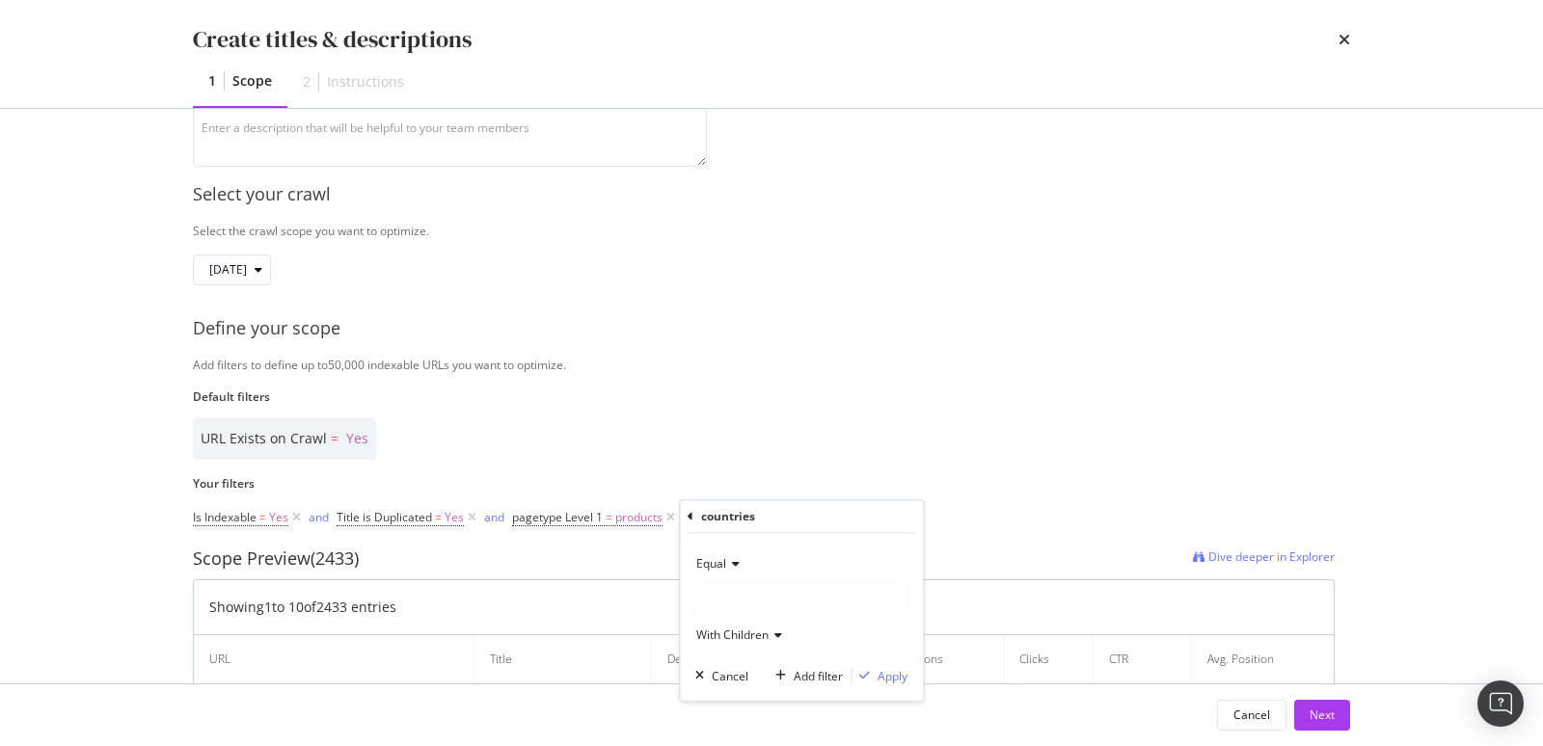
click at [749, 594] on div "modal" at bounding box center [801, 599] width 210 height 31
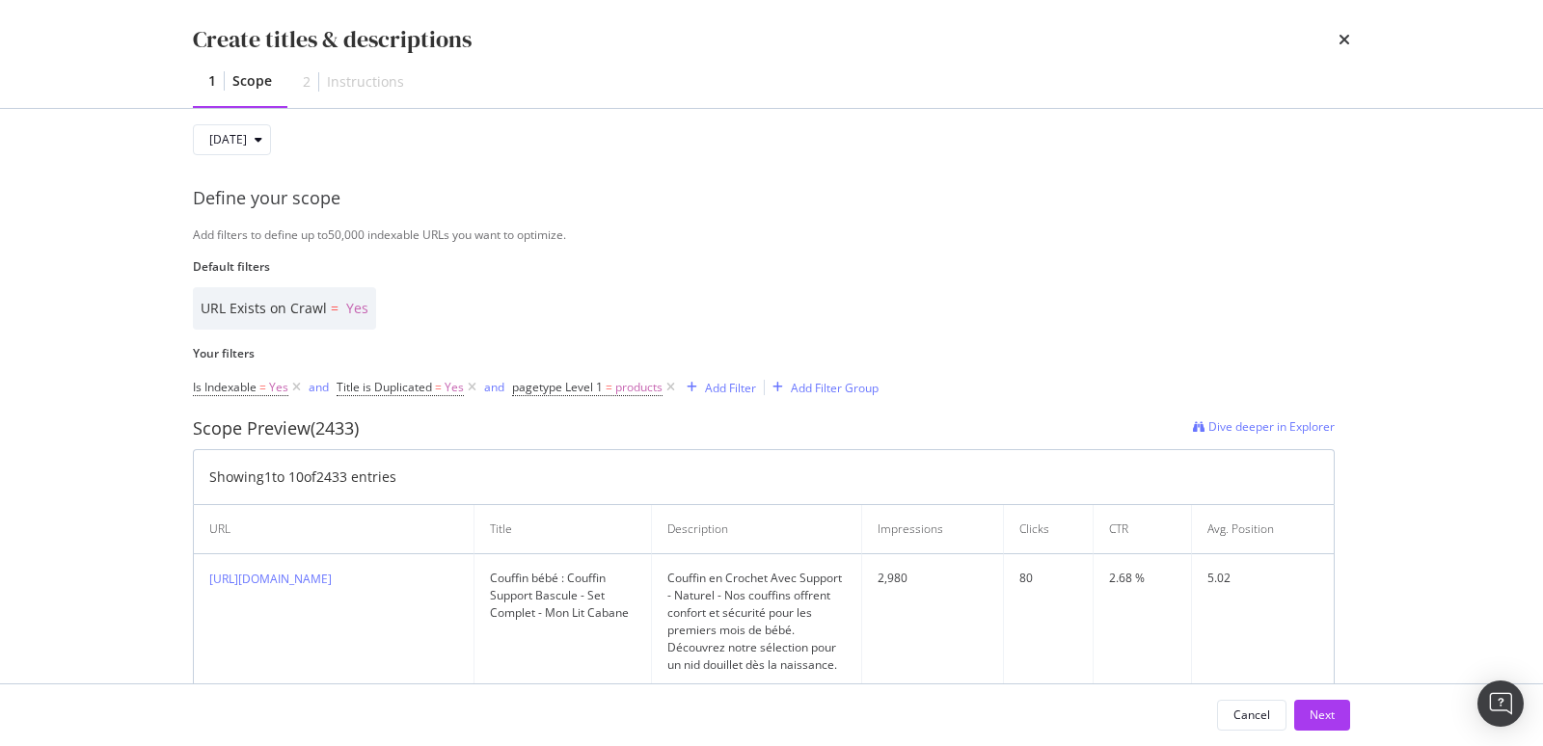
scroll to position [431, 0]
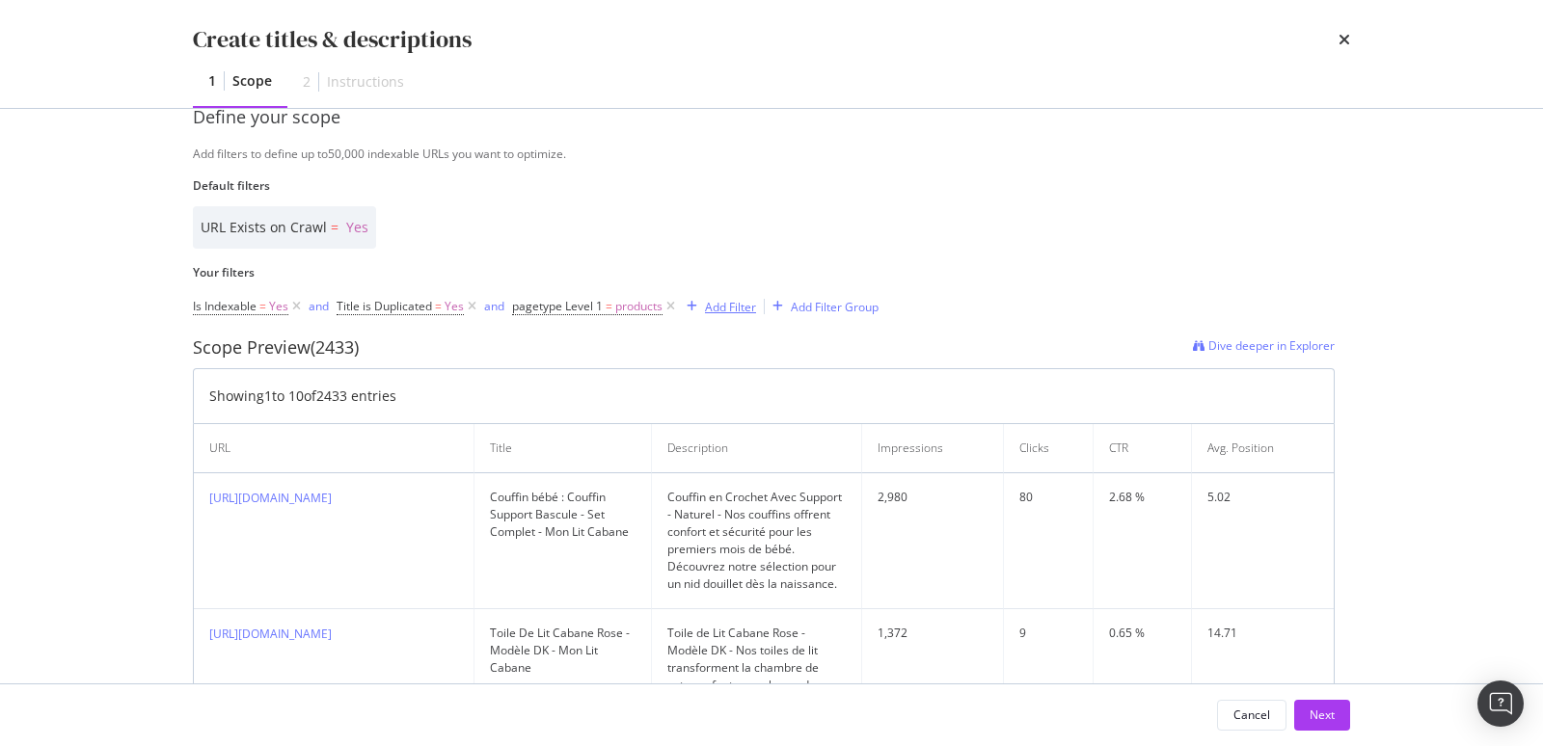
click at [721, 310] on div "Add Filter" at bounding box center [730, 307] width 51 height 16
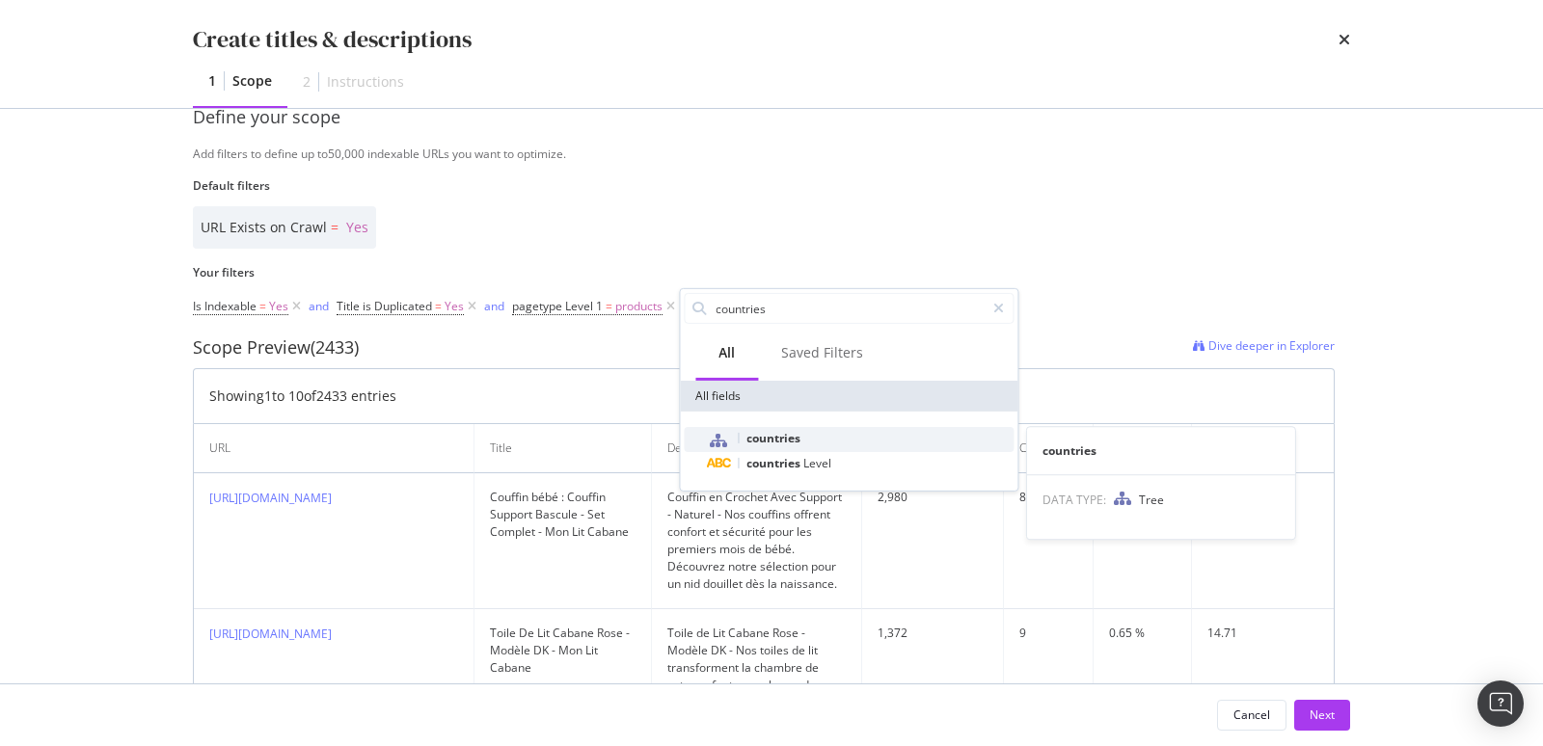
type input "countries"
click at [772, 442] on span "countries" at bounding box center [773, 438] width 54 height 16
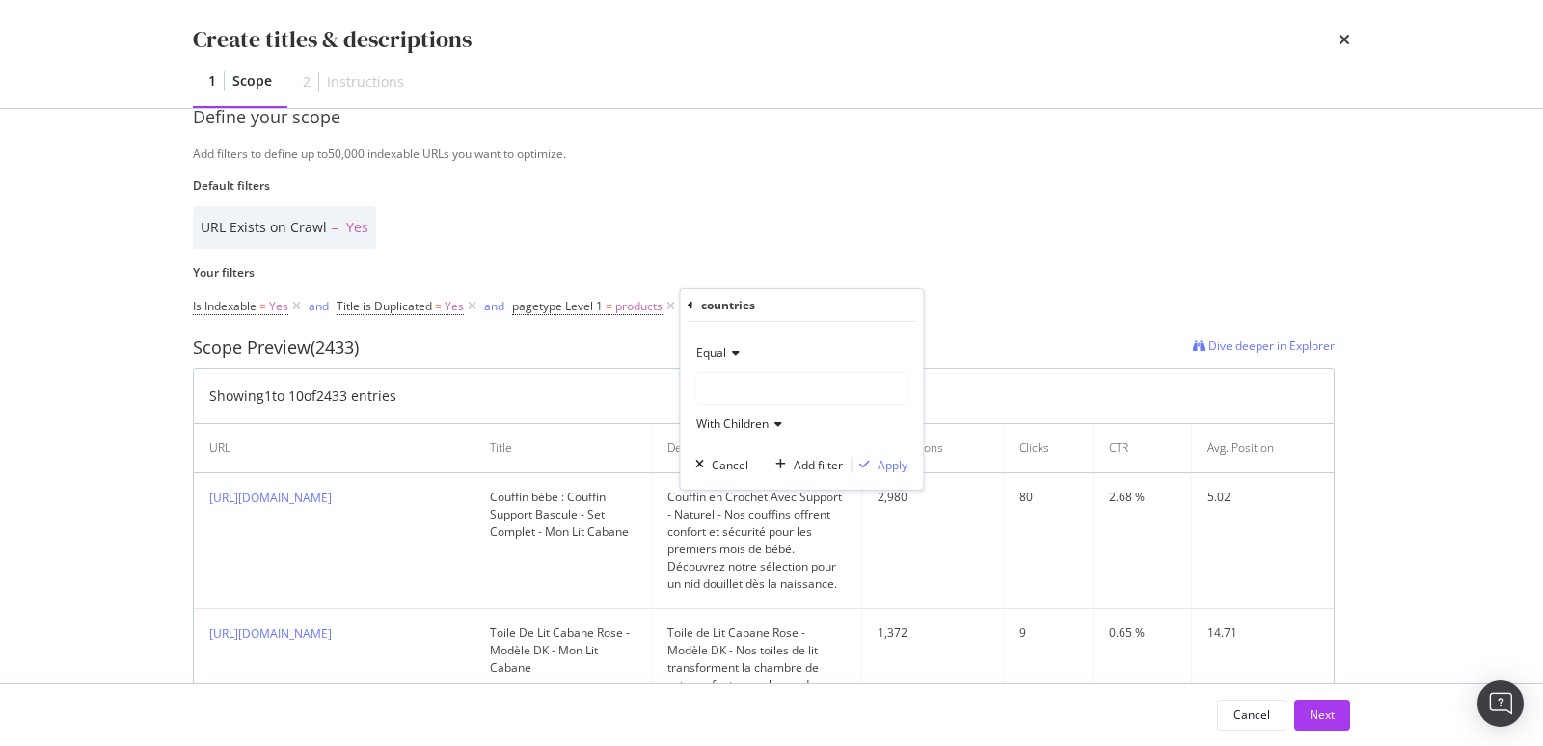
click at [726, 394] on div "modal" at bounding box center [801, 388] width 210 height 31
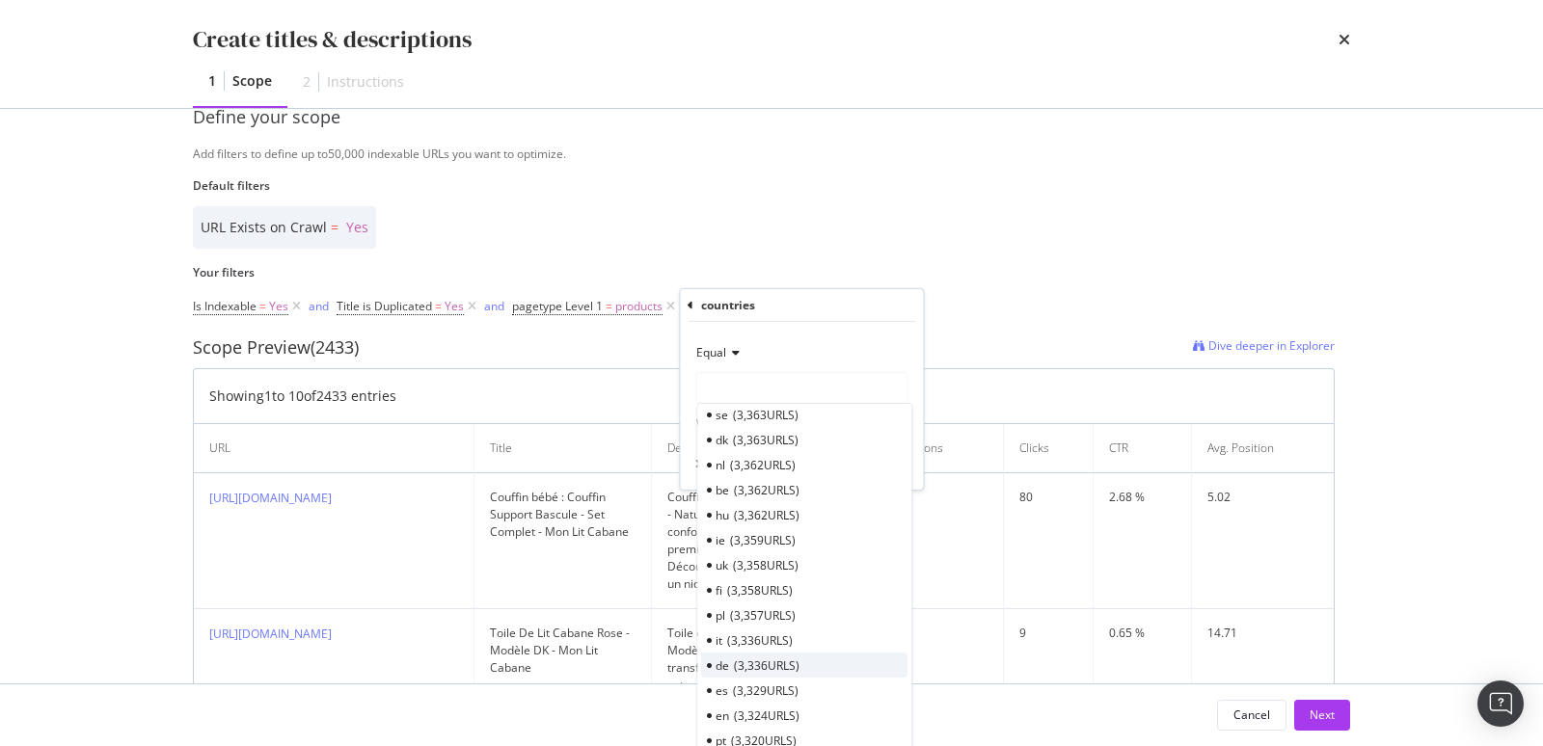
scroll to position [43, 0]
click at [751, 655] on span "3,336 URLS" at bounding box center [767, 660] width 66 height 16
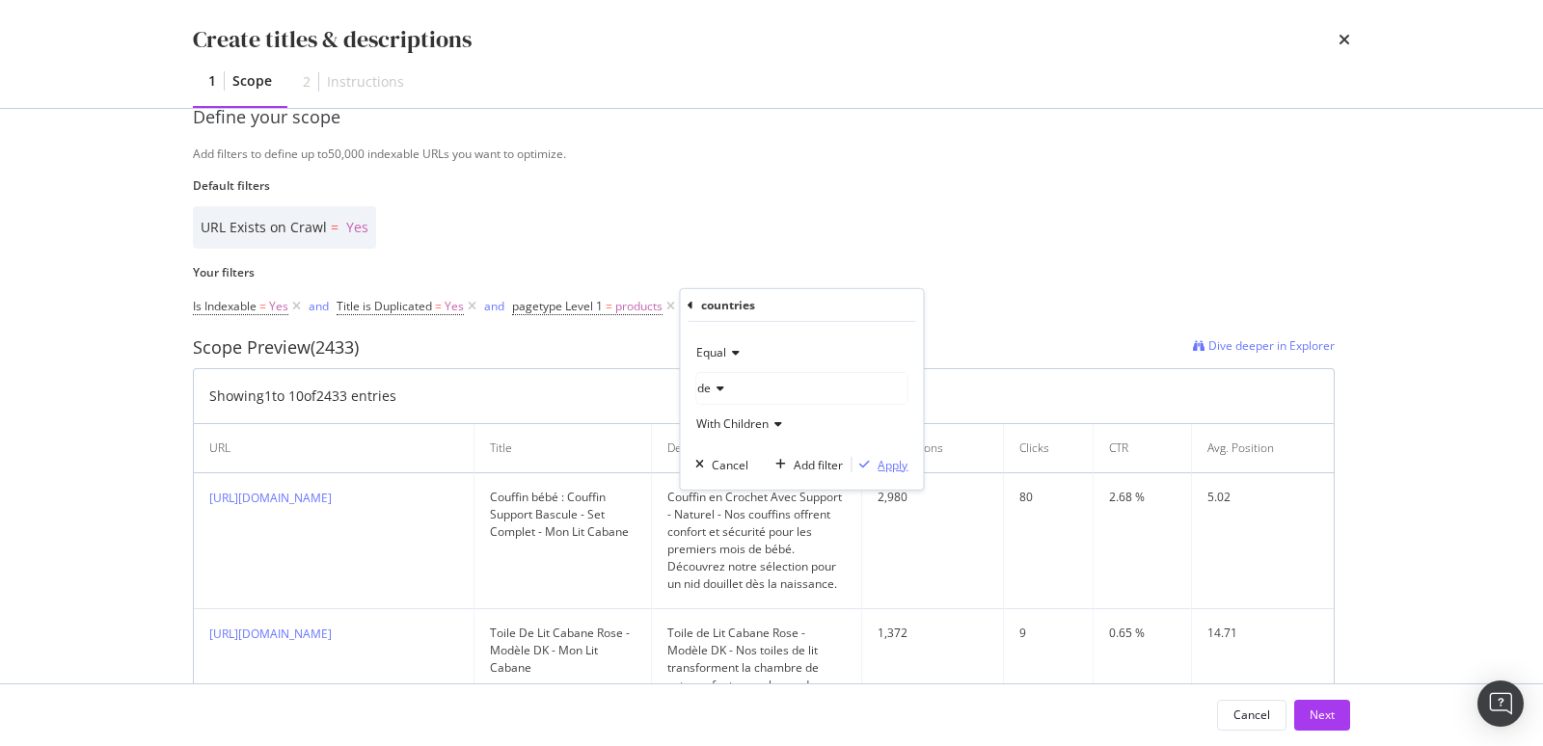
drag, startPoint x: 872, startPoint y: 464, endPoint x: 852, endPoint y: 461, distance: 20.5
click at [872, 465] on div "modal" at bounding box center [865, 465] width 26 height 12
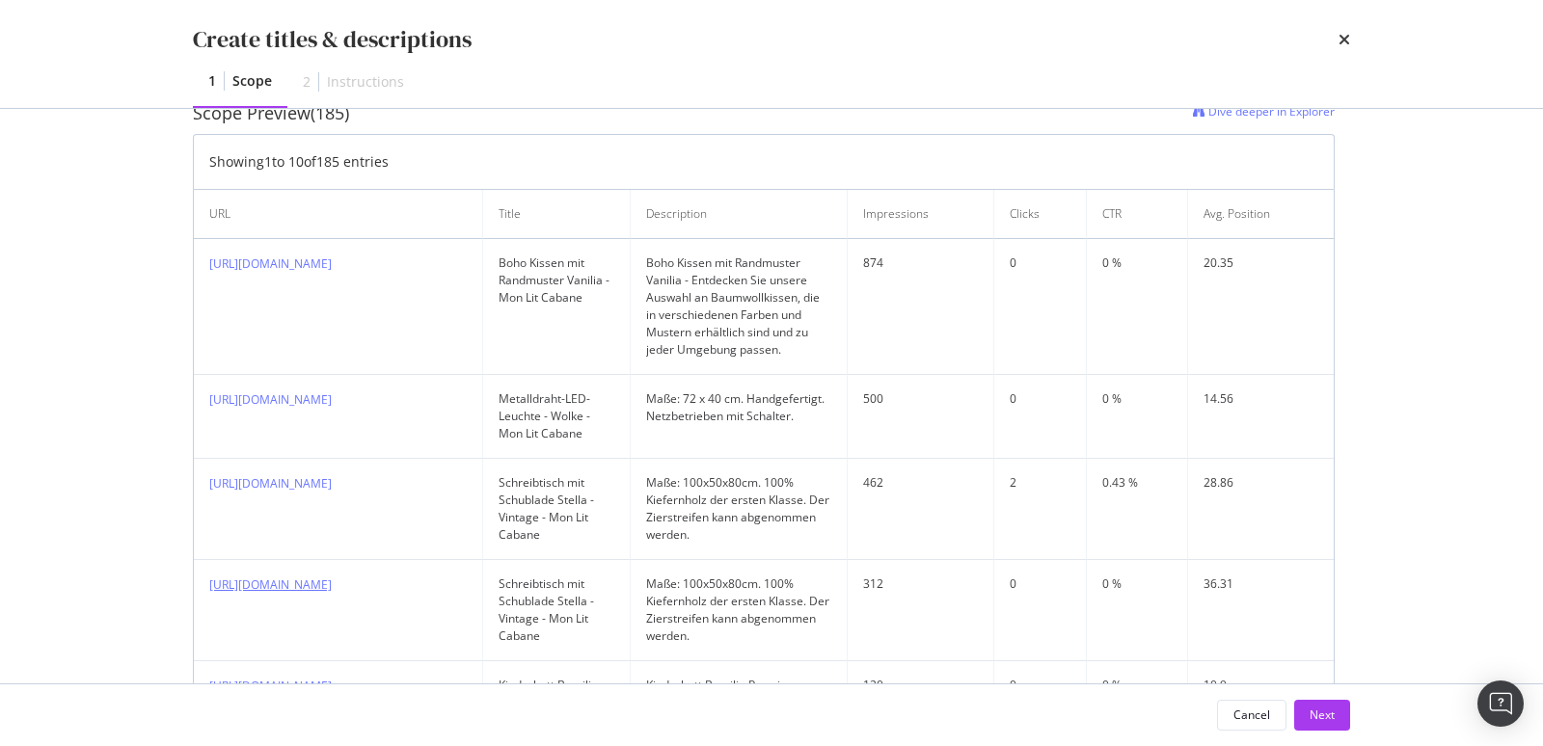
scroll to position [798, 0]
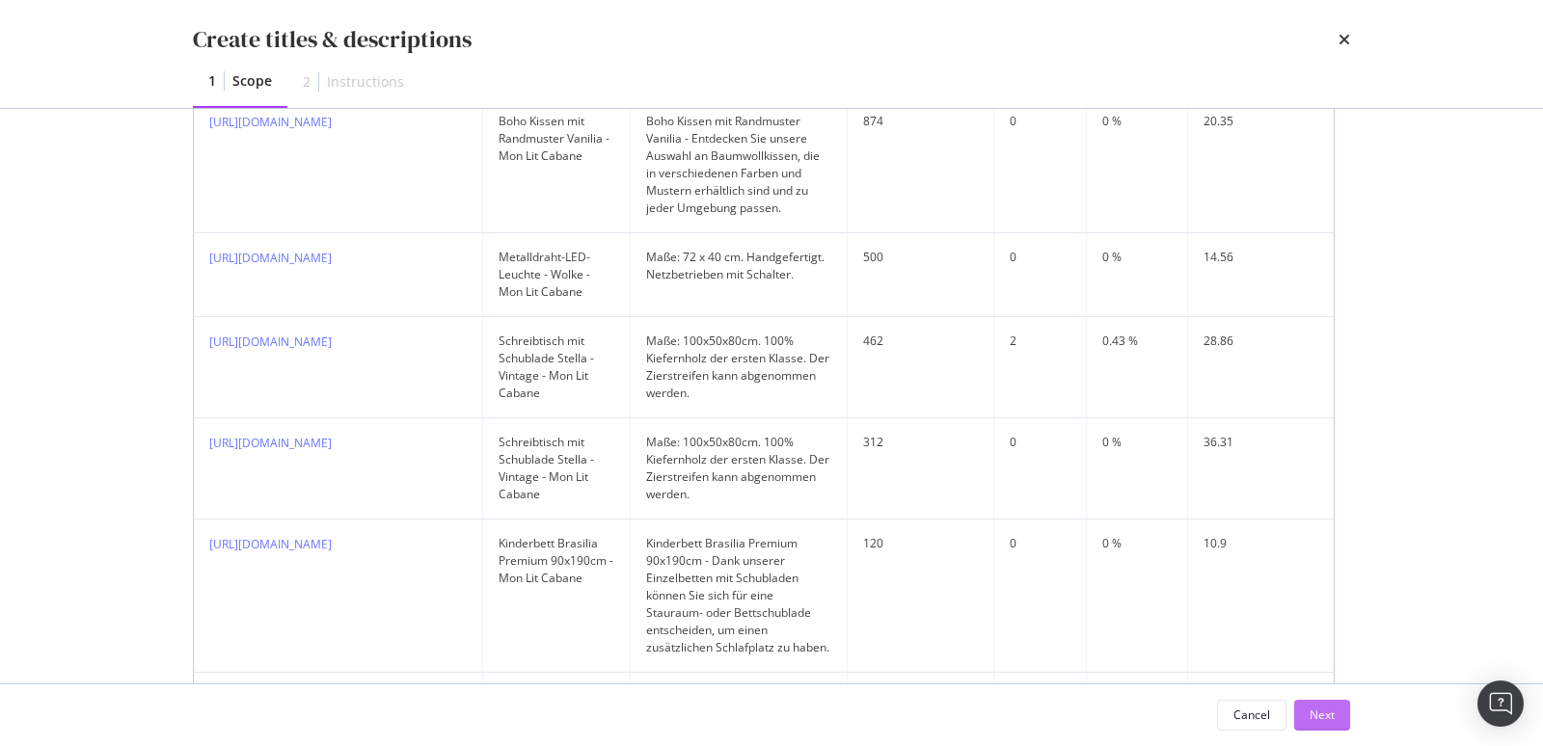
click at [1327, 721] on div "Next" at bounding box center [1322, 715] width 25 height 16
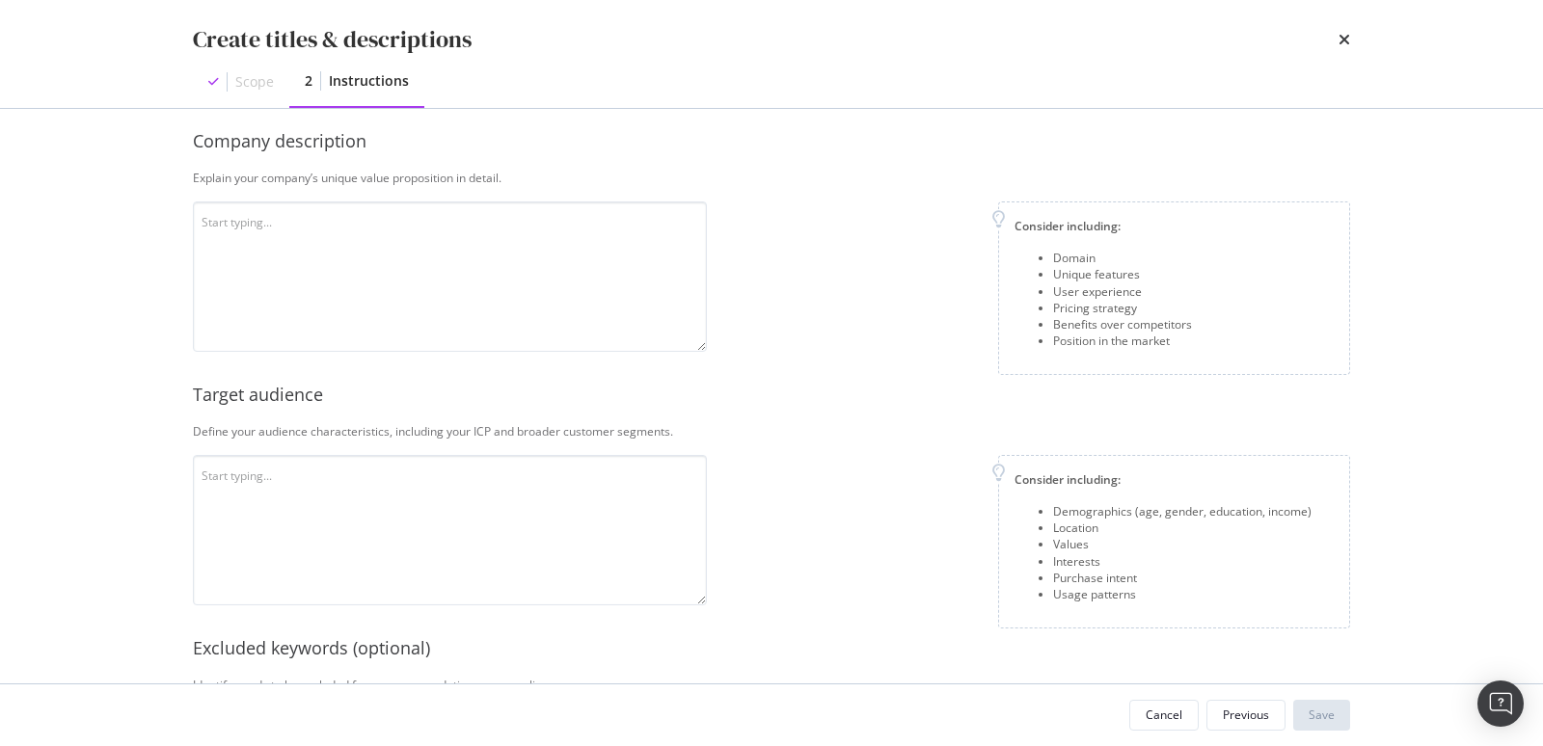
scroll to position [122, 0]
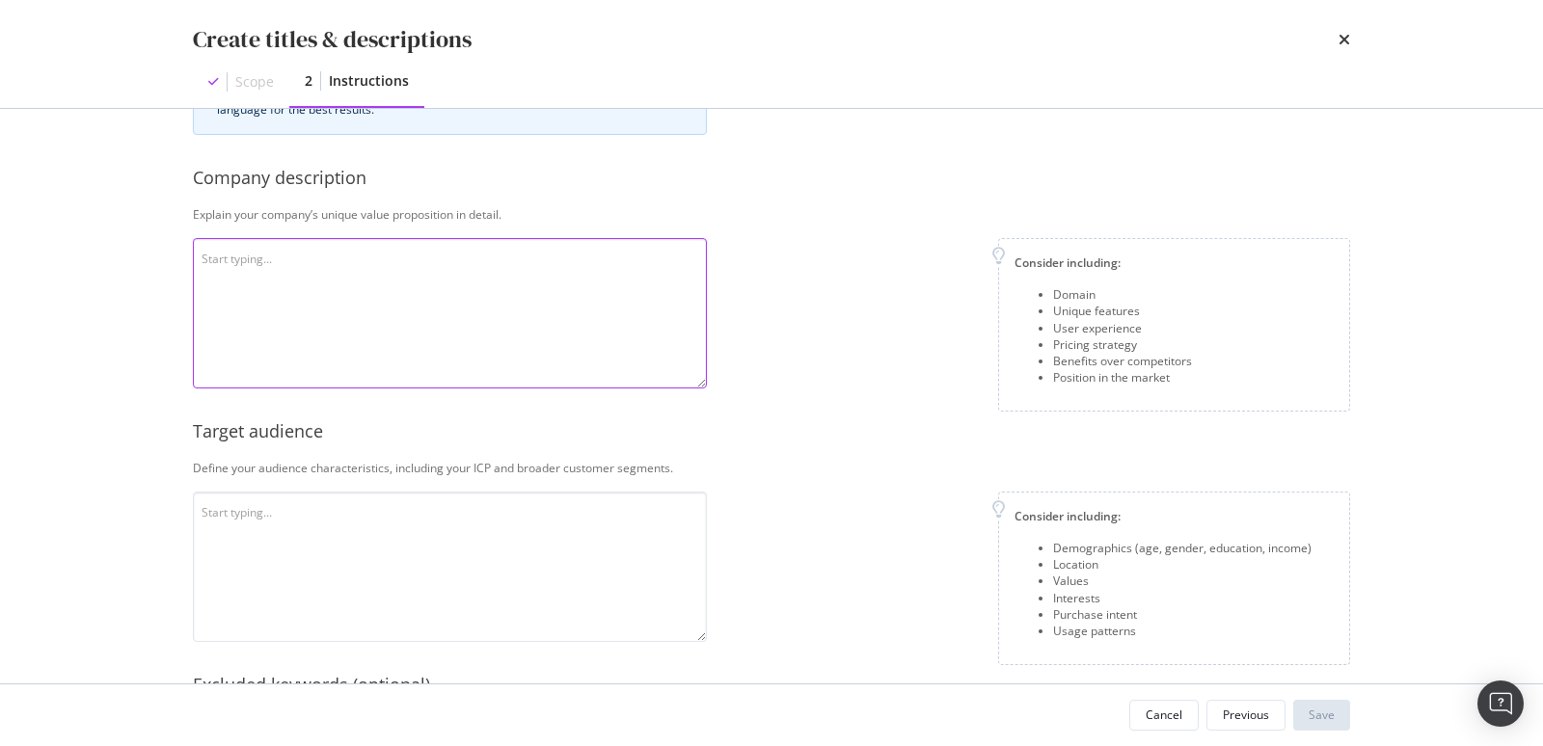
click at [382, 268] on textarea "modal" at bounding box center [450, 313] width 514 height 150
paste textarea "Mon Lit Cabane is a french company specialized in high-quality wooden children’…"
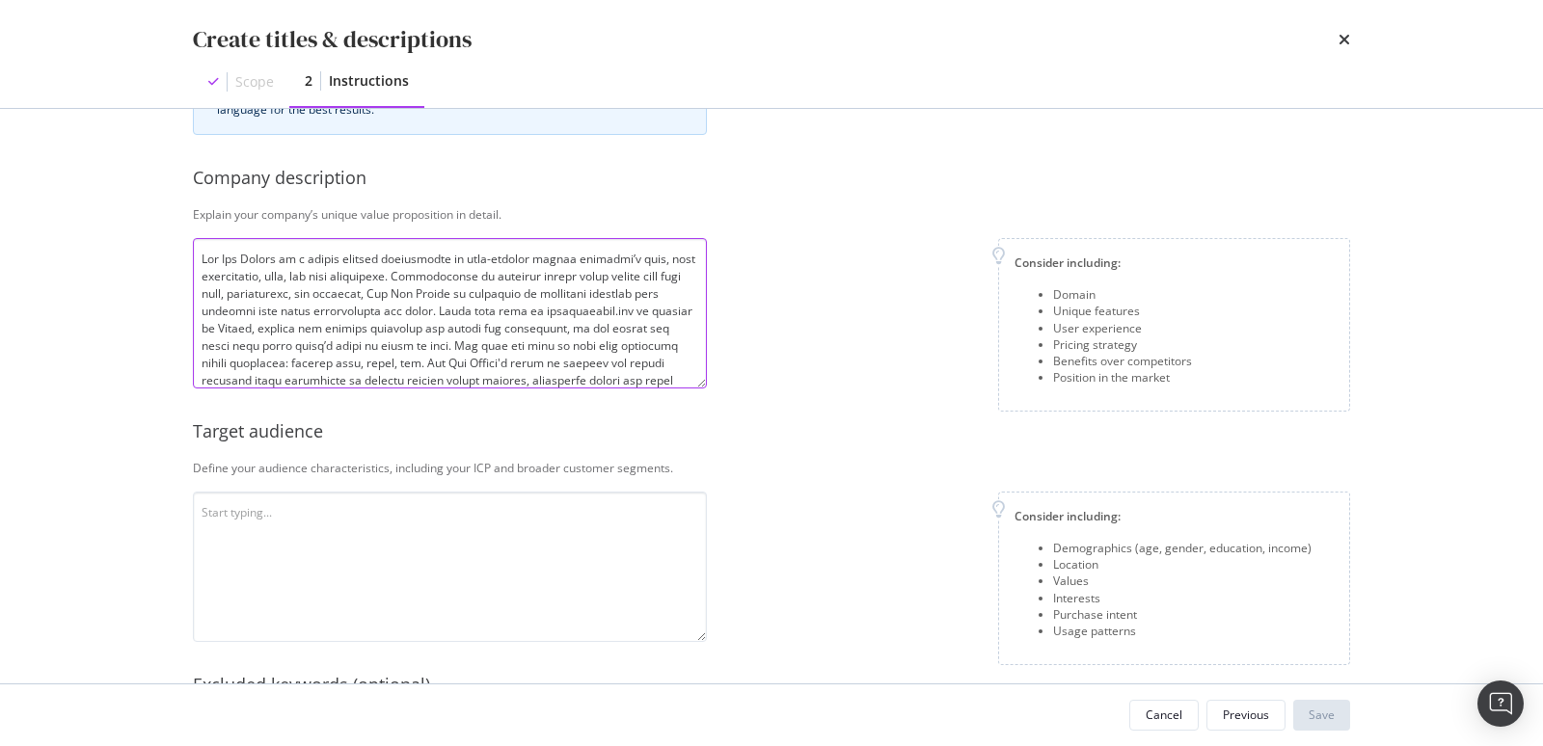
scroll to position [277, 0]
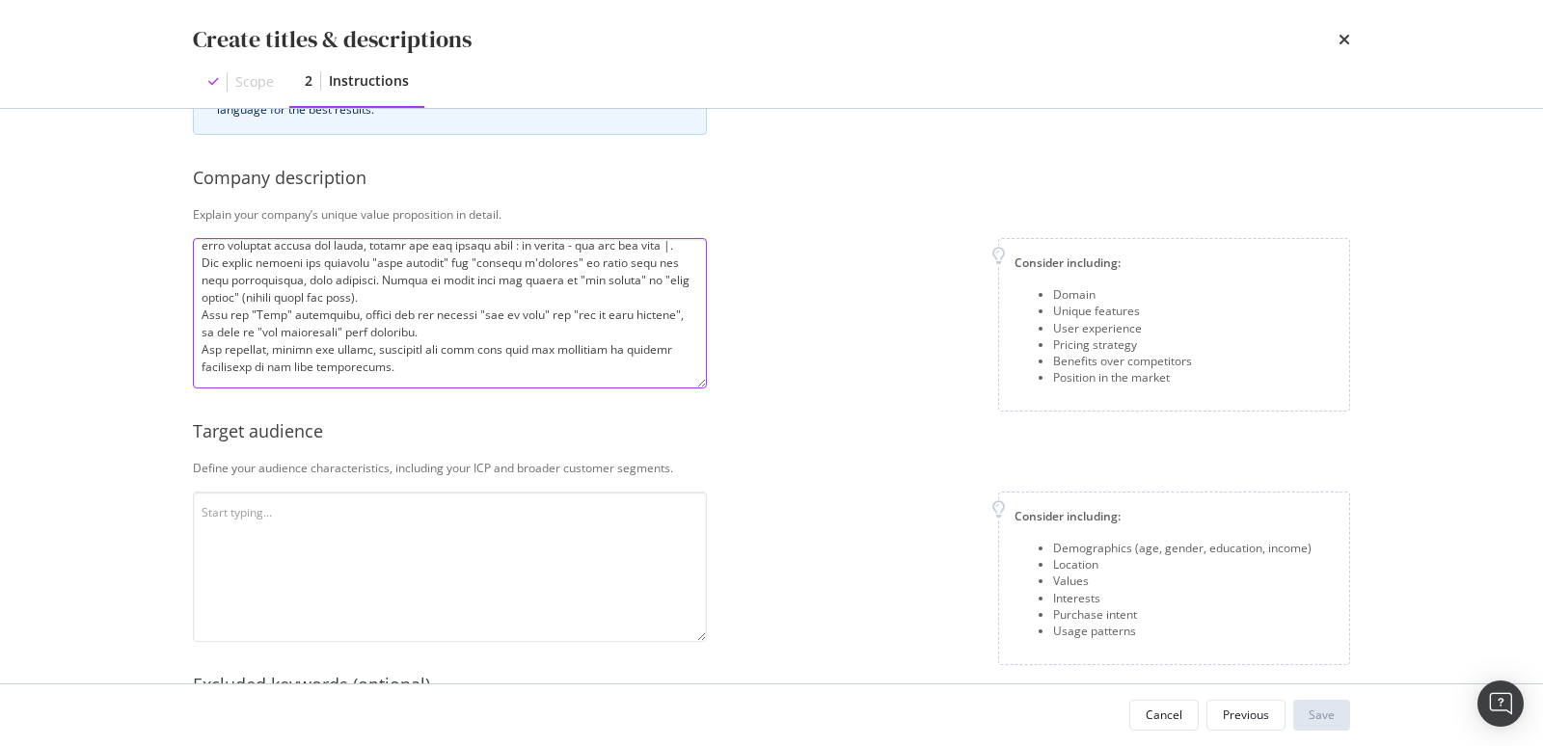
type textarea "Mon Lit Cabane is a french company specialized in high-quality wooden children’…"
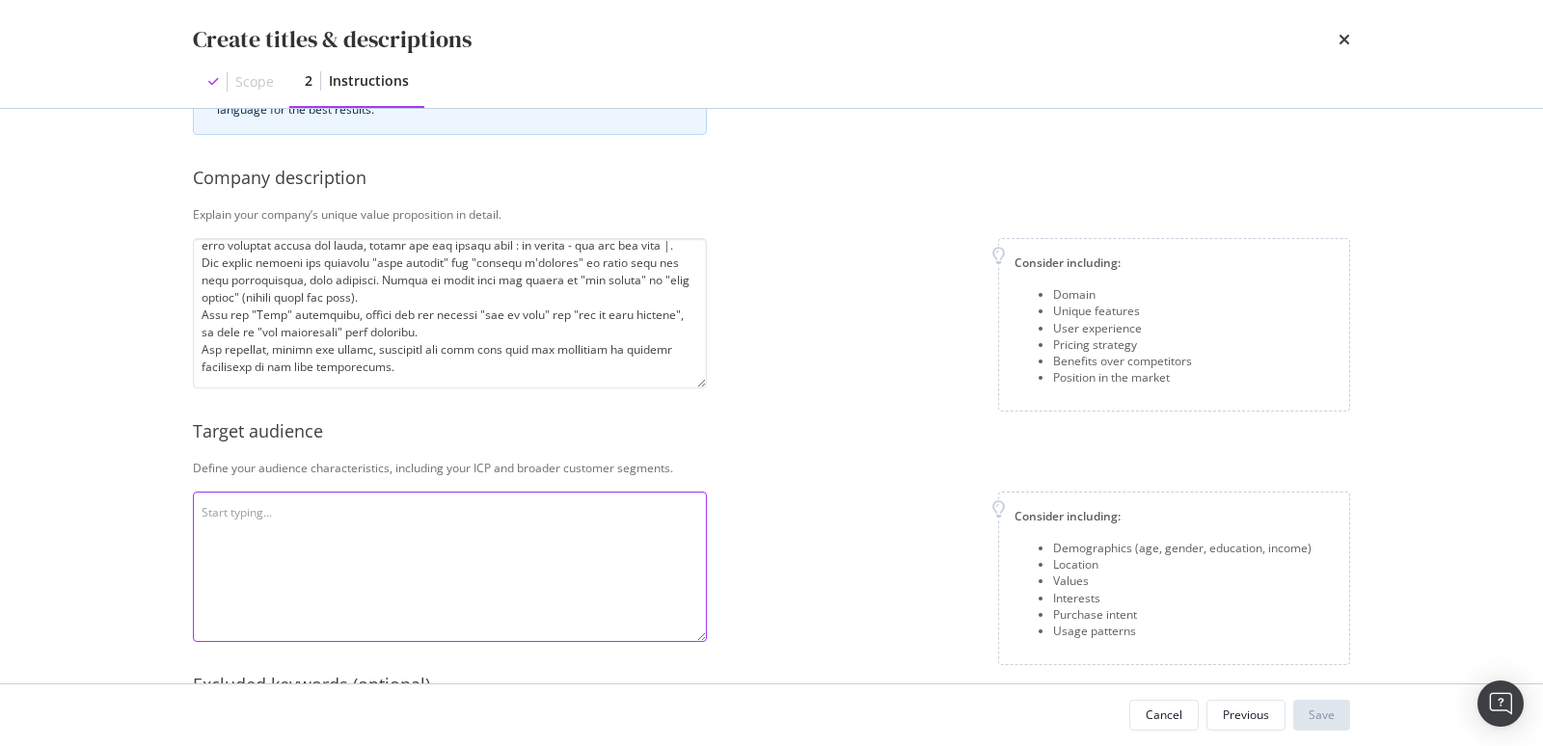
click at [318, 540] on textarea "modal" at bounding box center [450, 567] width 514 height 150
paste textarea "Monlitcabane.com is designed for discerning parents who prioritize quality, dur…"
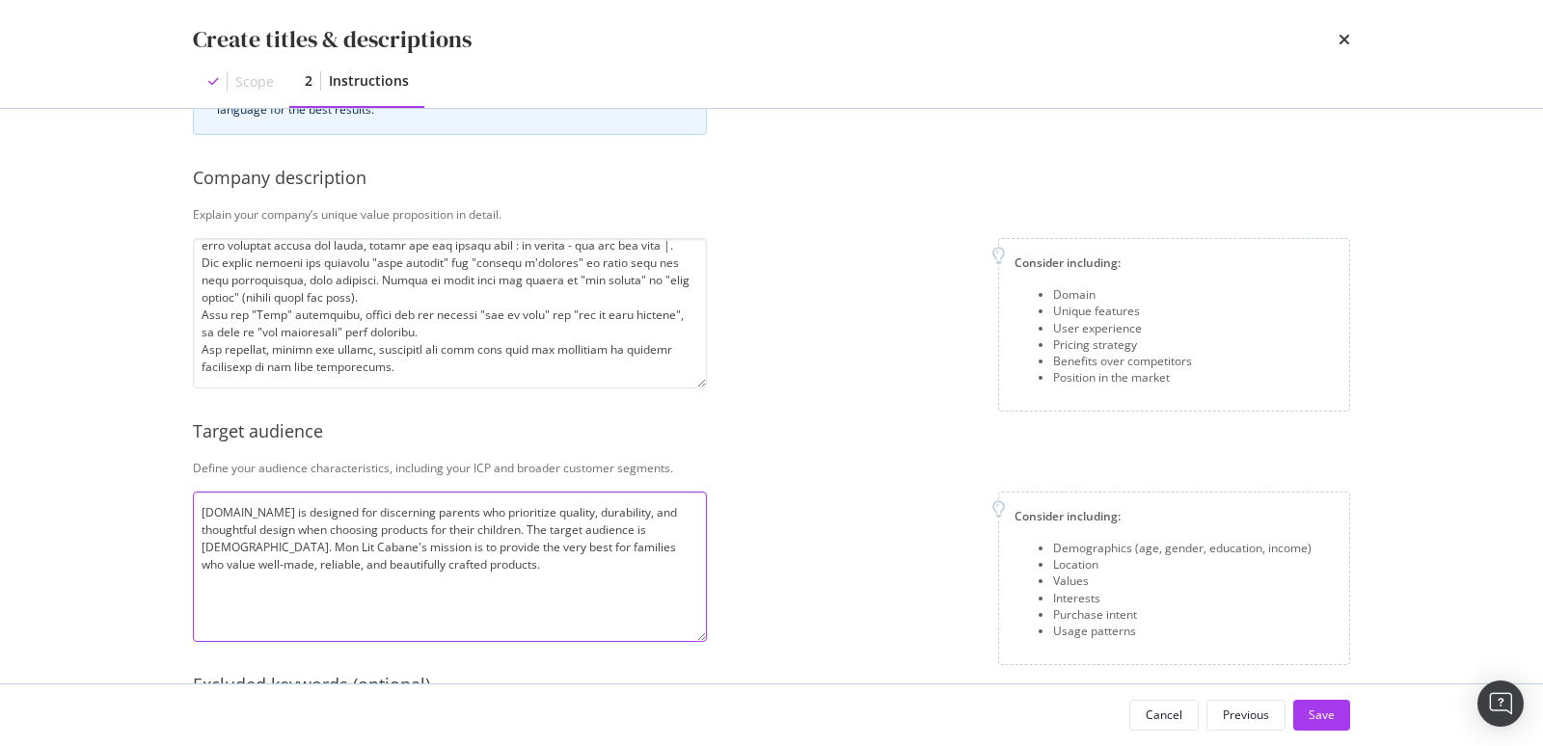
click at [664, 527] on textarea "Monlitcabane.com is designed for discerning parents who prioritize quality, dur…" at bounding box center [450, 567] width 514 height 150
click at [663, 528] on textarea "Monlitcabane.com is designed for discerning parents who prioritize quality, dur…" at bounding box center [450, 567] width 514 height 150
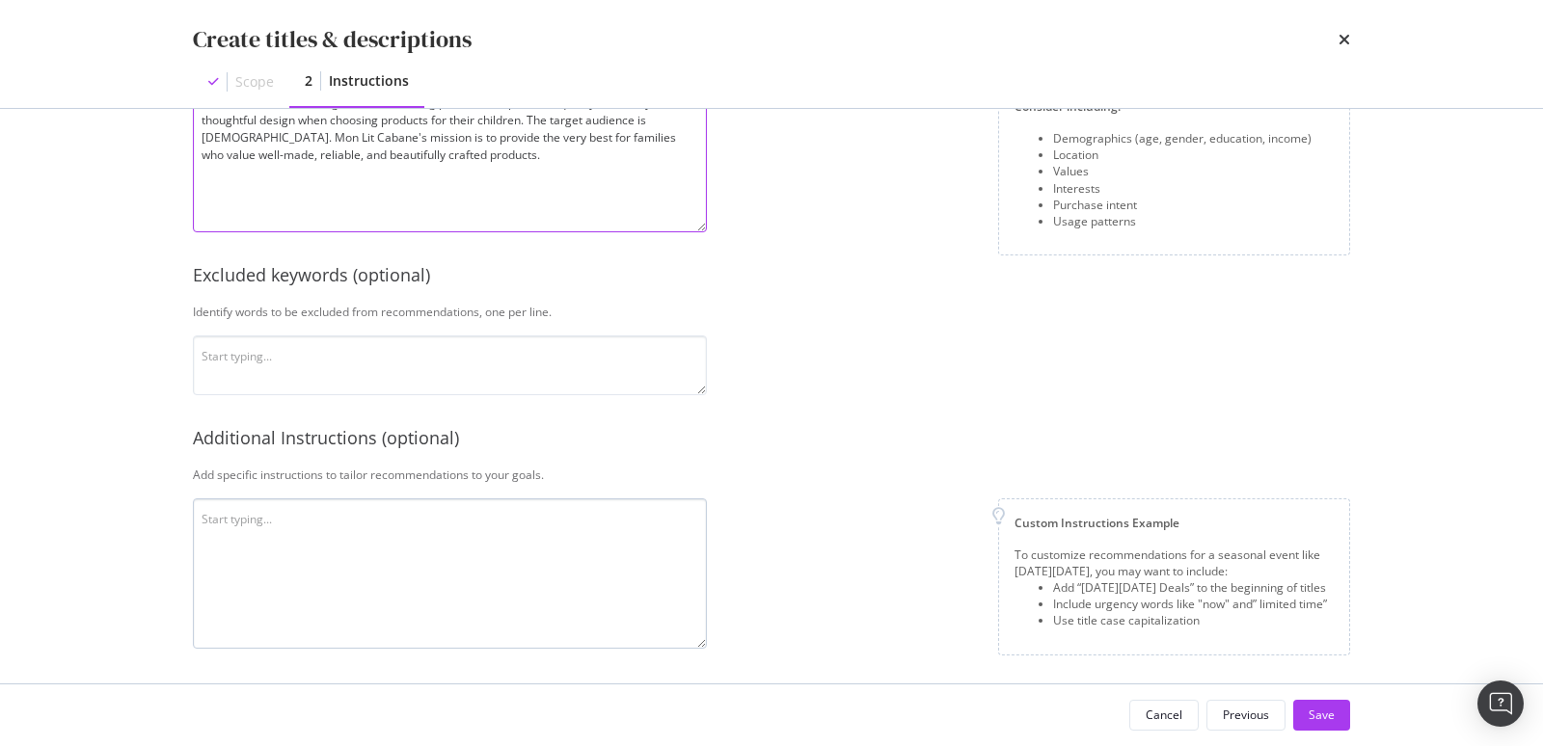
scroll to position [533, 0]
type textarea "Monlitcabane.com is designed for discerning parents who prioritize quality, dur…"
click at [536, 547] on textarea "modal" at bounding box center [450, 573] width 514 height 150
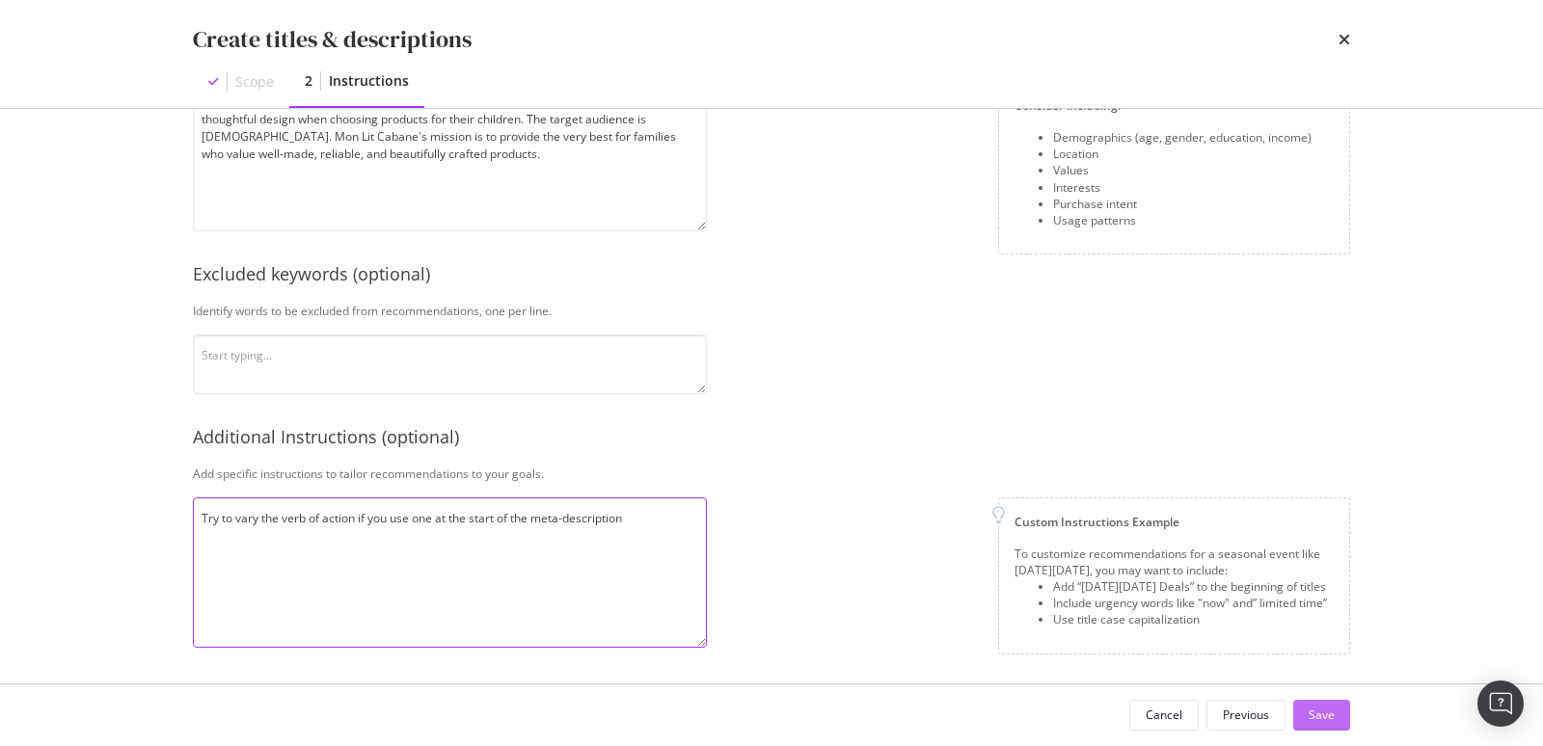
type textarea "Try to vary the verb of action if you use one at the start of the meta-descript…"
click at [1315, 717] on div "Save" at bounding box center [1322, 715] width 26 height 16
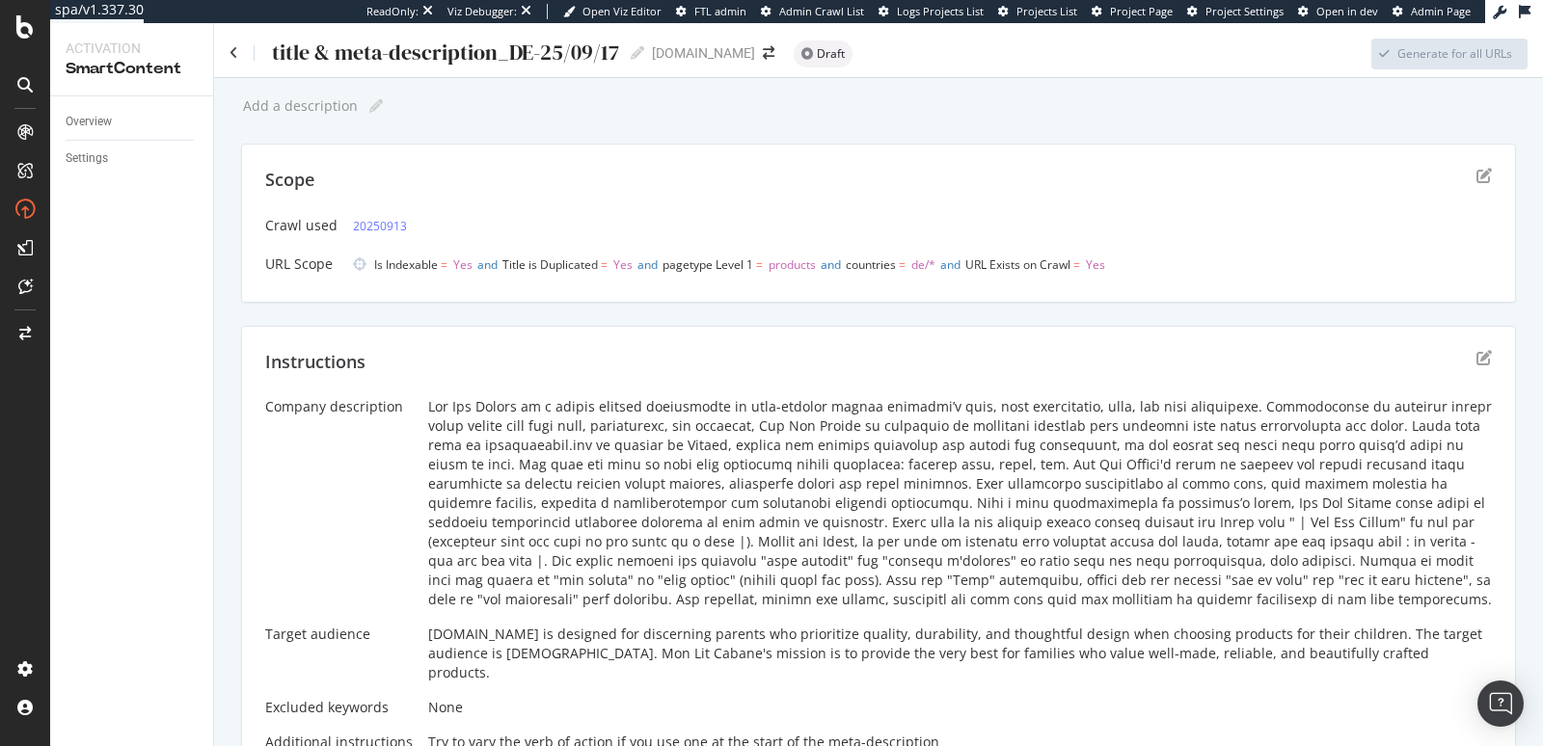
scroll to position [305, 0]
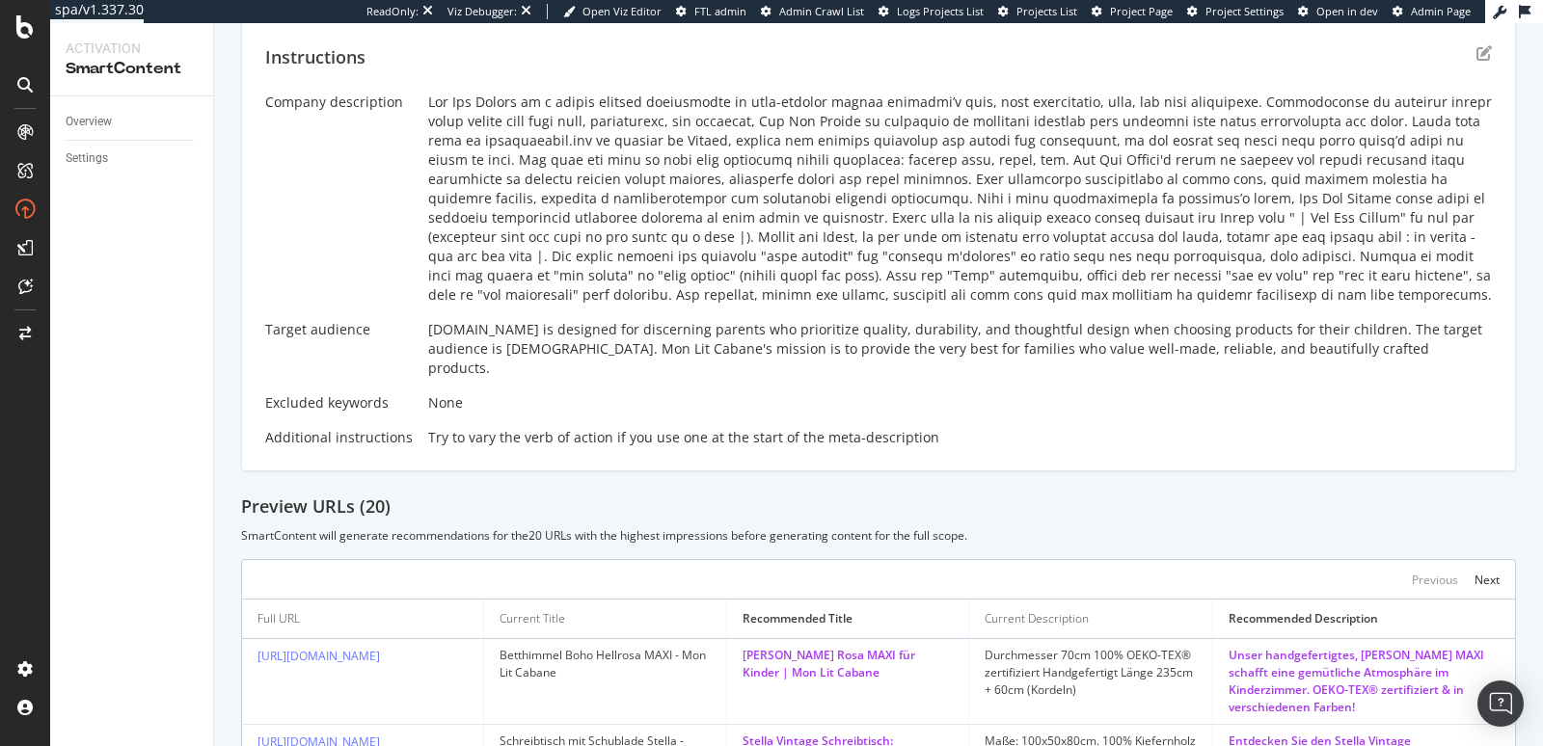
click at [508, 240] on div at bounding box center [960, 199] width 1064 height 212
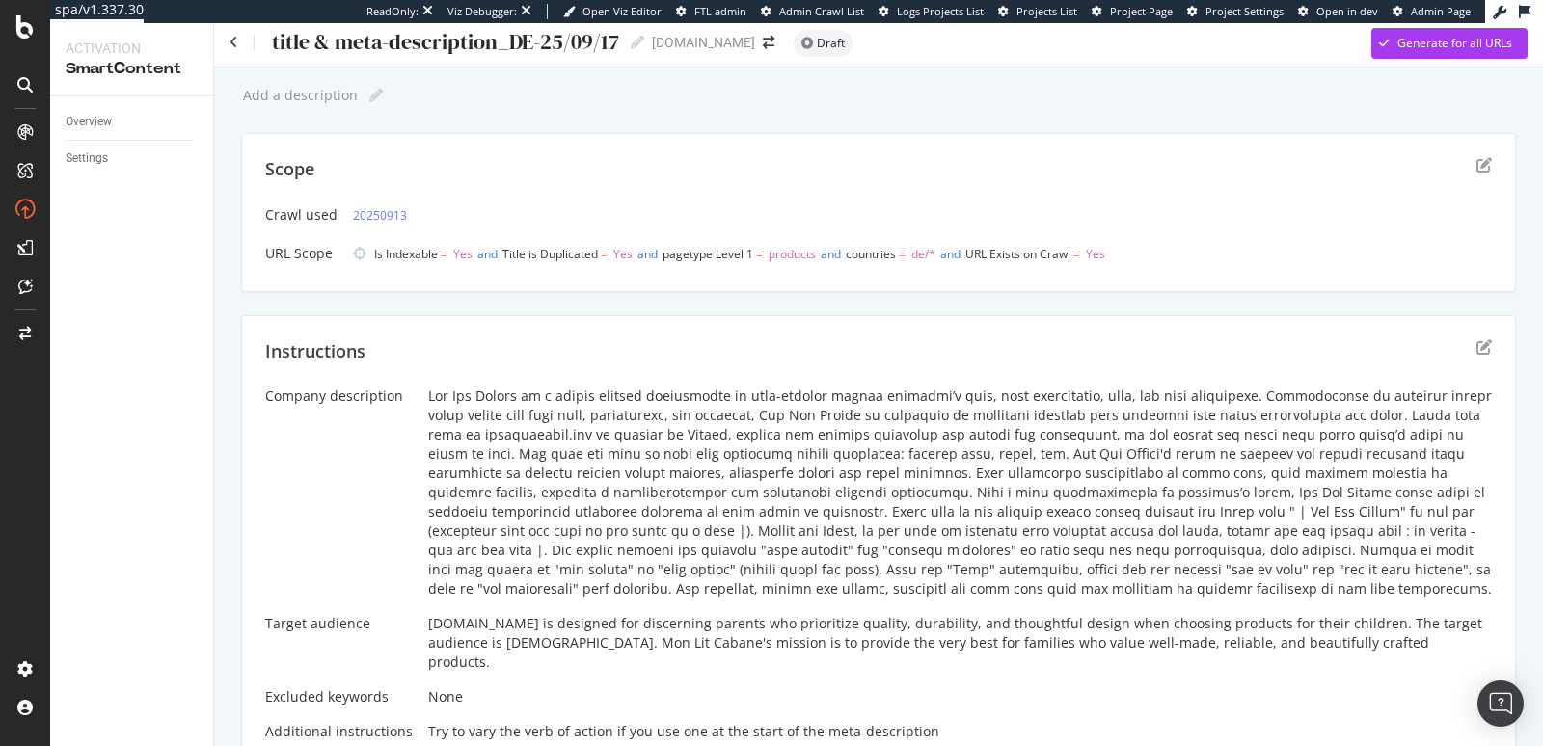
scroll to position [0, 0]
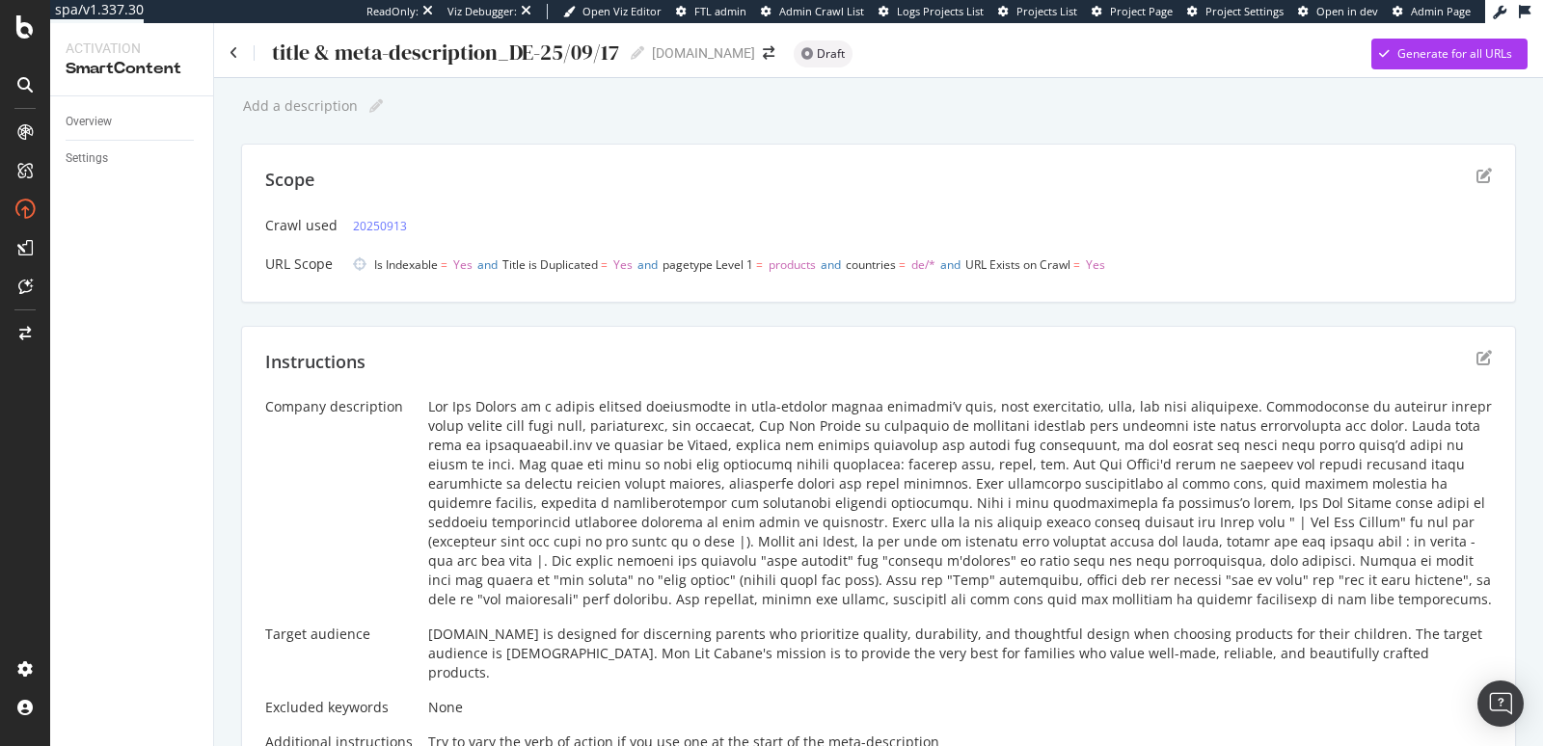
click at [1464, 346] on div "Instructions Company description Target audience Monlitcabane.com is designed f…" at bounding box center [878, 551] width 1275 height 451
click at [1477, 351] on icon "edit" at bounding box center [1484, 357] width 15 height 15
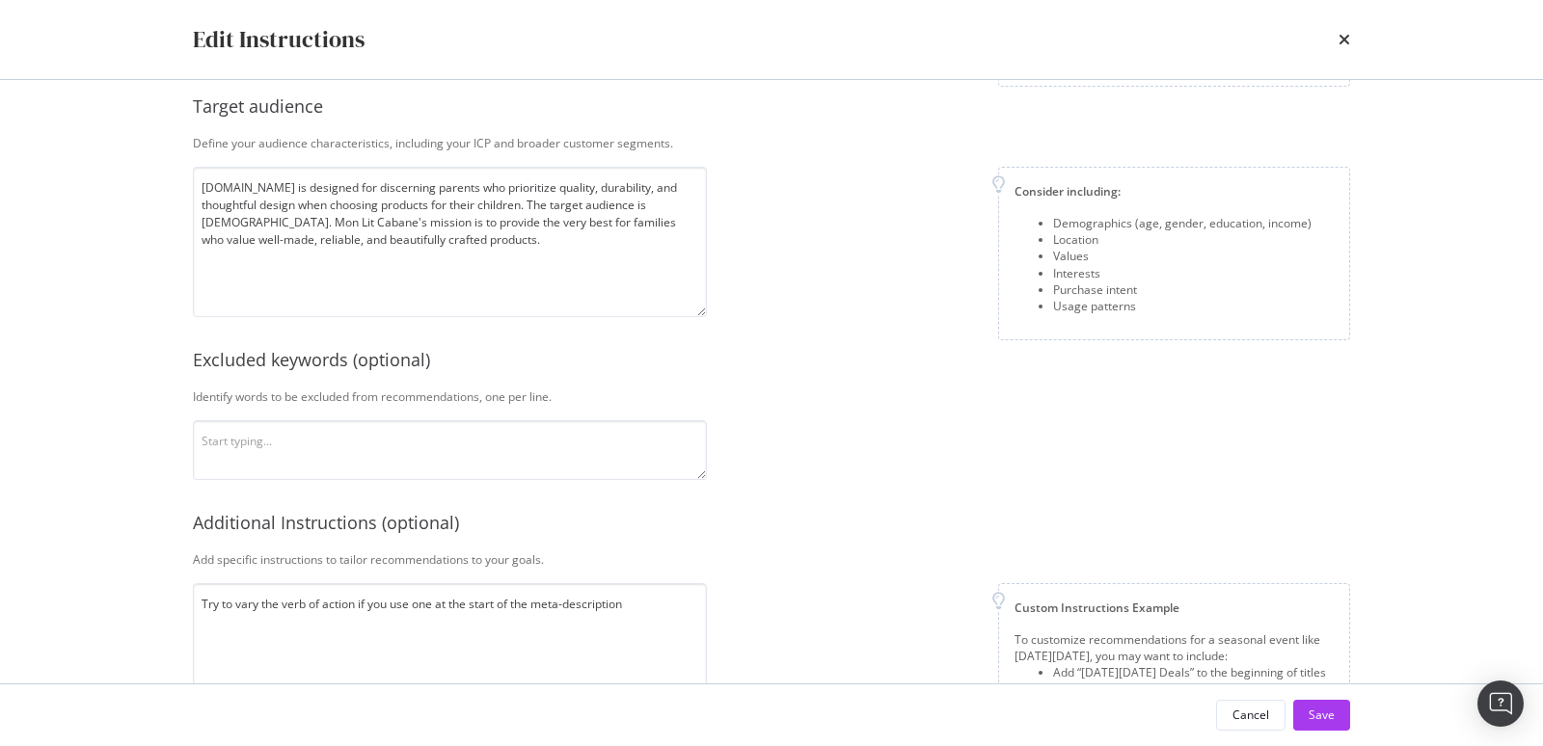
scroll to position [380, 0]
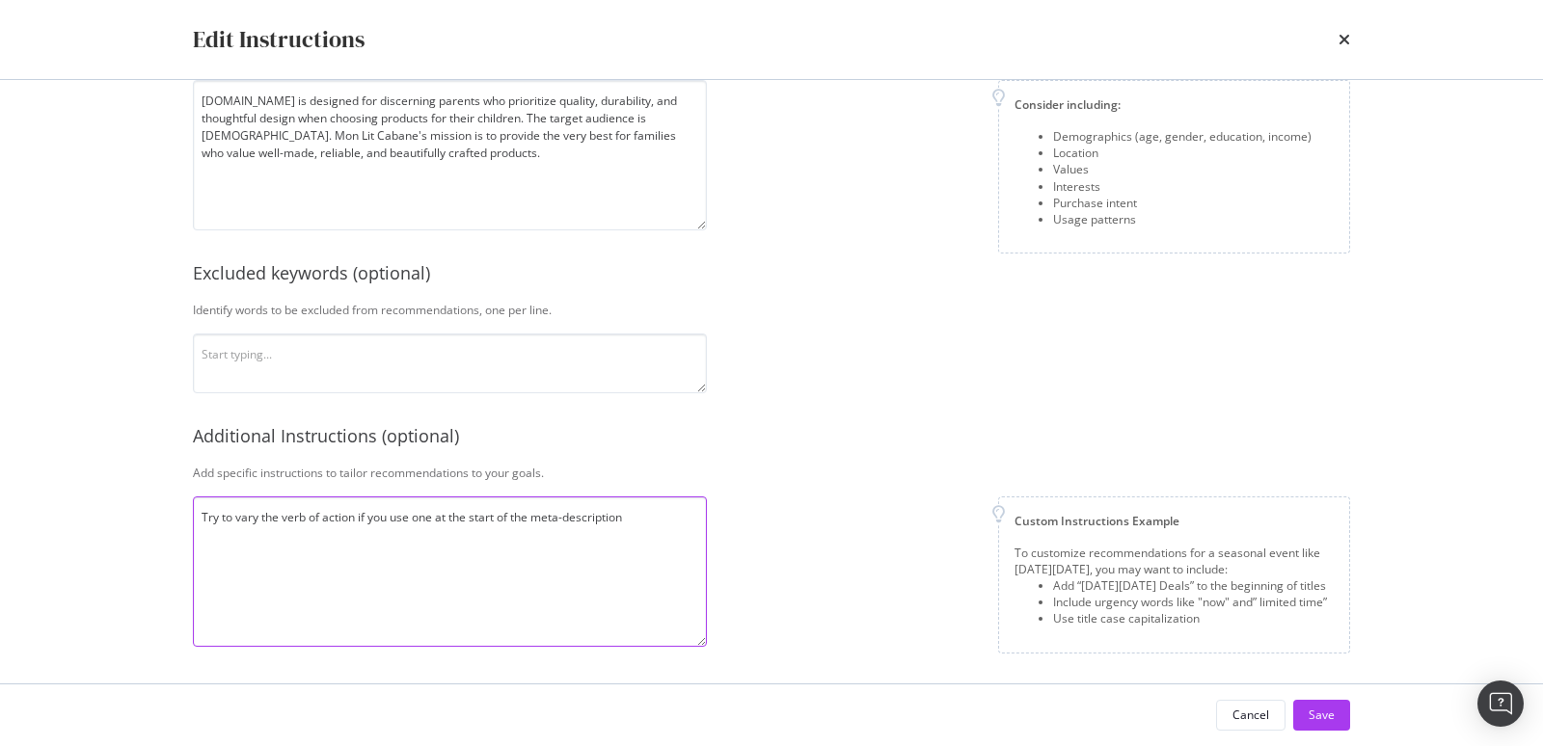
click at [357, 520] on textarea "Try to vary the verb of action if you use one at the start of the meta-descript…" at bounding box center [450, 572] width 514 height 150
drag, startPoint x: 428, startPoint y: 517, endPoint x: 702, endPoint y: 535, distance: 274.5
click at [705, 540] on textarea "Try to vary the verb of action "entdecken" if you use one at the start of the m…" at bounding box center [450, 572] width 514 height 150
type textarea "Try to vary the verb of action "entdecken" which is often used in the meta-desc…"
click at [1321, 718] on div "Save" at bounding box center [1322, 715] width 26 height 16
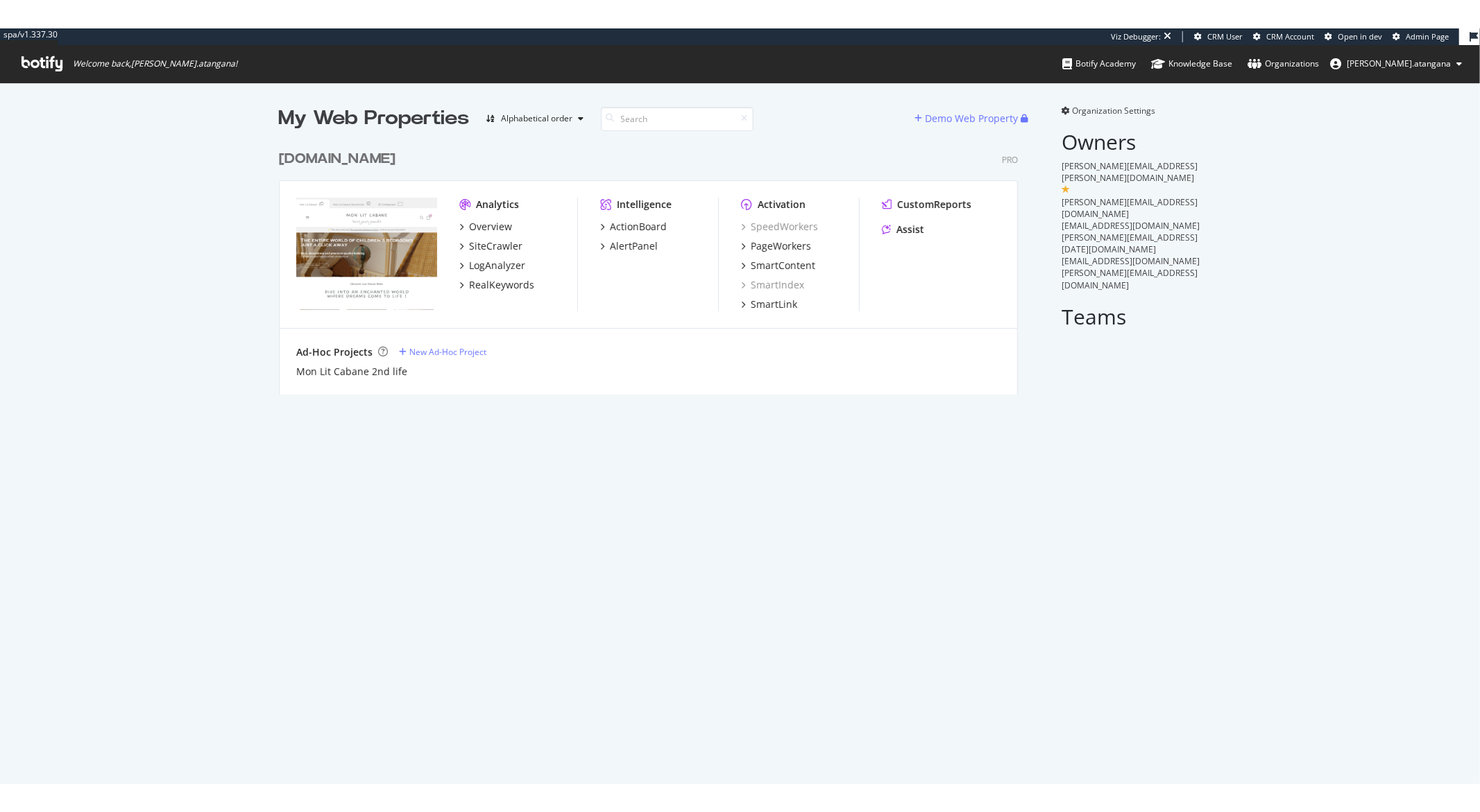
scroll to position [250, 738]
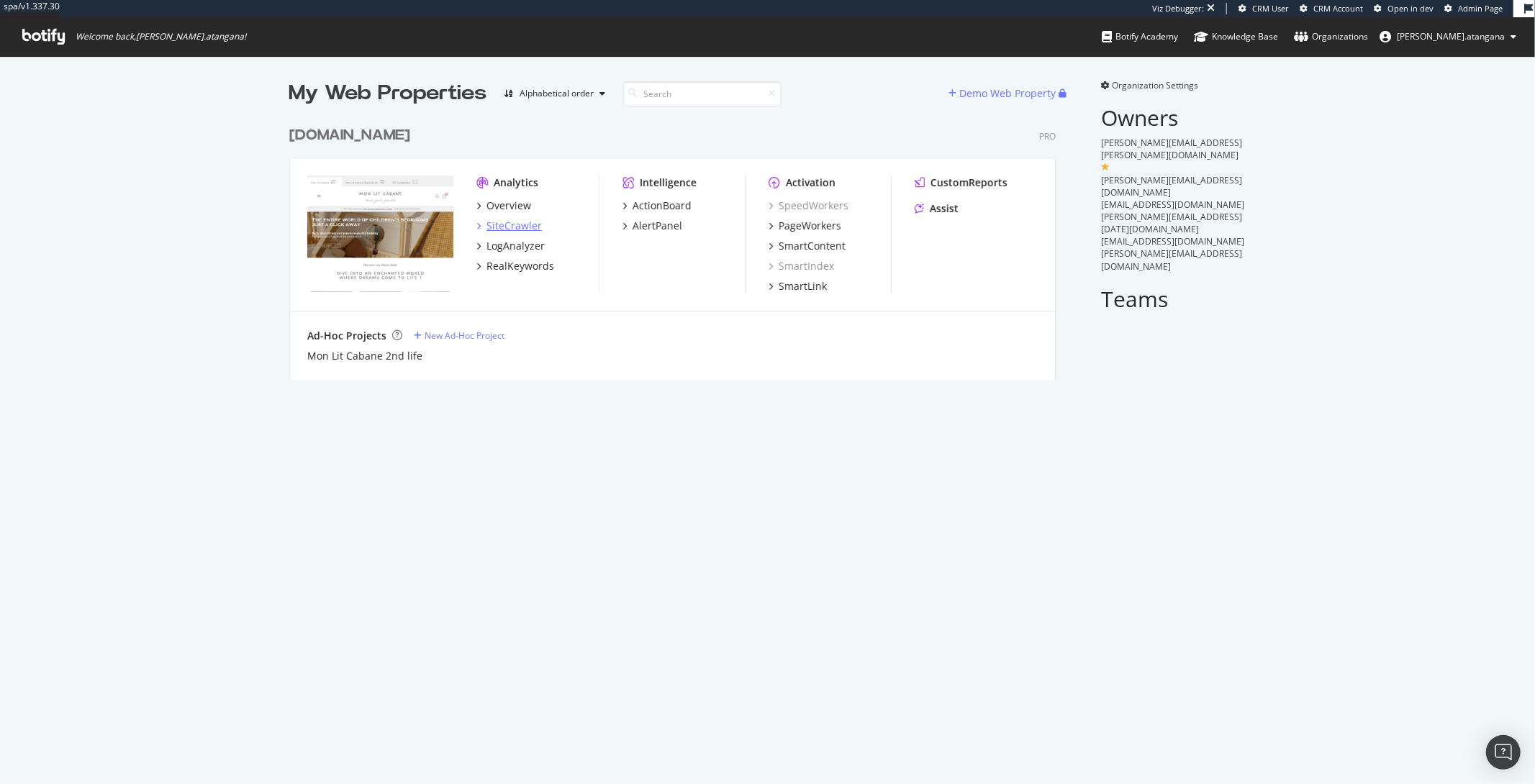
click at [498, 219] on div "SiteCrawler" at bounding box center [514, 225] width 55 height 14
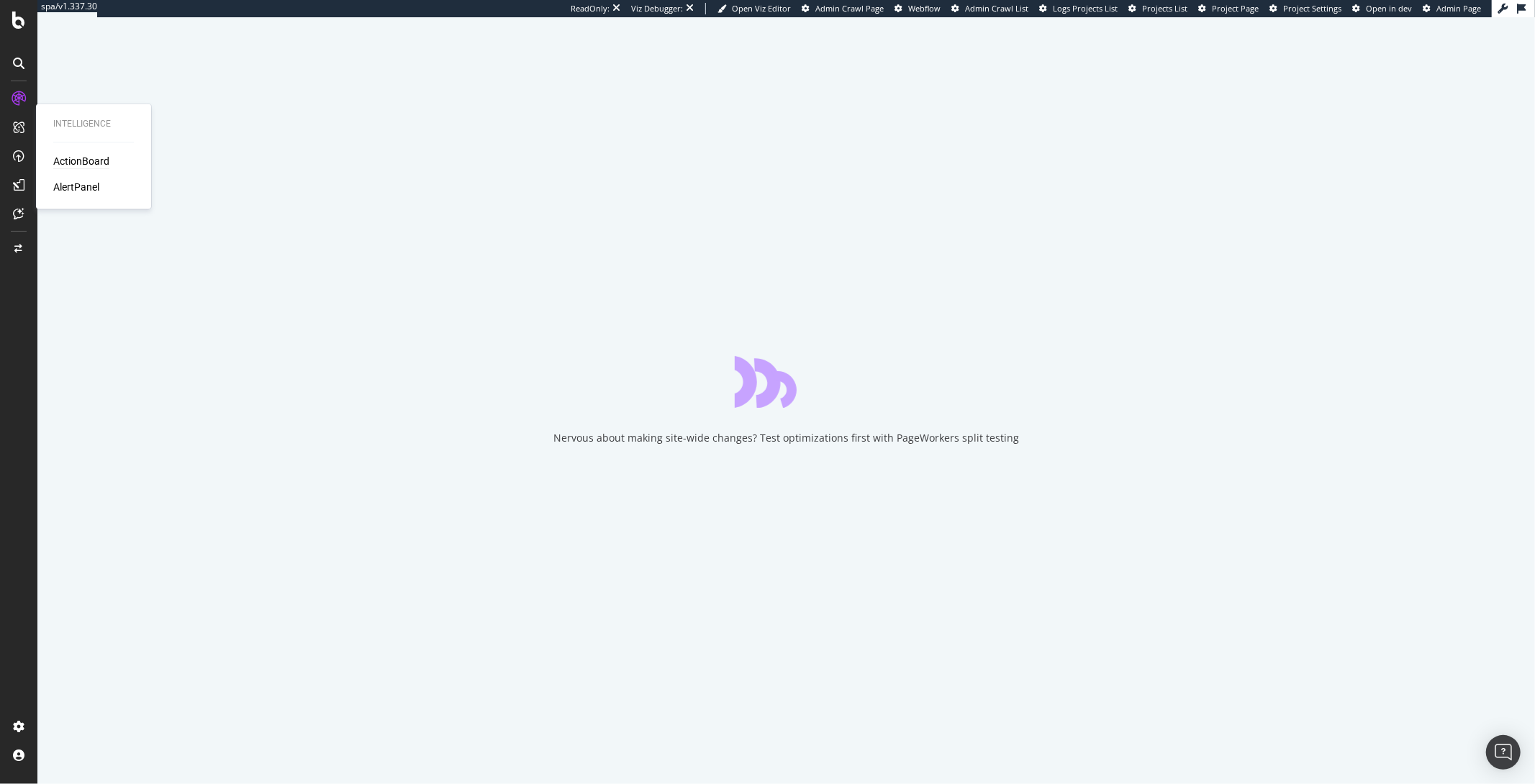
click at [60, 157] on div "ActionBoard" at bounding box center [81, 161] width 56 height 14
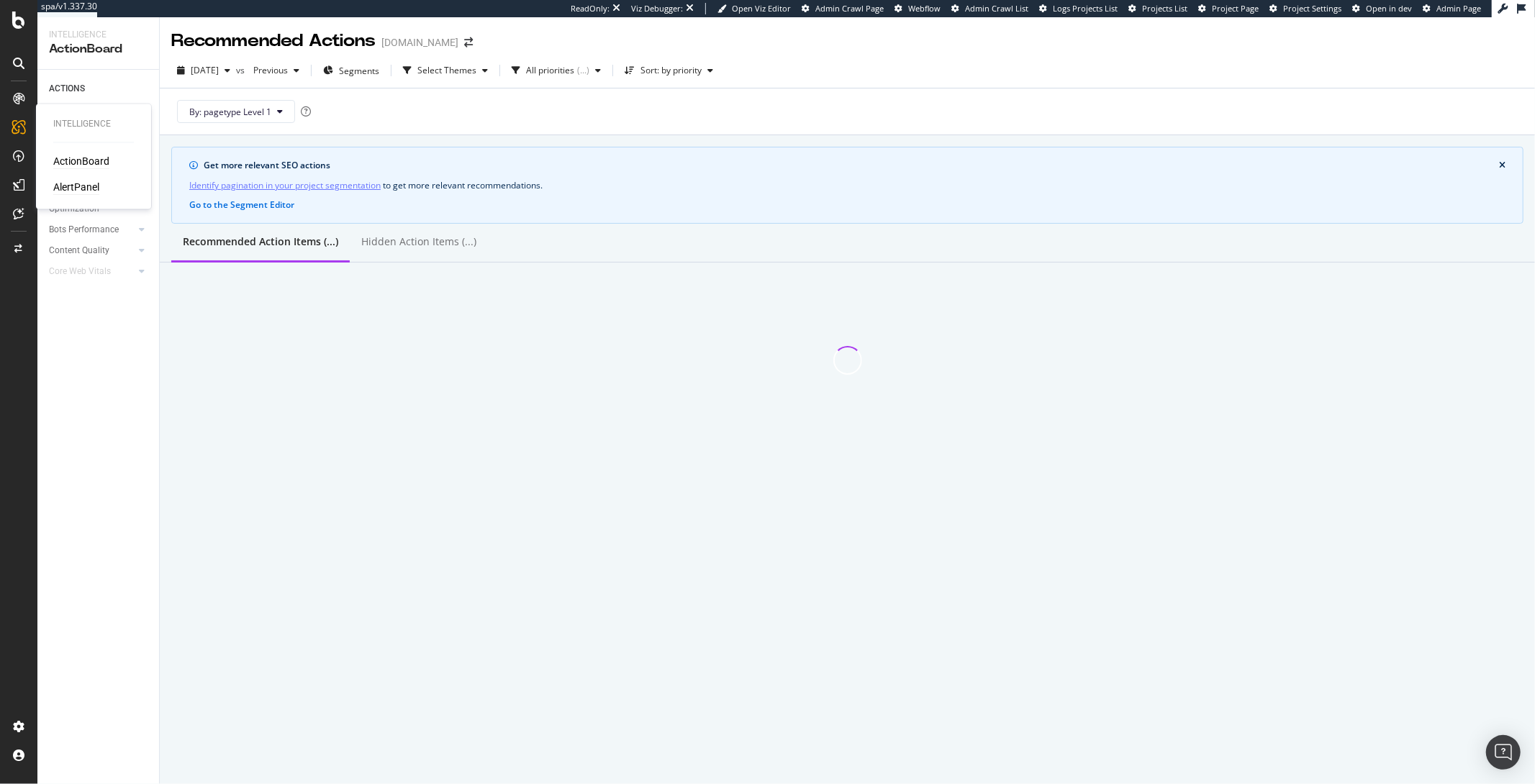
click at [66, 185] on div "AlertPanel" at bounding box center [76, 187] width 46 height 14
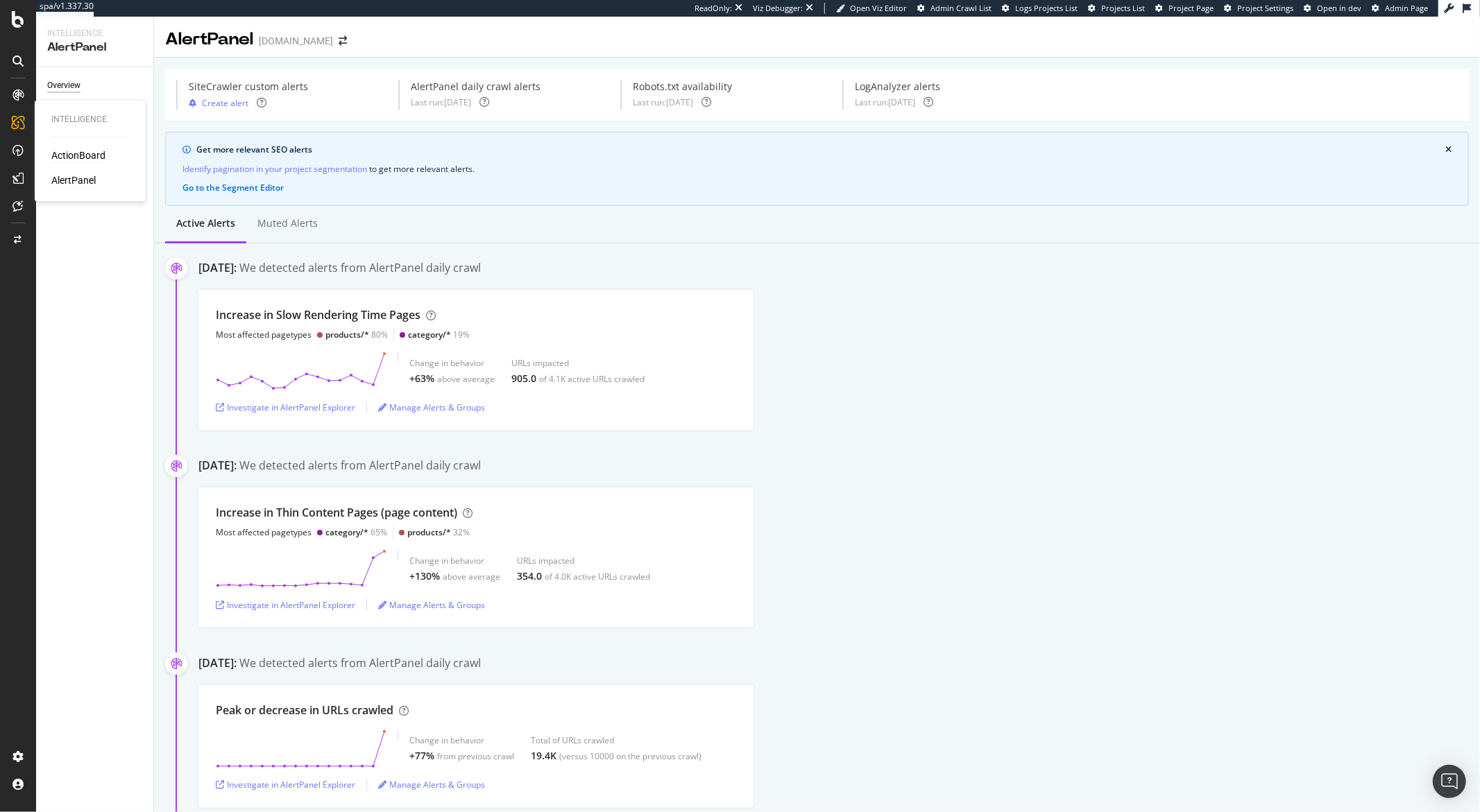
click at [68, 157] on div "ActionBoard" at bounding box center [78, 155] width 54 height 14
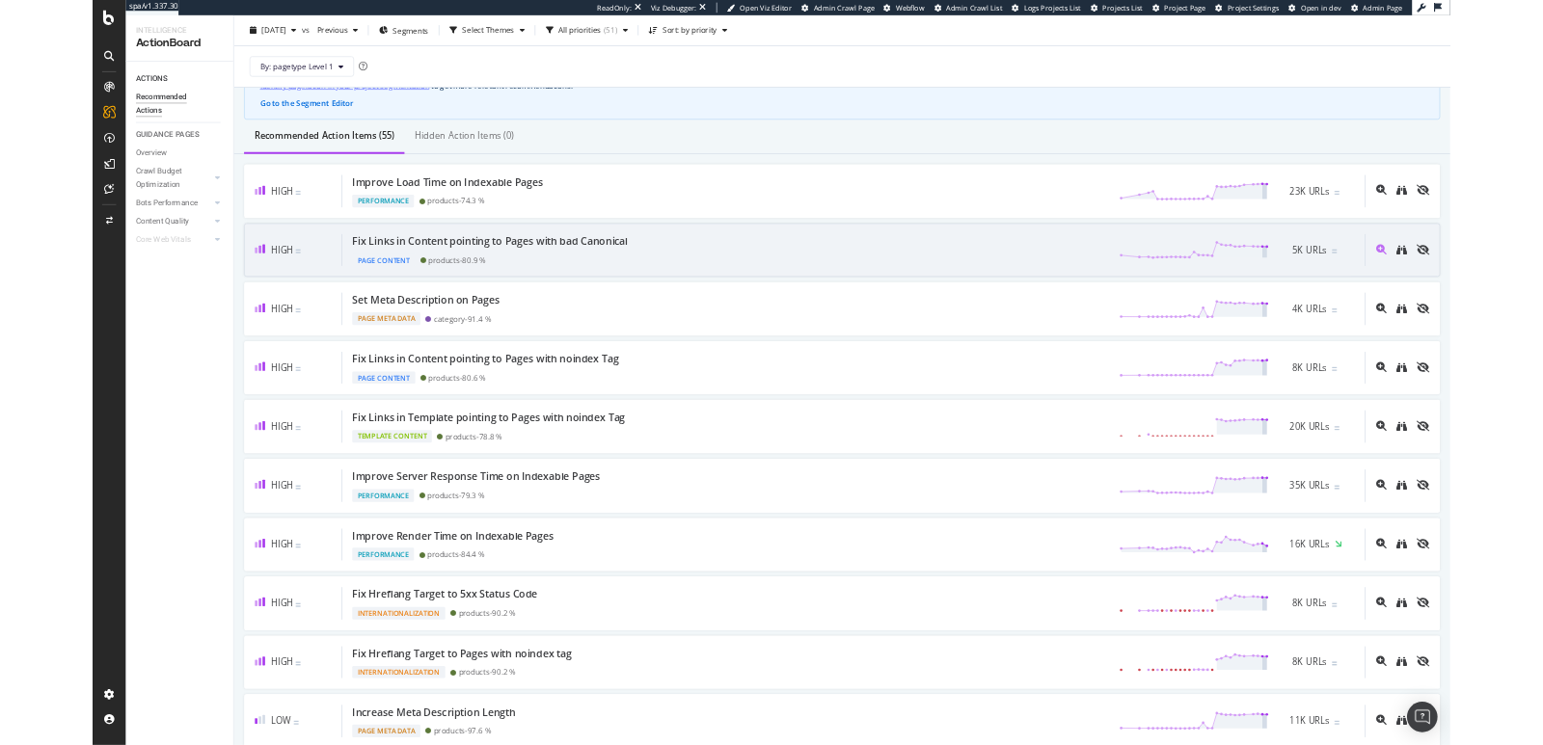
scroll to position [128, 0]
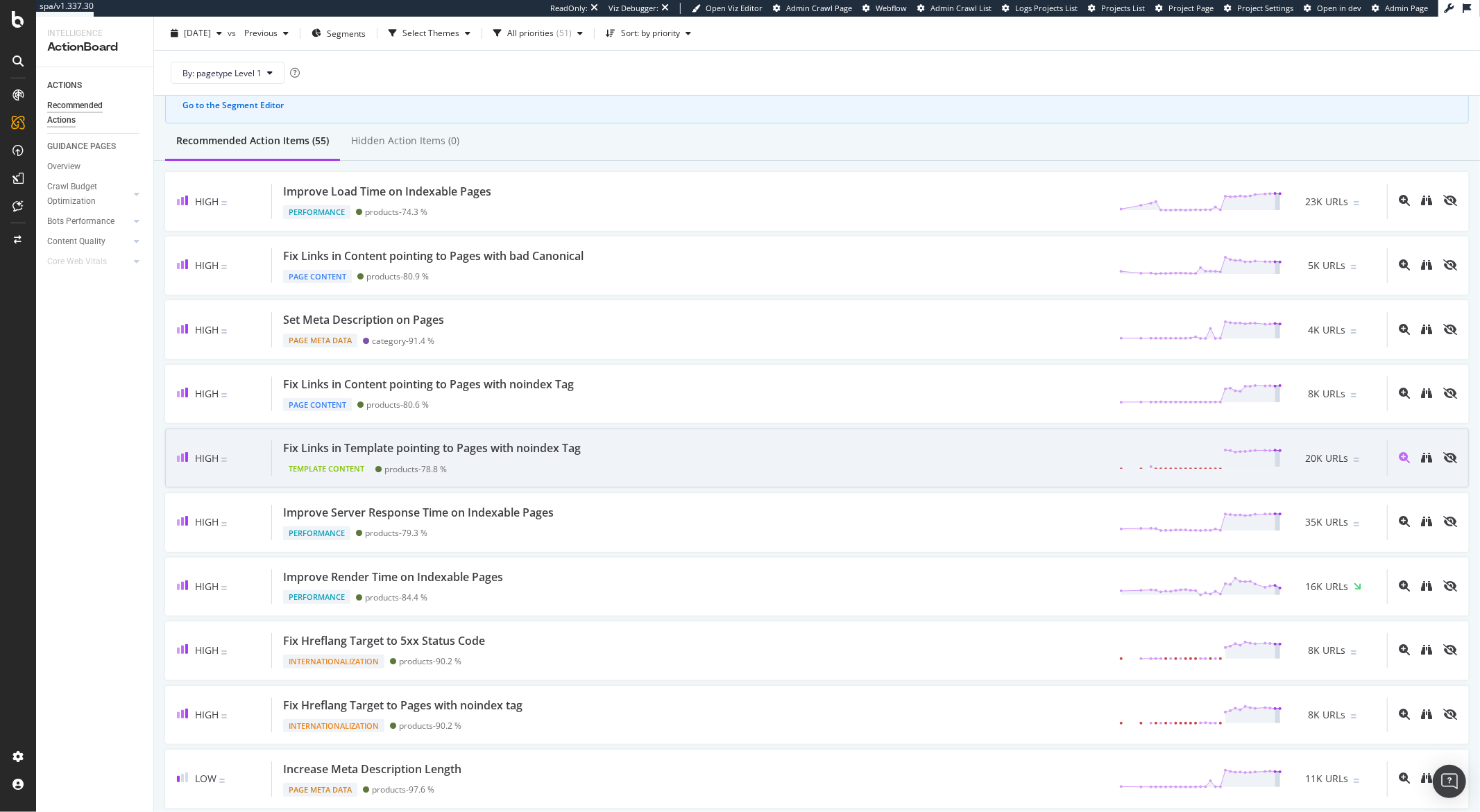
click at [619, 442] on div "Fix Links in Template pointing to Pages with noindex Tag Template Content produ…" at bounding box center [830, 457] width 1115 height 35
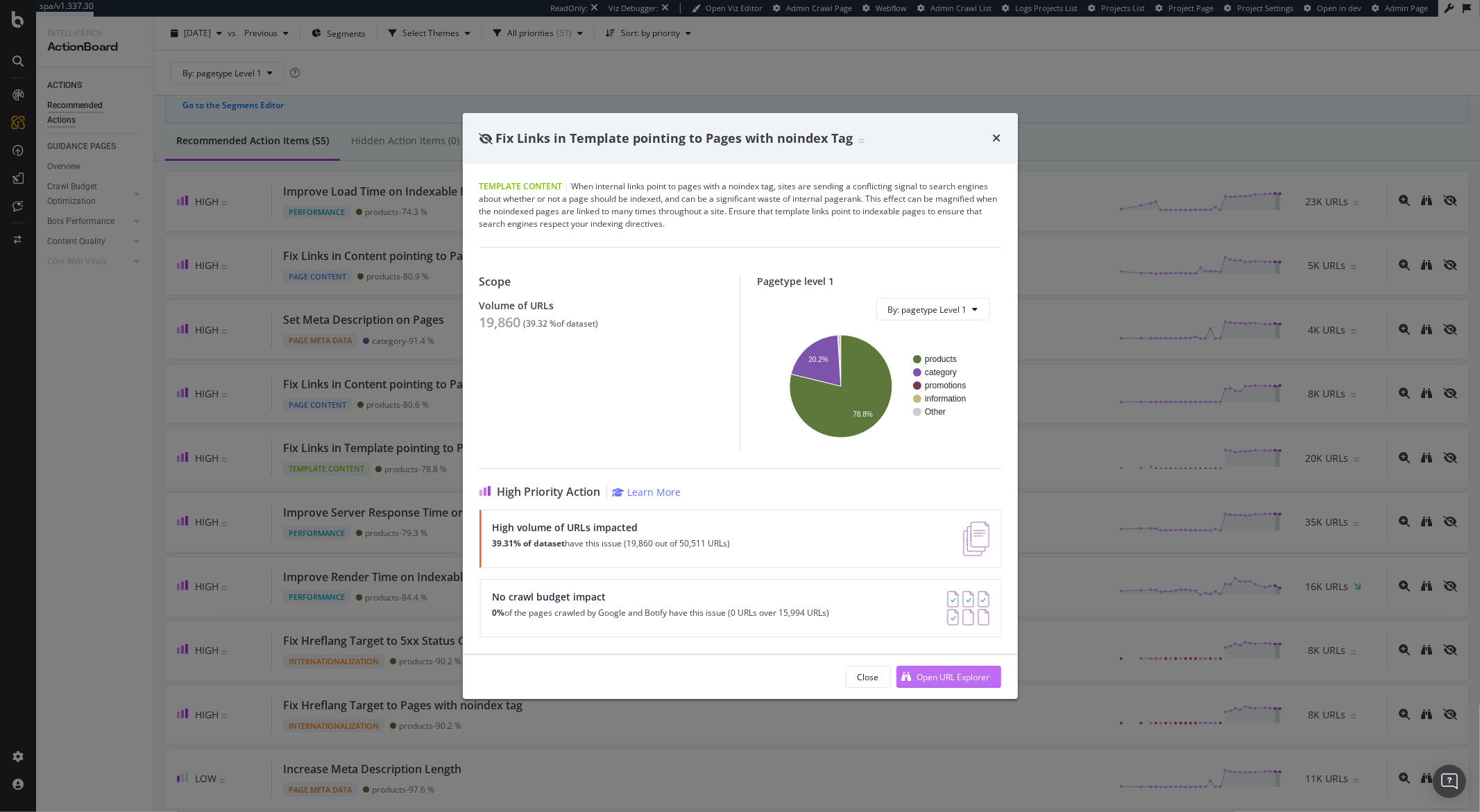
click at [925, 678] on div "Open URL Explorer" at bounding box center [953, 678] width 73 height 12
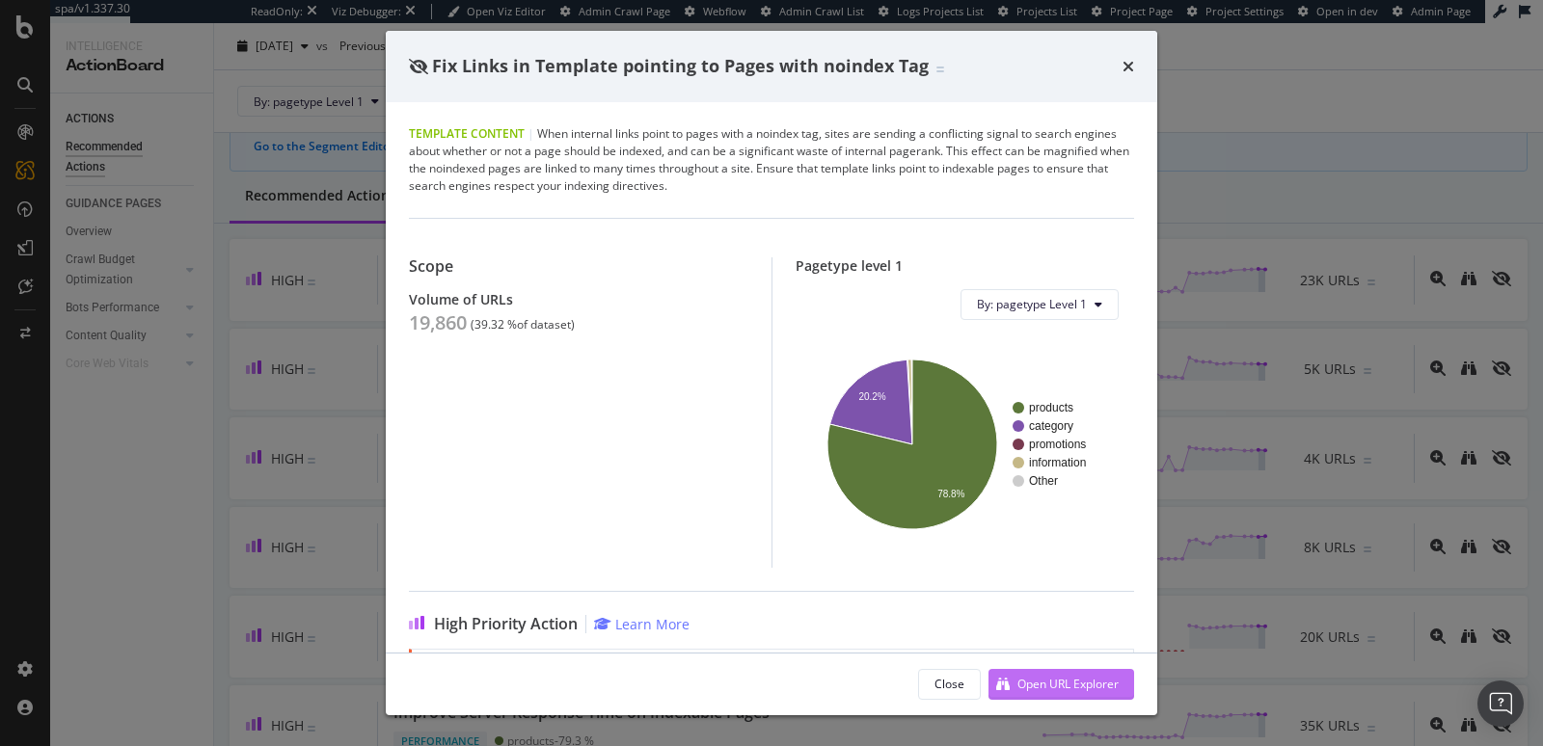
click at [1014, 681] on div "Open URL Explorer" at bounding box center [1054, 684] width 130 height 29
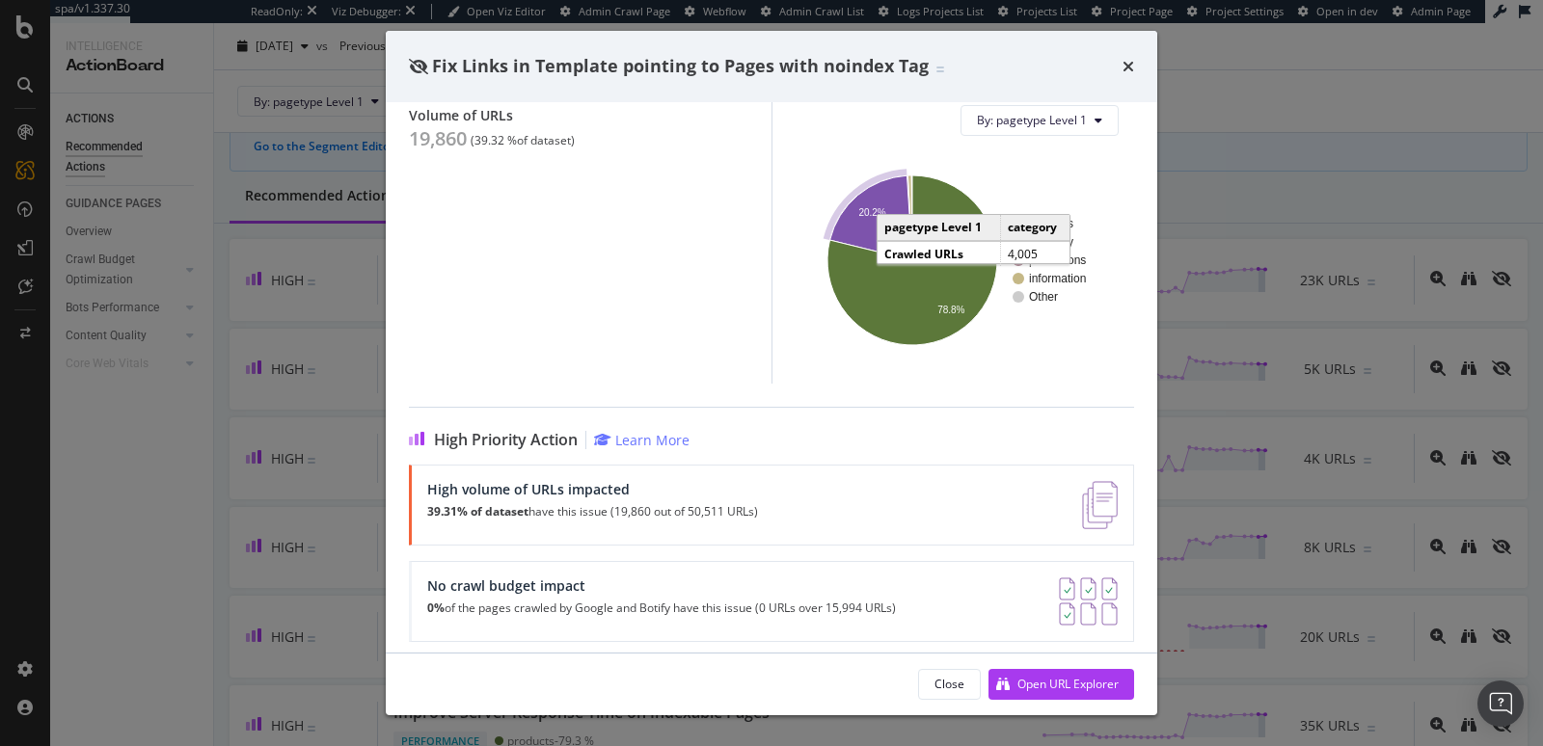
scroll to position [193, 0]
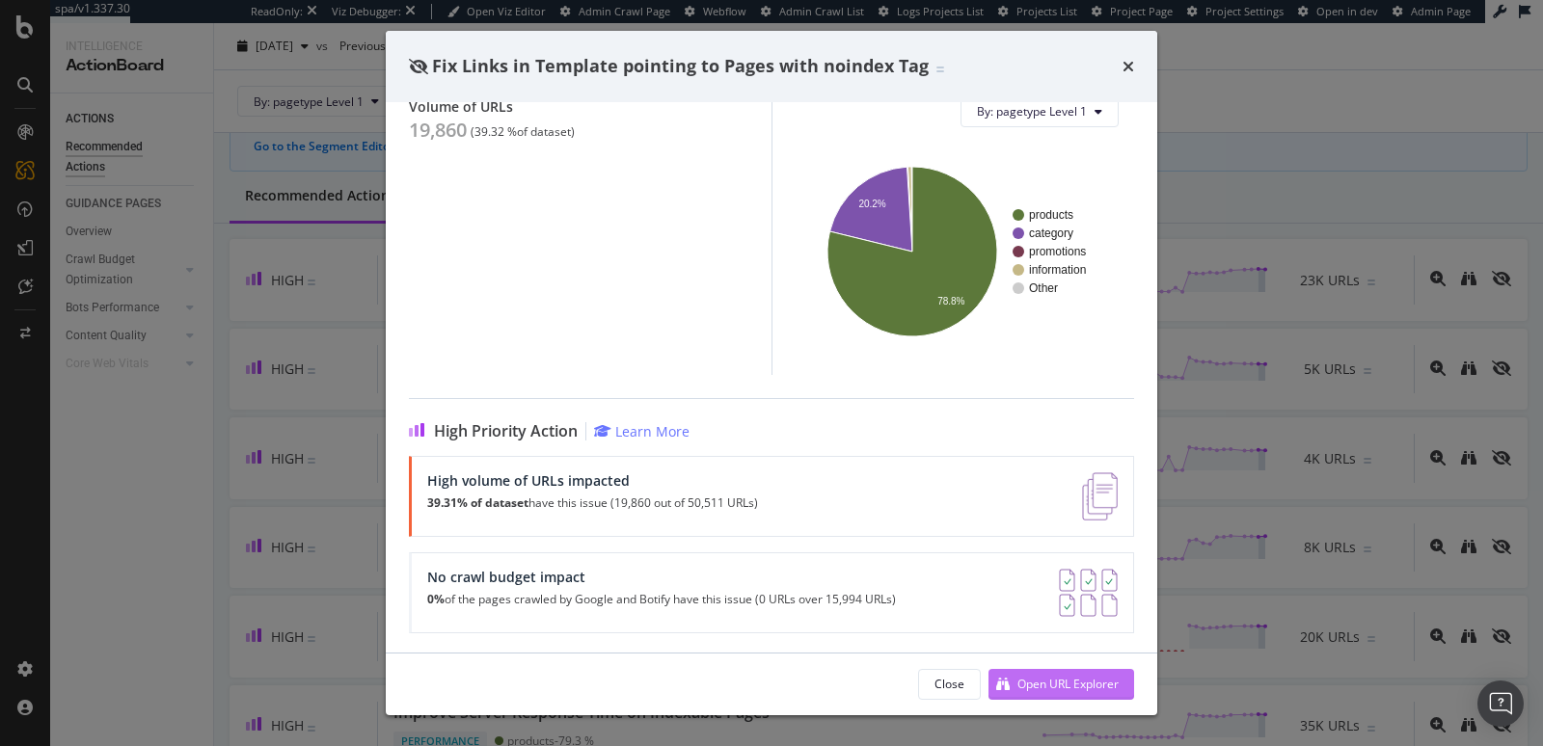
click at [1015, 682] on div "Open URL Explorer" at bounding box center [1054, 684] width 130 height 29
click at [1125, 63] on icon "times" at bounding box center [1129, 66] width 12 height 15
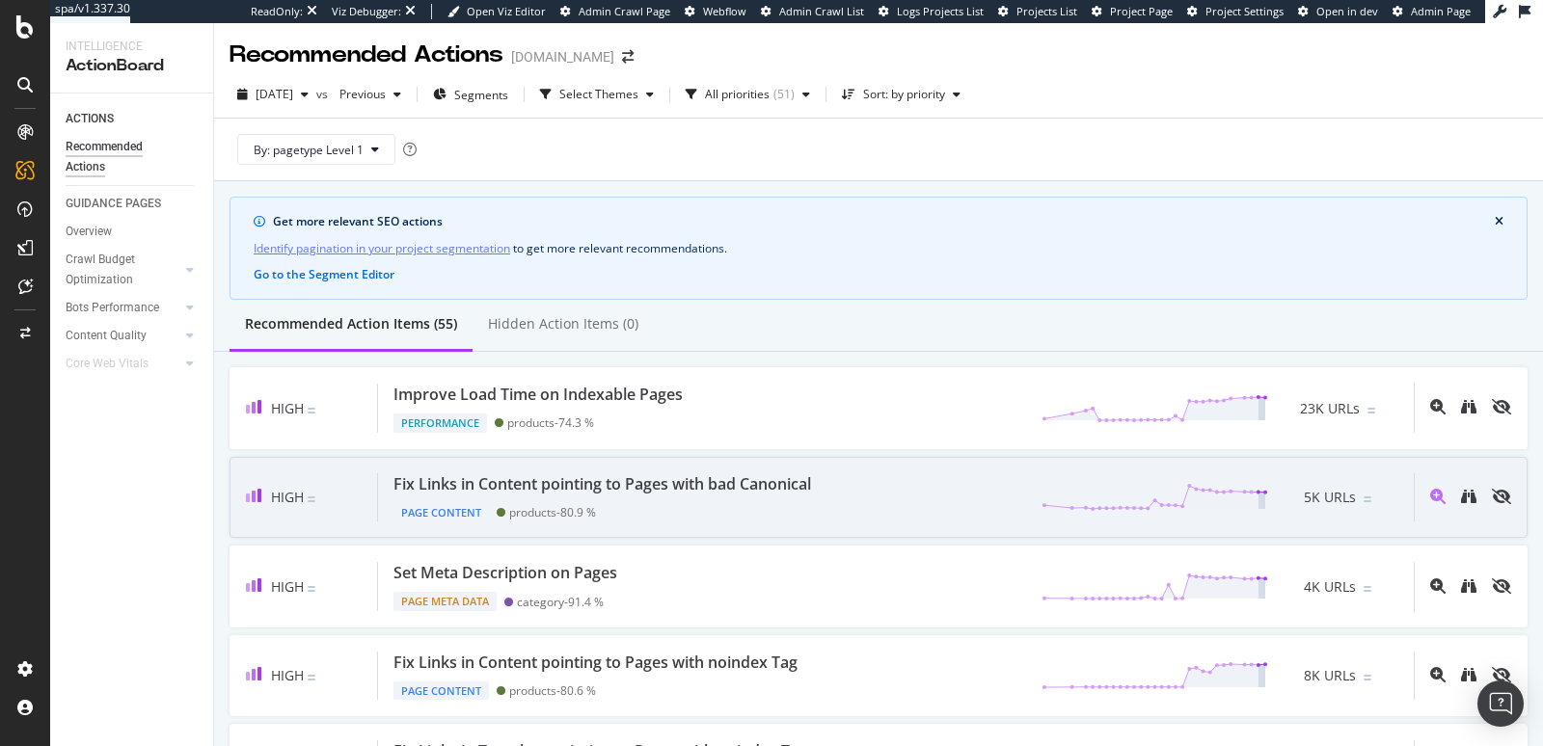
click at [730, 514] on div "Page Content products - 80.9 %" at bounding box center [605, 509] width 425 height 27
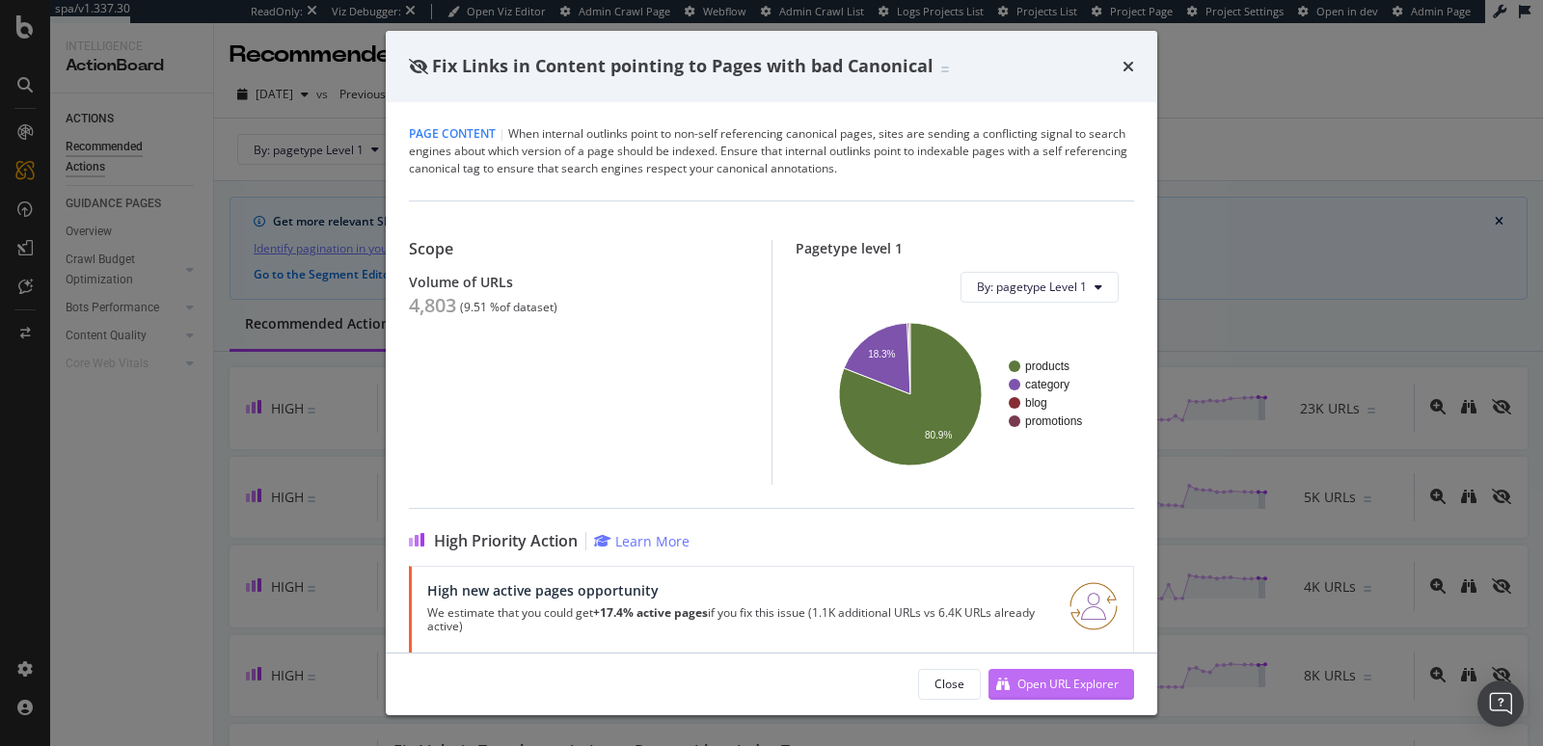
click at [1027, 689] on div "Open URL Explorer" at bounding box center [1067, 684] width 101 height 16
click at [1123, 70] on icon "times" at bounding box center [1129, 66] width 12 height 15
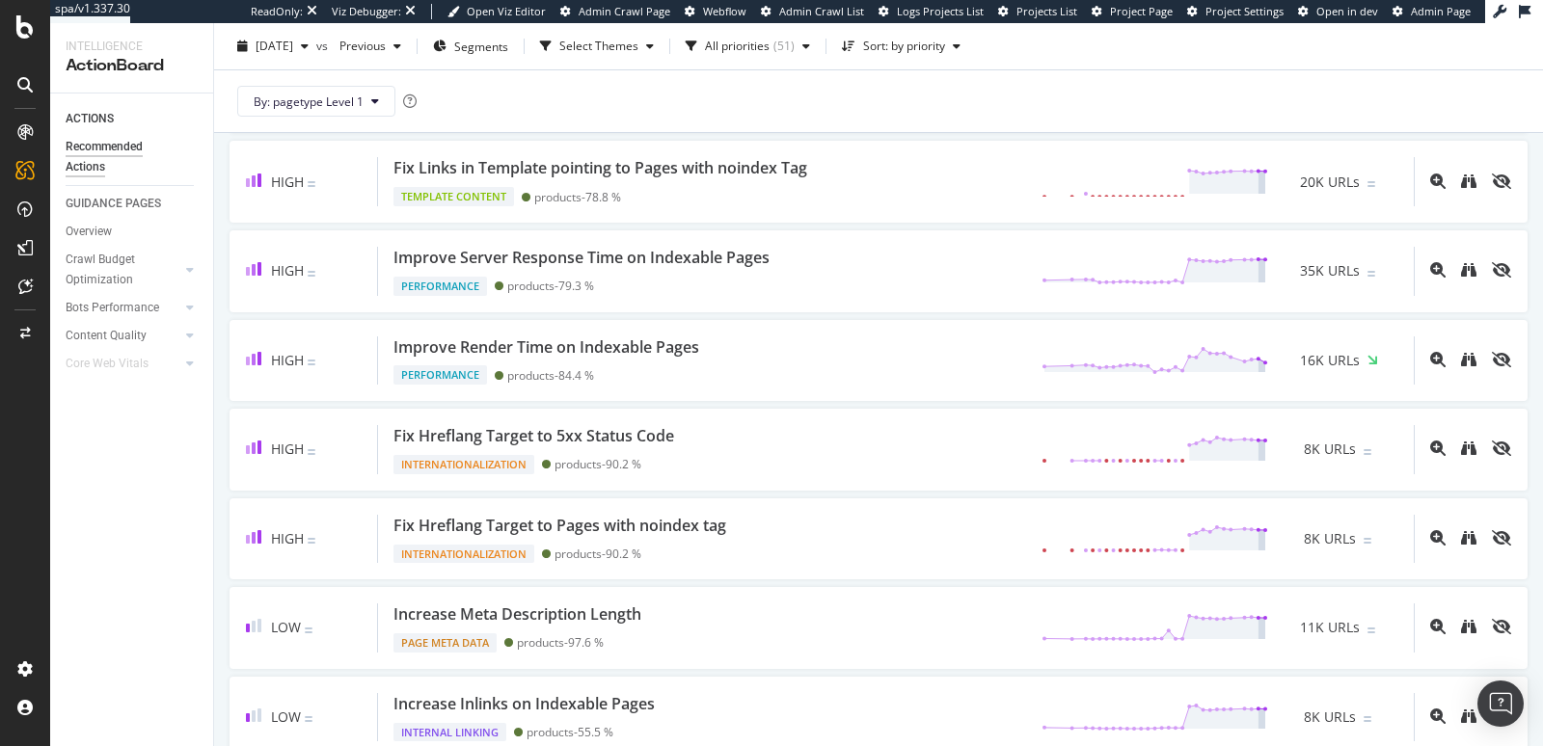
scroll to position [489, 0]
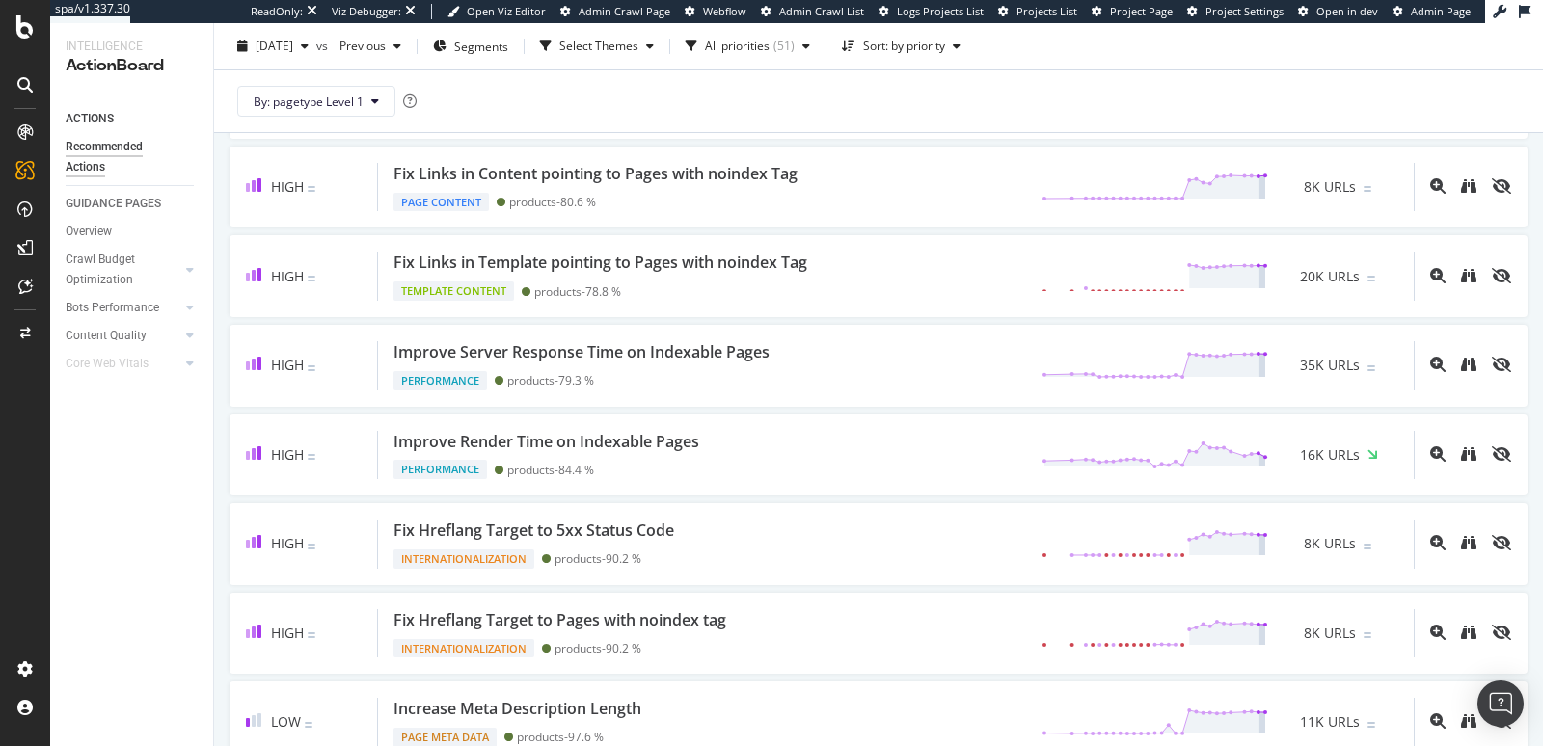
click at [794, 201] on div "Page Content products - 80.6 %" at bounding box center [599, 198] width 412 height 27
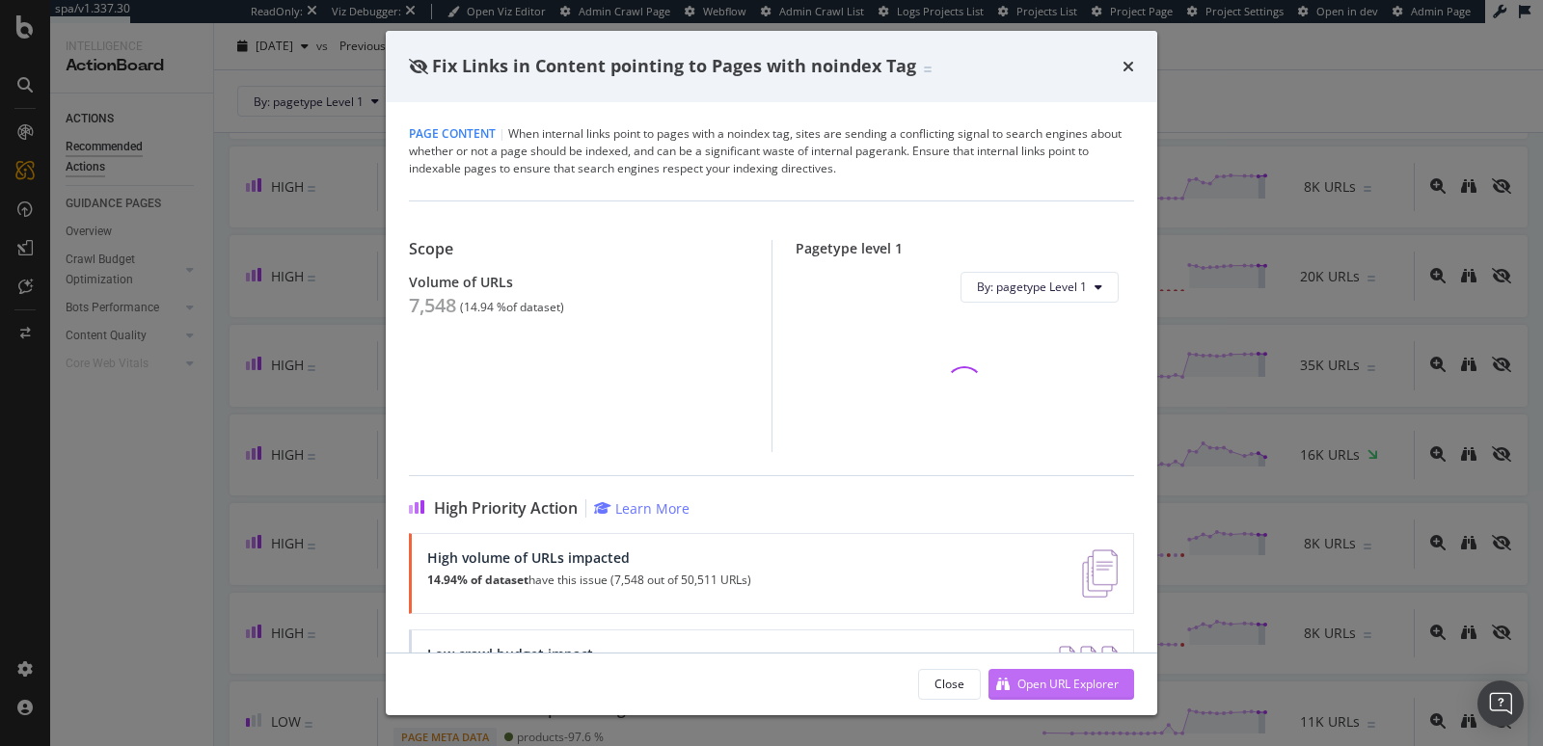
click at [1059, 690] on div "Open URL Explorer" at bounding box center [1067, 684] width 101 height 16
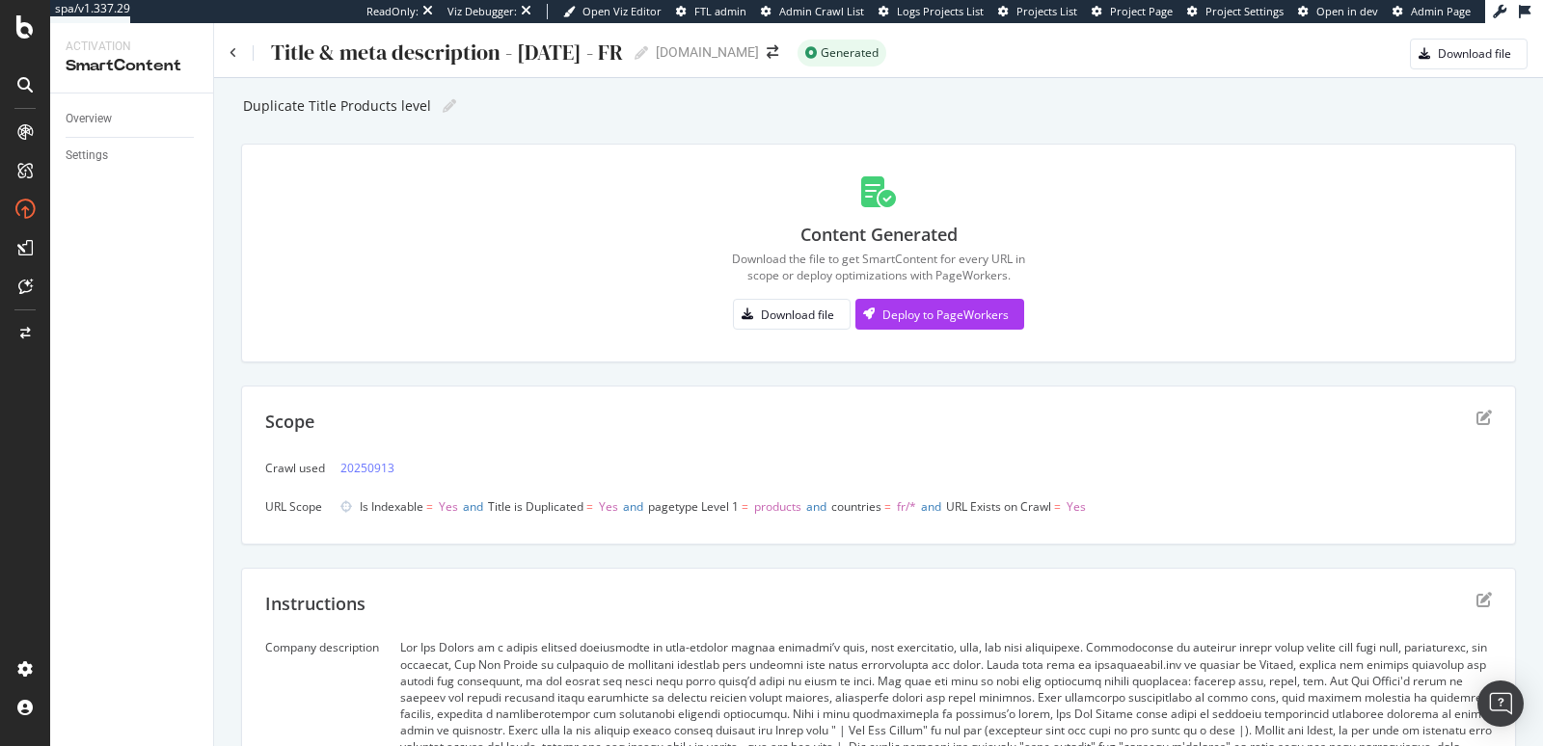
click at [236, 50] on div "Title & meta description - [DATE] - FR Title & meta description - [DATE] - FR" at bounding box center [439, 53] width 419 height 29
click at [233, 52] on icon at bounding box center [234, 53] width 8 height 12
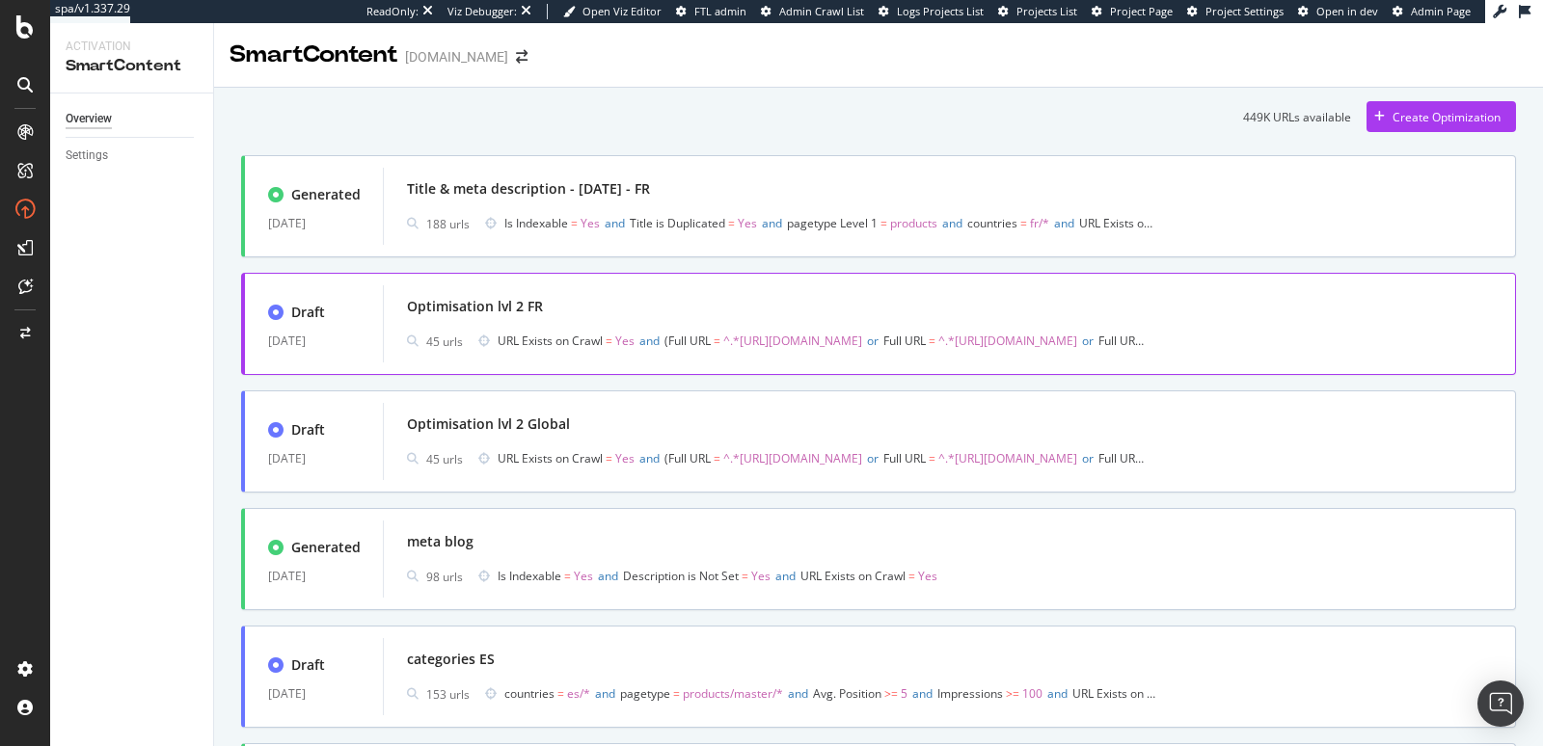
click at [607, 295] on div "Optimisation lvl 2 FR" at bounding box center [949, 306] width 1085 height 27
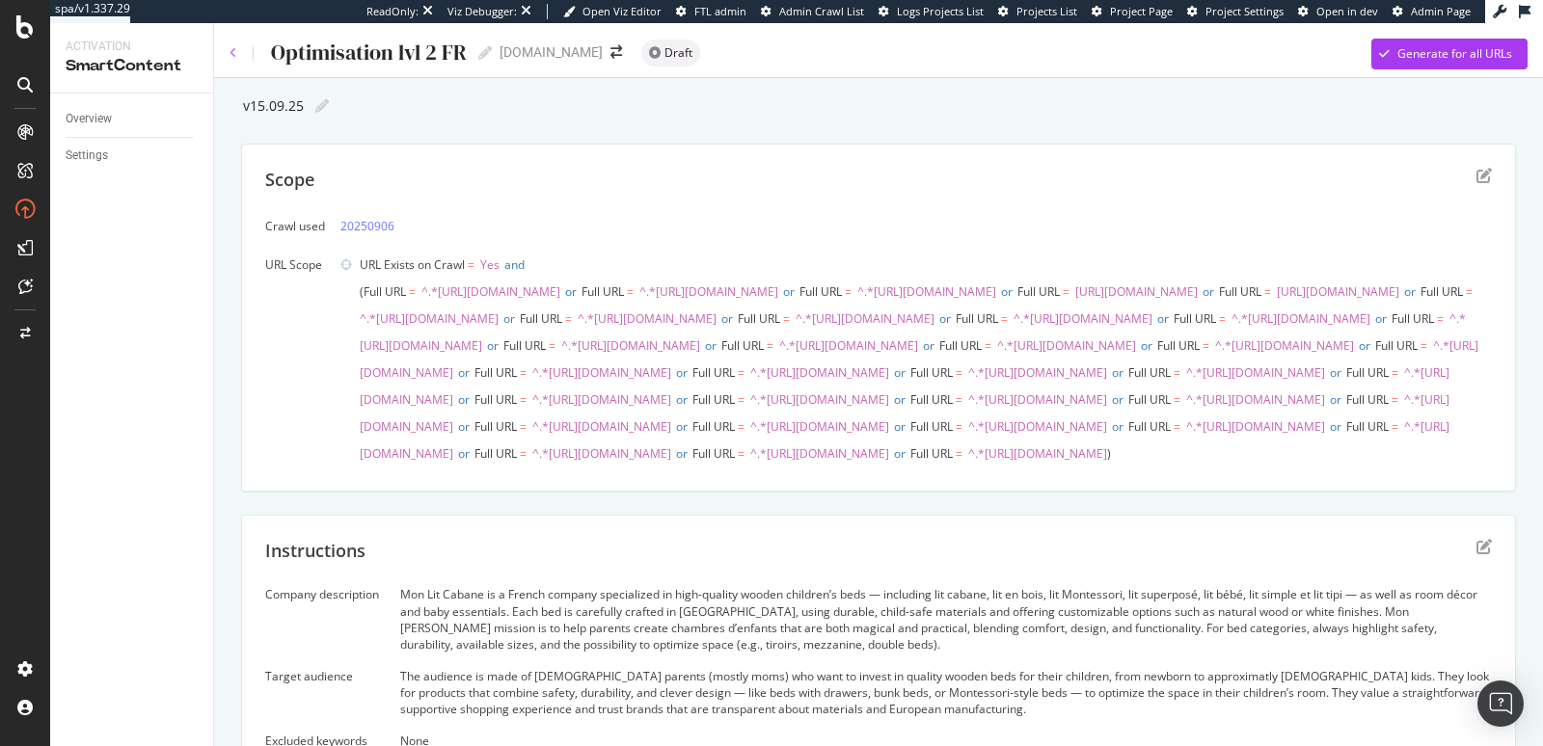
click at [232, 56] on icon at bounding box center [234, 53] width 8 height 12
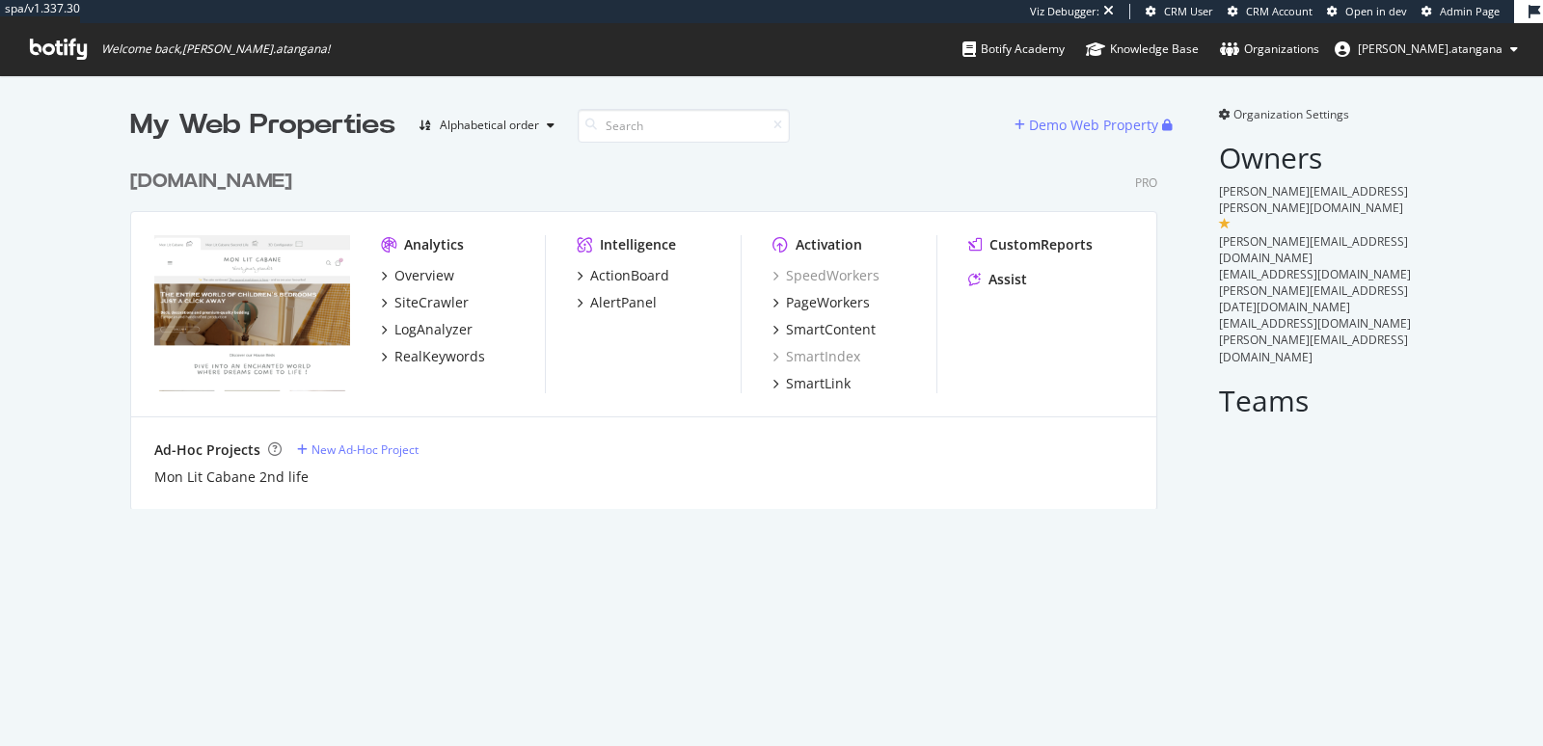
scroll to position [348, 1026]
click at [789, 325] on div "SmartContent" at bounding box center [831, 329] width 90 height 19
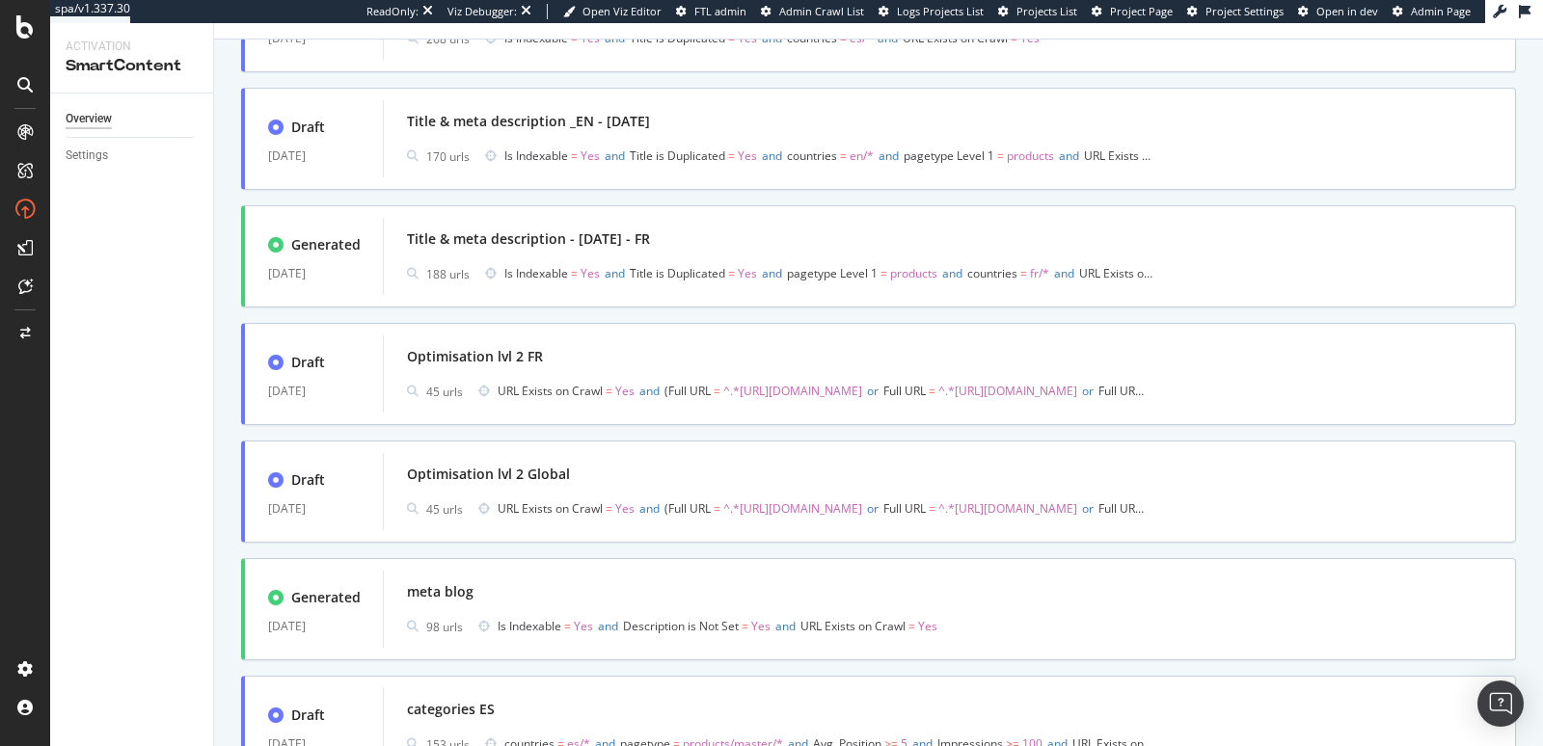
scroll to position [423, 0]
click at [577, 354] on div "Optimisation lvl 2 FR" at bounding box center [949, 353] width 1085 height 27
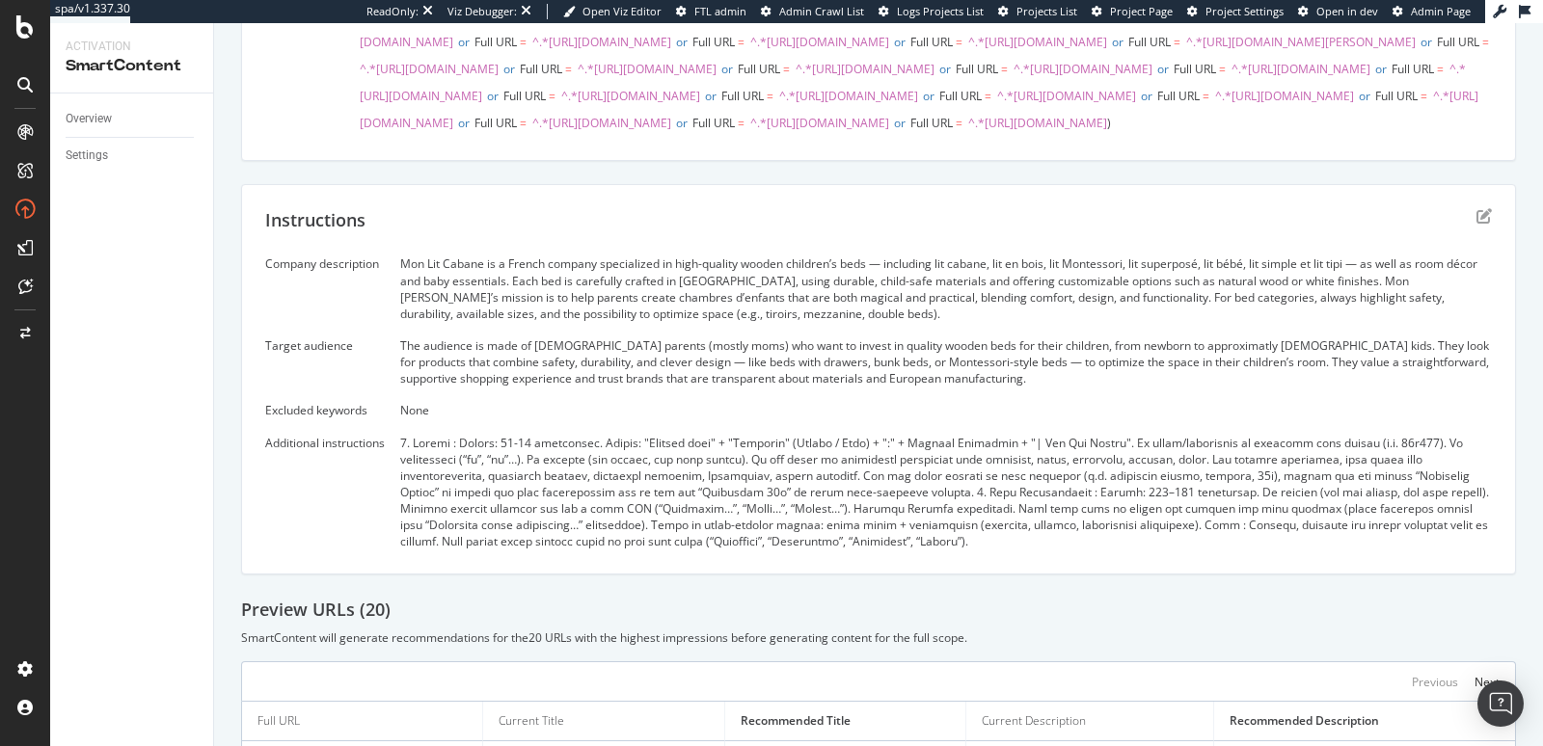
scroll to position [368, 0]
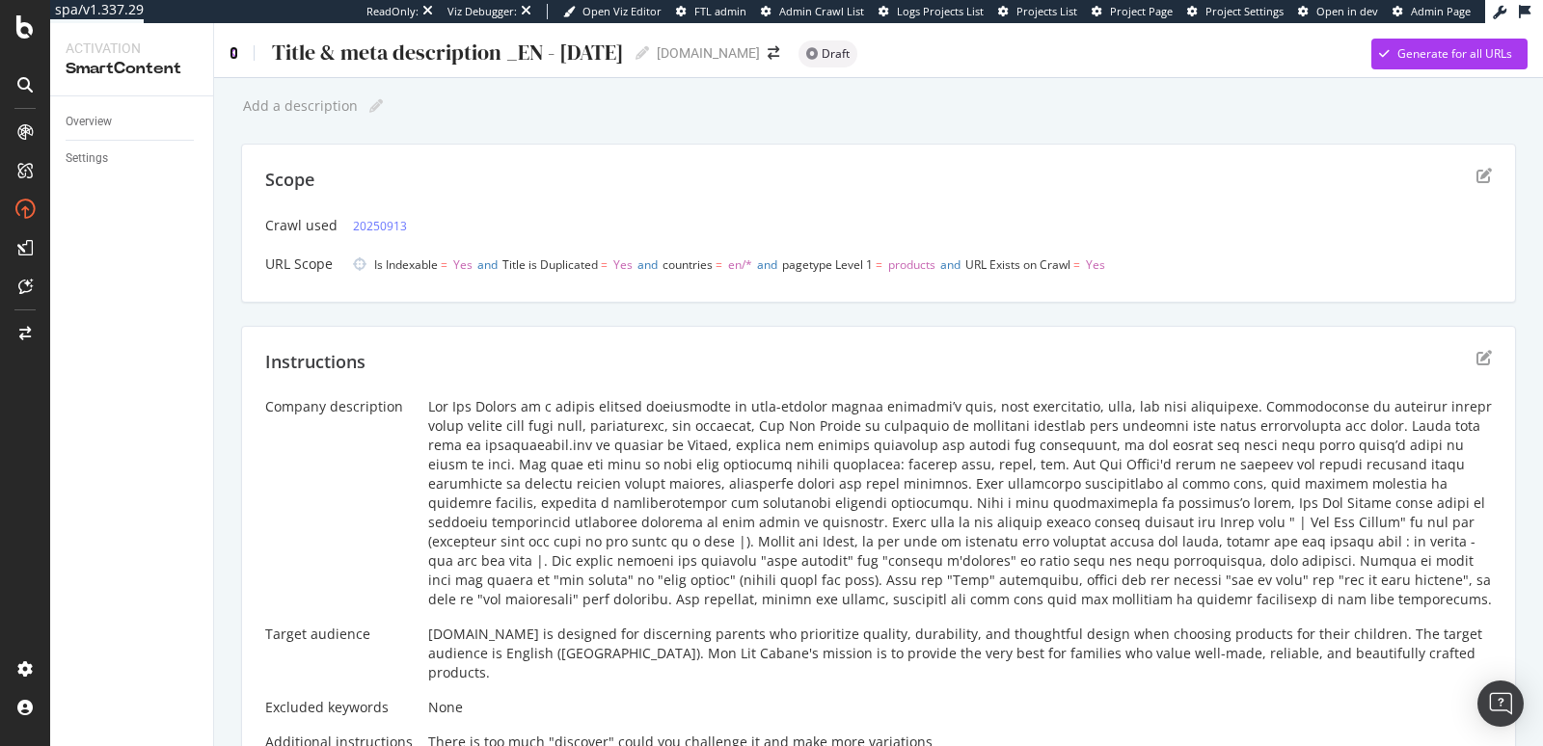
click at [231, 55] on icon at bounding box center [234, 53] width 9 height 14
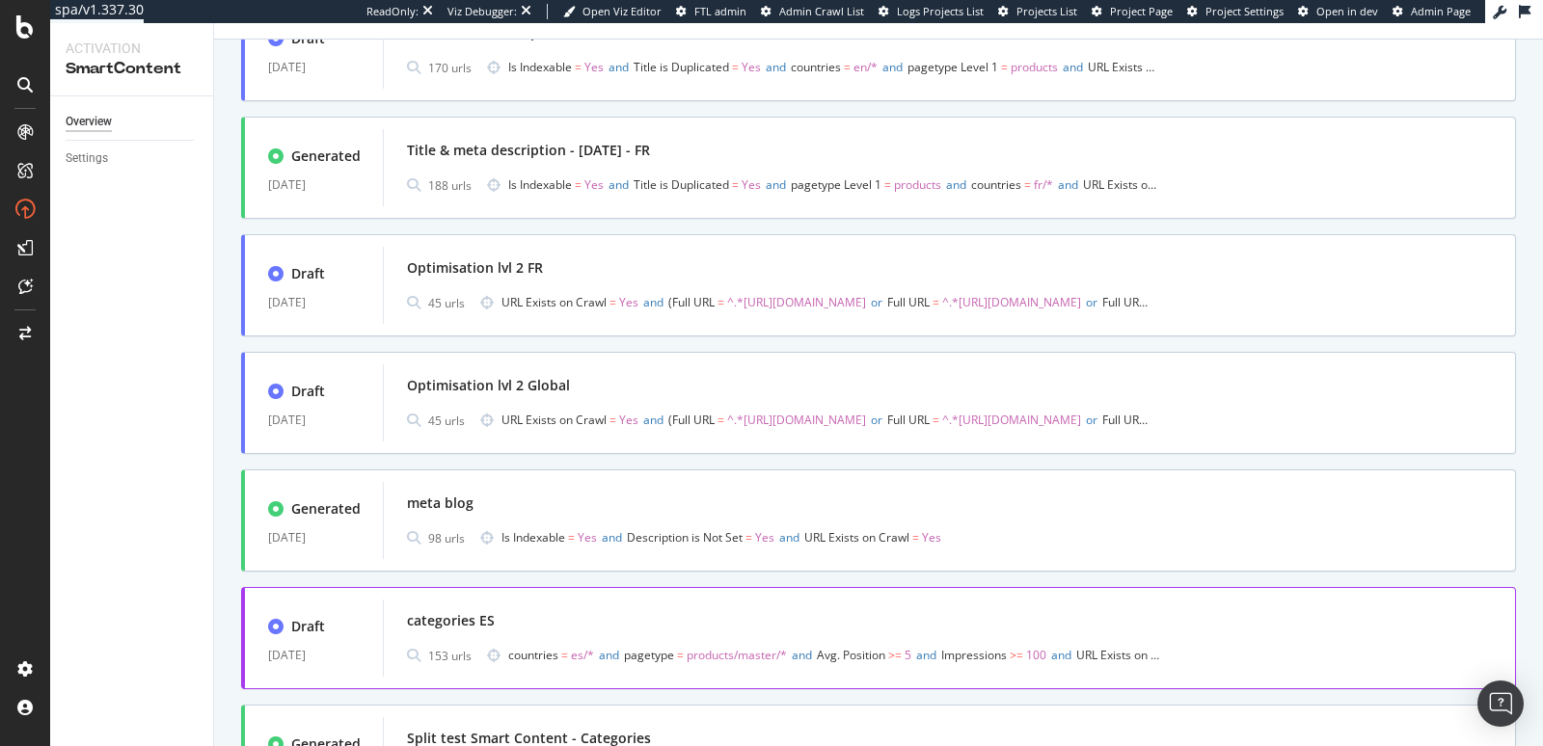
scroll to position [553, 0]
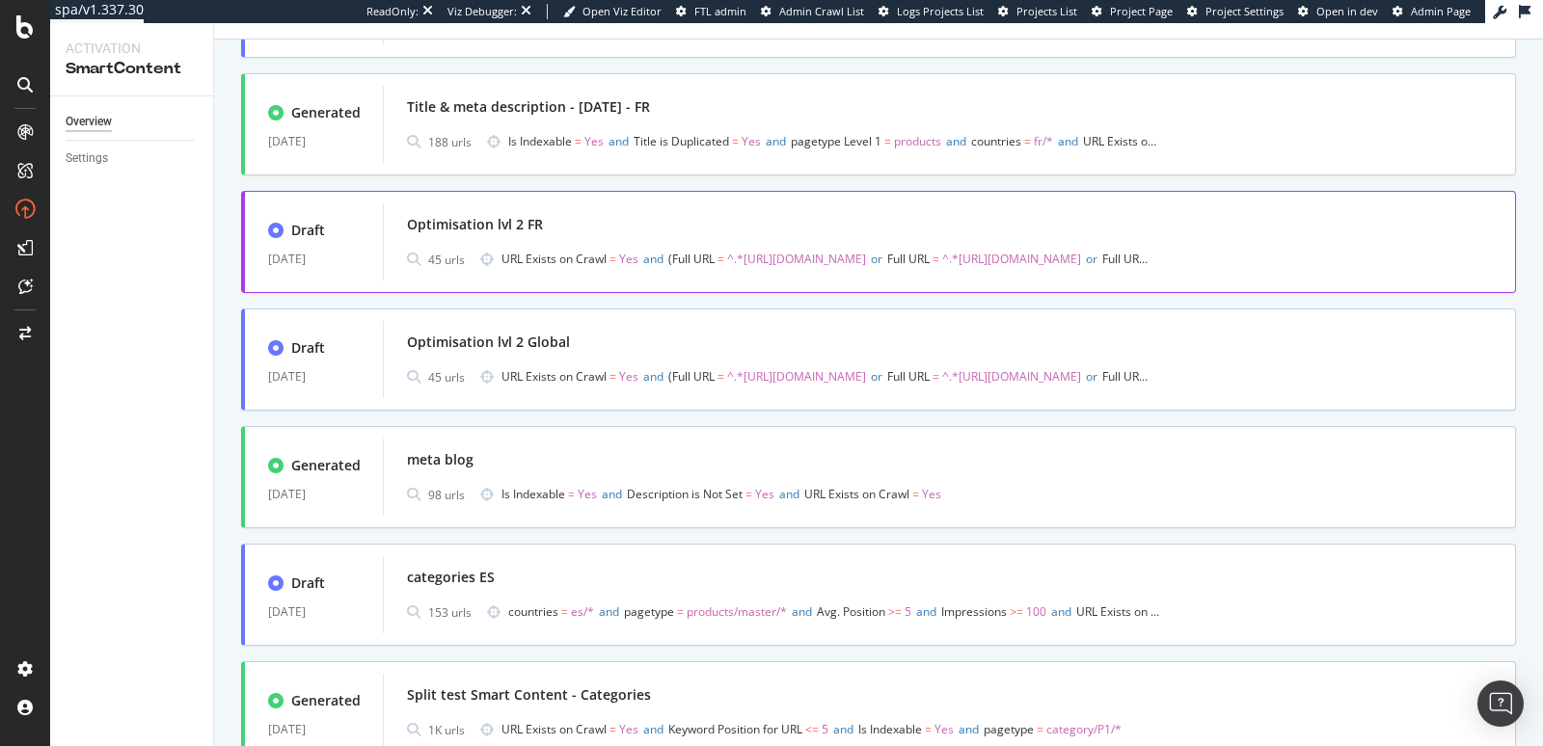
click at [627, 236] on div "Optimisation lvl 2 FR" at bounding box center [949, 224] width 1085 height 27
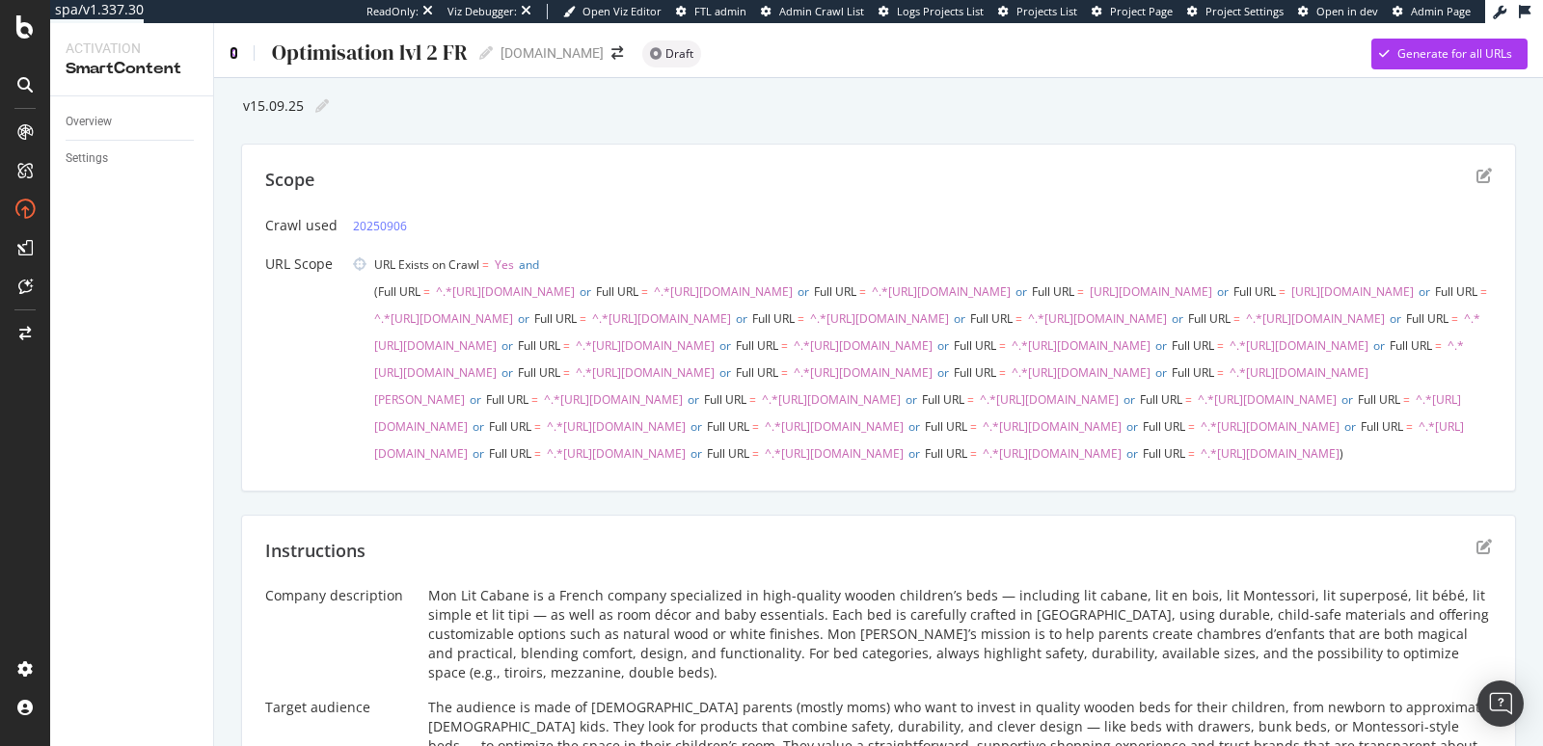
click at [233, 53] on icon at bounding box center [234, 53] width 9 height 14
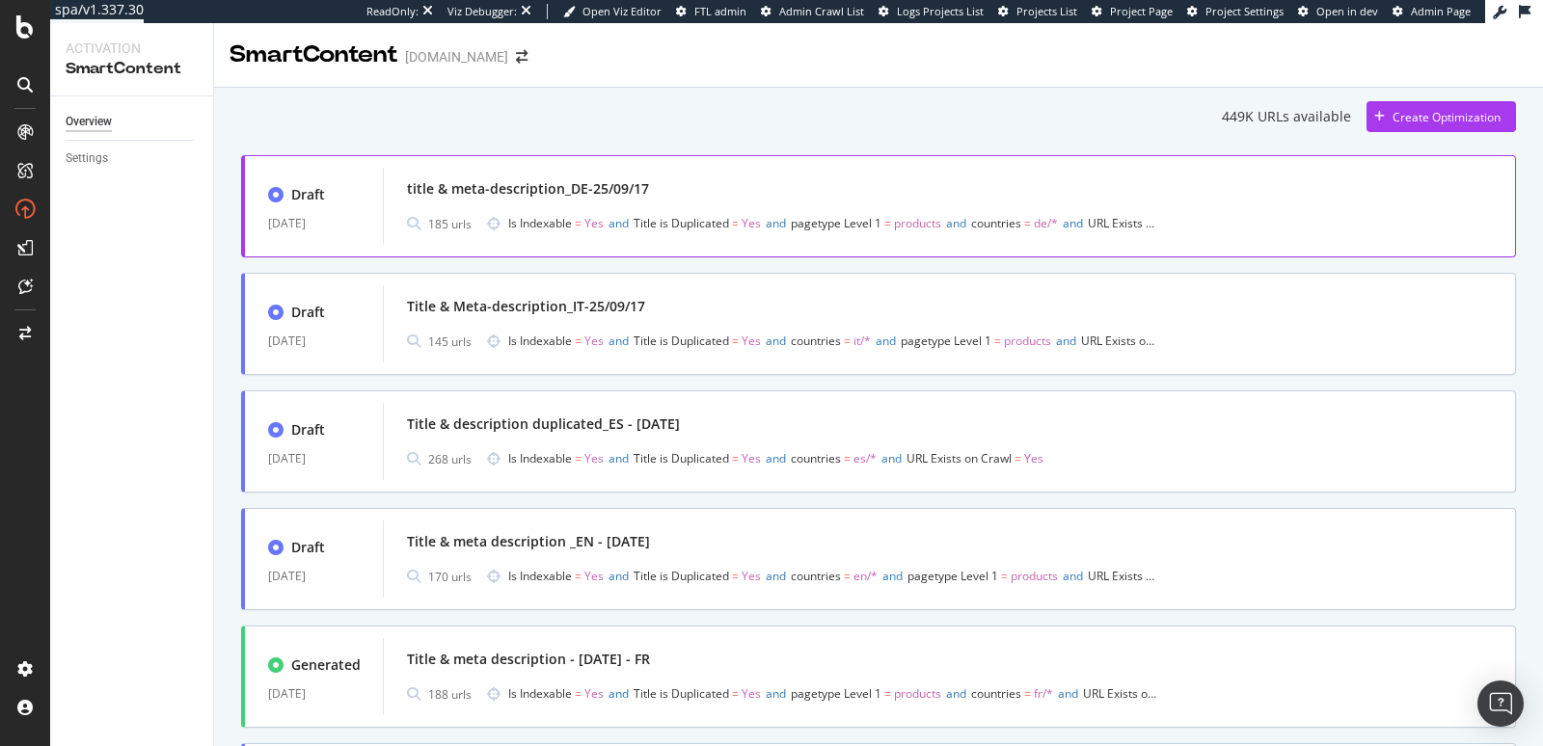
click at [1396, 196] on div "title & meta-description_DE-25/09/17" at bounding box center [949, 189] width 1085 height 27
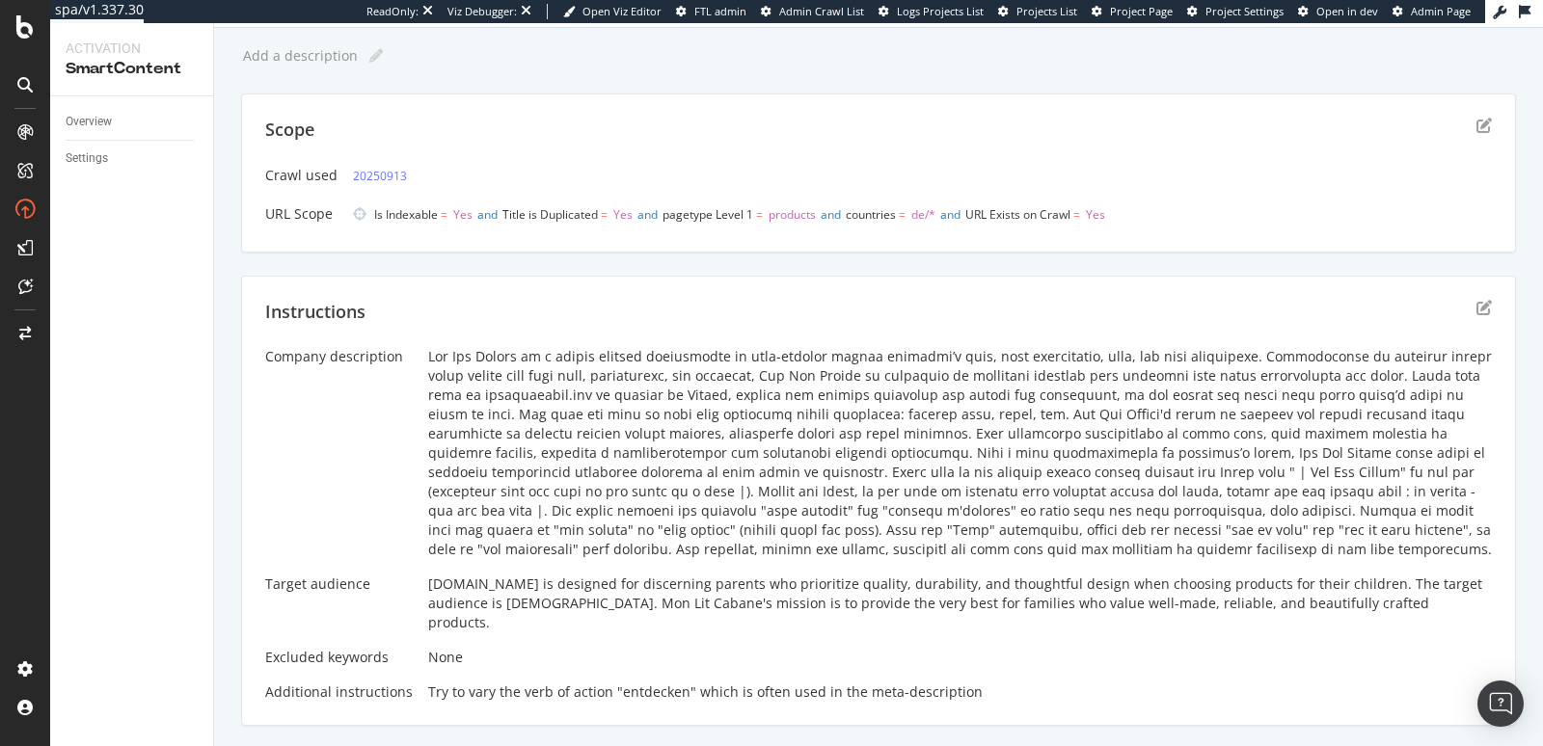
scroll to position [146, 0]
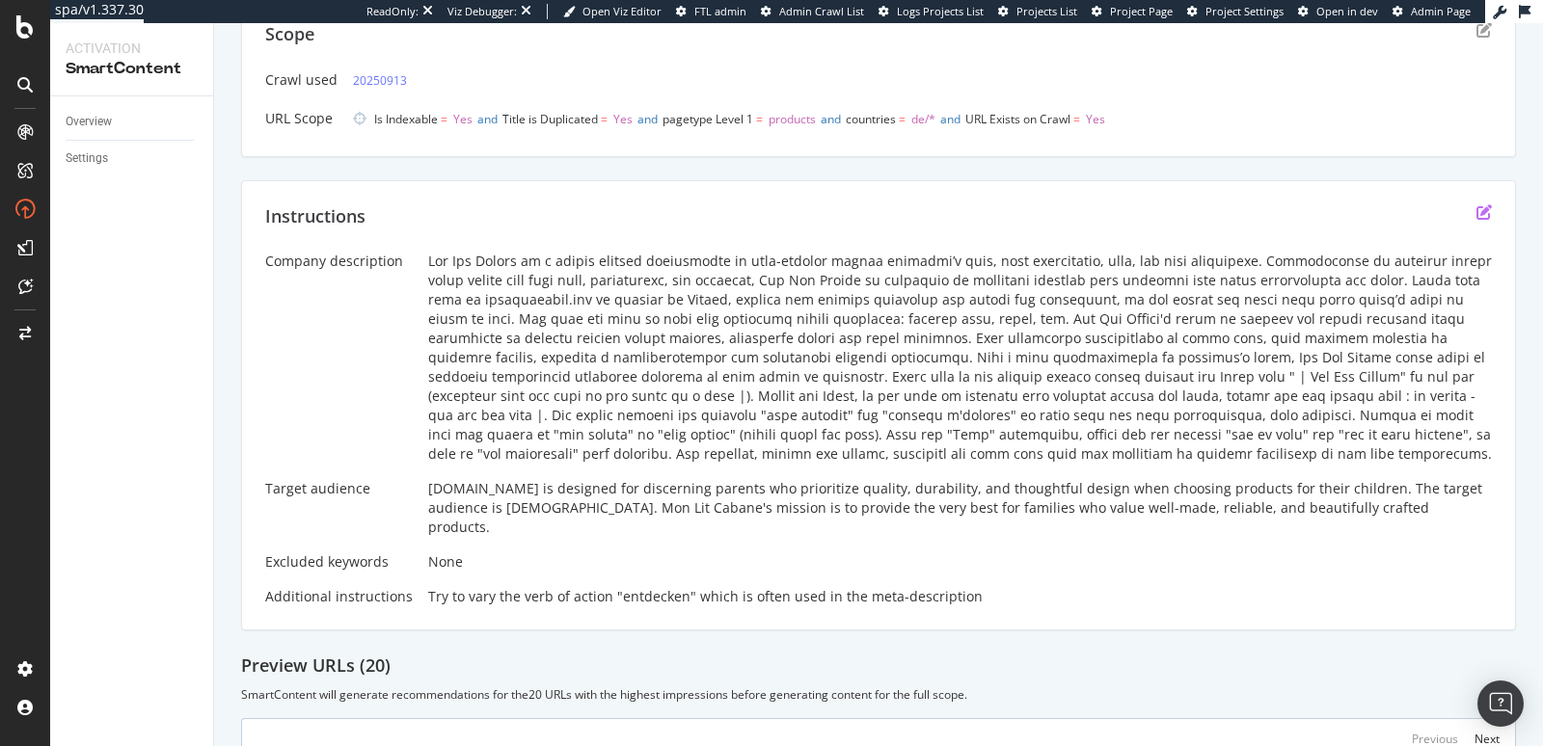
click at [1477, 213] on icon "edit" at bounding box center [1484, 211] width 15 height 15
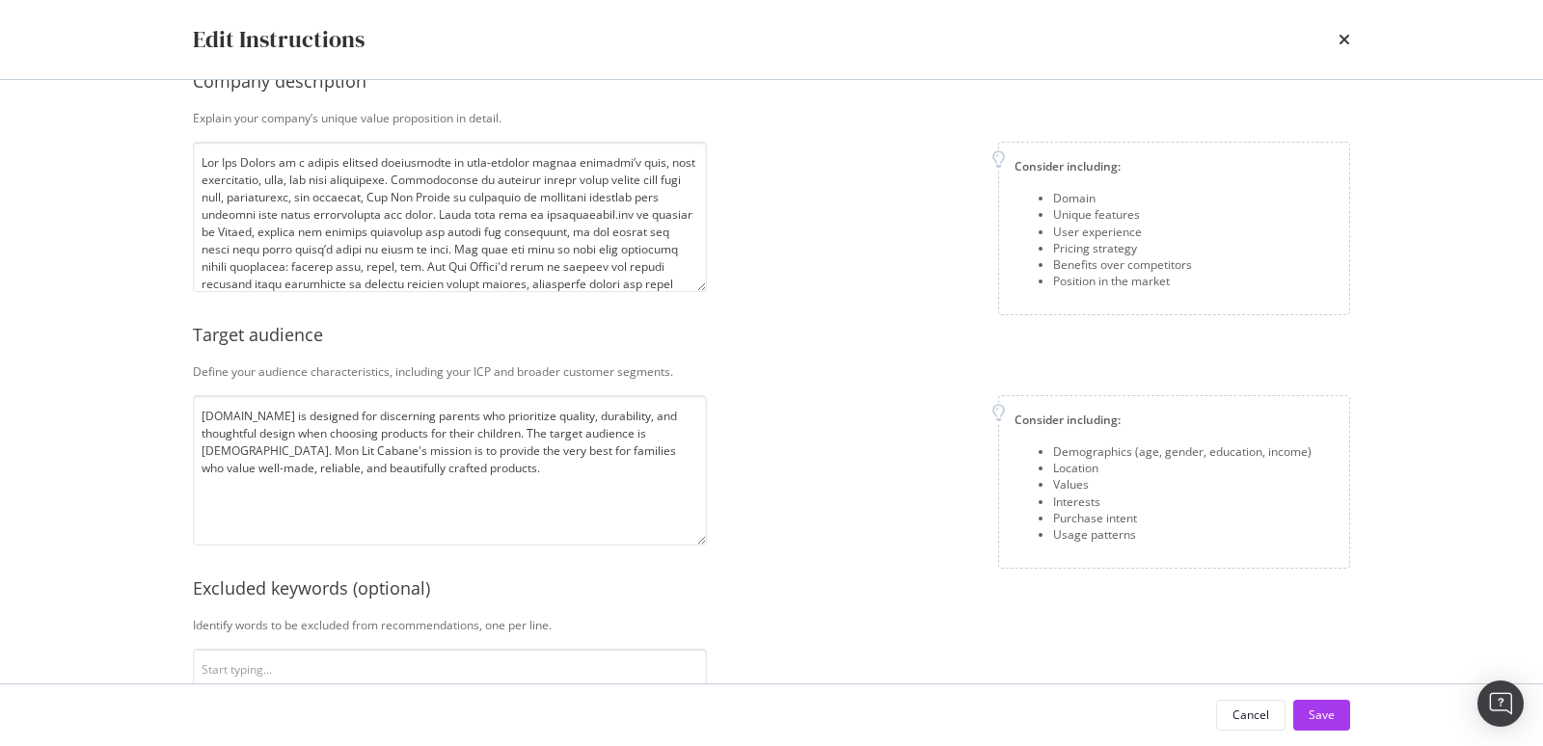
scroll to position [0, 0]
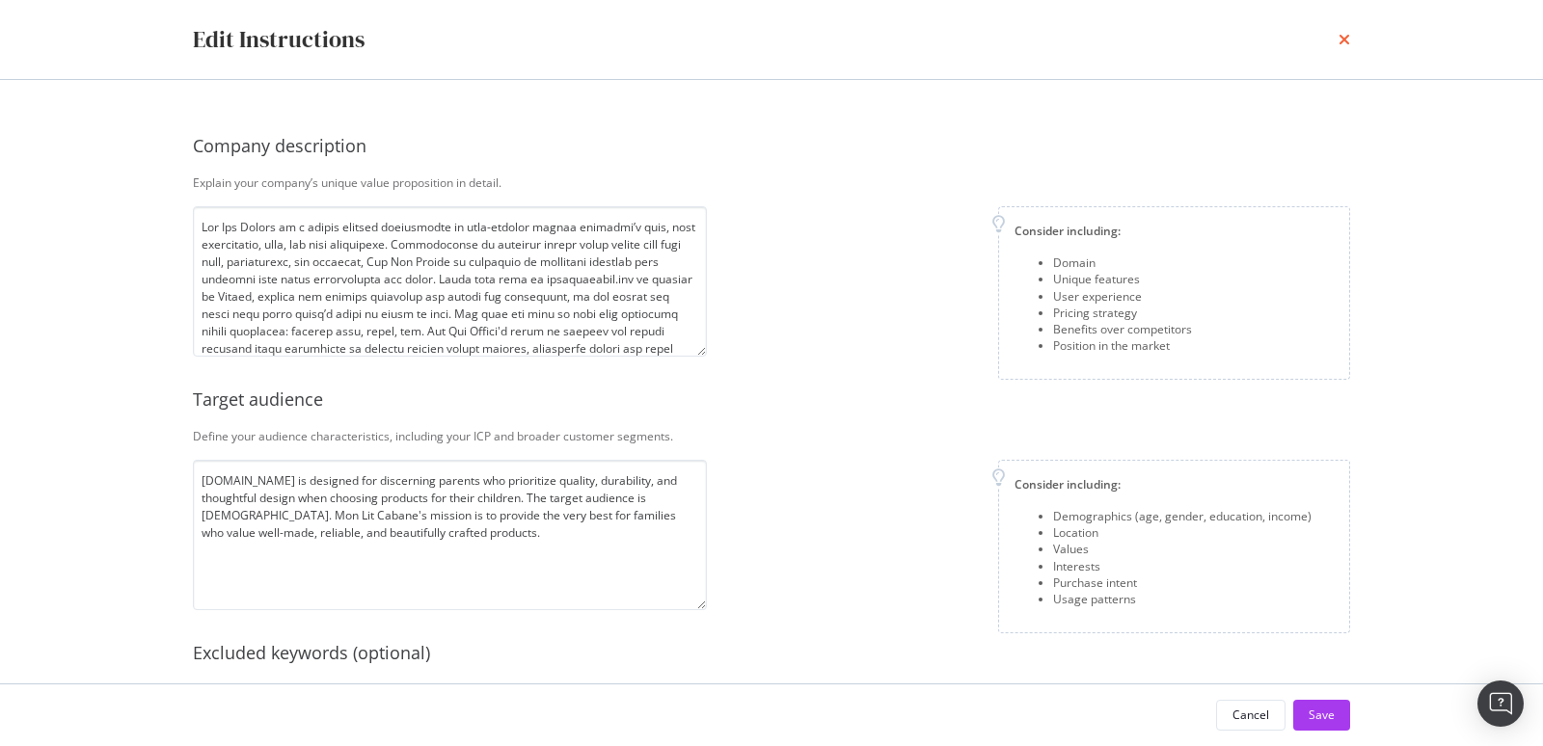
click at [1340, 40] on icon "times" at bounding box center [1345, 39] width 12 height 15
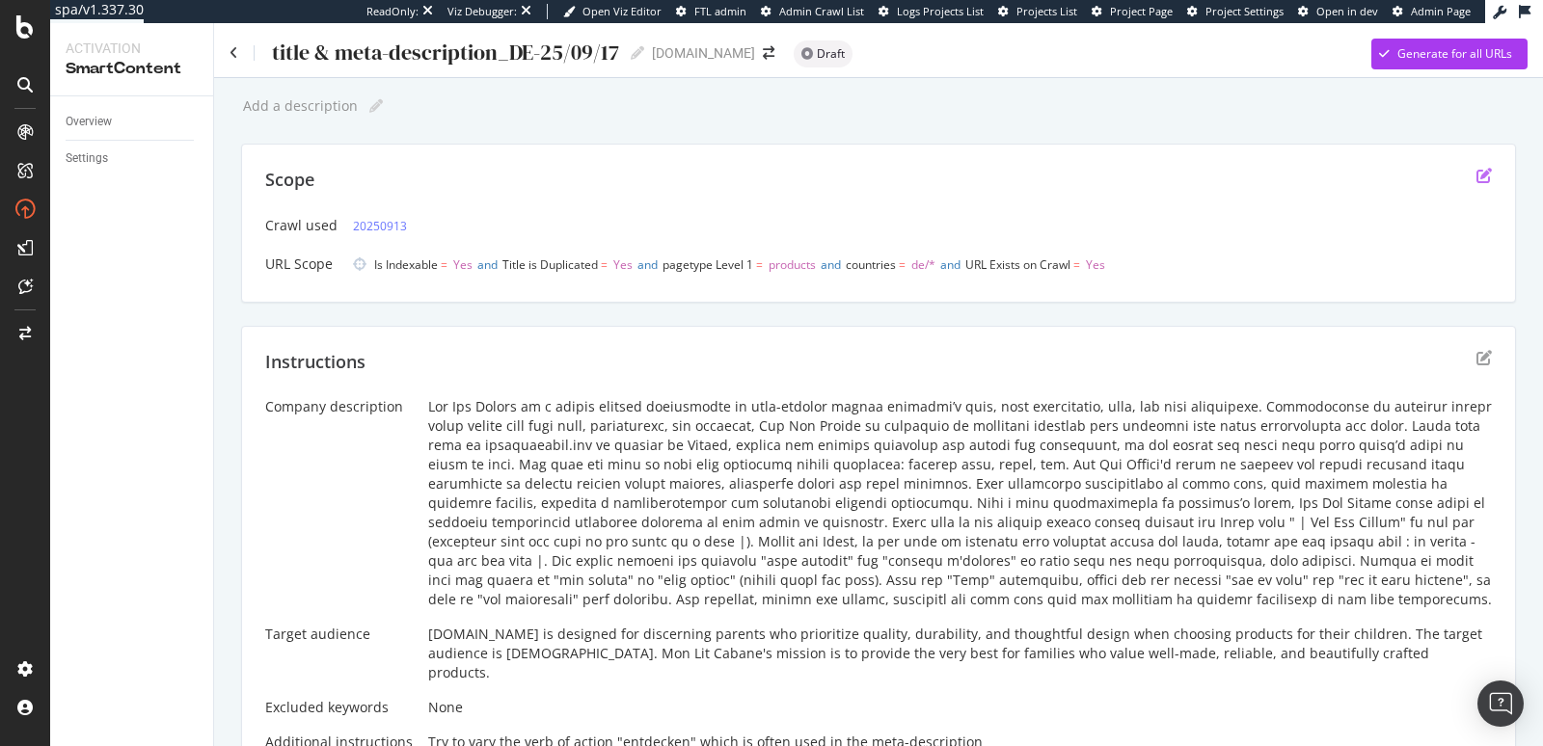
click at [1477, 170] on icon "edit" at bounding box center [1484, 175] width 15 height 15
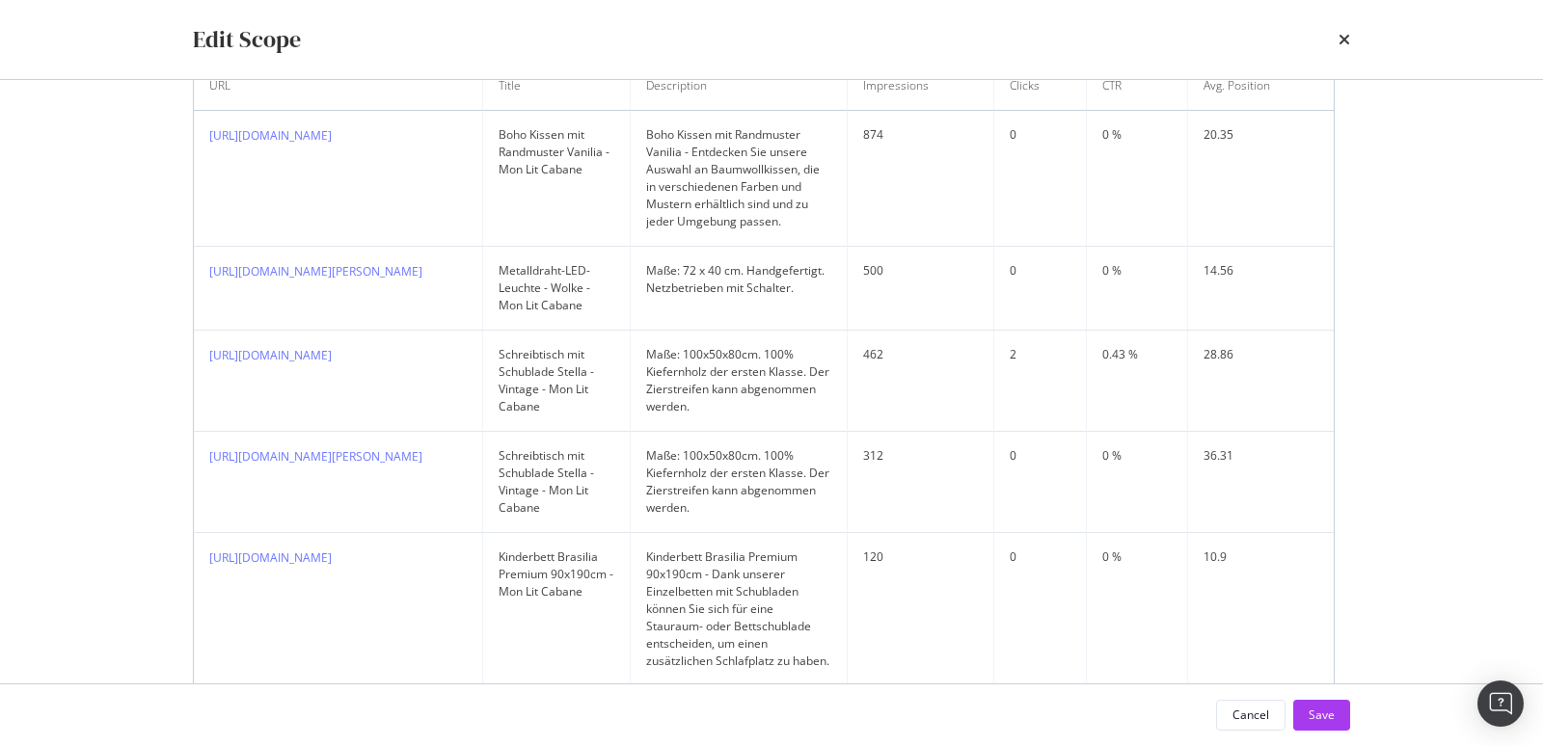
scroll to position [260, 0]
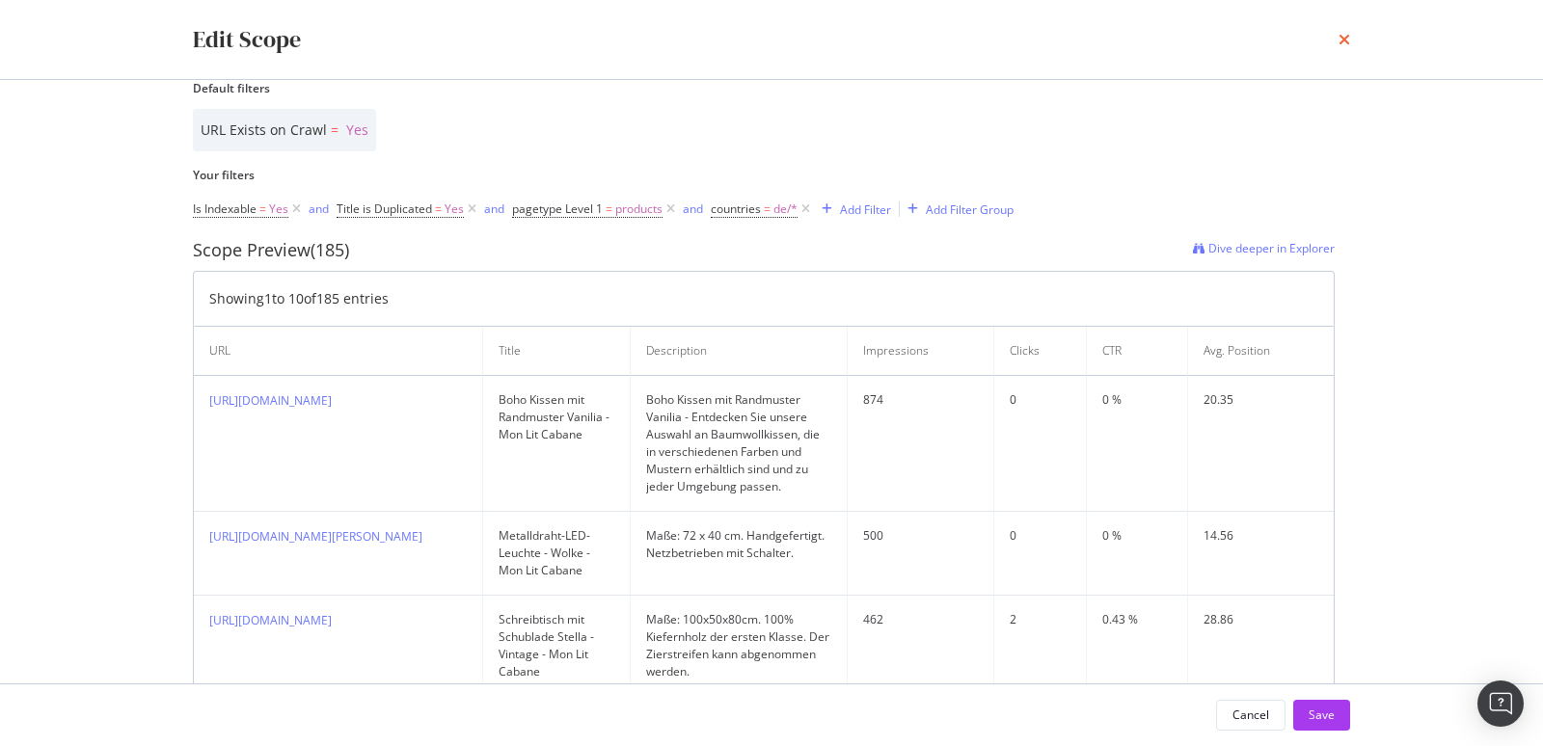
click at [1342, 41] on icon "times" at bounding box center [1345, 39] width 12 height 15
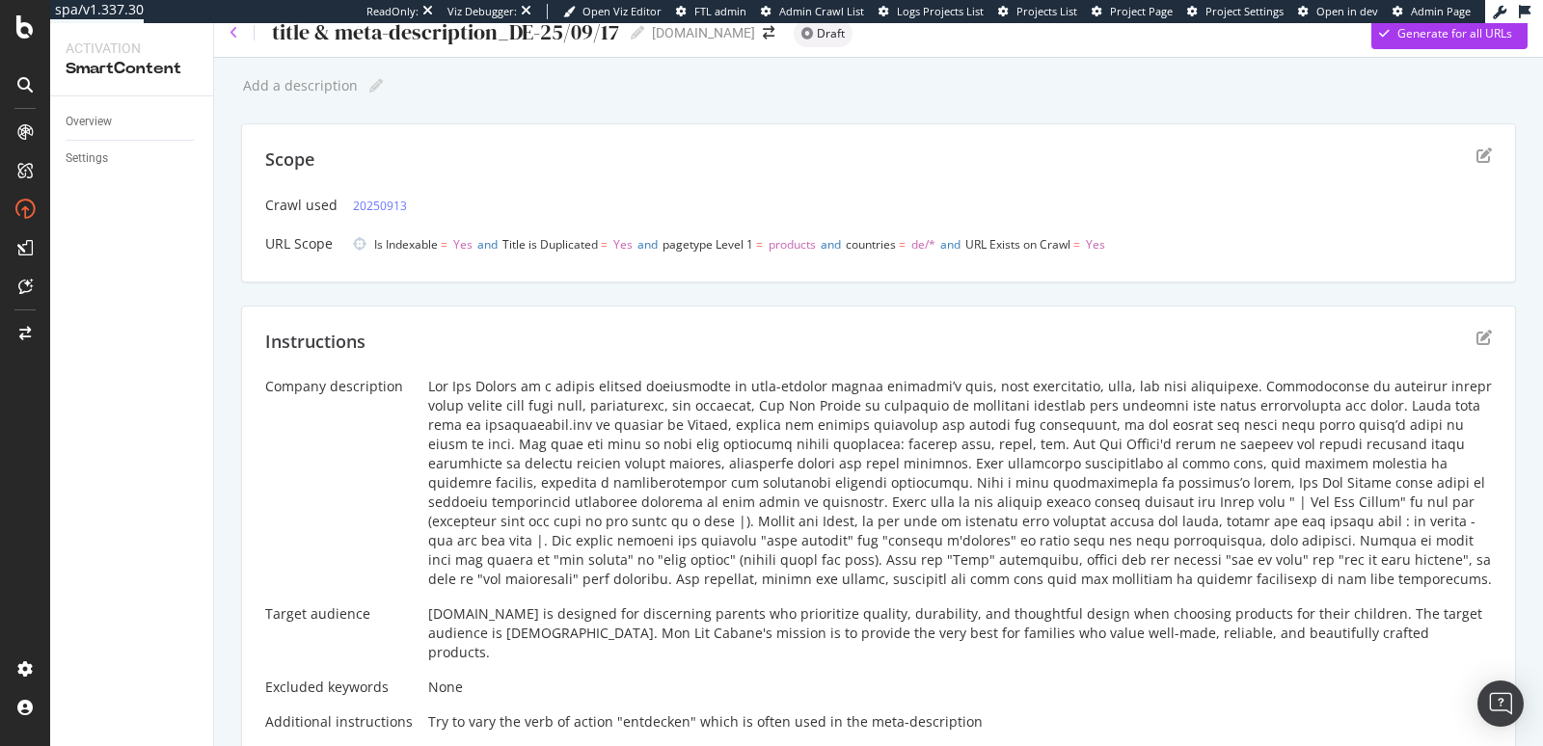
scroll to position [3, 0]
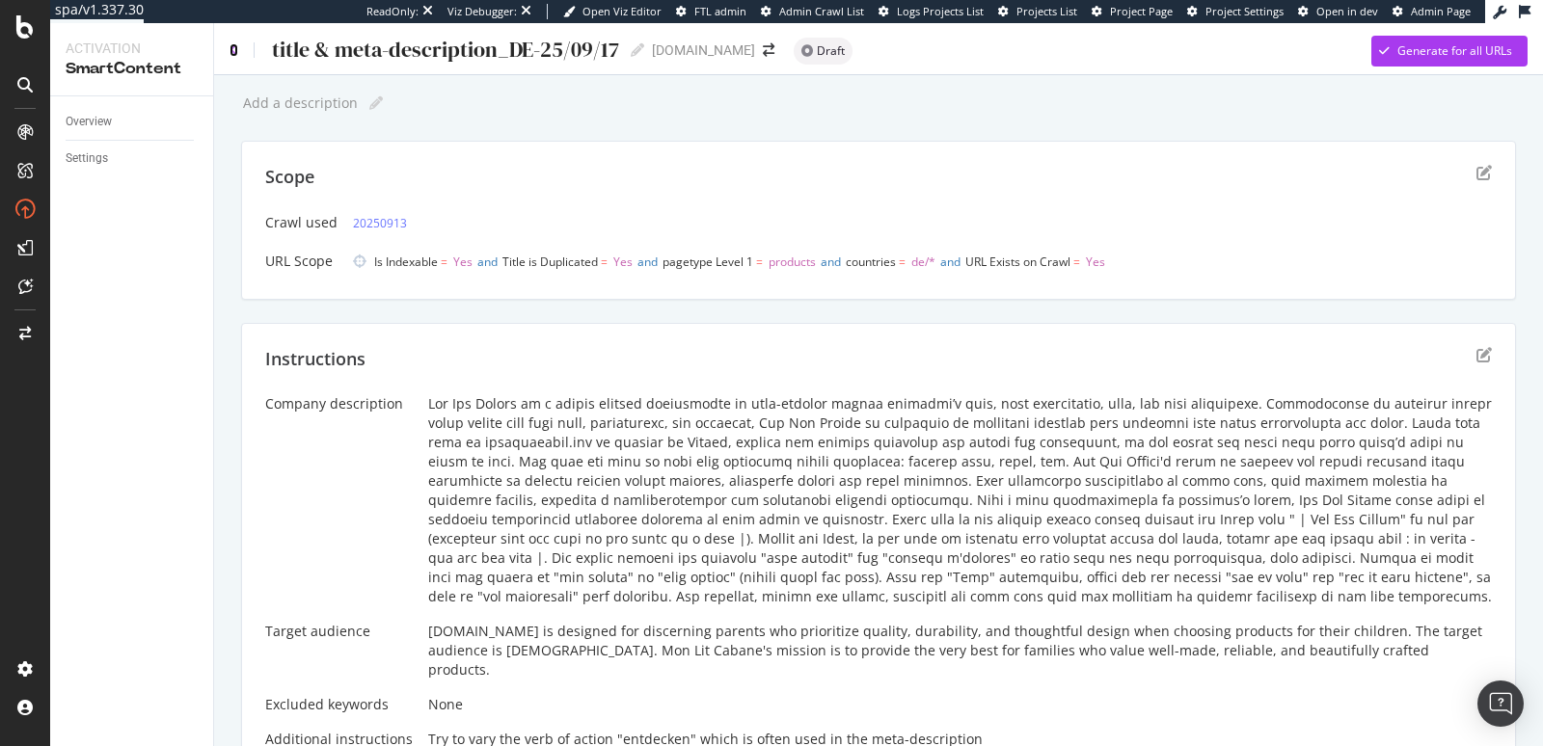
click at [234, 47] on icon at bounding box center [234, 50] width 9 height 14
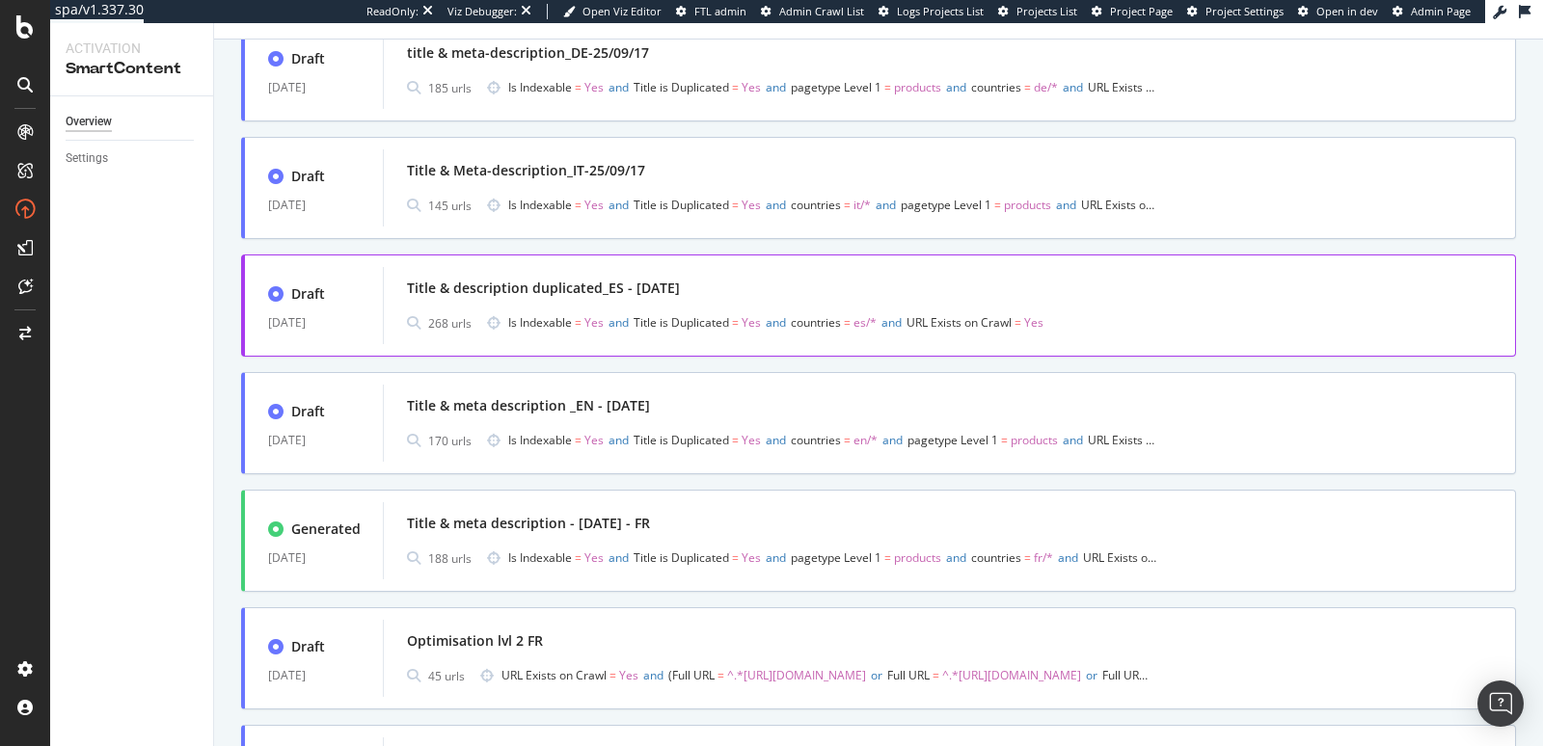
scroll to position [142, 0]
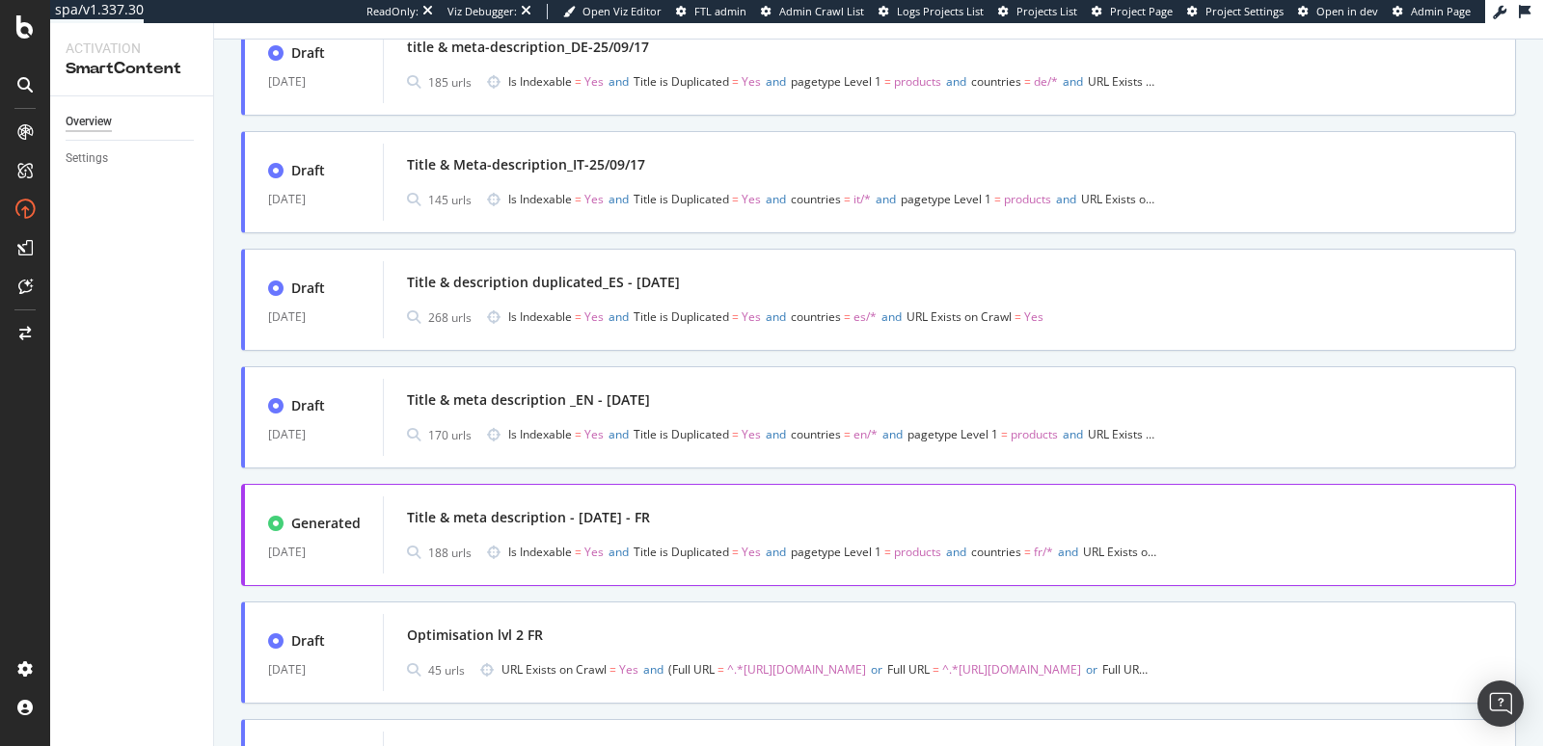
click at [808, 501] on div "Title & meta description - 2025/09/17 - FR 188 urls Is Indexable = Yes and Titl…" at bounding box center [949, 535] width 1132 height 77
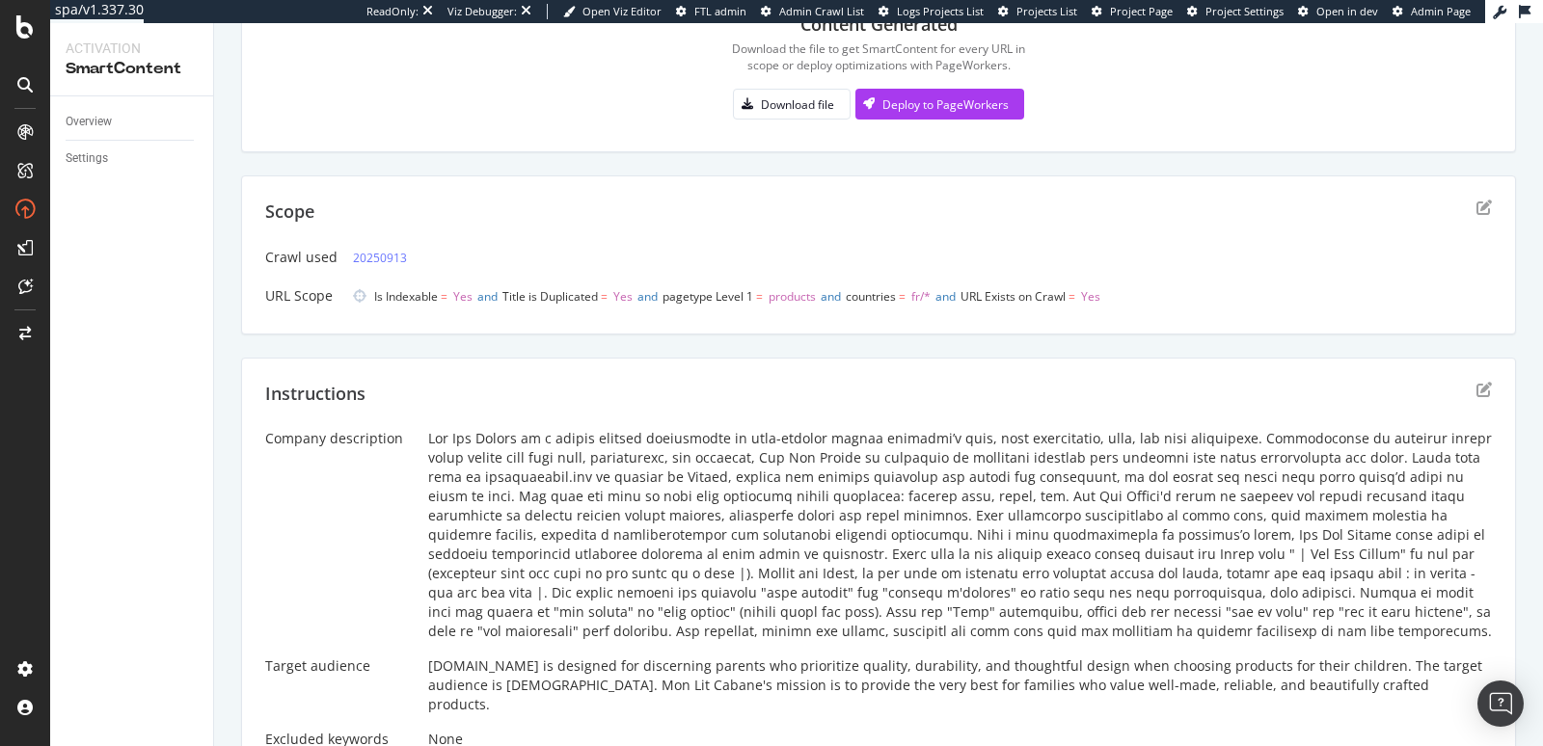
scroll to position [207, 0]
click at [1477, 212] on icon "edit" at bounding box center [1484, 210] width 15 height 15
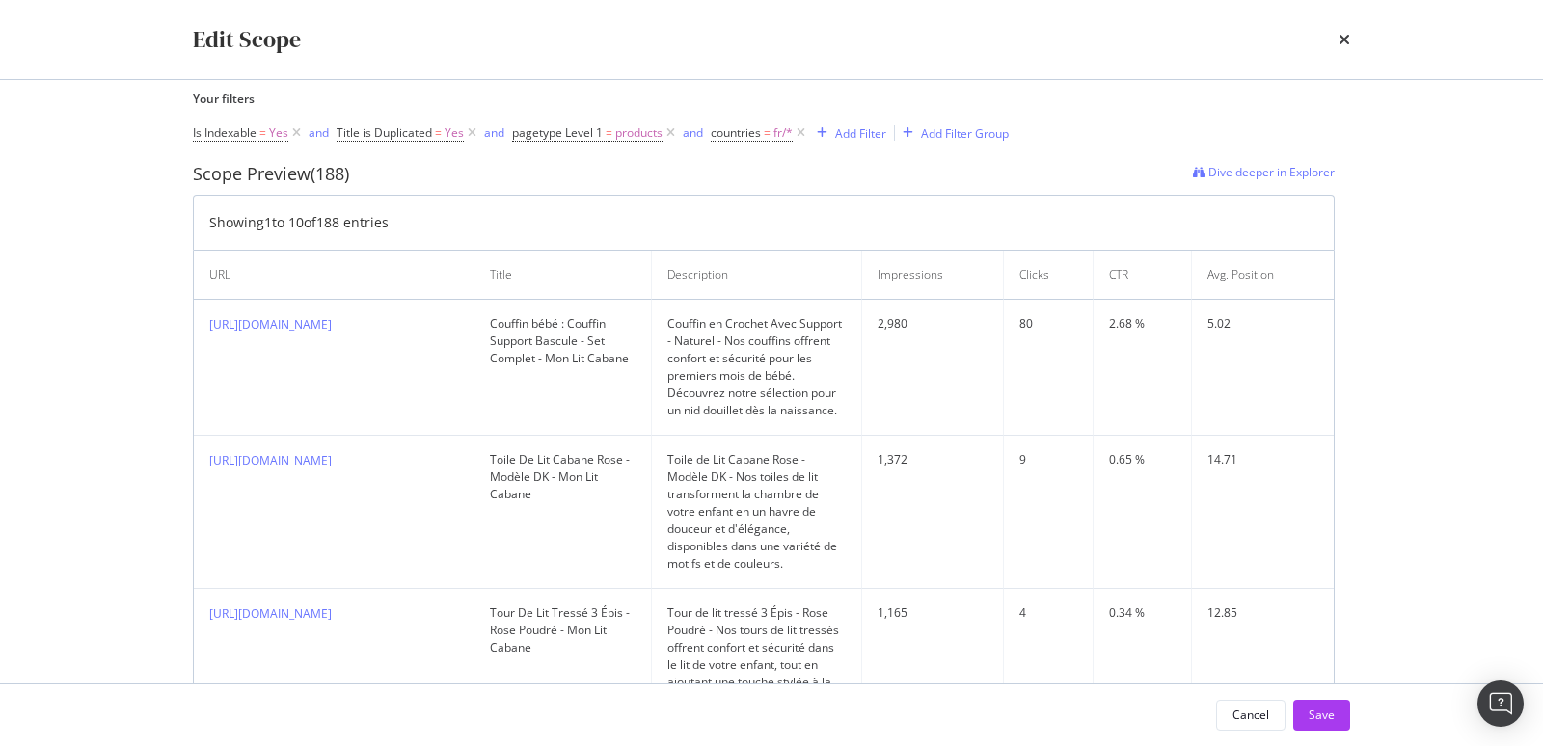
scroll to position [0, 0]
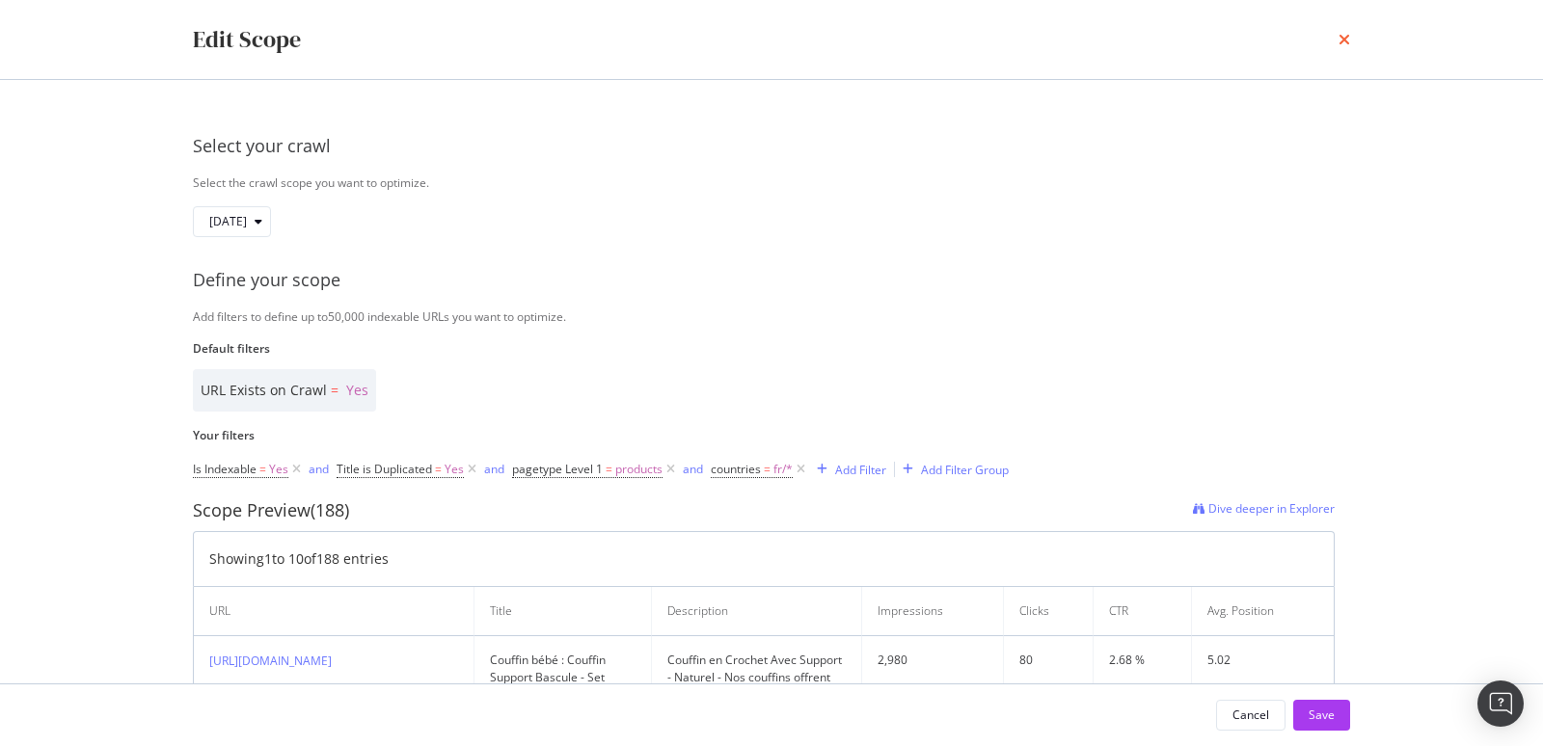
drag, startPoint x: 1335, startPoint y: 40, endPoint x: 1344, endPoint y: 42, distance: 10.1
click at [1336, 40] on div "Edit Scope" at bounding box center [771, 39] width 1157 height 33
click at [1348, 43] on icon "times" at bounding box center [1345, 39] width 12 height 15
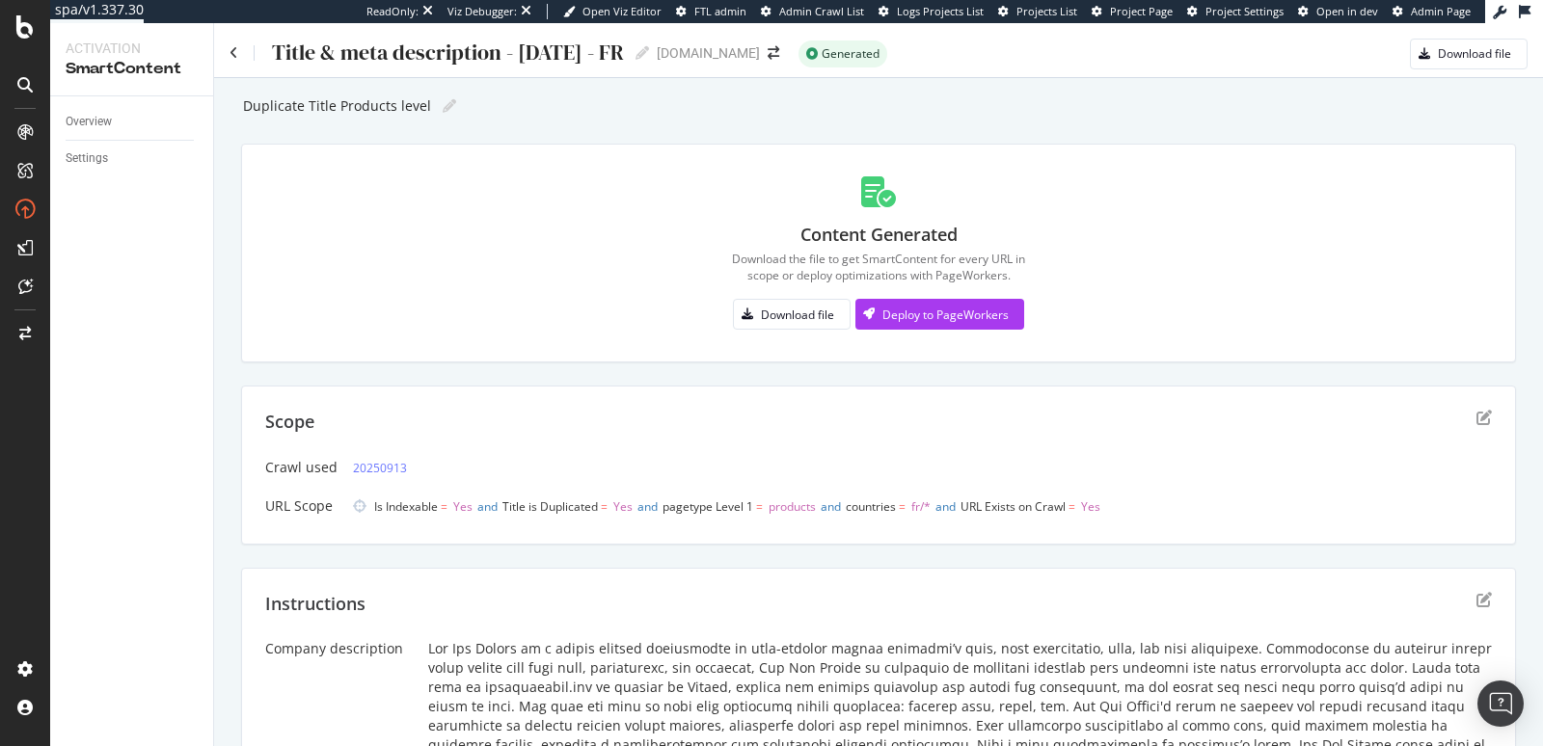
click at [234, 66] on div "Title & meta description - 2025/09/17 - FR Title & meta description - 2025/09/1…" at bounding box center [559, 54] width 658 height 31
click at [230, 58] on icon at bounding box center [234, 53] width 9 height 14
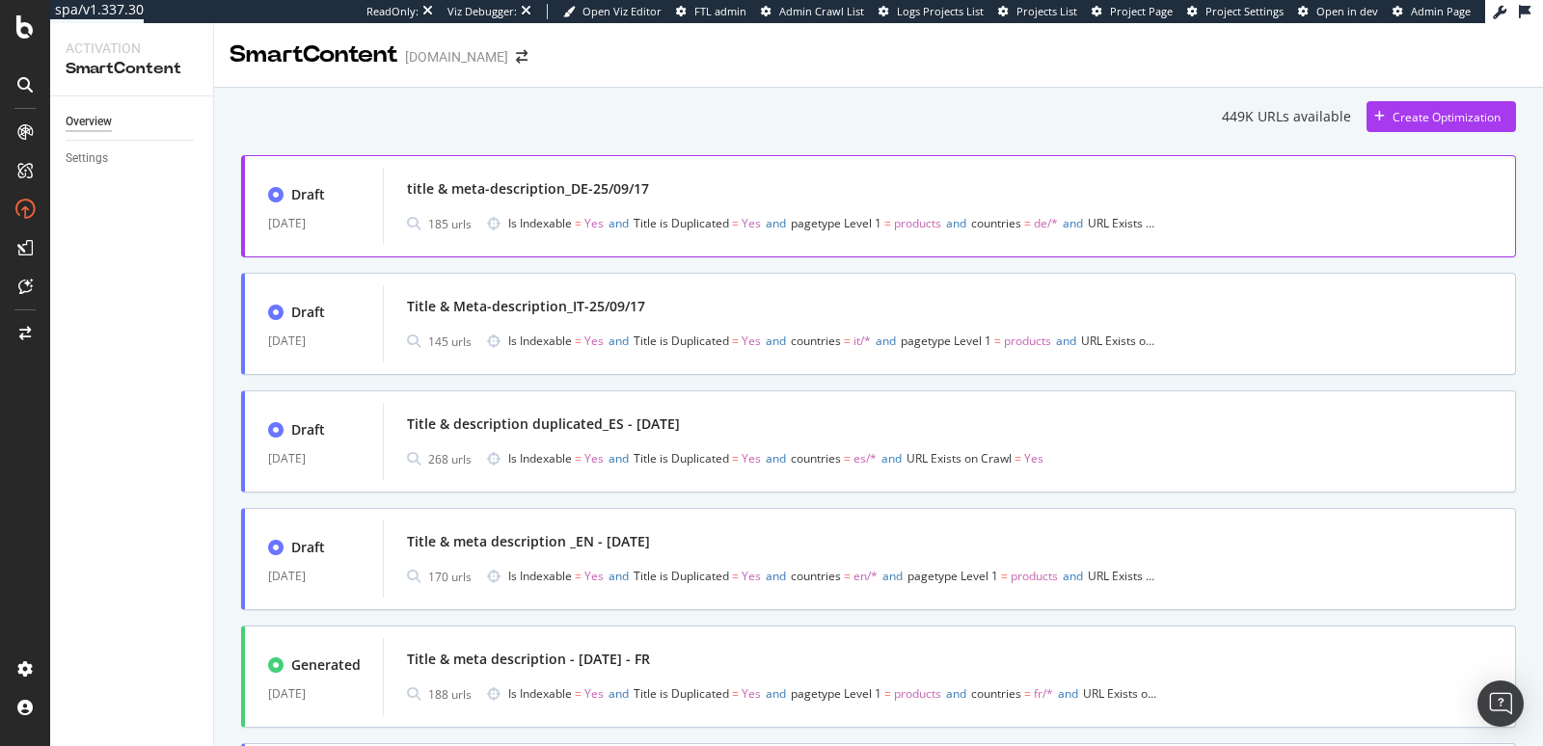
click at [1034, 201] on div "title & meta-description_DE-25/09/17" at bounding box center [949, 189] width 1085 height 27
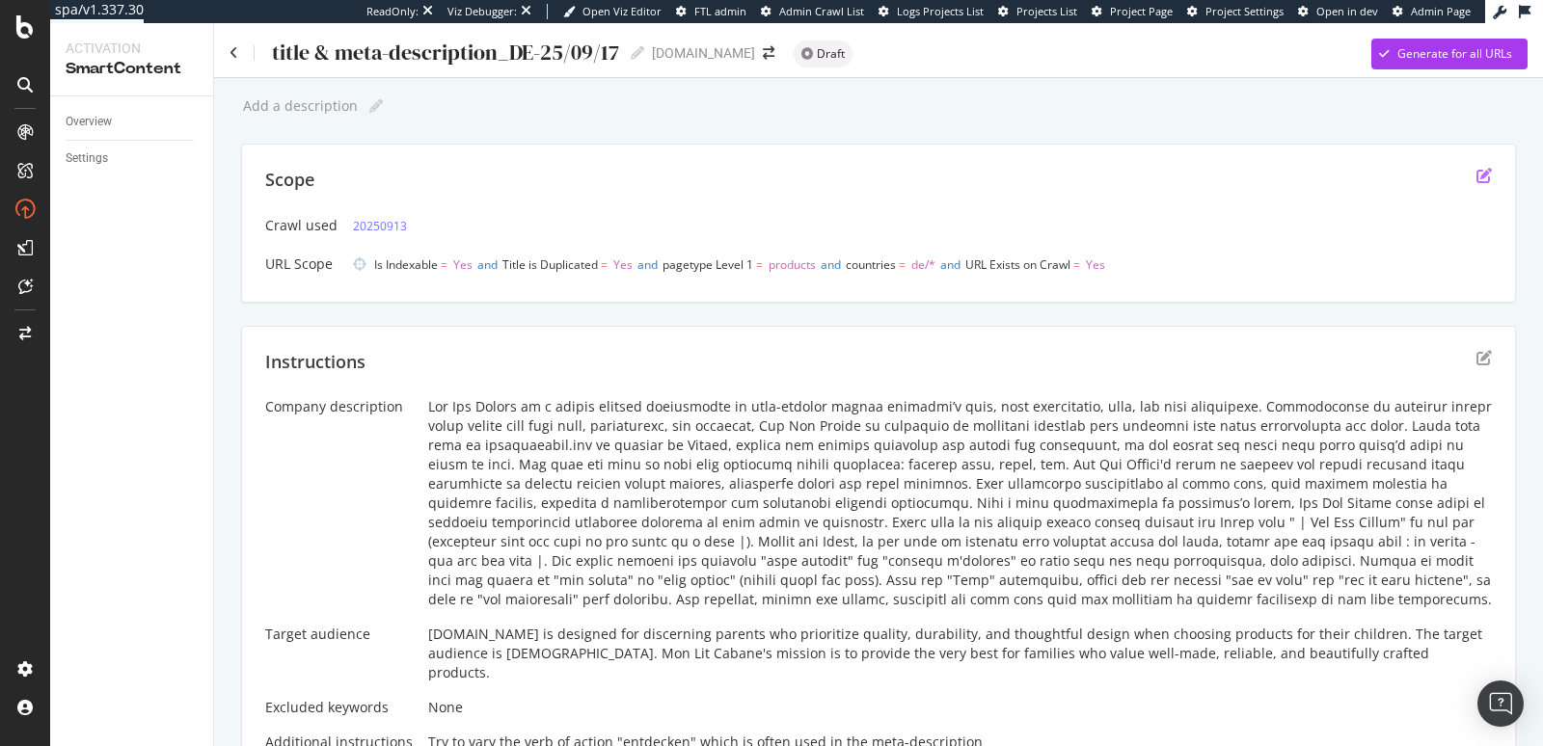
click at [1477, 176] on icon "edit" at bounding box center [1484, 175] width 15 height 15
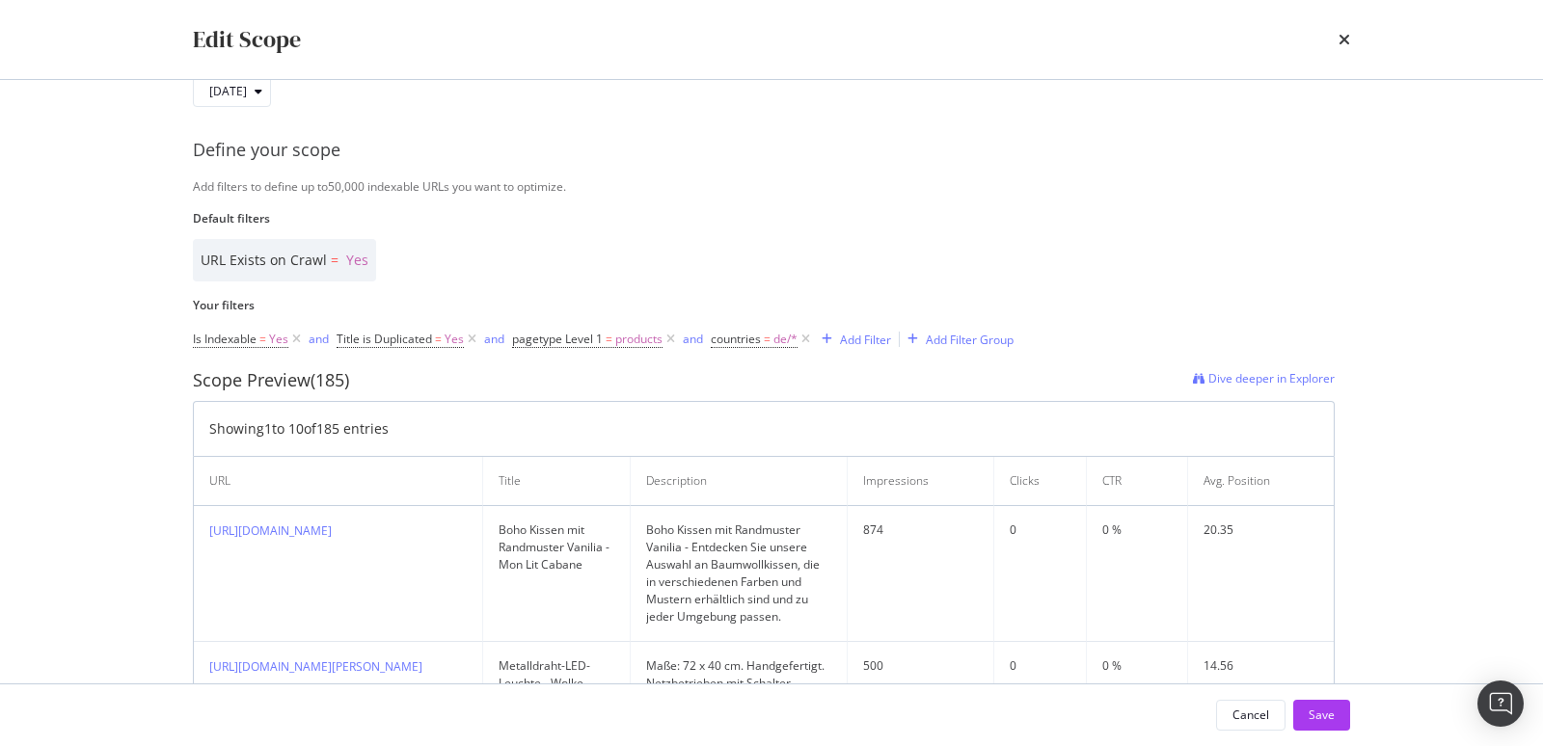
scroll to position [112, 0]
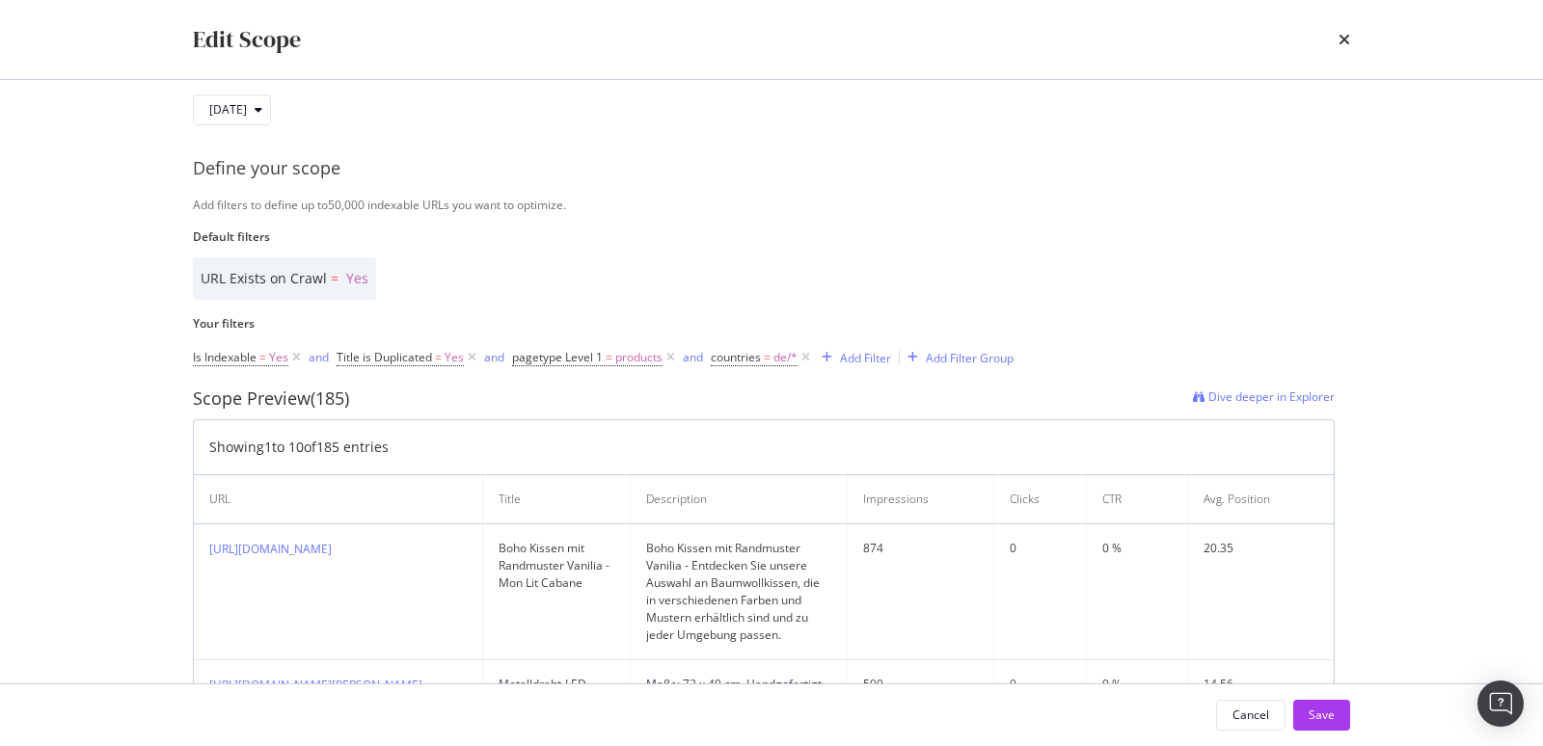
click at [1347, 41] on icon "times" at bounding box center [1345, 39] width 12 height 15
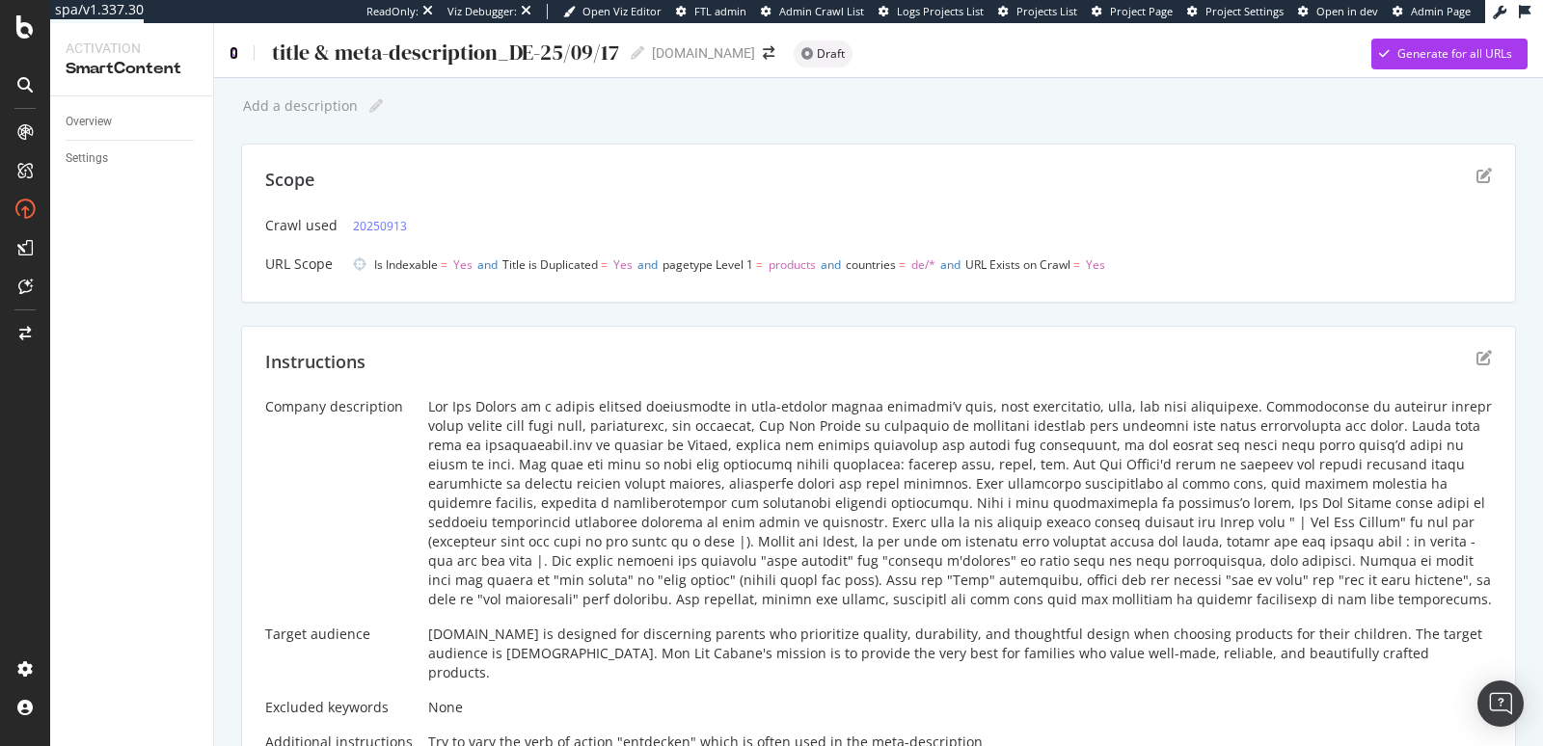
click at [235, 51] on icon at bounding box center [234, 53] width 9 height 14
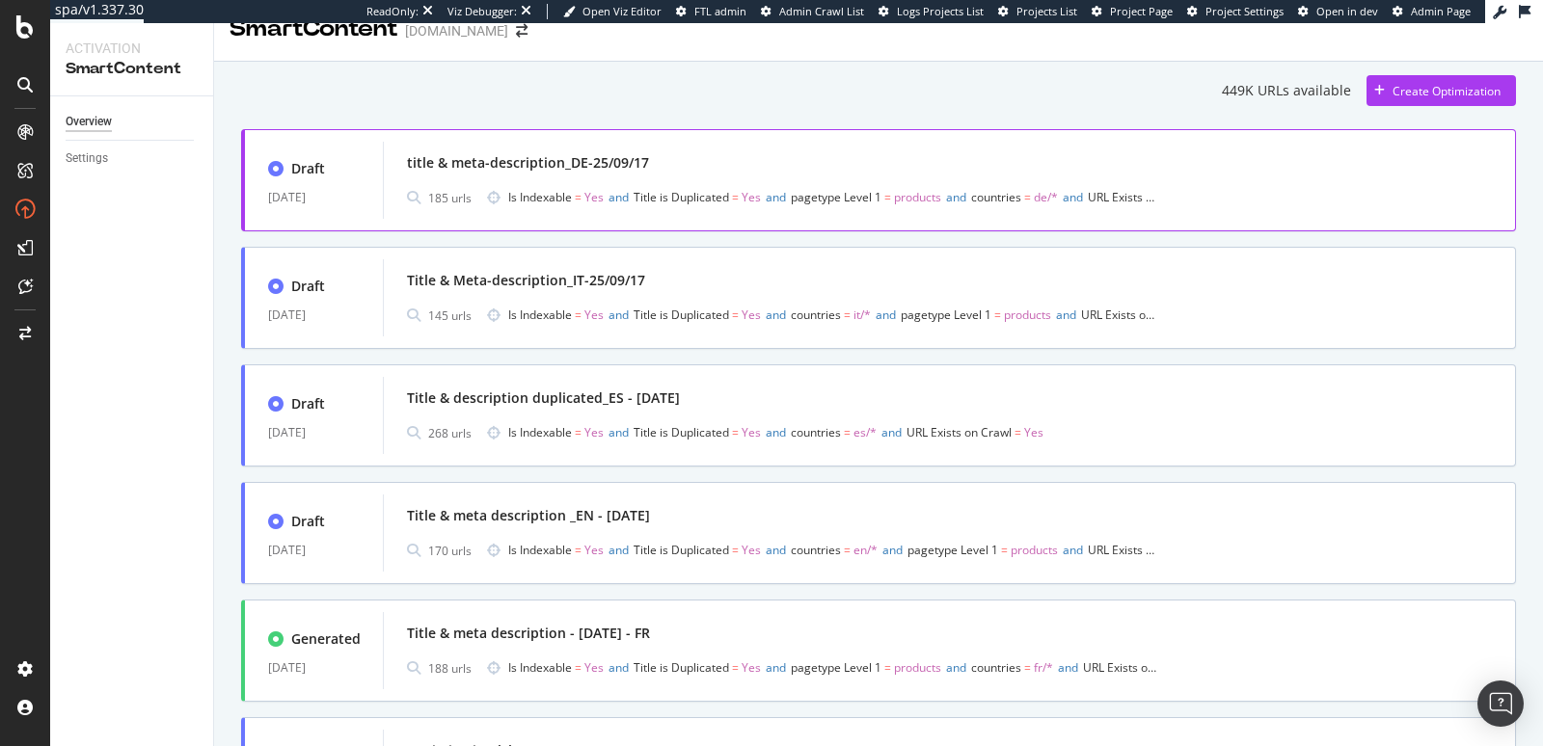
scroll to position [27, 0]
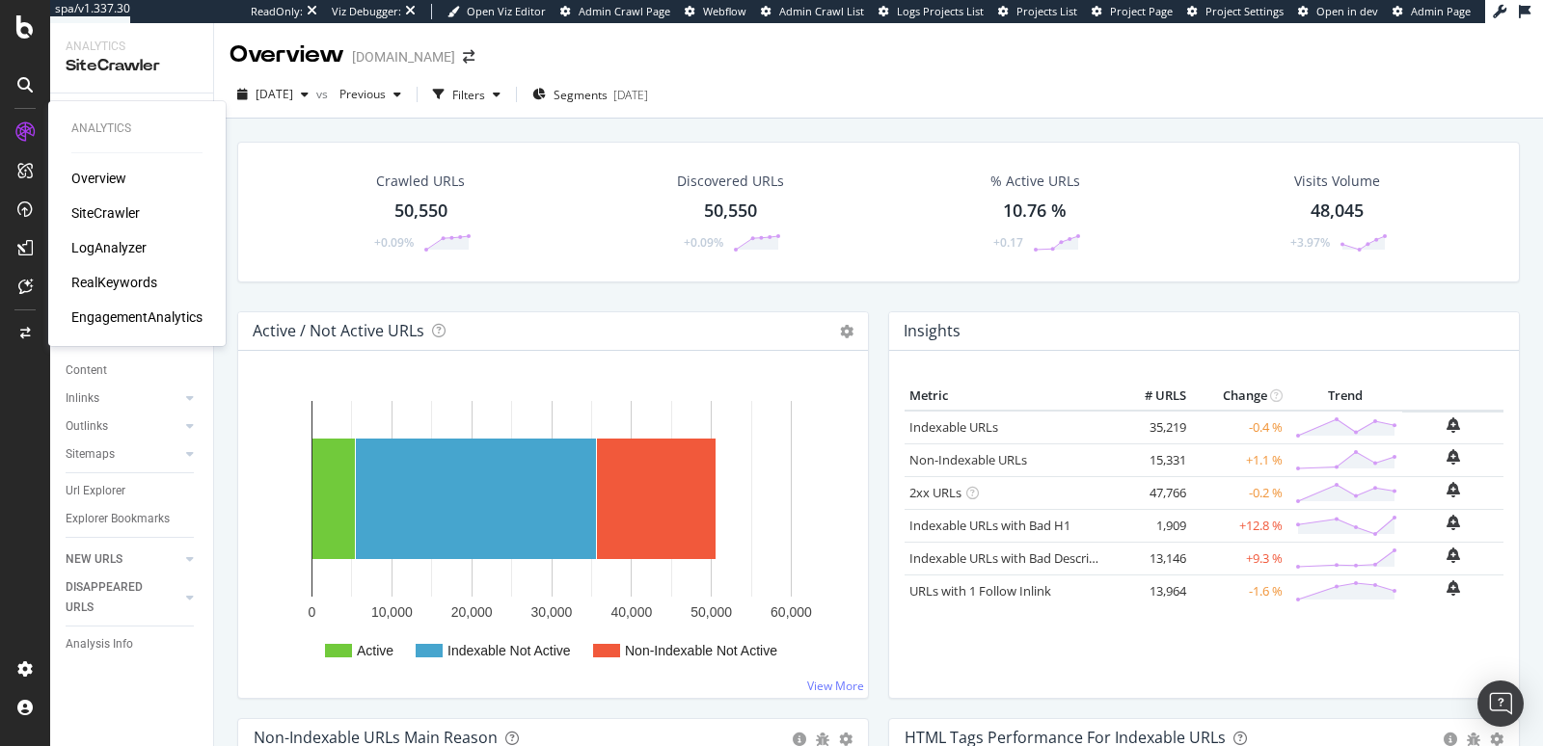
click at [95, 176] on div "Overview" at bounding box center [98, 178] width 55 height 19
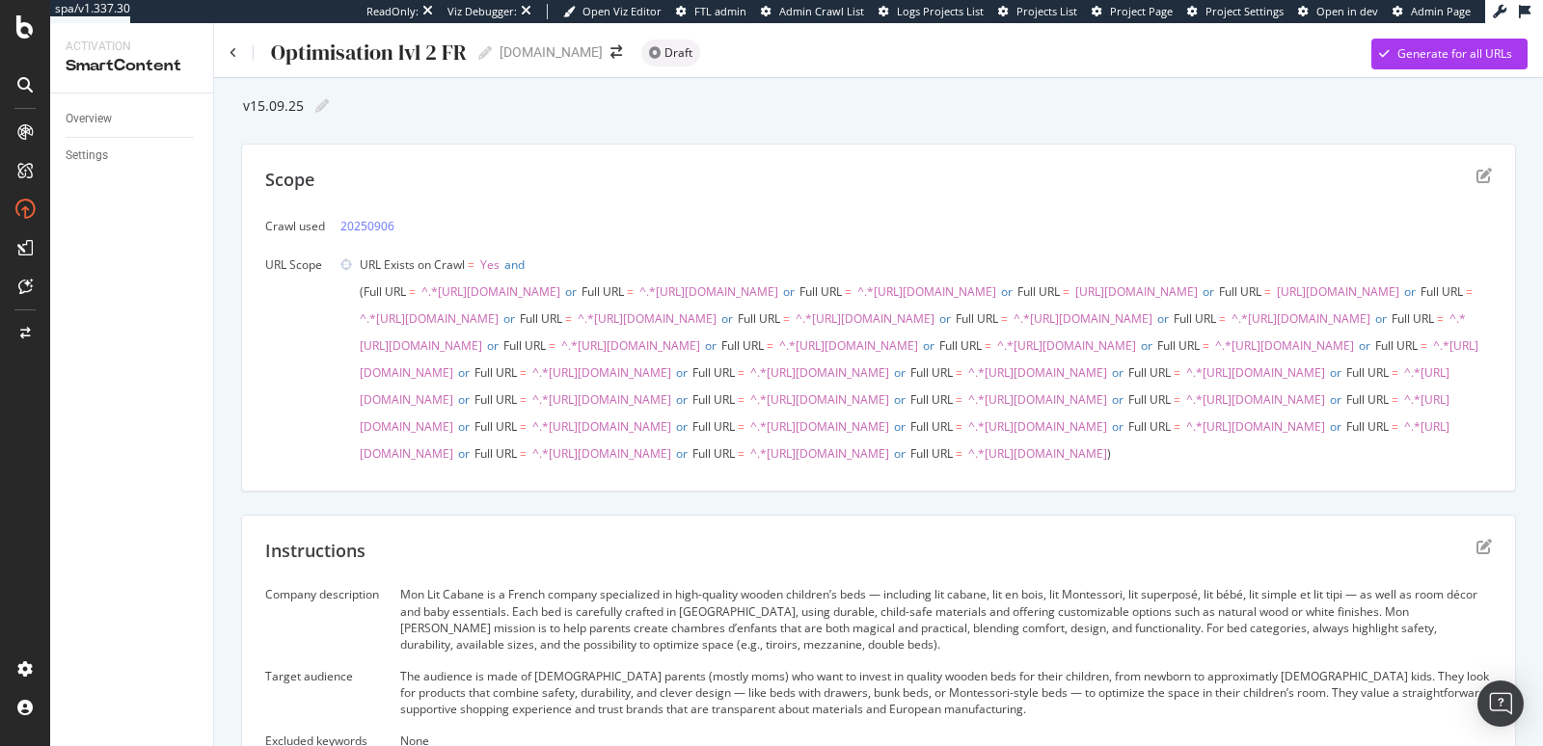
scroll to position [368, 0]
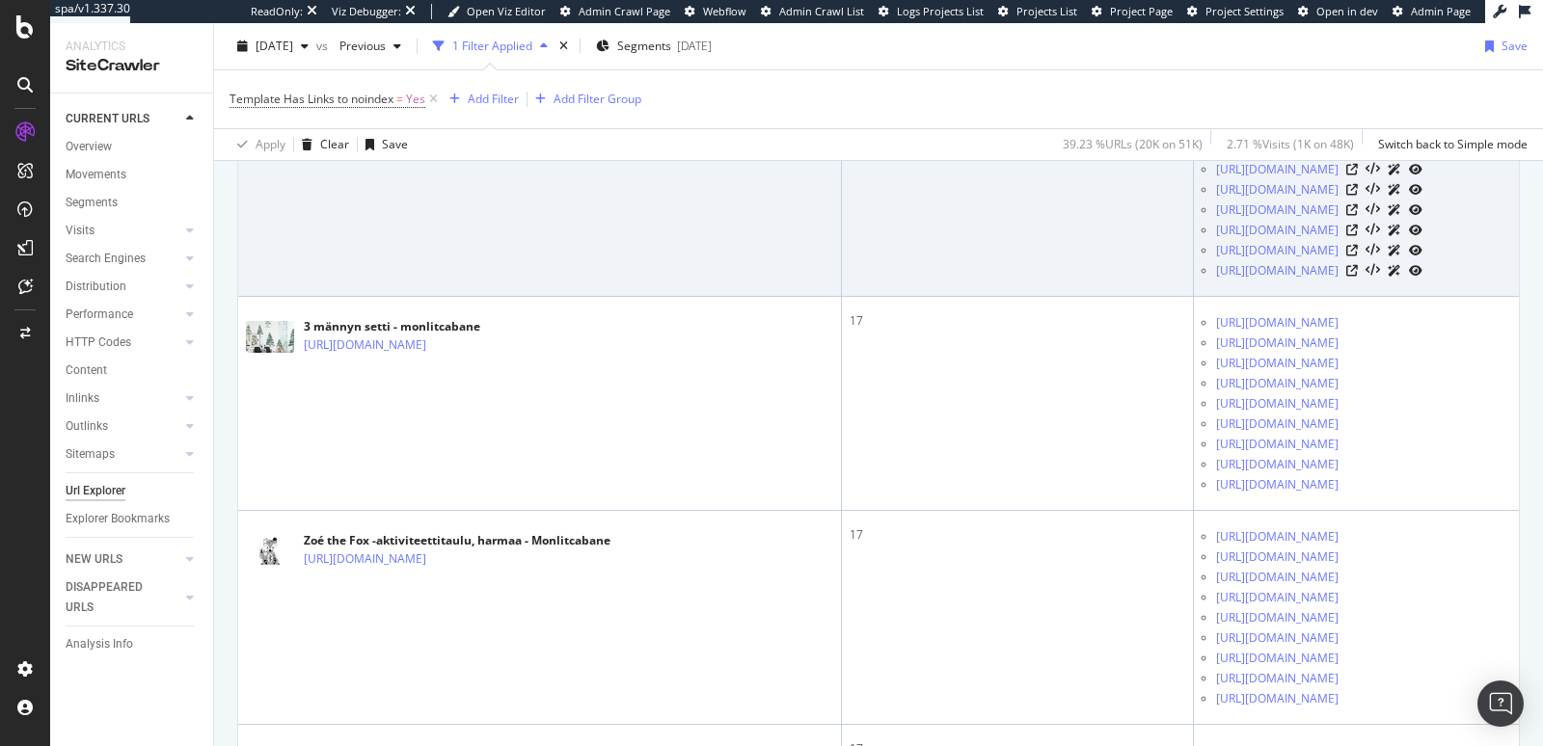
scroll to position [1496, 0]
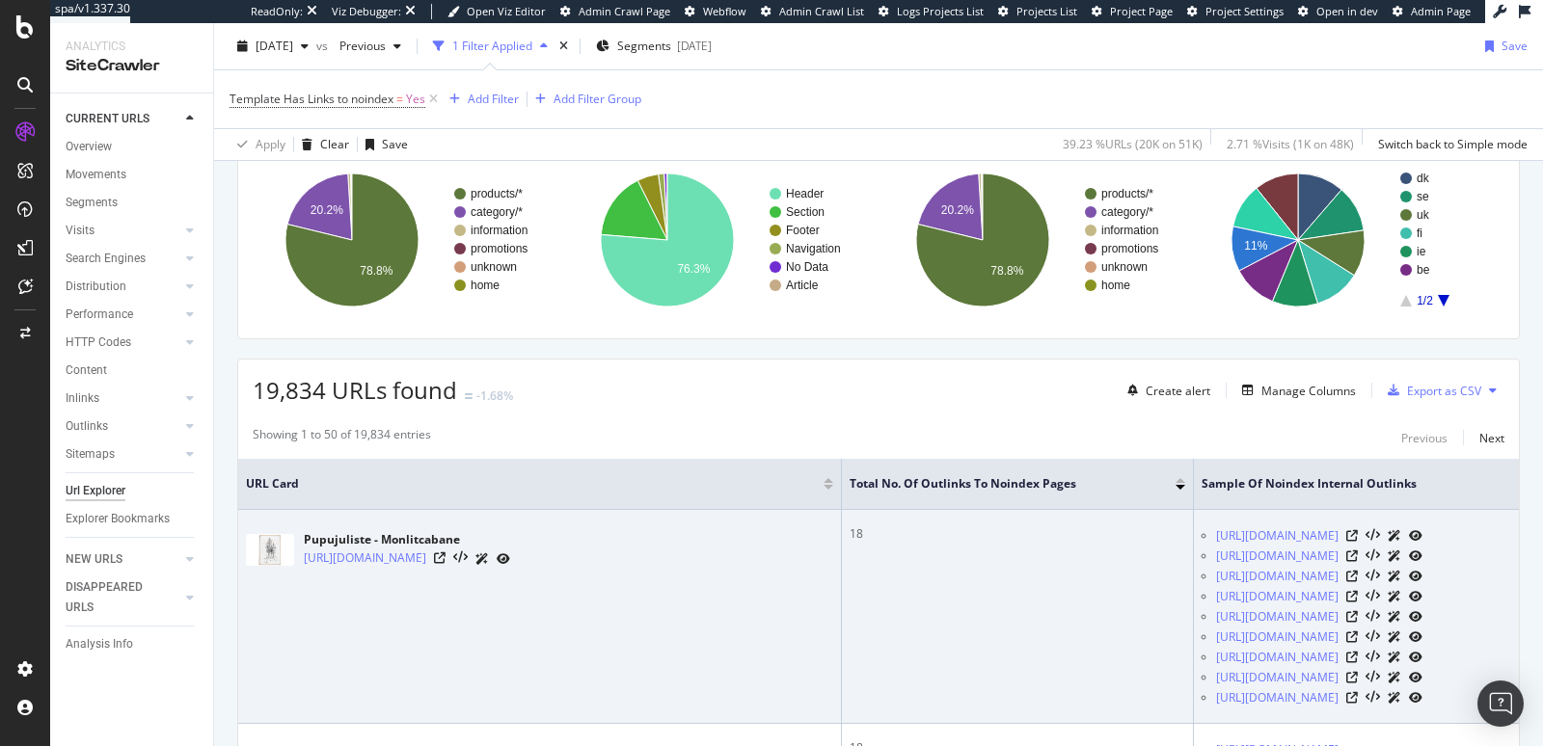
scroll to position [437, 0]
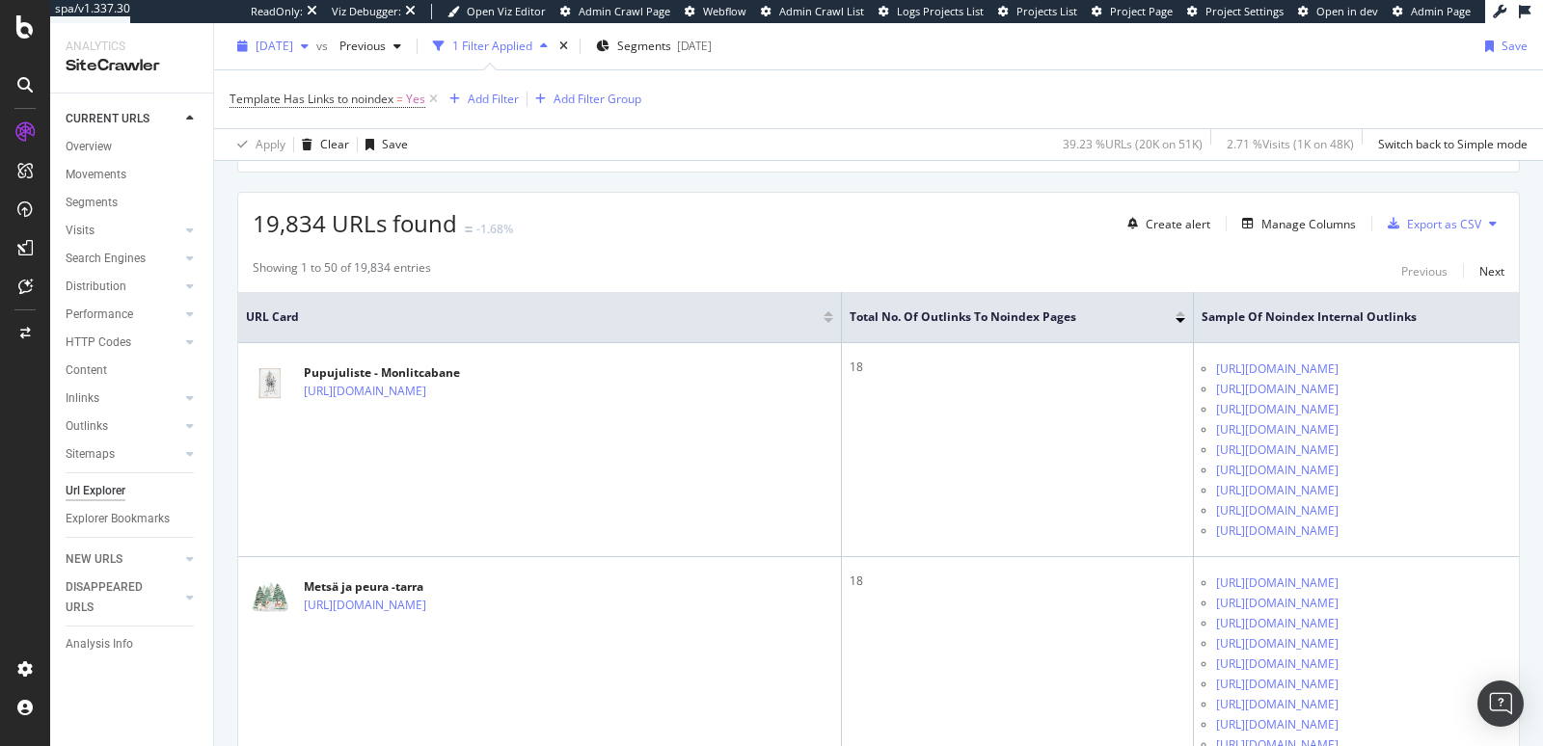
click at [309, 42] on icon "button" at bounding box center [305, 47] width 8 height 12
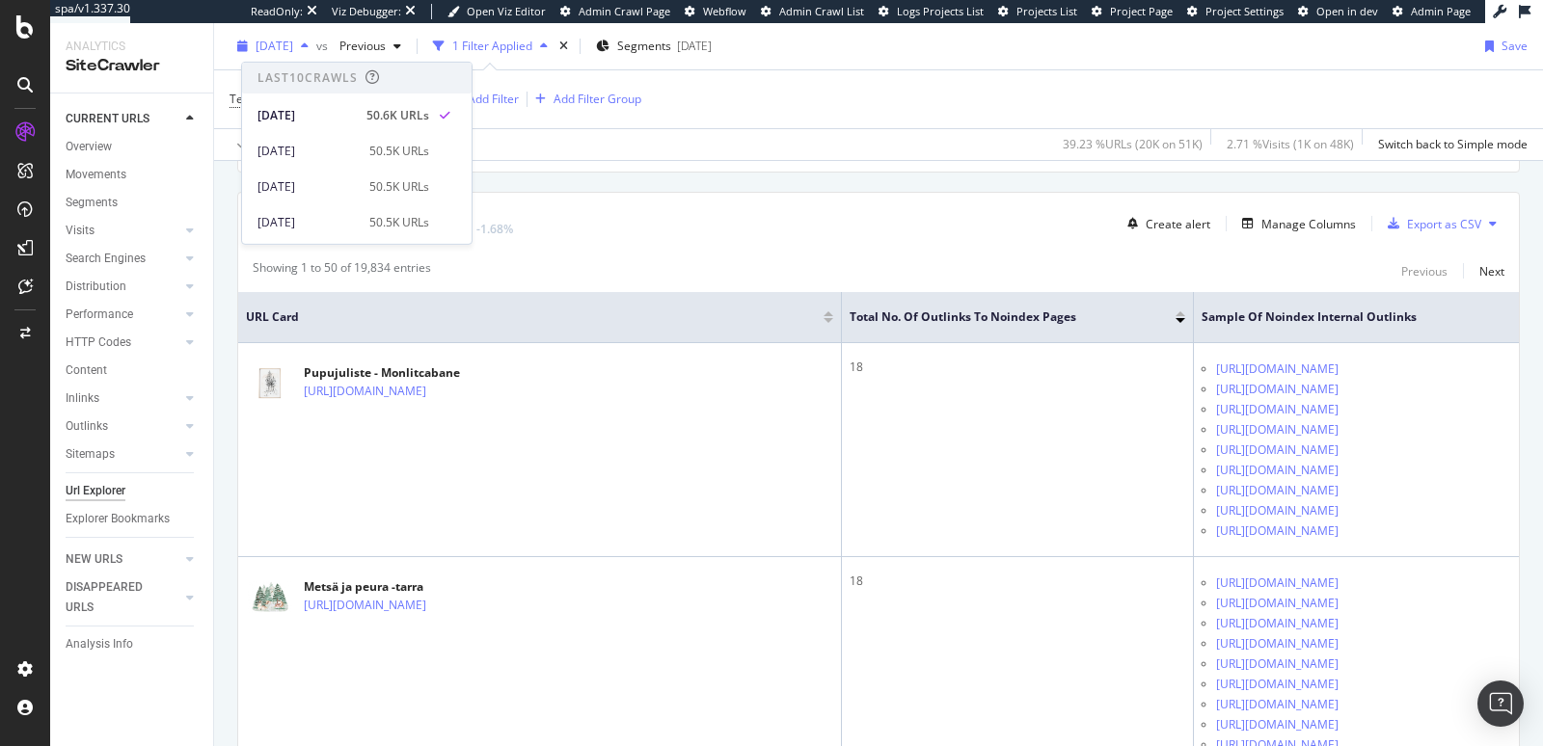
click at [309, 42] on icon "button" at bounding box center [305, 47] width 8 height 12
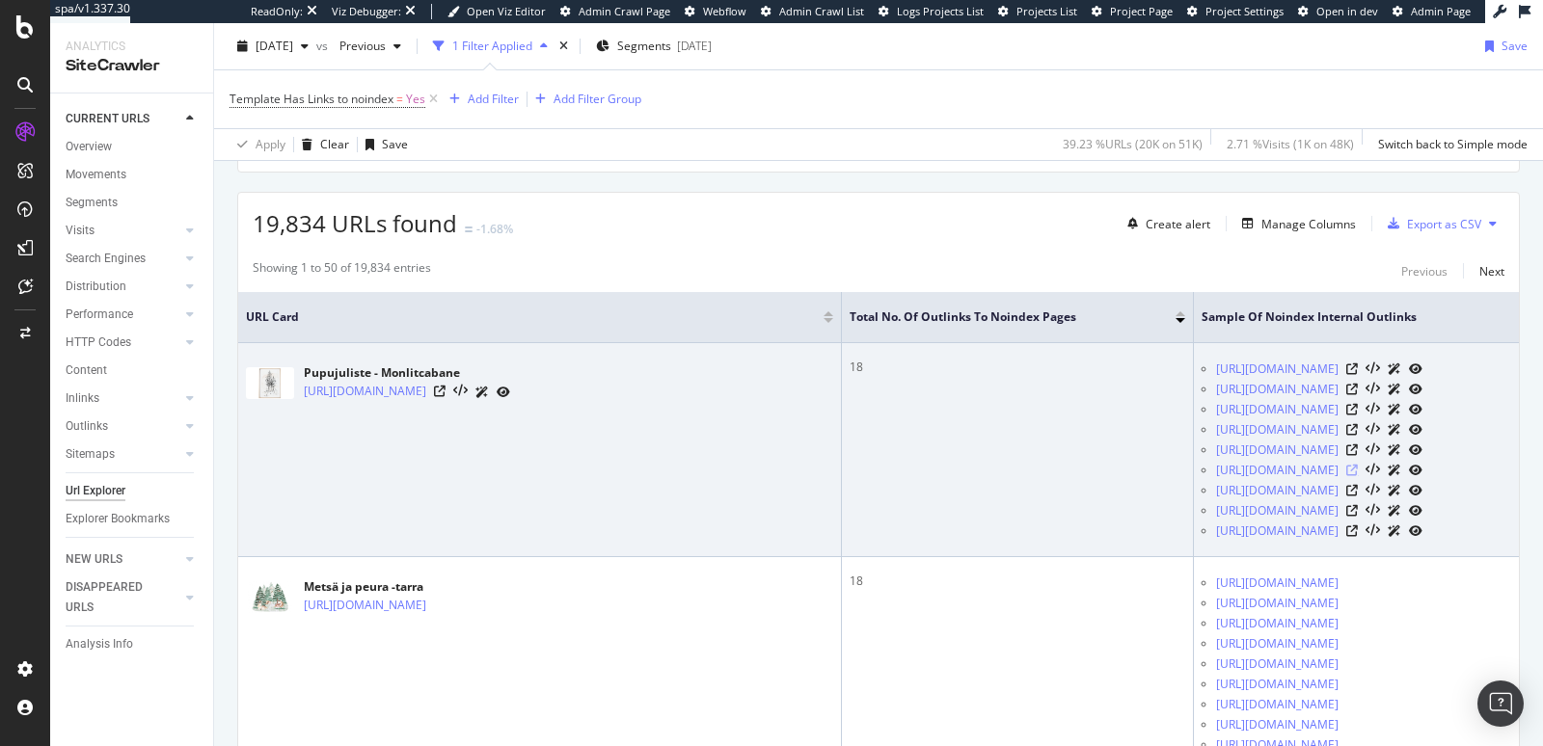
click at [1358, 476] on icon at bounding box center [1352, 471] width 12 height 12
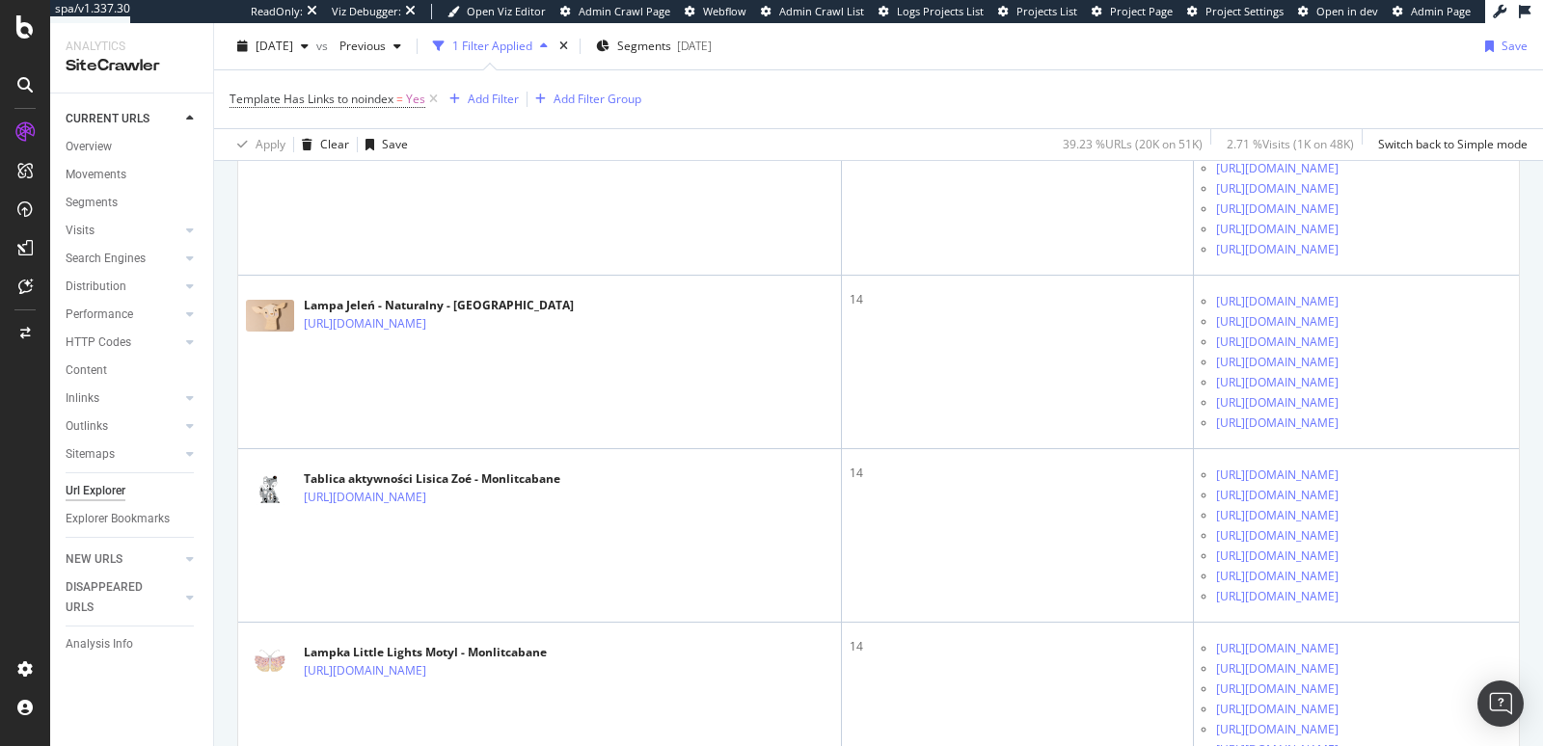
scroll to position [6578, 0]
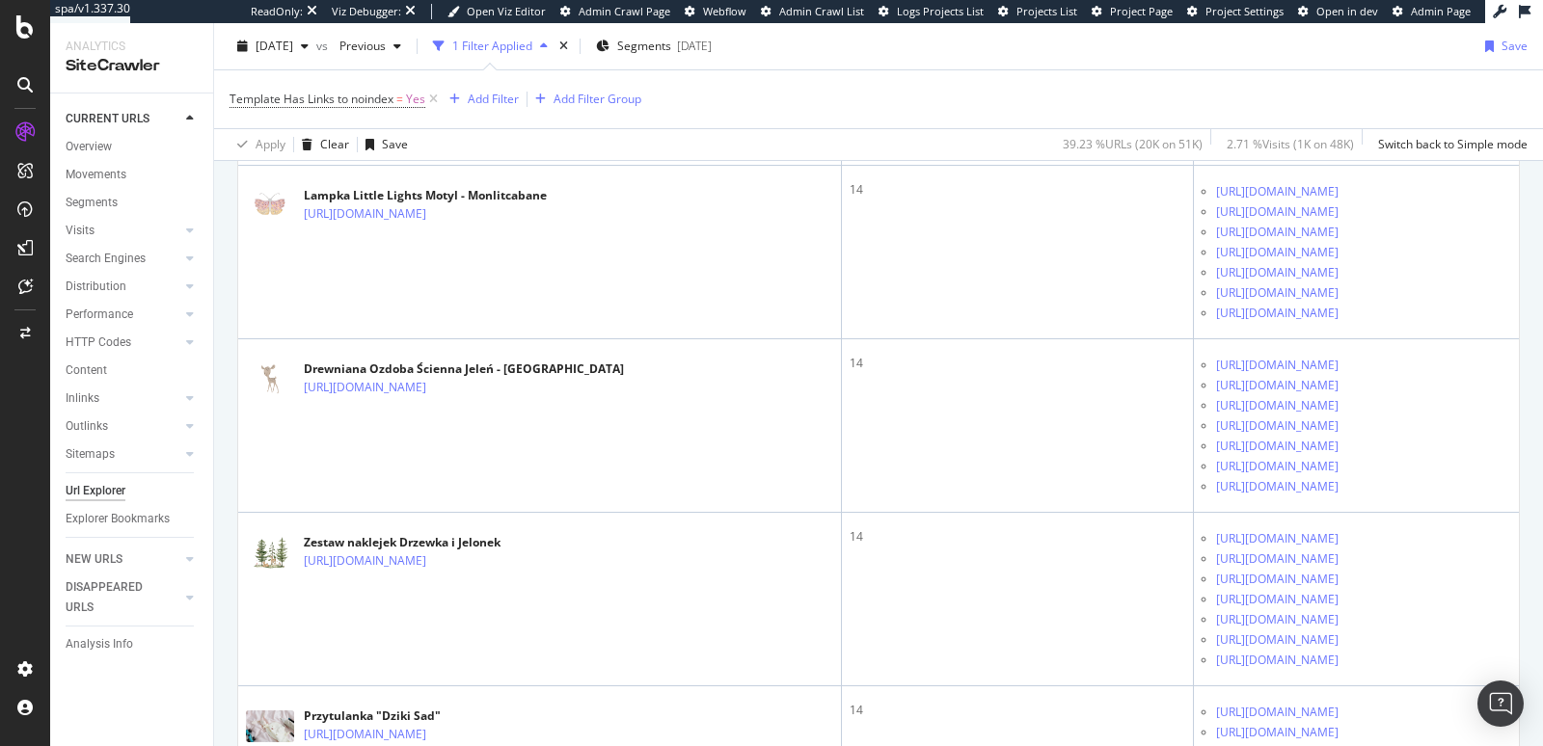
scroll to position [7440, 0]
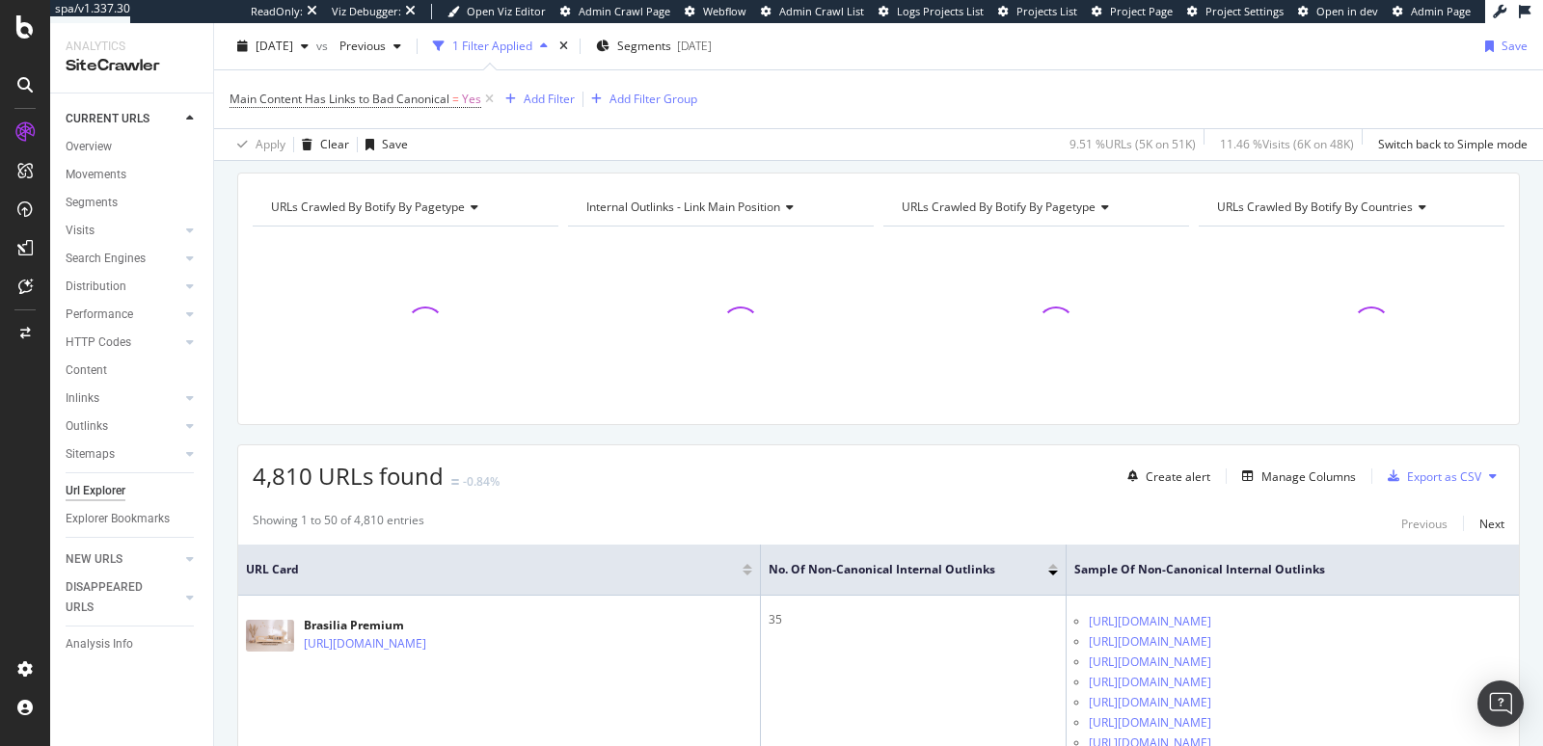
scroll to position [364, 0]
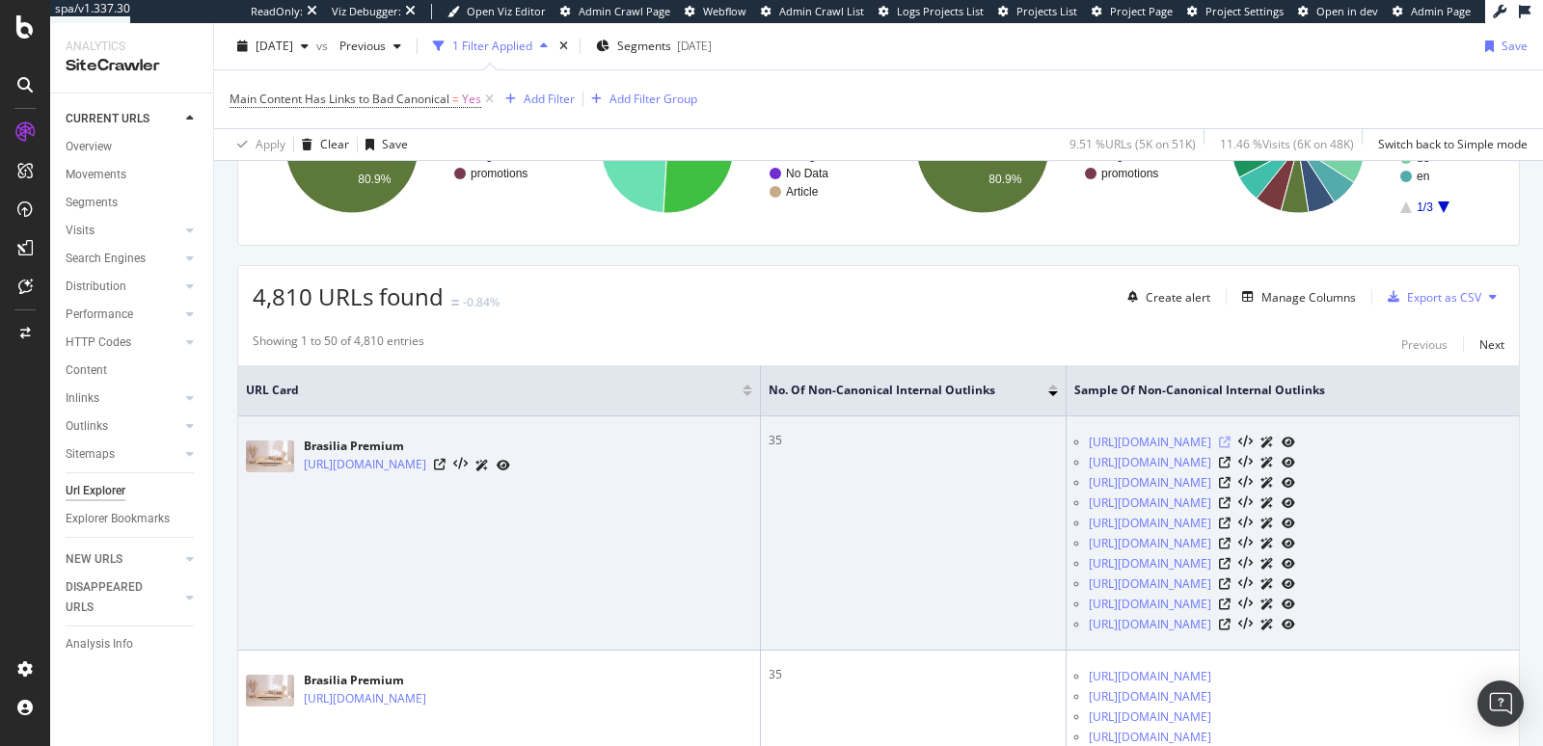
click at [1231, 448] on icon at bounding box center [1225, 443] width 12 height 12
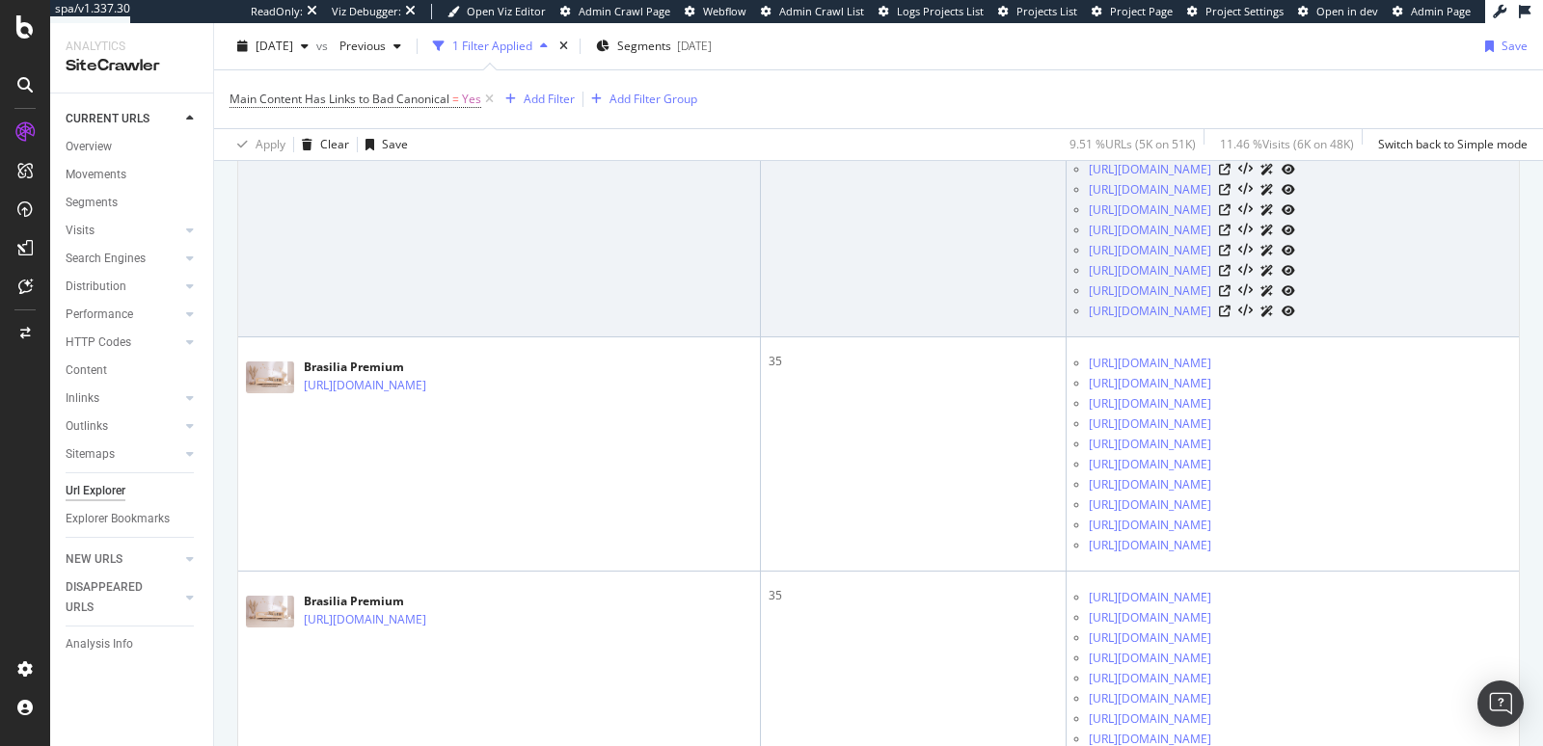
scroll to position [877, 0]
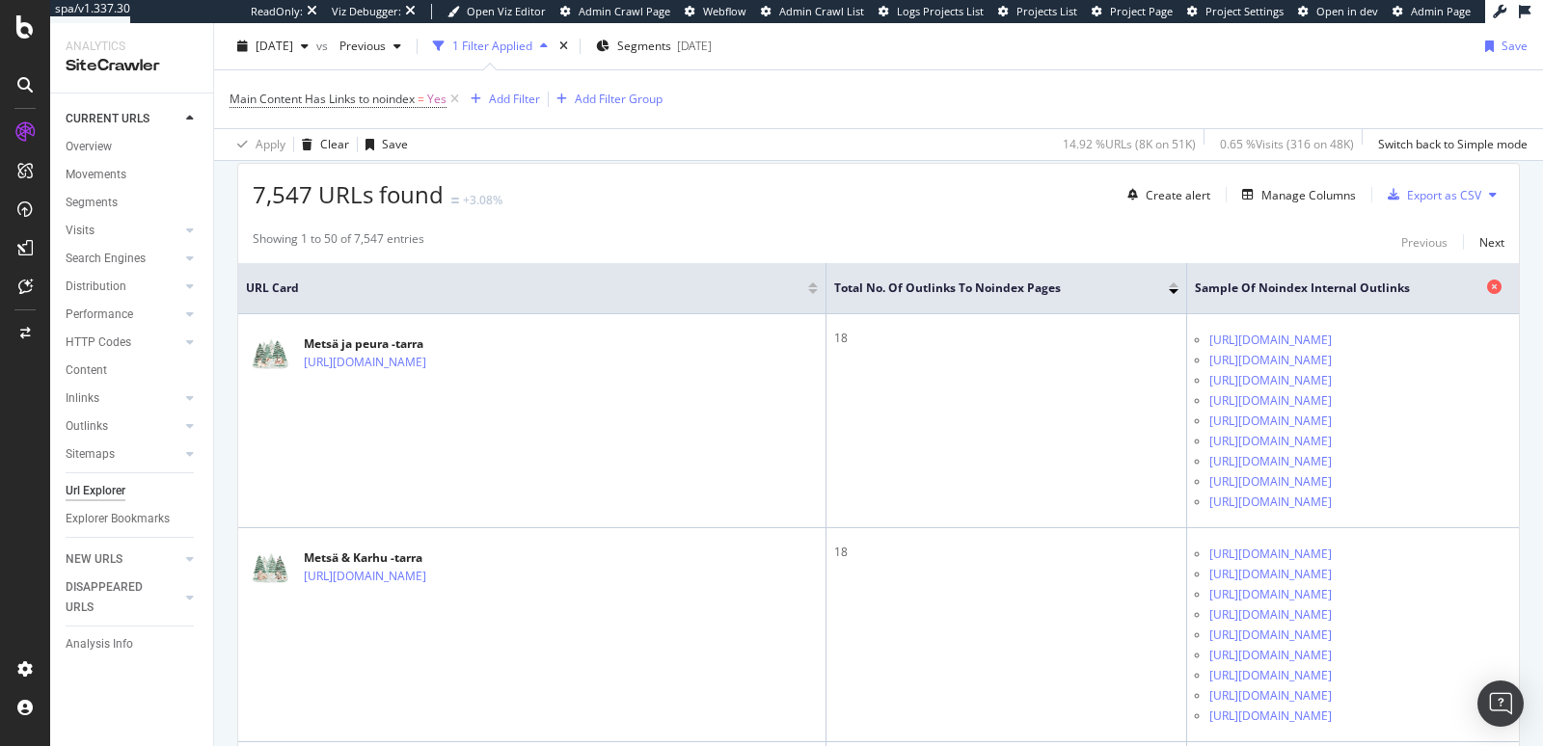
scroll to position [452, 0]
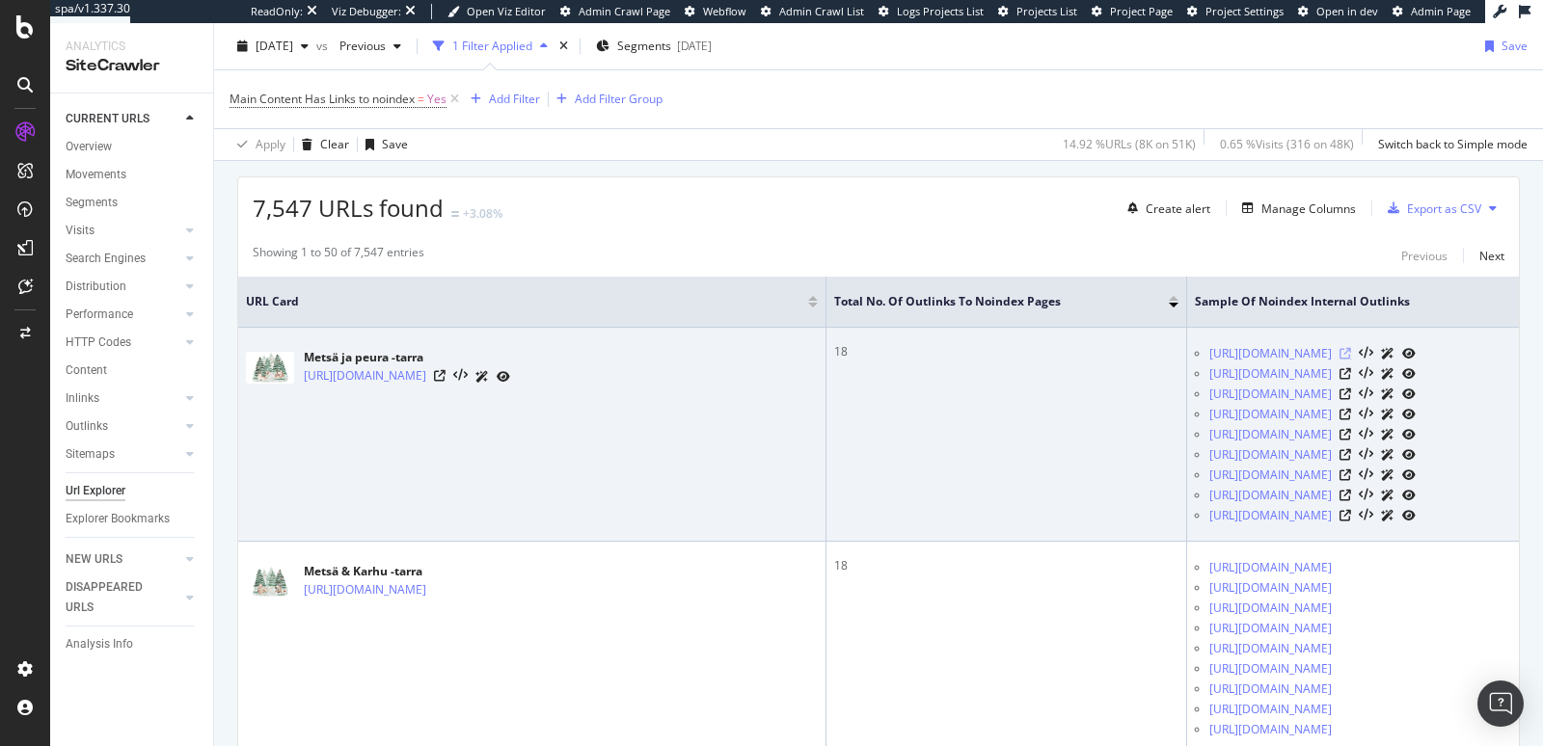
click at [1351, 357] on icon at bounding box center [1346, 354] width 12 height 12
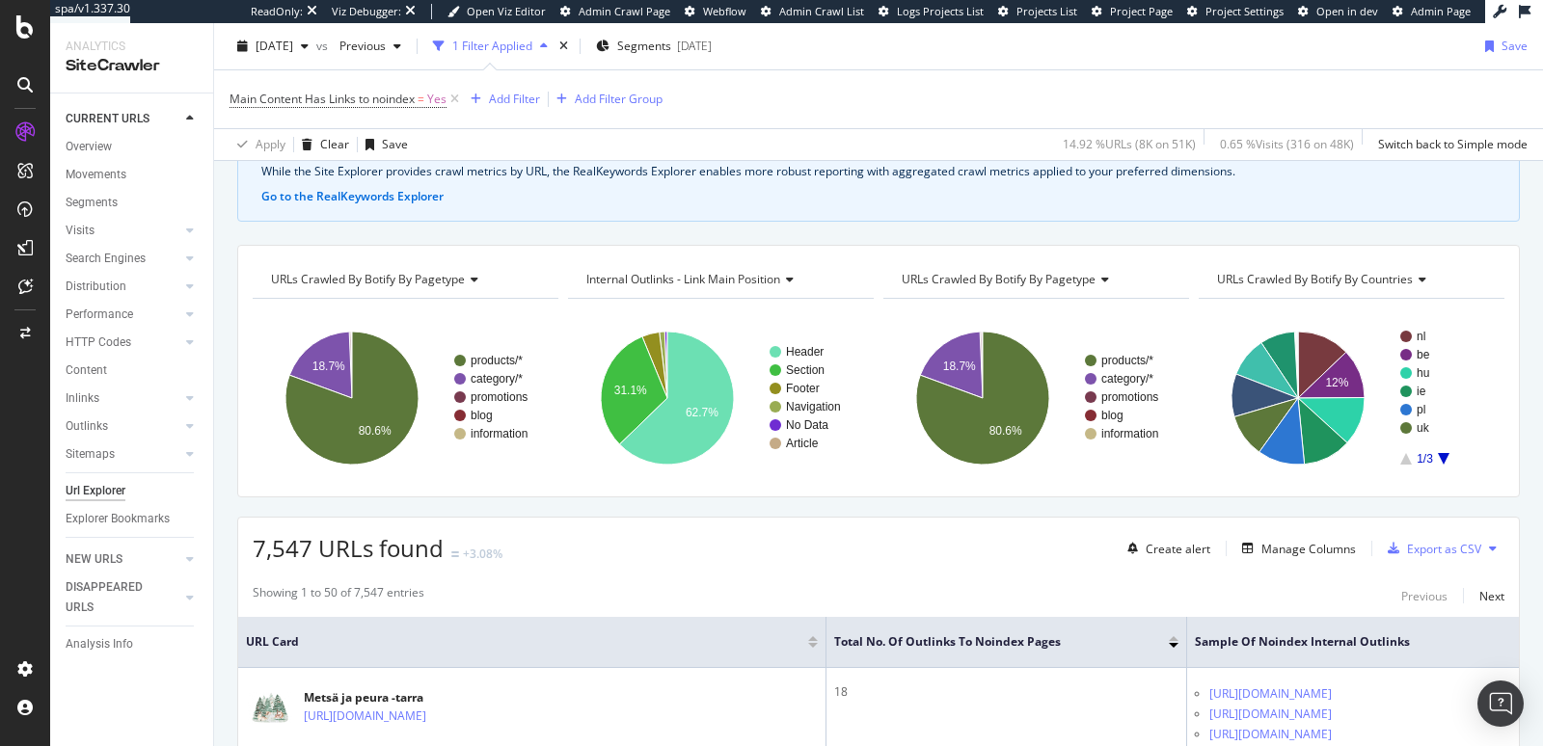
scroll to position [46, 0]
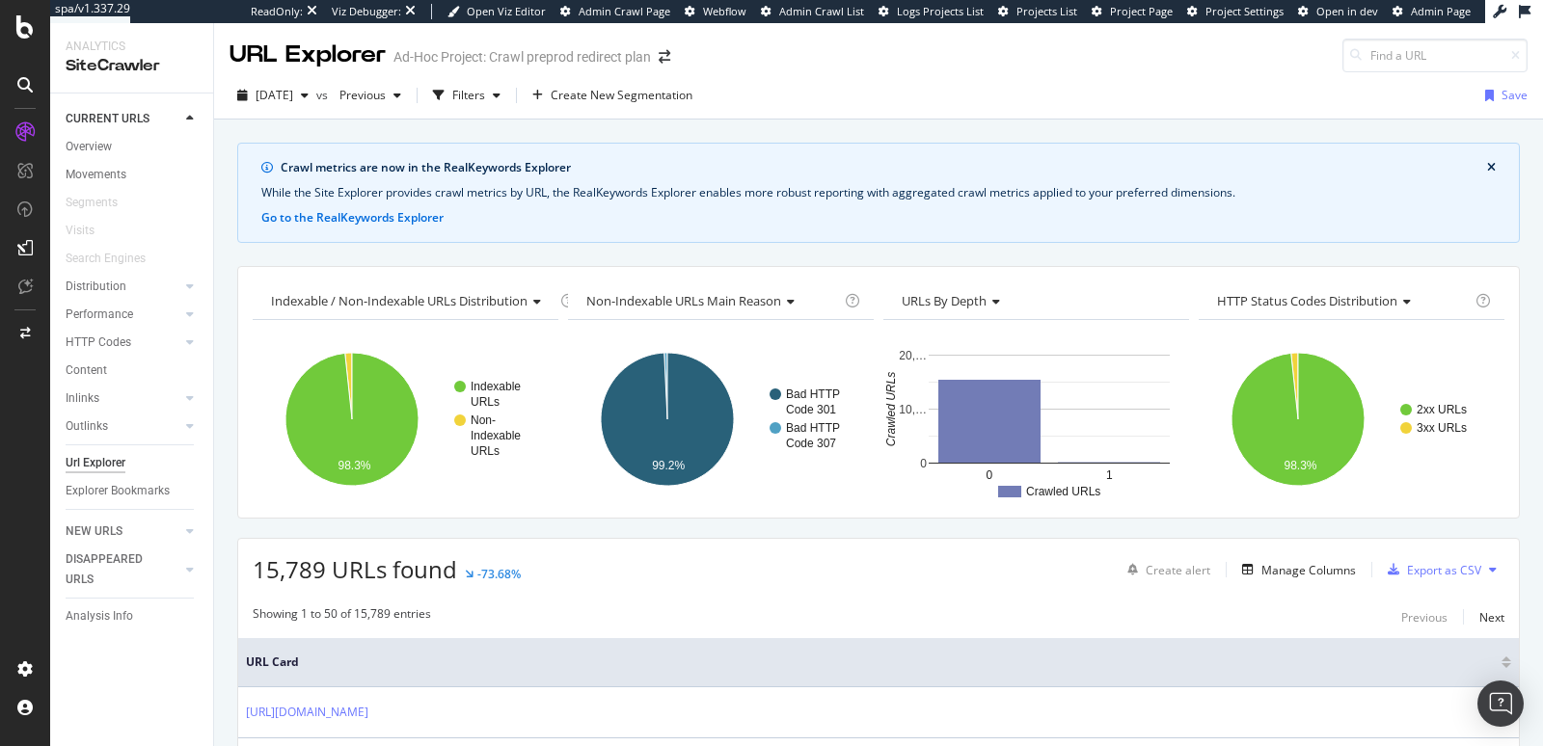
scroll to position [183, 0]
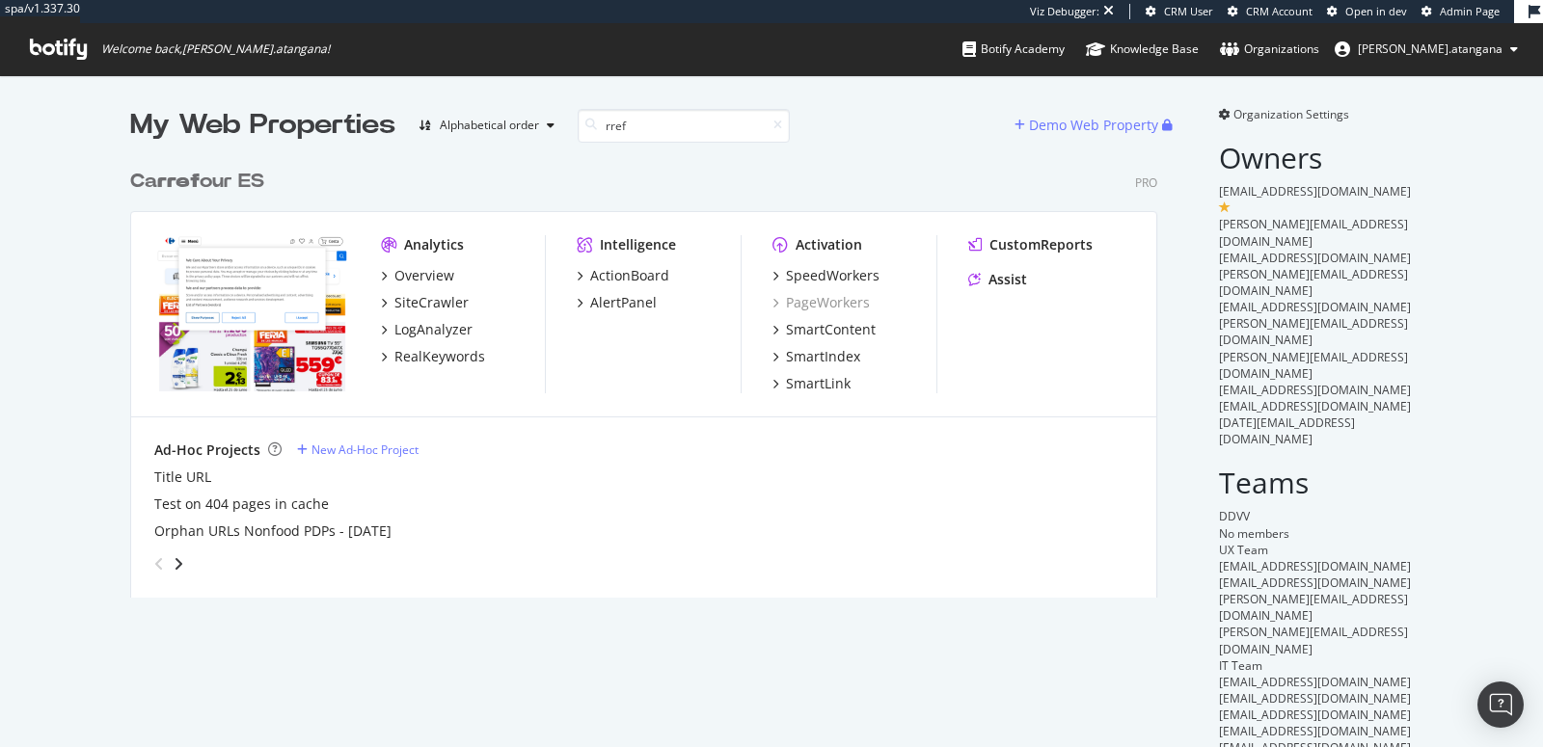
scroll to position [437, 1026]
type input "rref"
click at [799, 270] on div "SpeedWorkers" at bounding box center [833, 275] width 94 height 19
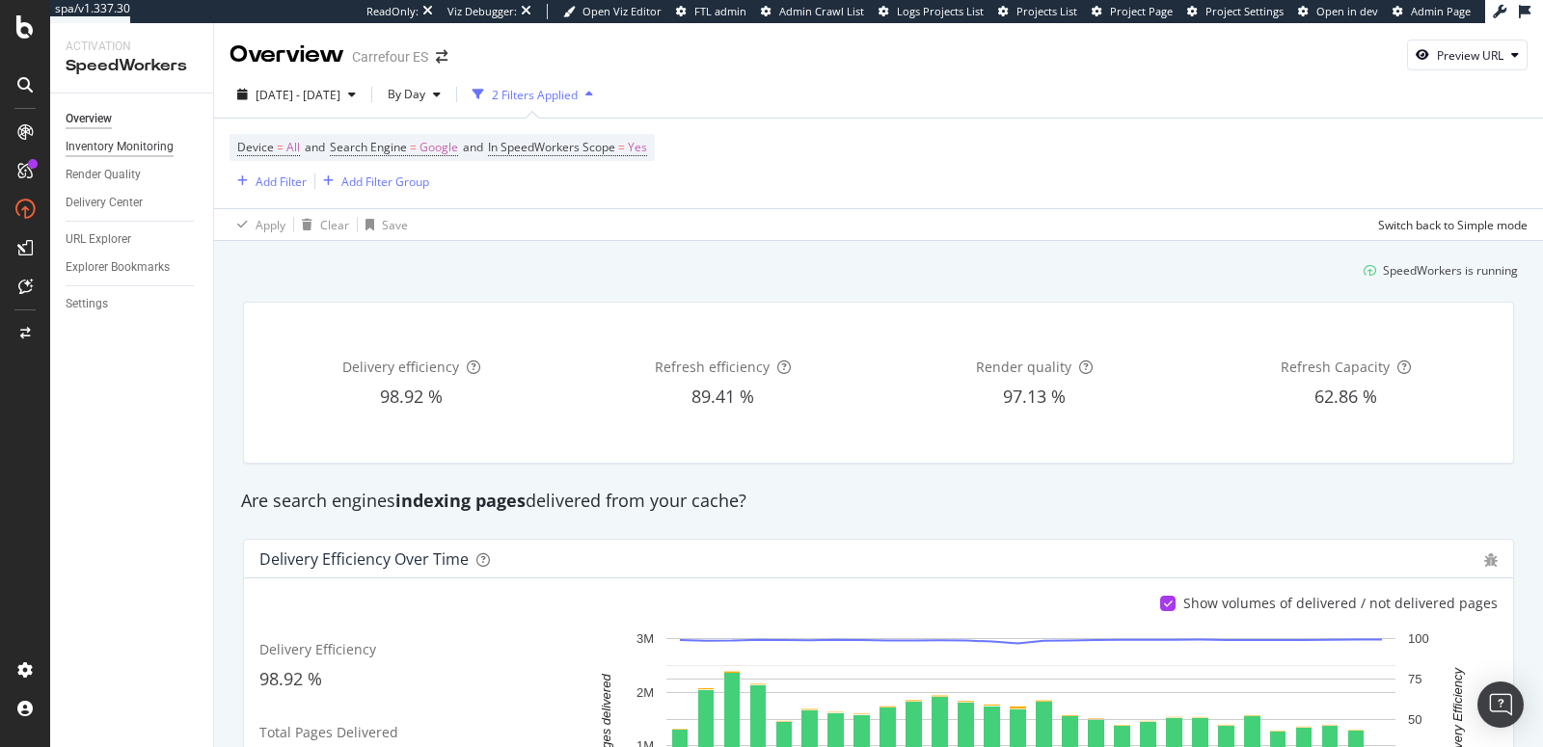
click at [155, 145] on div "Inventory Monitoring" at bounding box center [120, 147] width 108 height 20
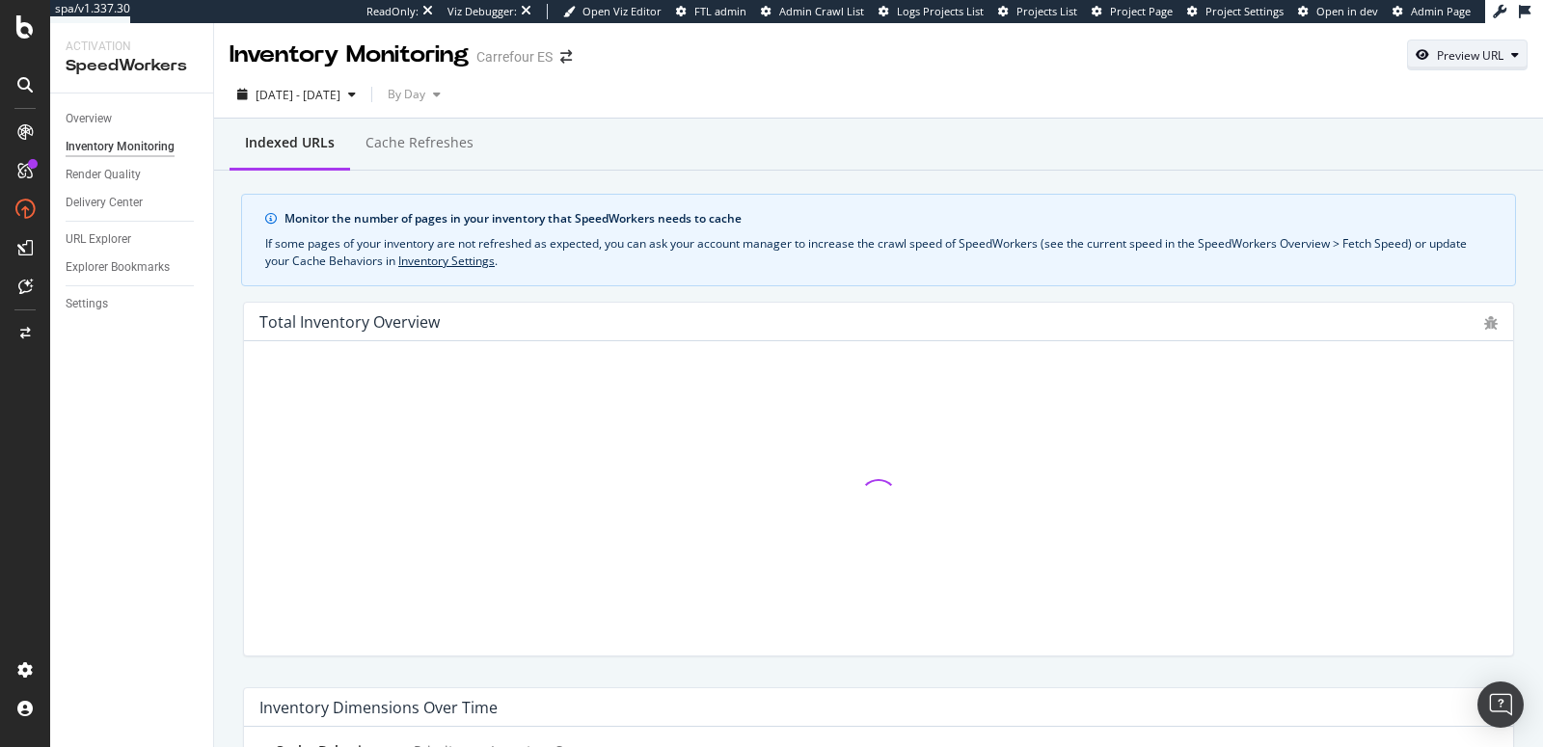
click at [1450, 49] on div "Preview URL" at bounding box center [1470, 55] width 67 height 16
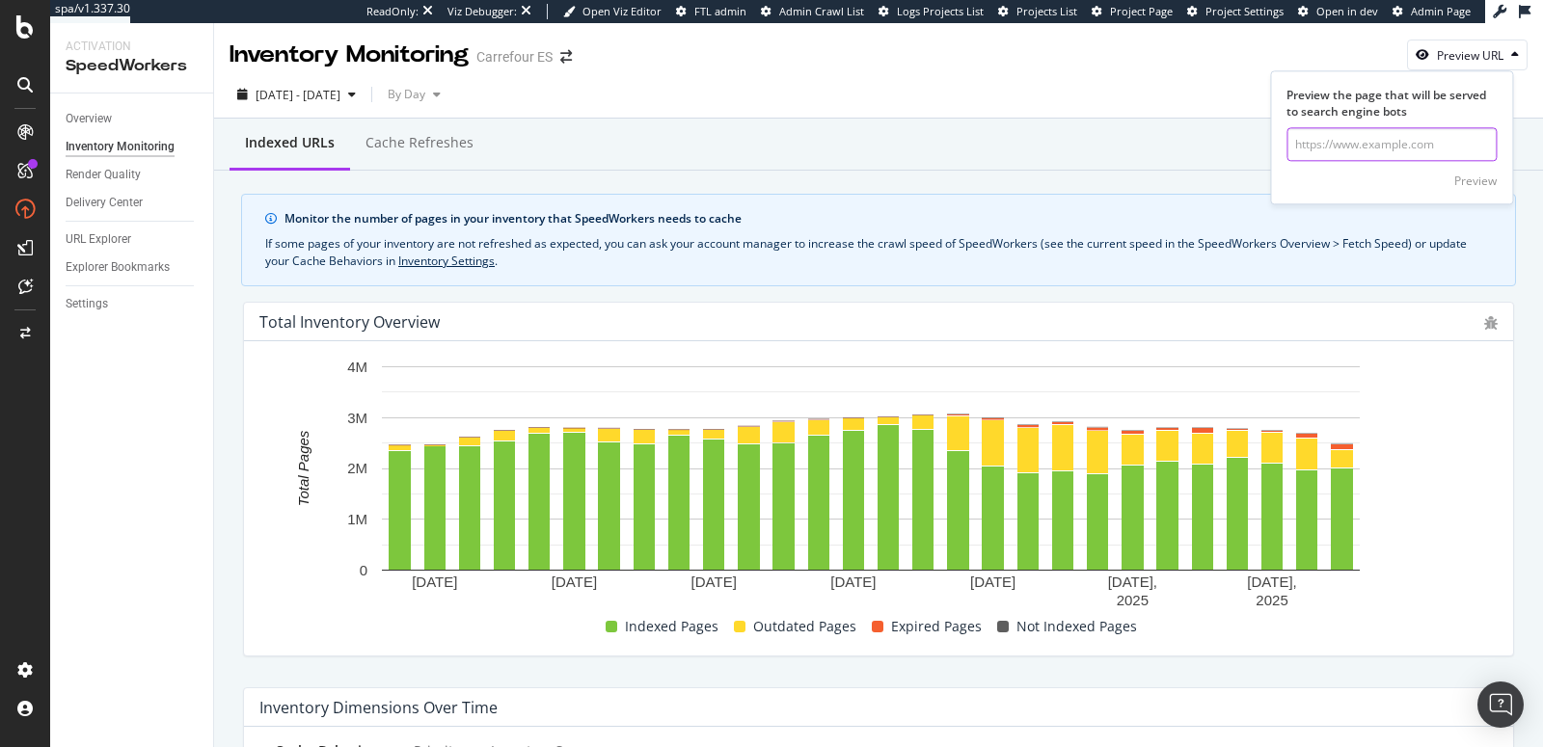
click at [1397, 134] on input "url" at bounding box center [1392, 145] width 210 height 34
click at [1473, 180] on div "Preview" at bounding box center [1475, 181] width 42 height 16
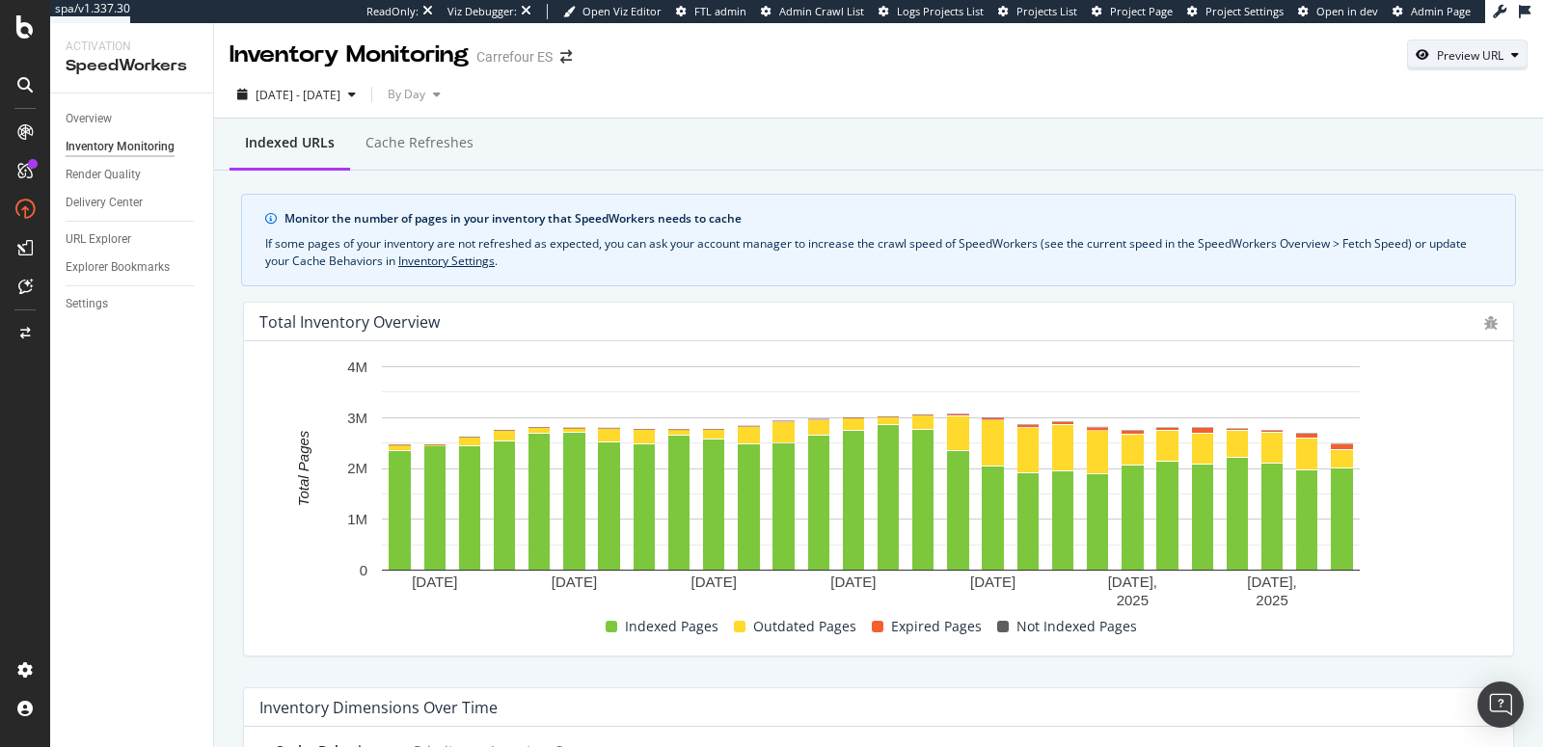
click at [1462, 60] on div "Preview URL" at bounding box center [1470, 55] width 67 height 16
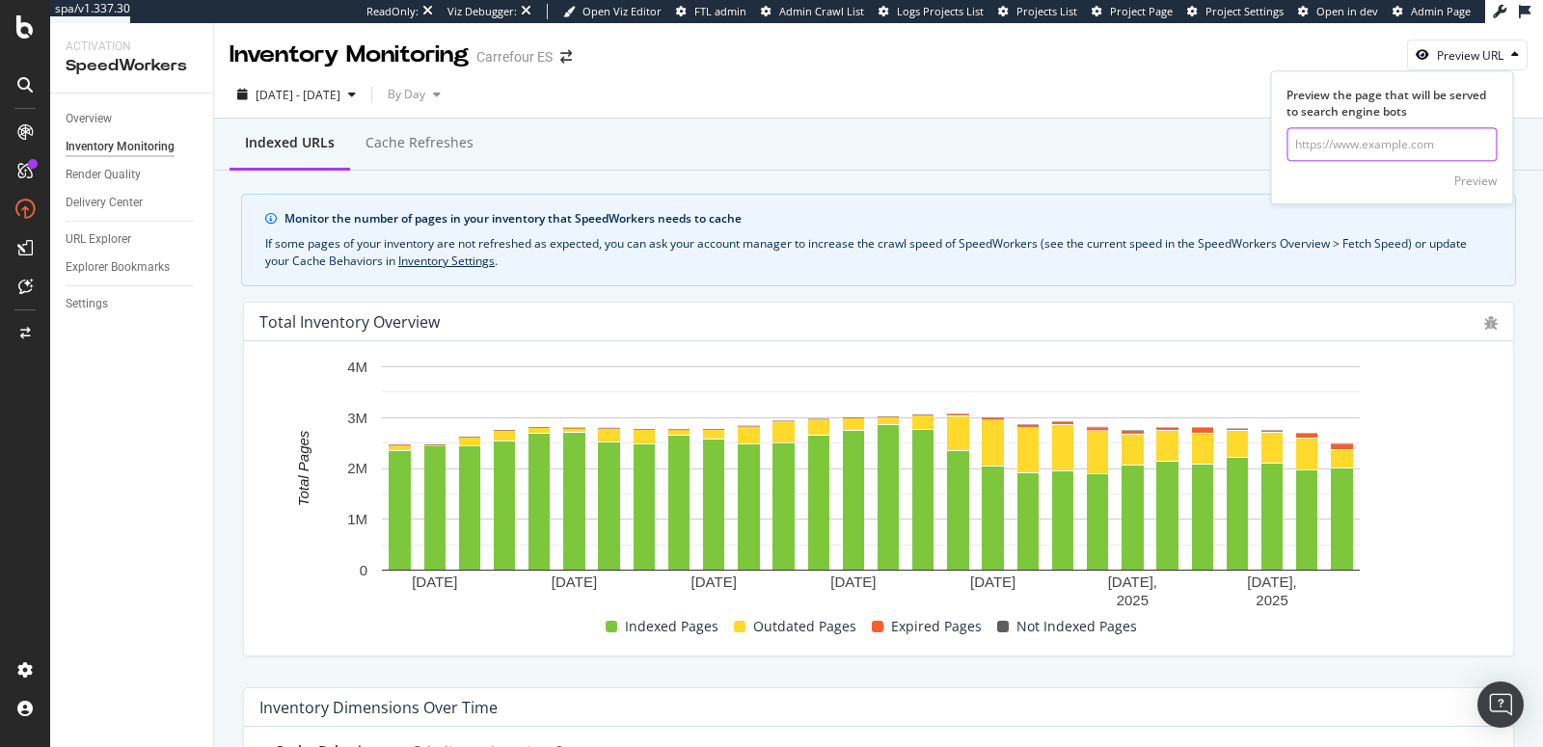
click at [1419, 133] on input "url" at bounding box center [1392, 145] width 210 height 34
paste input "https://www.carrefour.es/balizas-v16"
type input "https://www.carrefour.es/balizas-v16"
click at [1458, 176] on div "Preview" at bounding box center [1475, 181] width 42 height 16
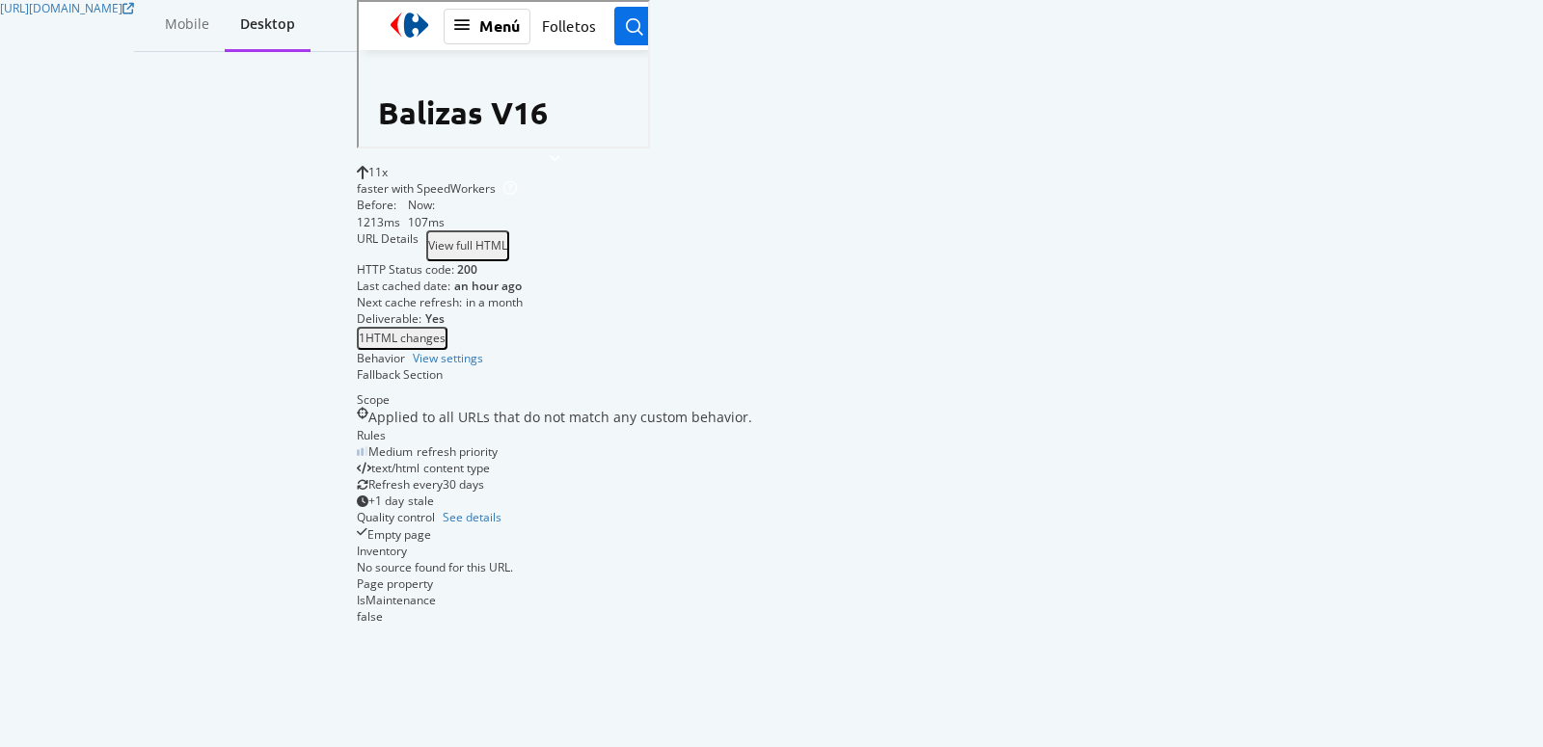
click at [507, 245] on div "View full HTML" at bounding box center [467, 246] width 79 height 14
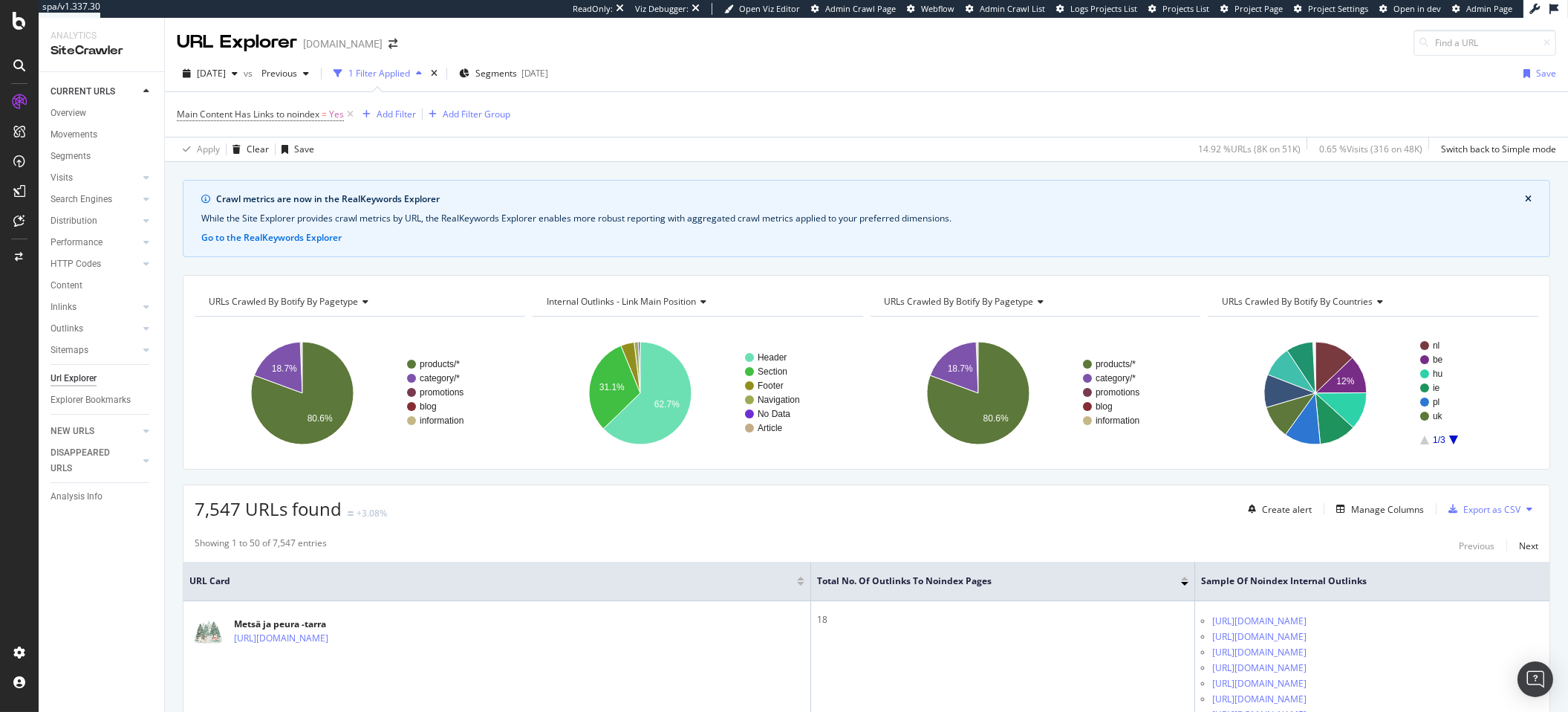
scroll to position [35, 0]
